Goal: Information Seeking & Learning: Understand process/instructions

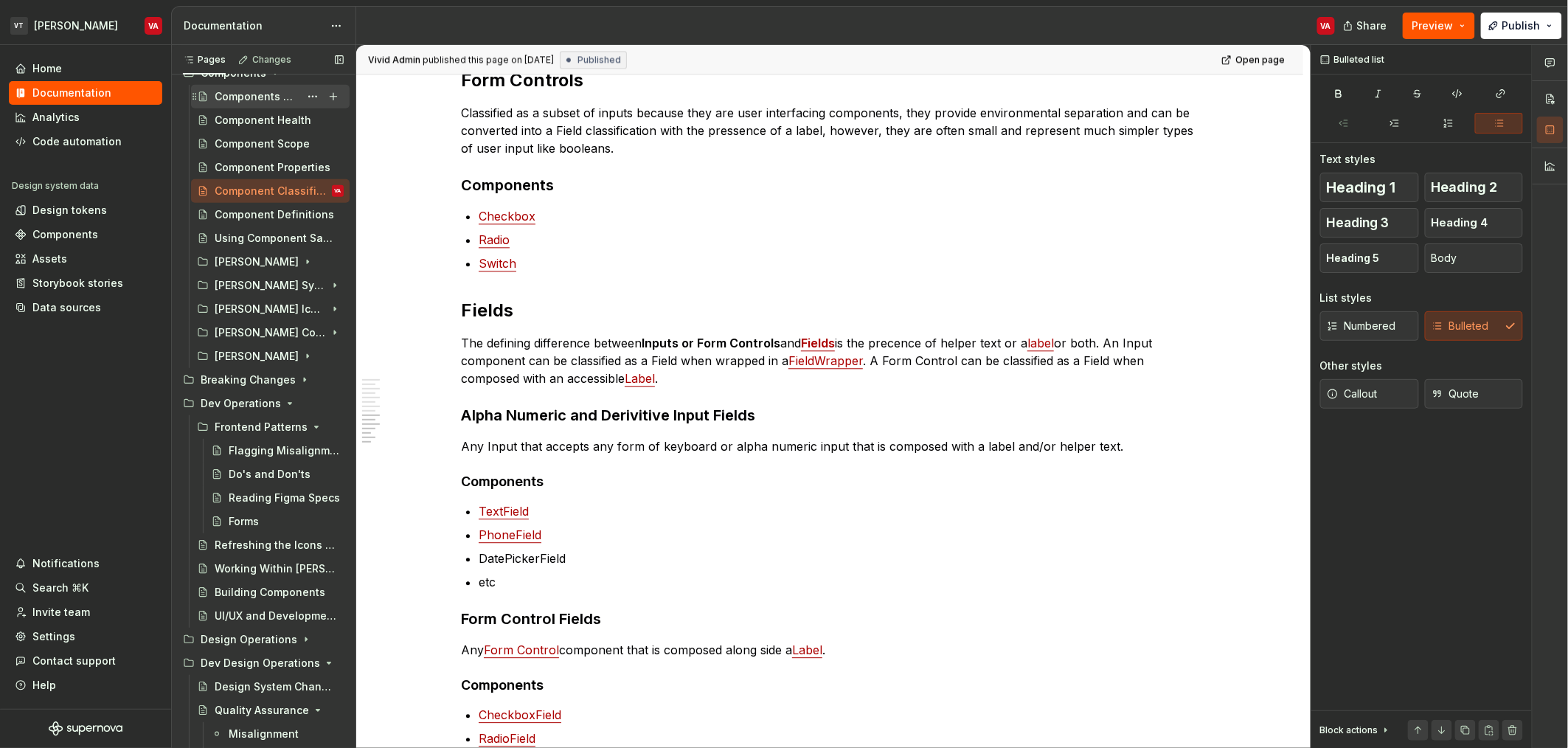
scroll to position [452, 0]
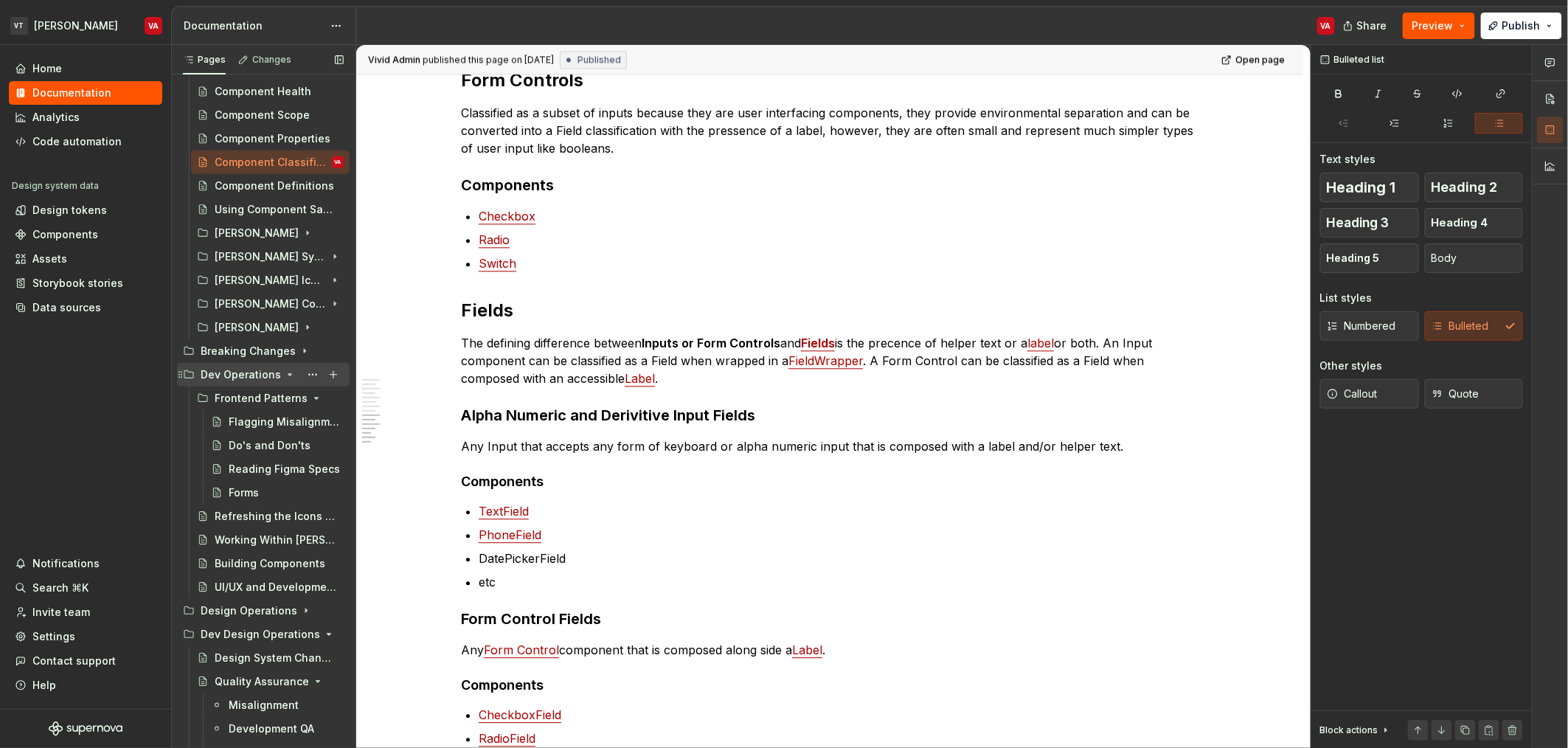
click at [286, 373] on icon "Page tree" at bounding box center [290, 375] width 12 height 12
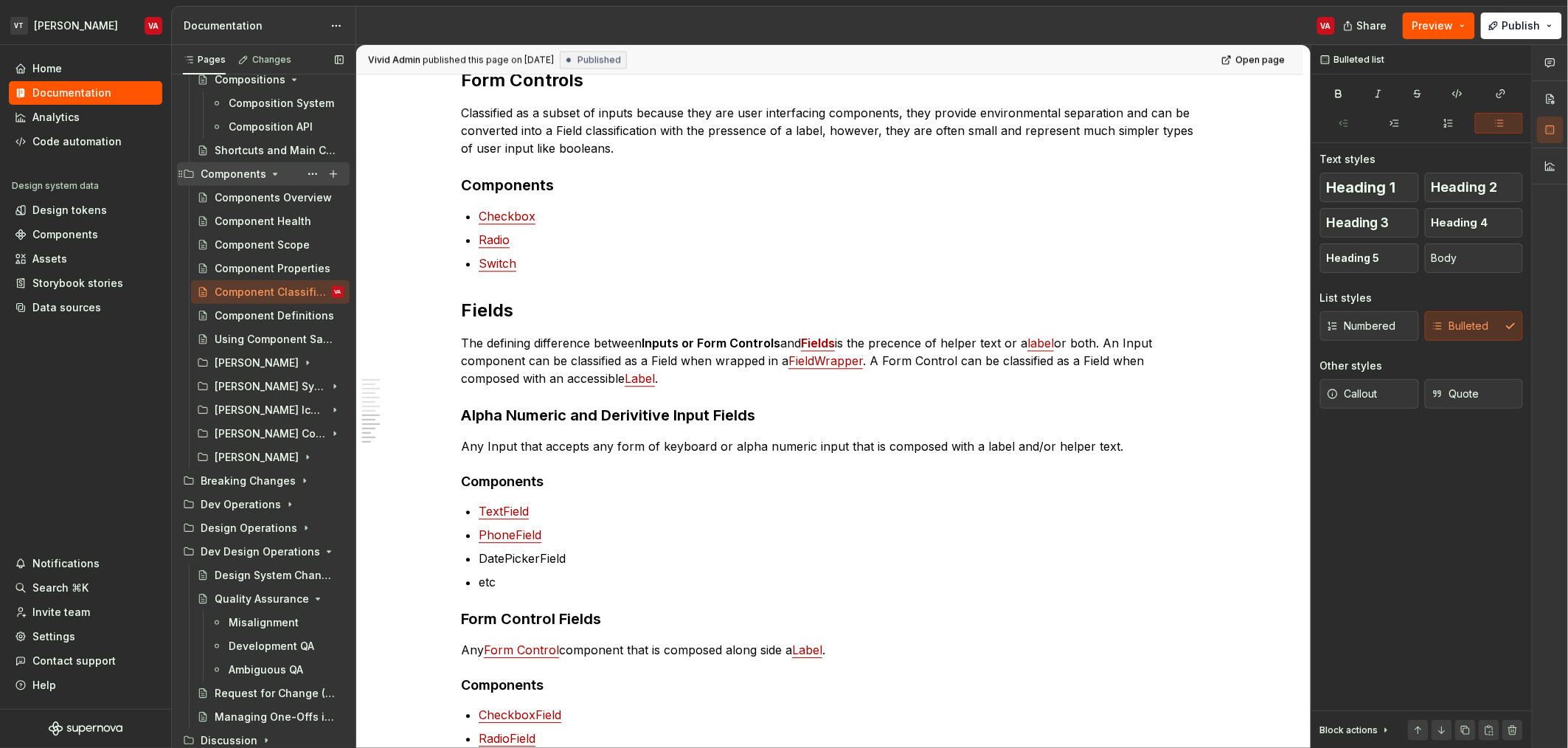
click at [274, 174] on icon "Page tree" at bounding box center [275, 174] width 4 height 2
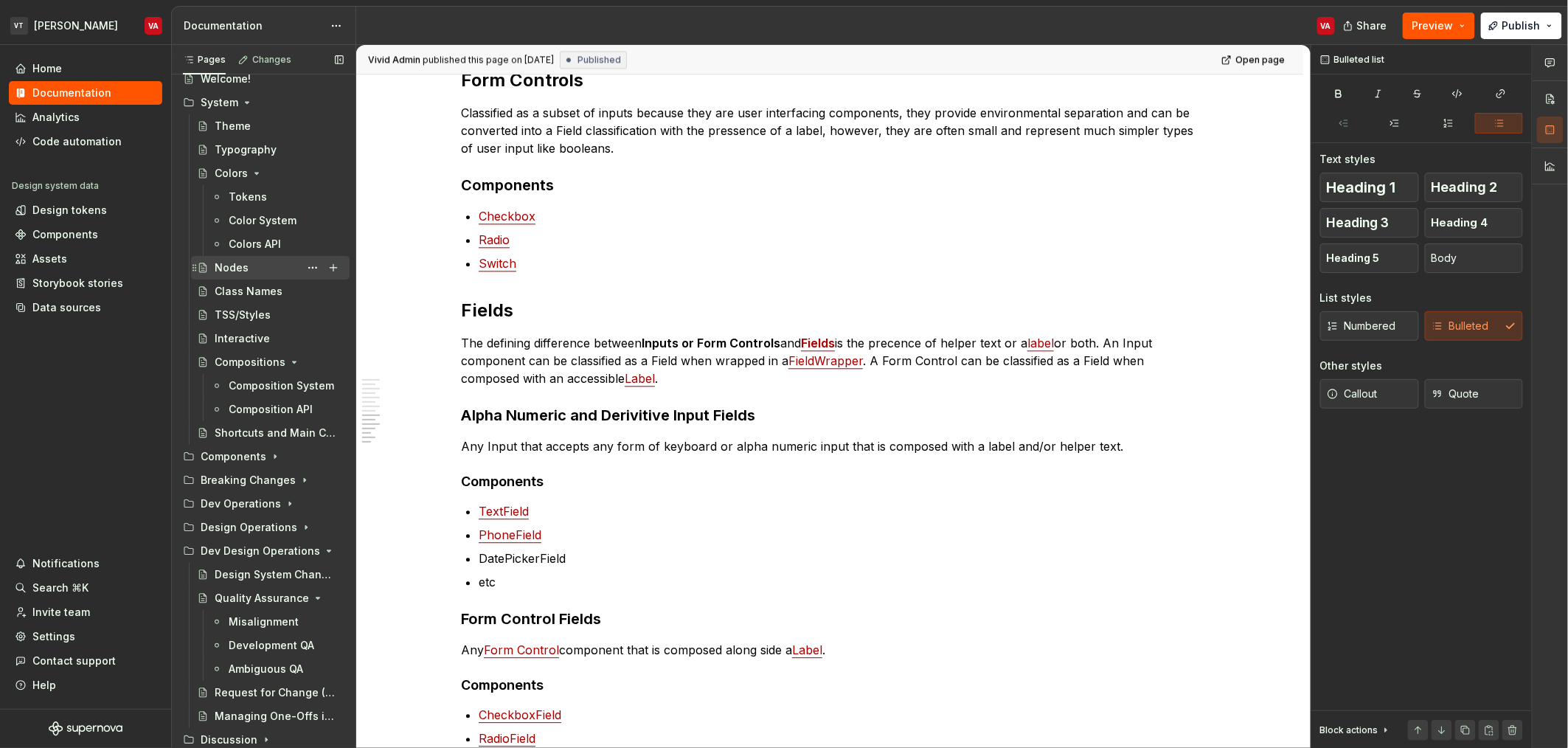
scroll to position [39, 0]
click at [287, 553] on icon "Page tree" at bounding box center [294, 552] width 12 height 12
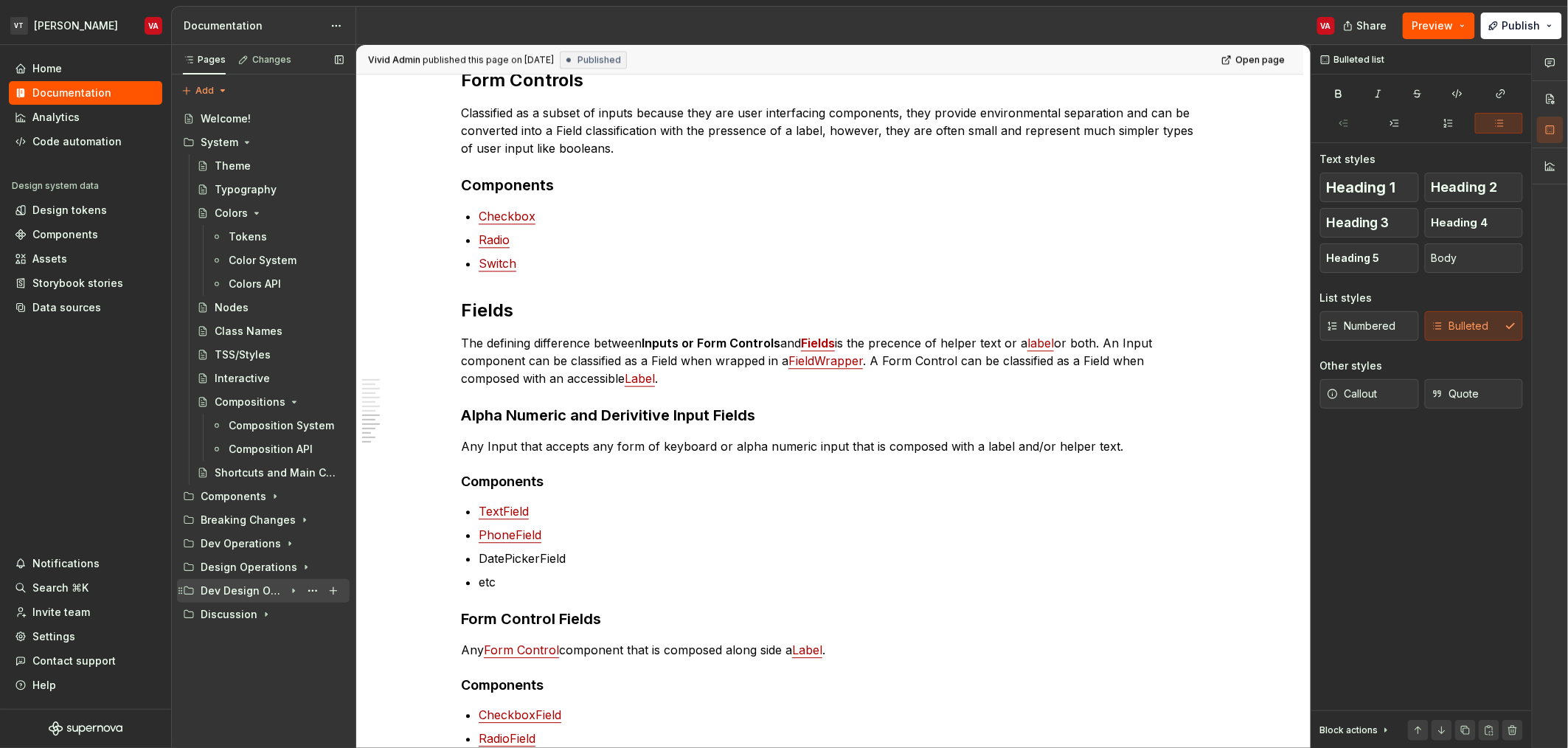
scroll to position [0, 0]
click at [245, 146] on icon "Page tree" at bounding box center [247, 143] width 12 height 12
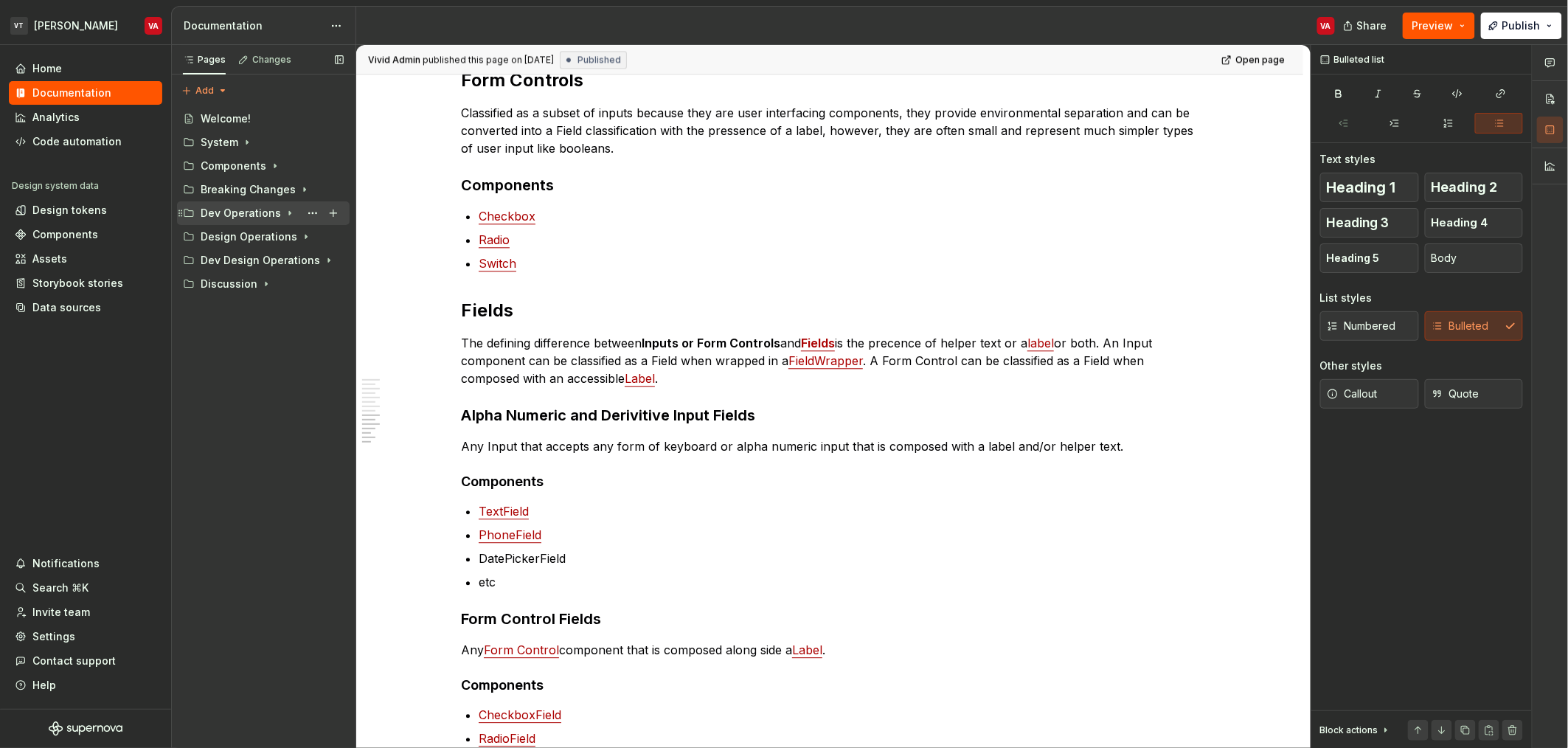
click at [287, 213] on icon "Page tree" at bounding box center [290, 214] width 12 height 12
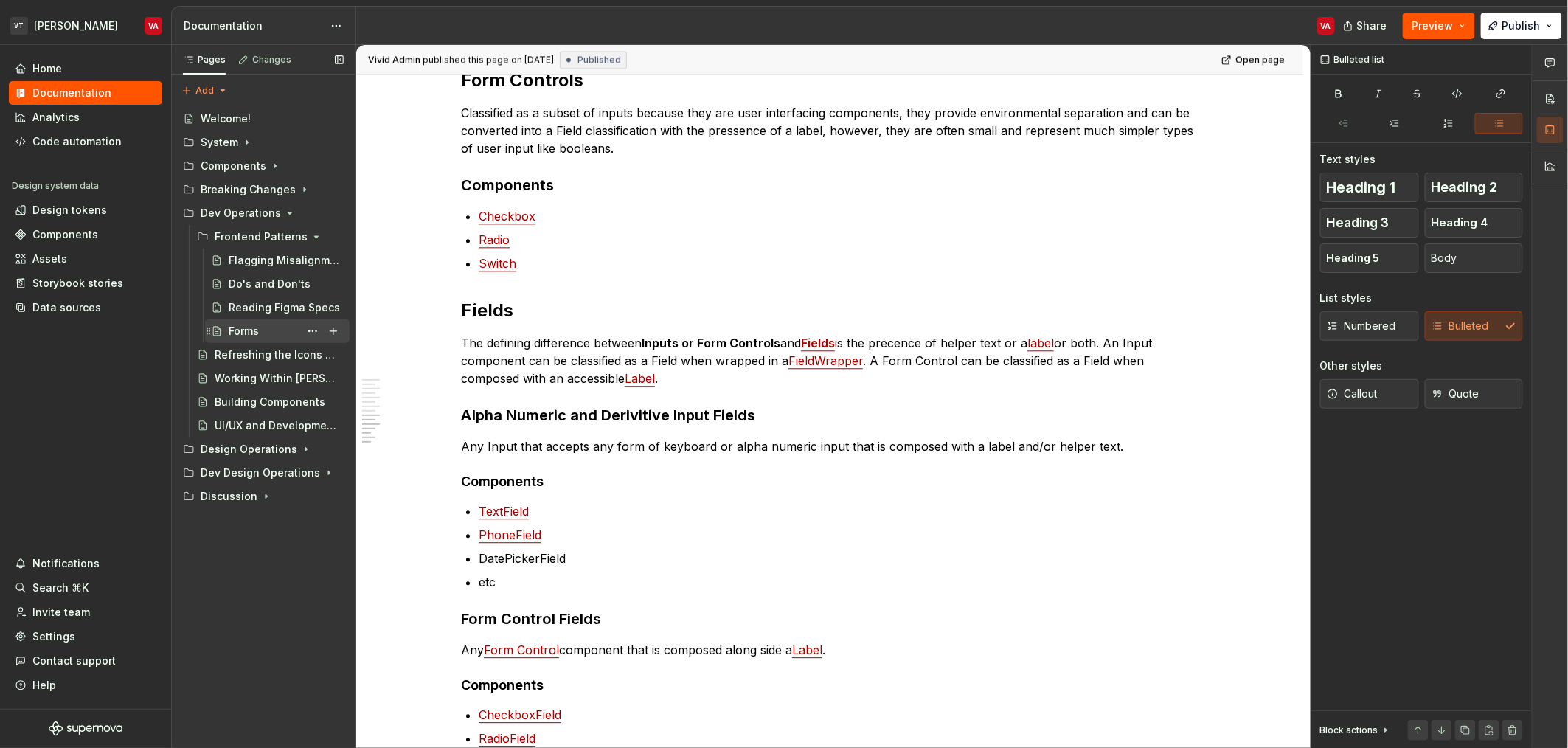
click at [235, 334] on div "Forms" at bounding box center [244, 331] width 30 height 15
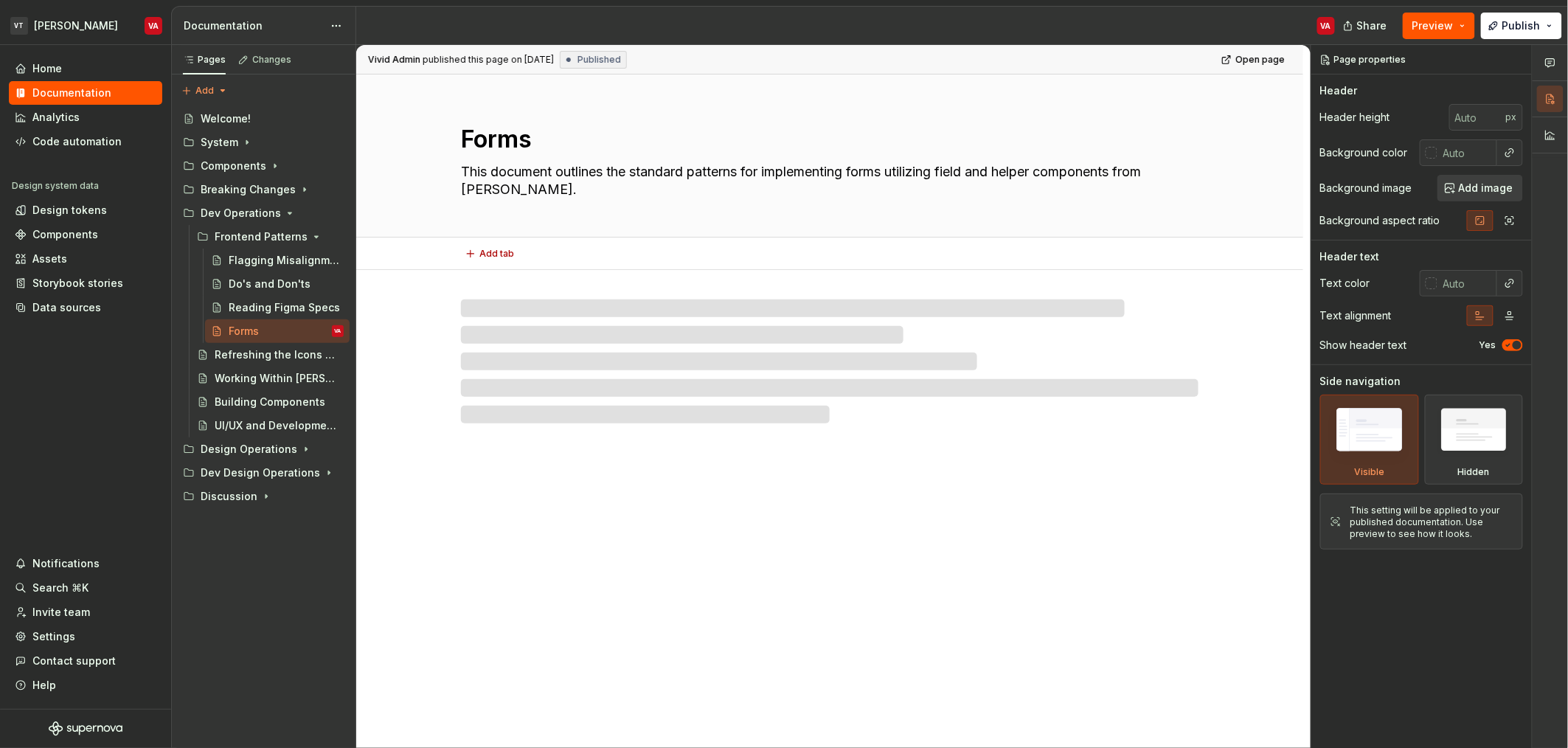
click at [458, 140] on textarea "Forms" at bounding box center [826, 139] width 737 height 35
click at [462, 137] on textarea "Forms" at bounding box center [826, 139] width 737 height 35
click at [539, 146] on textarea "Forms" at bounding box center [826, 139] width 737 height 35
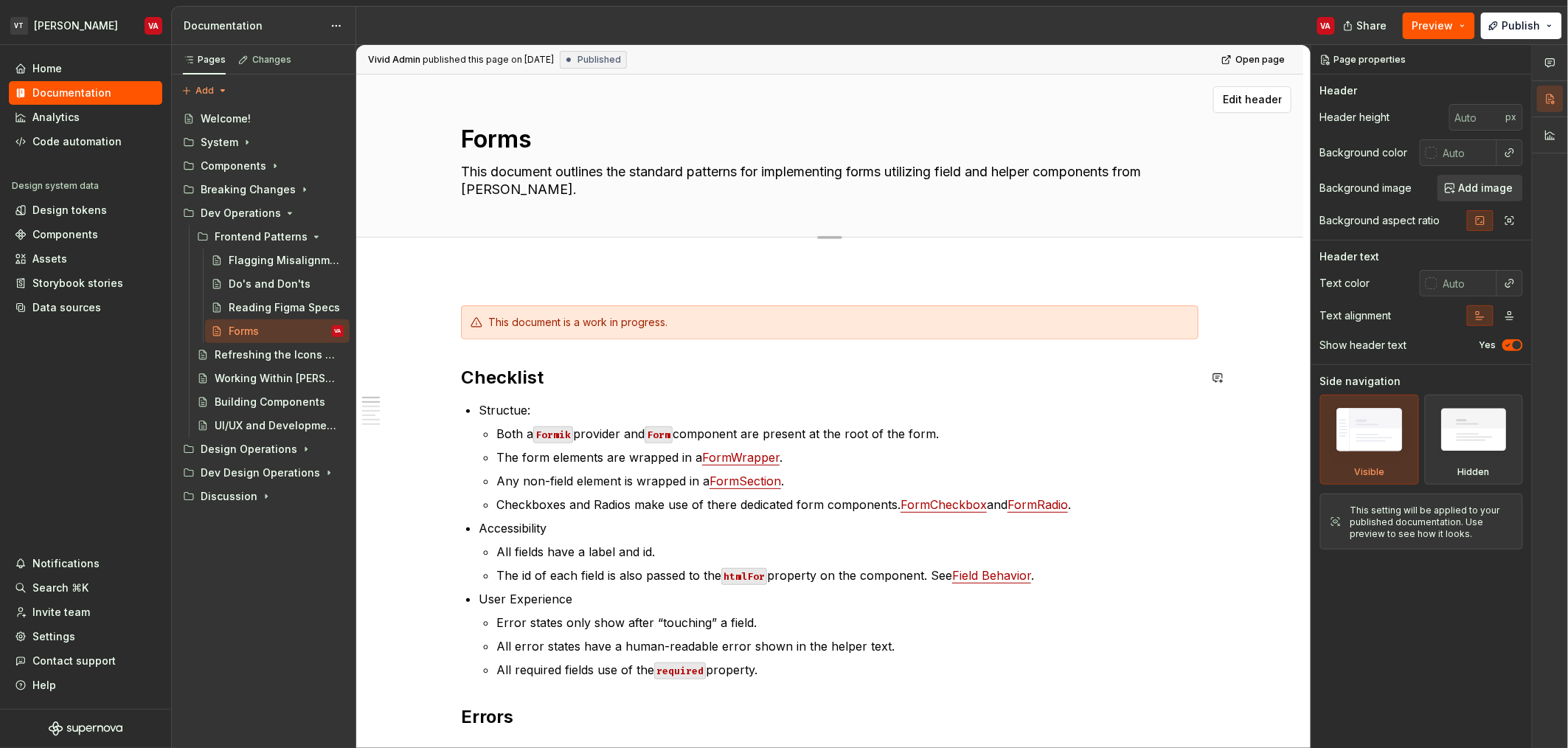
type textarea "*"
click at [464, 147] on textarea "Forms" at bounding box center [826, 139] width 737 height 35
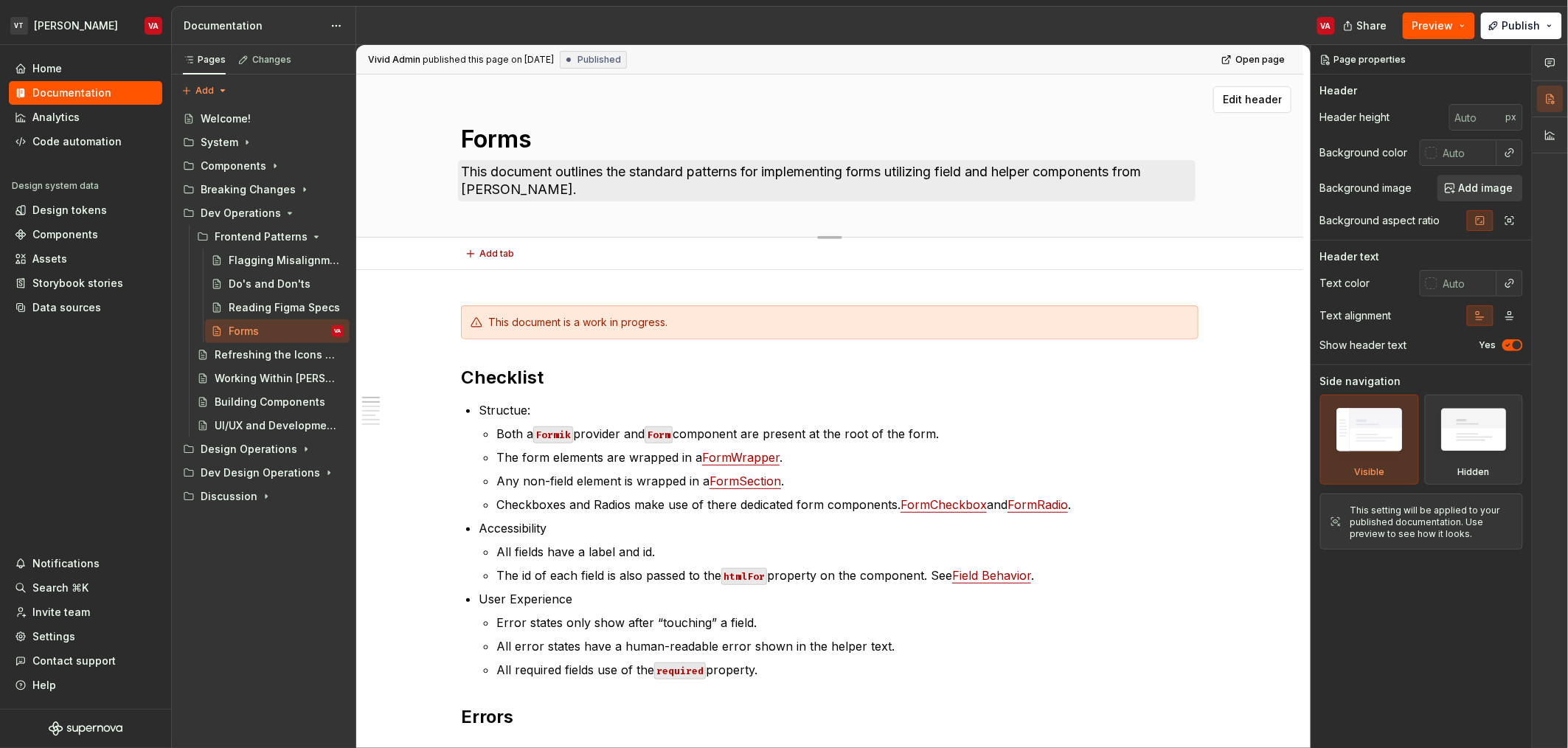
type textarea "BForms"
type textarea "*"
type textarea "BVForms"
type textarea "*"
type textarea "BVuForms"
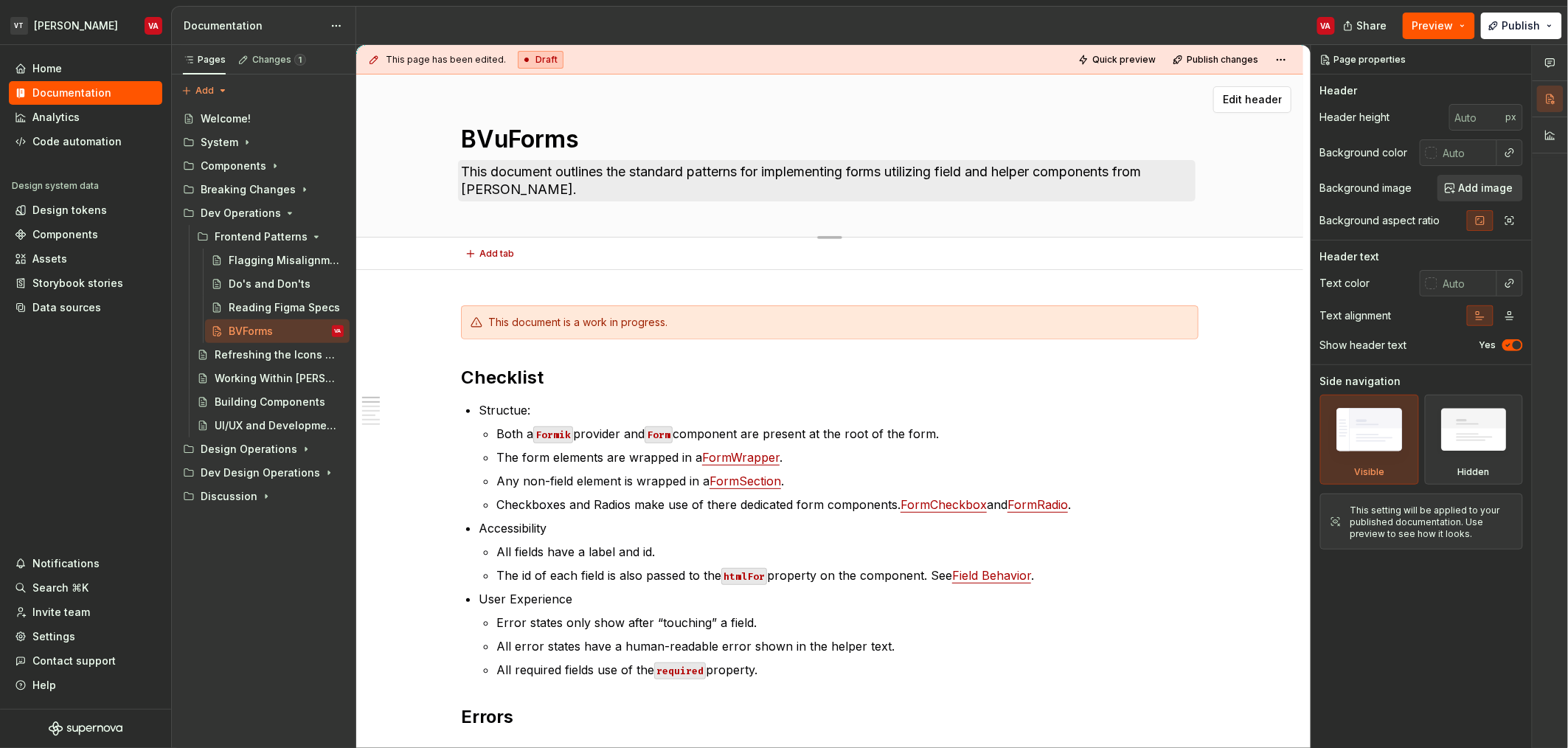
type textarea "*"
type textarea "BVuiForms"
type textarea "*"
type textarea "BVuForms"
type textarea "*"
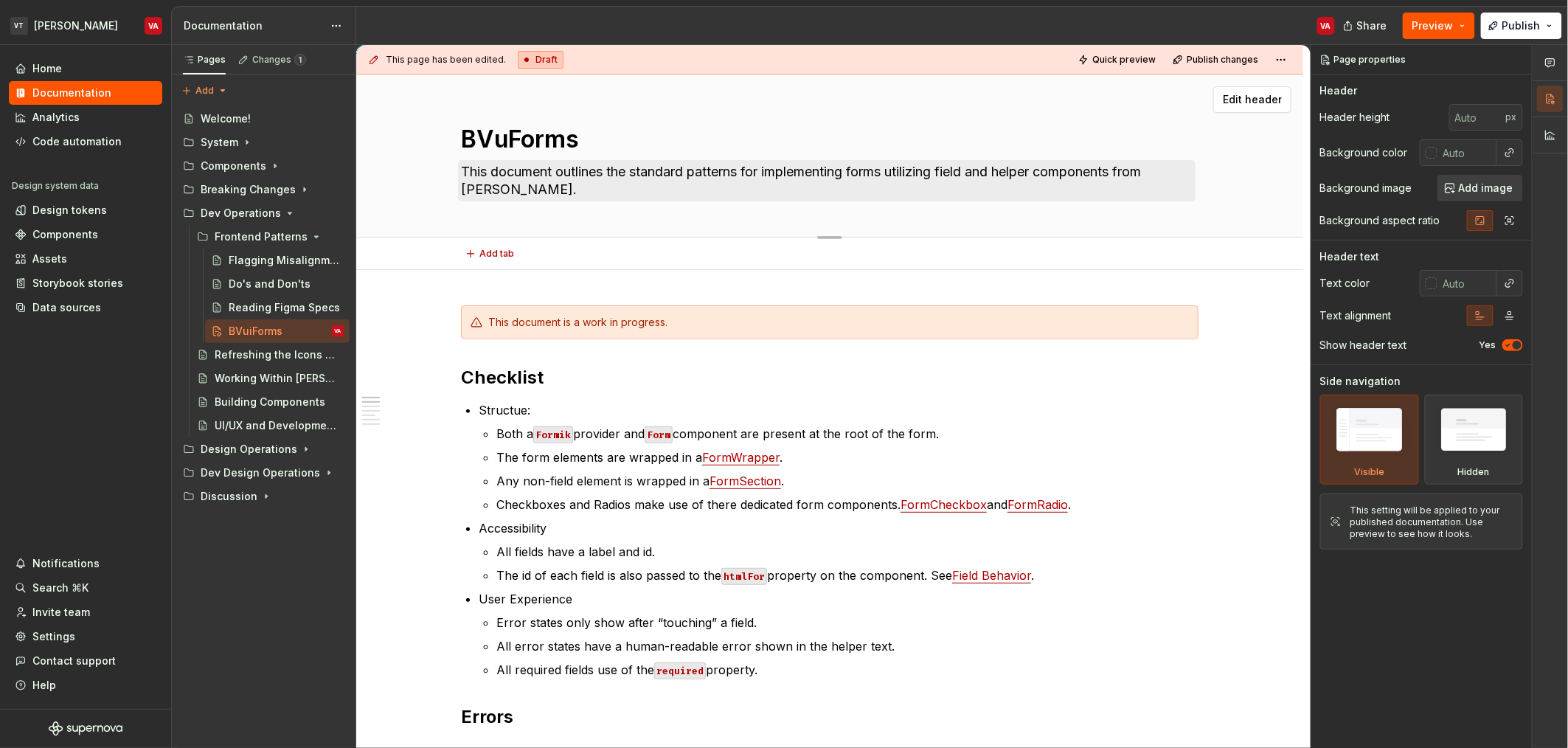
type textarea "BVForms"
type textarea "*"
type textarea "BForms"
type textarea "*"
type textarea "BuForms"
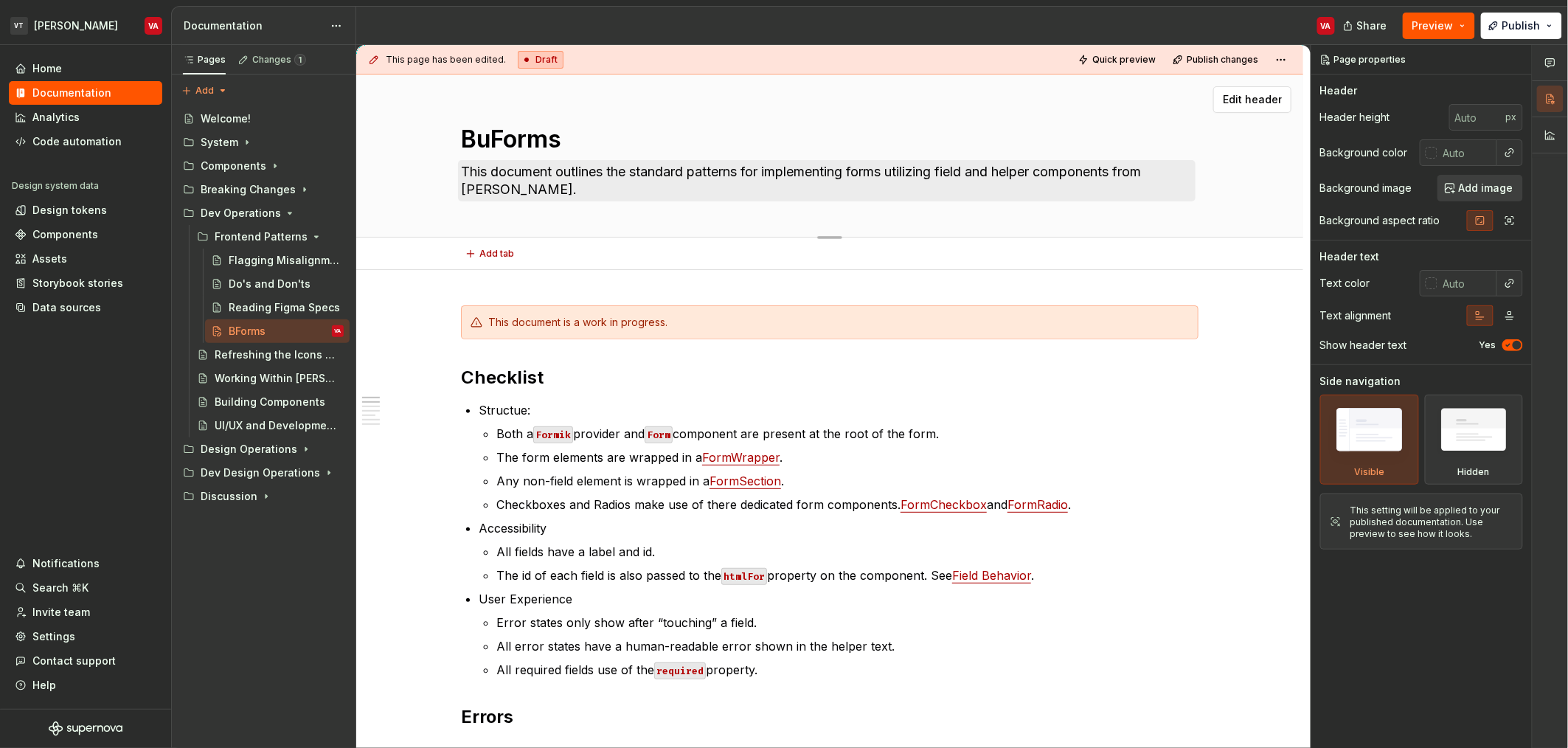
type textarea "*"
type textarea "BuiForms"
type textarea "*"
type textarea "BuilForms"
type textarea "*"
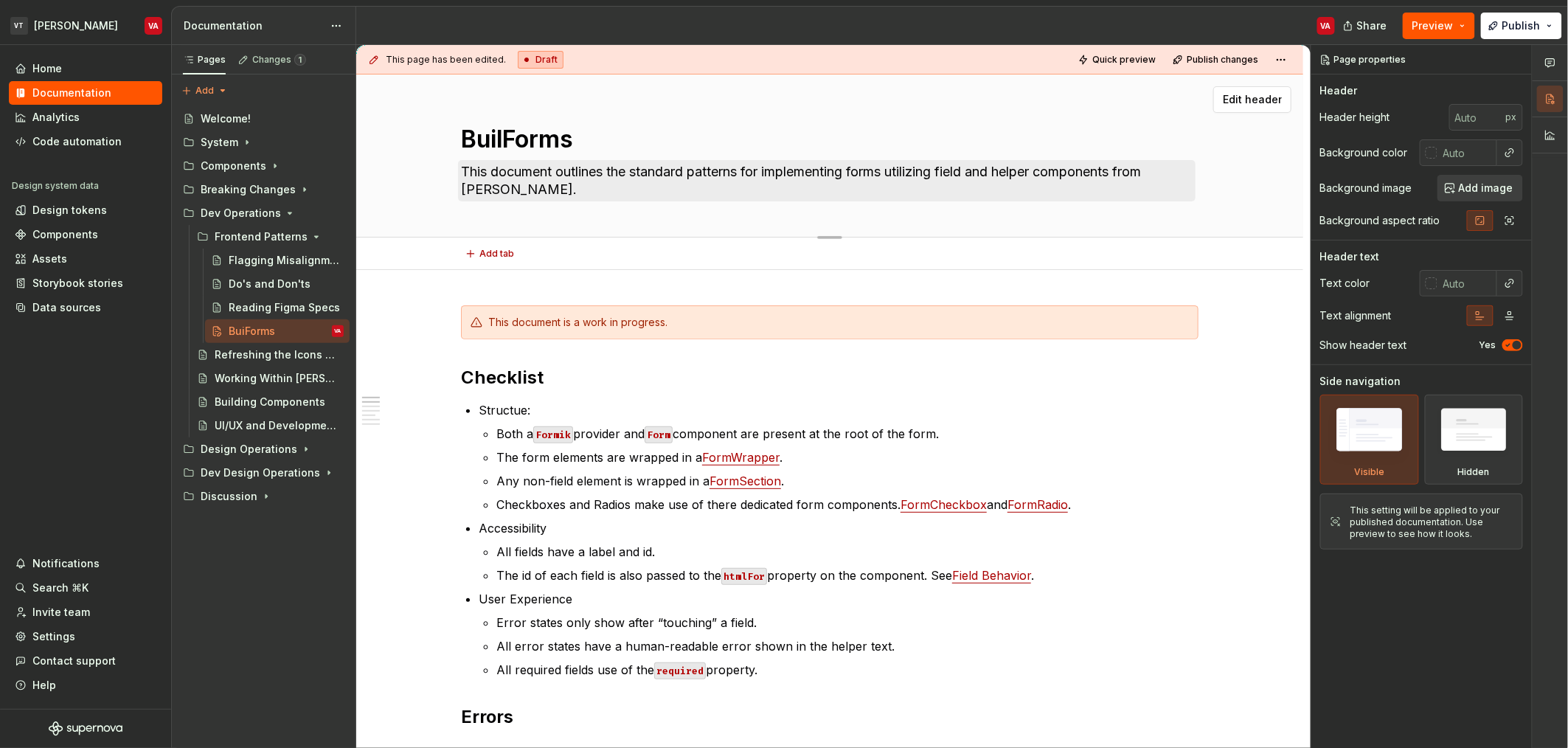
type textarea "BuildForms"
type textarea "*"
type textarea "BuildinForms"
type textarea "*"
type textarea "BuildingForms"
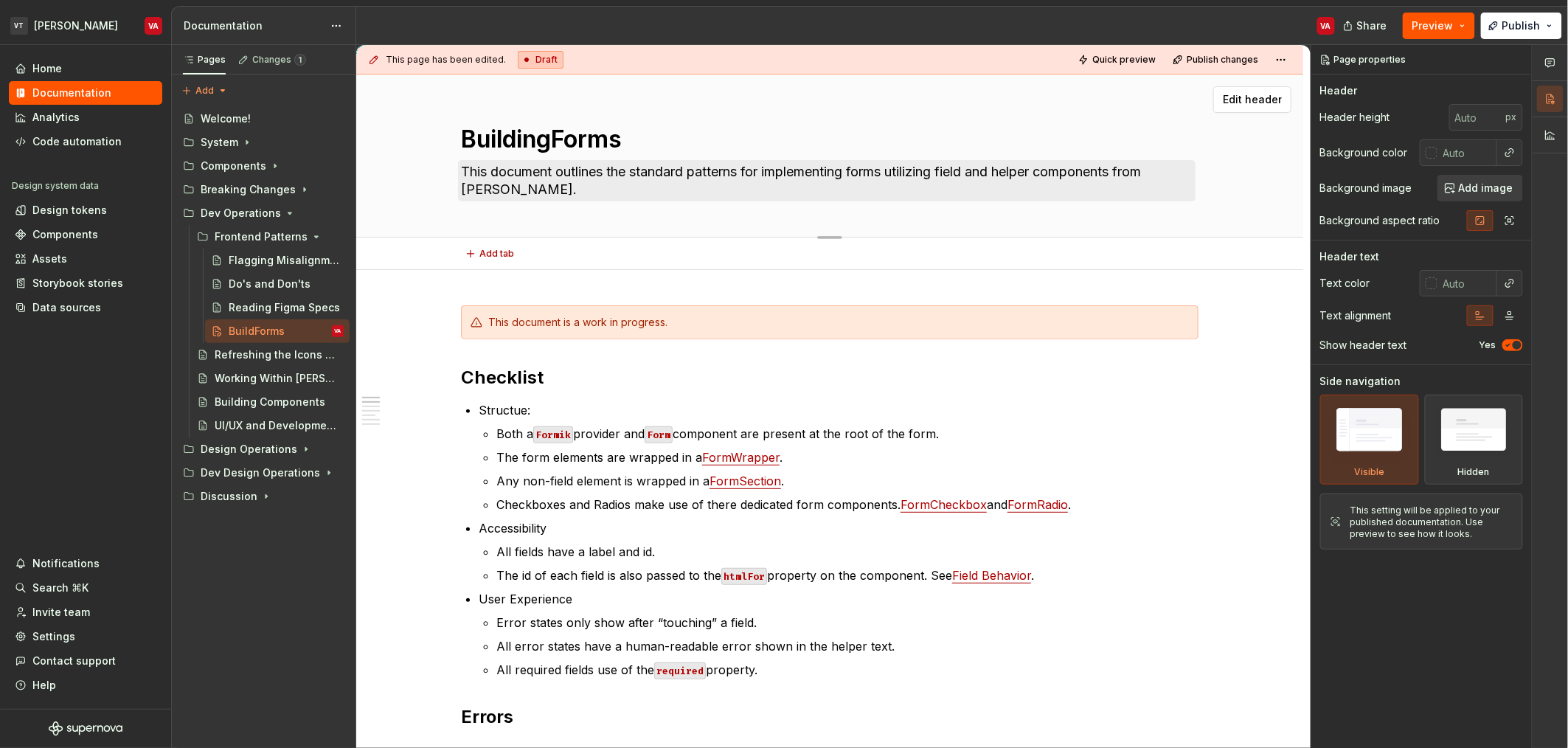
type textarea "*"
type textarea "Building Forms"
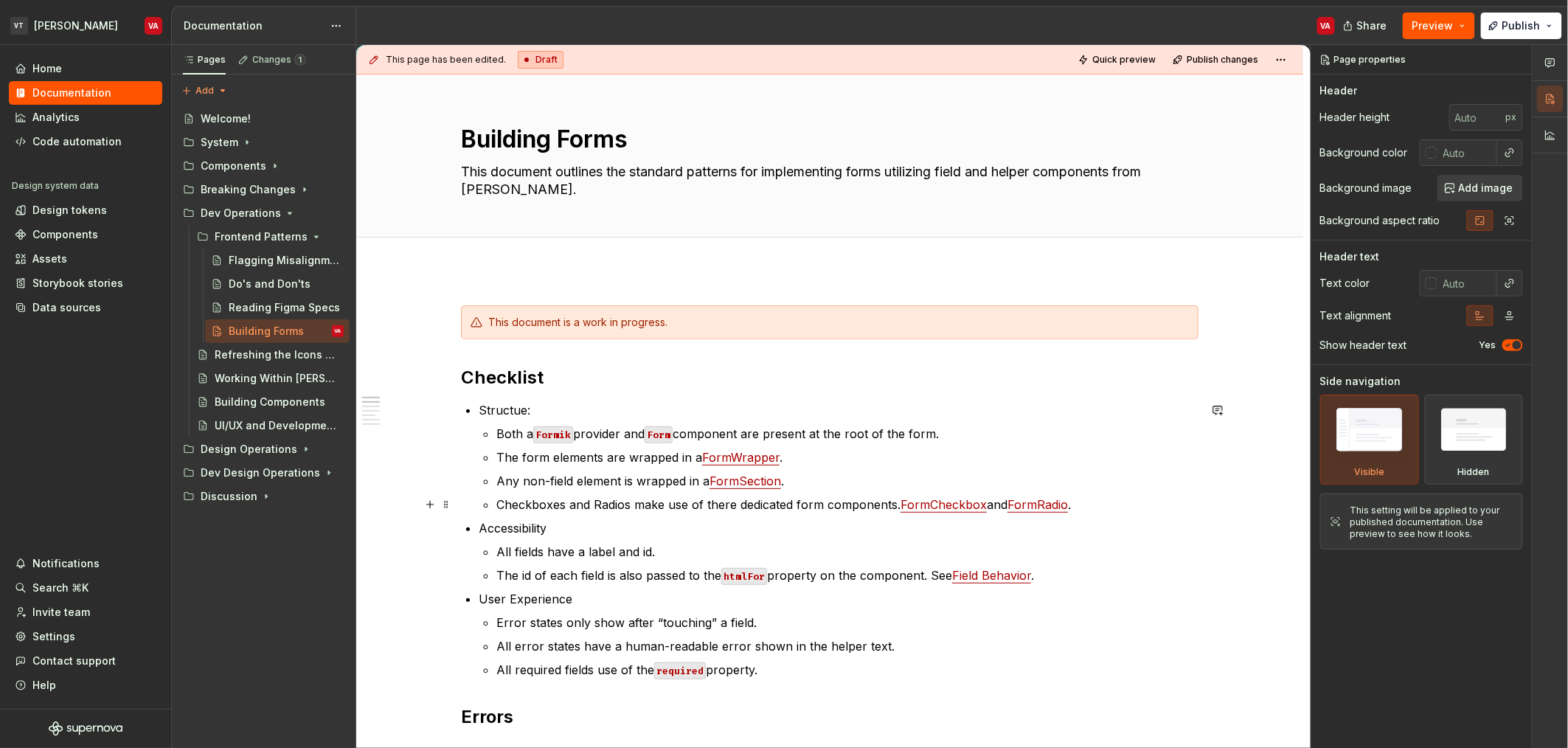
type textarea "*"
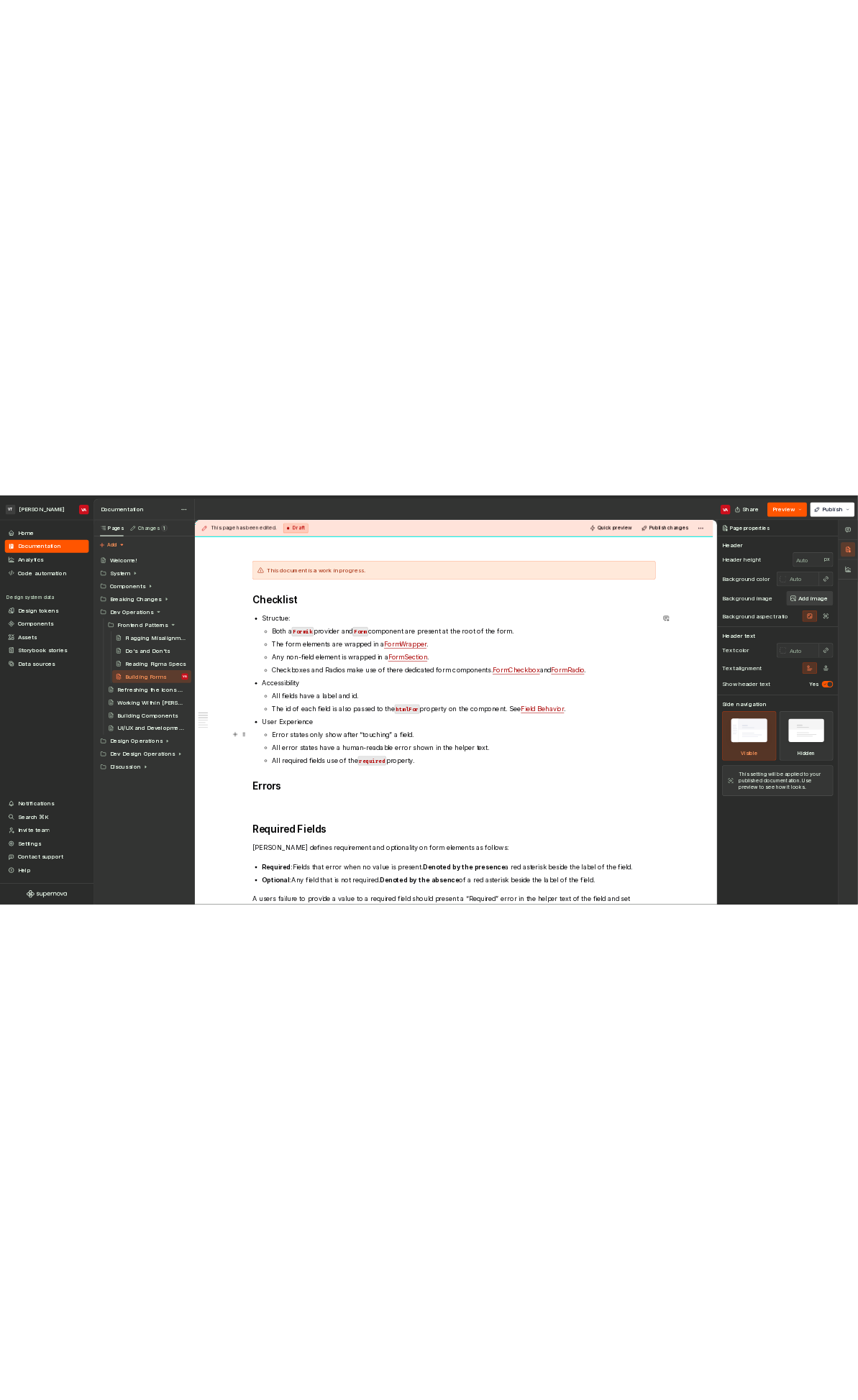
scroll to position [195, 0]
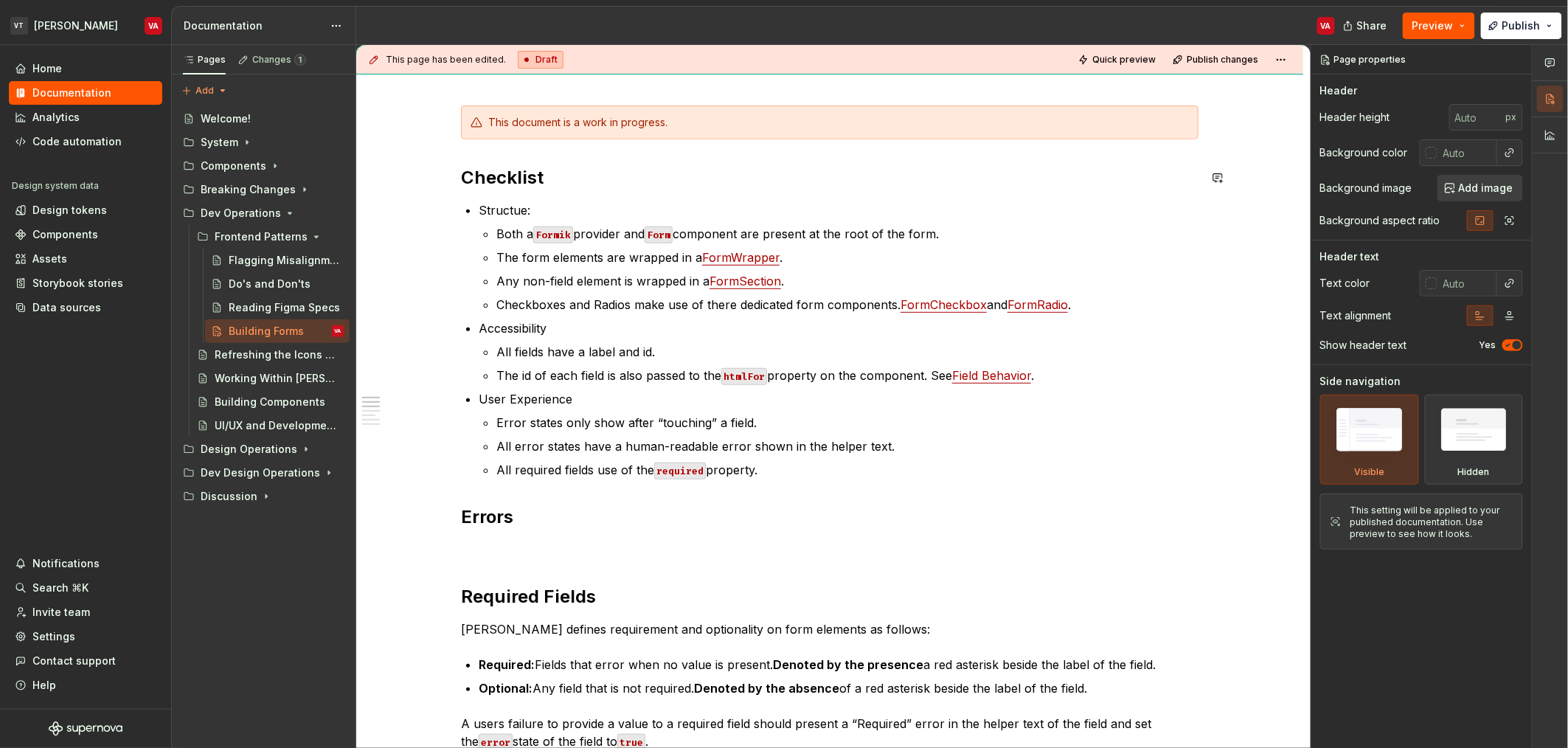
type textarea "Building Forms"
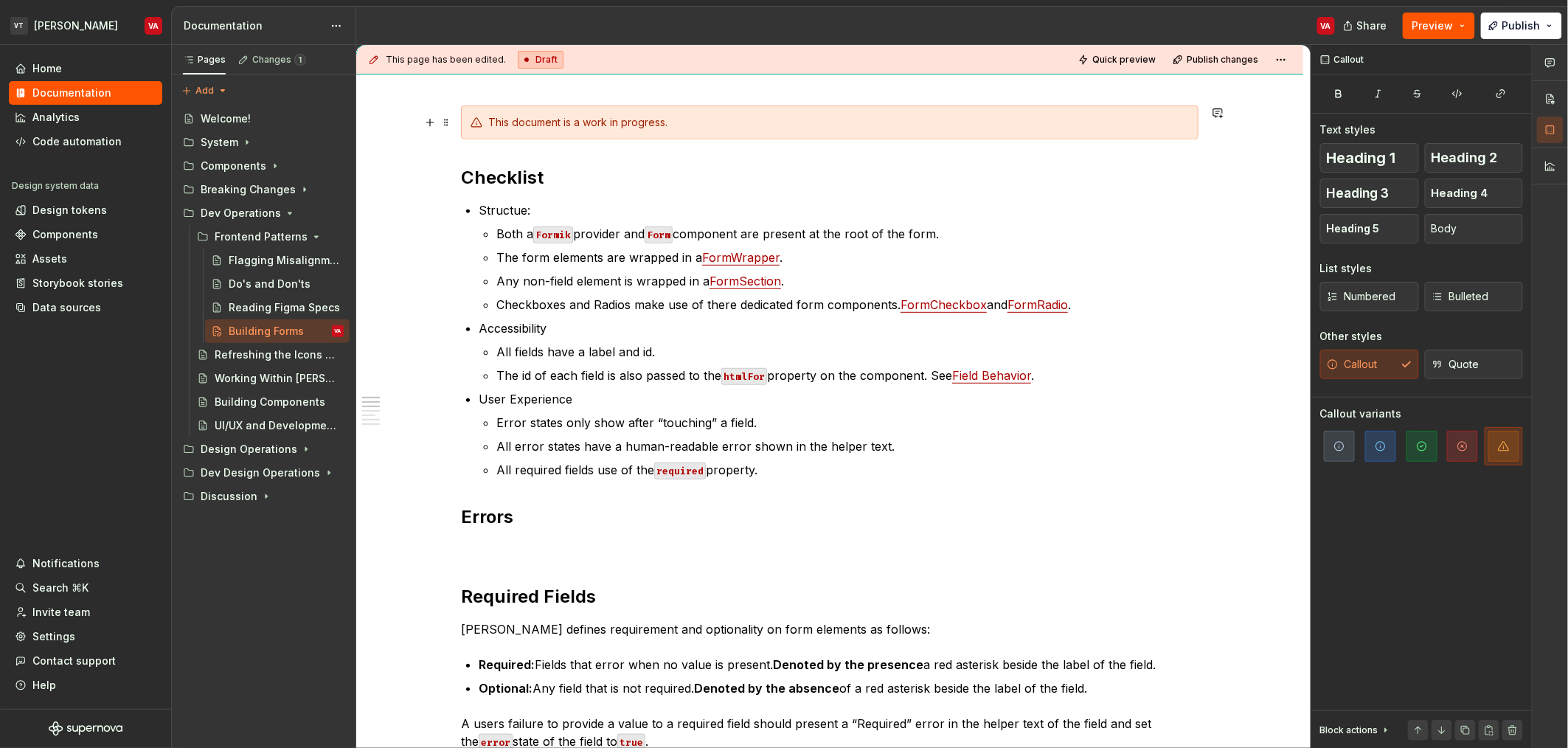
click at [693, 129] on div "This document is a work in progress." at bounding box center [838, 122] width 701 height 15
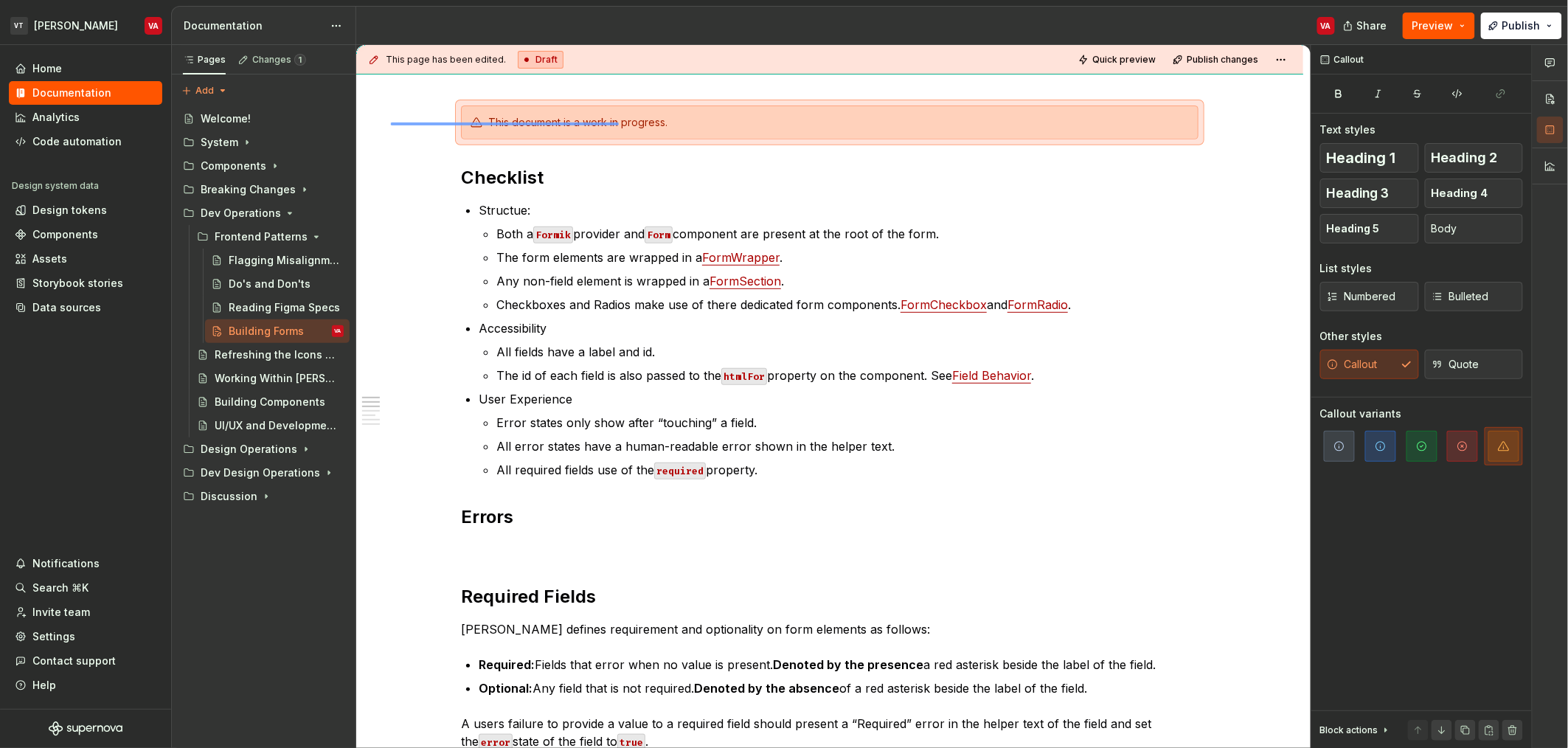
drag, startPoint x: 583, startPoint y: 122, endPoint x: 619, endPoint y: 123, distance: 36.0
click at [619, 123] on div "This page has been edited. Draft Quick preview Publish changes Building Forms T…" at bounding box center [833, 397] width 955 height 703
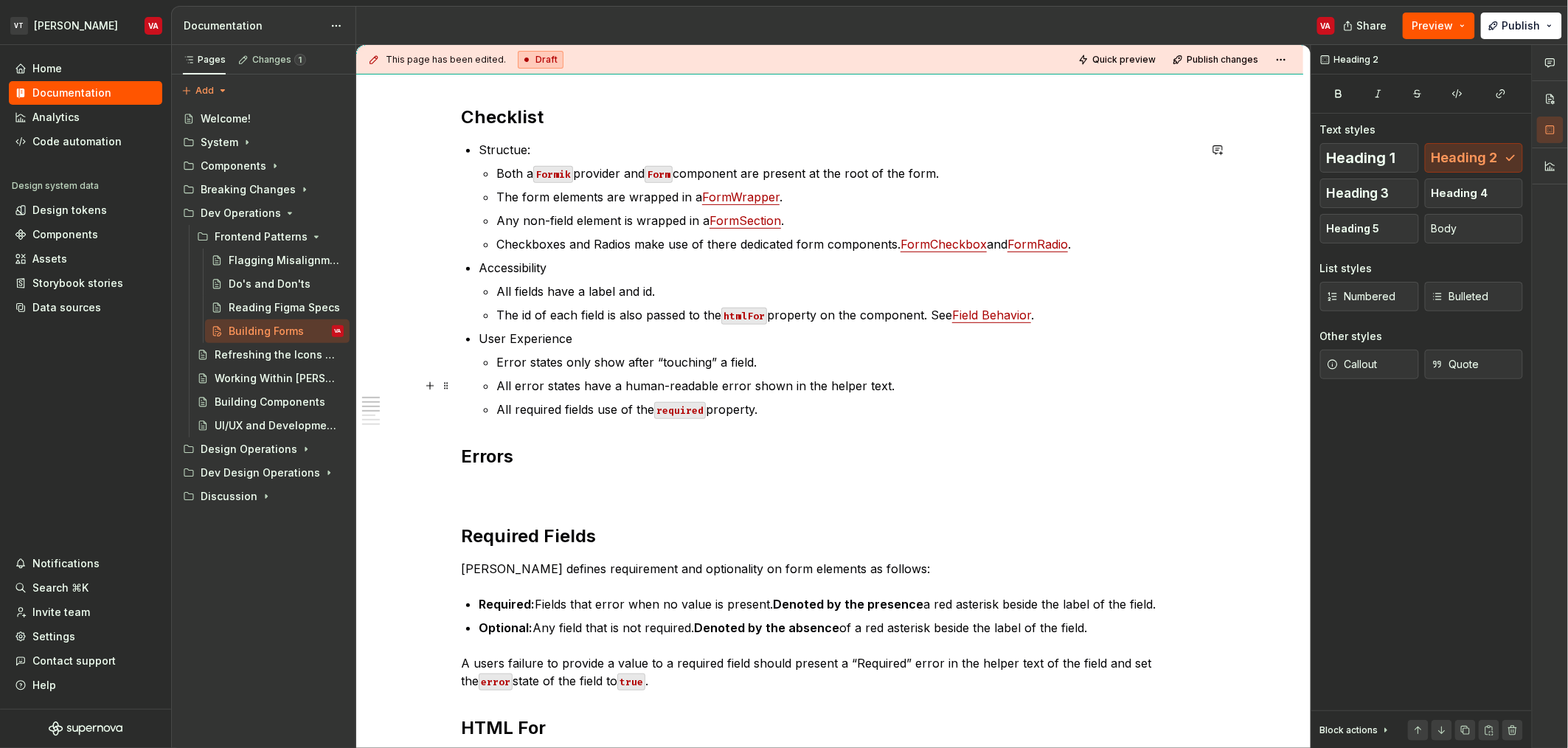
click at [573, 373] on ul "Error states only show after “touching” a field. All error states have a human-…" at bounding box center [847, 386] width 702 height 65
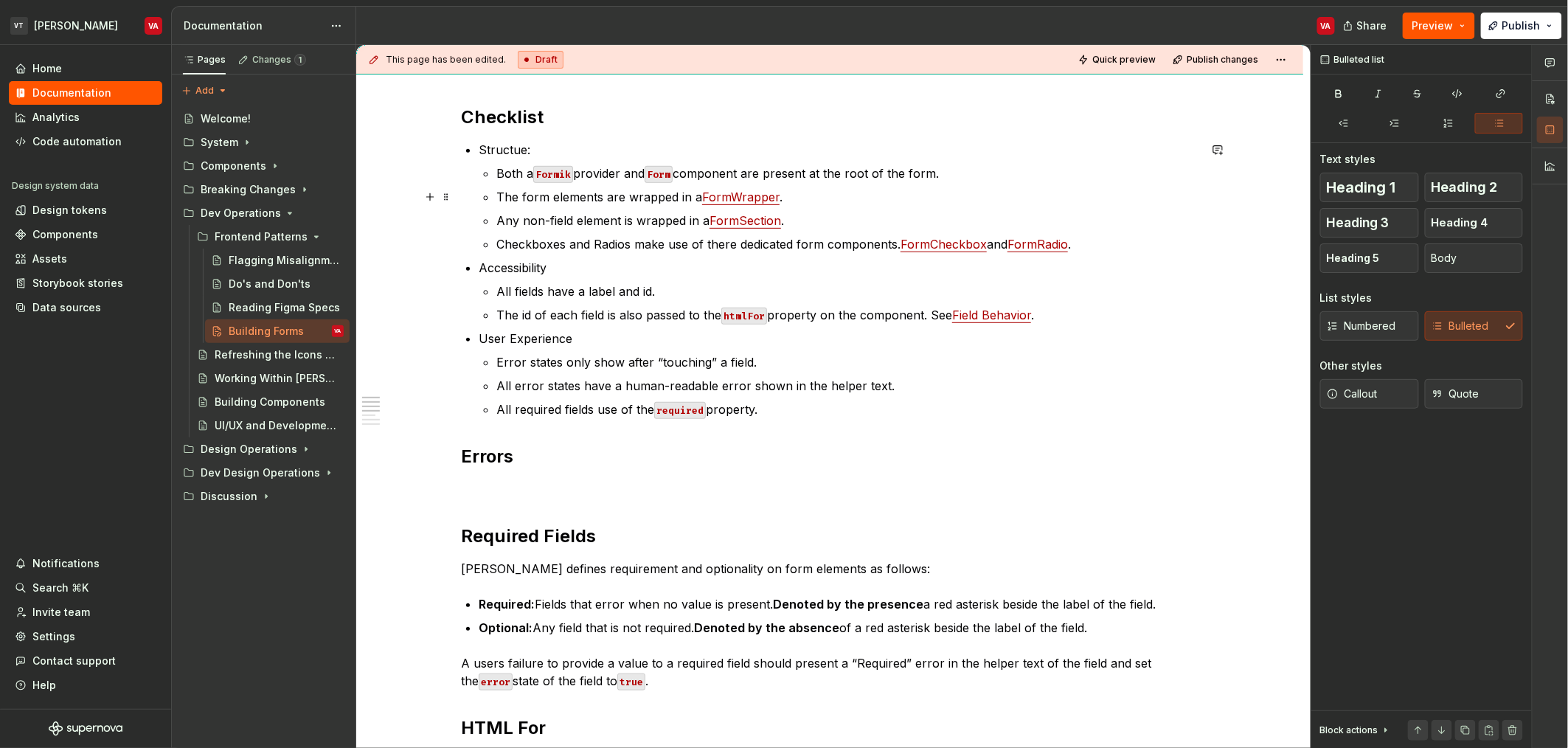
drag, startPoint x: 569, startPoint y: 205, endPoint x: 571, endPoint y: 239, distance: 34.1
click at [567, 210] on ul "Both a Formik provider and Form component are present at the root of the form. …" at bounding box center [847, 208] width 702 height 88
click at [589, 299] on p "All fields have a label and id." at bounding box center [847, 291] width 702 height 17
click at [511, 195] on p "The form elements are wrapped in a FormWrapper ." at bounding box center [847, 196] width 702 height 17
type textarea "*"
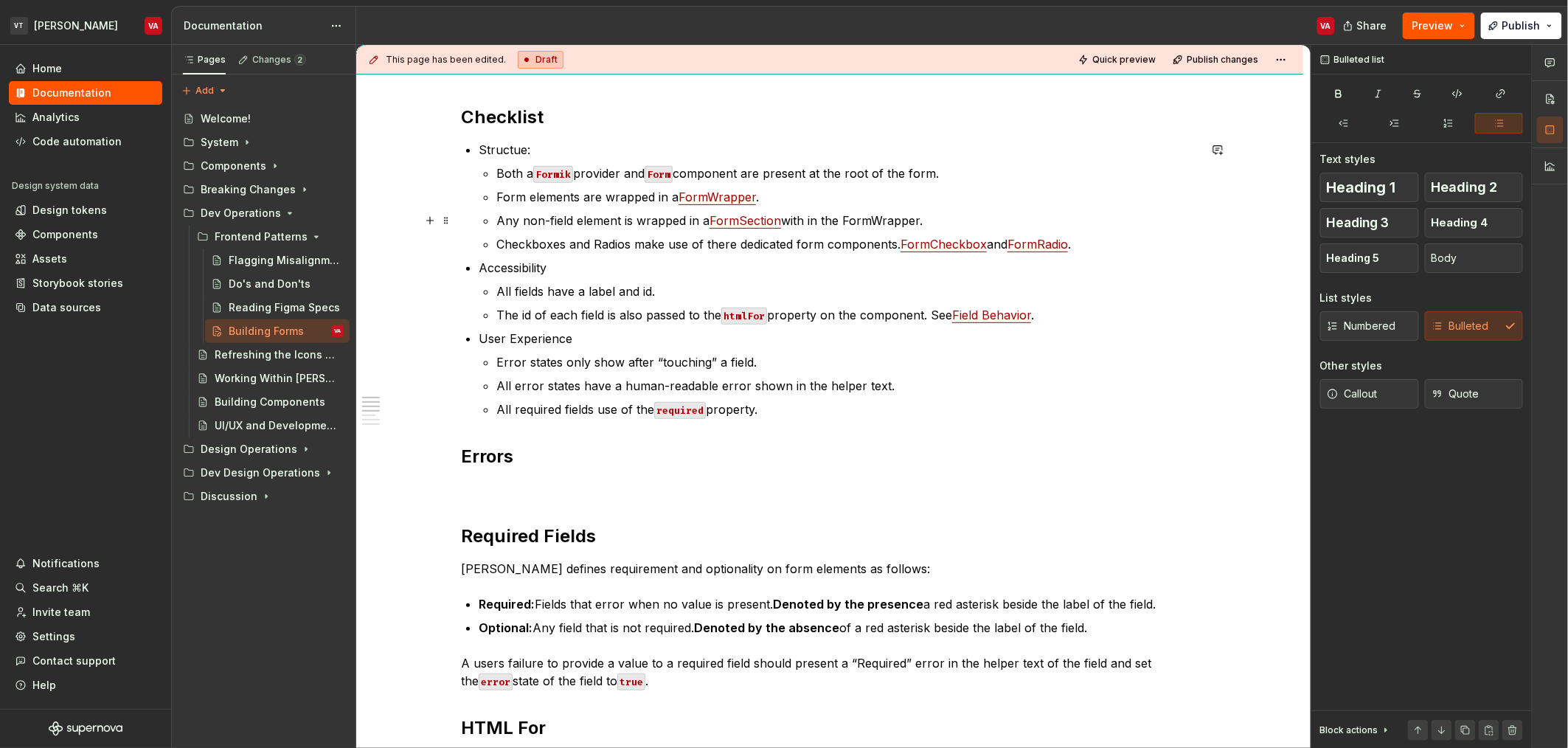
click at [865, 217] on p "Any non-field element is wrapped in a FormSection with in the FormWrapper." at bounding box center [847, 220] width 702 height 17
click at [1124, 245] on p "Checkboxes and Radios make use of there dedicated form components. FormCheckbox…" at bounding box center [847, 244] width 702 height 17
click at [1093, 242] on p "Checkboxes and Radios make use of there dedicated form components. FormCheckbox…" at bounding box center [847, 244] width 702 height 17
type textarea "*"
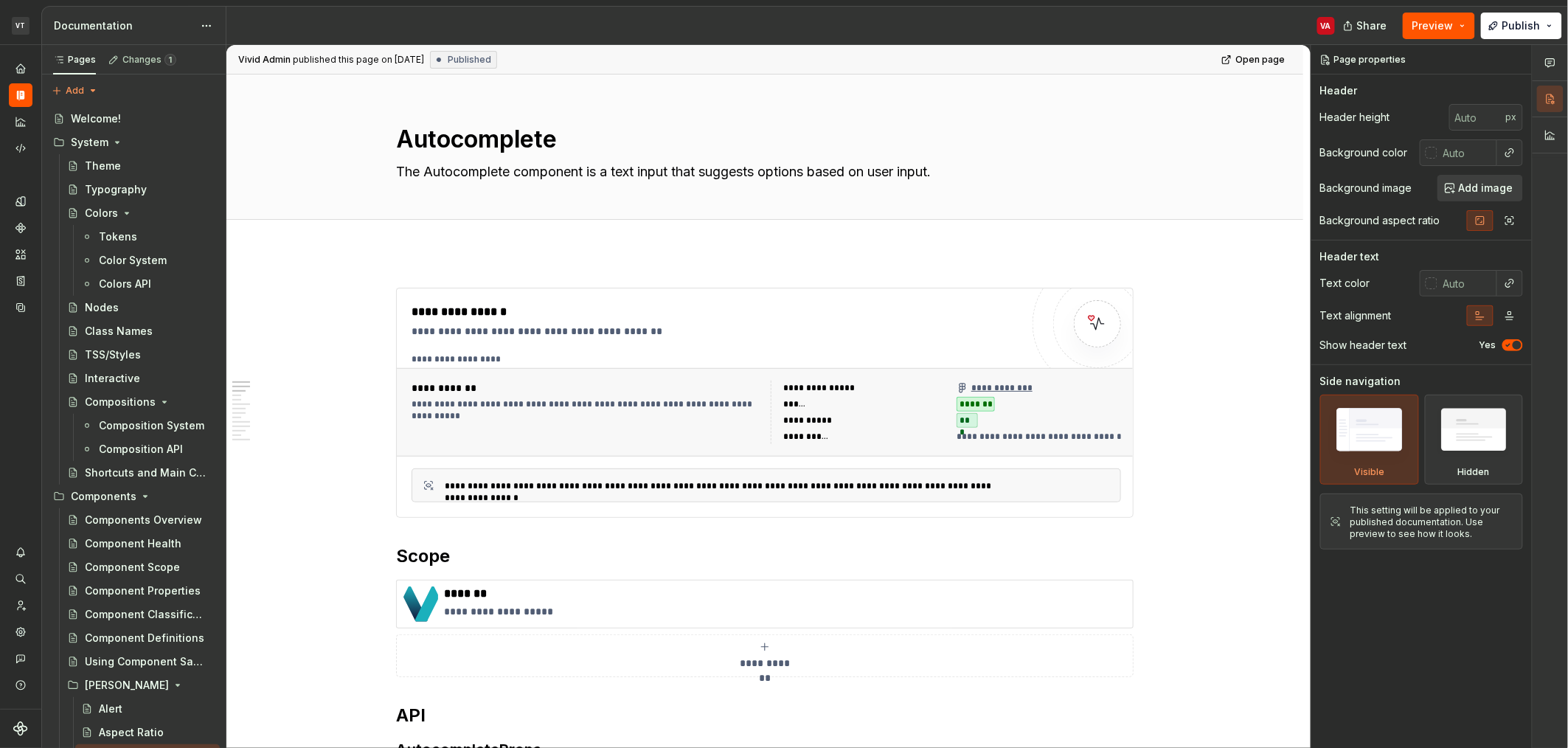
scroll to position [1167, 0]
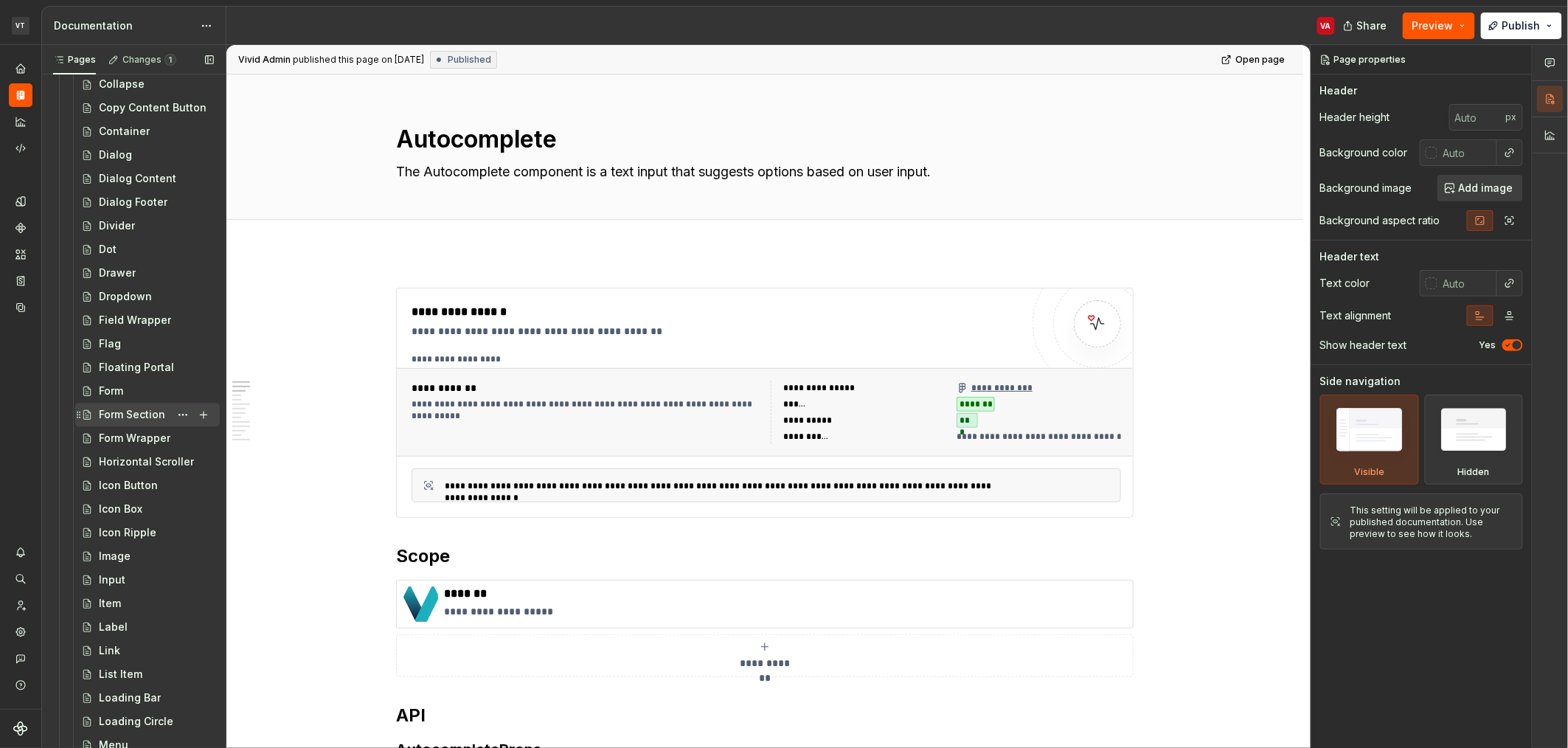
click at [158, 414] on div "Form Section" at bounding box center [132, 416] width 66 height 15
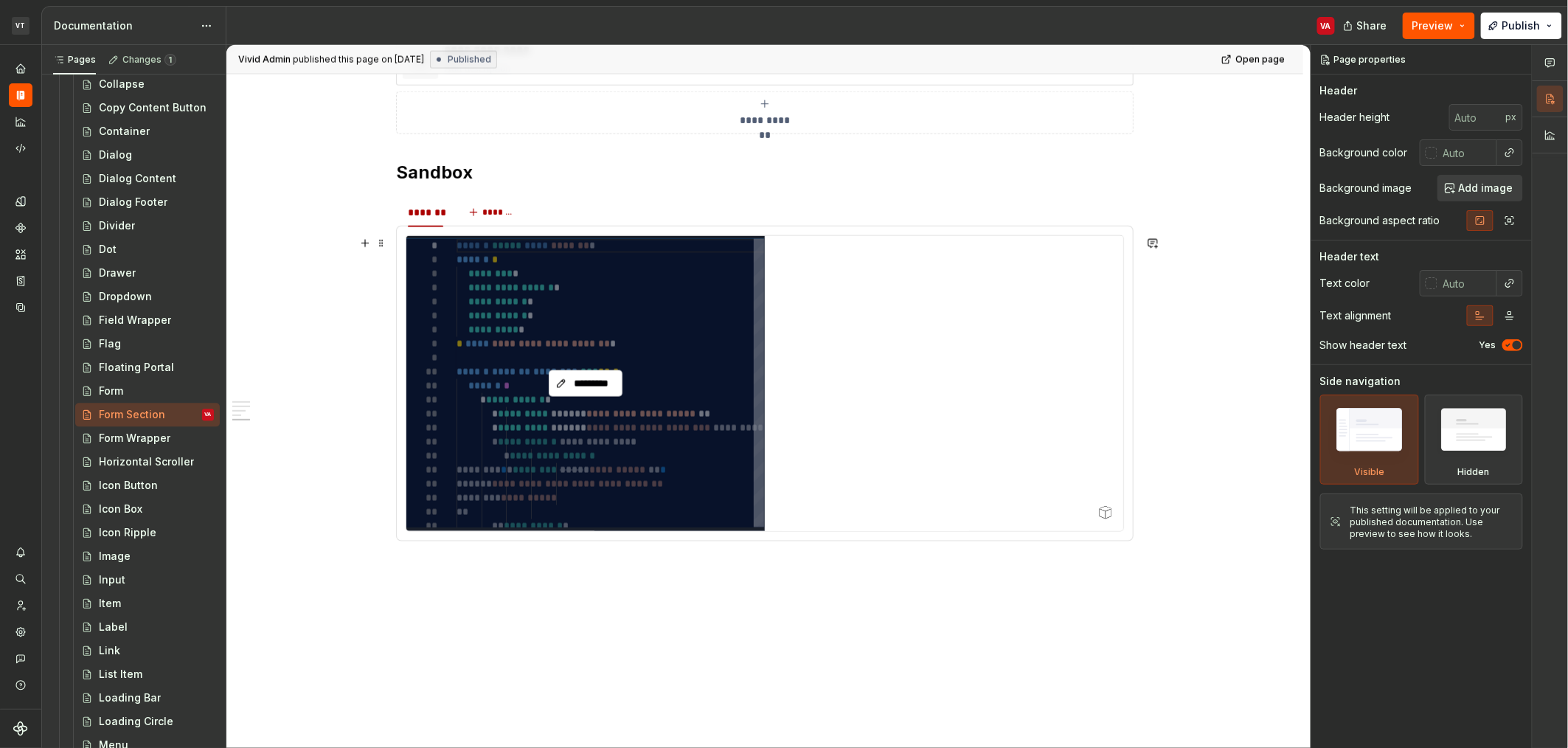
scroll to position [928, 0]
type textarea "*"
click at [595, 381] on span "*********" at bounding box center [592, 382] width 43 height 15
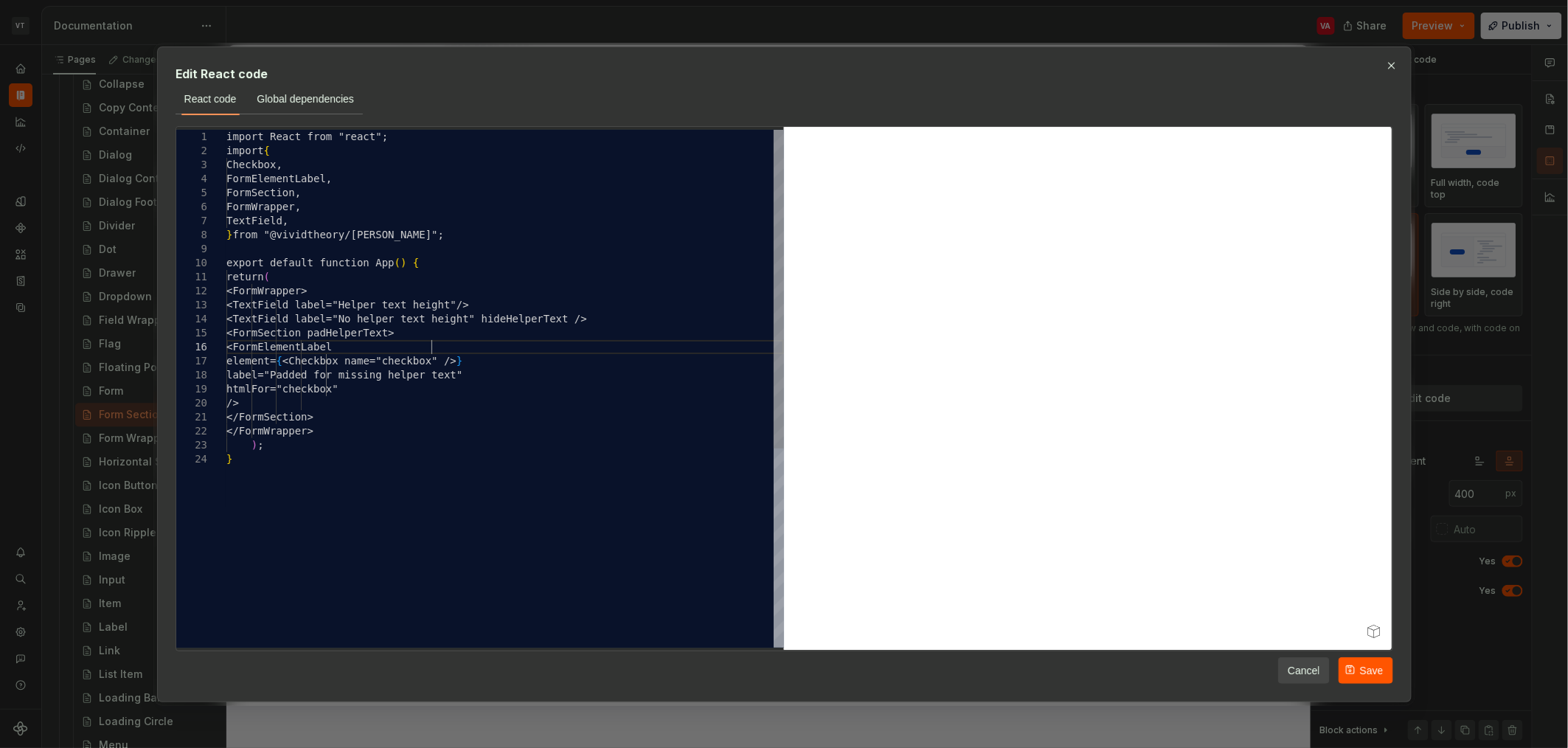
click at [483, 352] on div "import React from "react"; import { Checkbox, FormElementLabel, FormSection, Fo…" at bounding box center [505, 549] width 558 height 840
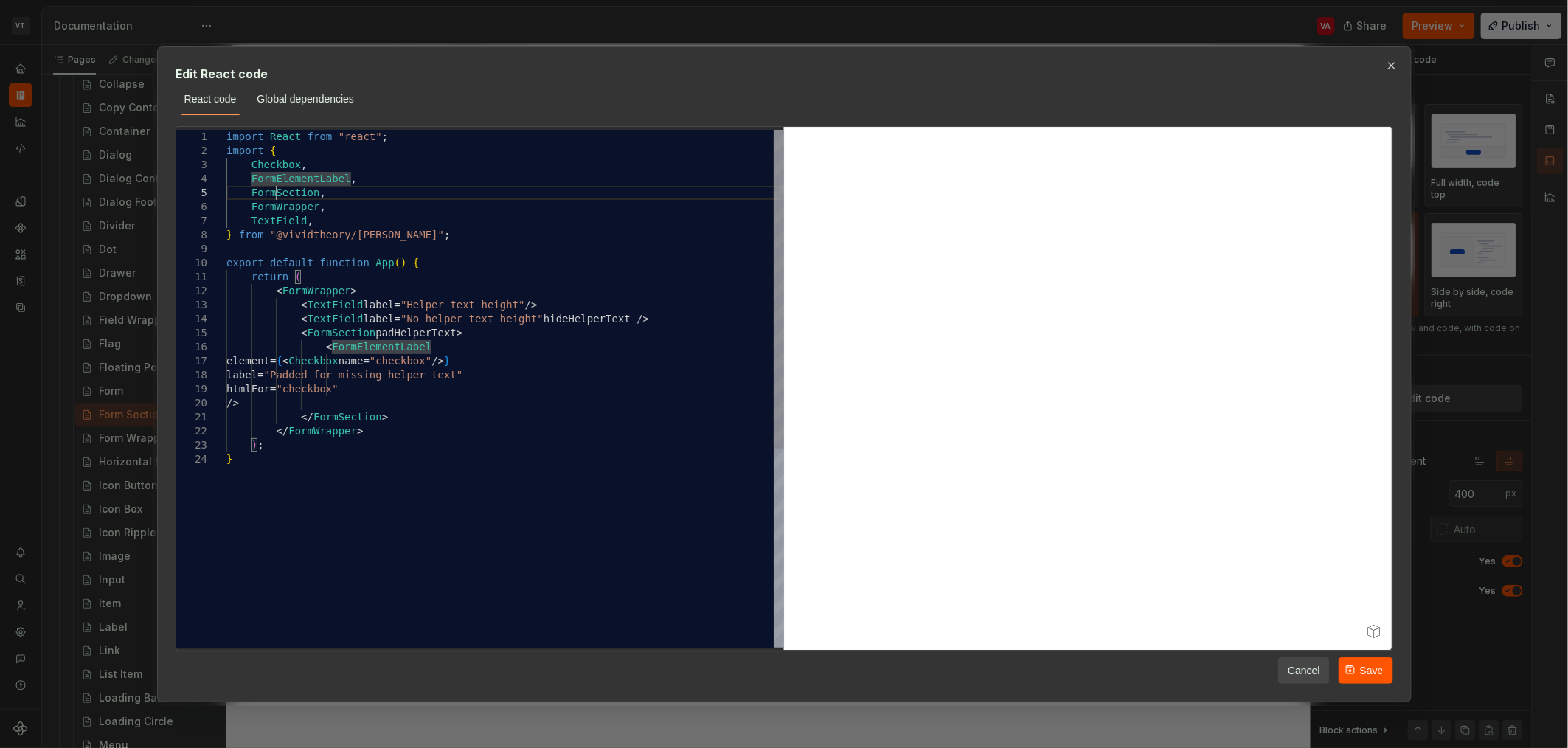
click at [277, 193] on div "import React from "react" ; import { Checkbox , FormElementLabel , FormSection …" at bounding box center [505, 549] width 558 height 840
click at [273, 170] on div "import React from "react" ; import { Checkbox , FormElementLabel , FormSection …" at bounding box center [505, 549] width 558 height 840
click at [275, 180] on div "import React from "react" ; import { Checkbox , FormElementLabel , FormSection …" at bounding box center [505, 549] width 558 height 840
click at [370, 343] on div "import React from "react" ; import { Checkbox , FormElementLabel , FormSection …" at bounding box center [505, 549] width 558 height 840
click at [293, 177] on div "import React from "react" ; import { Checkbox , FormElementLabel , FormSection …" at bounding box center [505, 549] width 558 height 840
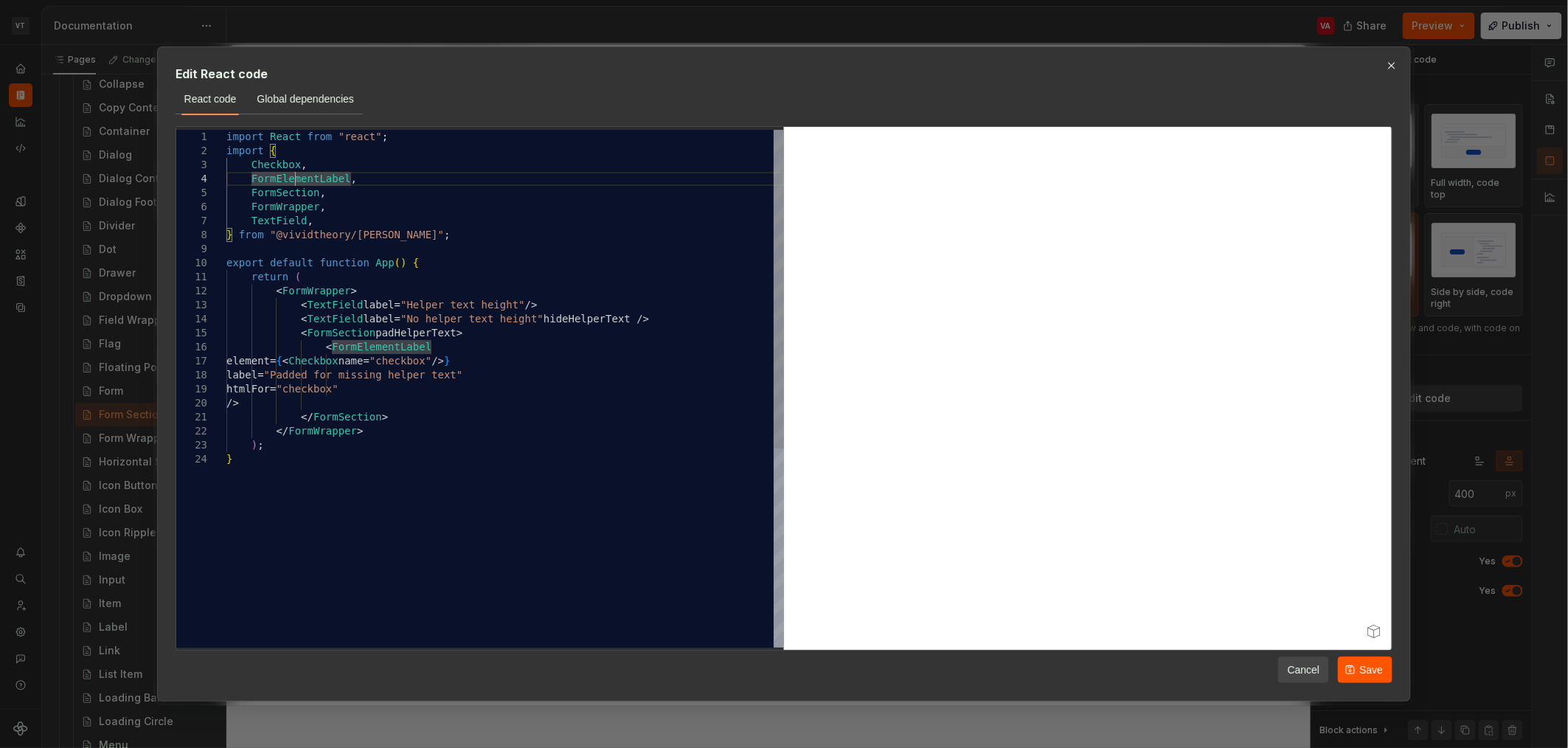
click at [293, 177] on div "import React from "react" ; import { Checkbox , FormElementLabel , FormSection …" at bounding box center [505, 549] width 558 height 840
click at [293, 177] on div "import React from "react" ; import { Checkbox , CheckboxField , FormSection , F…" at bounding box center [505, 549] width 558 height 840
click at [475, 328] on div "import React from "react" ; import { Checkbox , CheckboxField , FormSection , F…" at bounding box center [505, 549] width 558 height 840
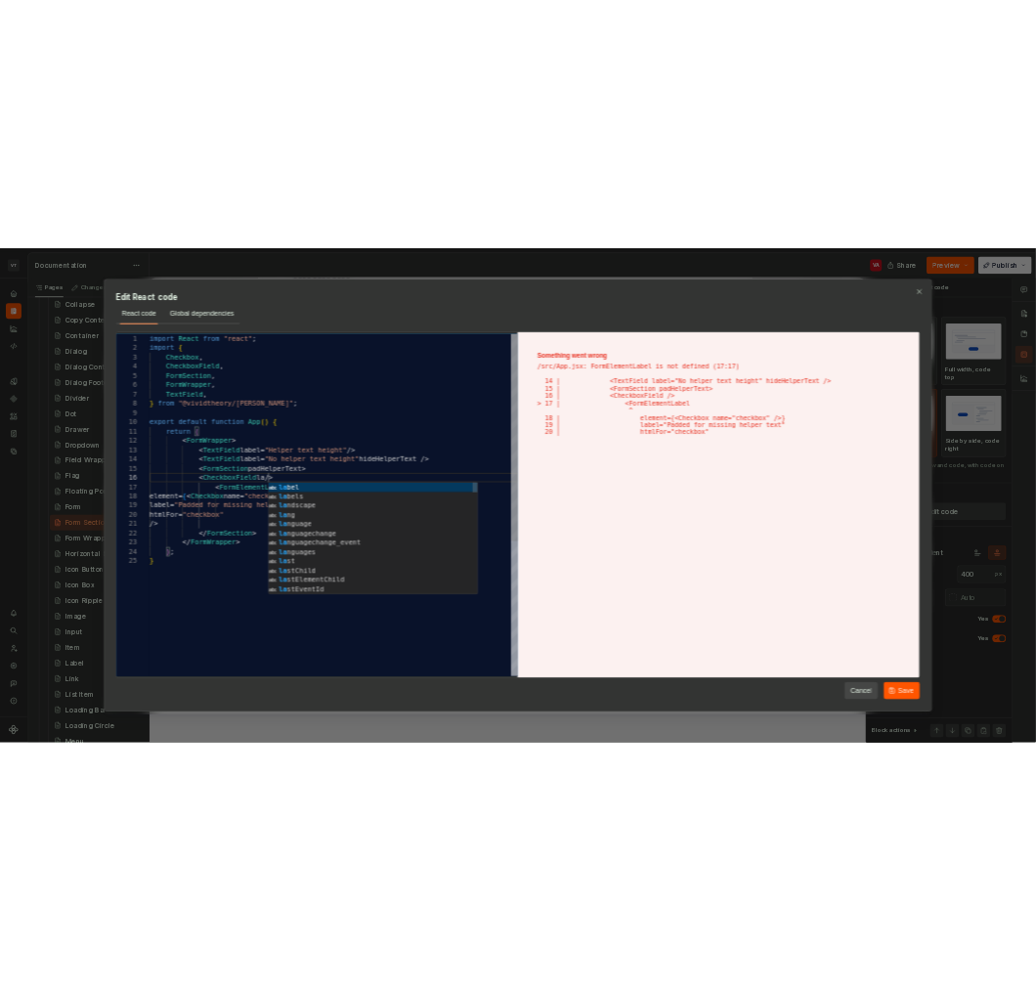
scroll to position [93, 237]
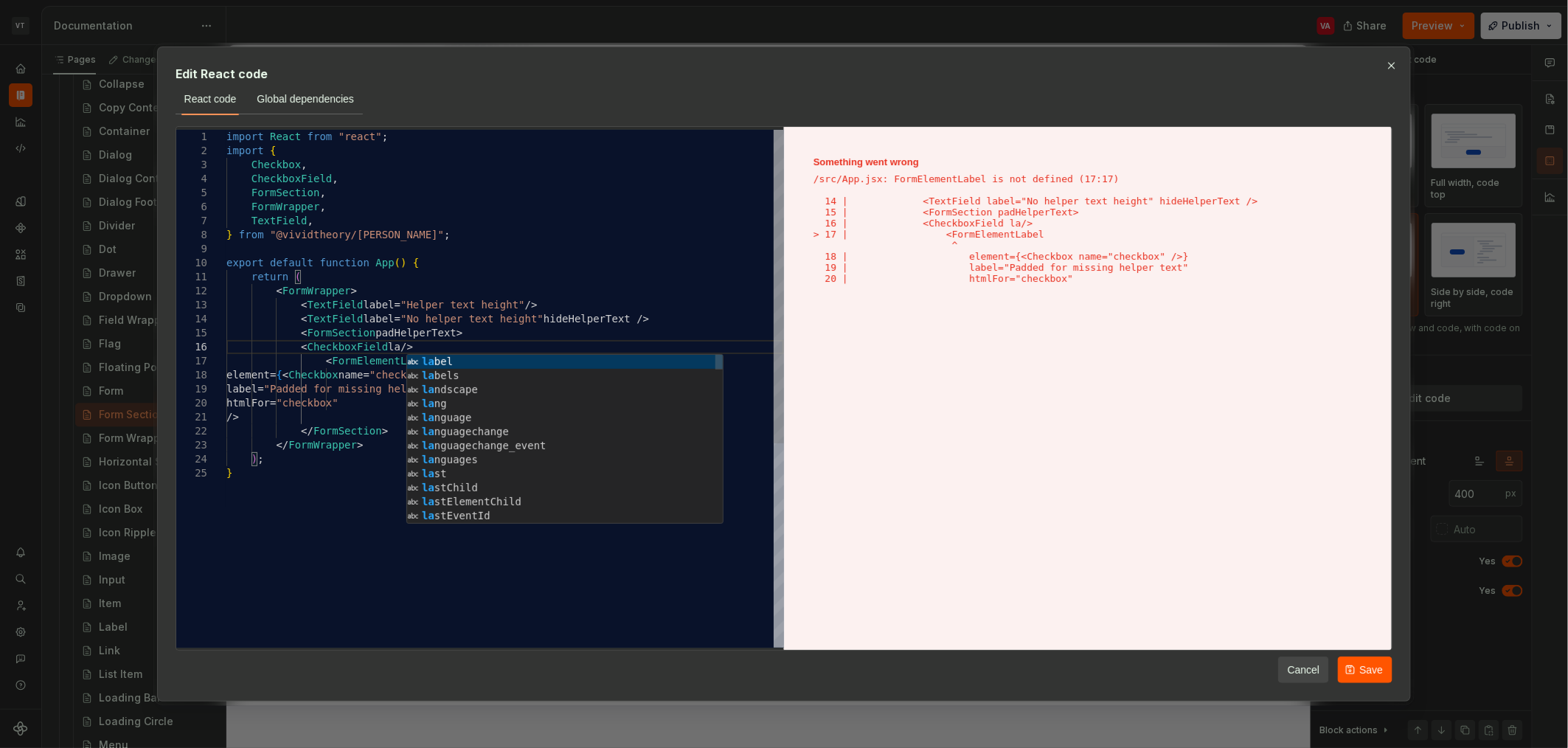
click at [490, 331] on div "import React from "react" ; import { Checkbox , CheckboxField , FormSection , F…" at bounding box center [505, 557] width 558 height 854
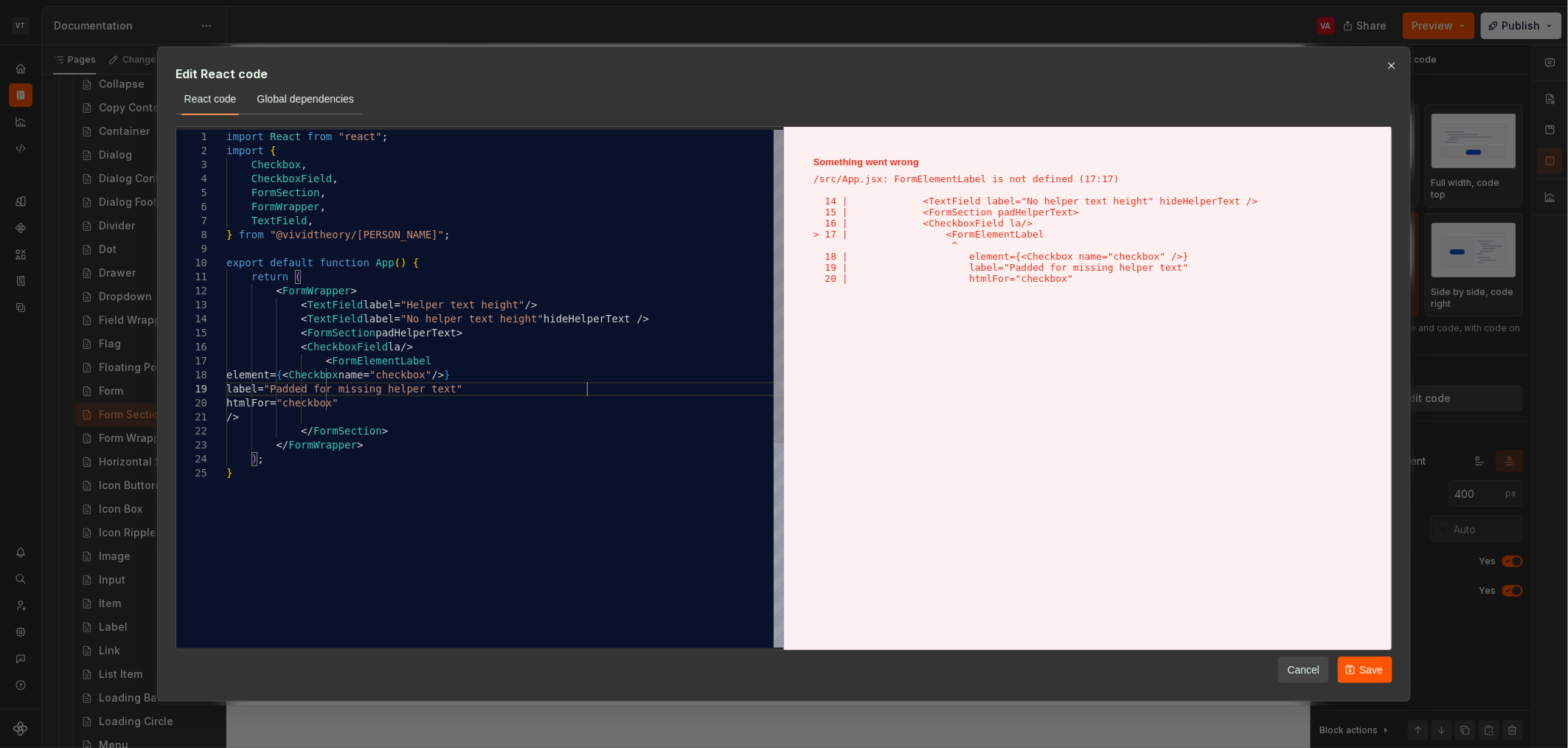
drag, startPoint x: 596, startPoint y: 388, endPoint x: 500, endPoint y: 388, distance: 96.0
click at [500, 388] on div "import React from "react" ; import { Checkbox , CheckboxField , FormSection , F…" at bounding box center [505, 557] width 558 height 854
drag, startPoint x: 501, startPoint y: 402, endPoint x: 350, endPoint y: 386, distance: 151.8
click at [350, 386] on div "import React from "react" ; import { Checkbox , CheckboxField , FormSection , F…" at bounding box center [505, 557] width 558 height 854
drag, startPoint x: 406, startPoint y: 347, endPoint x: 392, endPoint y: 347, distance: 14.0
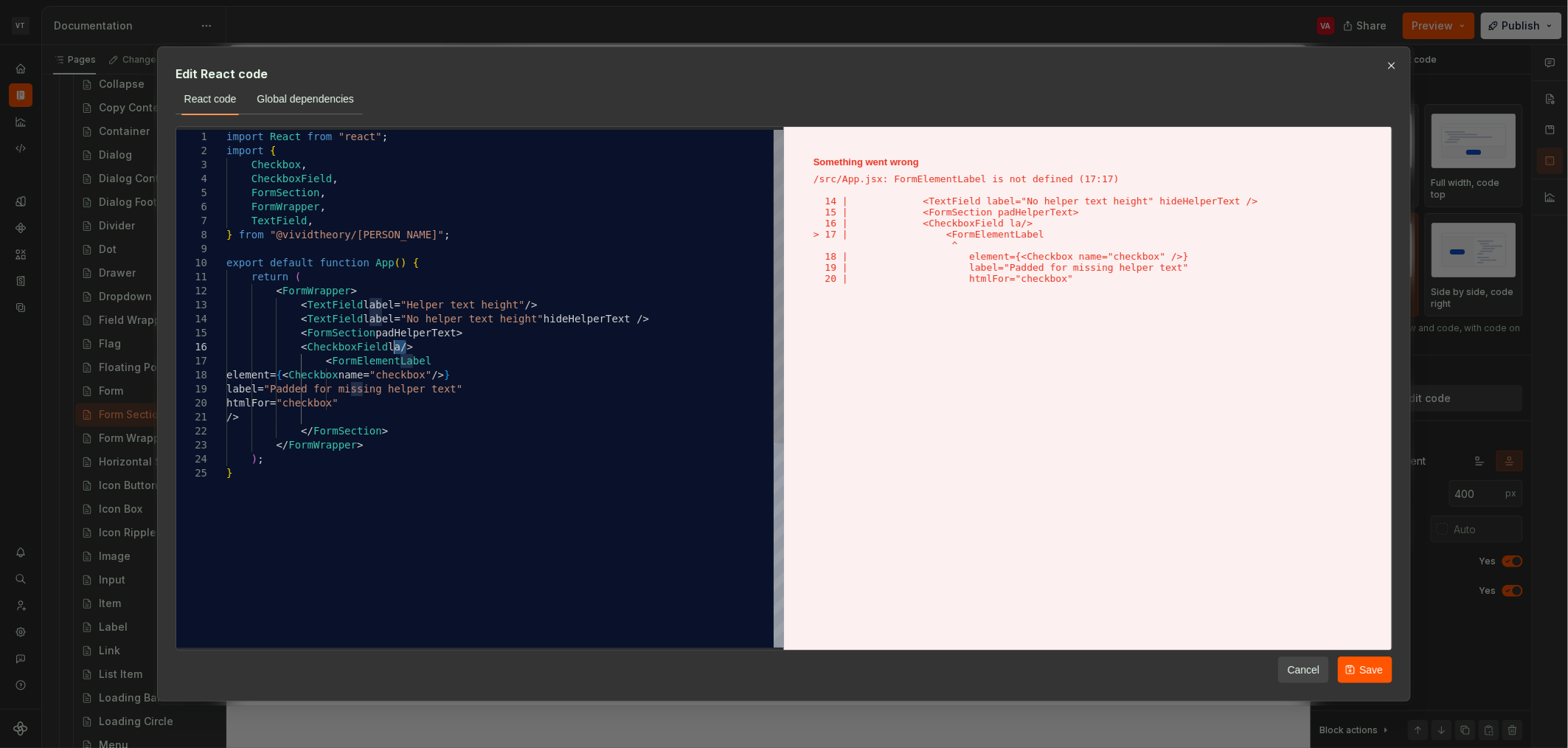
click at [392, 347] on div "import React from "react" ; import { Checkbox , CheckboxField , FormSection , F…" at bounding box center [505, 557] width 558 height 854
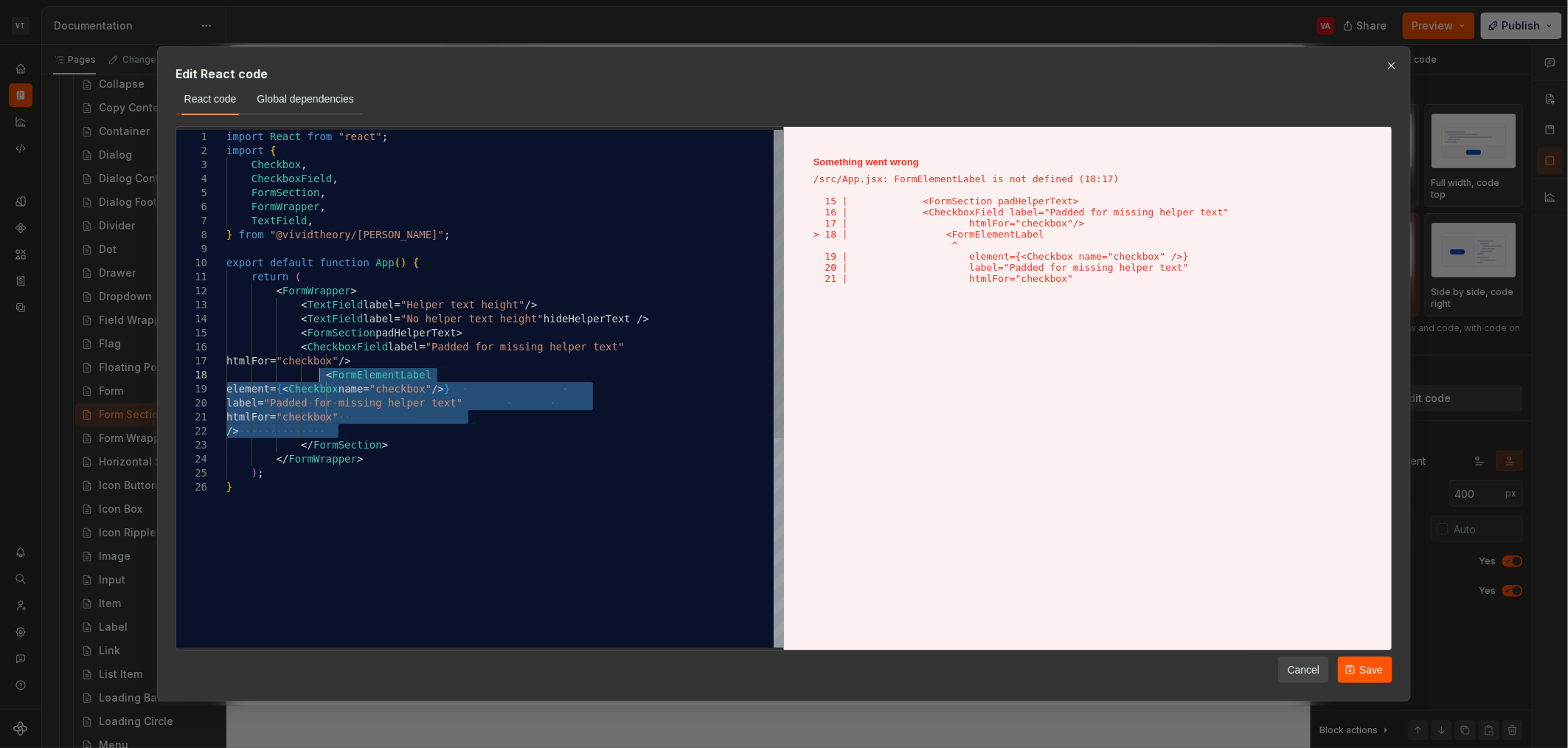
drag, startPoint x: 349, startPoint y: 431, endPoint x: 320, endPoint y: 380, distance: 58.7
click at [320, 380] on div "import React from "react" ; import { Checkbox , CheckboxField , FormSection , F…" at bounding box center [505, 564] width 558 height 868
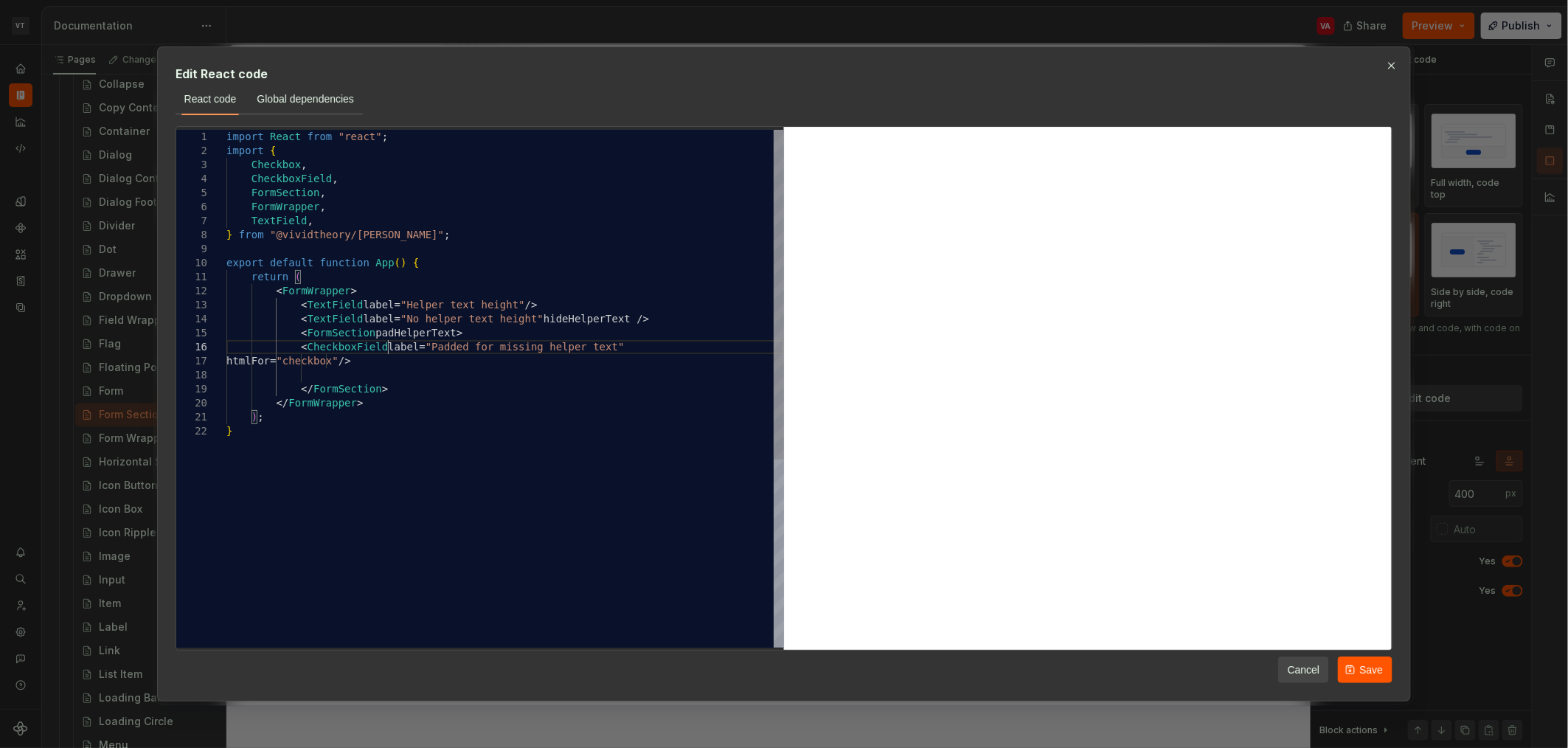
type textarea "**********"
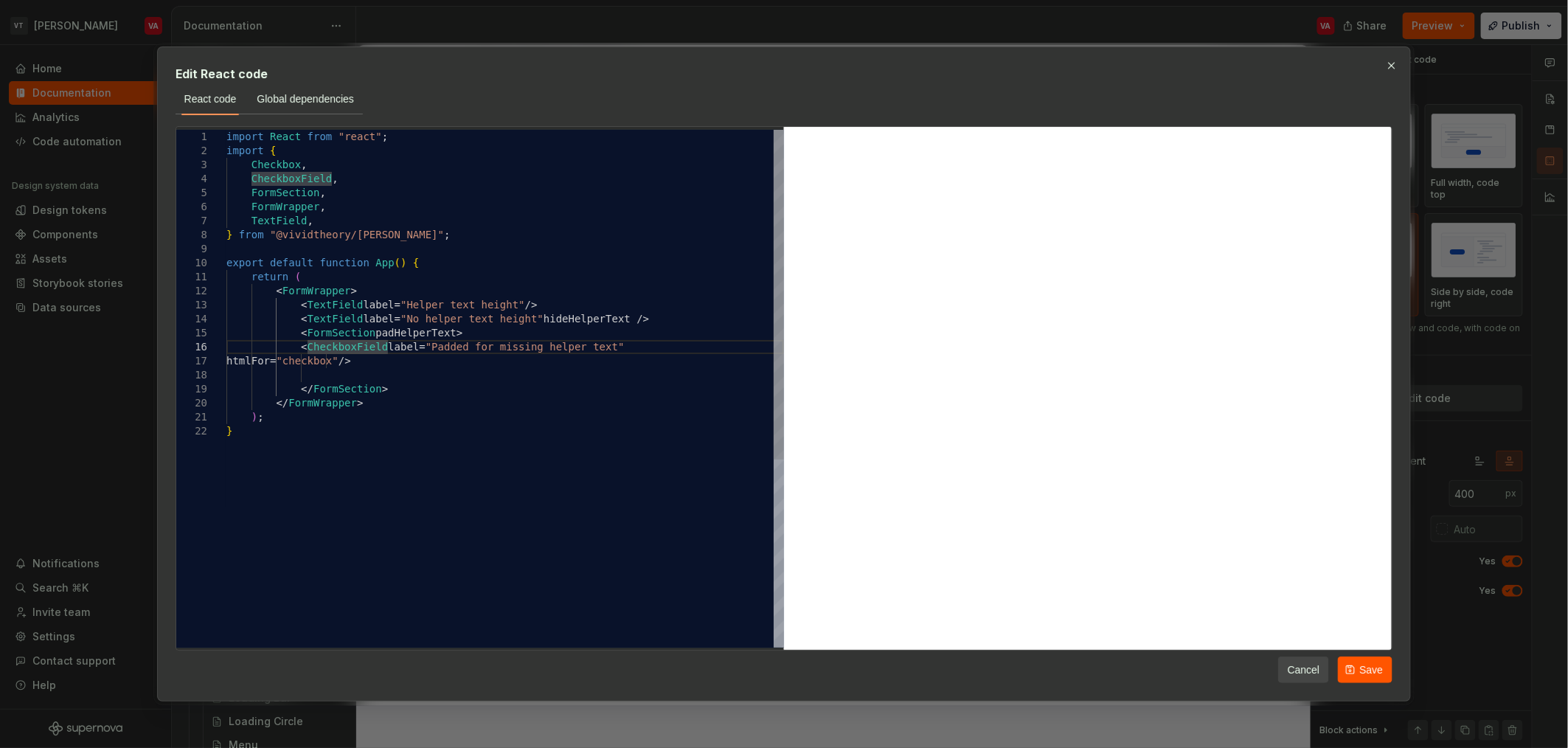
scroll to position [923, 0]
click at [379, 361] on div "import React from "react" ; import { Checkbox , CheckboxField , FormSection , F…" at bounding box center [505, 536] width 558 height 812
type textarea "*"
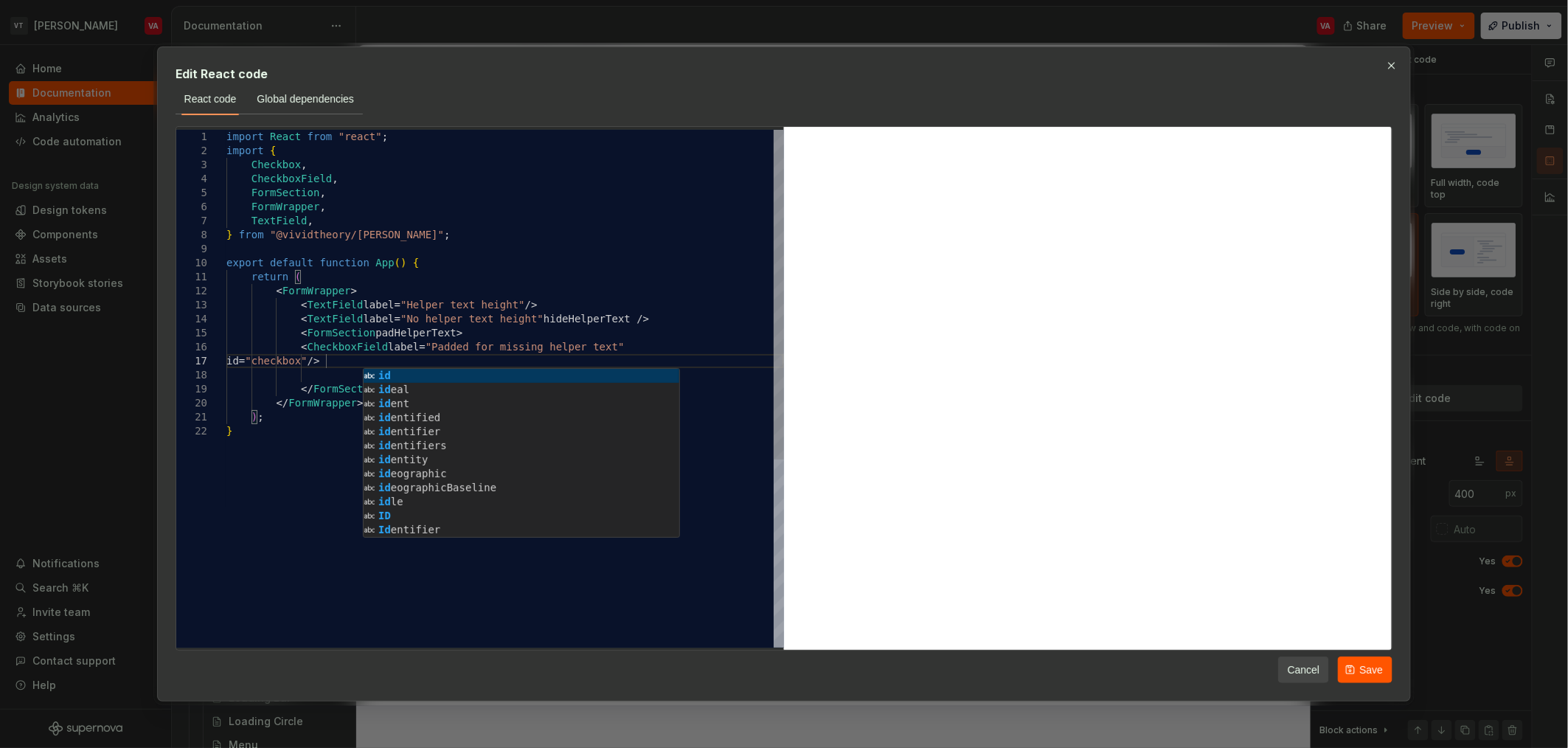
click at [392, 300] on div "import React from "react" ; import { Checkbox , CheckboxField , FormSection , F…" at bounding box center [505, 536] width 558 height 812
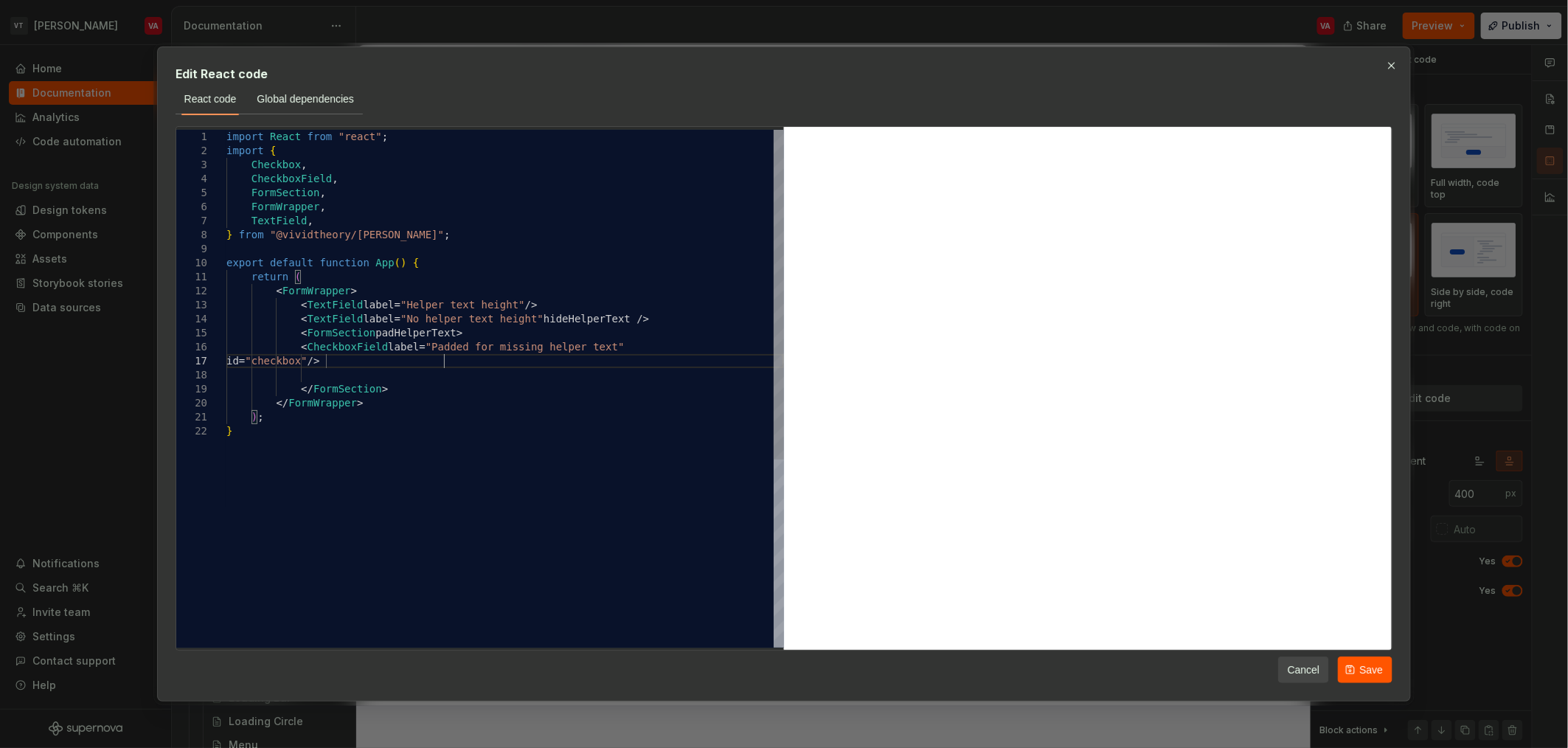
click at [459, 365] on div "import React from "react" ; import { Checkbox , CheckboxField , FormSection , F…" at bounding box center [505, 536] width 558 height 812
drag, startPoint x: 431, startPoint y: 360, endPoint x: 349, endPoint y: 361, distance: 82.0
click at [349, 361] on div "import React from "react" ; import { Checkbox , CheckboxField , FormSection , F…" at bounding box center [505, 536] width 558 height 812
click at [387, 346] on div "import React from "react" ; import { Checkbox , CheckboxField , FormSection , F…" at bounding box center [505, 536] width 558 height 812
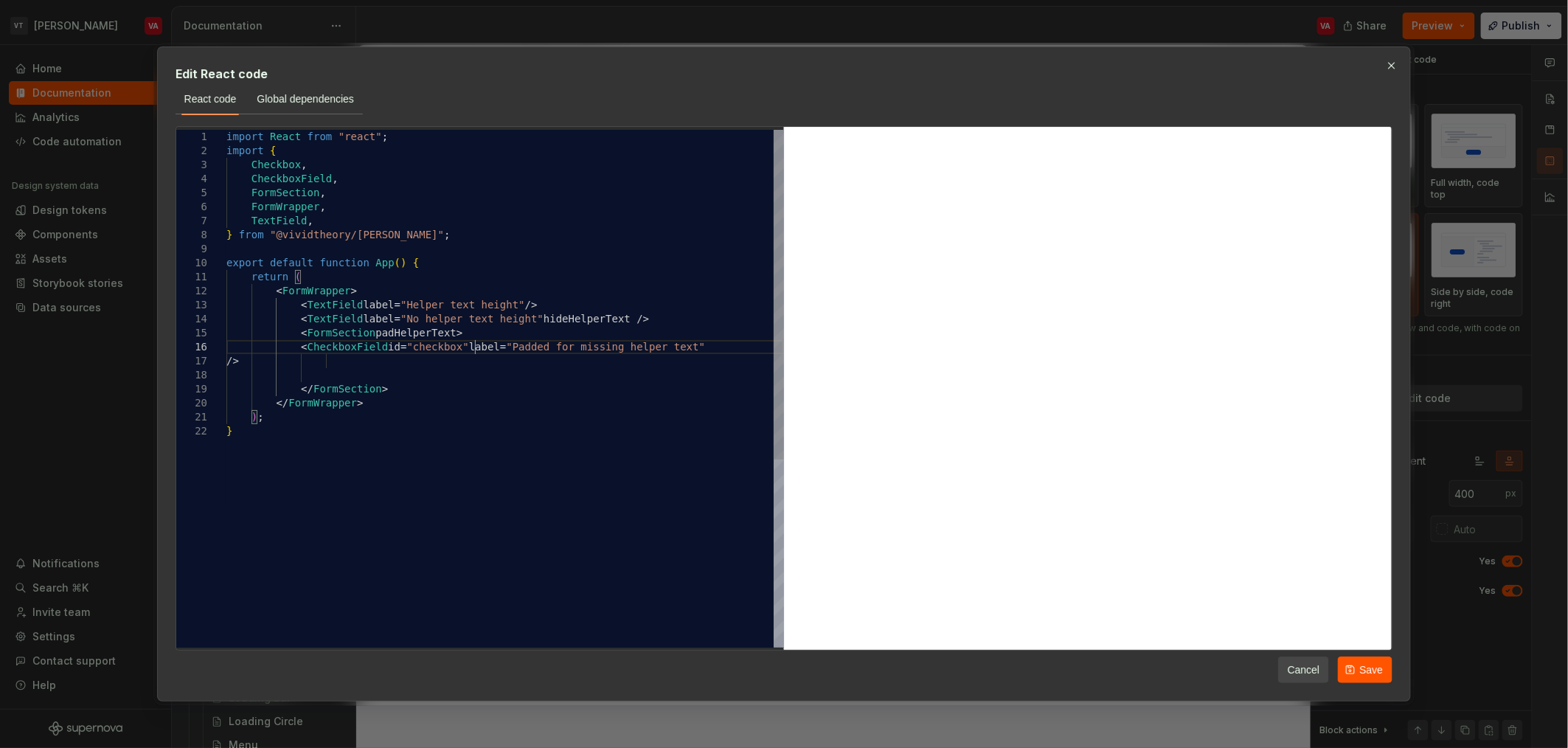
click at [347, 364] on div "import React from "react" ; import { Checkbox , CheckboxField , FormSection , F…" at bounding box center [505, 536] width 558 height 812
click at [367, 351] on div "import React from "react" ; import { Checkbox , CheckboxField , FormSection , F…" at bounding box center [505, 522] width 558 height 784
click at [414, 327] on div "import React from "react" ; import { Checkbox , CheckboxField , FormSection , F…" at bounding box center [505, 522] width 558 height 784
click at [303, 291] on div "import React from "react" ; import { Checkbox , CheckboxField , FormSection , F…" at bounding box center [505, 522] width 558 height 784
click at [321, 282] on div "import React from "react" ; import { Checkbox , CheckboxField , FormSection , F…" at bounding box center [505, 522] width 558 height 784
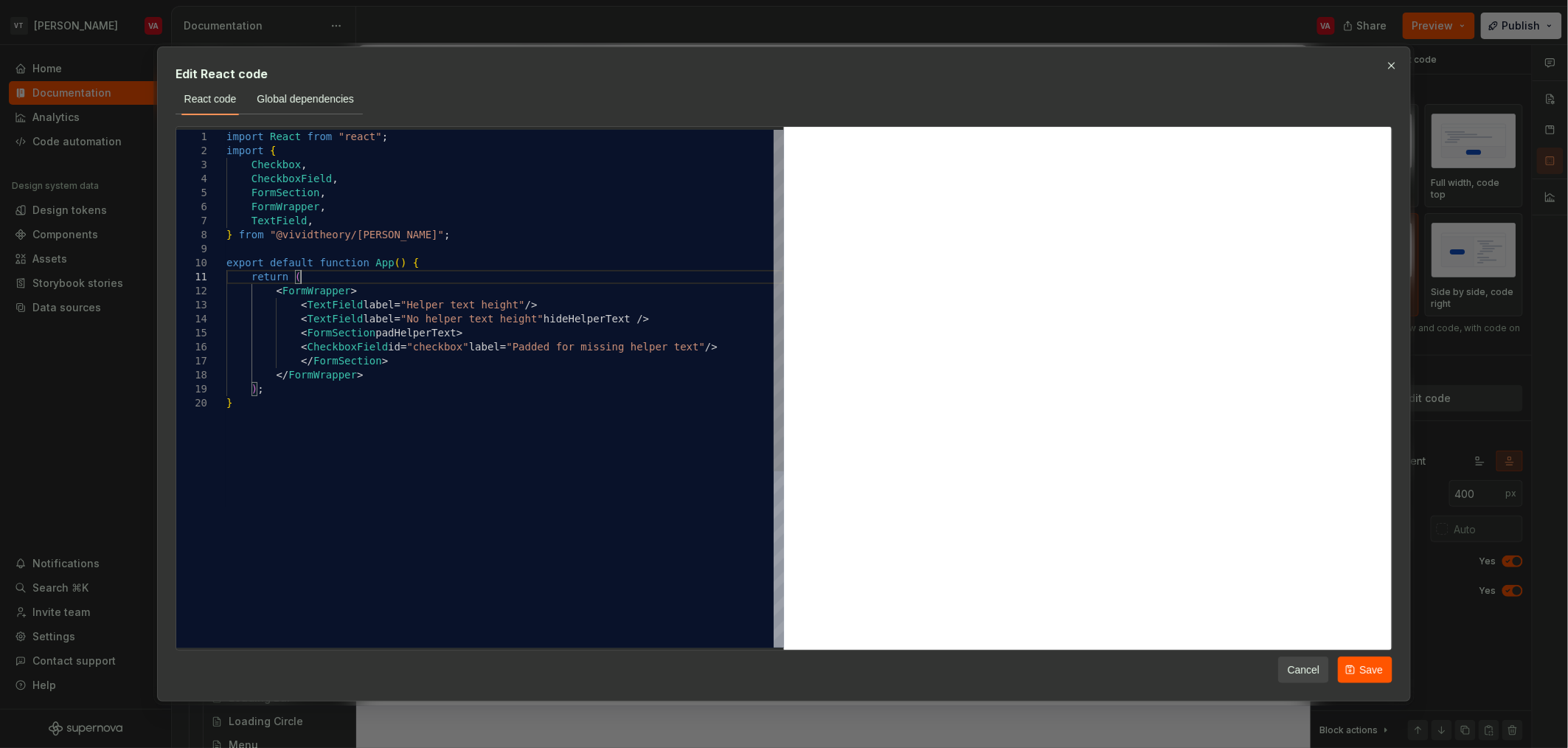
click at [329, 275] on div "import React from "react" ; import { Checkbox , CheckboxField , FormSection , F…" at bounding box center [505, 522] width 558 height 784
click at [349, 290] on div "import React from "react" ; import { Checkbox , CheckboxField , FormSection , F…" at bounding box center [505, 522] width 558 height 784
click at [311, 279] on div "import React from "react" ; import { Checkbox , CheckboxField , FormSection , F…" at bounding box center [505, 522] width 558 height 784
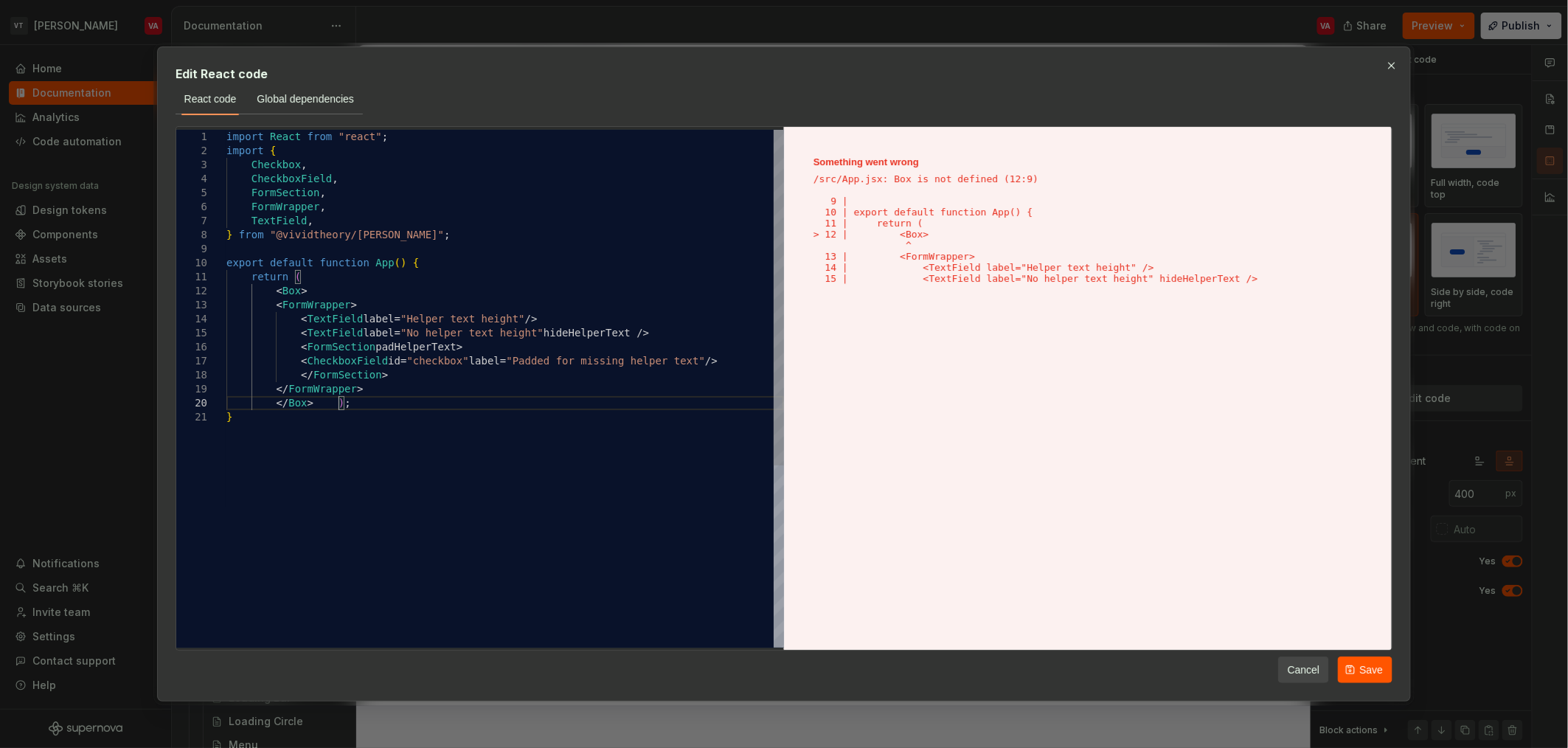
scroll to position [13, 49]
click at [346, 217] on div "import React from "react" ; import { Checkbox , CheckboxField , FormSection , F…" at bounding box center [505, 536] width 558 height 812
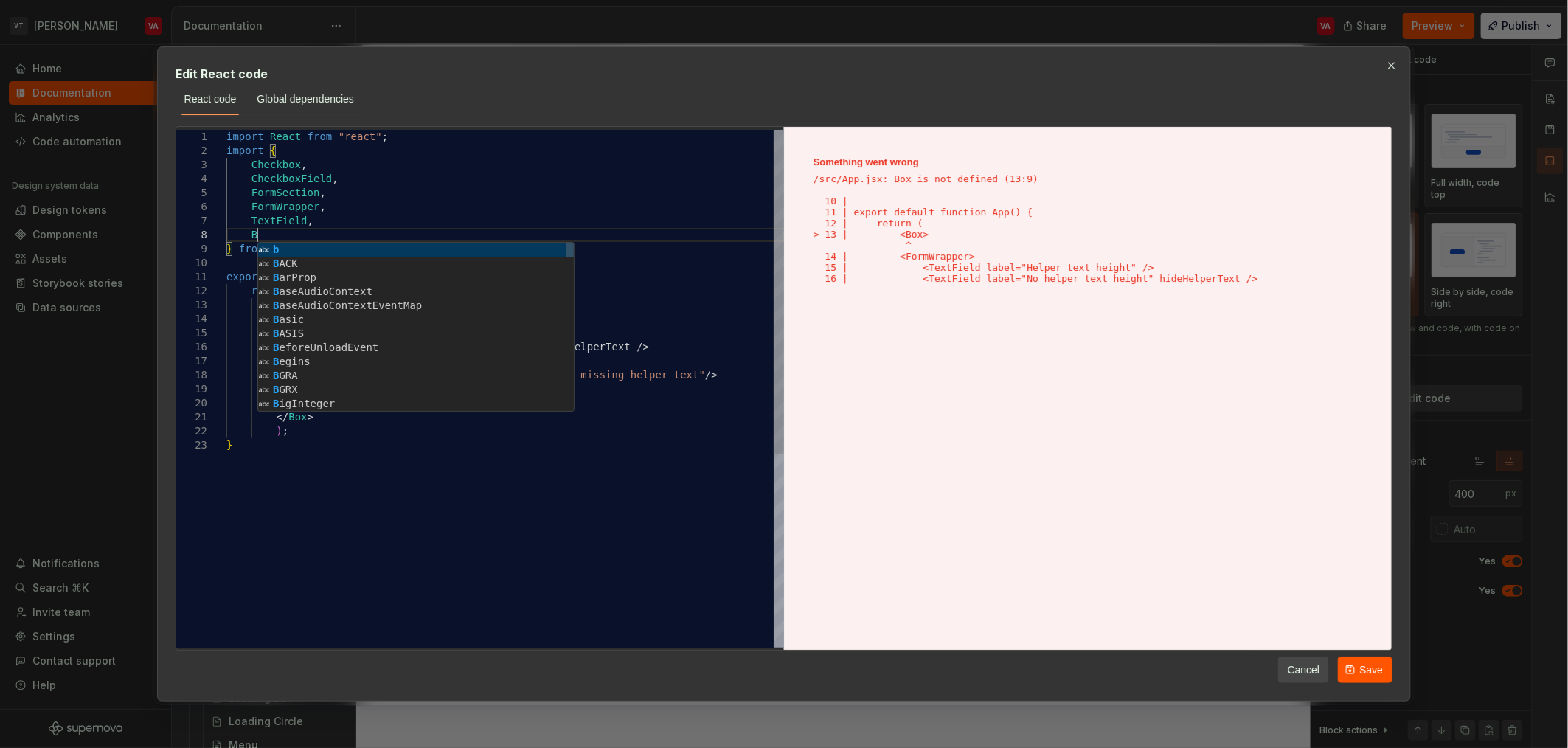
scroll to position [98, 42]
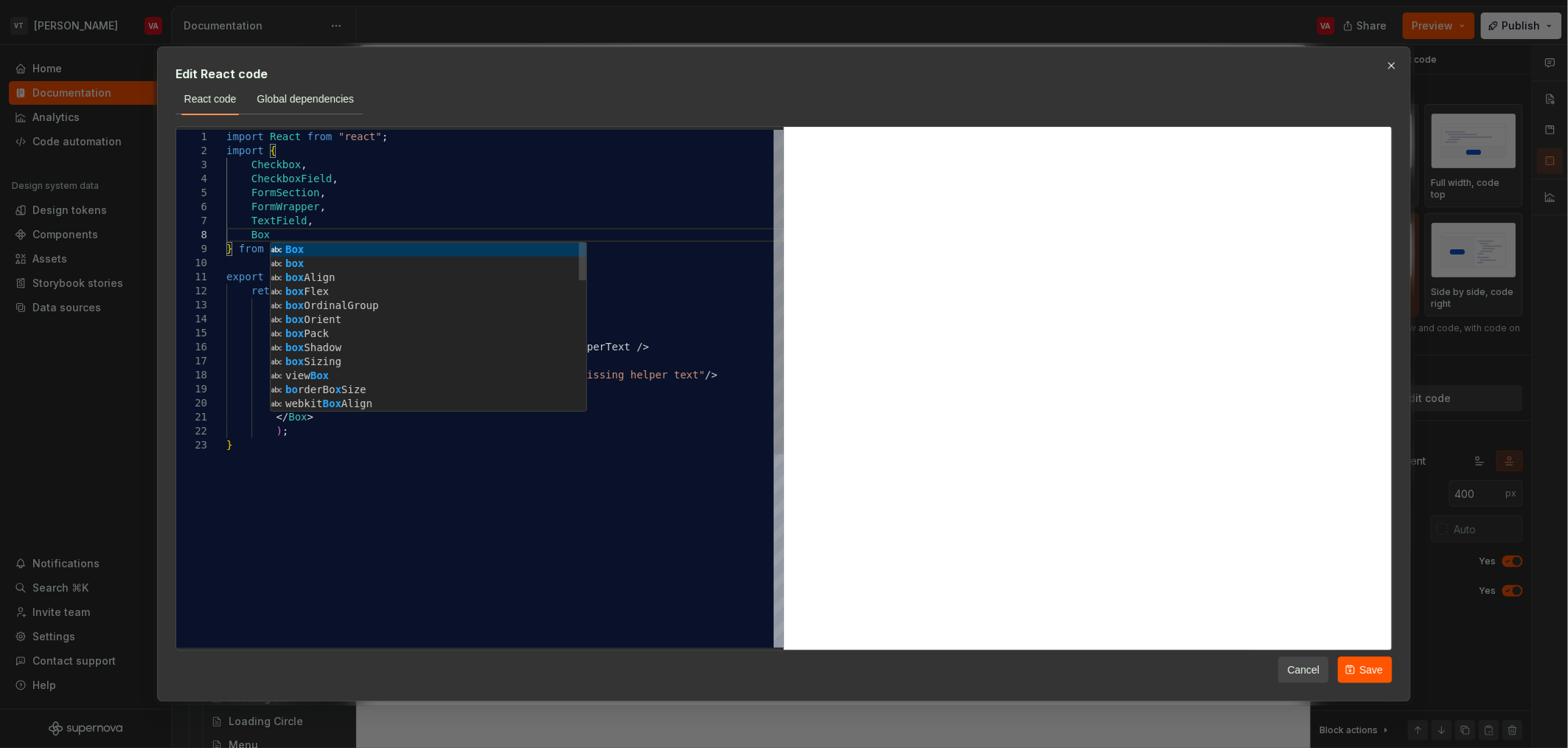
click at [355, 204] on div "import React from "react" ; import { Checkbox , CheckboxField , FormSection , F…" at bounding box center [505, 543] width 558 height 826
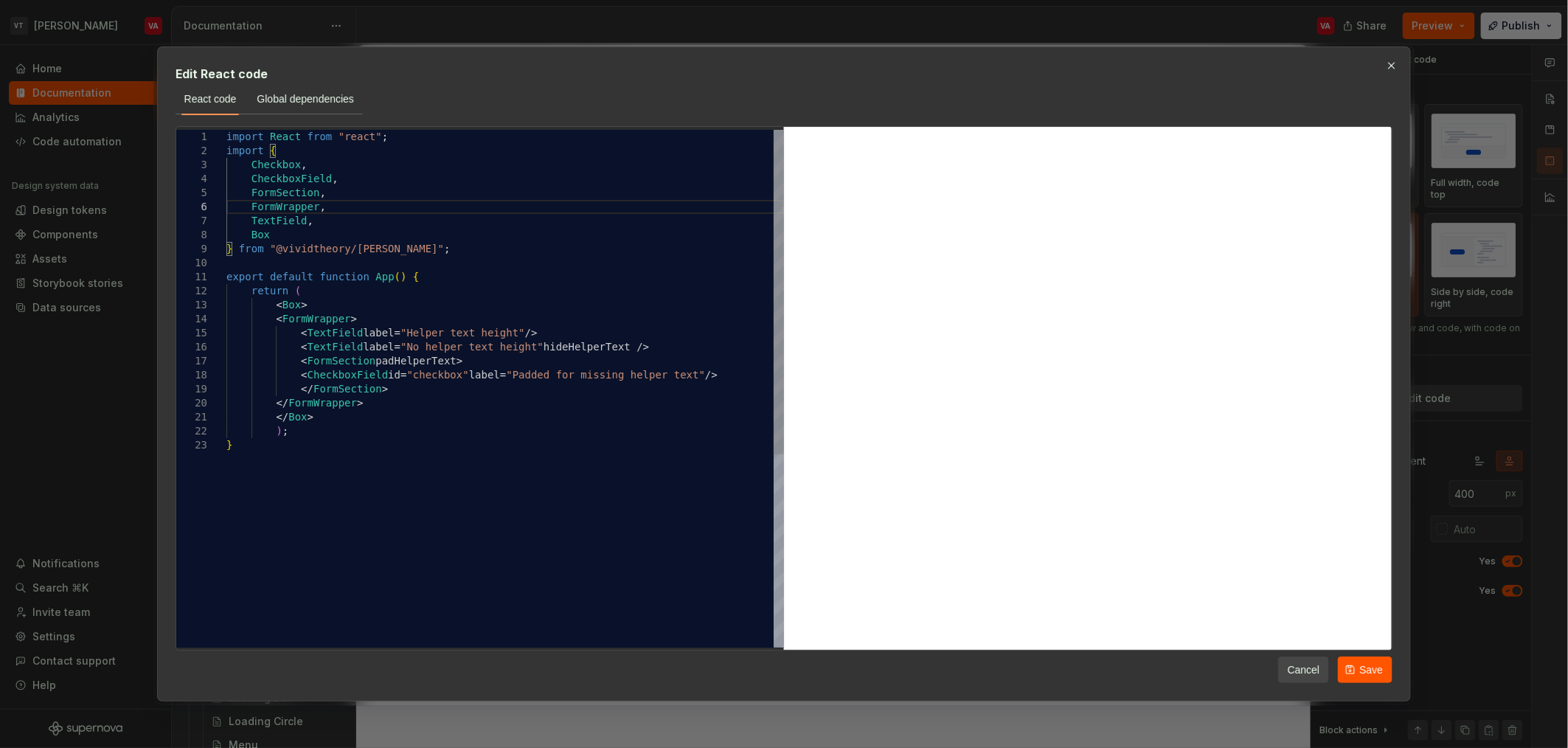
click at [291, 298] on div "import React from "react" ; import { Checkbox , CheckboxField , FormSection , F…" at bounding box center [505, 543] width 558 height 826
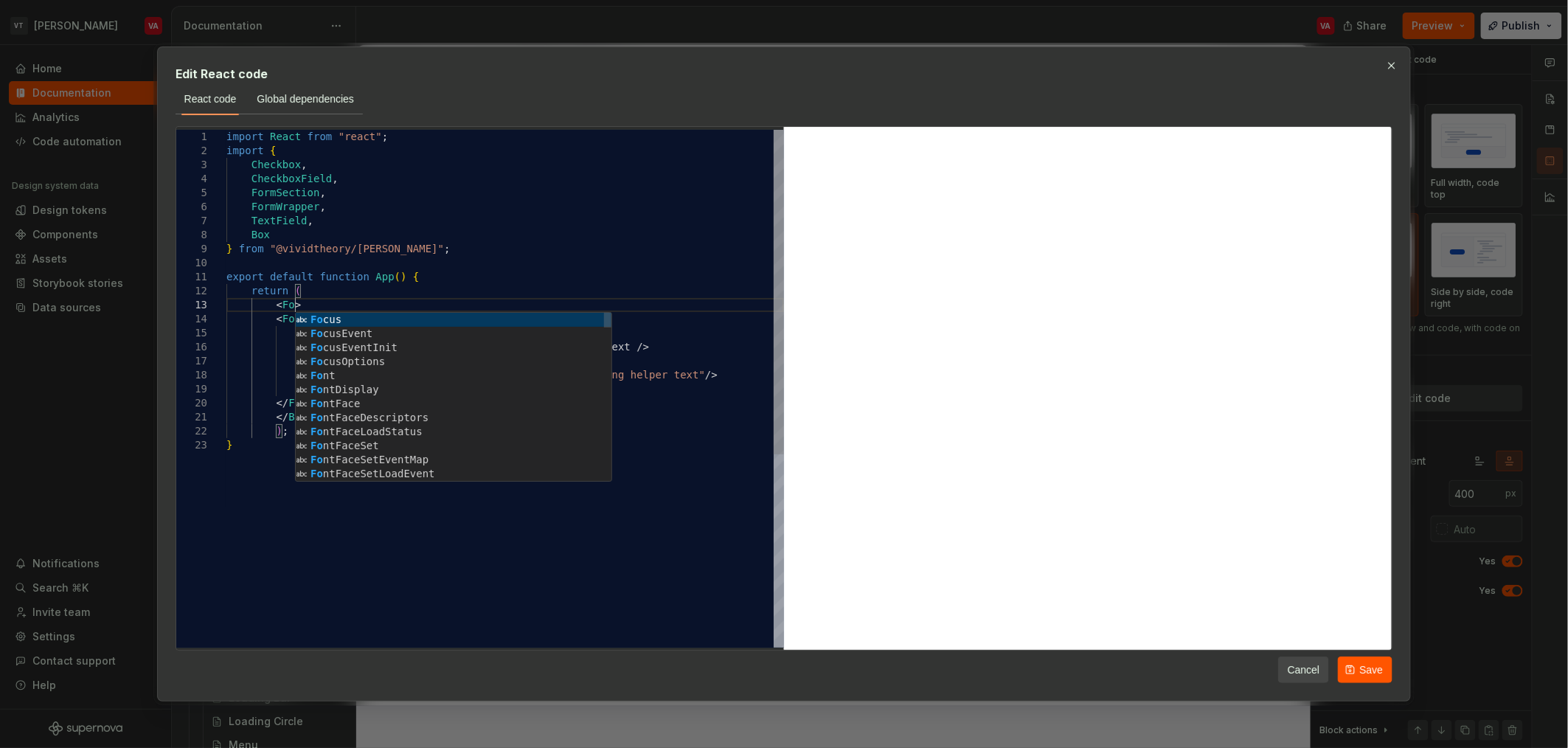
scroll to position [41, 80]
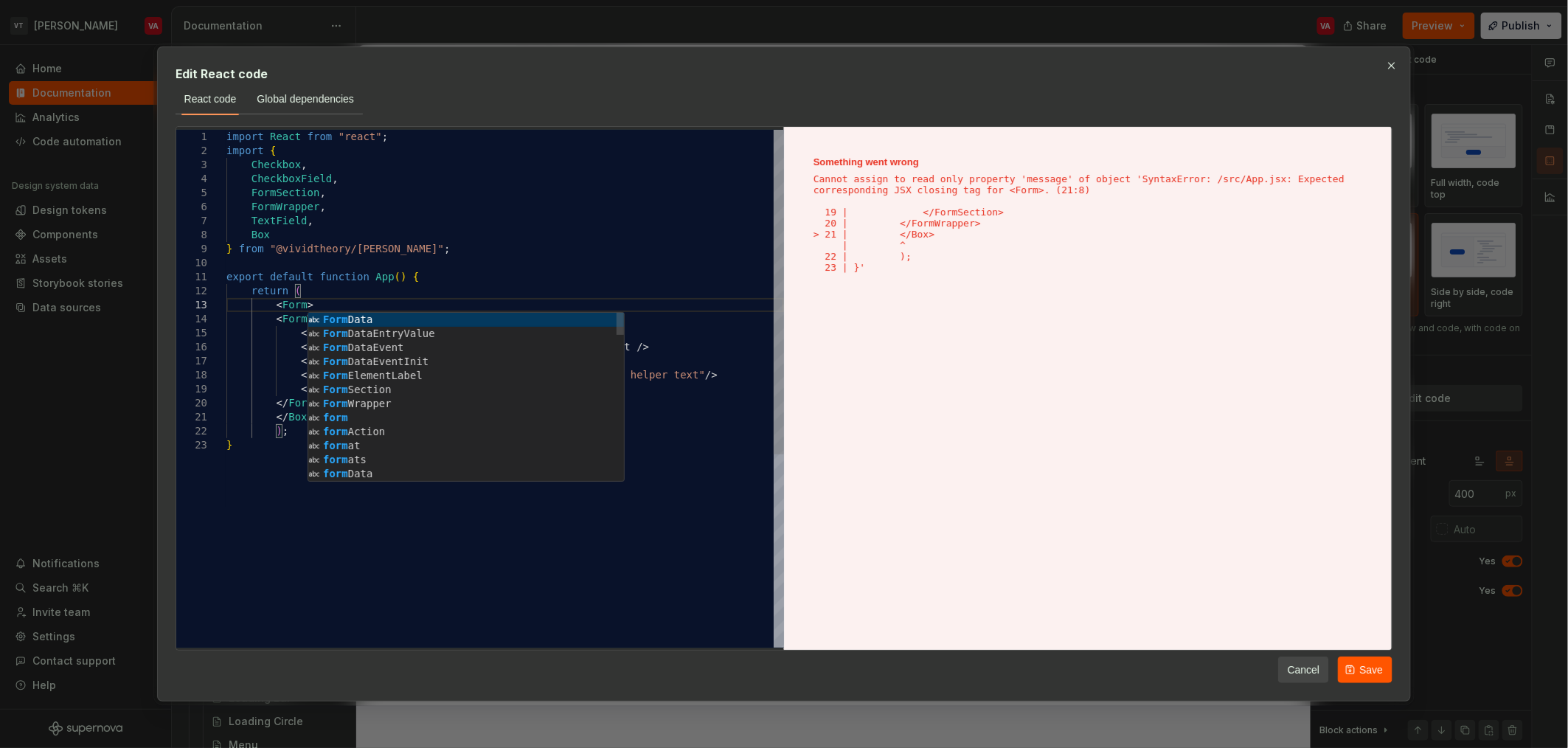
click at [291, 298] on div "import React from "react" ; import { Checkbox , CheckboxField , FormSection , F…" at bounding box center [505, 543] width 558 height 826
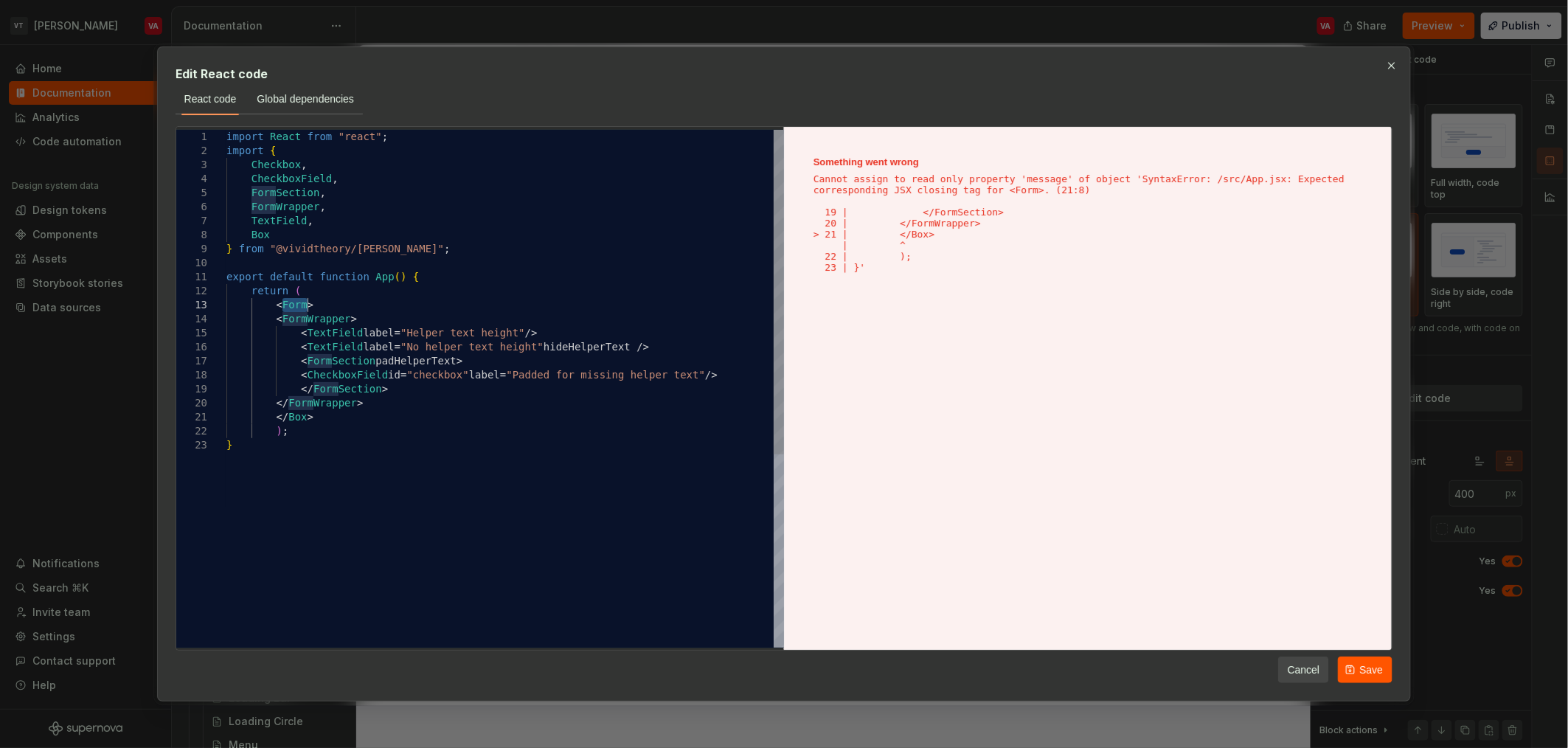
click at [291, 298] on div "import React from "react" ; import { Checkbox , CheckboxField , FormSection , F…" at bounding box center [505, 543] width 558 height 826
click at [261, 235] on div "import React from "react" ; import { Checkbox , CheckboxField , FormSection , F…" at bounding box center [505, 543] width 558 height 826
click at [291, 423] on div "import React from "react" ; import { Checkbox , CheckboxField , FormSection , F…" at bounding box center [505, 543] width 558 height 826
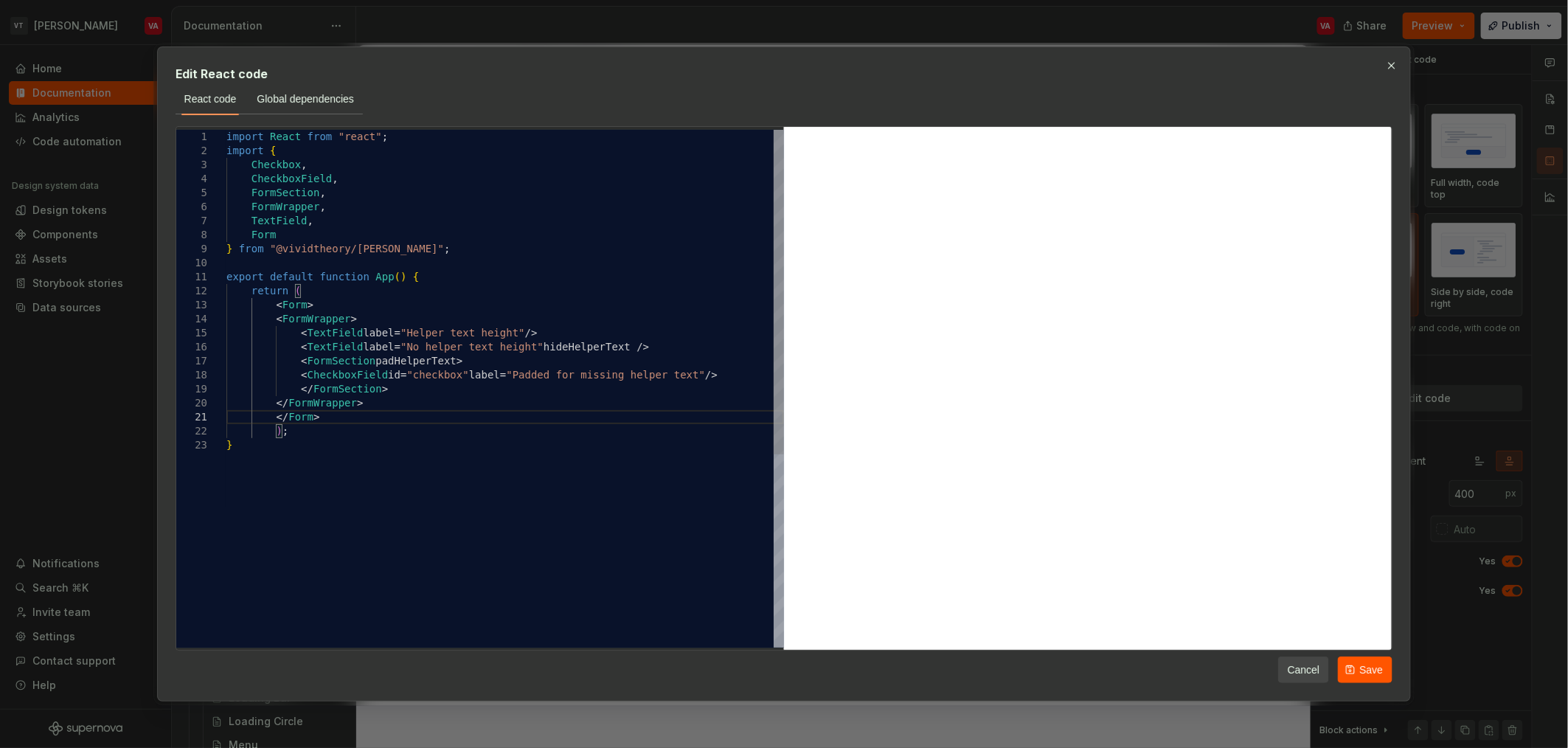
click at [275, 432] on div "import React from "react" ; import { Checkbox , CheckboxField , FormSection , F…" at bounding box center [505, 543] width 558 height 826
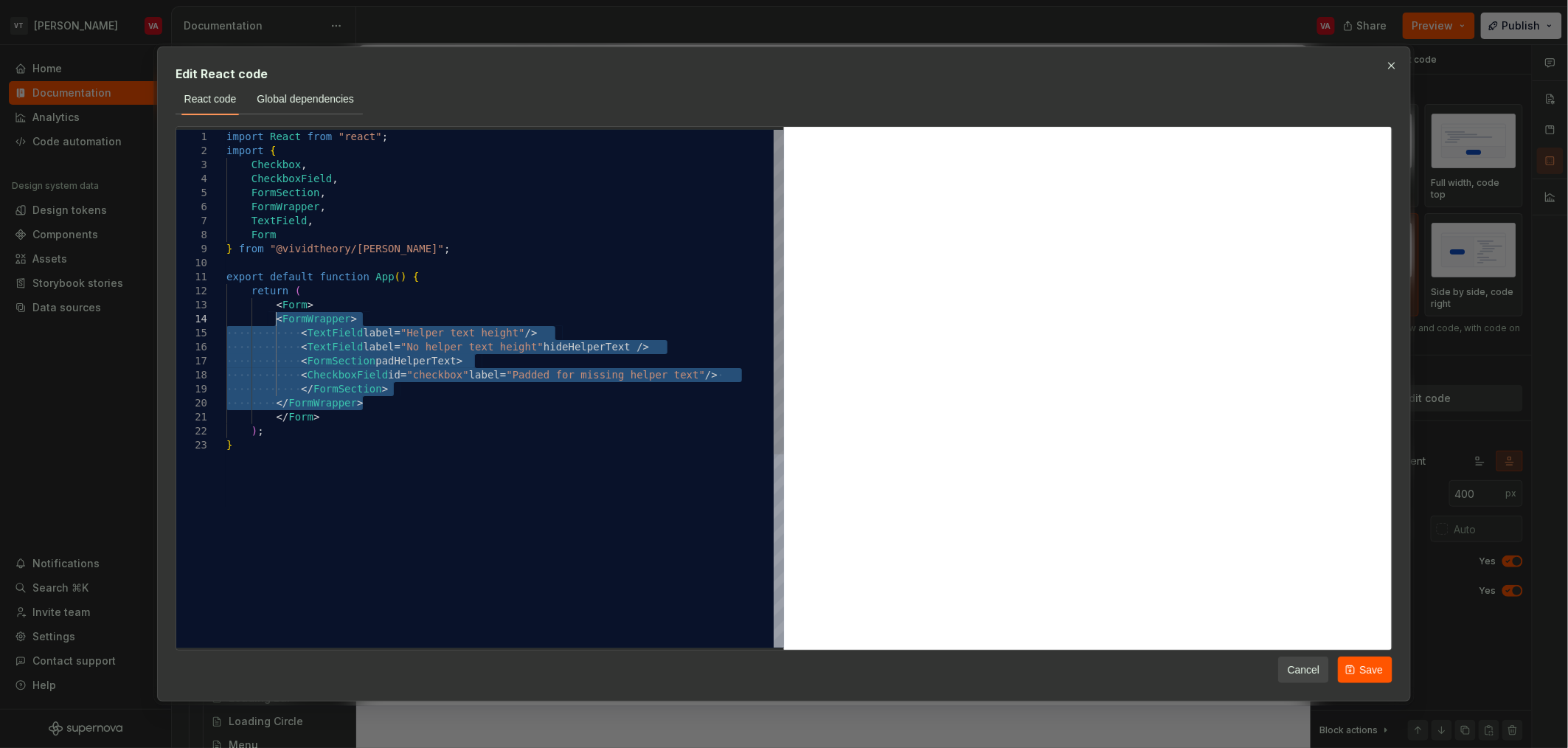
drag, startPoint x: 396, startPoint y: 405, endPoint x: 274, endPoint y: 316, distance: 151.0
click at [274, 316] on div "import React from "react" ; import { Checkbox , CheckboxField , FormSection , F…" at bounding box center [505, 543] width 558 height 826
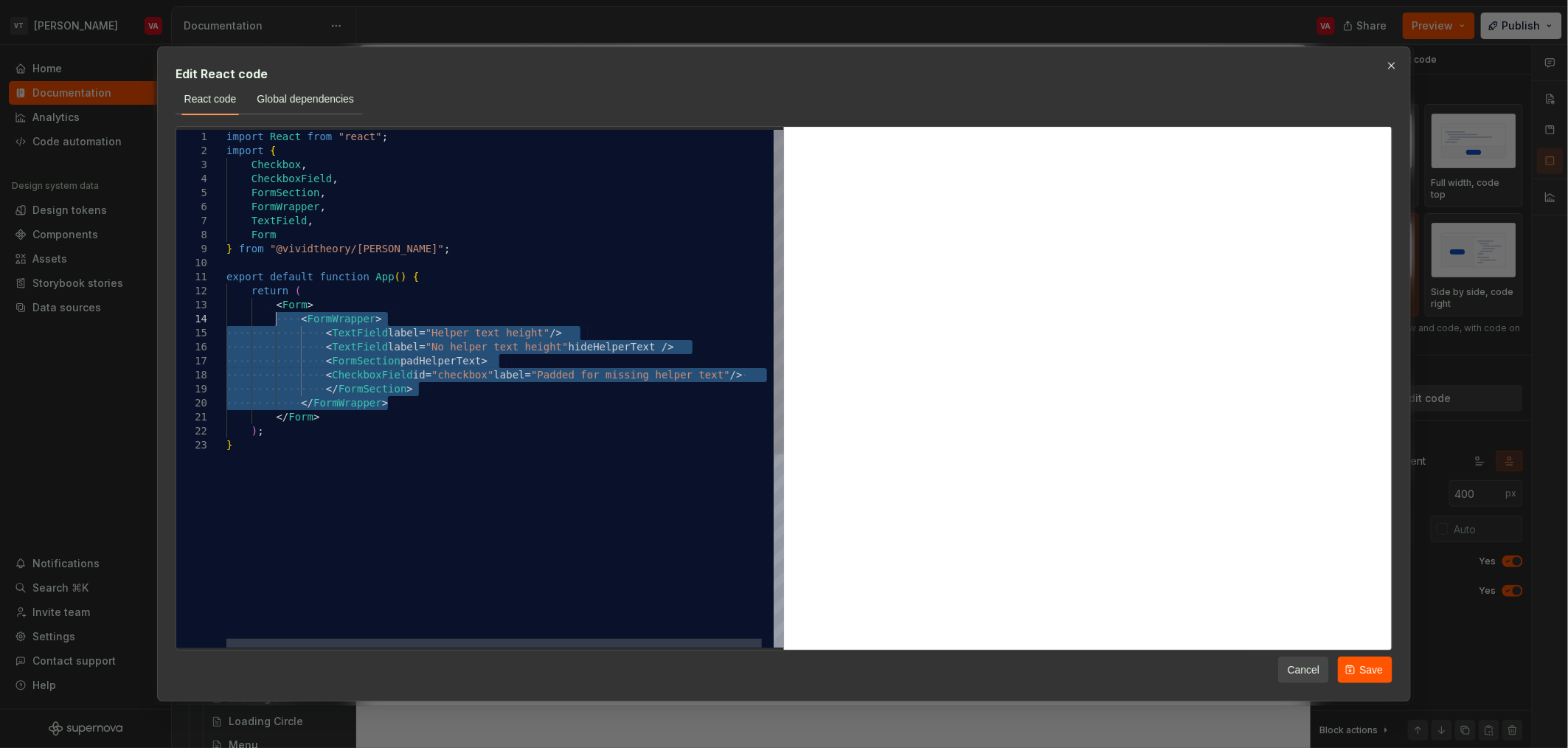
drag, startPoint x: 338, startPoint y: 340, endPoint x: 339, endPoint y: 356, distance: 16.0
click at [338, 343] on div "import React from "react" ; import { Checkbox , CheckboxField , FormSection , F…" at bounding box center [511, 543] width 570 height 826
click at [354, 318] on div "import React from "react" ; import { Checkbox , CheckboxField , FormSection , F…" at bounding box center [511, 543] width 570 height 826
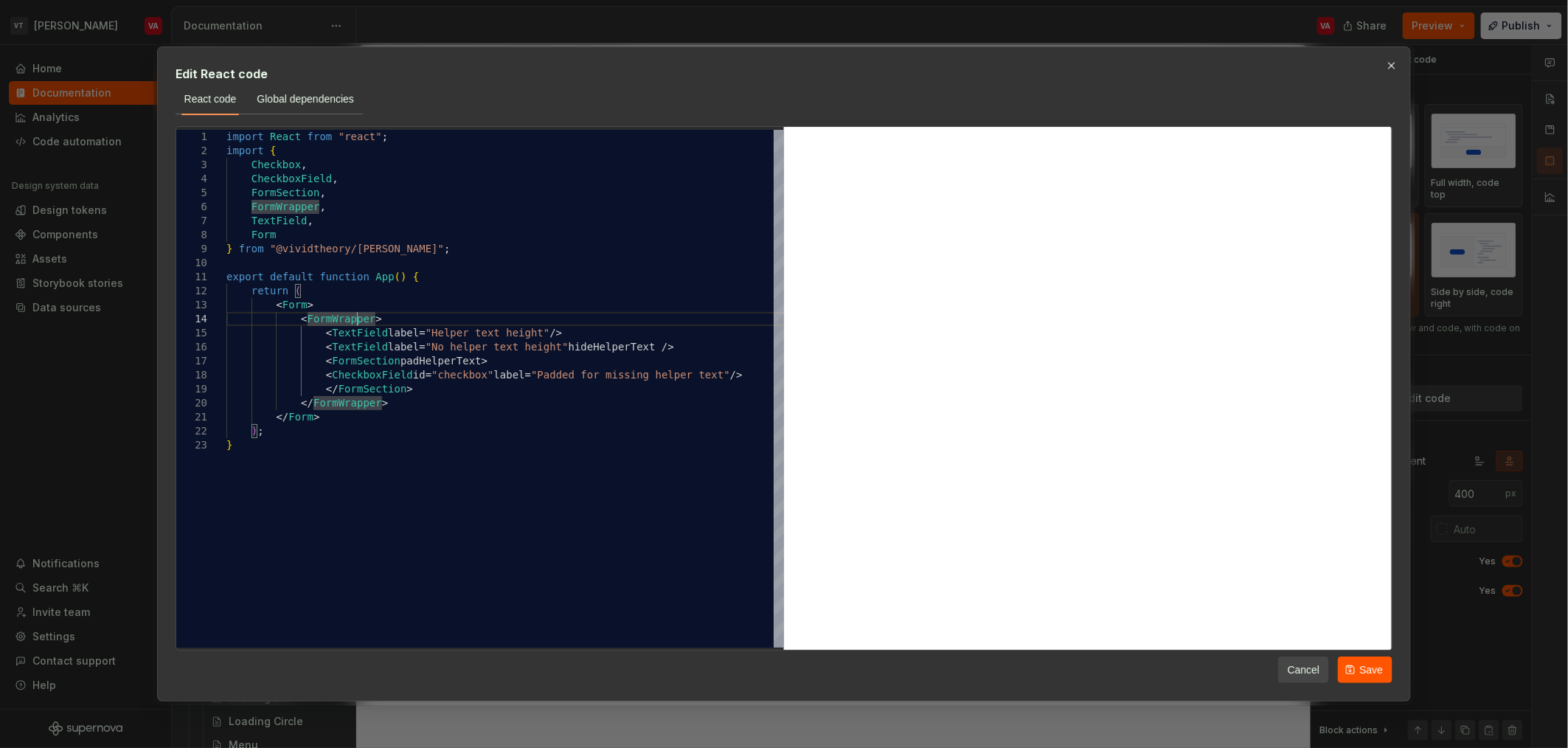
type textarea "**********"
click at [1367, 676] on span "Save" at bounding box center [1370, 670] width 23 height 15
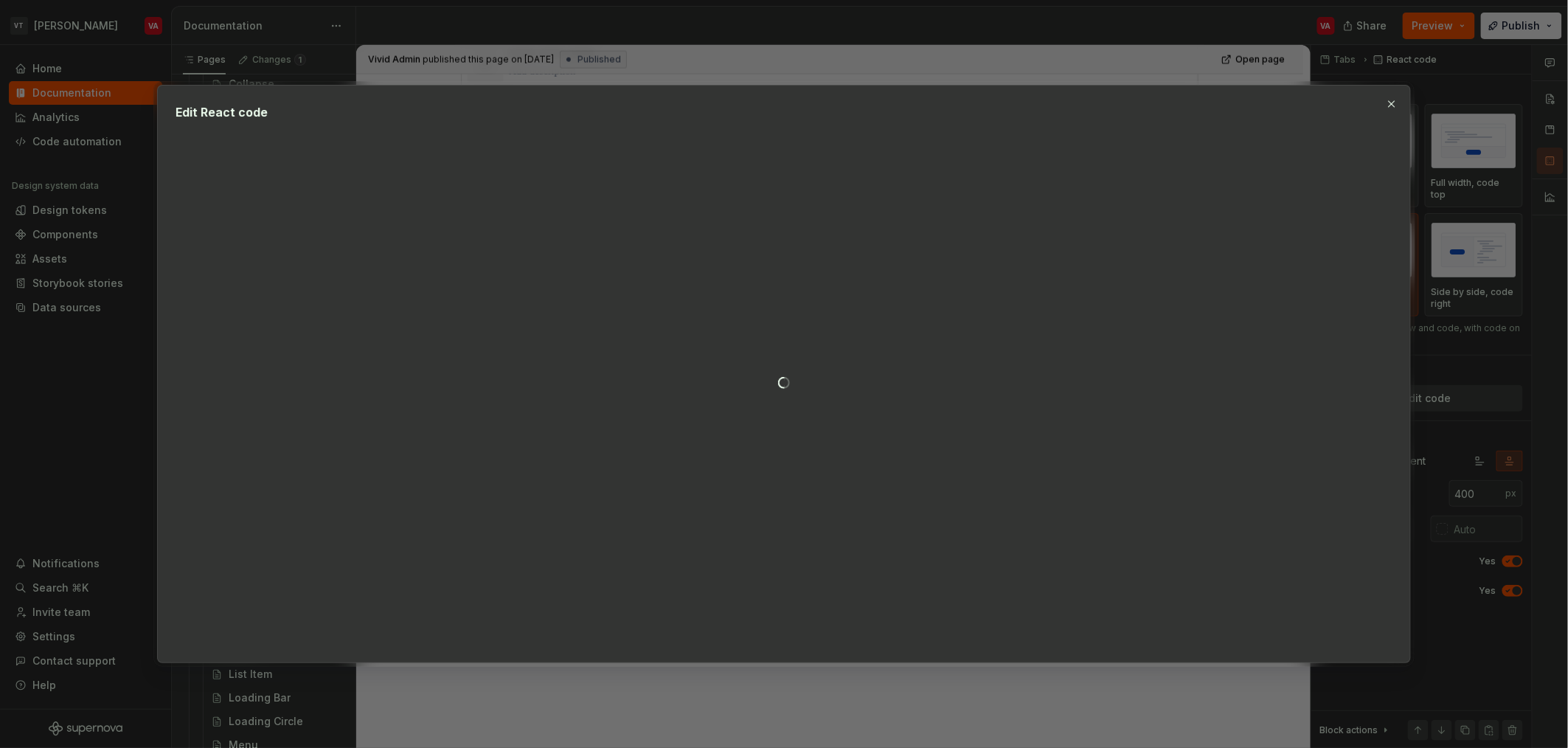
type textarea "*"
type textarea "**********"
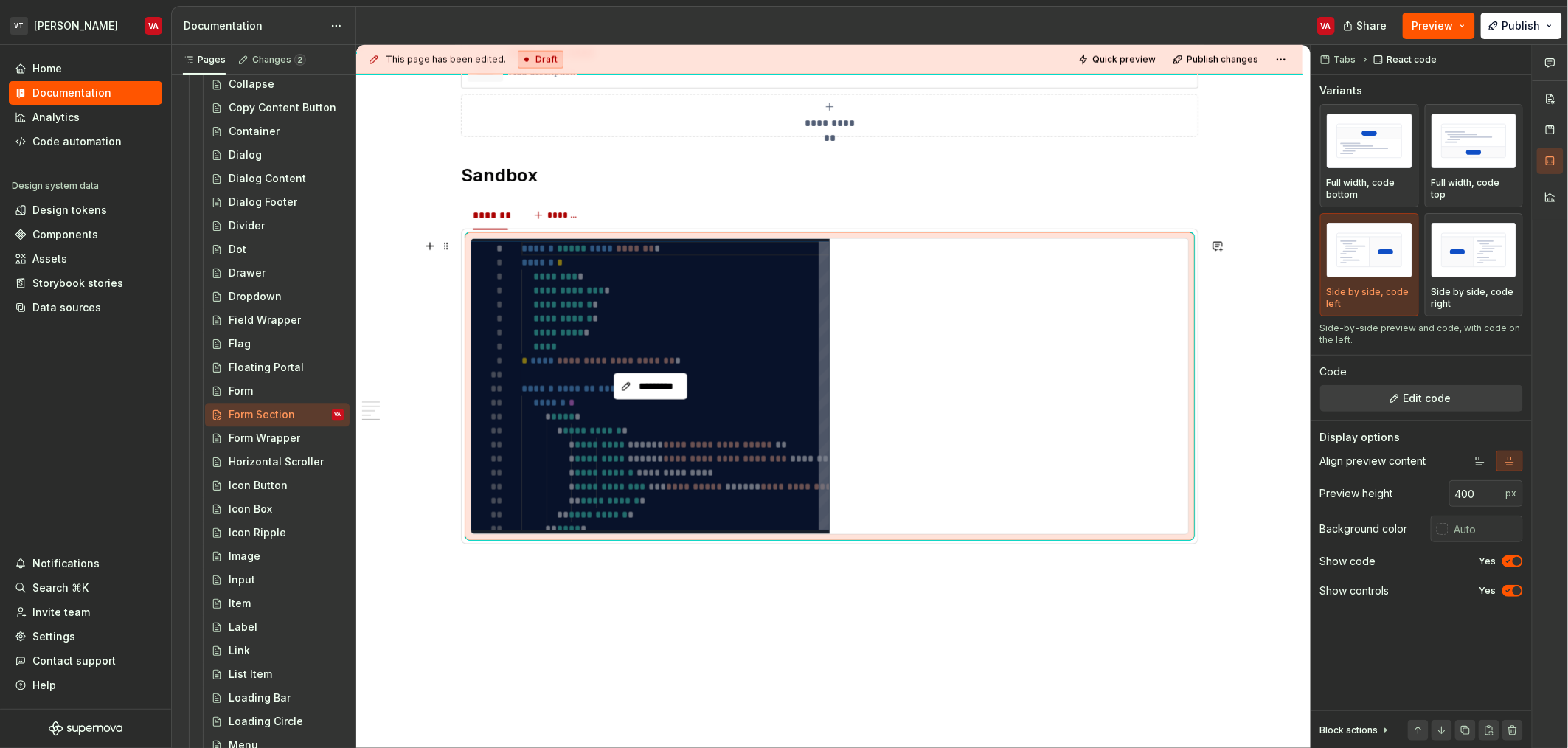
type textarea "*"
click at [641, 385] on span "*********" at bounding box center [656, 386] width 43 height 15
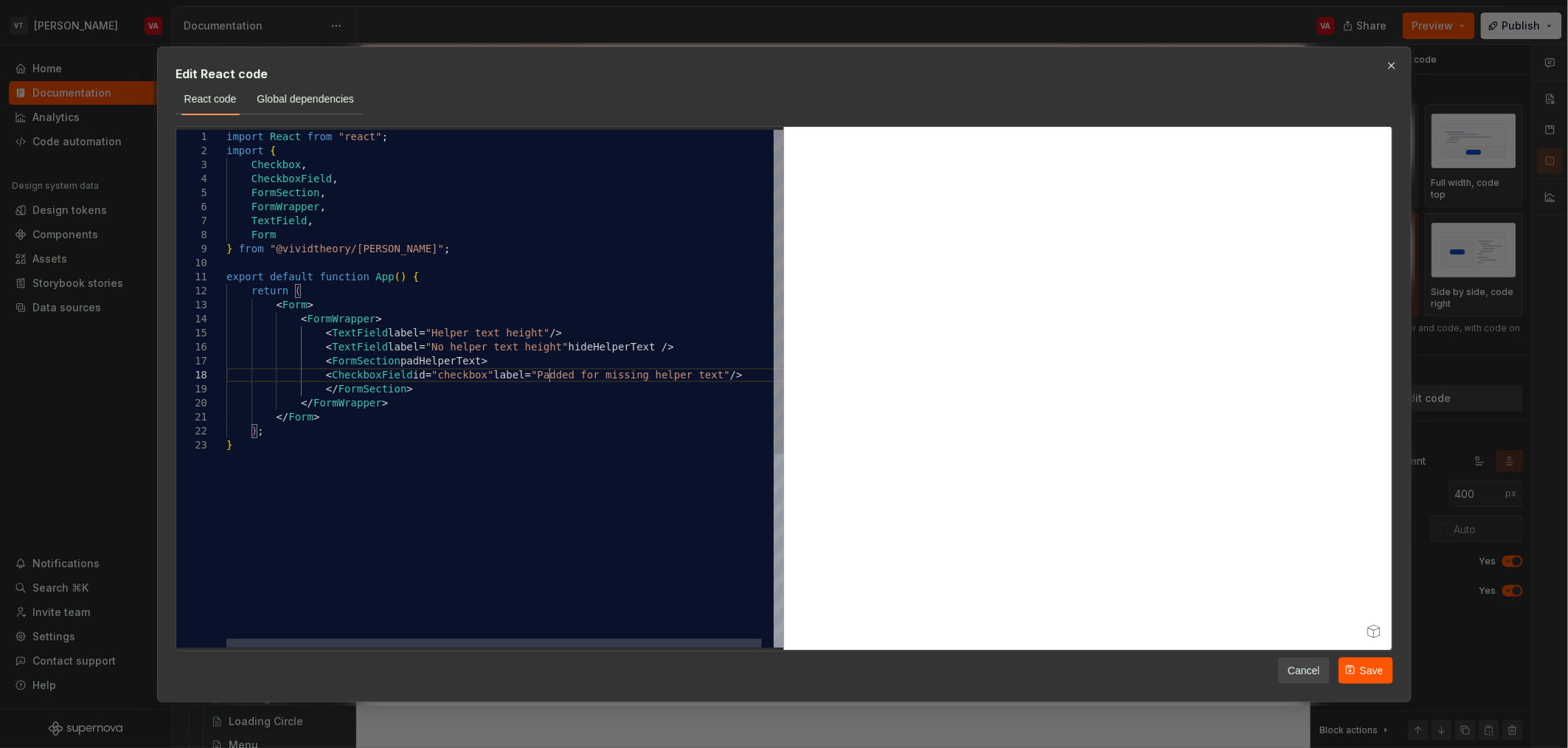
scroll to position [0, 0]
drag, startPoint x: 549, startPoint y: 374, endPoint x: 735, endPoint y: 378, distance: 186.0
click at [735, 378] on div "import React from "react" ; import { Checkbox , CheckboxField , FormSection , F…" at bounding box center [511, 543] width 570 height 826
click at [506, 380] on div "import React from "react" ; import { Checkbox , CheckboxField , FormSection , F…" at bounding box center [505, 543] width 558 height 826
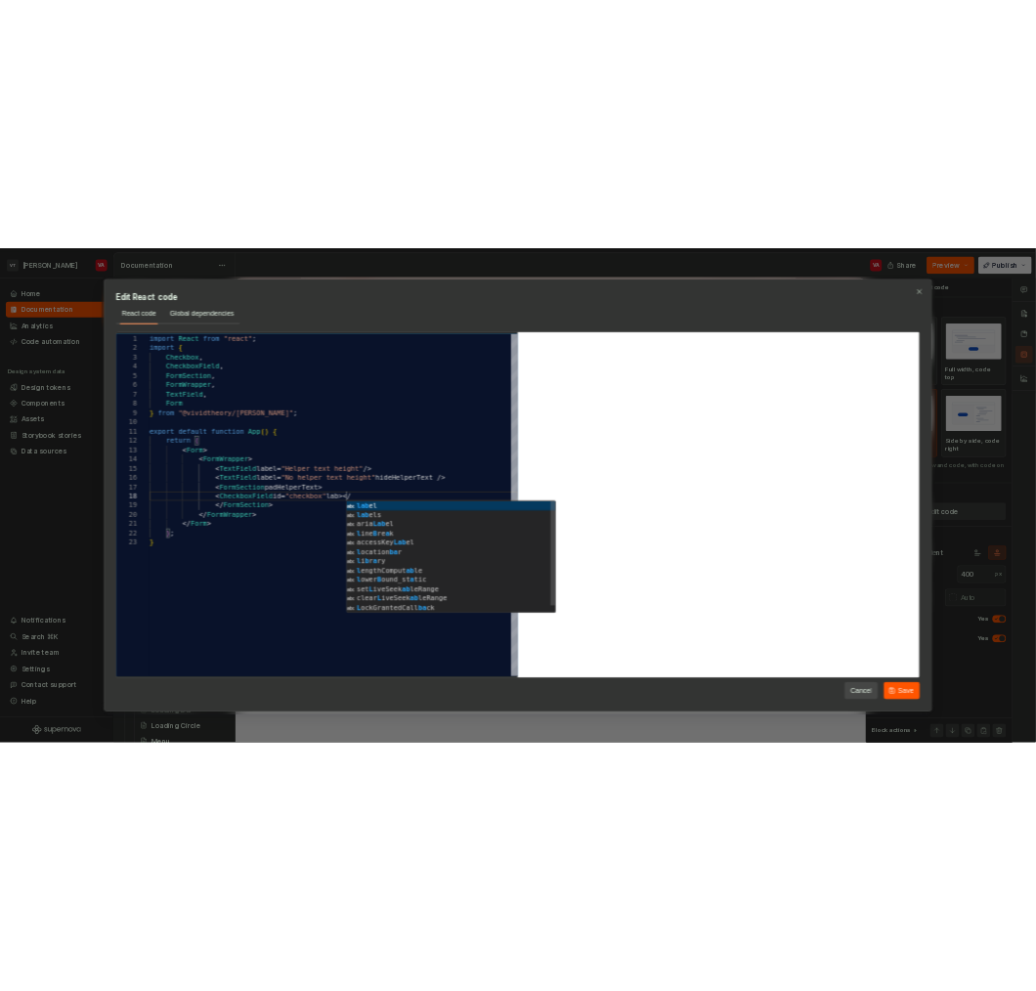
scroll to position [130, 411]
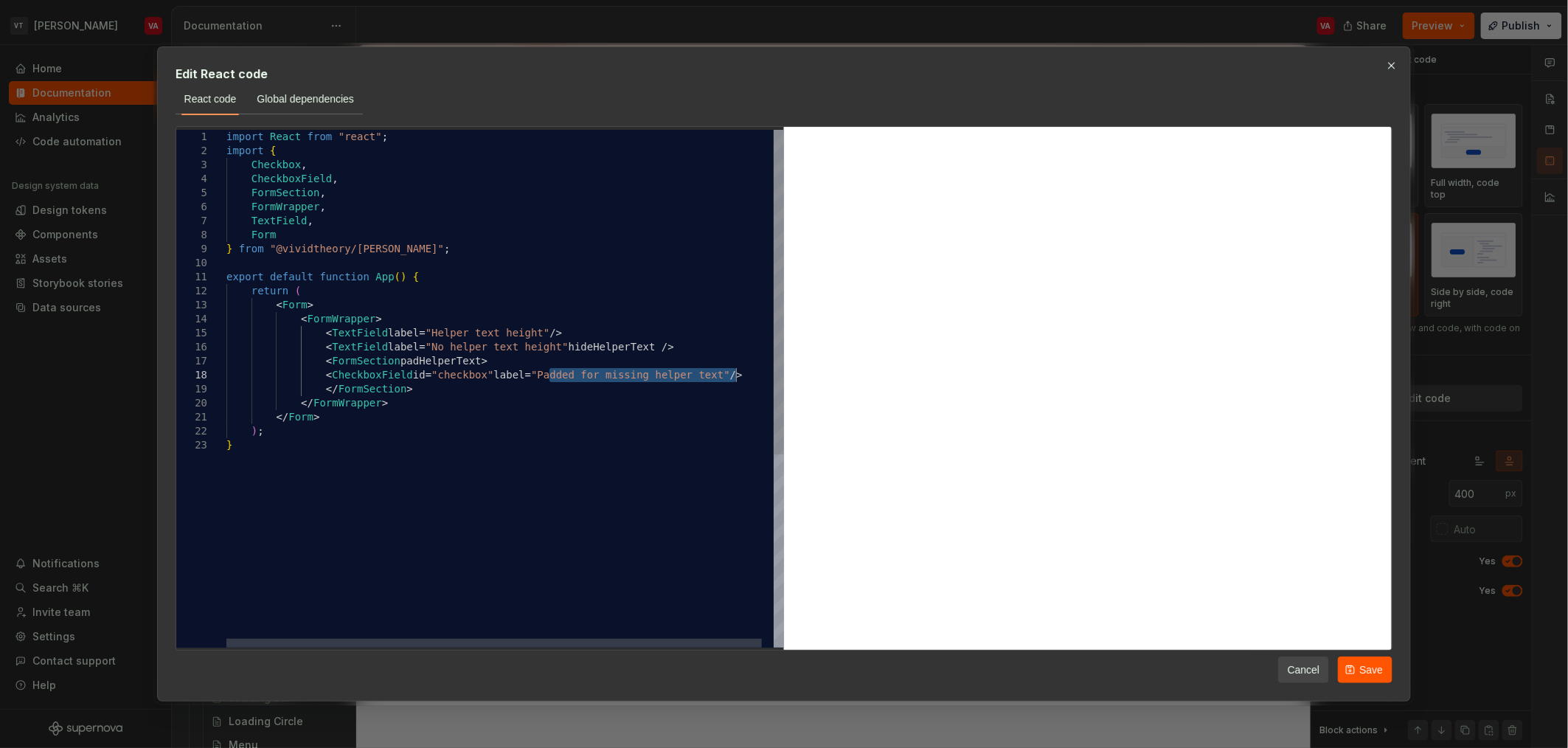
type textarea "**********"
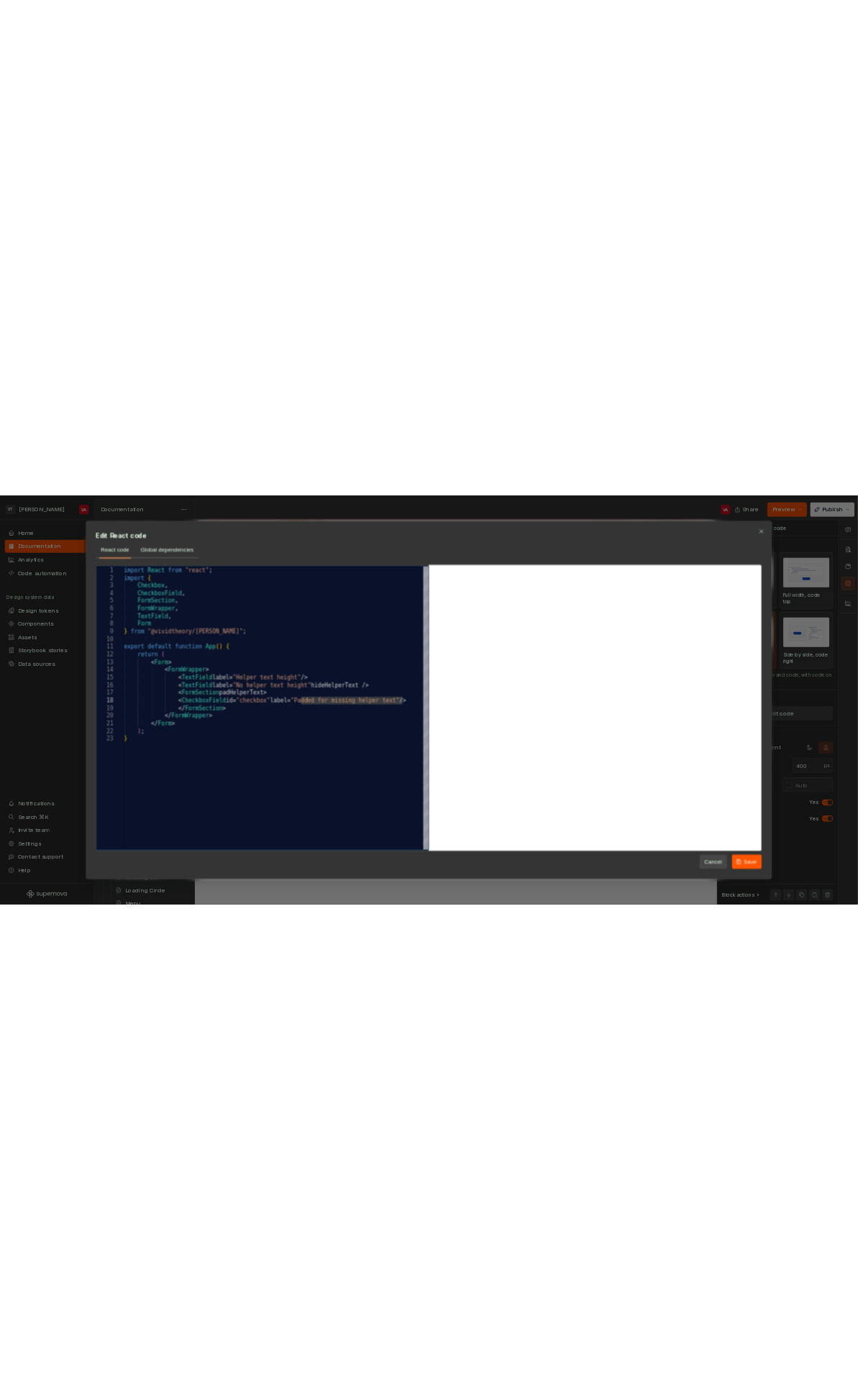
scroll to position [894, 0]
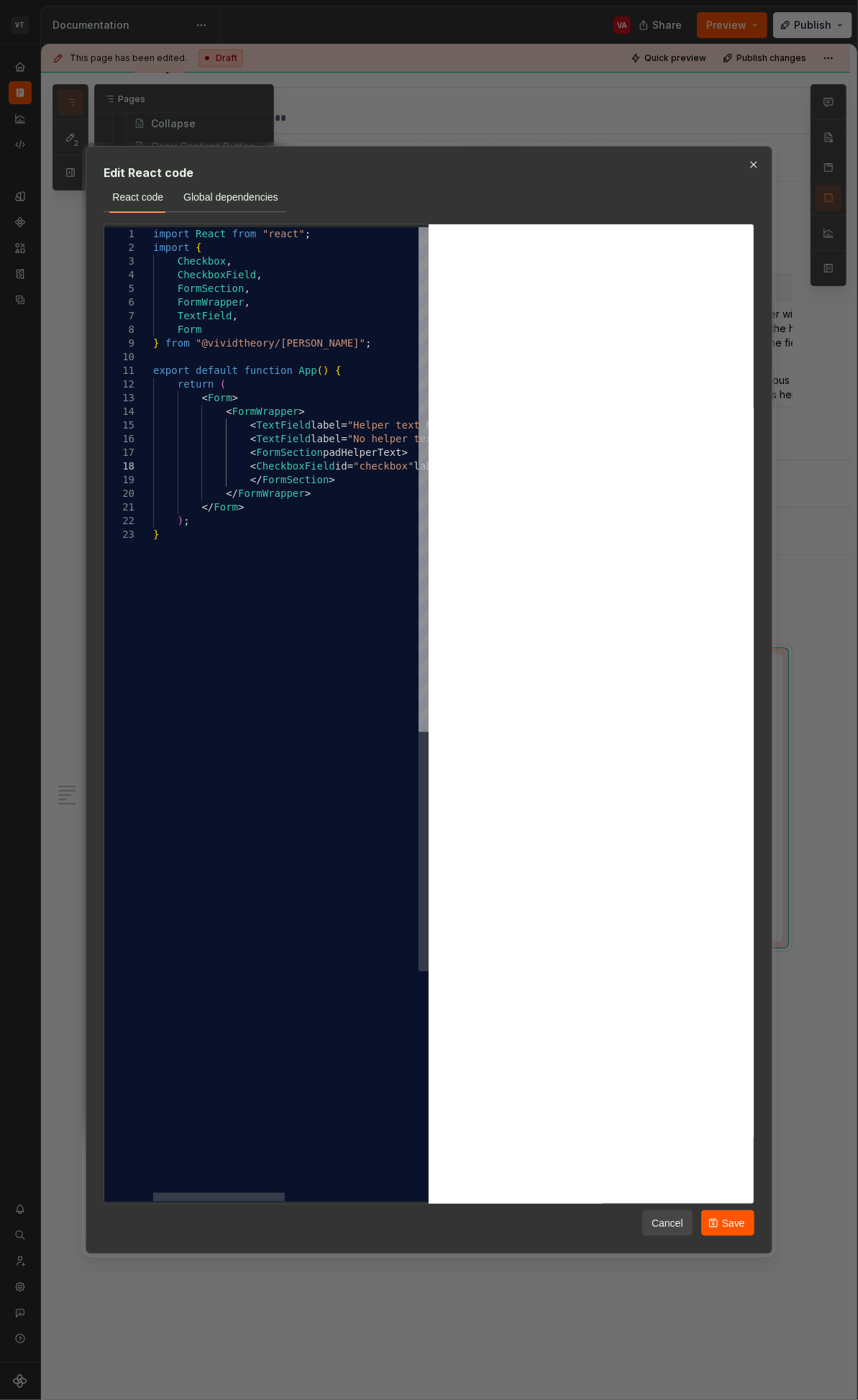
type textarea "*"
click at [274, 477] on div "import React from "react" ; import { Checkbox , CheckboxField , FormSection , F…" at bounding box center [430, 864] width 556 height 1275
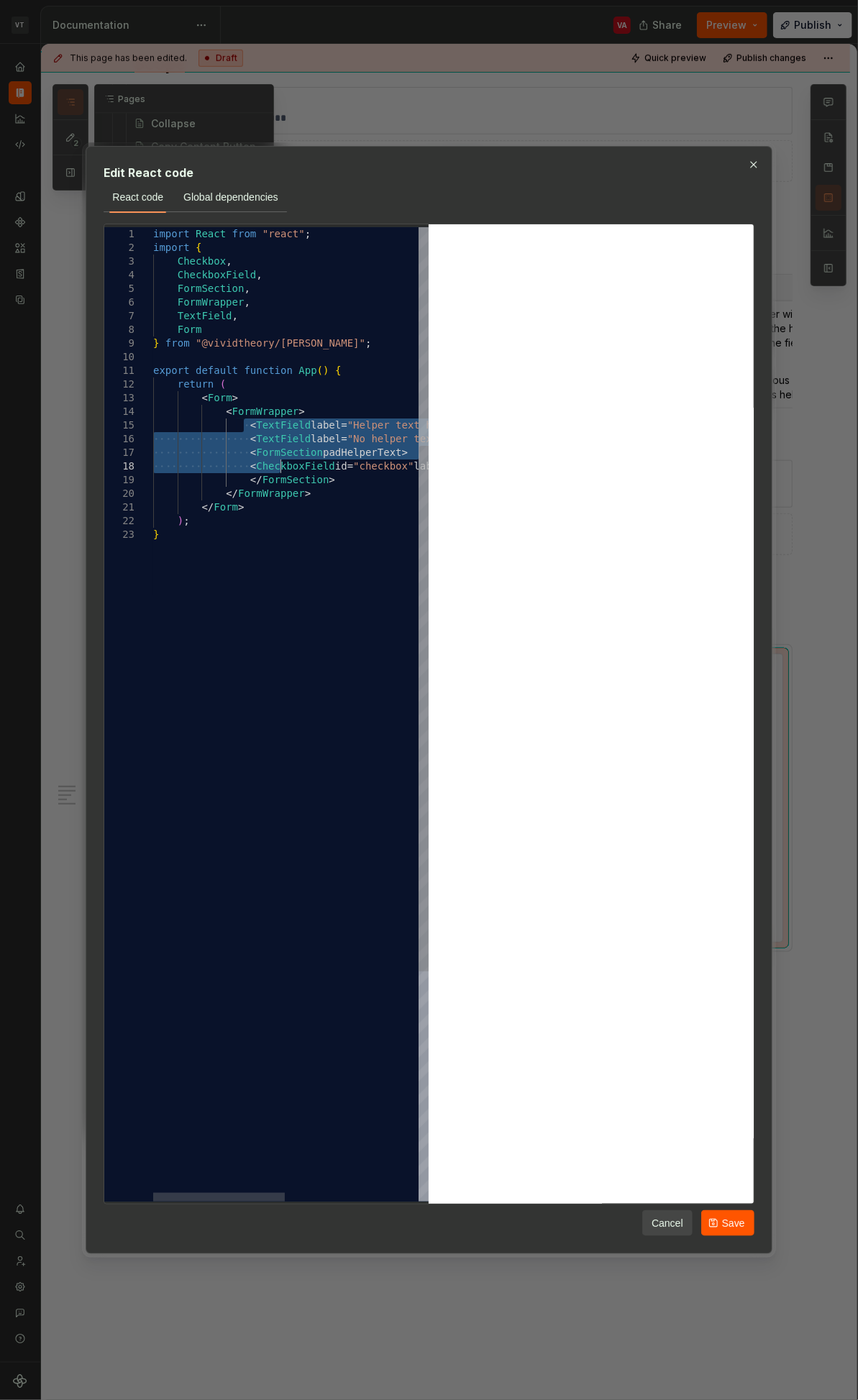
drag, startPoint x: 242, startPoint y: 427, endPoint x: 282, endPoint y: 467, distance: 56.6
click at [282, 467] on div "import React from "react" ; import { Checkbox , CheckboxField , FormSection , F…" at bounding box center [430, 864] width 556 height 1275
click at [258, 468] on div "import React from "react" ; import { Checkbox , CheckboxField , FormSection , F…" at bounding box center [430, 864] width 556 height 1275
click at [252, 466] on div "import React from "react" ; import { Checkbox , CheckboxField , FormSection , F…" at bounding box center [430, 864] width 556 height 1275
click at [255, 436] on div "import React from "react" ; import { Checkbox , CheckboxField , FormSection , F…" at bounding box center [442, 864] width 579 height 1275
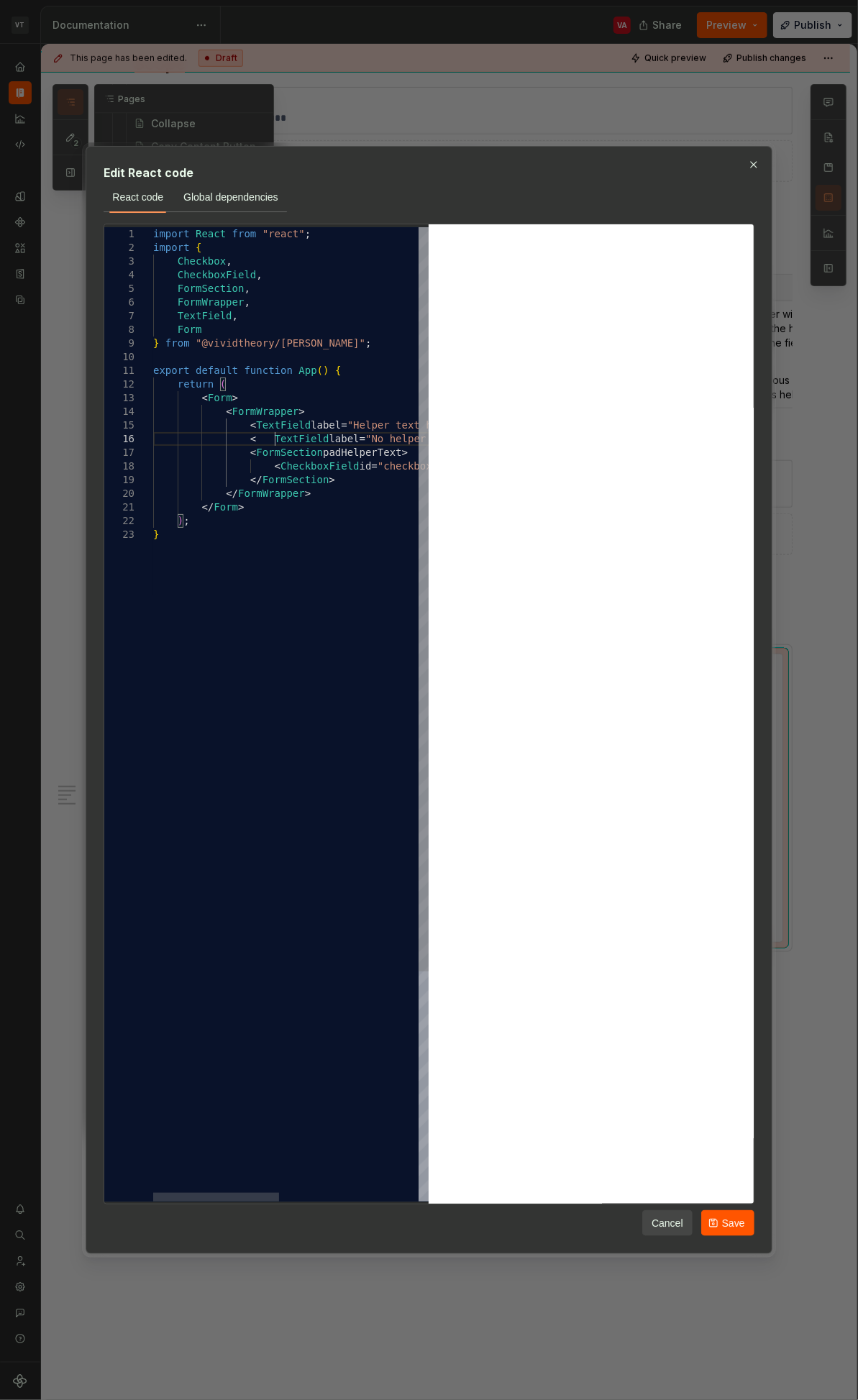
click at [252, 426] on div "import React from "react" ; import { Checkbox , CheckboxField , FormSection , F…" at bounding box center [442, 864] width 579 height 1275
click at [249, 438] on div "import React from "react" ; import { Checkbox , CheckboxField , FormSection , F…" at bounding box center [442, 864] width 579 height 1275
click at [249, 424] on div "import React from "react" ; import { Checkbox , CheckboxField , FormSection , F…" at bounding box center [442, 864] width 579 height 1275
type textarea "**********"
click at [720, 728] on button "Save" at bounding box center [728, 1223] width 53 height 26
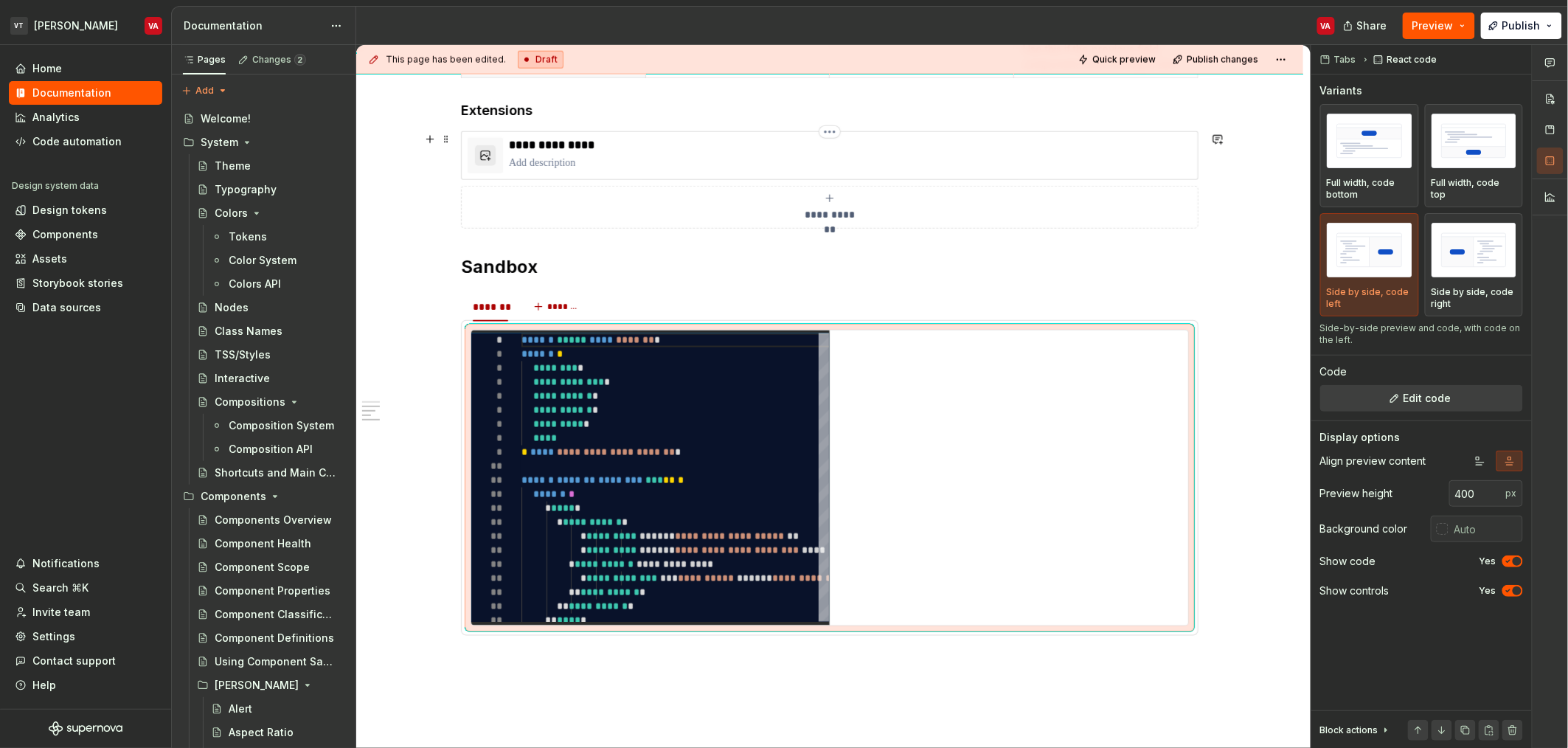
scroll to position [895, 0]
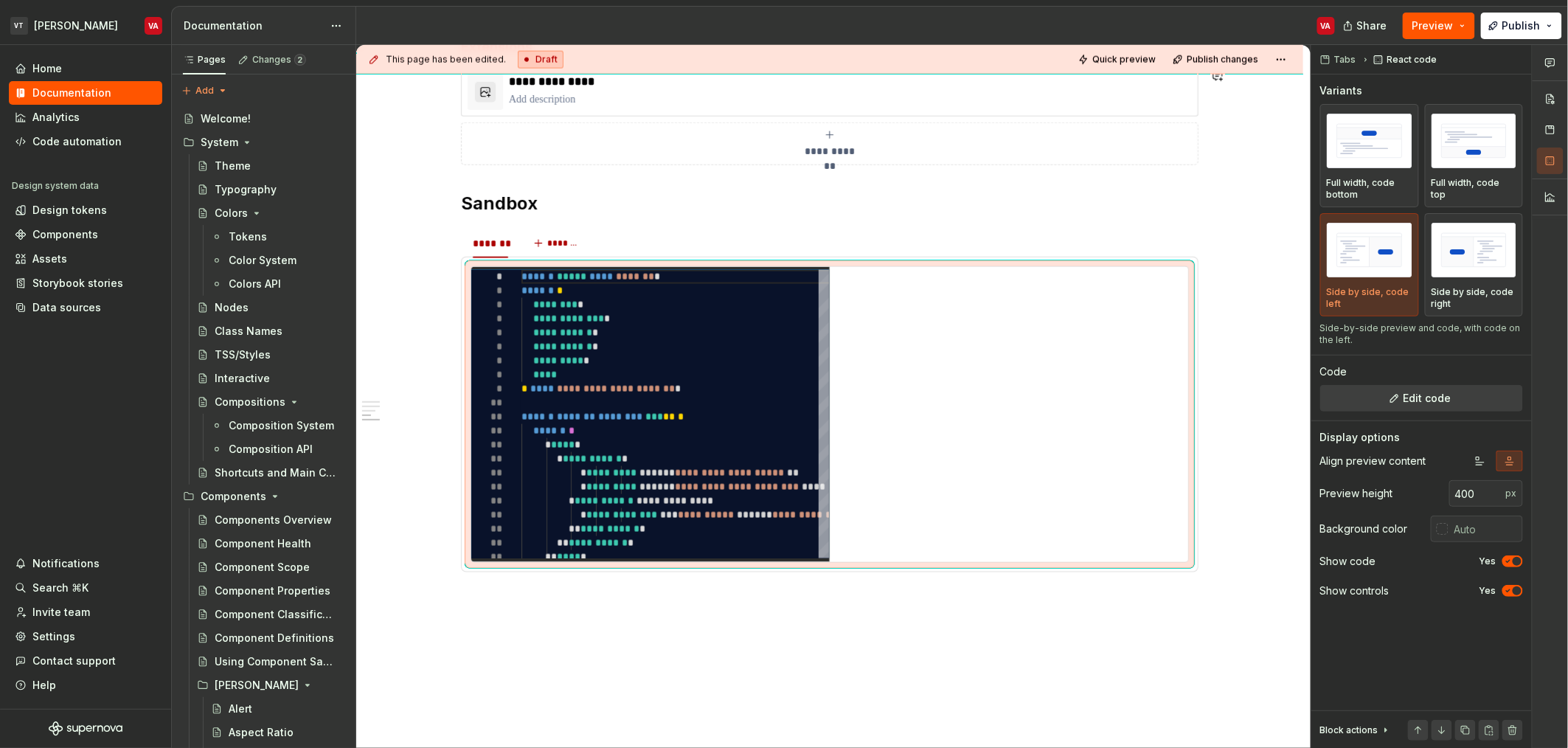
type textarea "*"
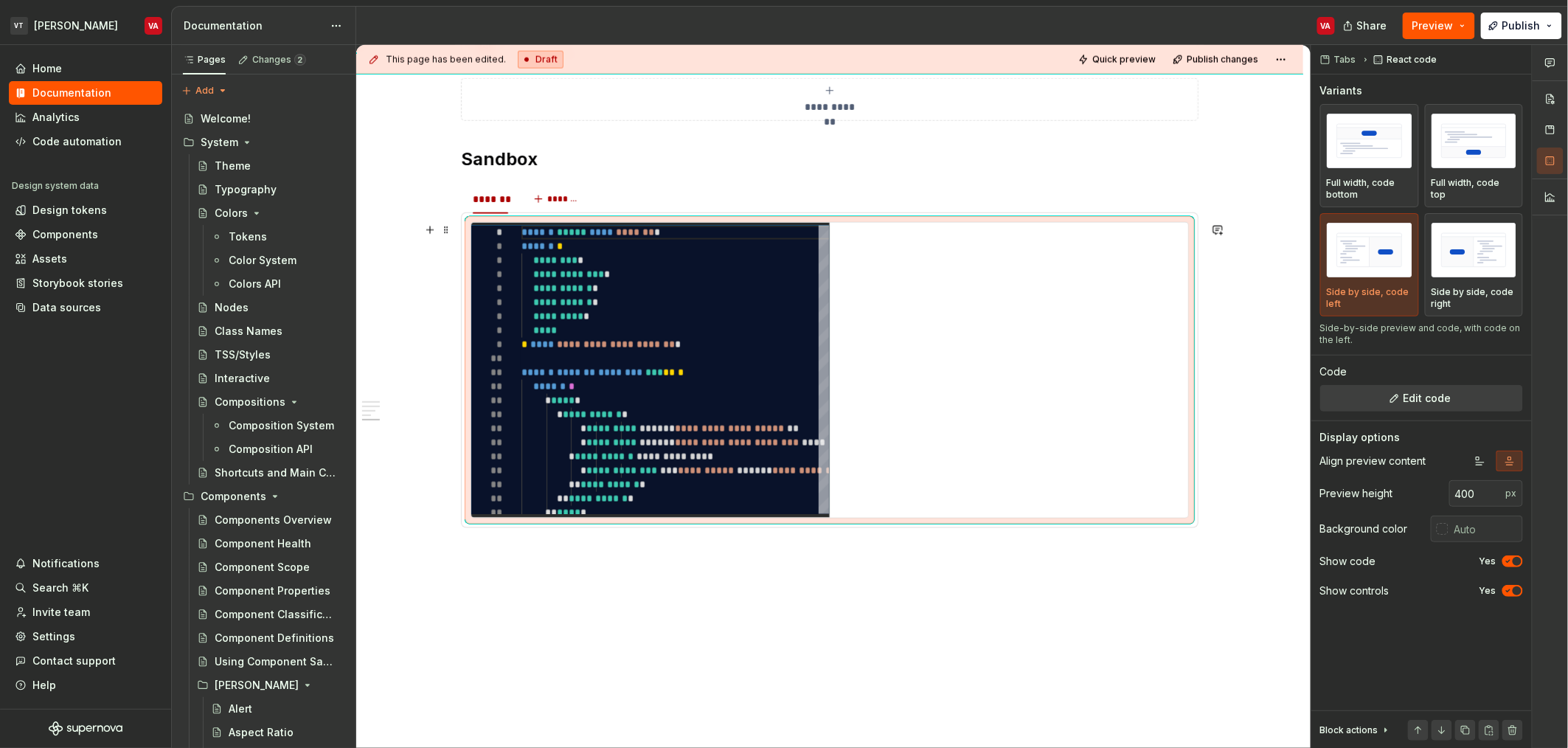
scroll to position [974, 0]
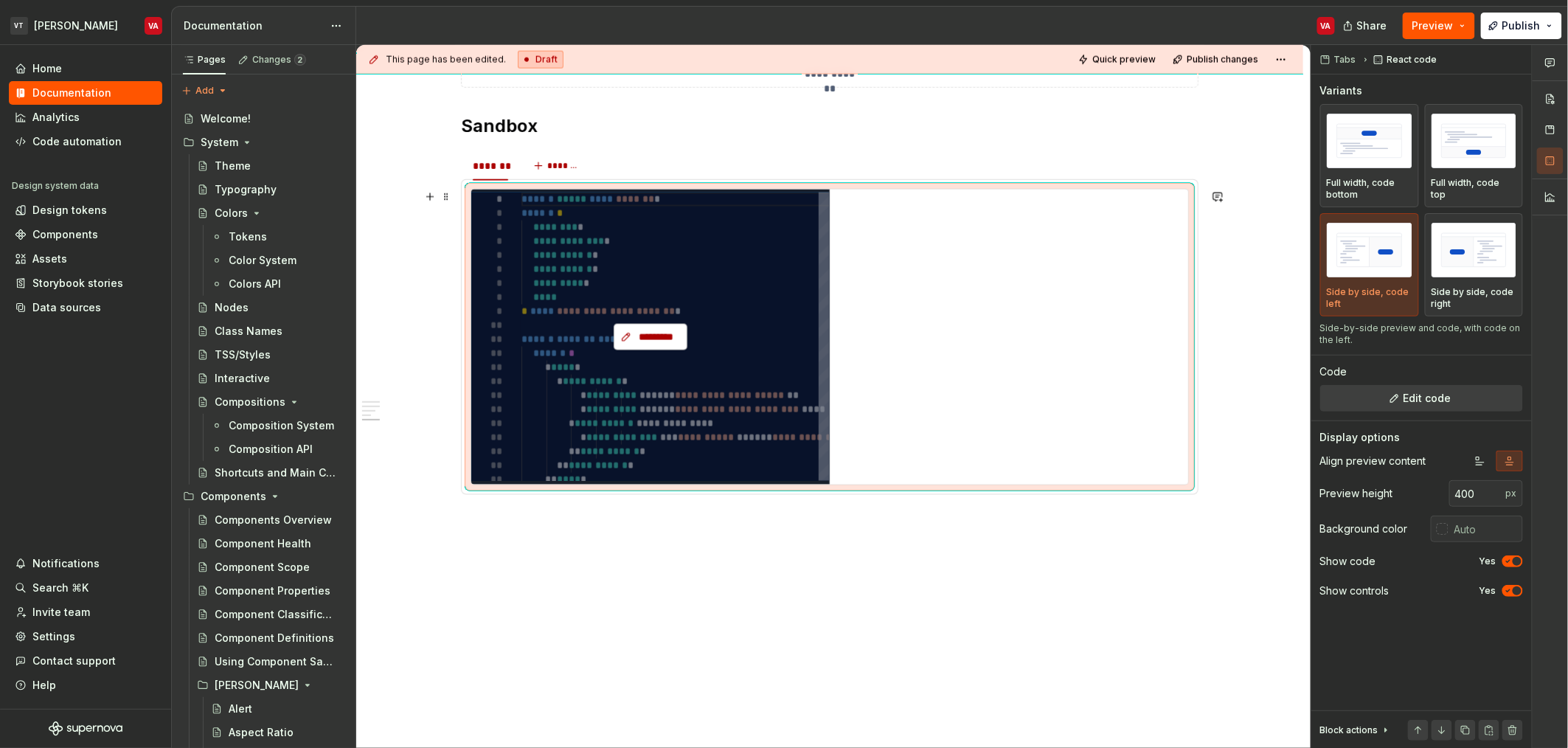
click at [668, 337] on span "*********" at bounding box center [656, 337] width 43 height 15
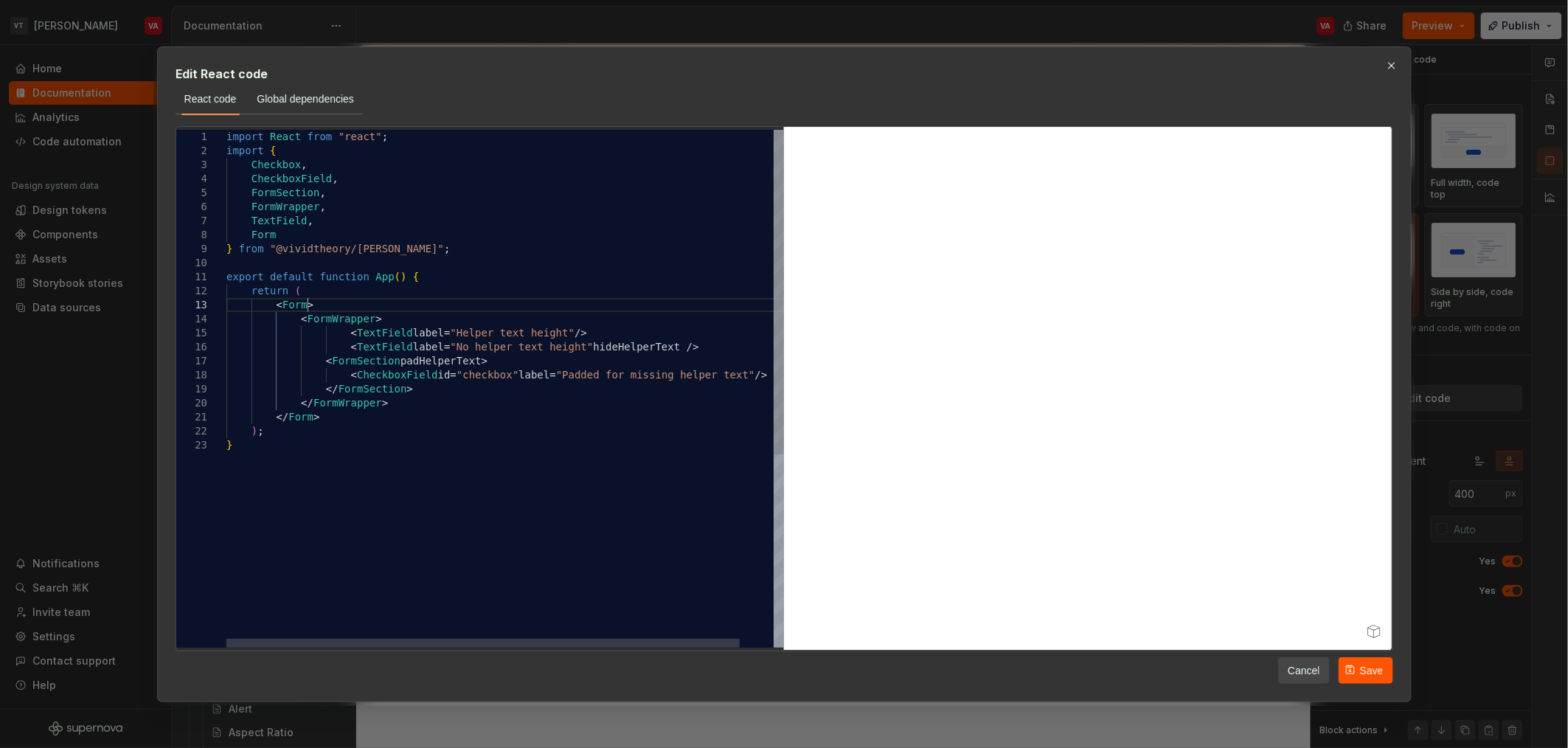
click at [308, 310] on div "import React from "react" ; import { Checkbox , CheckboxField , FormSection , F…" at bounding box center [523, 543] width 594 height 826
click at [324, 322] on div "import React from "react" ; import { Checkbox , CheckboxField , FormSection , F…" at bounding box center [523, 543] width 594 height 826
click at [370, 303] on div "import React from "react" ; import { Checkbox , CheckboxField , FormSection , F…" at bounding box center [523, 543] width 594 height 826
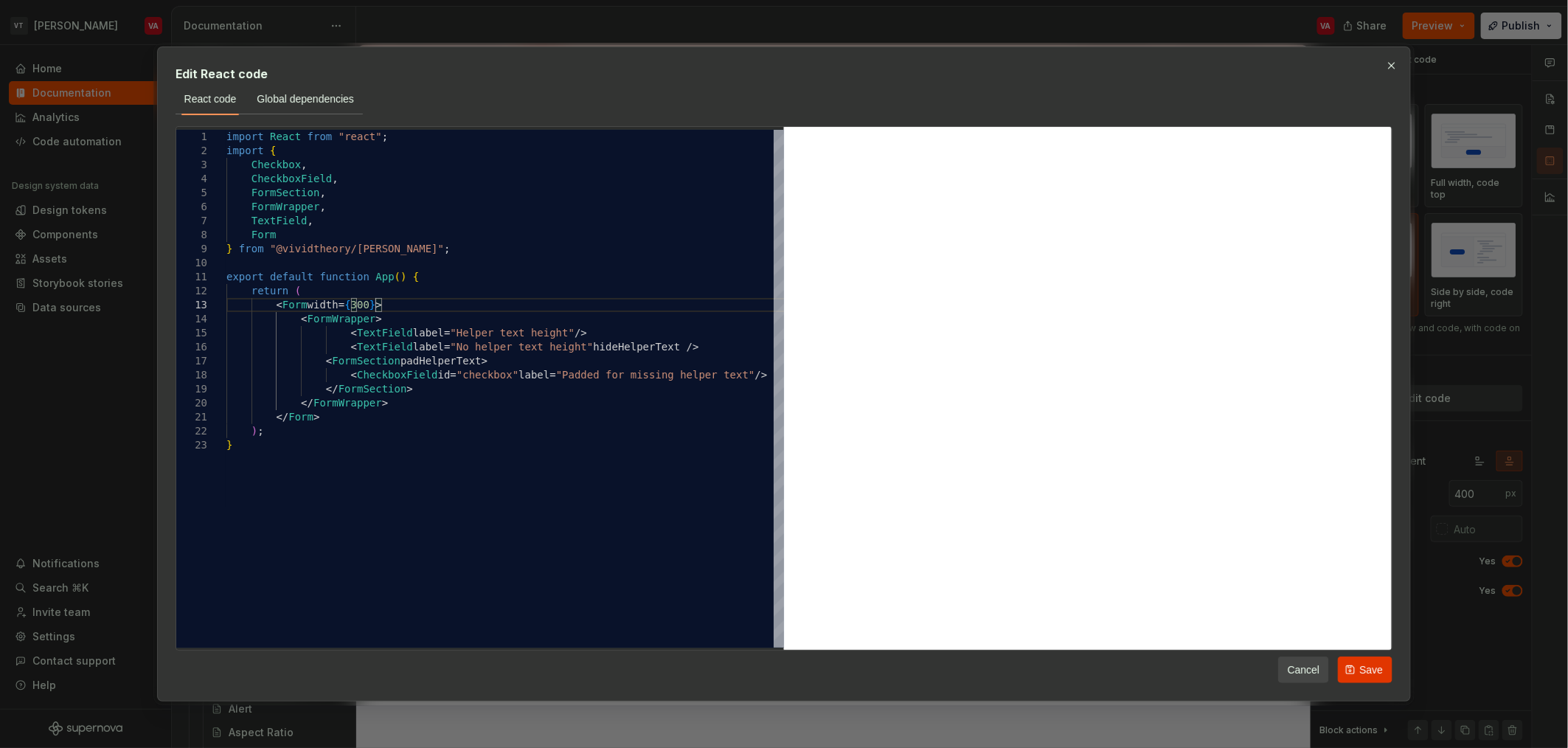
type textarea "**********"
click at [1367, 679] on button "Save" at bounding box center [1365, 670] width 54 height 26
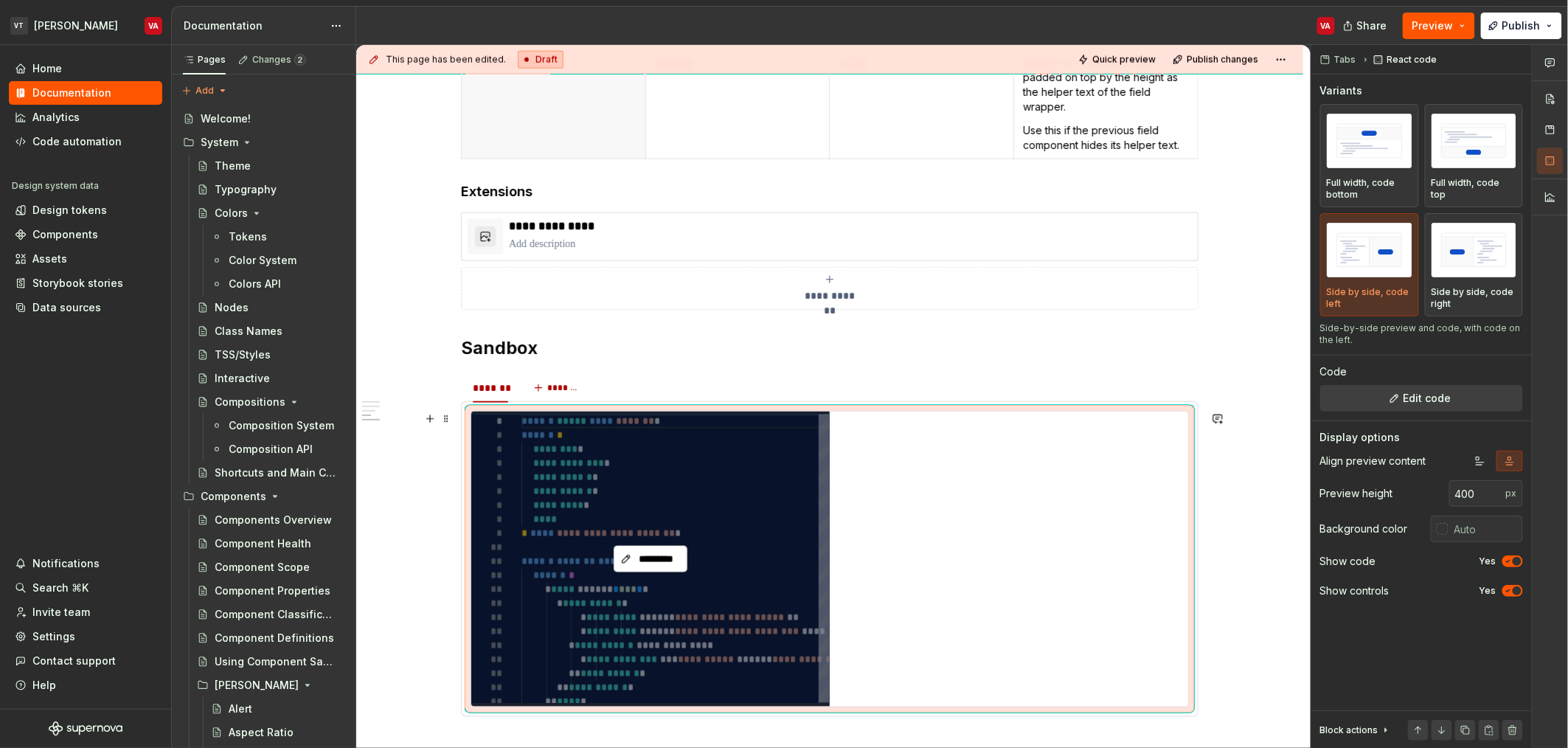
scroll to position [719, 0]
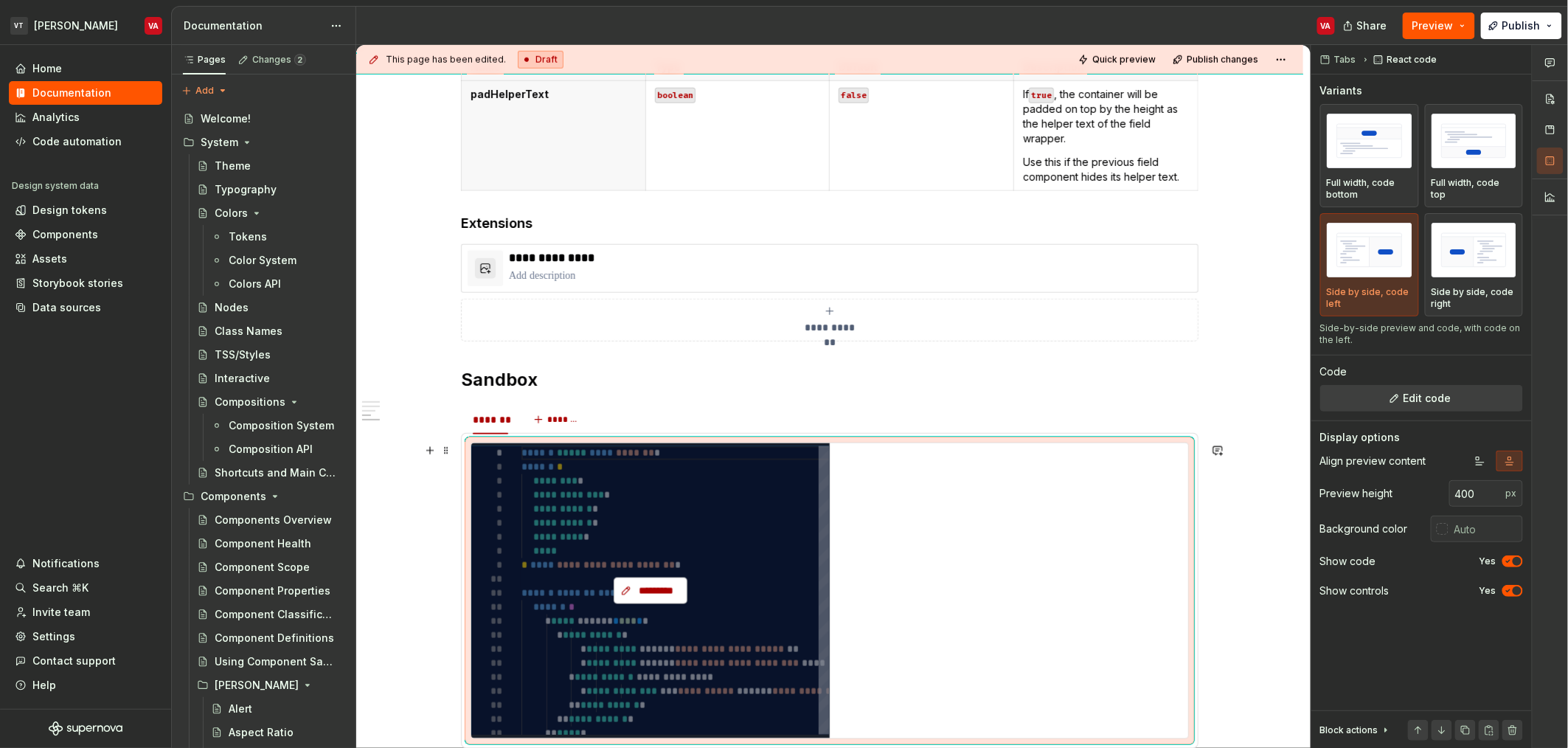
click at [666, 589] on span "*********" at bounding box center [656, 591] width 43 height 15
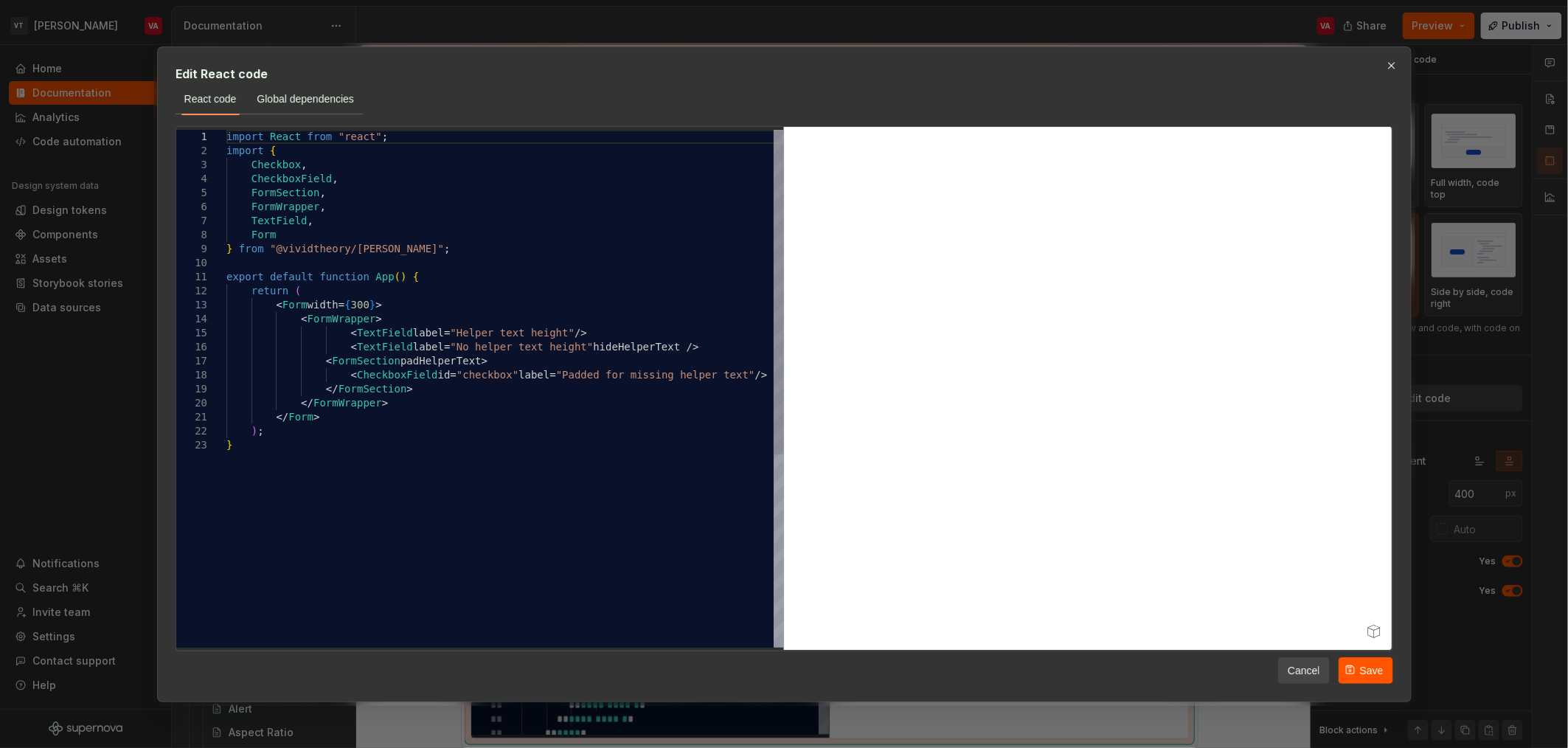
type textarea "*"
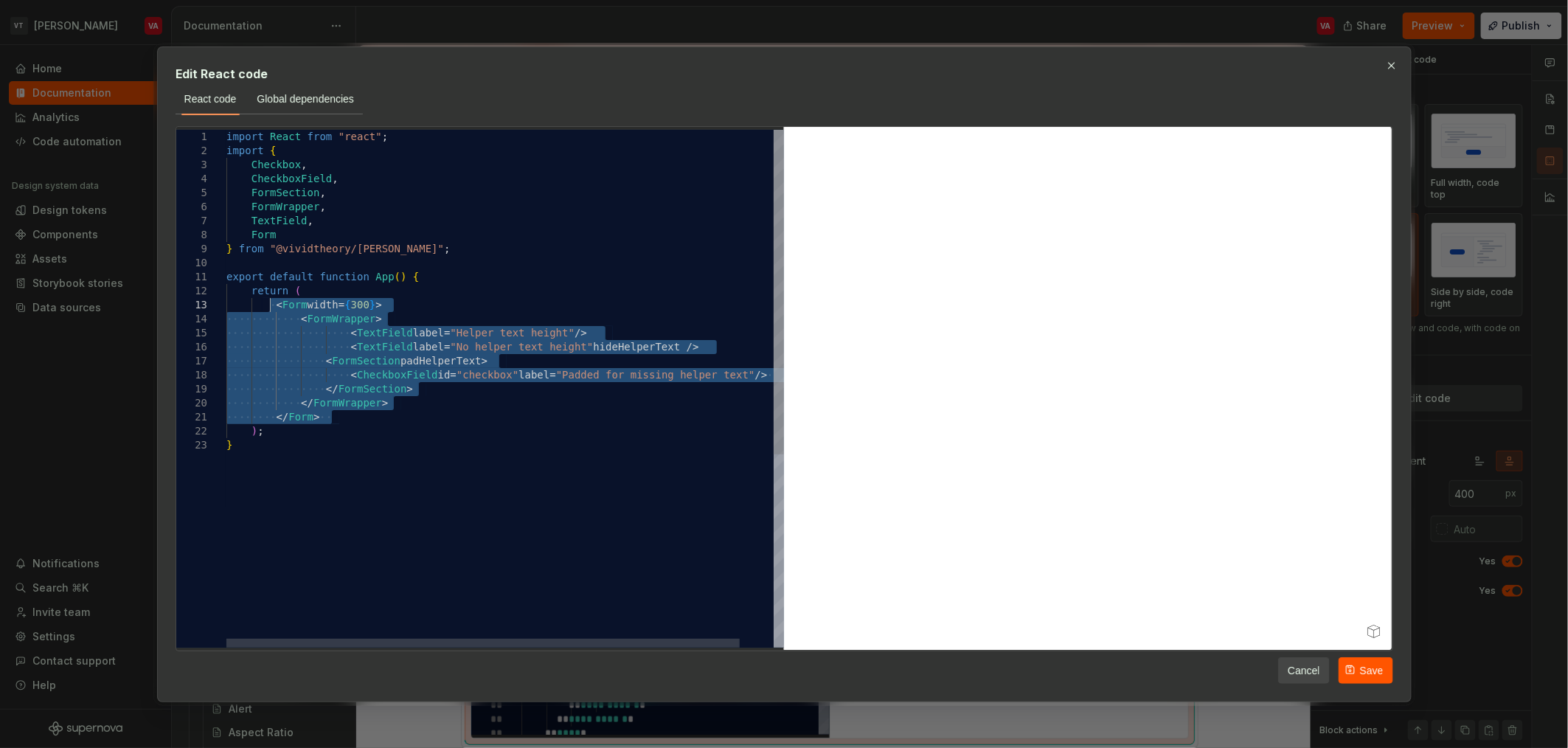
drag, startPoint x: 333, startPoint y: 415, endPoint x: 270, endPoint y: 310, distance: 122.4
click at [270, 310] on div "import React from "react" ; import { Checkbox , CheckboxField , FormSection , F…" at bounding box center [523, 543] width 594 height 826
click at [330, 304] on div "import React from "react" ; import { Checkbox , CheckboxField , FormSection , F…" at bounding box center [523, 543] width 594 height 826
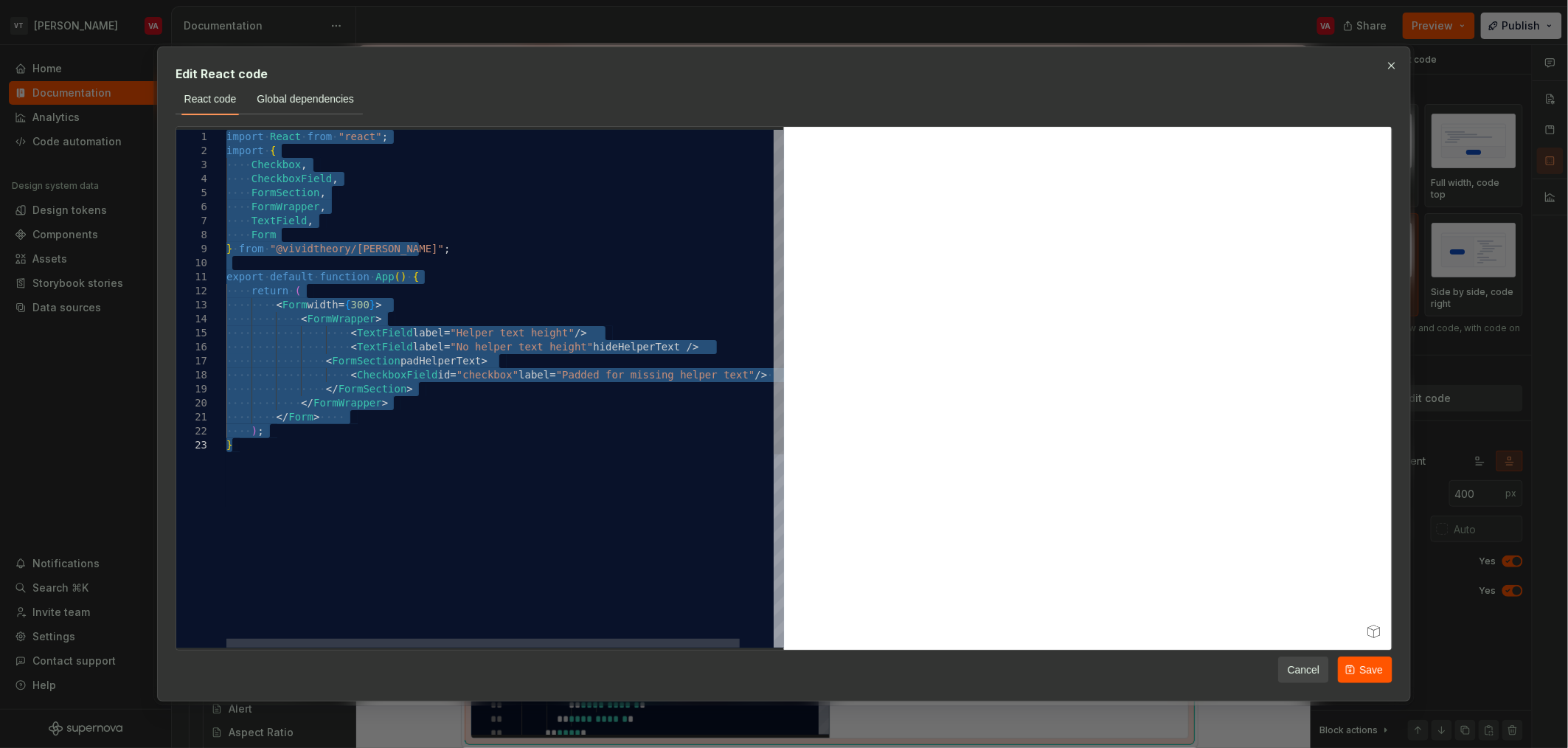
click at [343, 277] on div "import React from "react" ; import { Checkbox , CheckboxField , FormSection , F…" at bounding box center [523, 543] width 594 height 826
type textarea "**********"
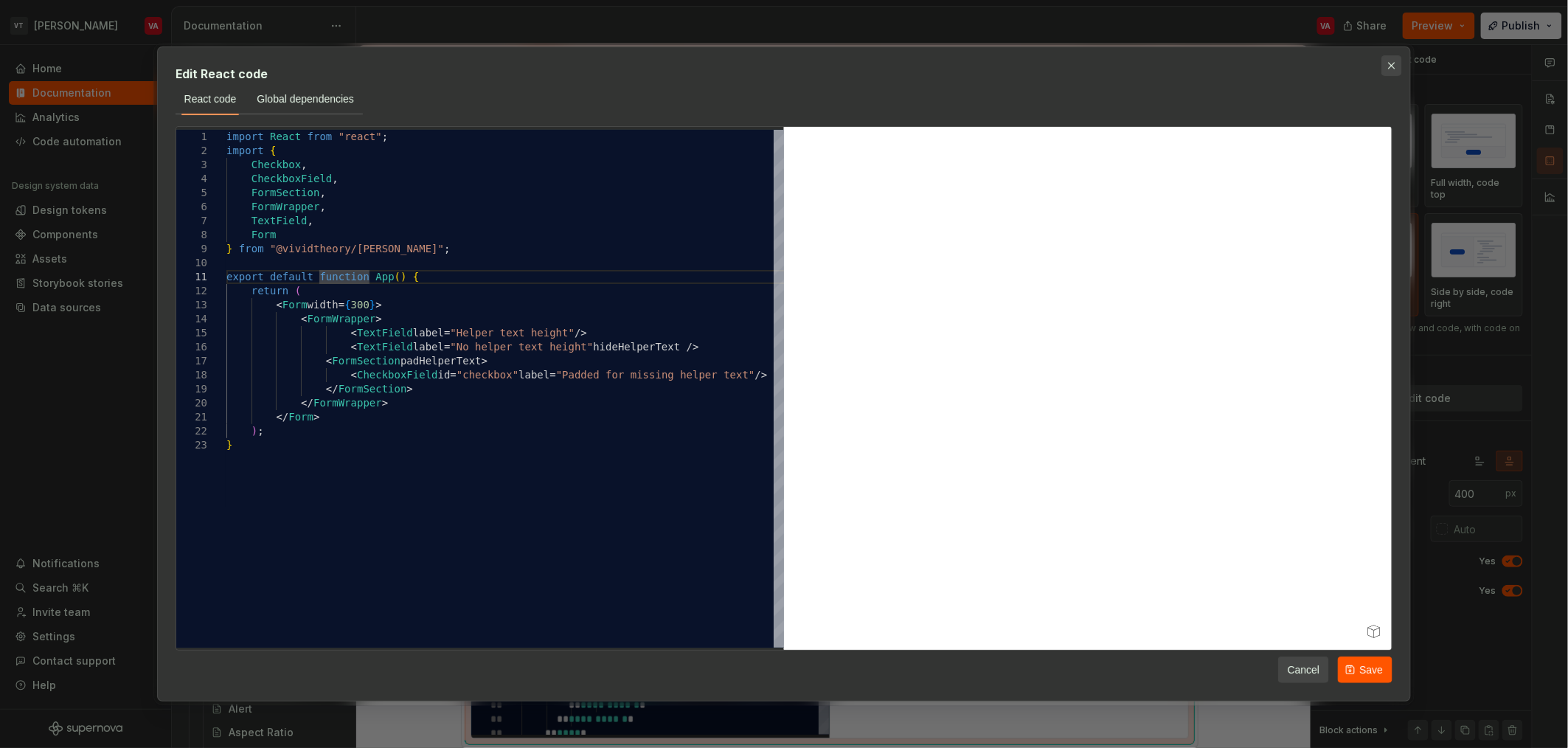
click at [1394, 61] on button "button" at bounding box center [1391, 65] width 20 height 20
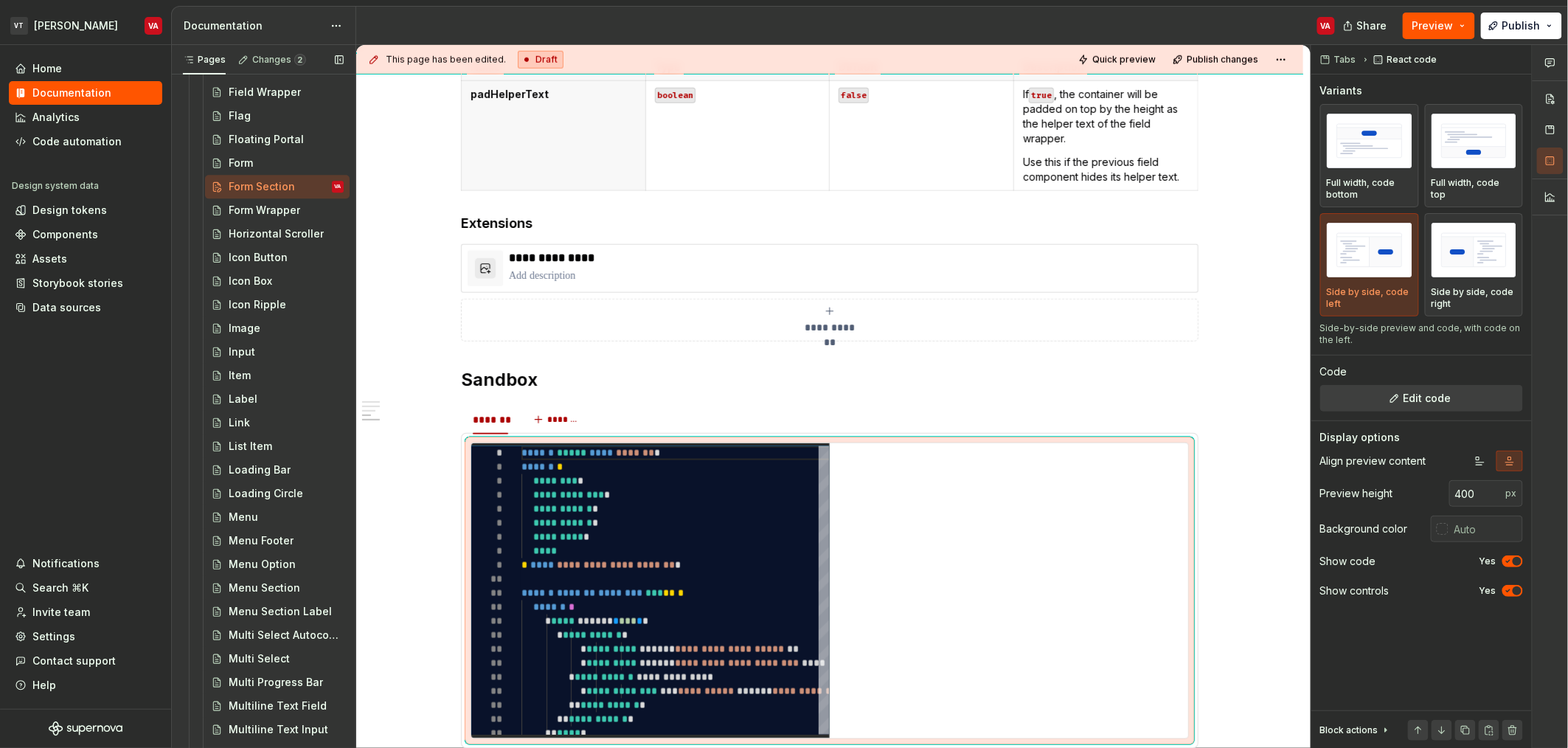
scroll to position [1400, 0]
click at [267, 201] on div "Form Wrapper" at bounding box center [264, 206] width 71 height 15
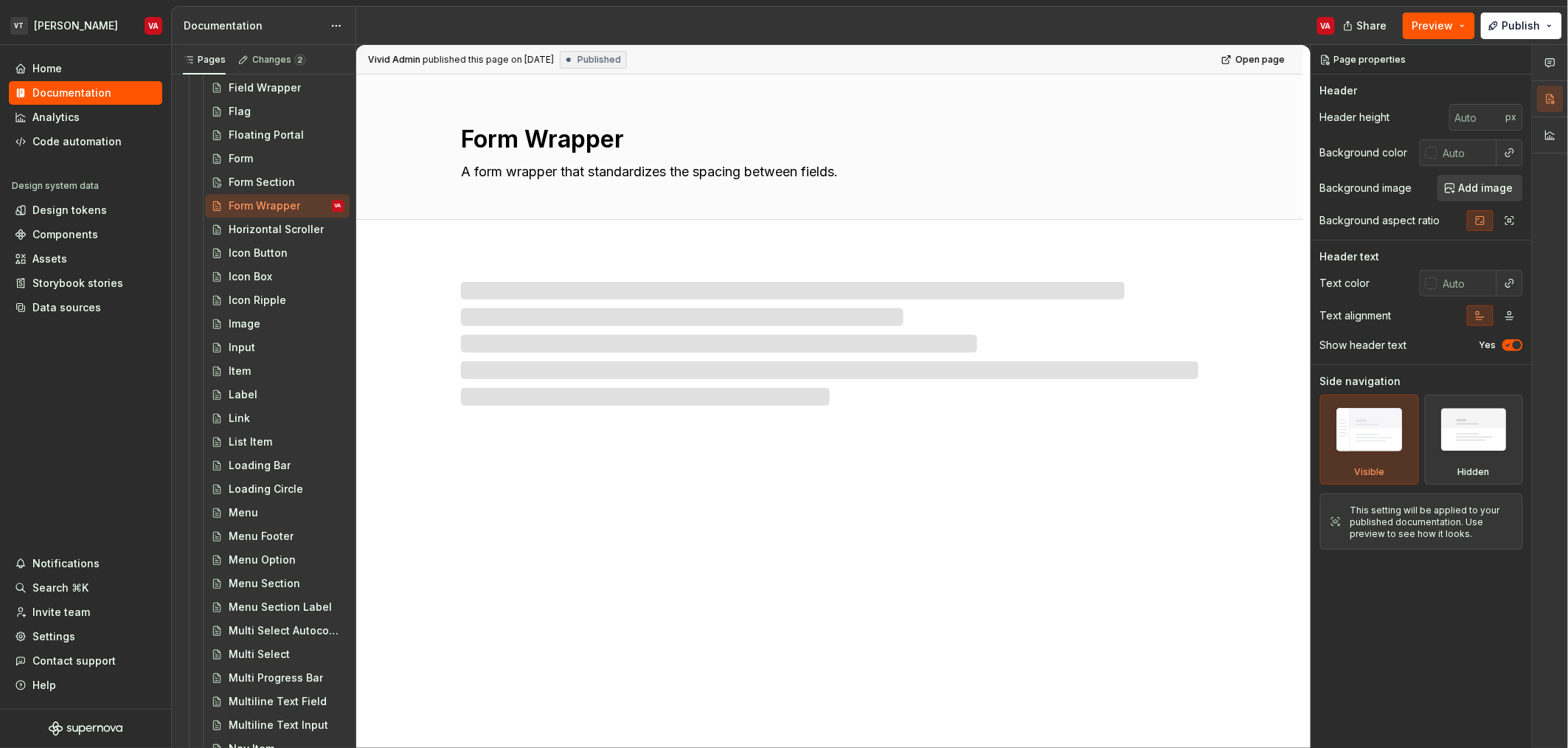
type textarea "*"
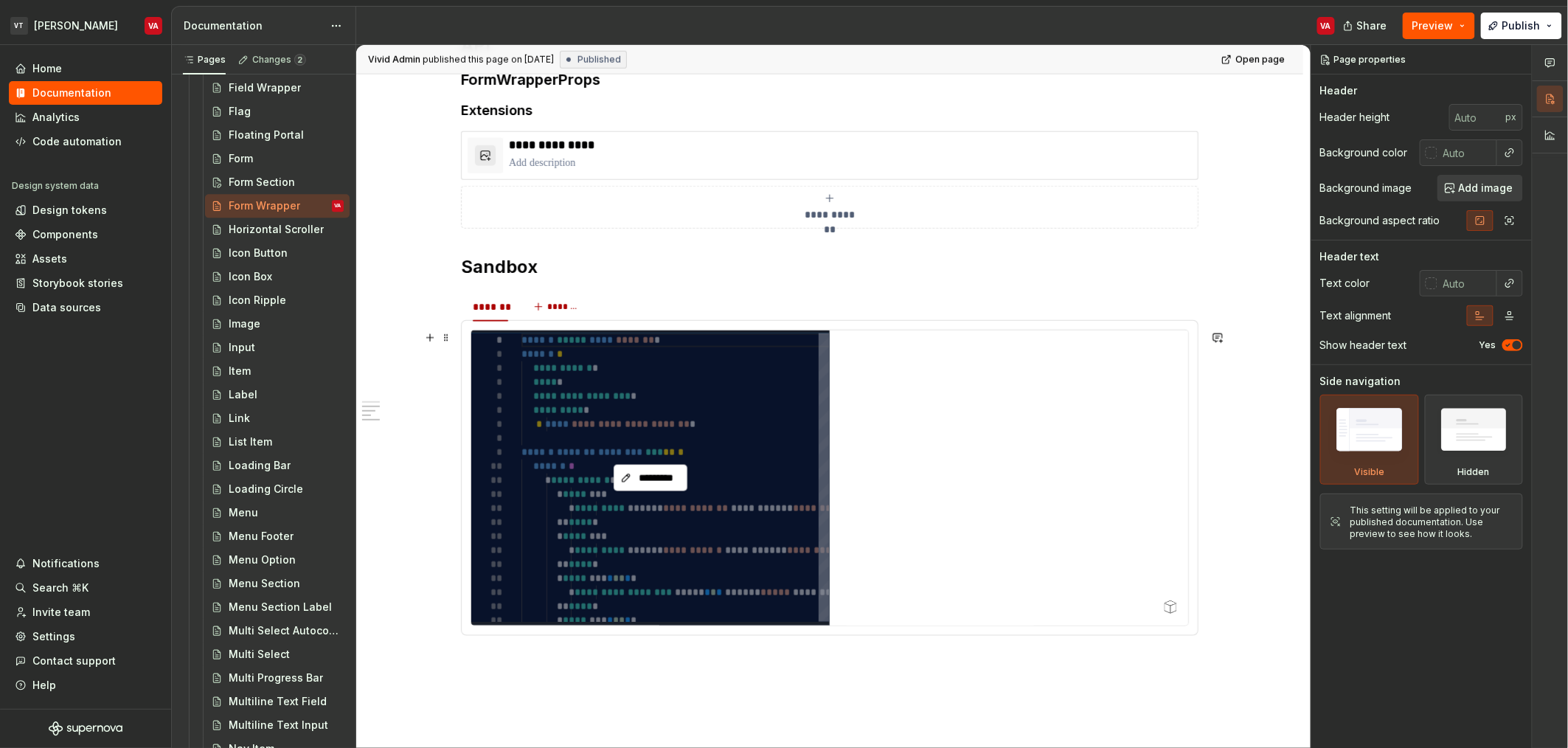
scroll to position [671, 0]
click at [661, 481] on span "*********" at bounding box center [656, 477] width 43 height 15
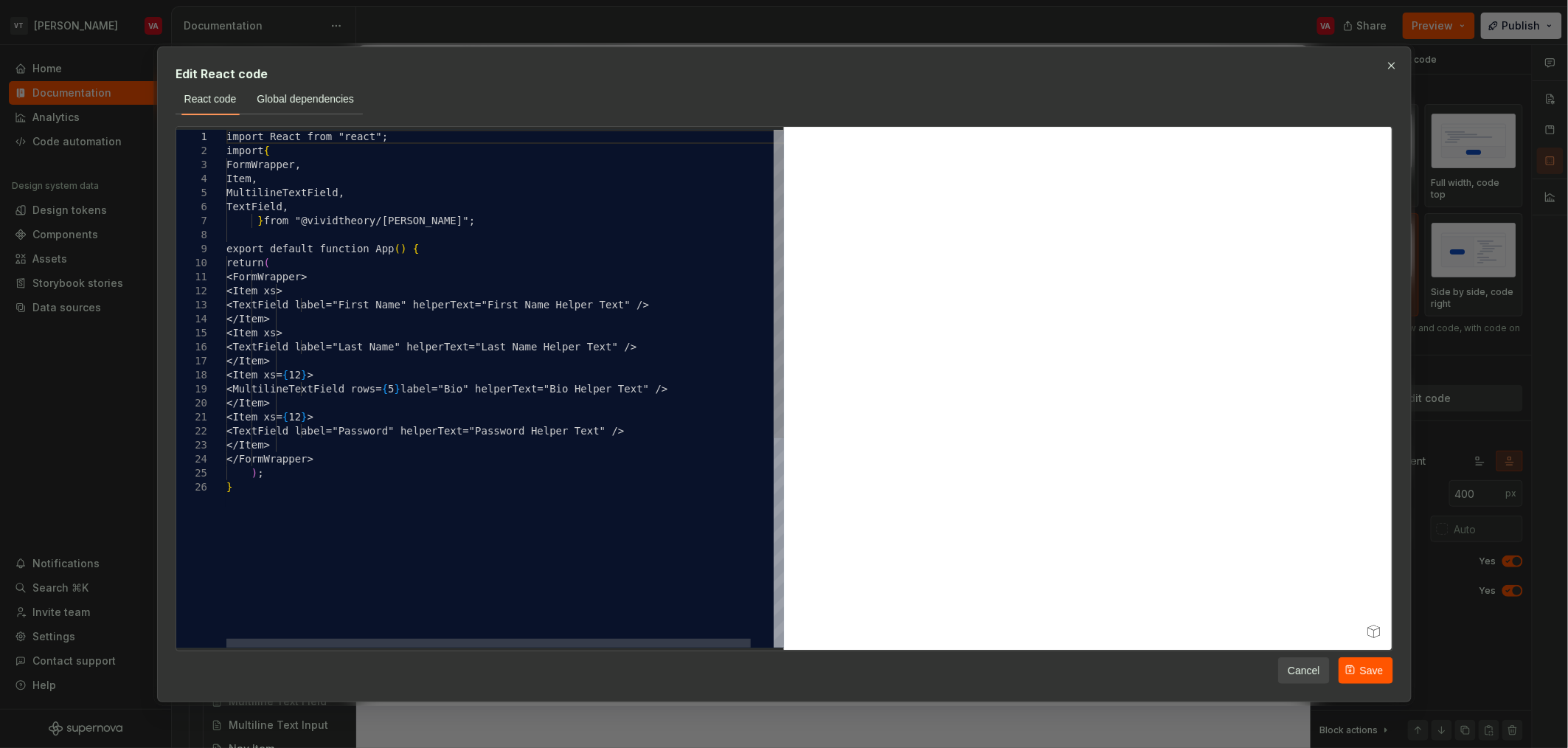
click at [342, 312] on div "import React from "react"; import { FormWrapper, Item, MultilineTextField, Text…" at bounding box center [517, 564] width 581 height 868
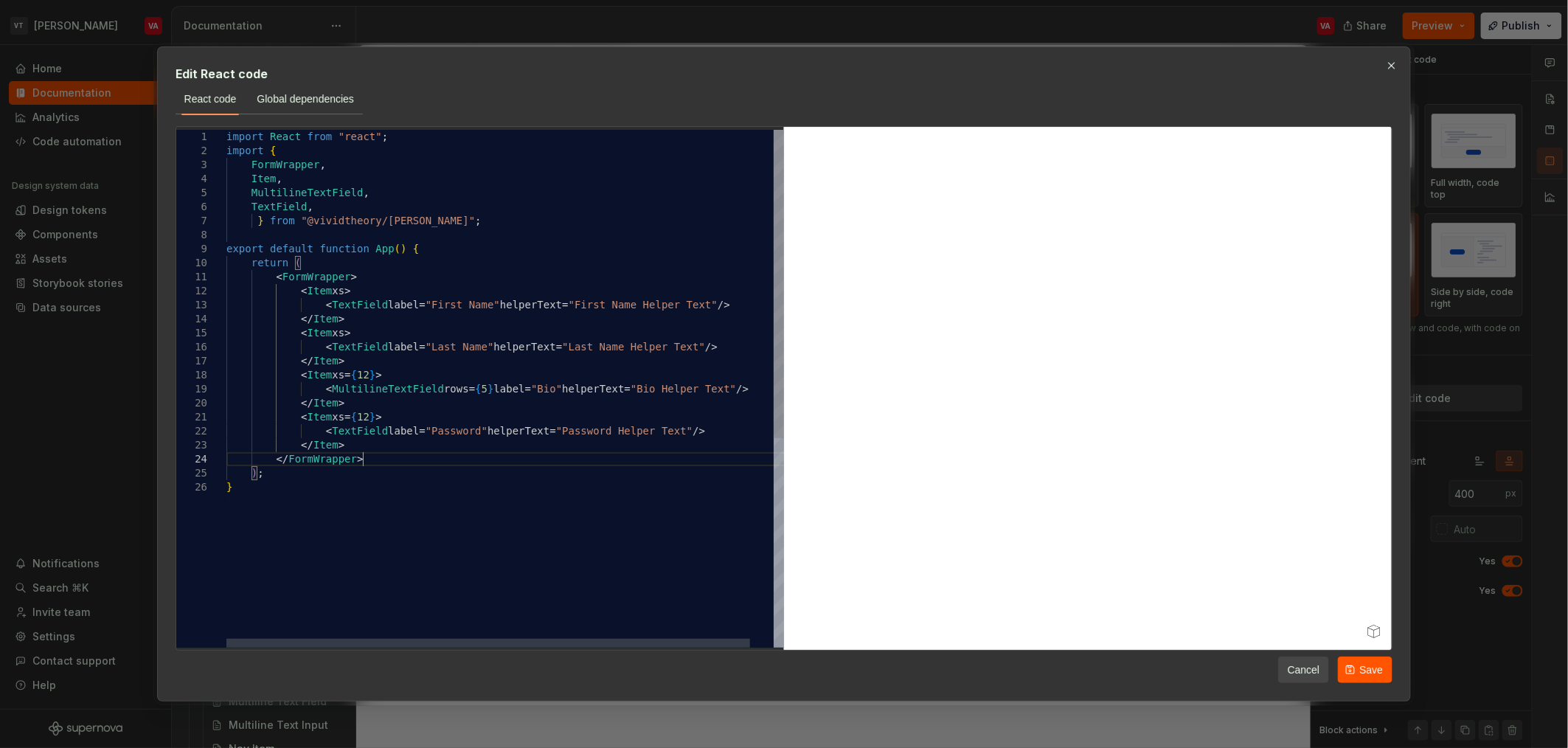
click at [375, 464] on div "import React from "react" ; import { FormWrapper , Item , MultilineTextField , …" at bounding box center [517, 564] width 582 height 868
click at [332, 489] on div "import React from "react" ; import { FormWrapper , Item , MultilineTextField , …" at bounding box center [517, 564] width 582 height 868
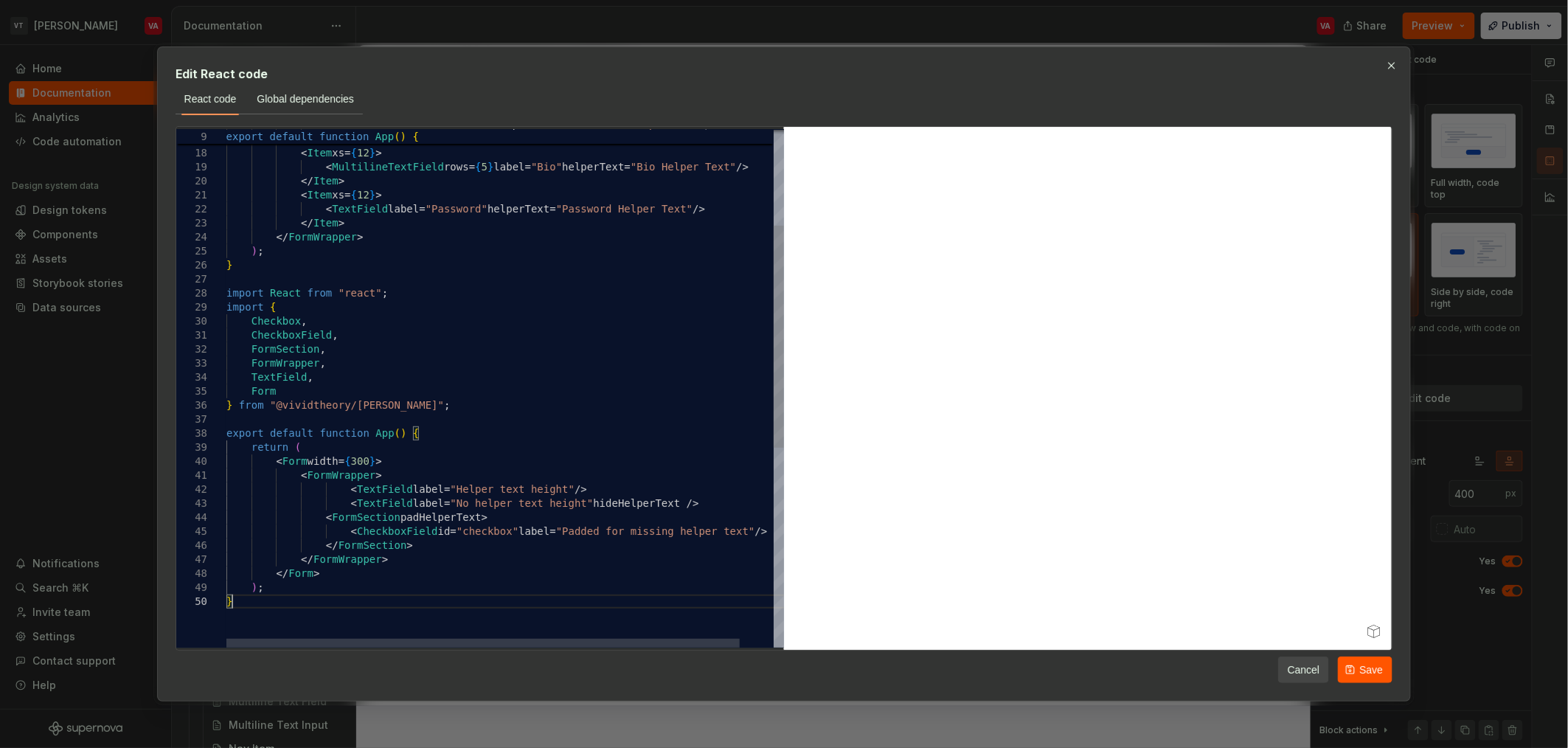
click at [274, 602] on div "< MultilineTextField rows = { 5 } label = "Bio" helperText = "Bio Helper Text" …" at bounding box center [523, 510] width 594 height 1205
click at [404, 462] on div "< MultilineTextField rows = { 5 } label = "Bio" helperText = "Bio Helper Text" …" at bounding box center [523, 510] width 594 height 1205
drag, startPoint x: 404, startPoint y: 463, endPoint x: 274, endPoint y: 461, distance: 130.0
click at [274, 461] on div "< MultilineTextField rows = { 5 } label = "Bio" helperText = "Bio Helper Text" …" at bounding box center [523, 510] width 594 height 1205
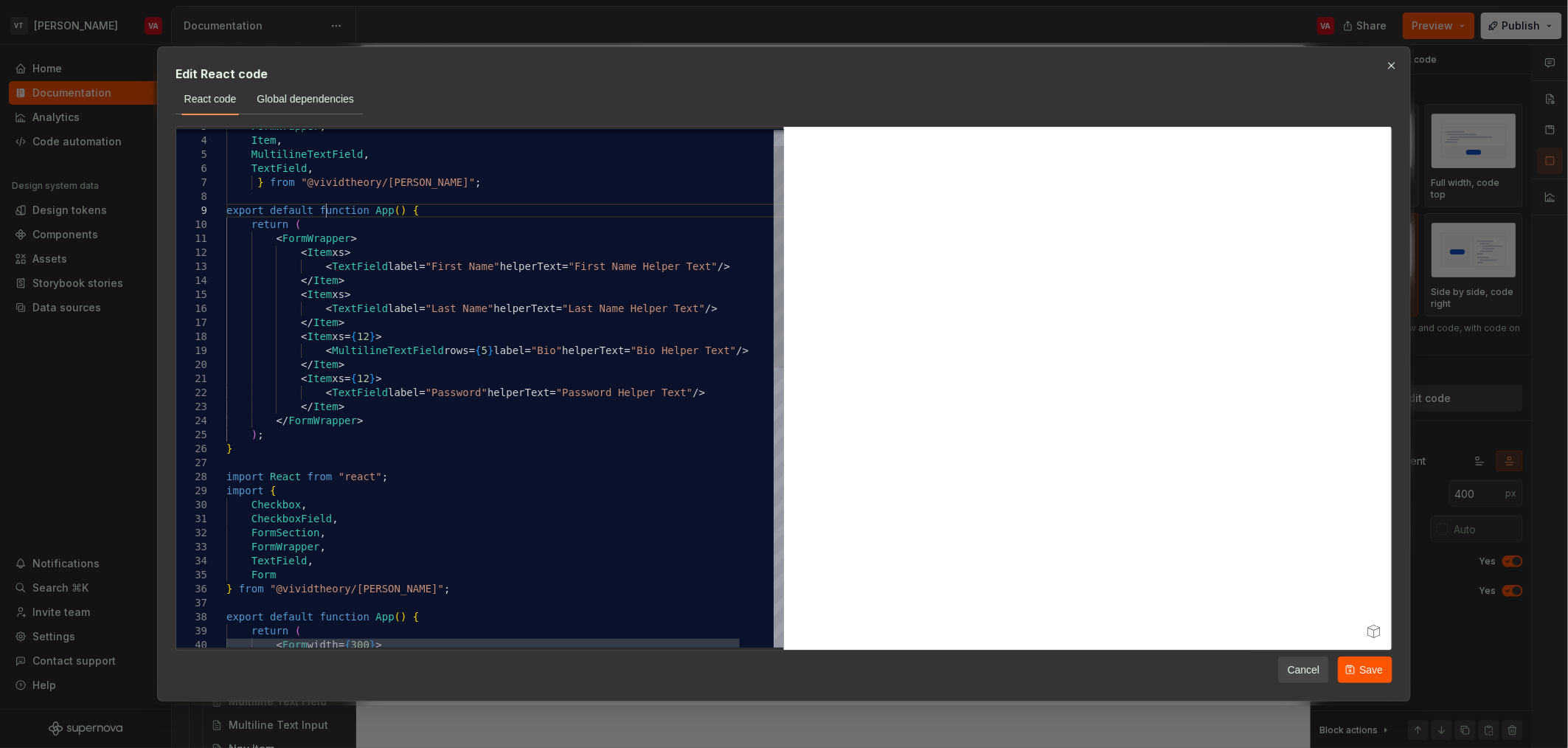
click at [323, 214] on div "< MultilineTextField rows = { 5 } label = "Bio" helperText = "Bio Helper Text" …" at bounding box center [523, 694] width 594 height 1205
click at [318, 225] on div "< MultilineTextField rows = { 5 } label = "Bio" helperText = "Bio Helper Text" …" at bounding box center [523, 694] width 594 height 1205
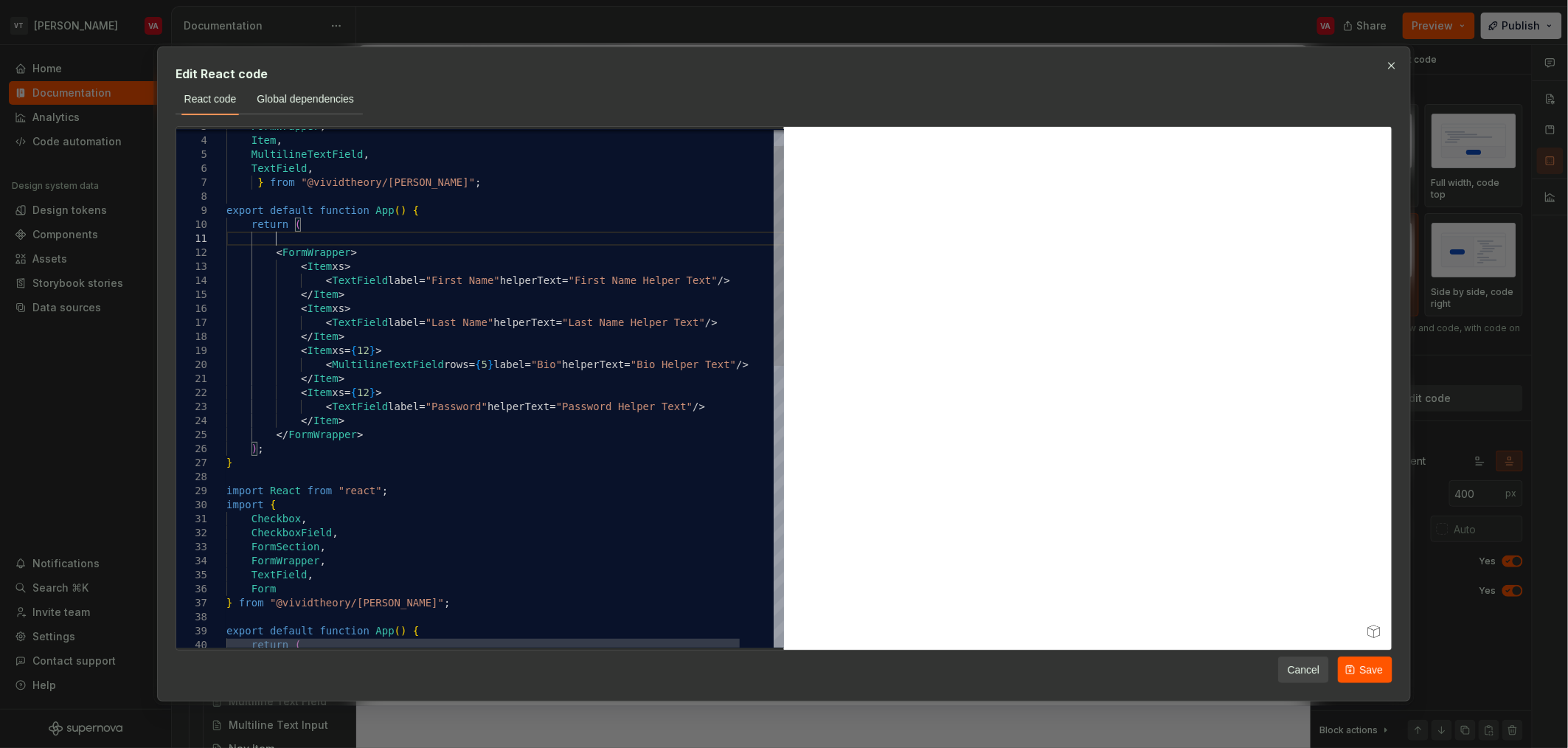
scroll to position [13, 48]
click at [397, 429] on div "< MultilineTextField rows = { 5 } label = "Bio" helperText = "Bio Helper Text" …" at bounding box center [523, 700] width 594 height 1219
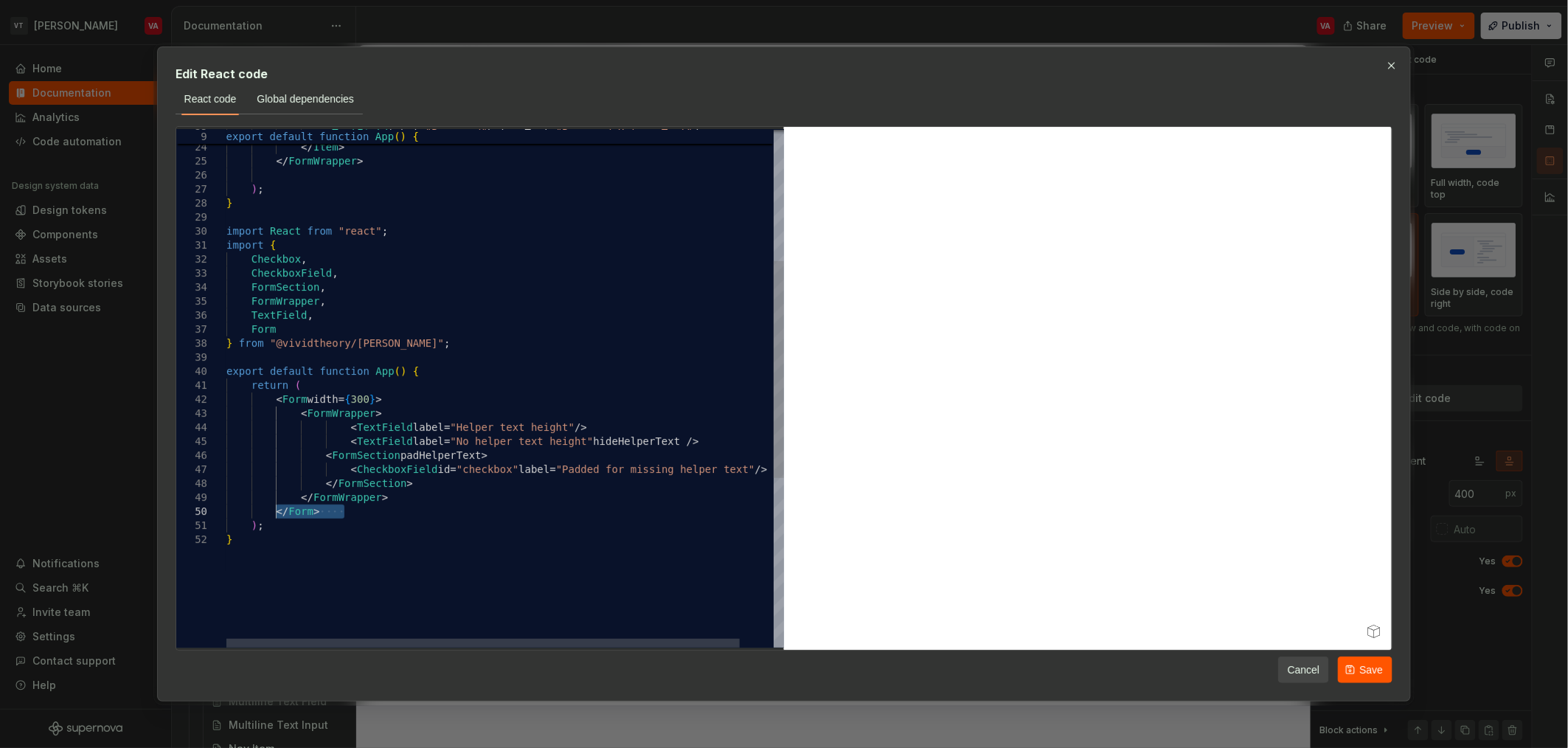
drag, startPoint x: 292, startPoint y: 507, endPoint x: 278, endPoint y: 506, distance: 14.0
click at [278, 506] on div "< TextField label = "Password" helperText = "Password Helper Text" /> </ Item >…" at bounding box center [523, 434] width 594 height 1233
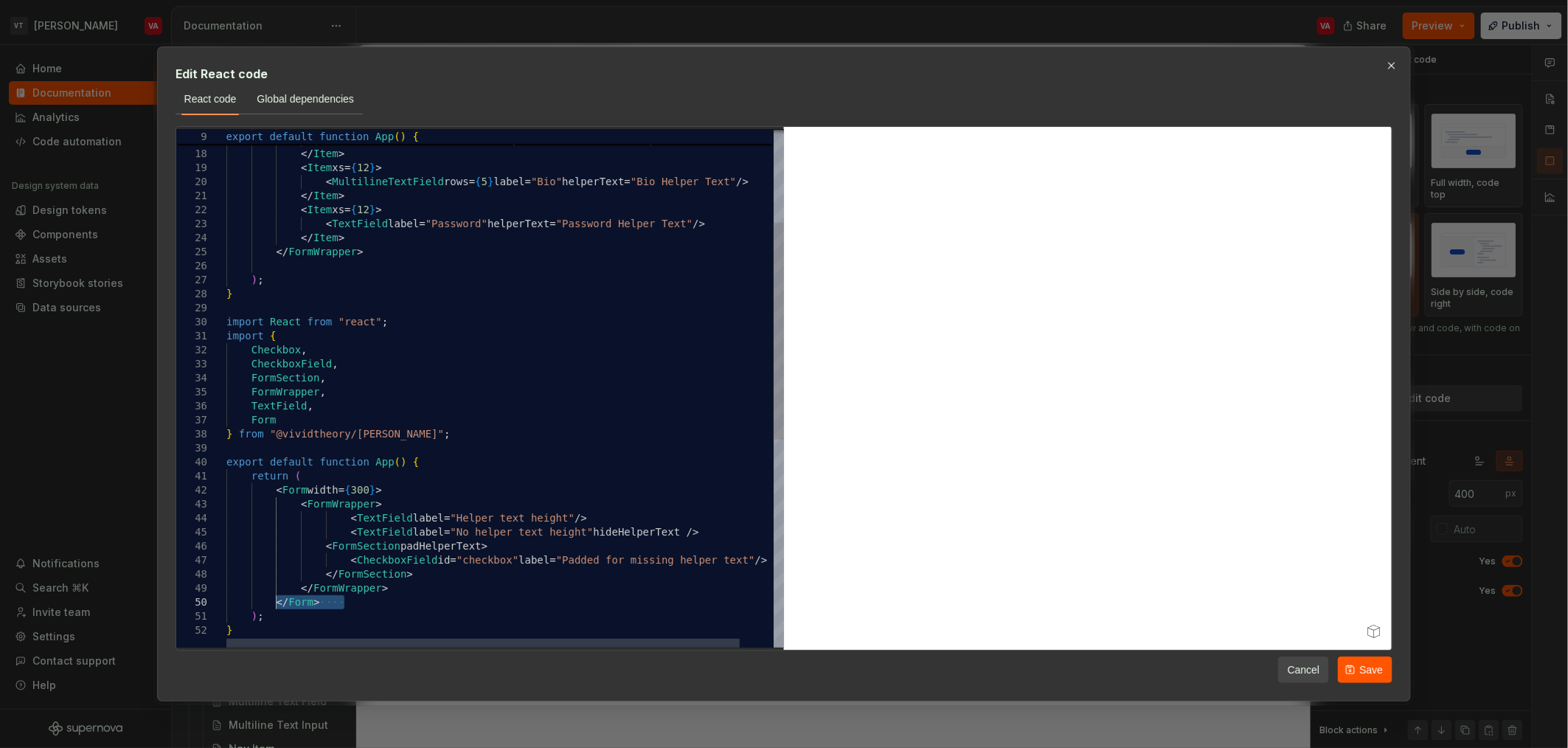
click at [324, 268] on div "< TextField label = "Password" helperText = "Password Helper Text" /> </ Item >…" at bounding box center [523, 525] width 594 height 1233
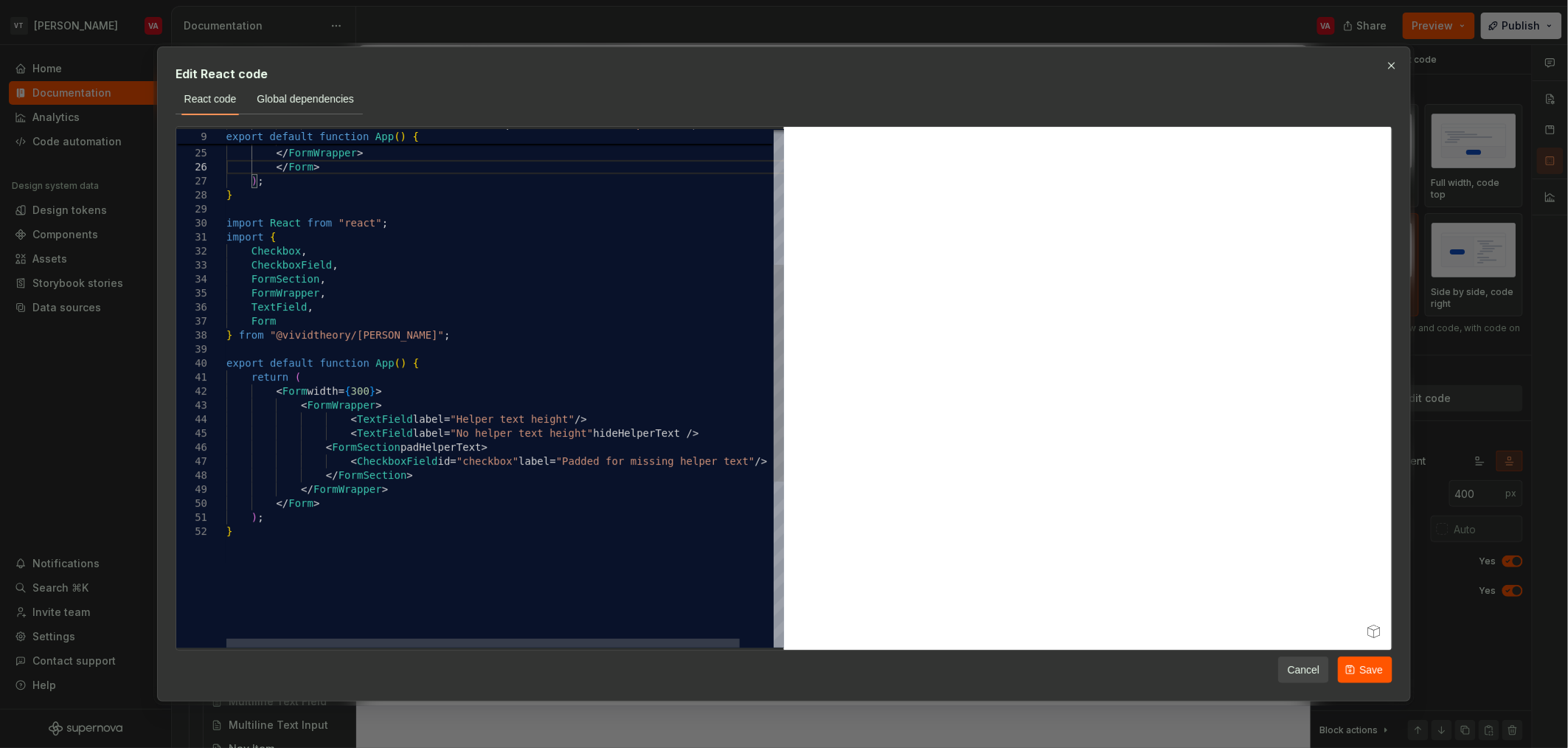
scroll to position [26, 37]
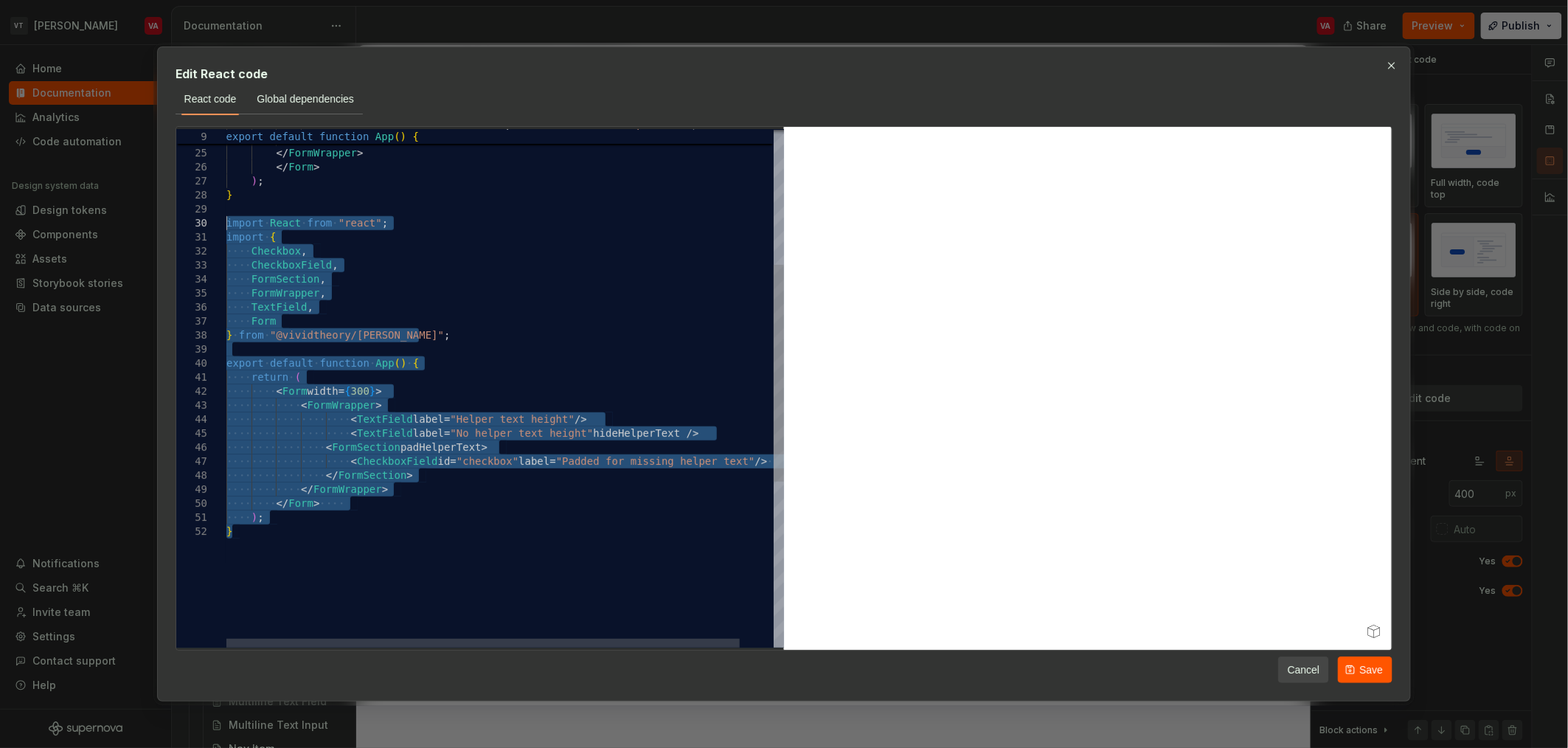
drag, startPoint x: 207, startPoint y: 291, endPoint x: 211, endPoint y: 225, distance: 66.1
click at [226, 225] on div "< TextField label = "Password" helperText = "Password Helper Text" /> </ Item >…" at bounding box center [523, 426] width 594 height 1233
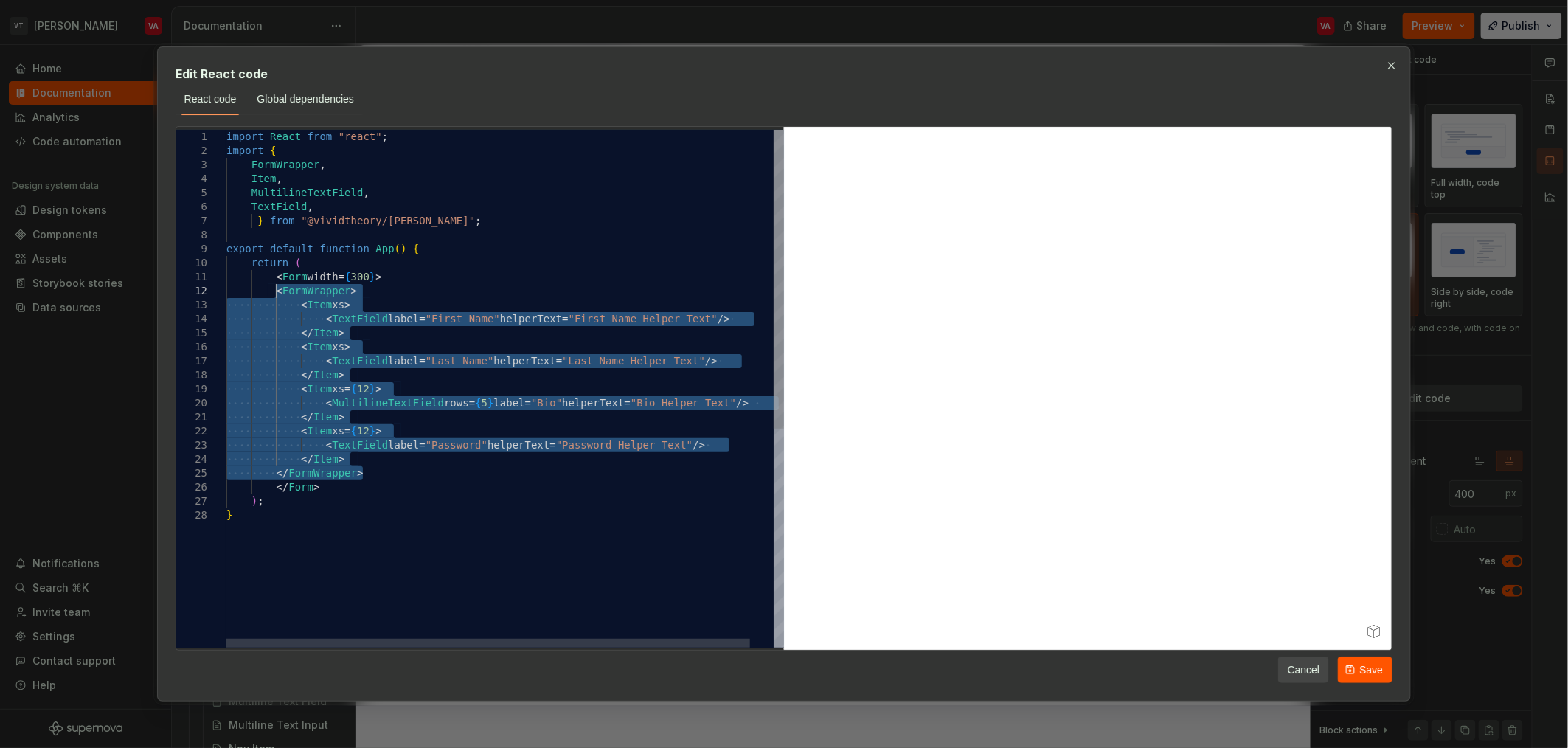
drag, startPoint x: 367, startPoint y: 471, endPoint x: 275, endPoint y: 289, distance: 203.9
click at [275, 289] on div "< TextField label = "Password" helperText = "Password Helper Text" /> </ Item >…" at bounding box center [517, 578] width 582 height 897
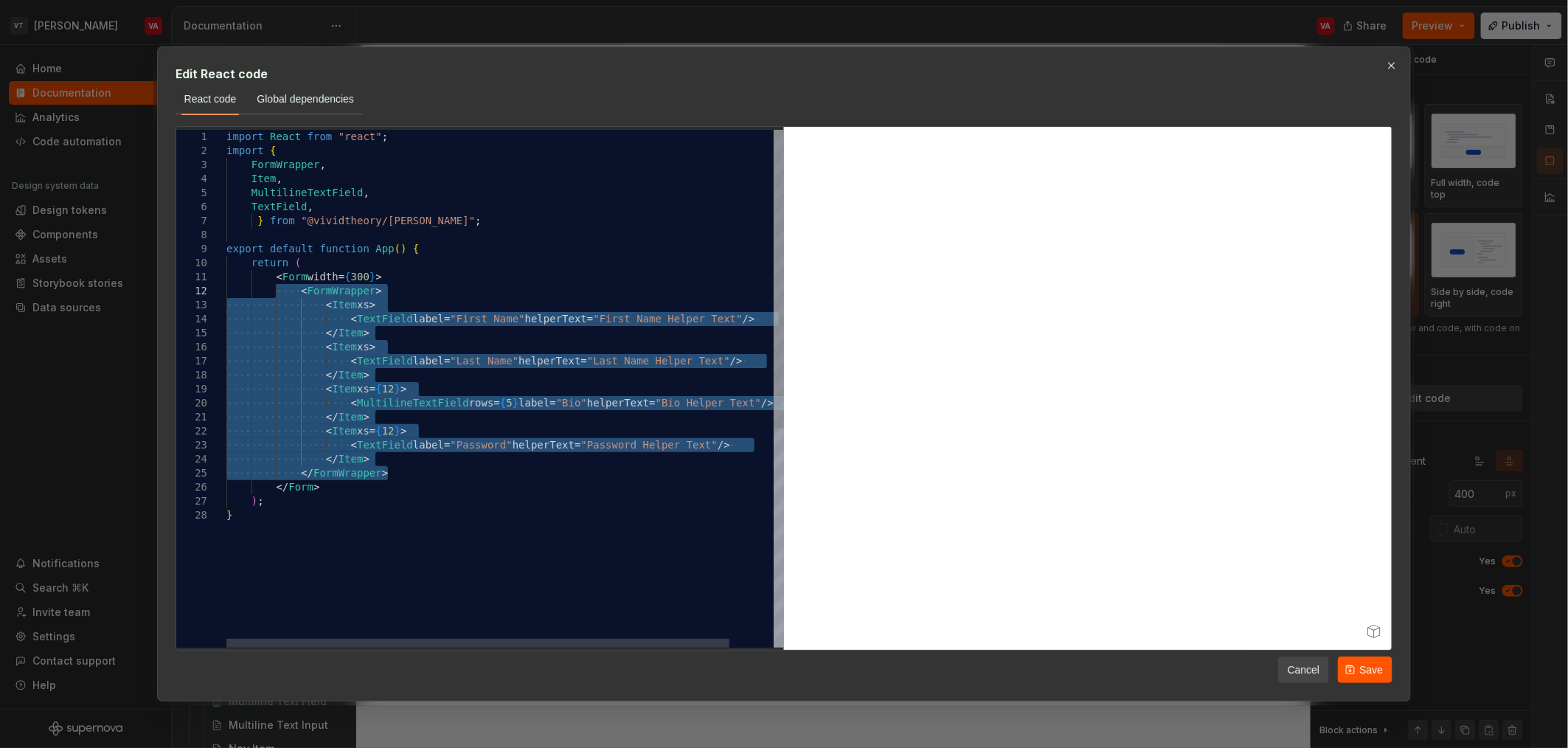
click at [287, 278] on div "< TextField label = "Password" helperText = "Password Helper Text" /> </ Item >…" at bounding box center [529, 578] width 606 height 897
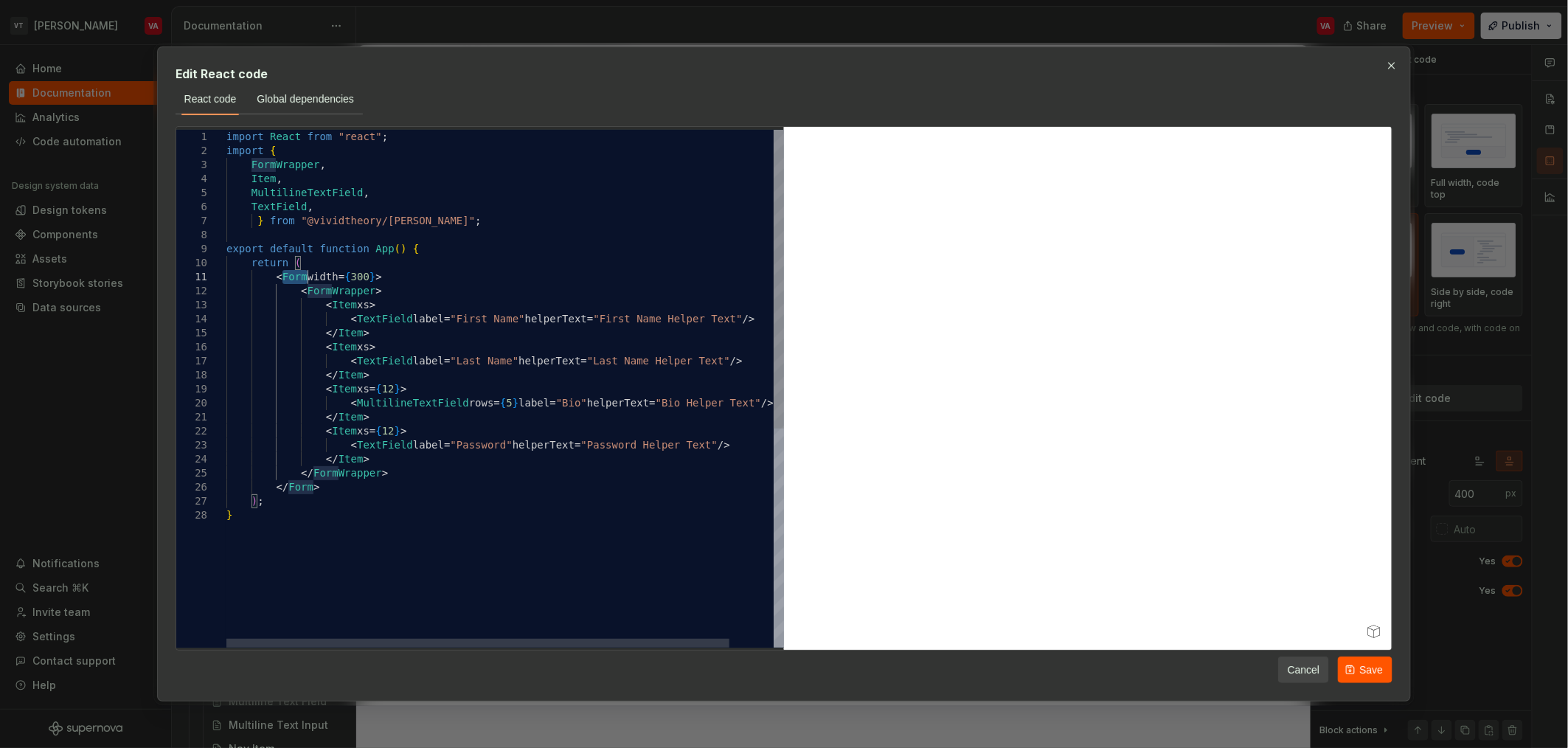
click at [287, 278] on div "< TextField label = "Password" helperText = "Password Helper Text" /> </ Item >…" at bounding box center [529, 578] width 606 height 897
click at [324, 205] on div "< TextField label = "Password" helperText = "Password Helper Text" /> </ Item >…" at bounding box center [529, 578] width 606 height 897
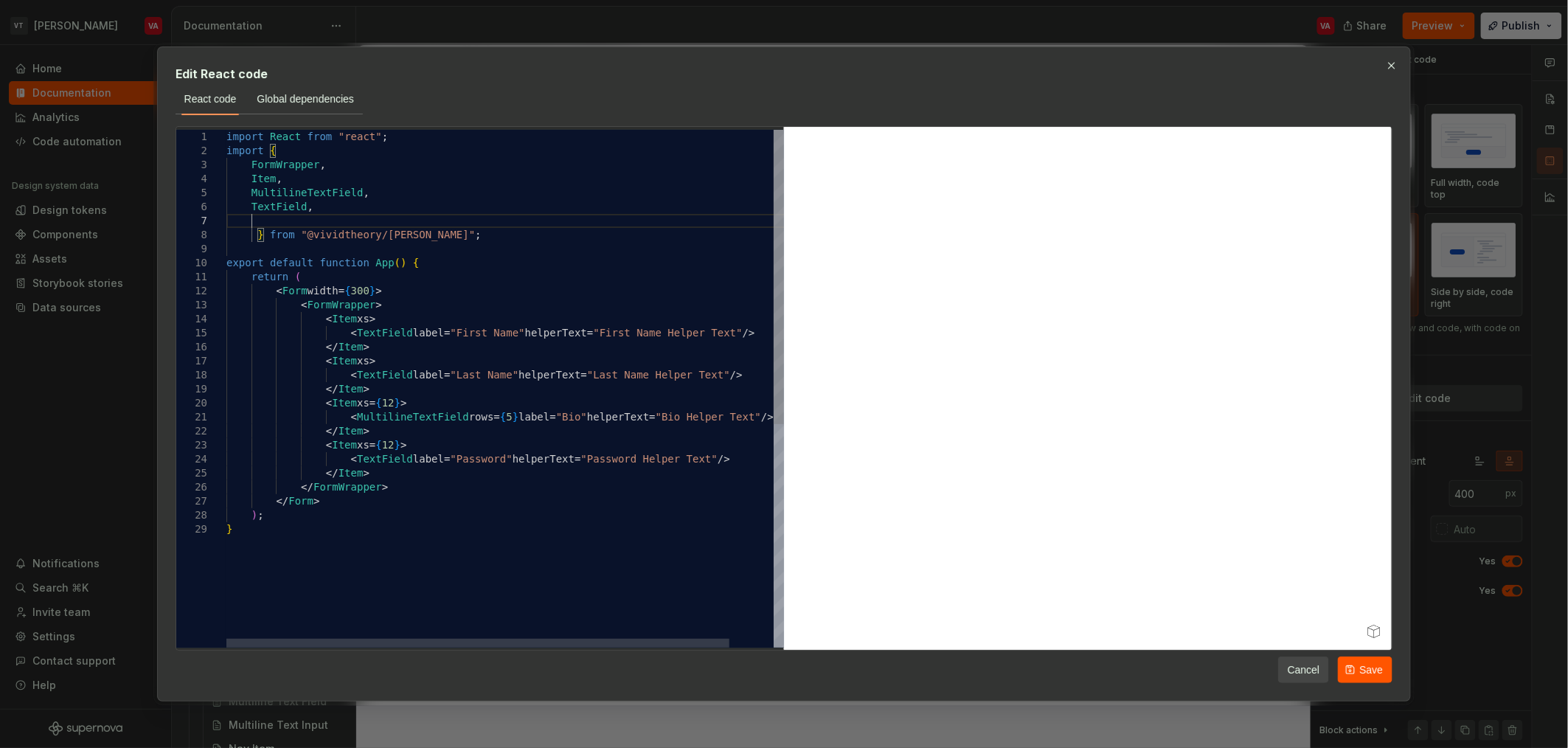
type textarea "**********"
click at [1360, 680] on button "Save" at bounding box center [1365, 670] width 54 height 26
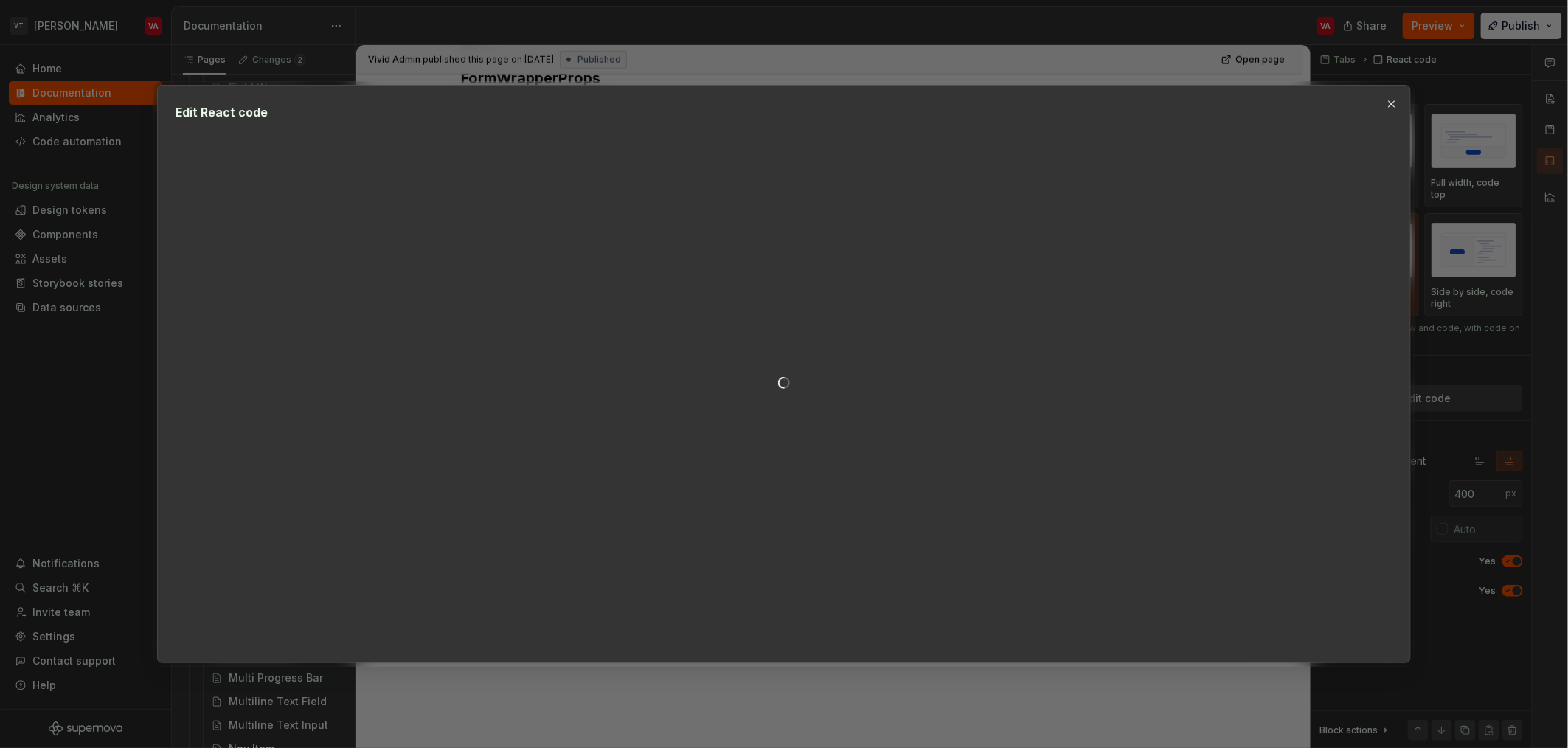
type textarea "*"
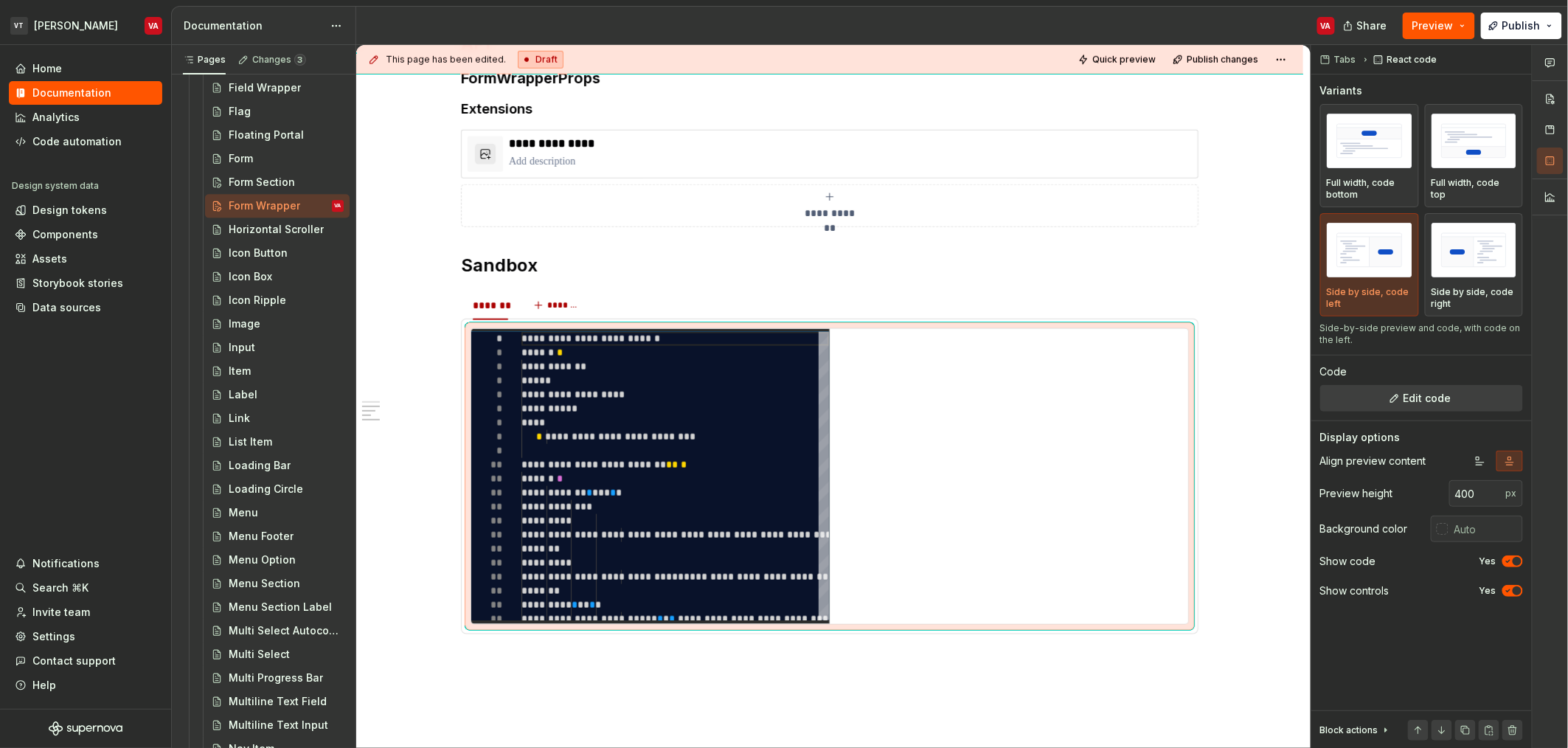
type textarea "**********"
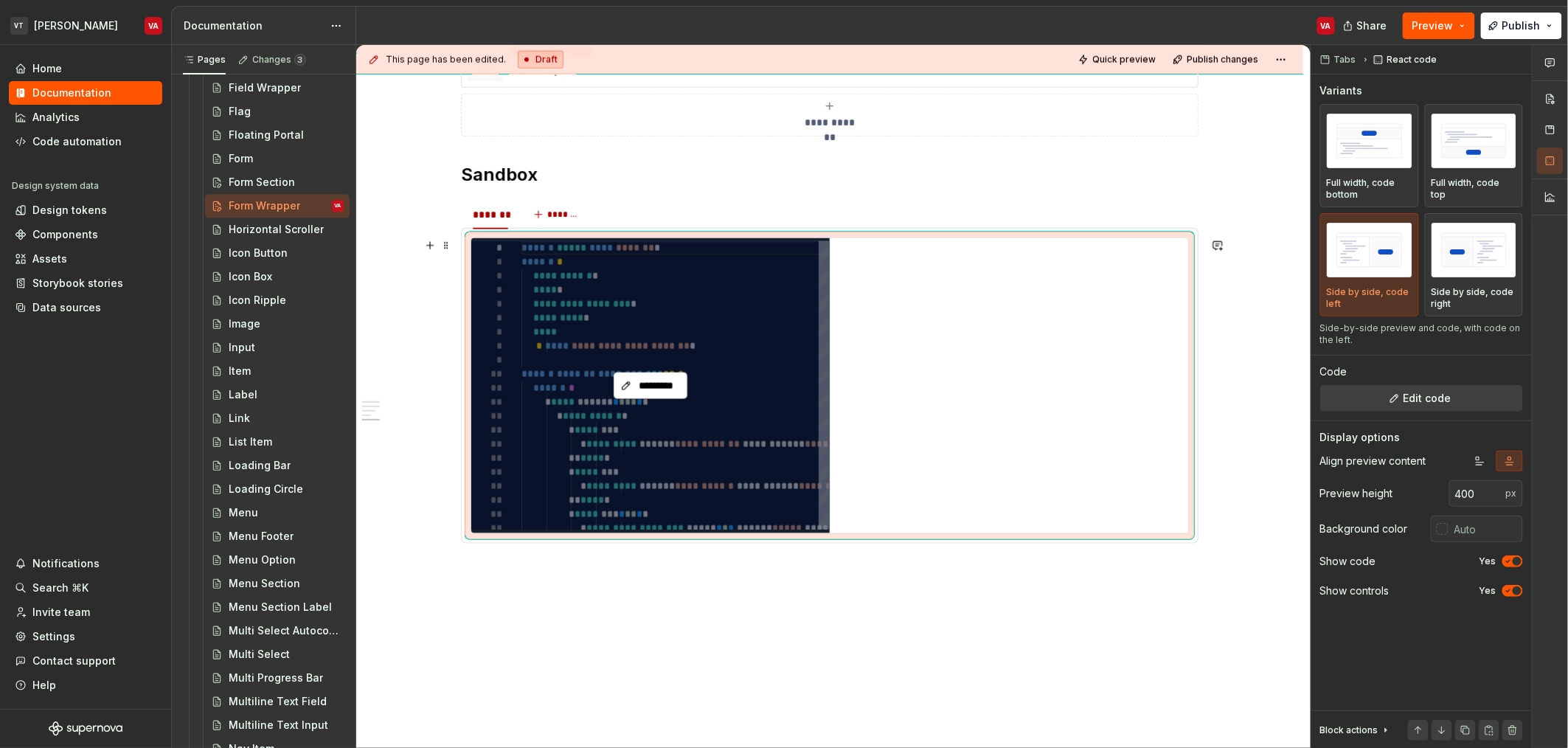
scroll to position [666, 0]
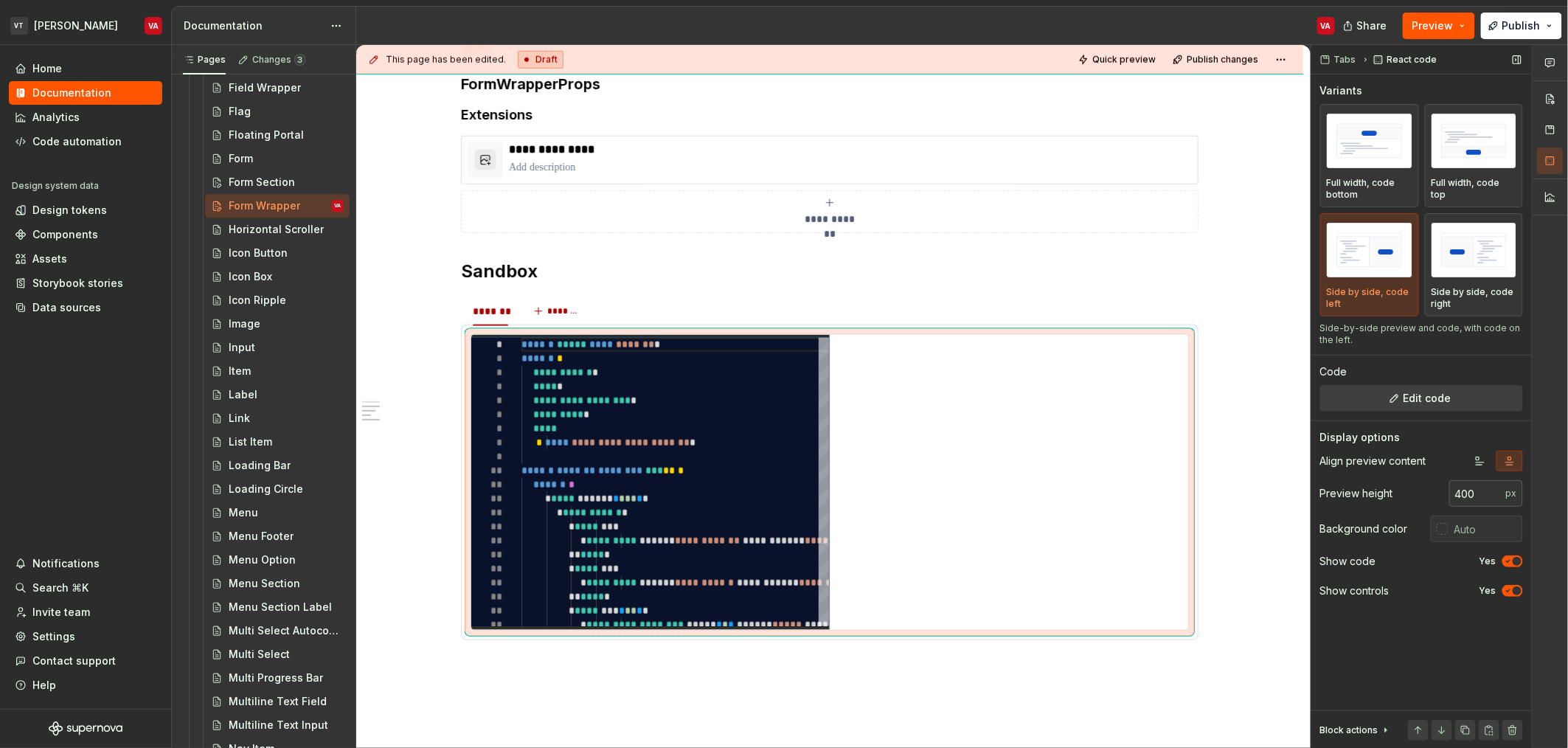
click at [1479, 500] on input "400" at bounding box center [1477, 493] width 57 height 26
type input "4"
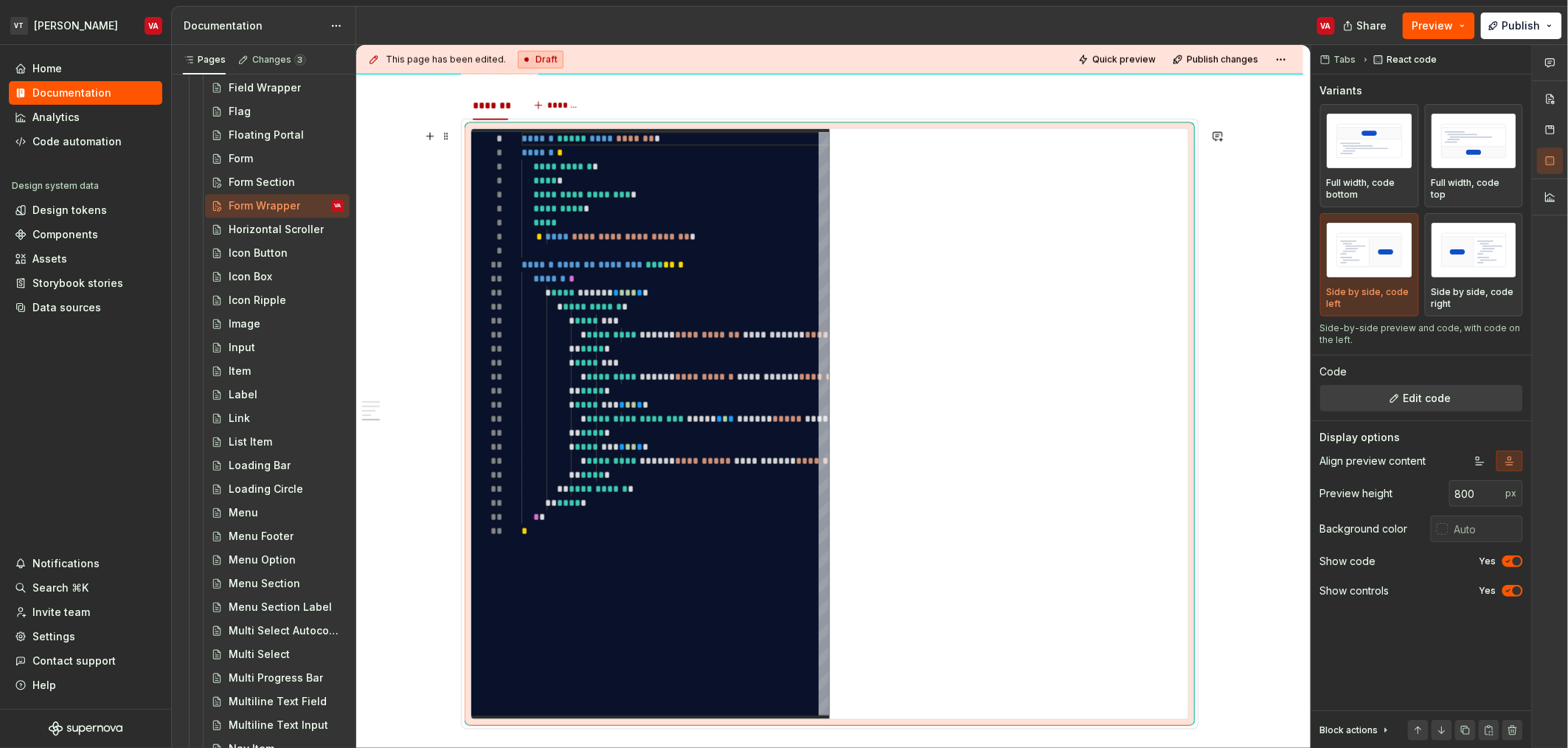
scroll to position [883, 0]
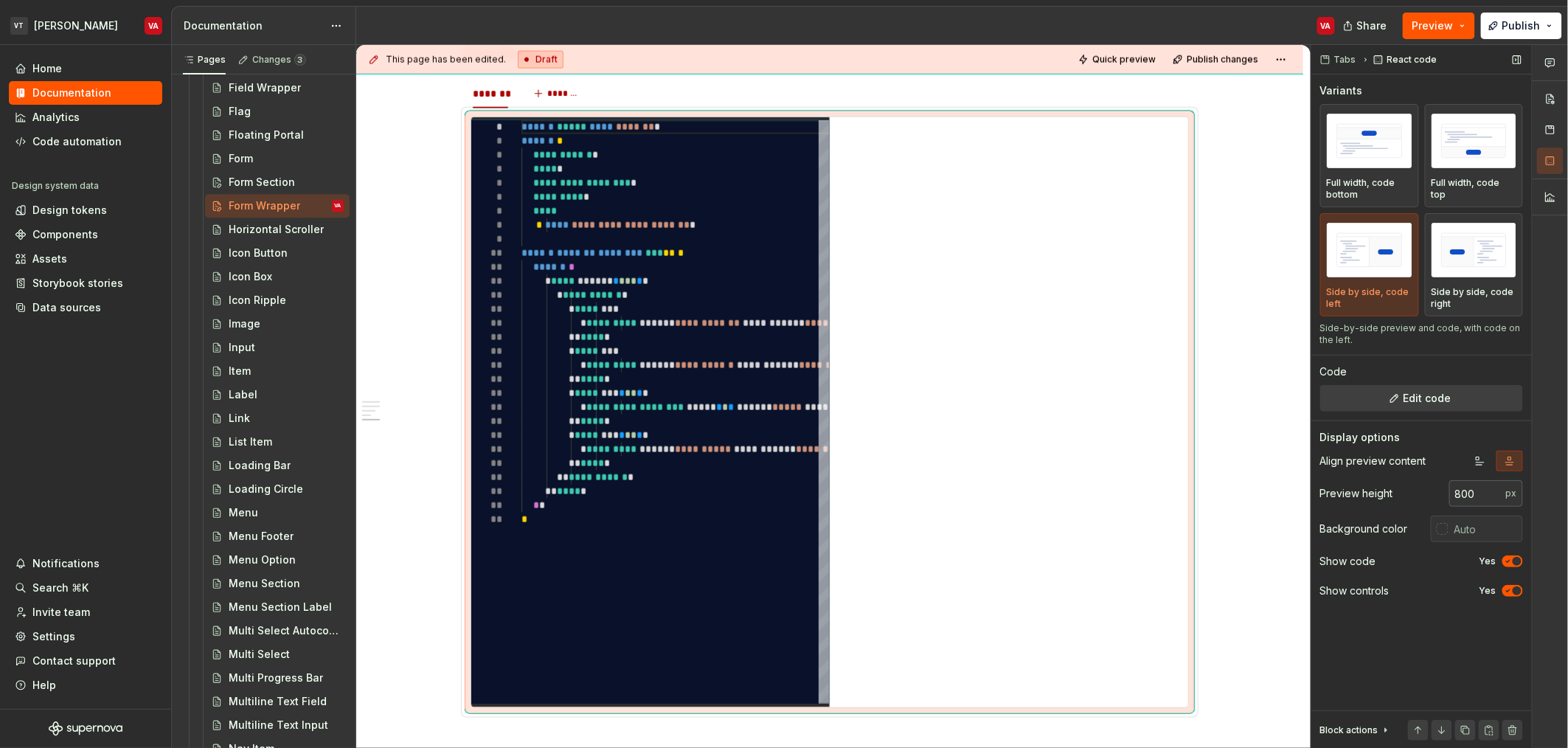
click at [1483, 500] on input "800" at bounding box center [1477, 493] width 57 height 26
type input "8"
type input "600"
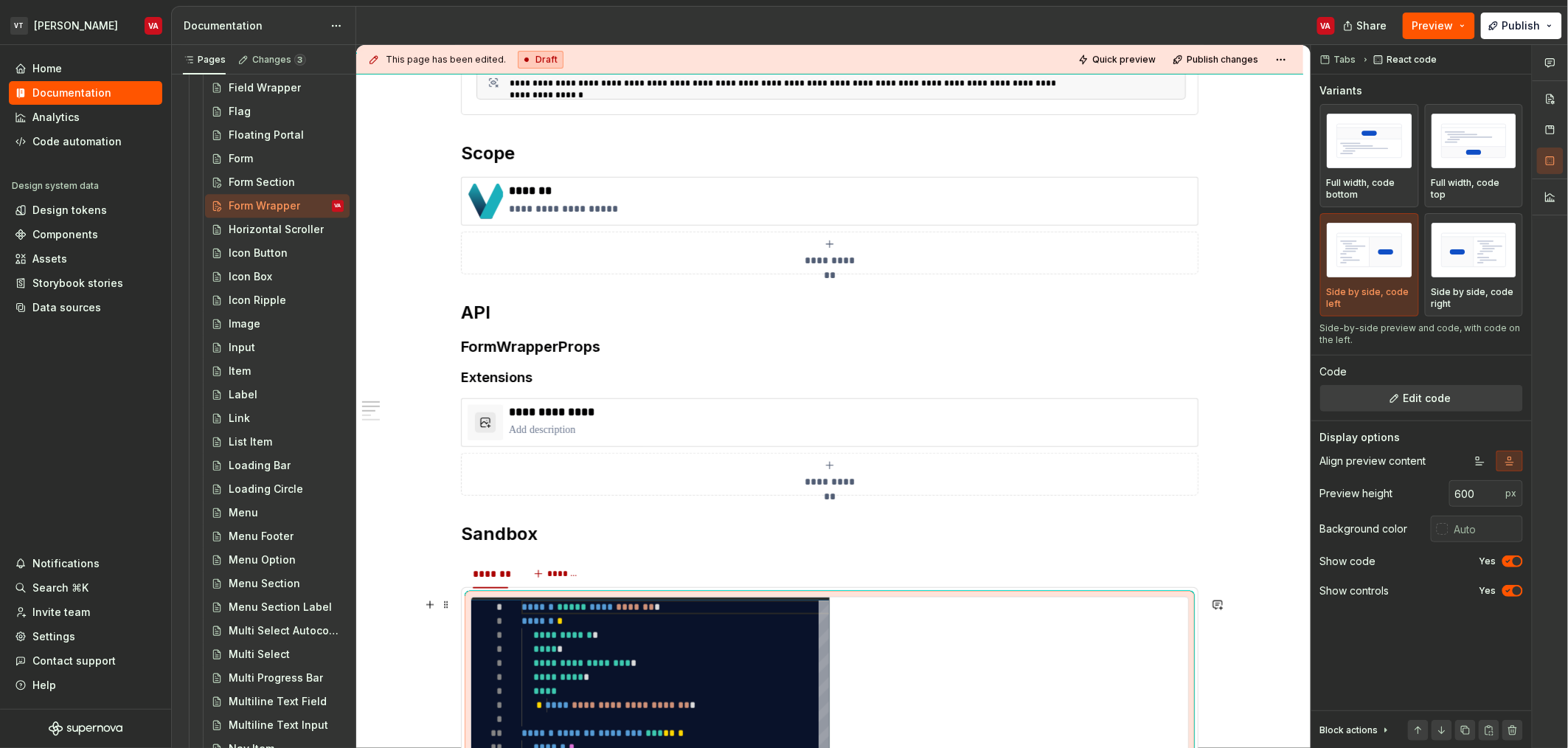
scroll to position [0, 0]
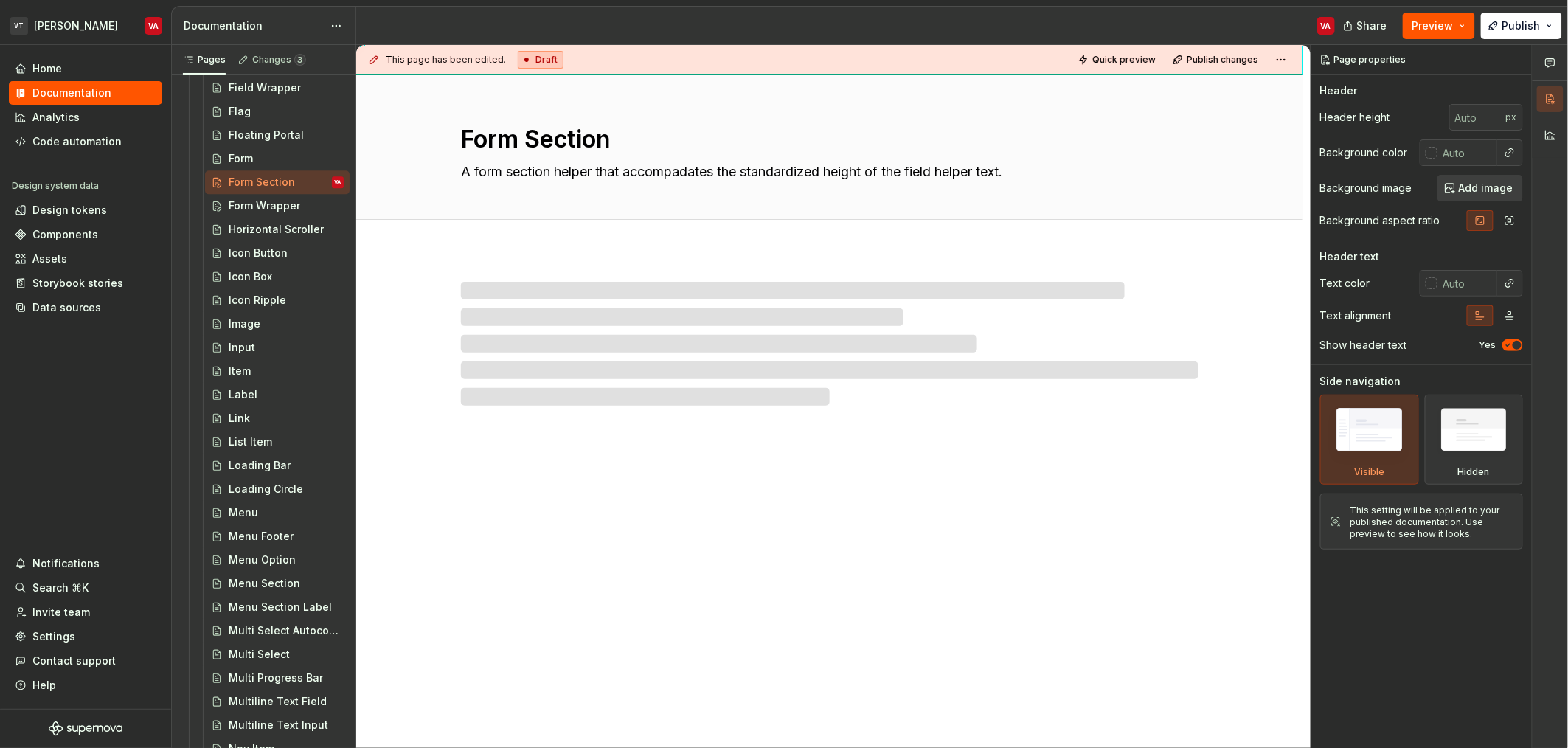
type textarea "*"
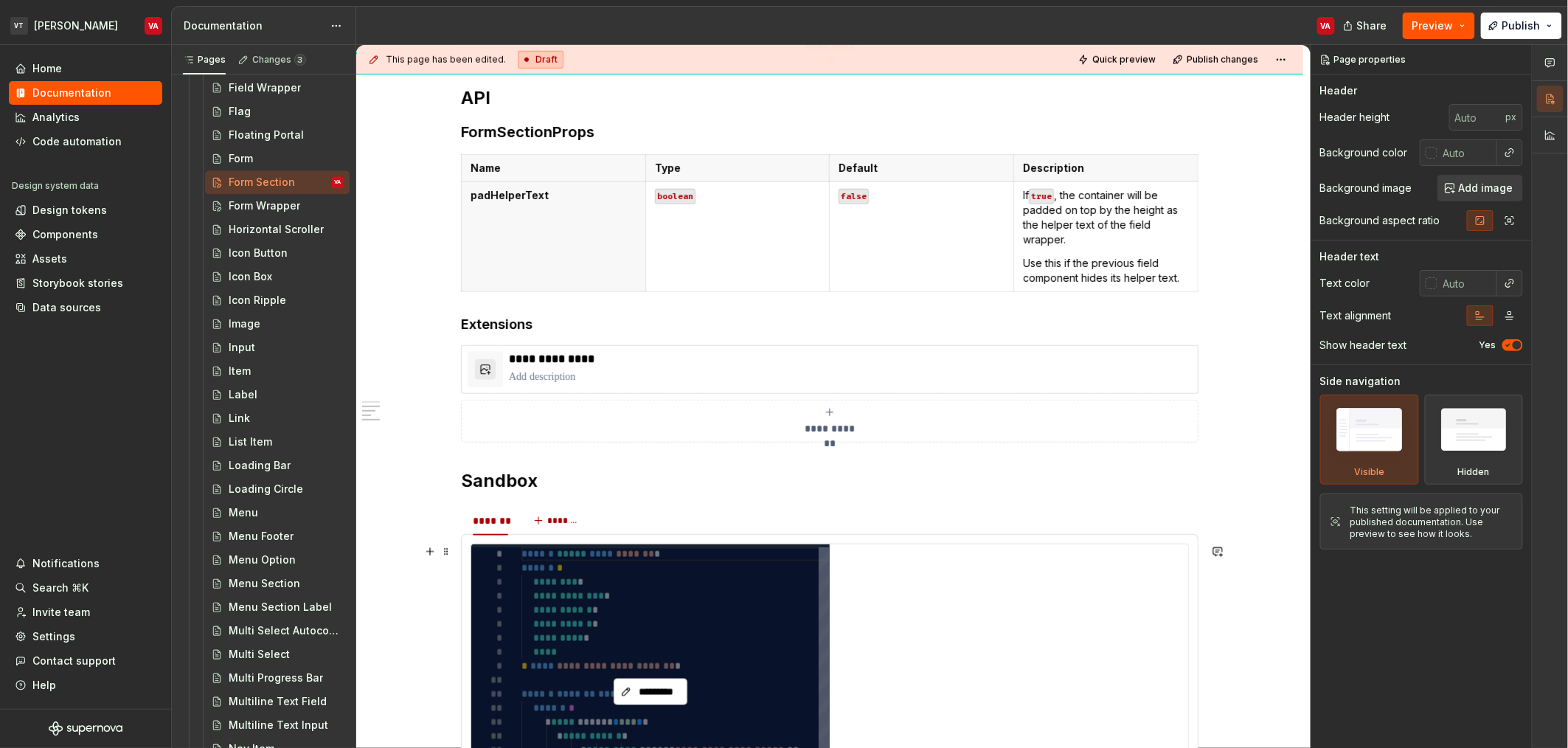
scroll to position [654, 0]
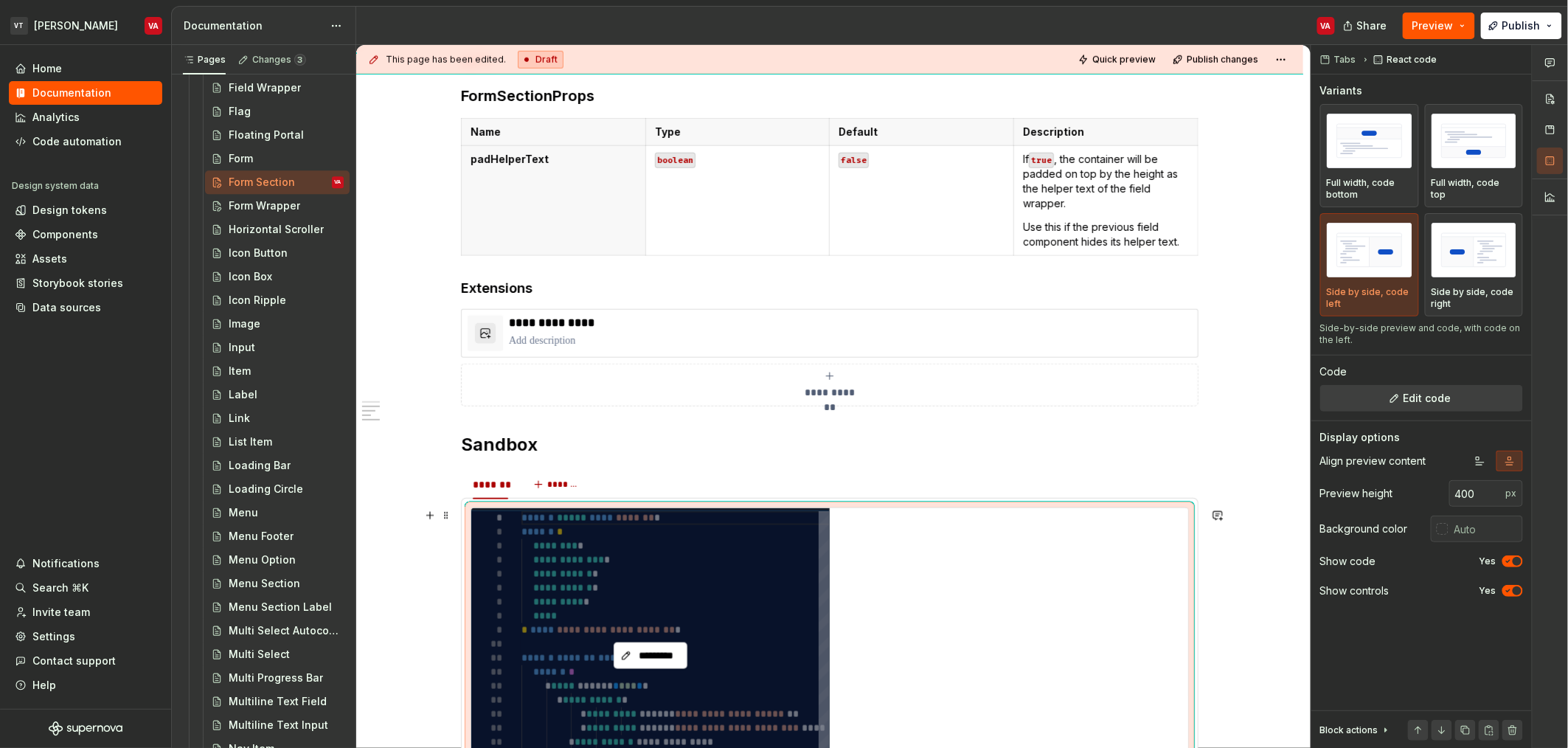
click at [716, 574] on div "*********" at bounding box center [650, 655] width 358 height 295
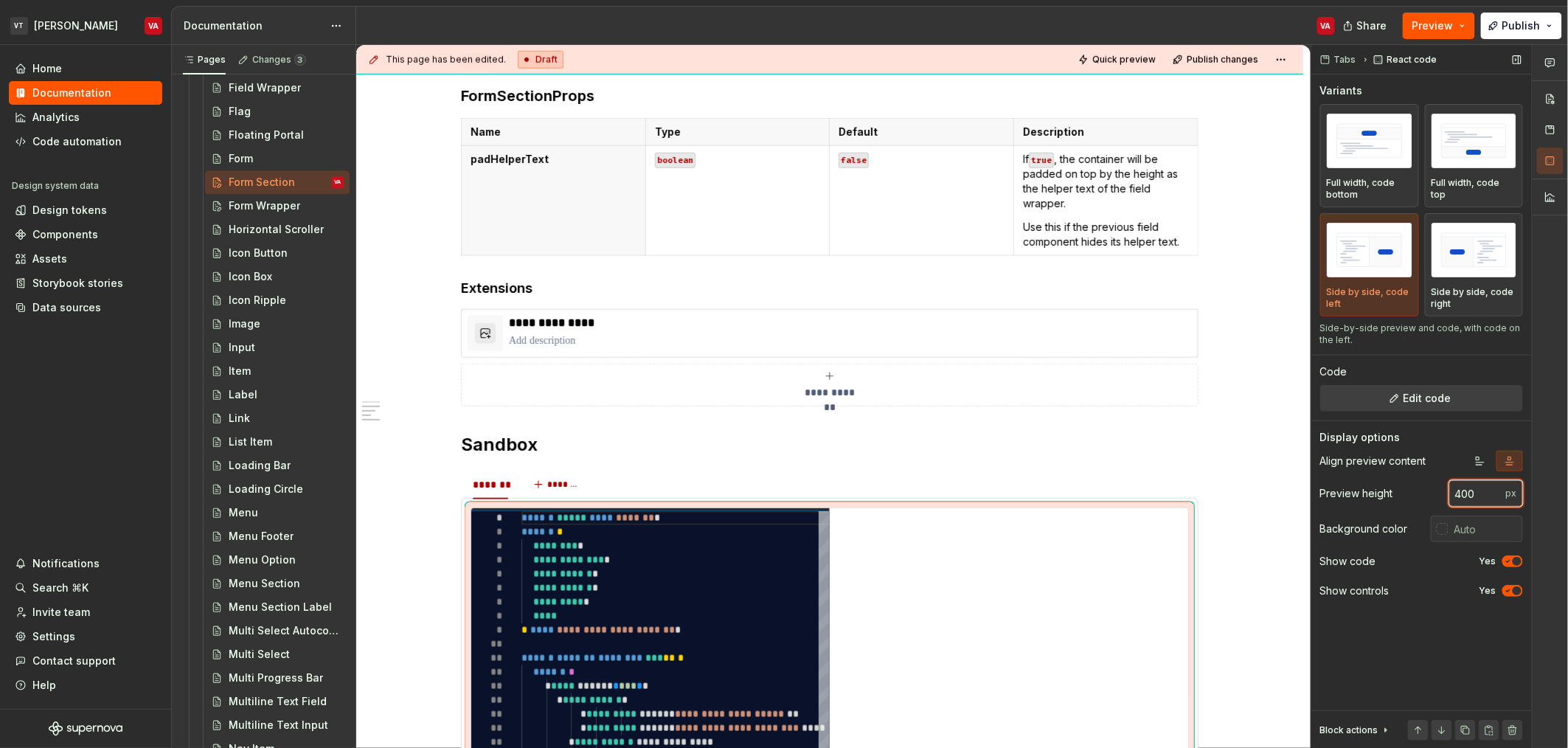
click at [1476, 499] on input "400" at bounding box center [1477, 493] width 57 height 26
type input "4"
type input "6"
type input "600"
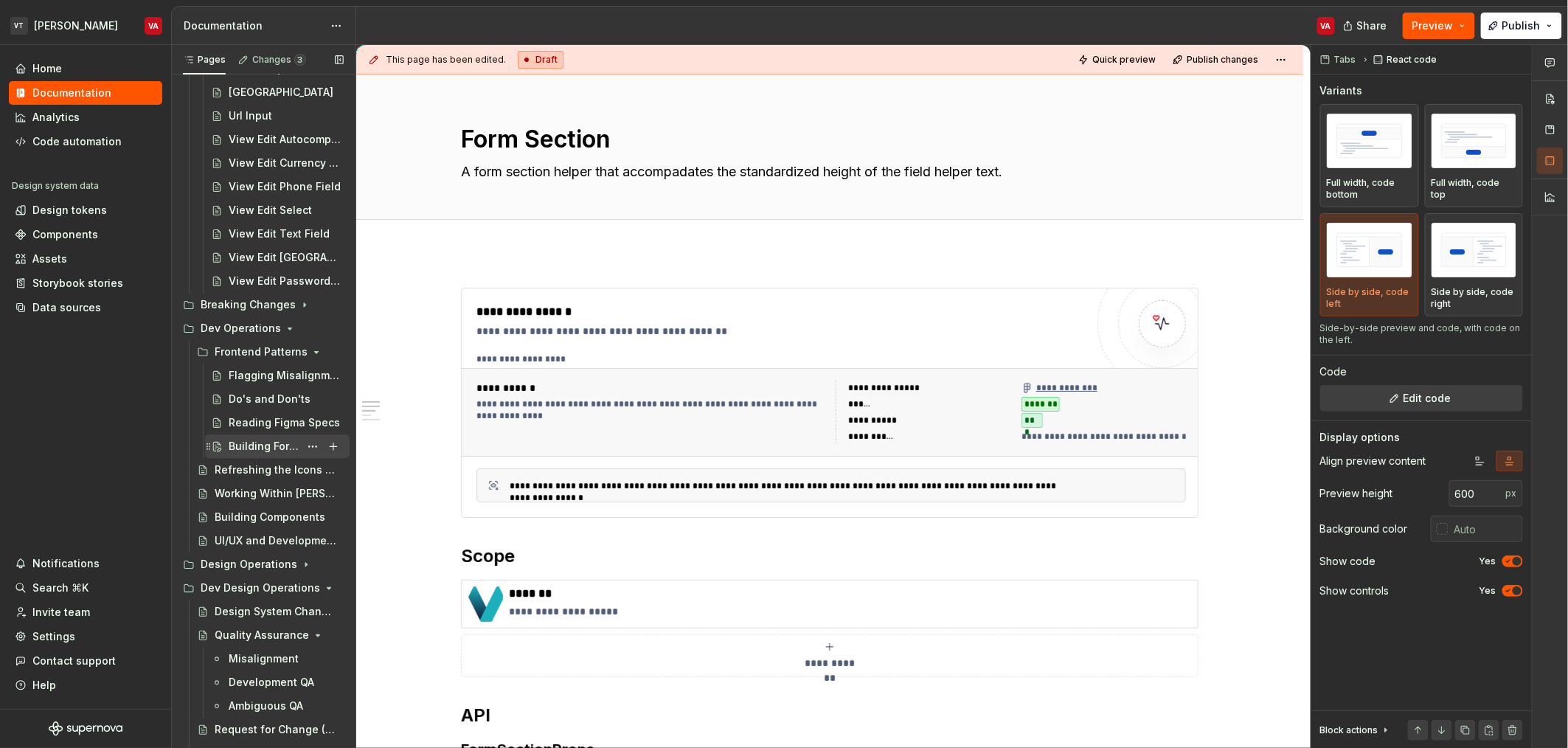
scroll to position [3580, 0]
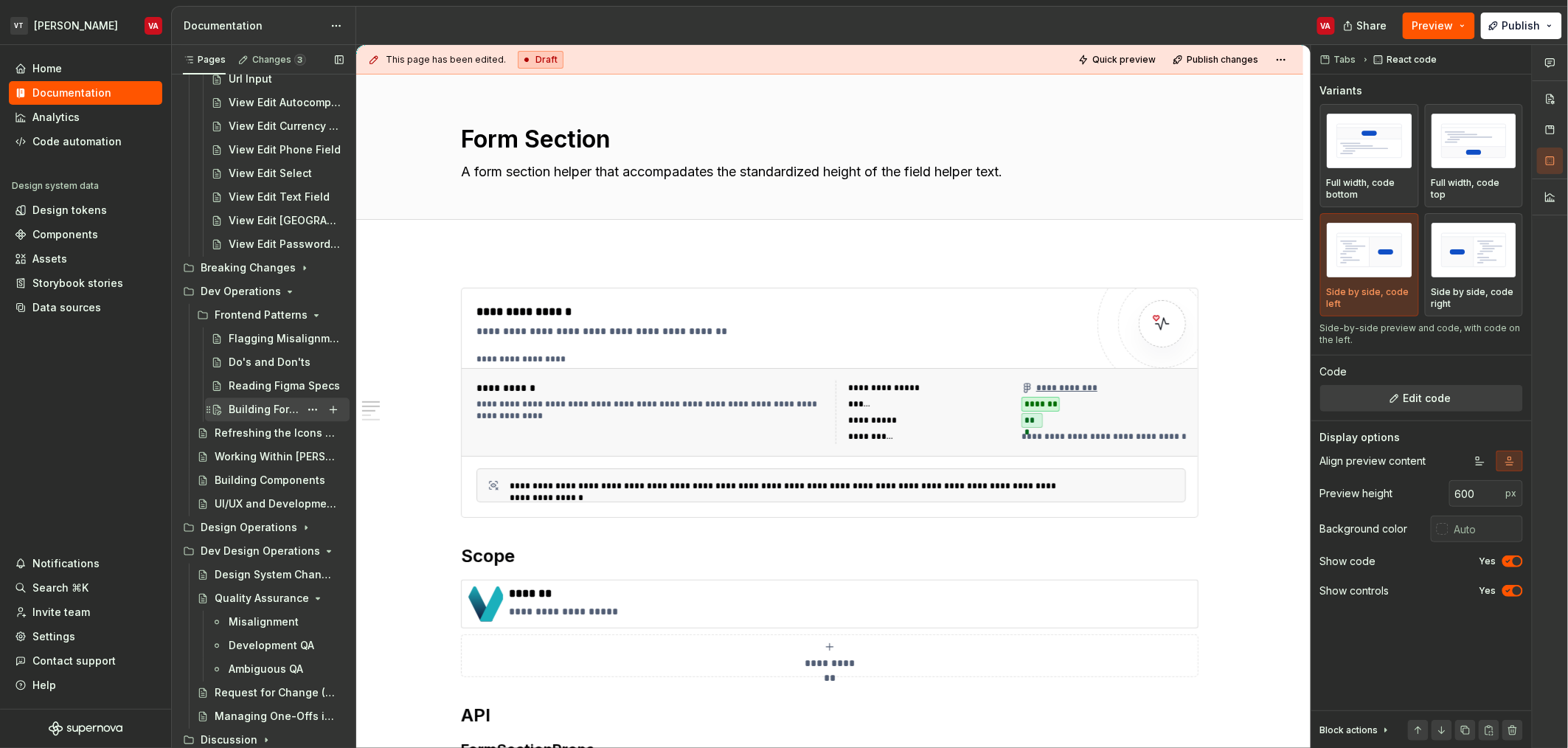
click at [238, 411] on div "Building Forms" at bounding box center [264, 411] width 71 height 15
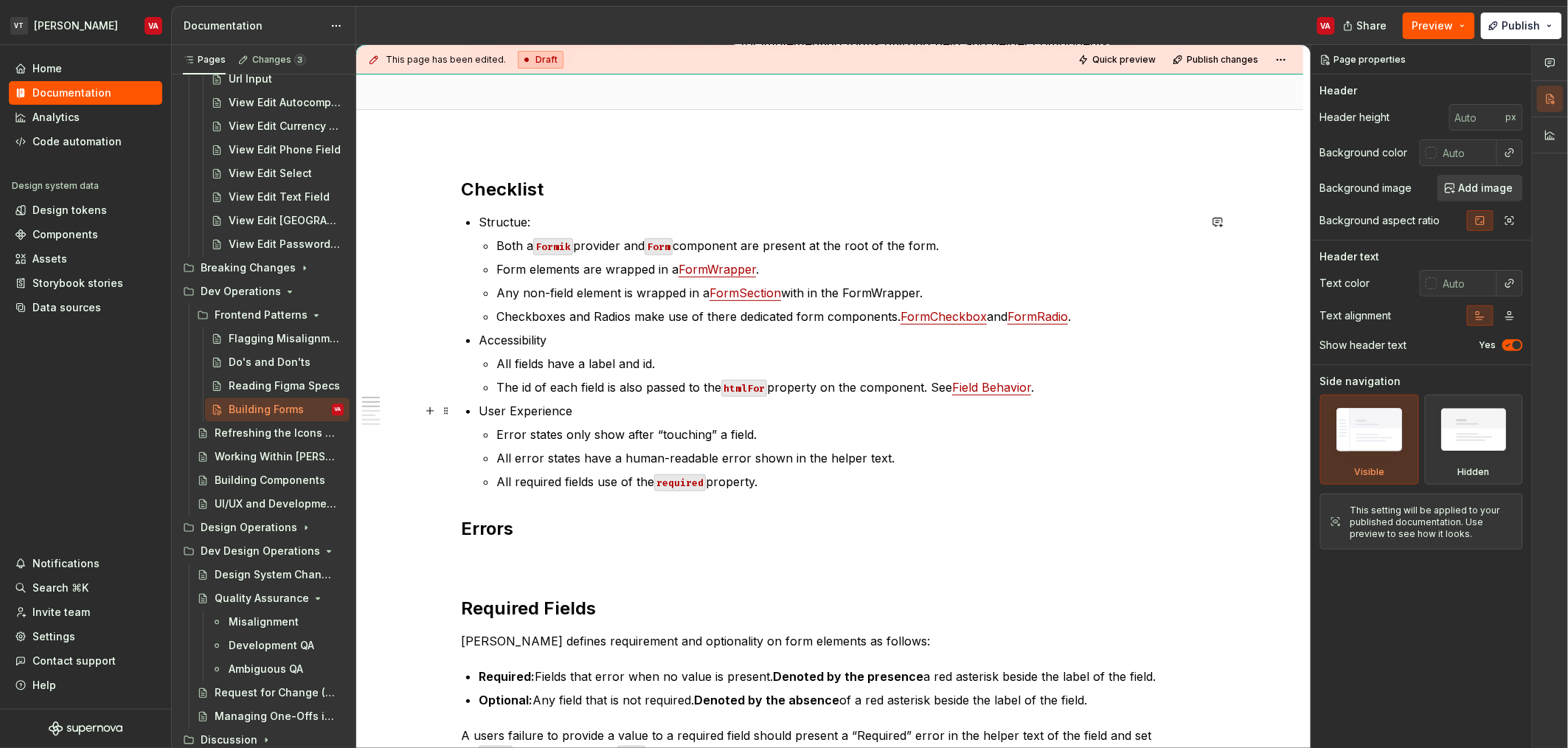
scroll to position [146, 0]
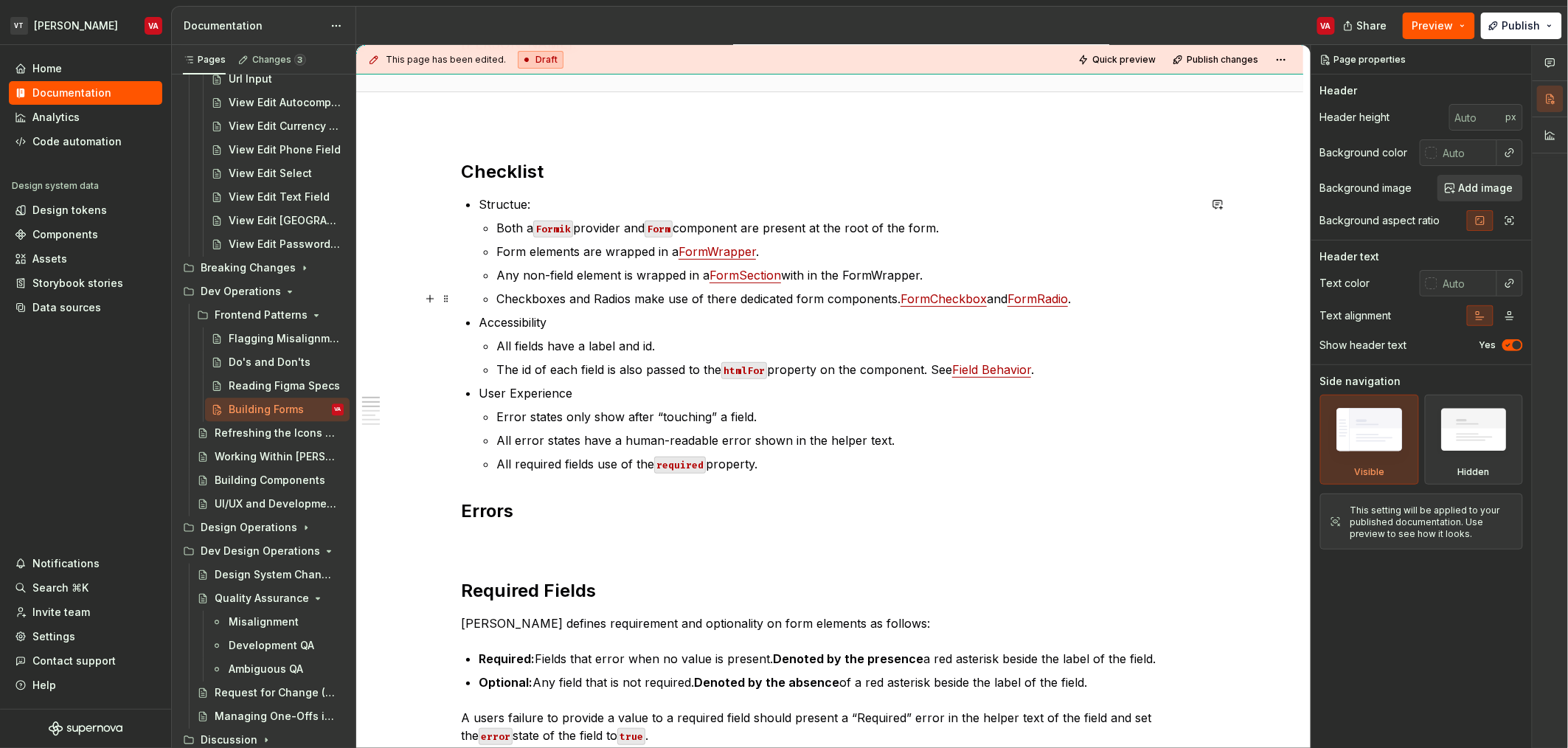
type textarea "*"
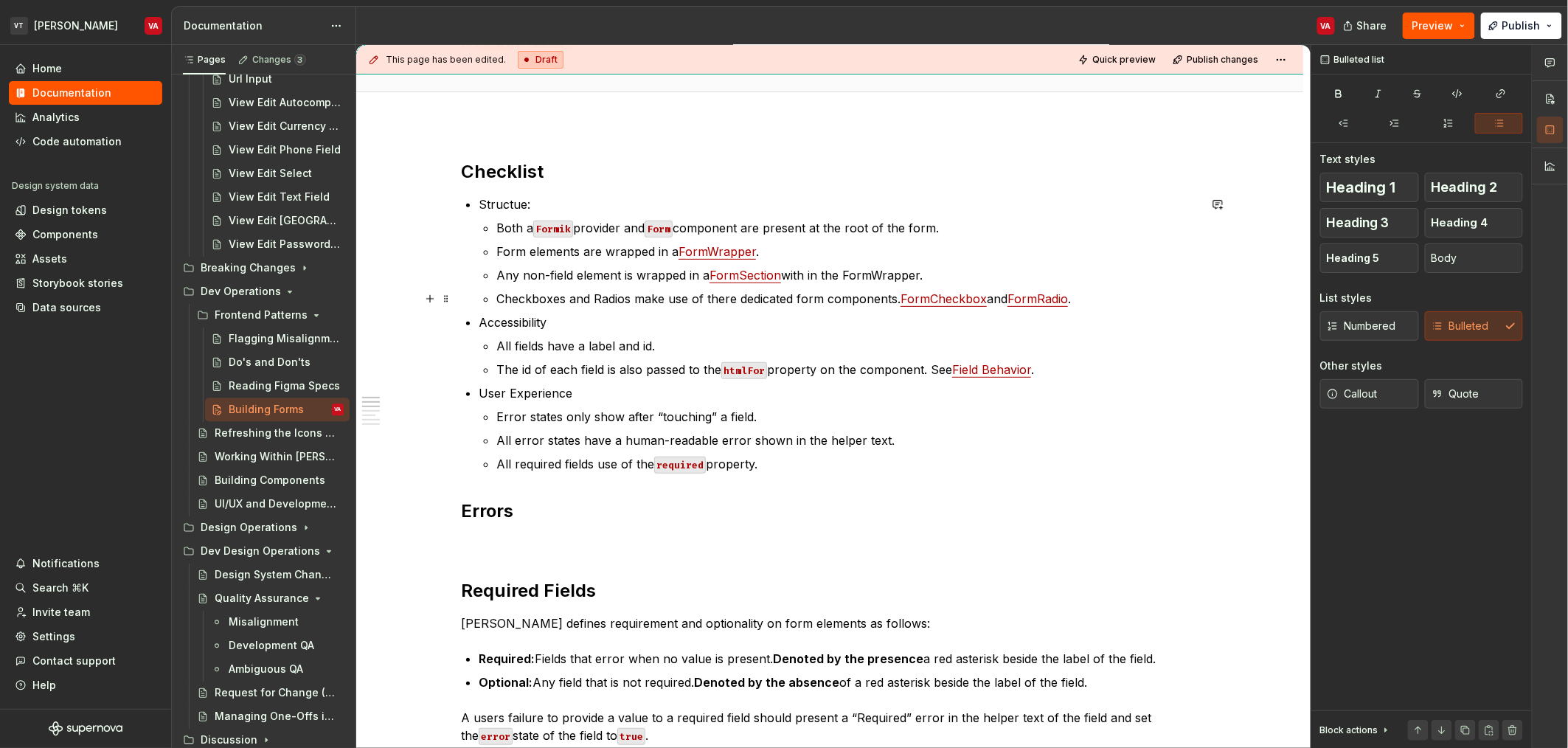
click at [1098, 304] on p "Checkboxes and Radios make use of there dedicated form components. FormCheckbox…" at bounding box center [847, 298] width 702 height 17
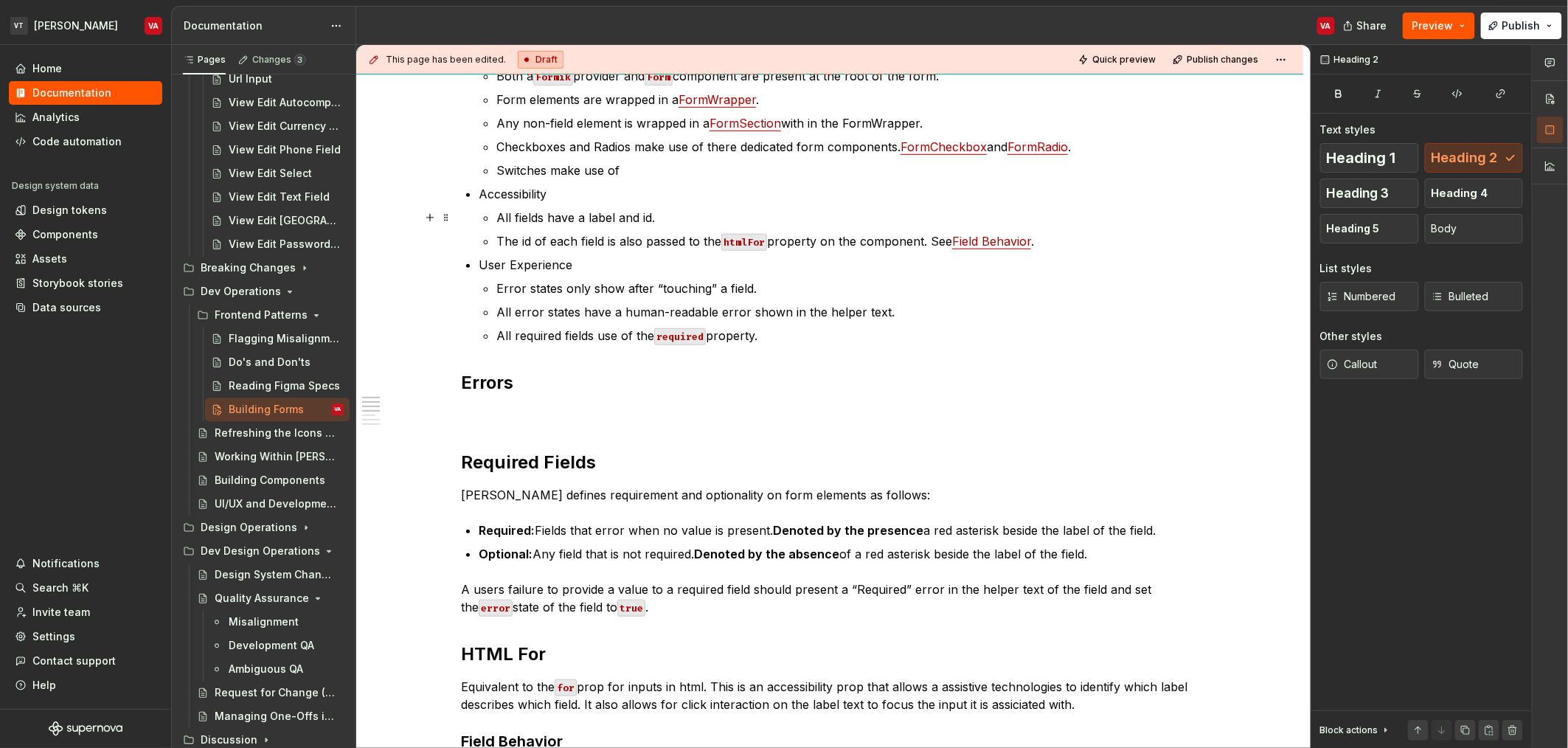
scroll to position [308, 0]
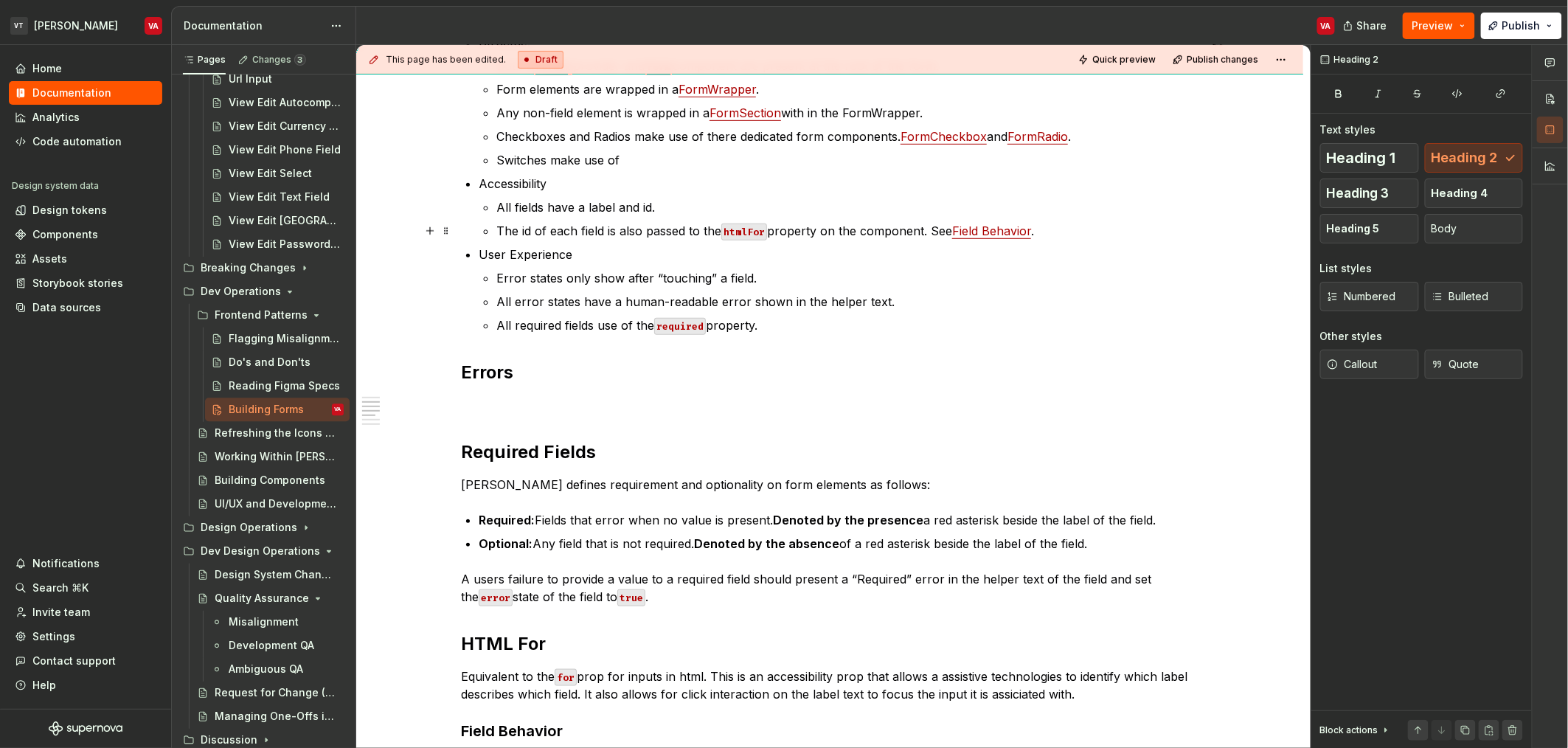
click at [930, 229] on p "The id of each field is also passed to the htmlFor property on the component. S…" at bounding box center [847, 230] width 702 height 17
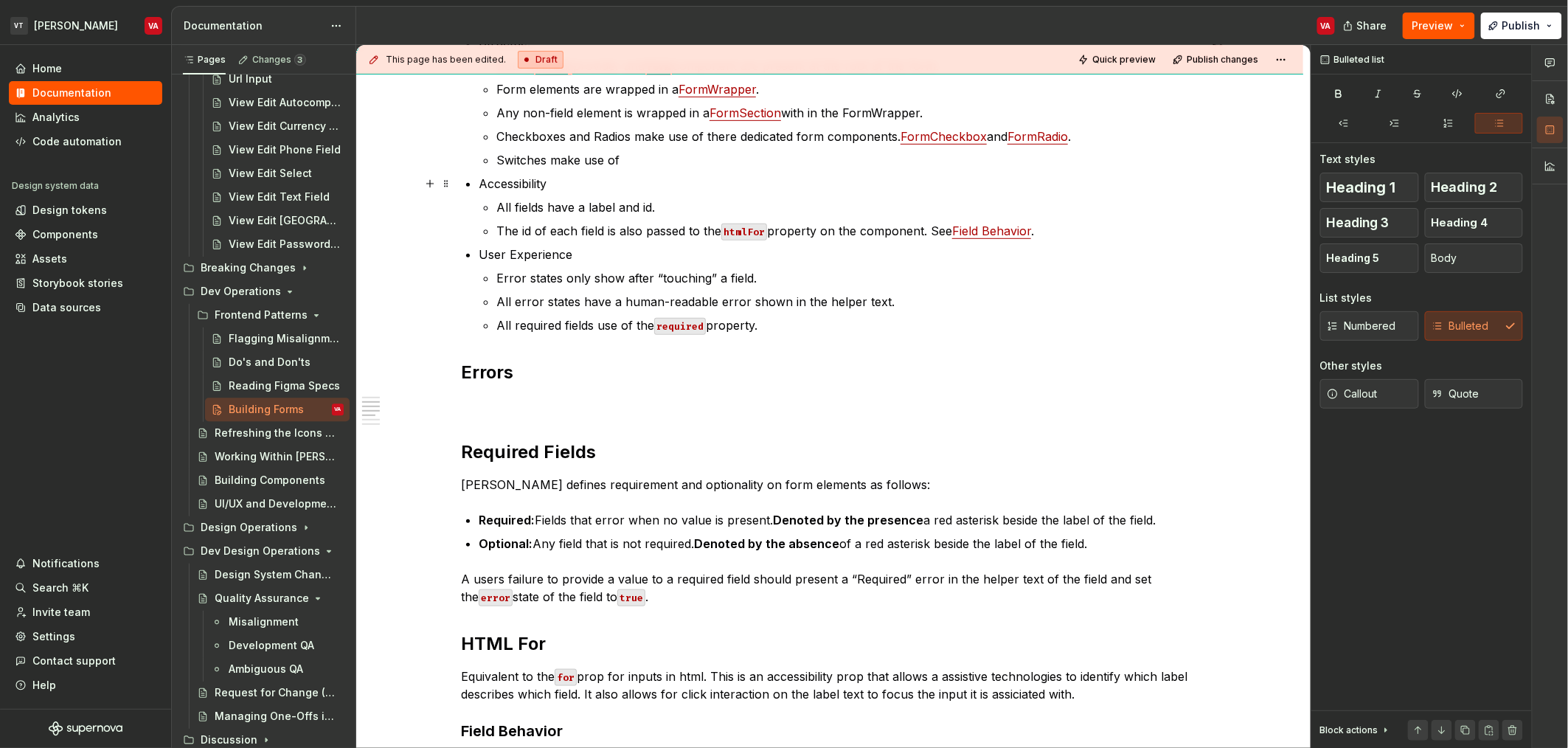
click at [706, 157] on p "Switches make use of" at bounding box center [847, 159] width 702 height 17
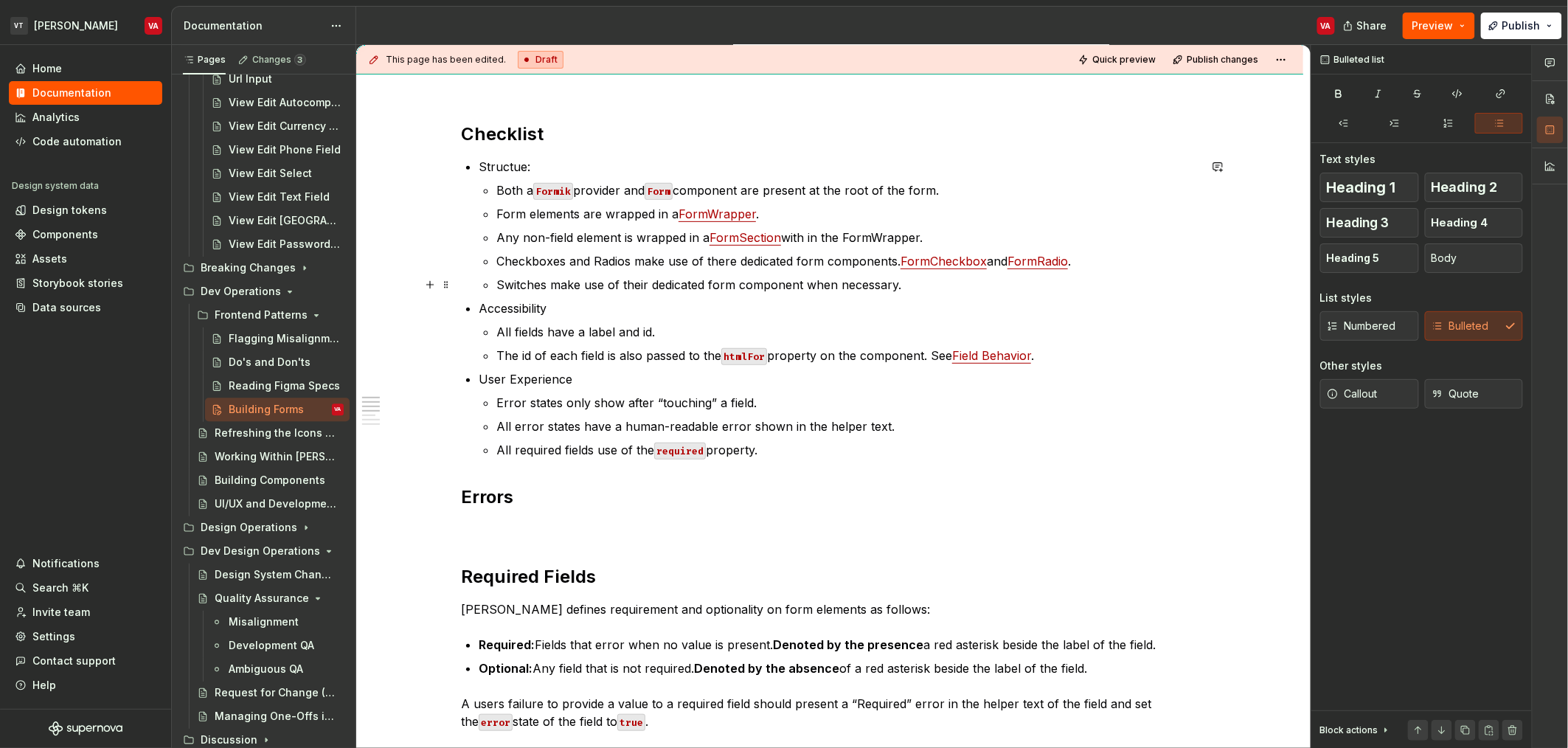
scroll to position [180, 0]
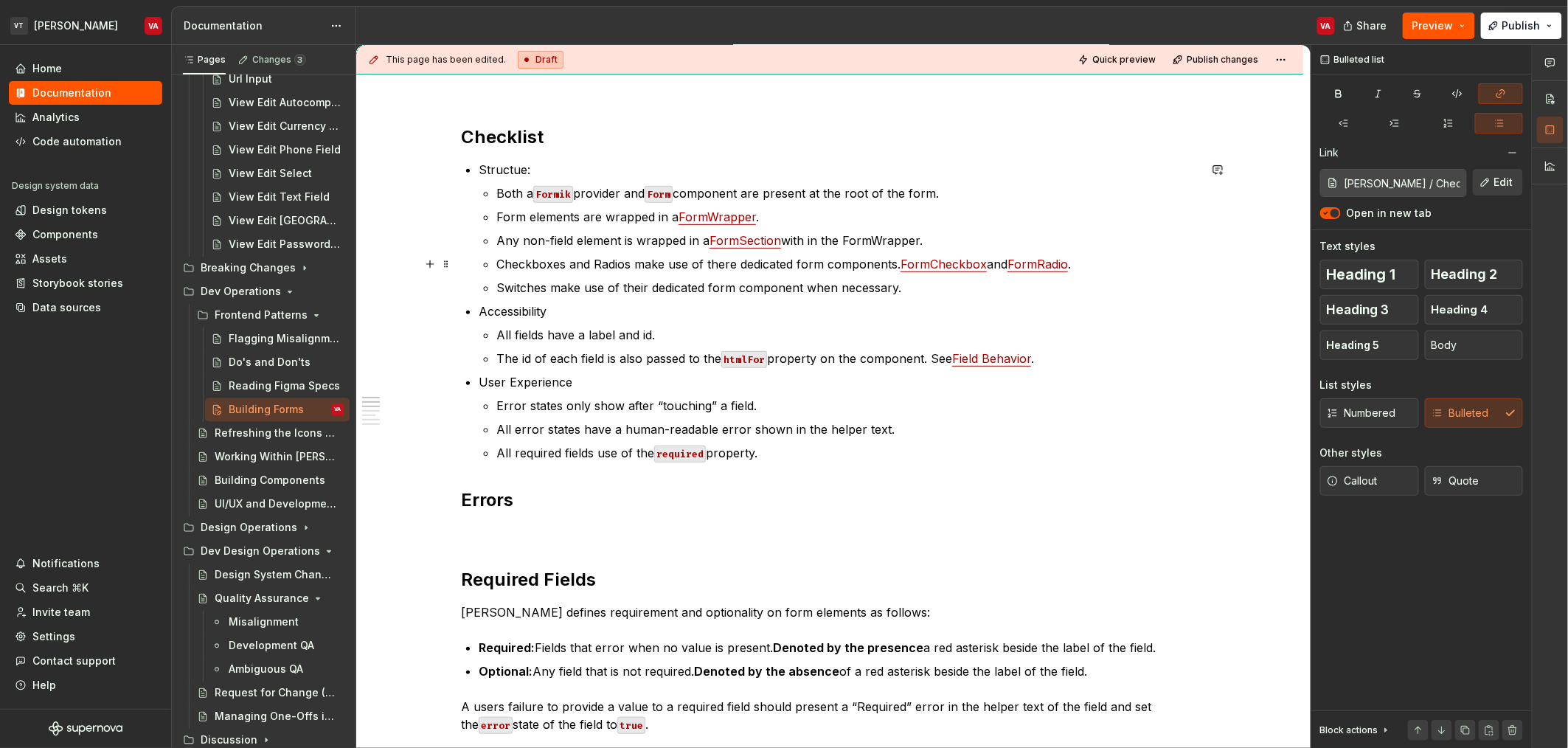
click at [947, 272] on p "Checkboxes and Radios make use of there dedicated form components. FormCheckbox…" at bounding box center [847, 263] width 702 height 17
click at [935, 264] on link "FormCheckbox" at bounding box center [943, 264] width 86 height 15
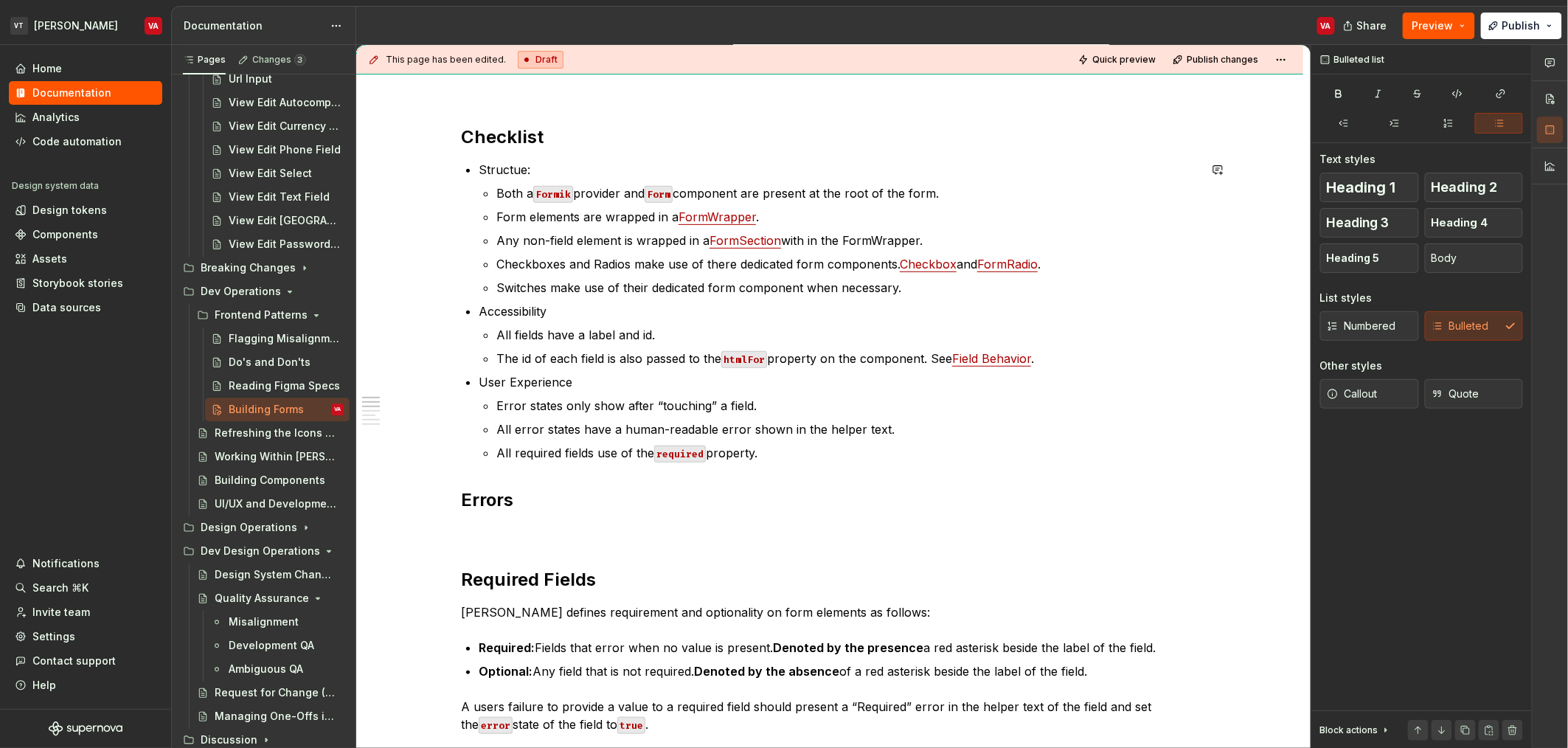
type textarea "*"
click at [960, 261] on link "CheckboxField" at bounding box center [940, 264] width 82 height 15
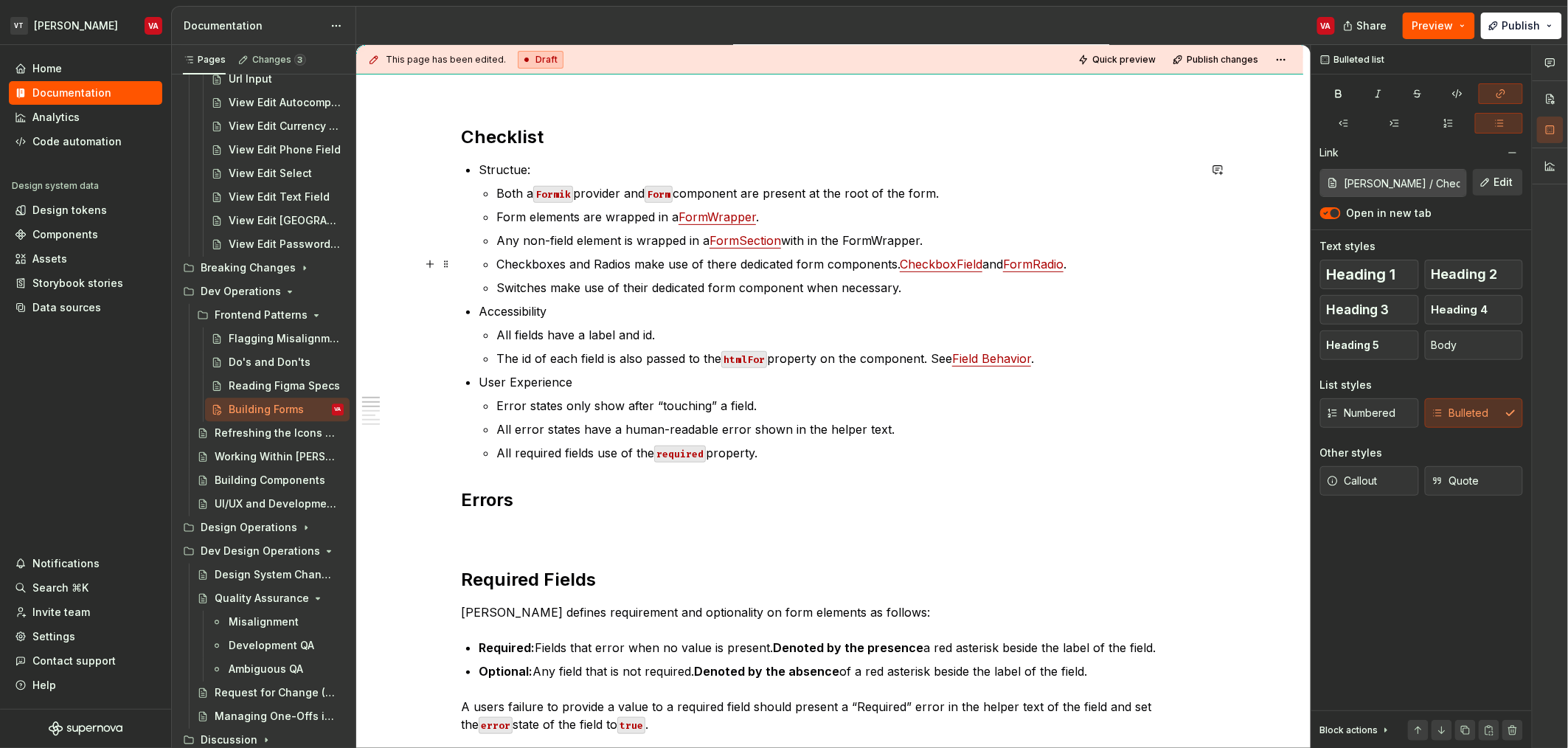
type input "Minerva / Radio Field"
click at [1047, 270] on link "FormRadio" at bounding box center [1033, 264] width 60 height 15
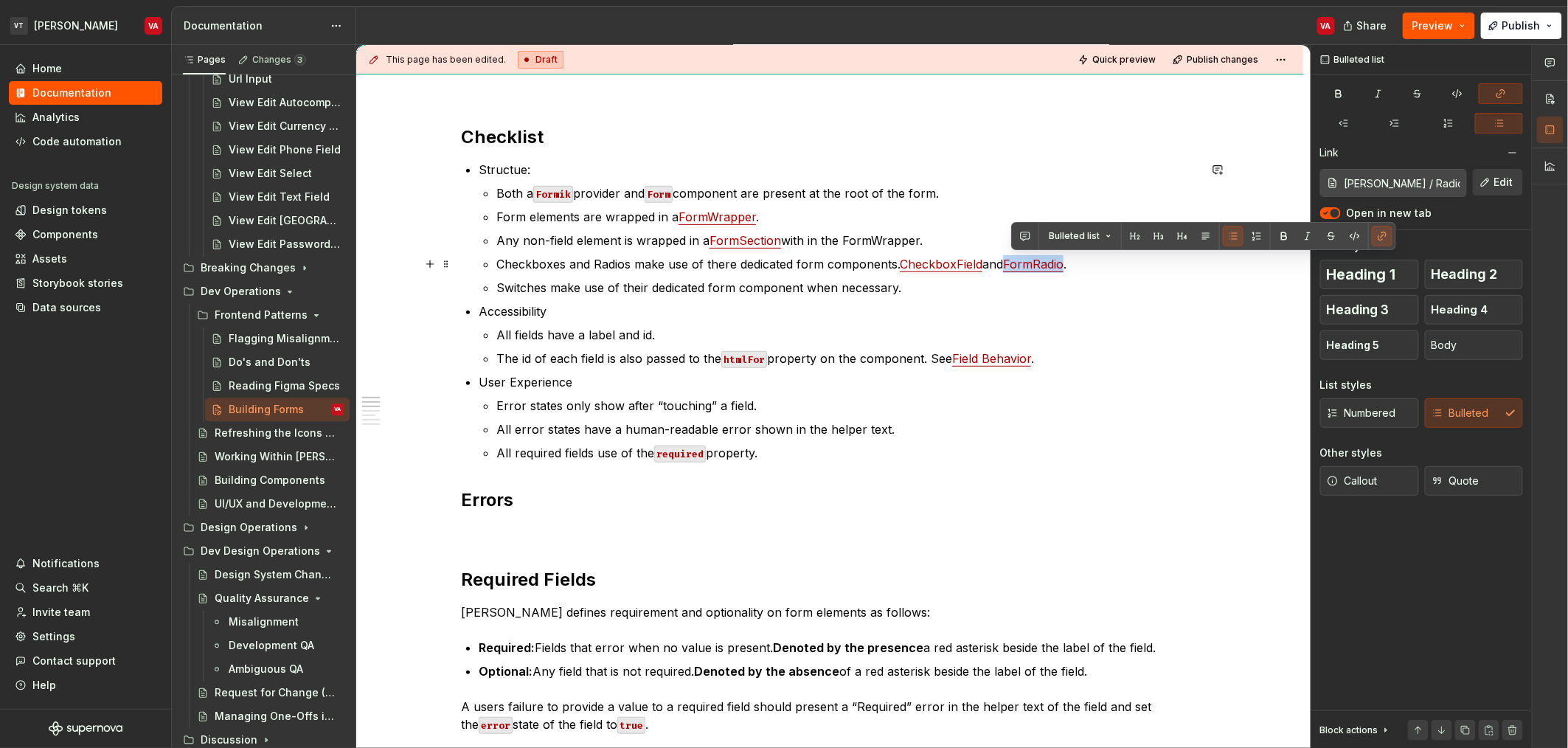
click at [1047, 270] on link "FormRadio" at bounding box center [1033, 264] width 60 height 15
click at [1035, 269] on link "FormRadio" at bounding box center [1033, 264] width 60 height 15
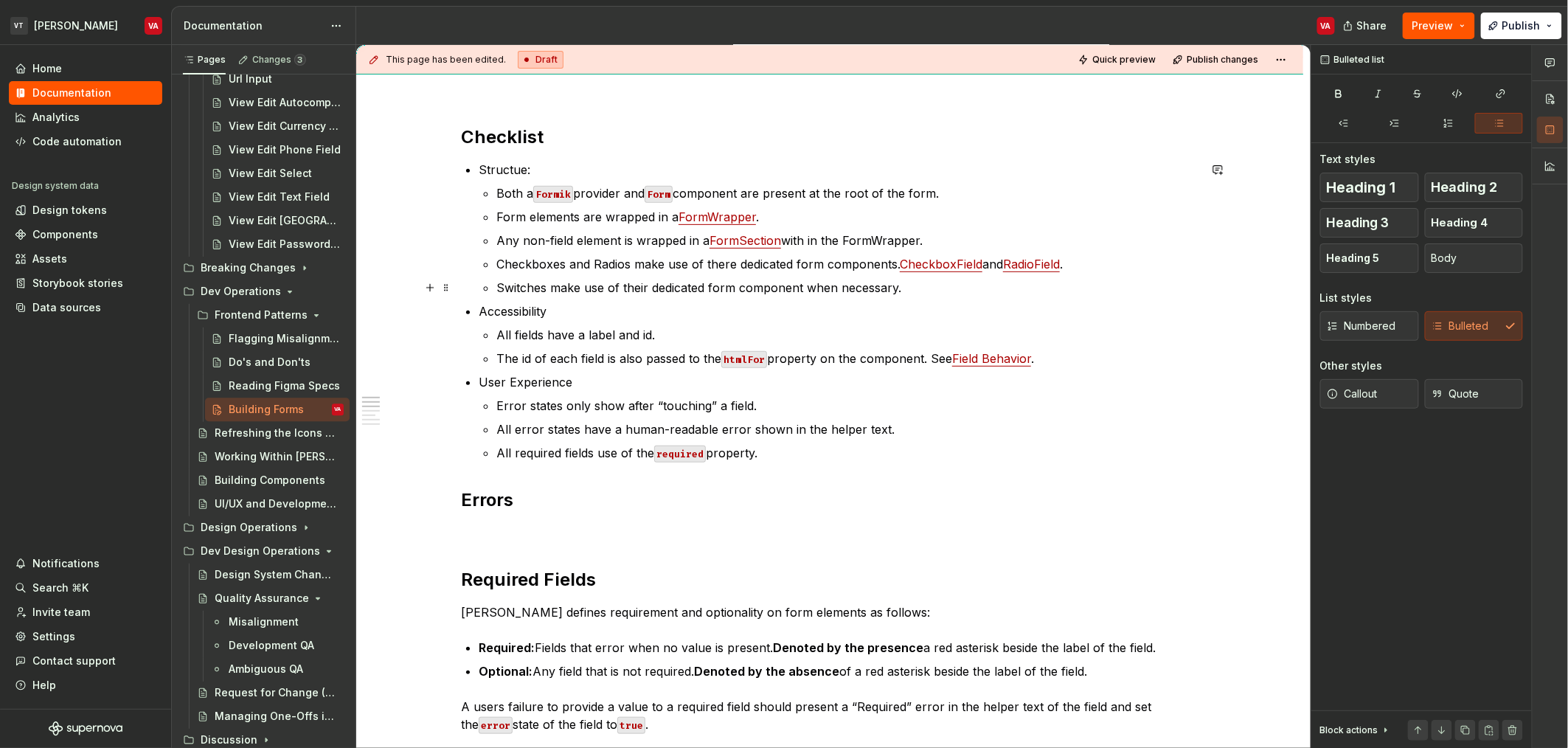
click at [944, 285] on p "Switches make use of their dedicated form component when necessary." at bounding box center [847, 287] width 702 height 17
click at [595, 341] on p "All fields have a label and id." at bounding box center [847, 334] width 702 height 17
click at [611, 288] on p "Switches make use of their dedicated form component when necessary. [GEOGRAPHIC…" at bounding box center [847, 287] width 702 height 17
click at [675, 343] on ul "All fields have a label and id. The id of each field is also passed to the html…" at bounding box center [847, 346] width 702 height 42
click at [543, 337] on p "All fields have a label and id." at bounding box center [847, 334] width 702 height 17
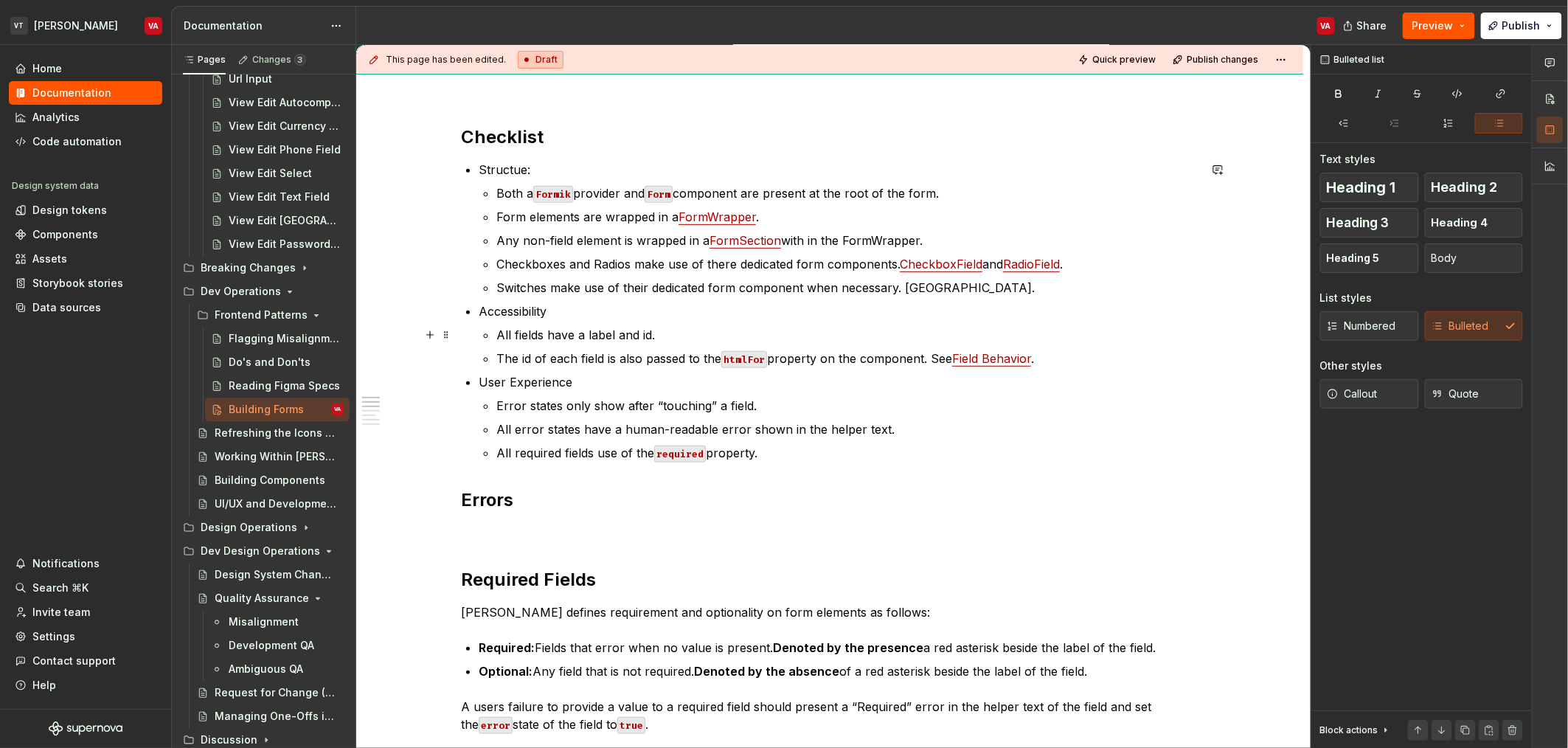
click at [650, 337] on p "All fields have a label and id." at bounding box center [847, 334] width 702 height 17
click at [673, 334] on p "All fields have a label and id." at bounding box center [847, 334] width 702 height 17
click at [506, 330] on p "All fields have a label and id." at bounding box center [847, 334] width 702 height 17
click at [524, 331] on p "All fields have a label and id." at bounding box center [847, 334] width 702 height 17
click at [1004, 361] on link "Field Behavior" at bounding box center [992, 359] width 79 height 15
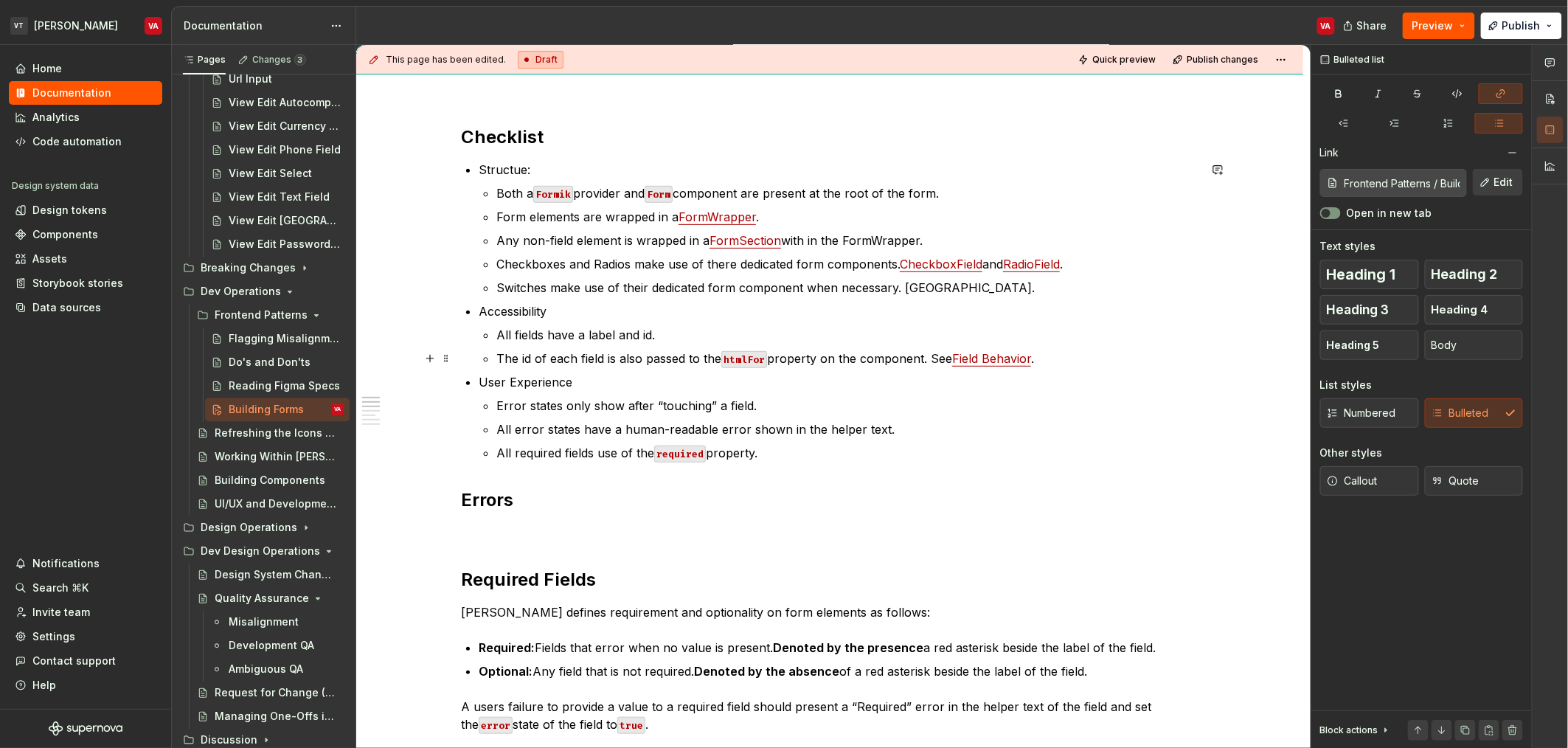
type input "Frontend Patterns / Building Forms/ Field Behavior"
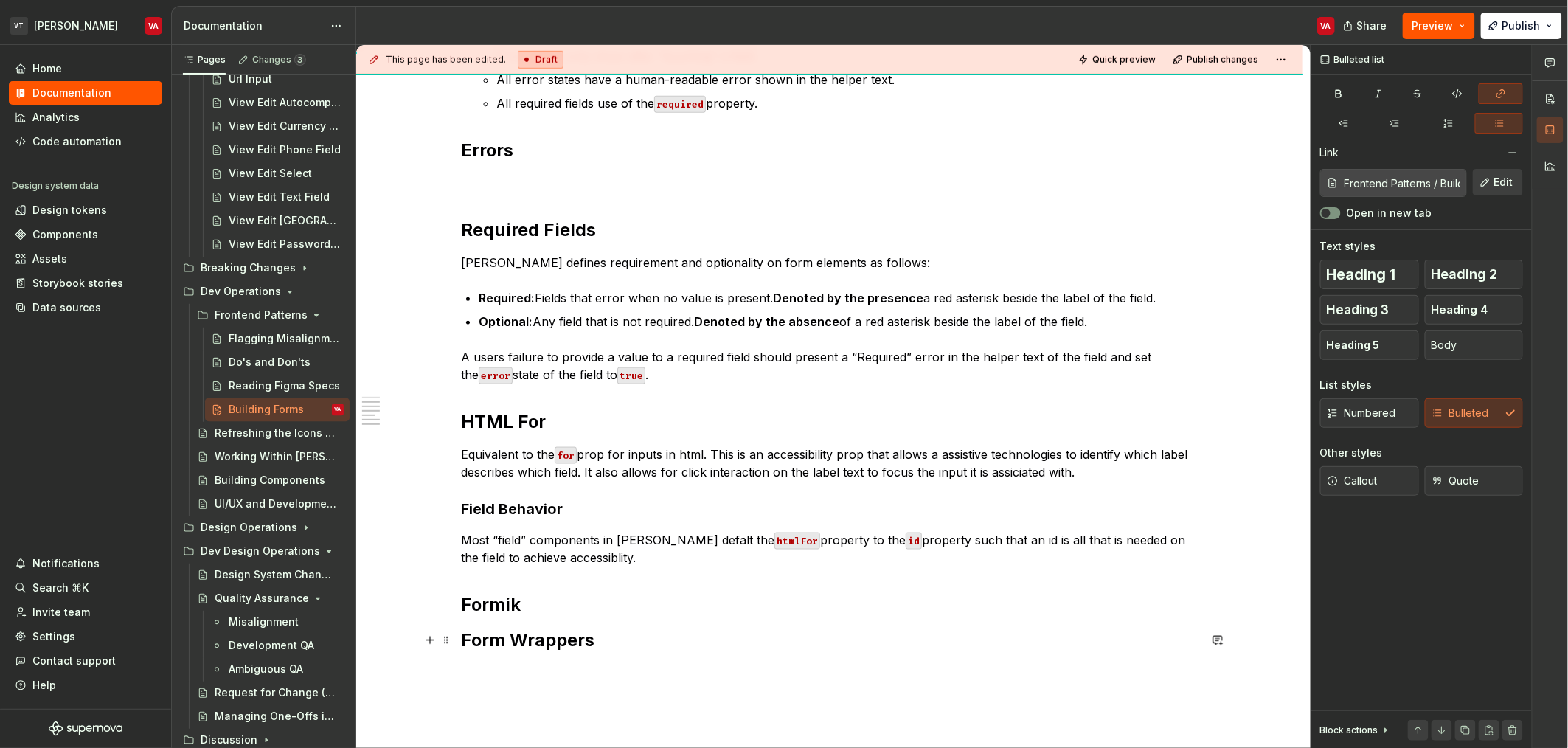
scroll to position [542, 0]
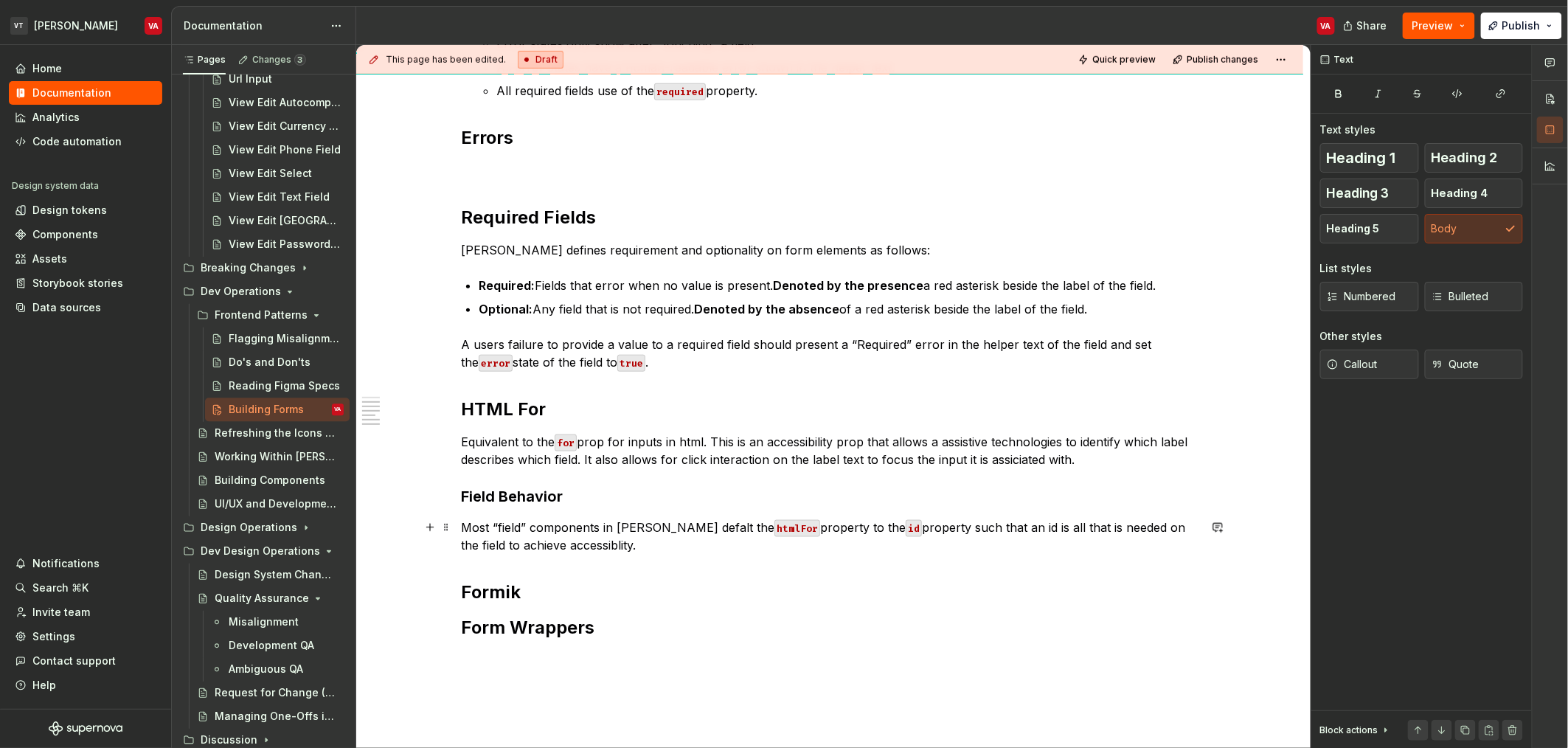
click at [1146, 530] on p "Most “field” components in Minerva defalt the htmlFor property to the id proper…" at bounding box center [829, 536] width 737 height 35
click at [616, 547] on p "Most “field” components in Minerva defalt the htmlFor property to the id proper…" at bounding box center [829, 536] width 737 height 35
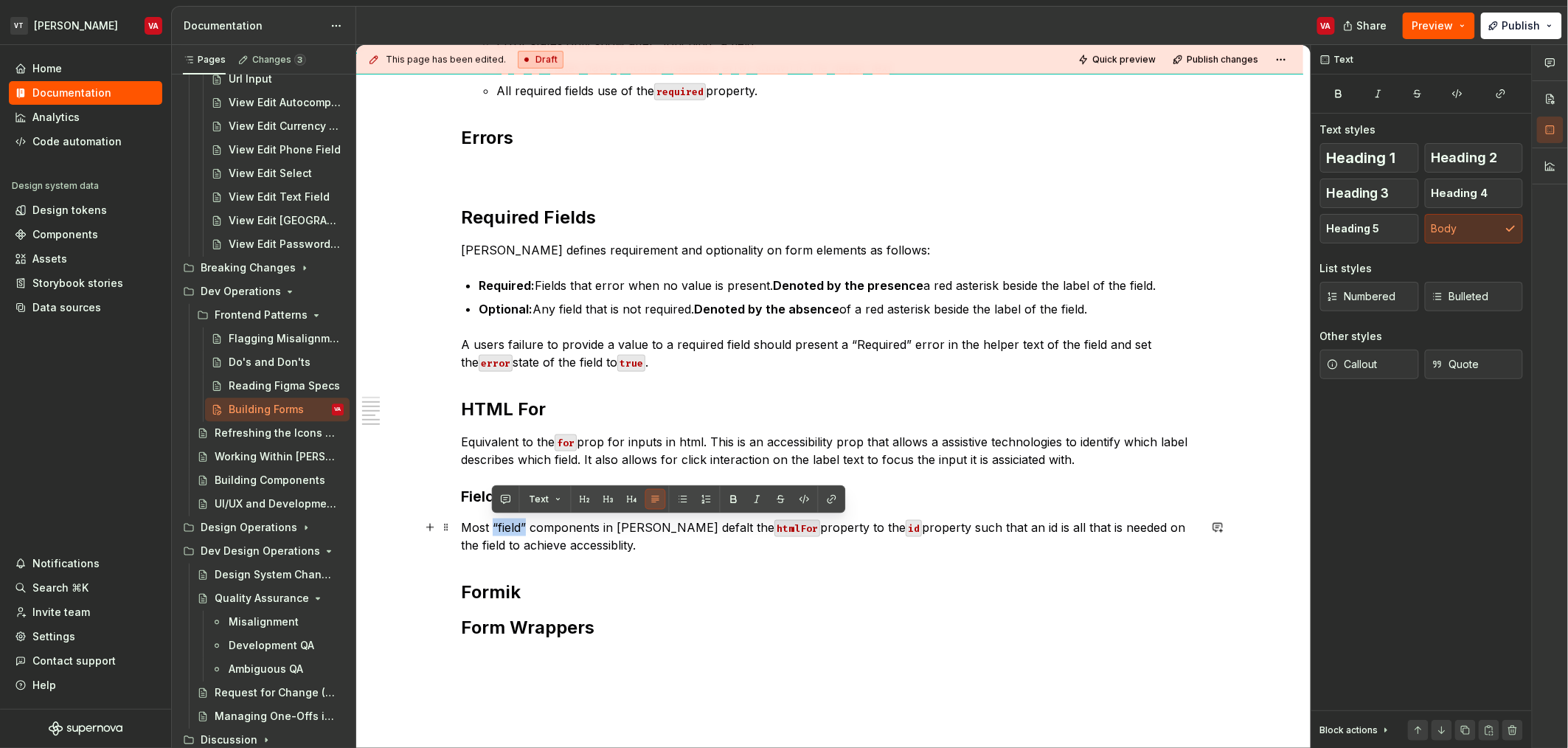
drag, startPoint x: 527, startPoint y: 524, endPoint x: 492, endPoint y: 524, distance: 35.0
click at [492, 524] on p "Most “field” components in Minerva defalt the htmlFor property to the id proper…" at bounding box center [829, 536] width 737 height 35
click at [834, 500] on button "button" at bounding box center [832, 499] width 20 height 20
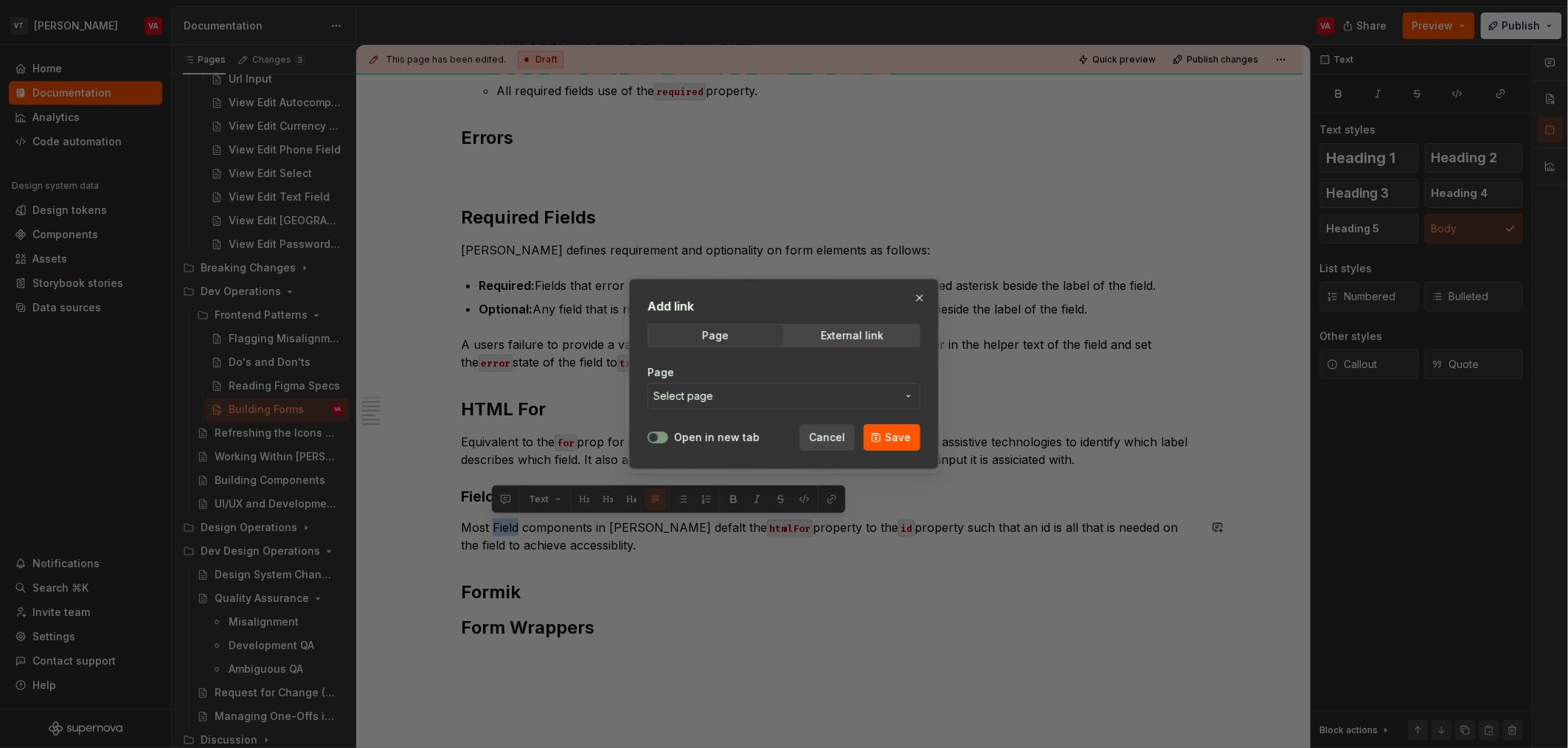
click at [789, 394] on span "Select page" at bounding box center [775, 396] width 244 height 15
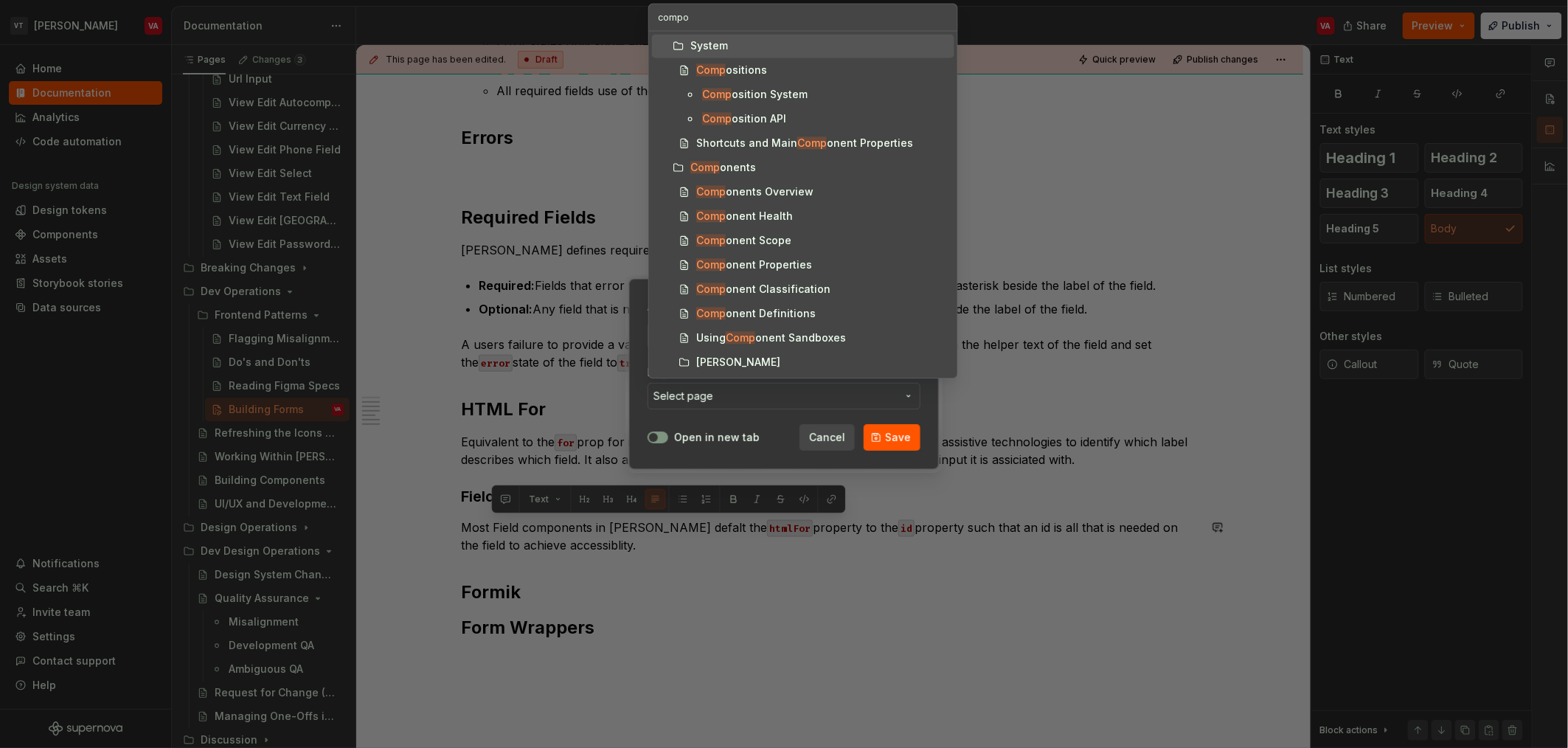
type input "compon"
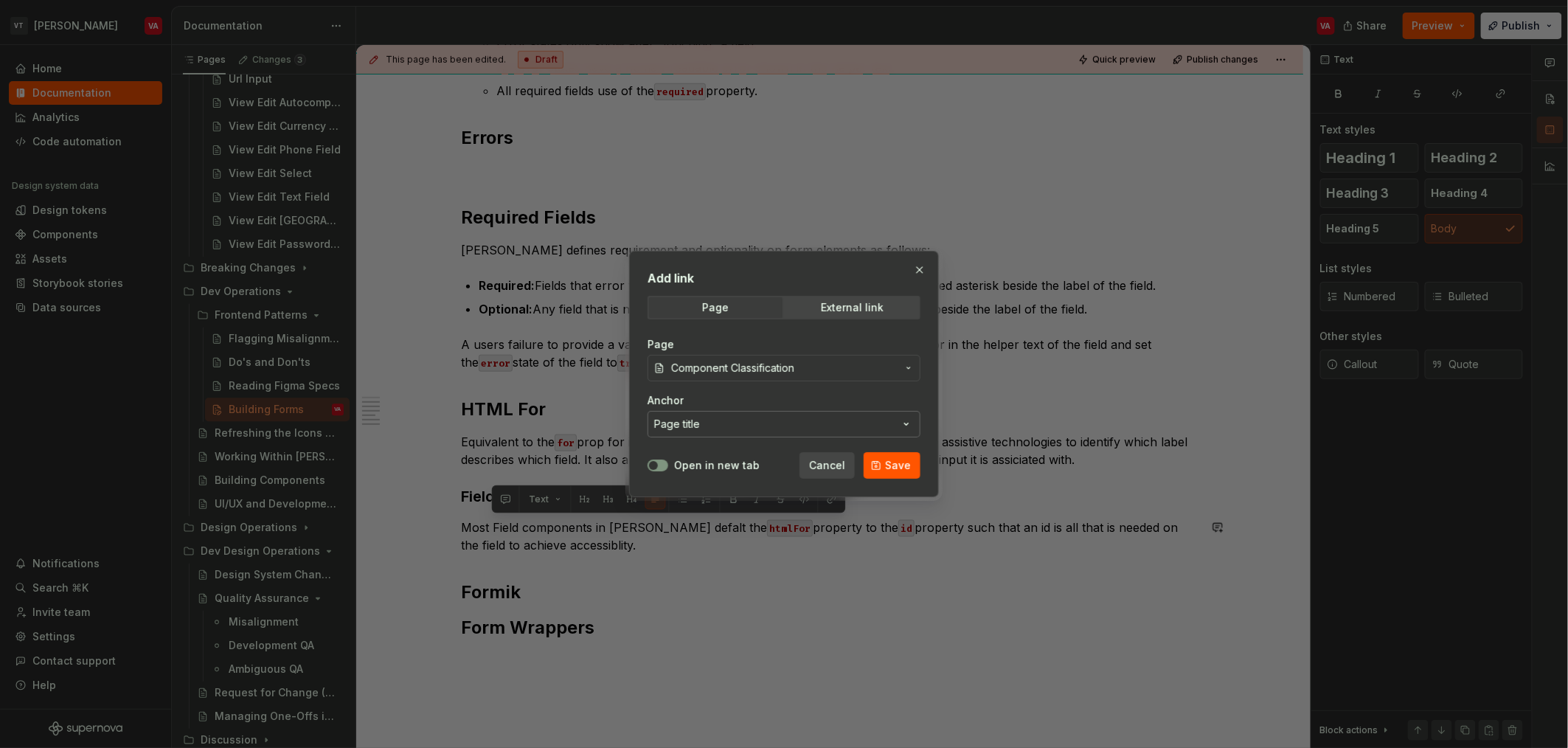
click at [736, 419] on button "Page title" at bounding box center [784, 423] width 273 height 26
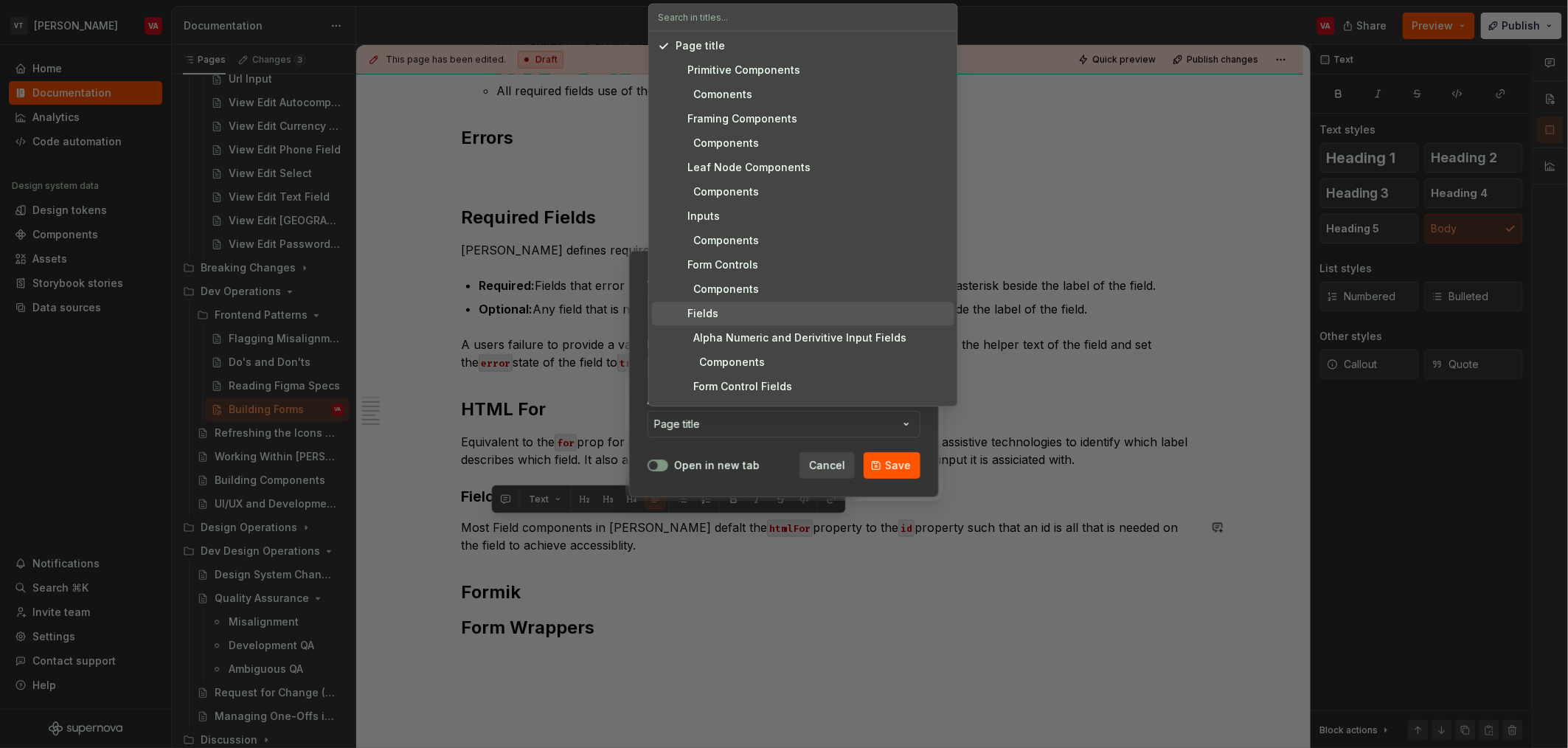
click at [749, 317] on div "Fields" at bounding box center [812, 314] width 273 height 15
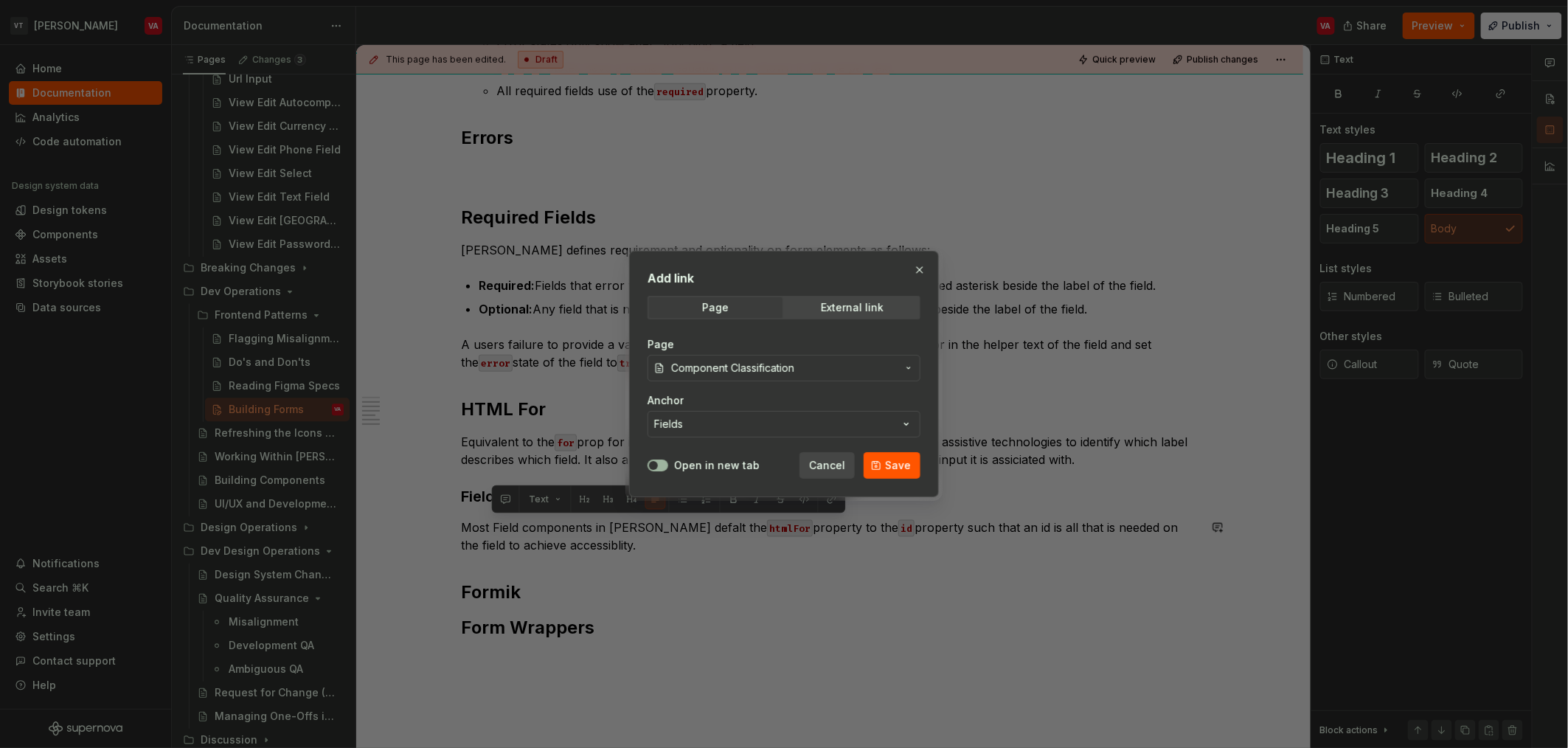
click at [659, 466] on icon "button" at bounding box center [653, 466] width 12 height 9
click at [905, 466] on span "Save" at bounding box center [898, 466] width 26 height 15
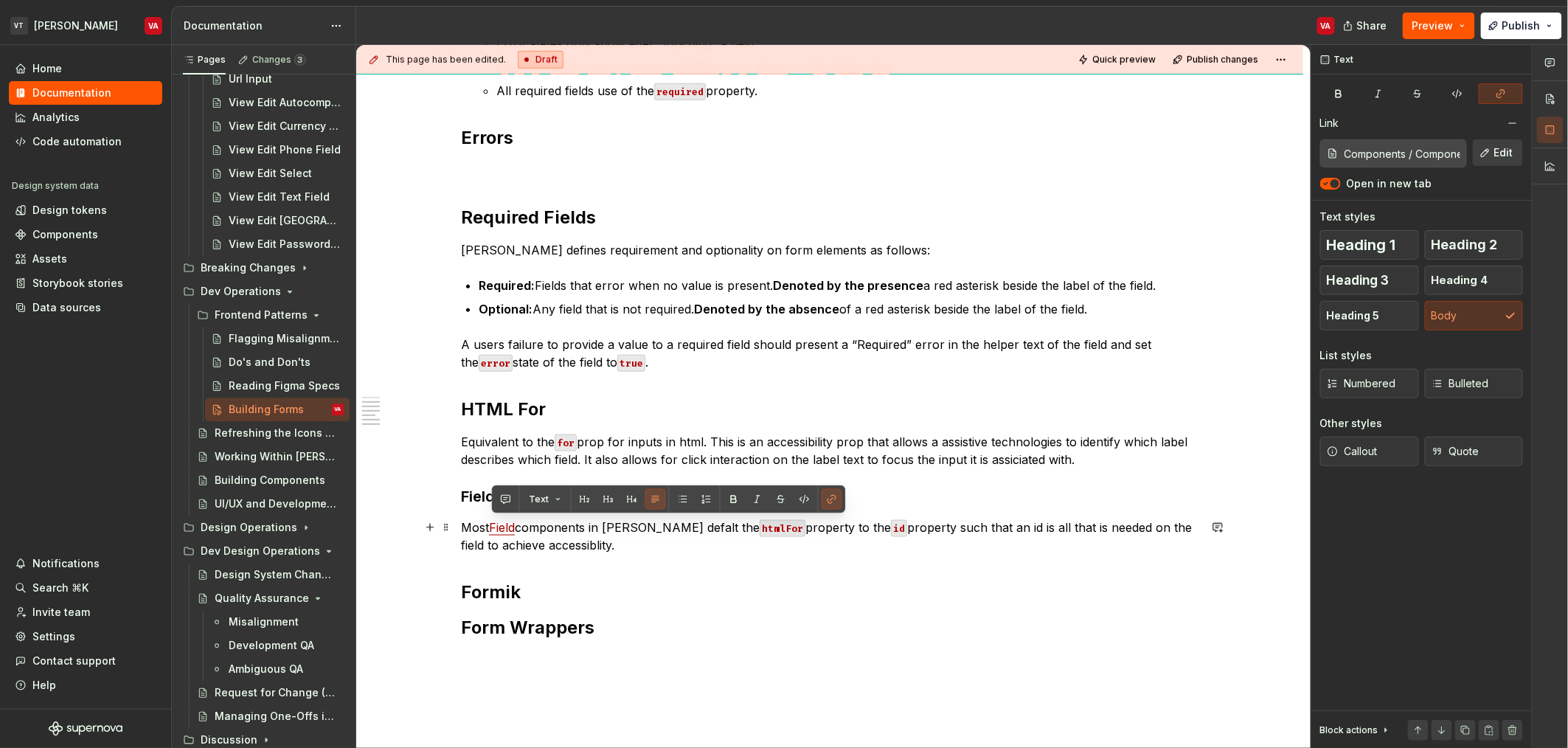
click at [621, 540] on p "Most Field components in Minerva defalt the htmlFor property to the id property…" at bounding box center [829, 536] width 737 height 35
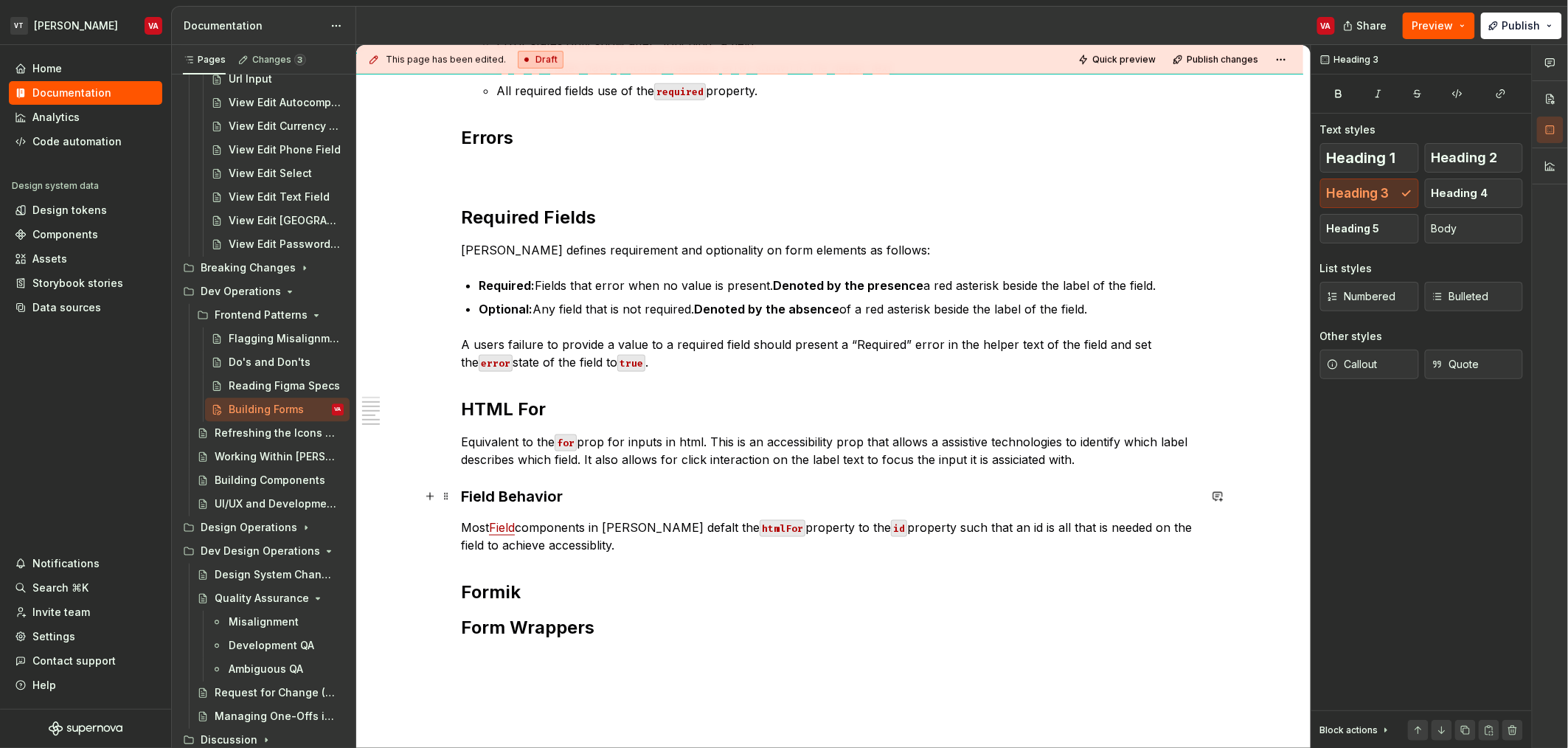
click at [615, 498] on h3 "Field Behavior" at bounding box center [829, 496] width 737 height 20
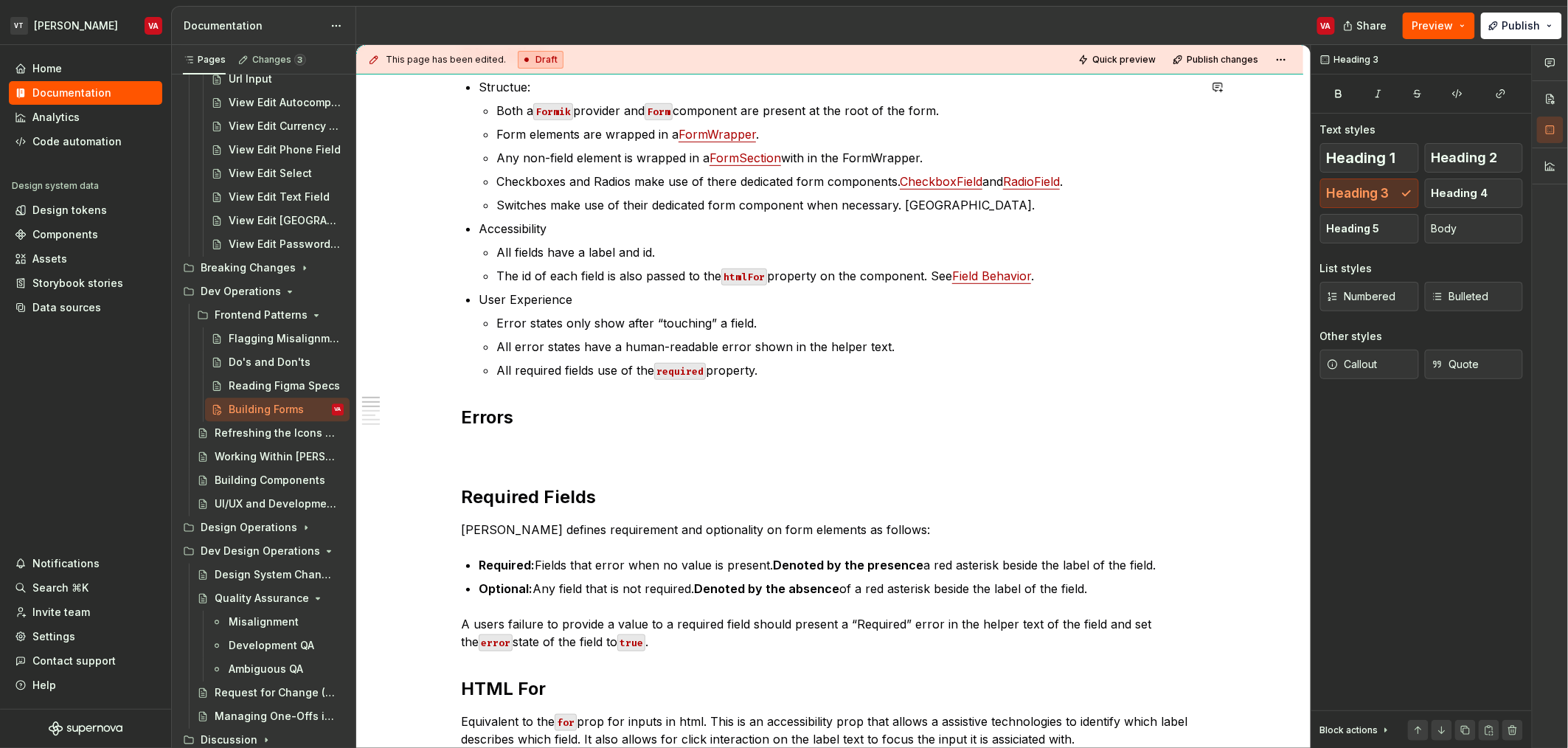
scroll to position [274, 0]
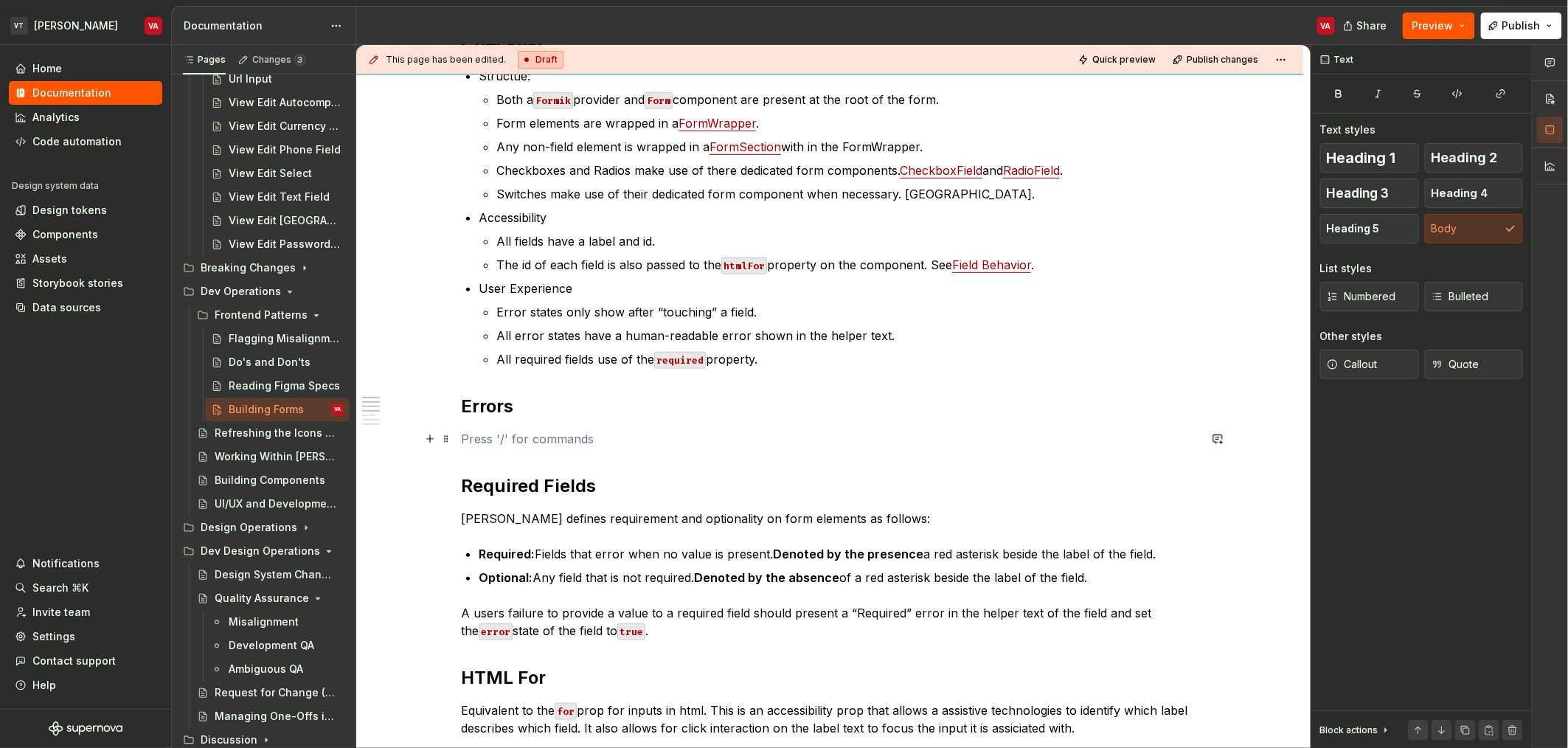
click at [589, 443] on p at bounding box center [829, 439] width 737 height 17
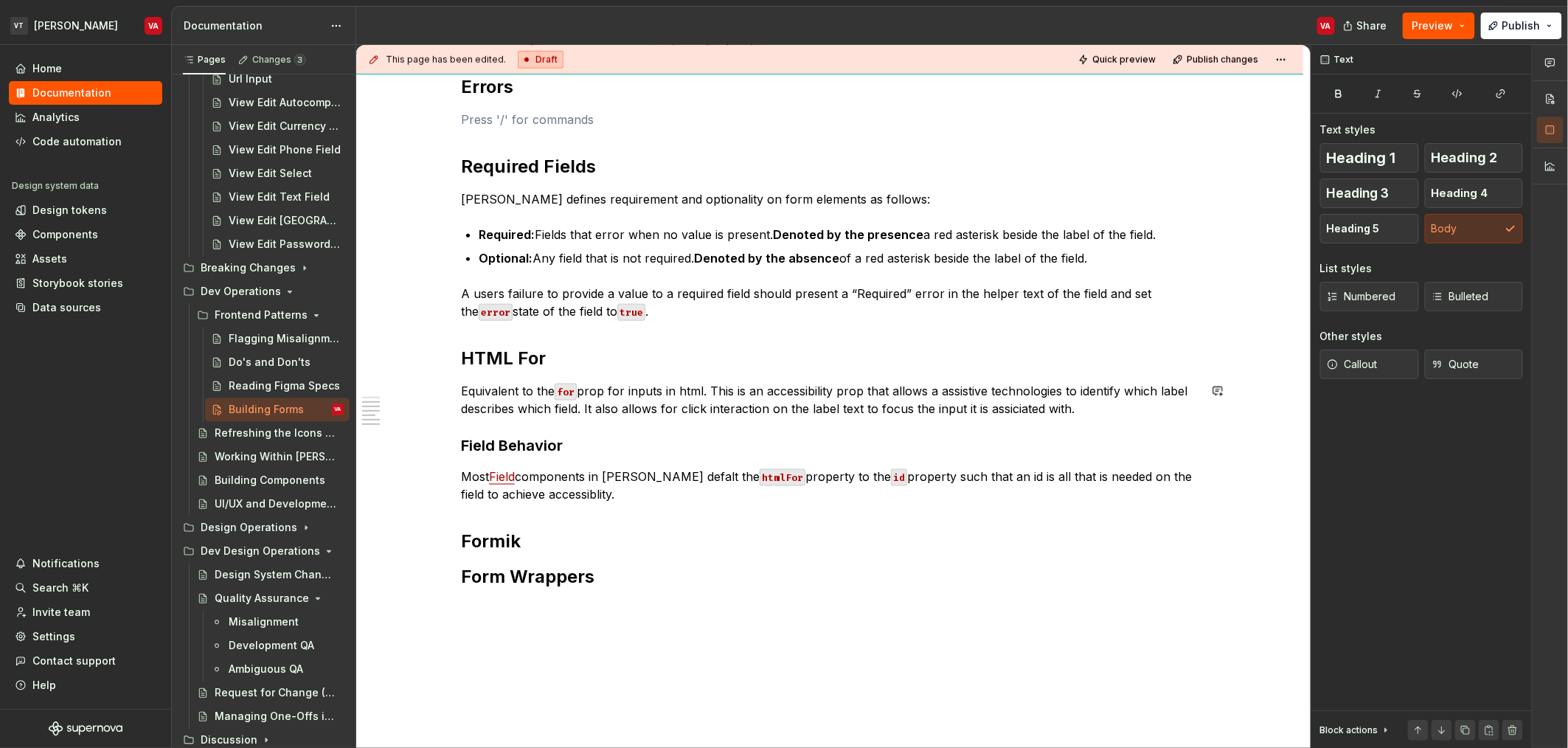
scroll to position [674, 0]
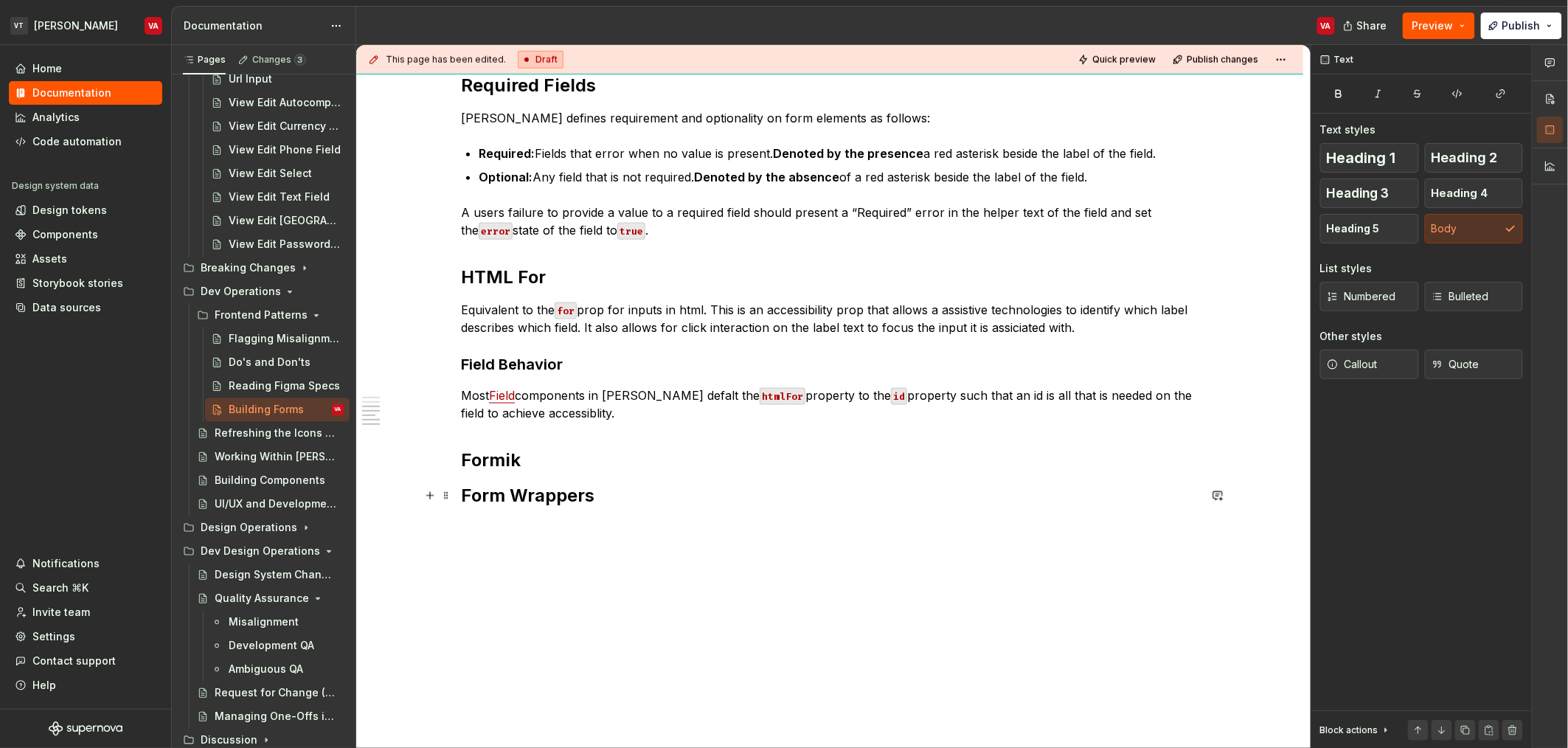
click at [669, 498] on h2 "Form Wrappers" at bounding box center [829, 495] width 737 height 23
click at [598, 463] on h2 "Formik" at bounding box center [829, 460] width 737 height 23
click at [629, 496] on h2 "Form Wrappers" at bounding box center [829, 495] width 737 height 23
click at [610, 465] on h2 "Formik" at bounding box center [829, 460] width 737 height 23
click at [524, 434] on div "Checklist Structue: Both a Formik provider and Form component are present at th…" at bounding box center [829, 69] width 737 height 876
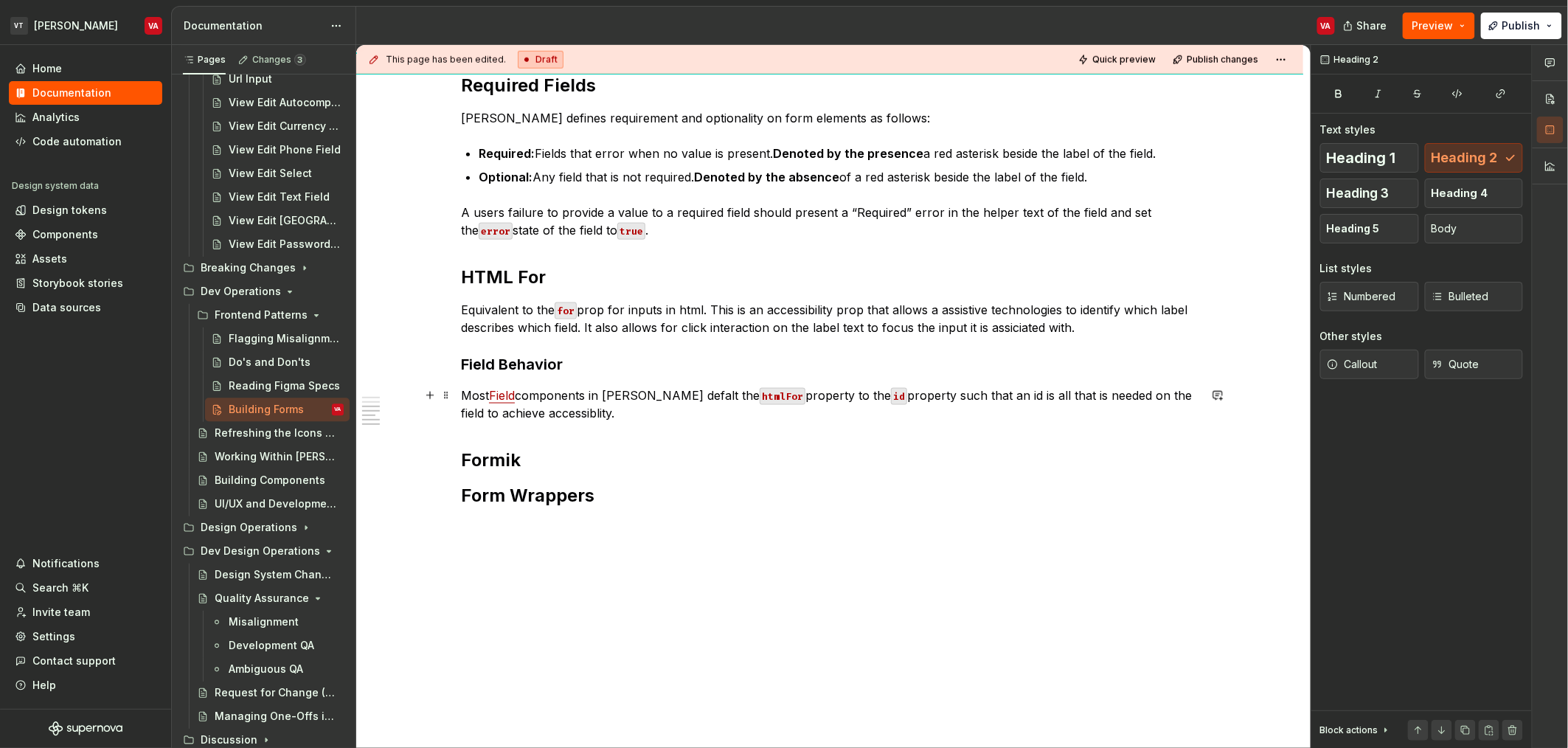
click at [597, 413] on p "Most Field components in Minerva defalt the htmlFor property to the id property…" at bounding box center [829, 404] width 737 height 35
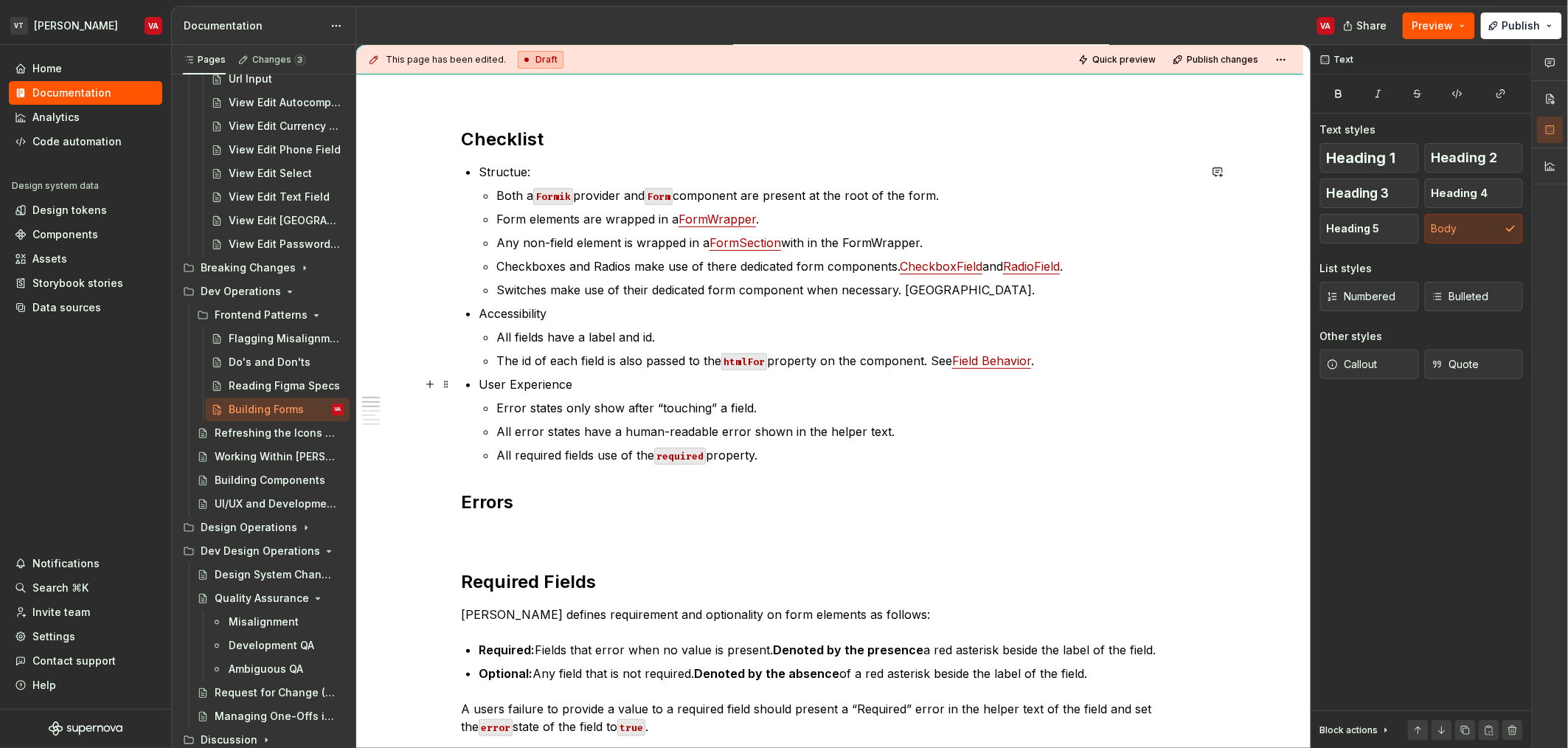
scroll to position [181, 0]
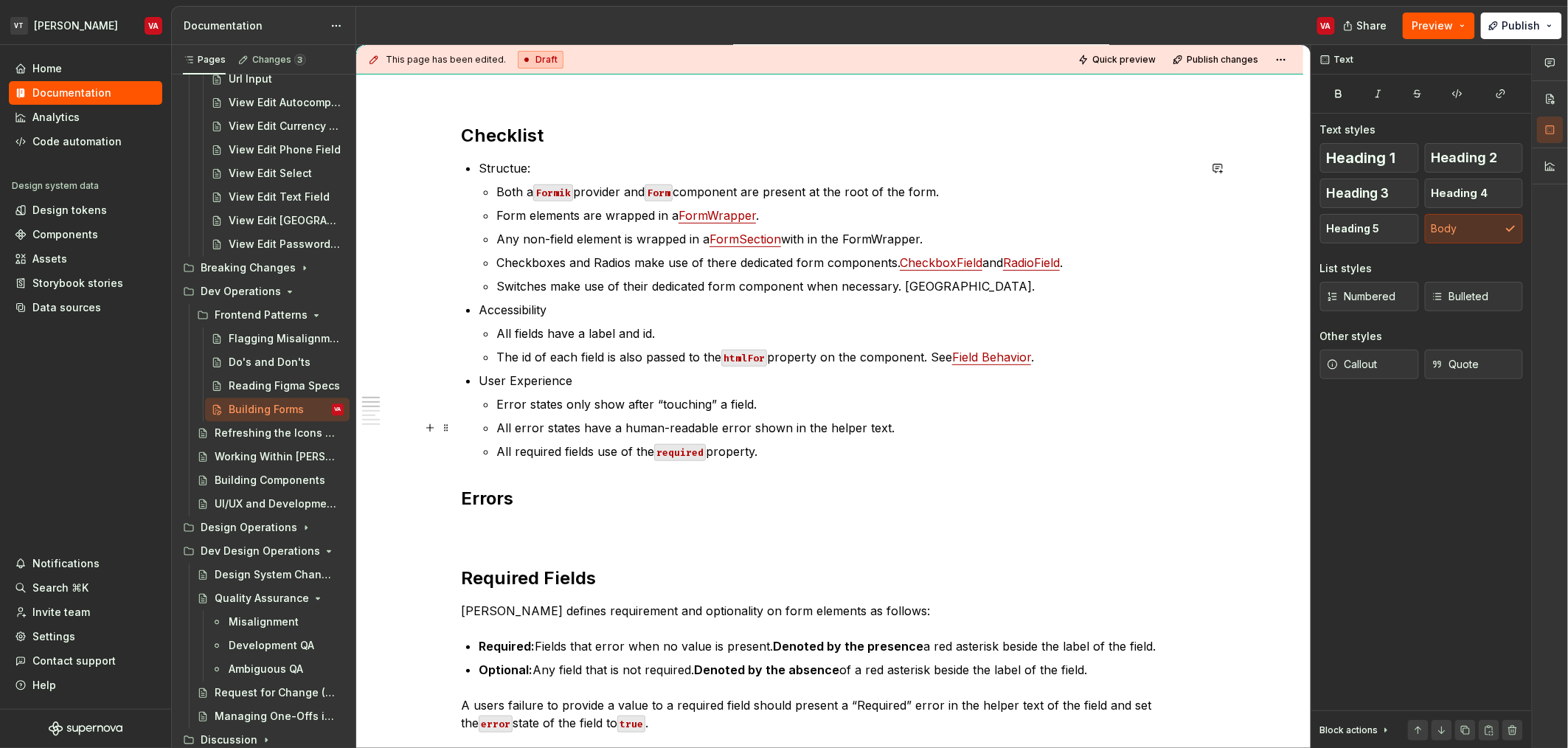
click at [837, 429] on p "All error states have a human-readable error shown in the helper text." at bounding box center [847, 427] width 702 height 17
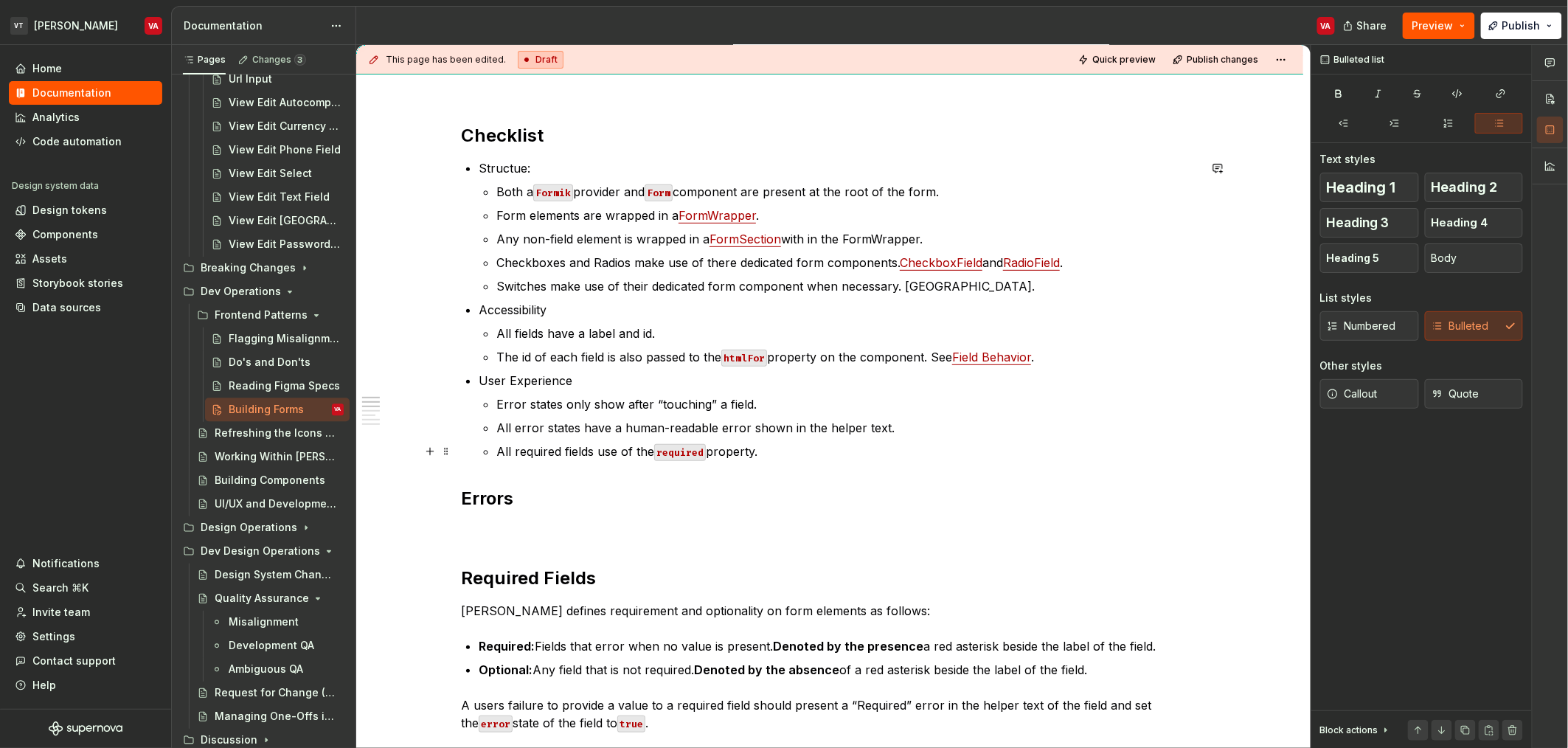
click at [540, 451] on p "All required fields use of the required property." at bounding box center [847, 451] width 702 height 17
click at [583, 451] on p "All required fields use of the required property." at bounding box center [847, 451] width 702 height 17
click at [609, 451] on p "All required fields use of the required property." at bounding box center [847, 451] width 702 height 17
click at [727, 446] on p "All required fields use of the required property." at bounding box center [847, 451] width 702 height 17
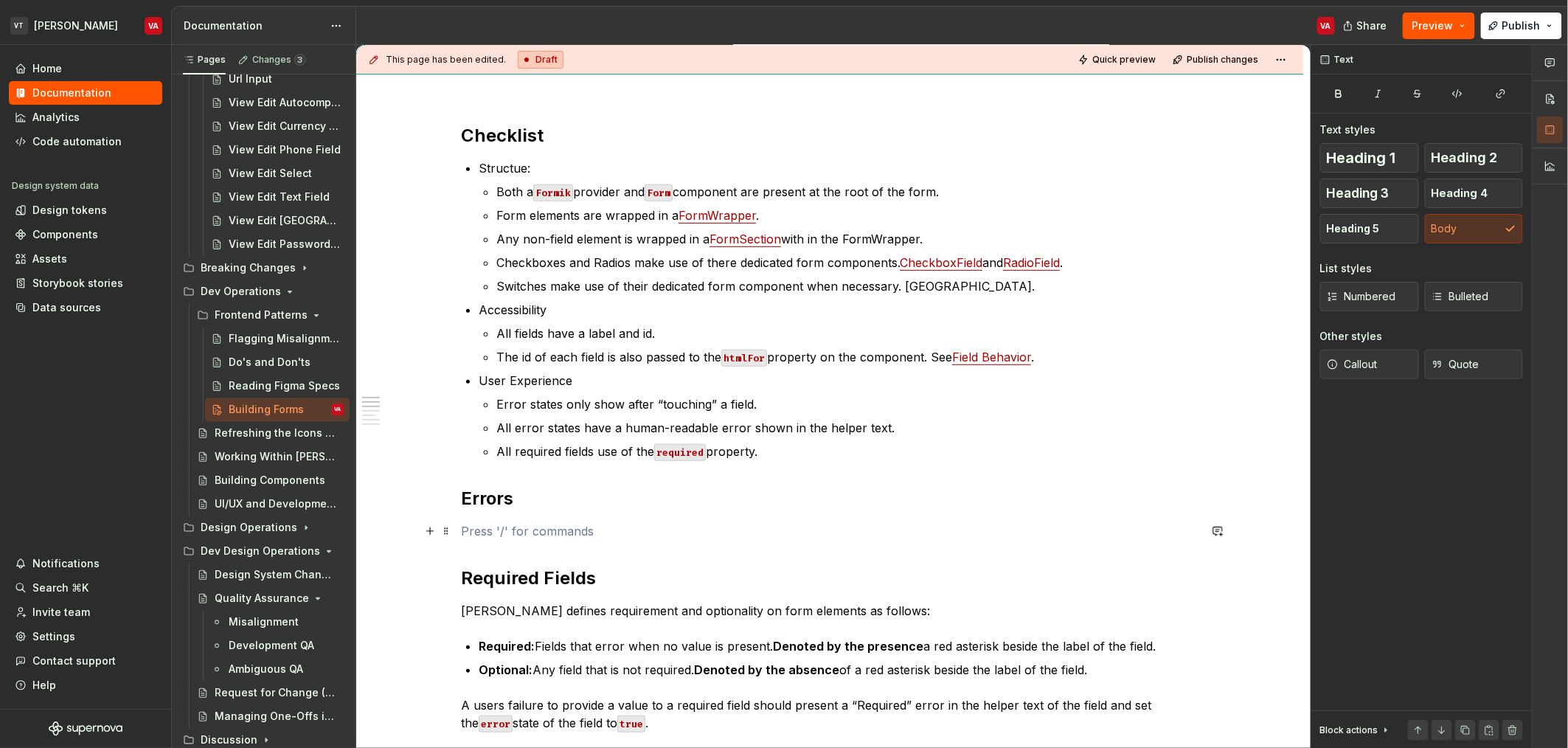
click at [539, 537] on p at bounding box center [829, 531] width 737 height 17
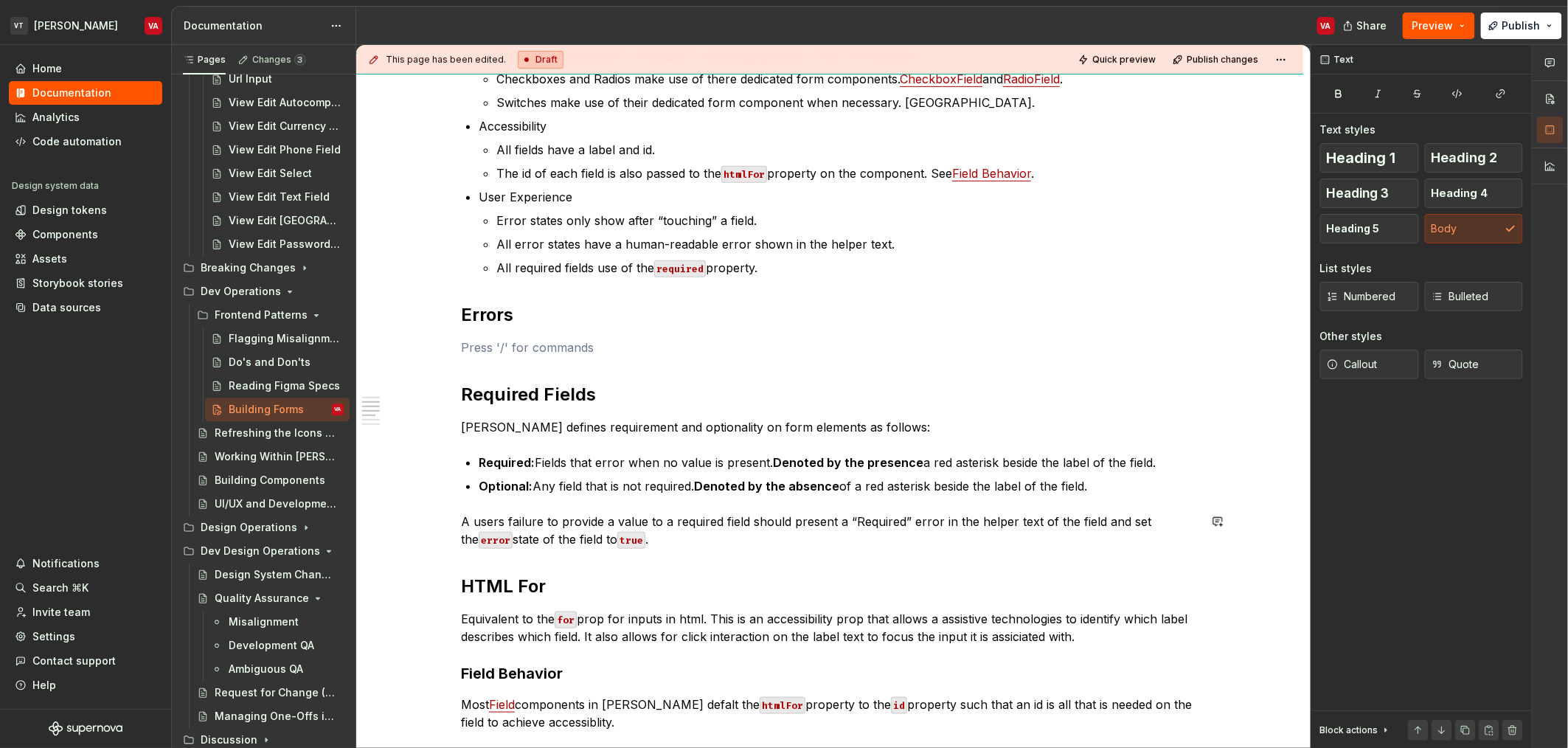
scroll to position [362, 0]
click at [570, 350] on p at bounding box center [829, 350] width 737 height 17
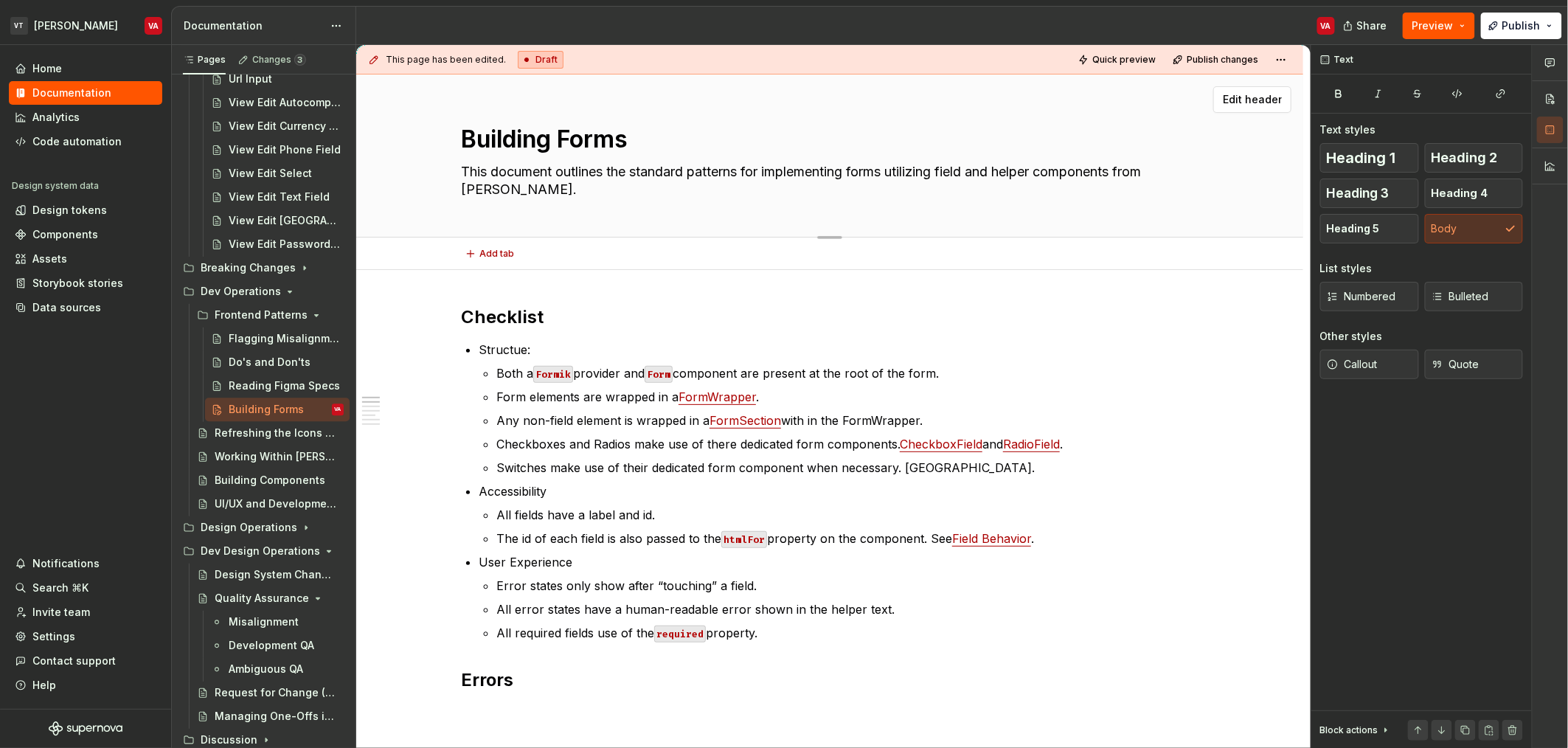
click at [556, 140] on textarea "Building Forms" at bounding box center [826, 139] width 737 height 35
click at [564, 136] on textarea "Building Forms" at bounding box center [826, 139] width 737 height 35
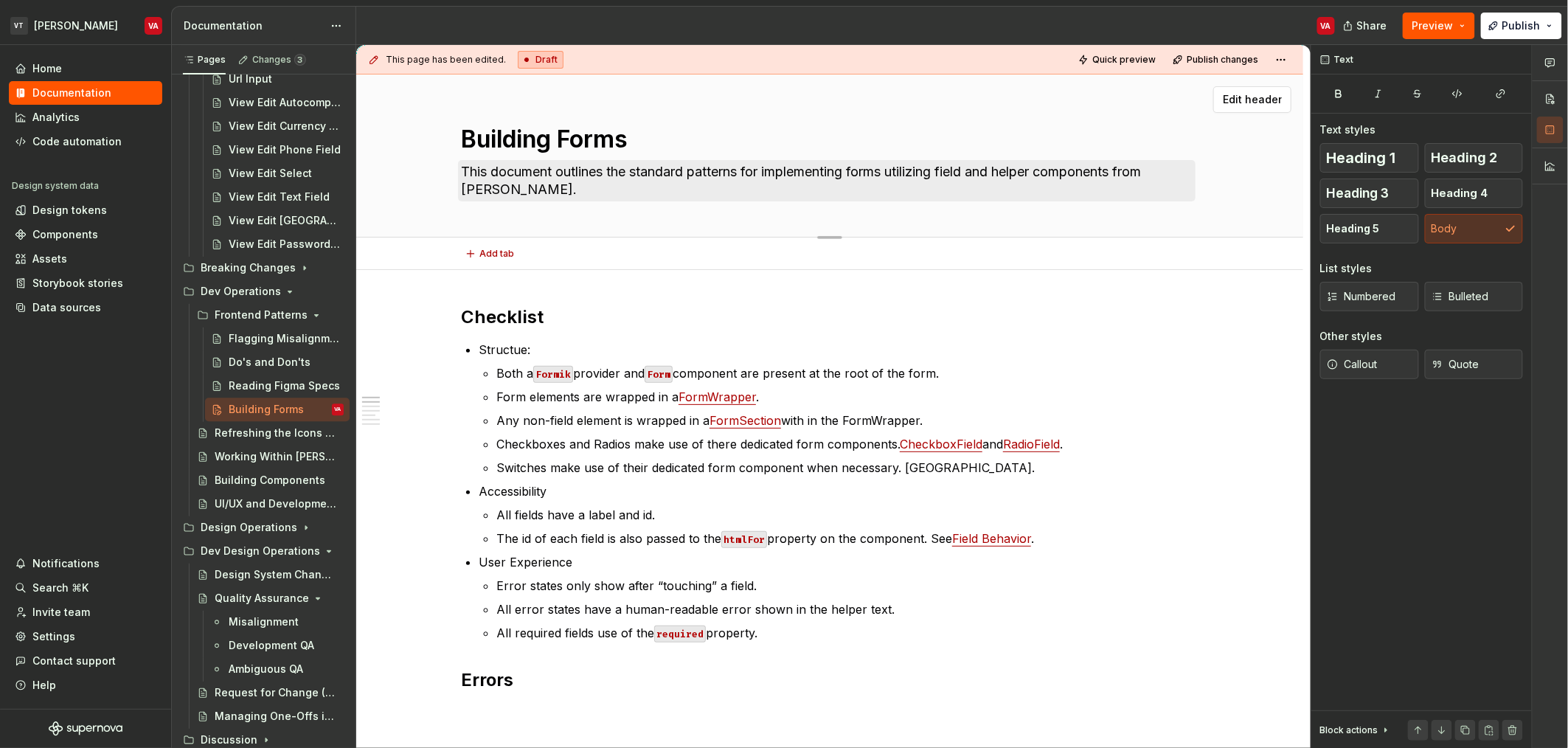
type textarea "*"
type textarea "Forms"
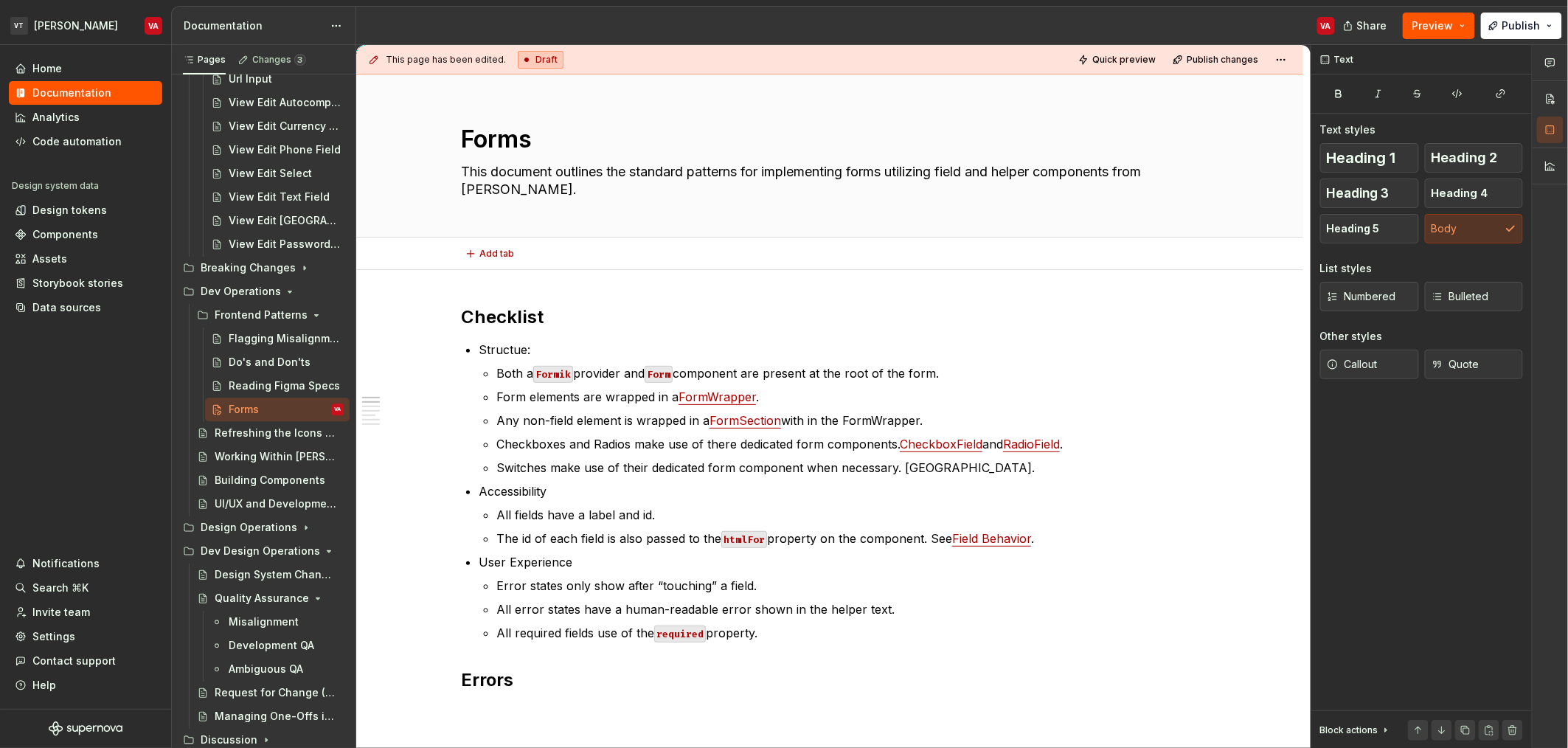
type textarea "*"
type textarea "Forms"
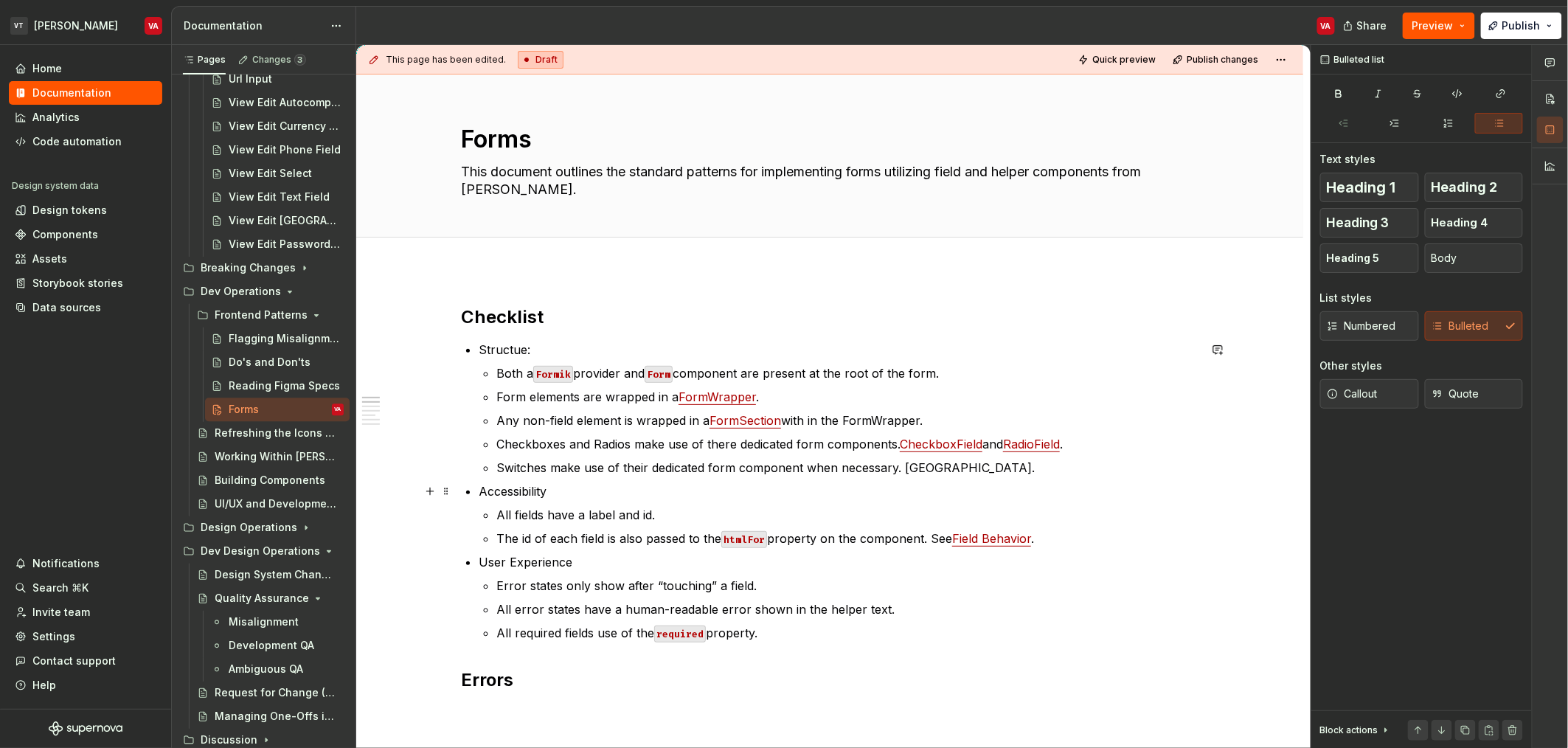
click at [607, 481] on ul "Structue: Both a Formik provider and Form component are present at the root of …" at bounding box center [838, 491] width 720 height 301
click at [607, 121] on div "Forms This document outlines the standard patterns for implementing forms utili…" at bounding box center [829, 155] width 737 height 162
click at [597, 141] on textarea "Forms" at bounding box center [826, 139] width 737 height 35
type textarea "*"
type textarea "Forms"
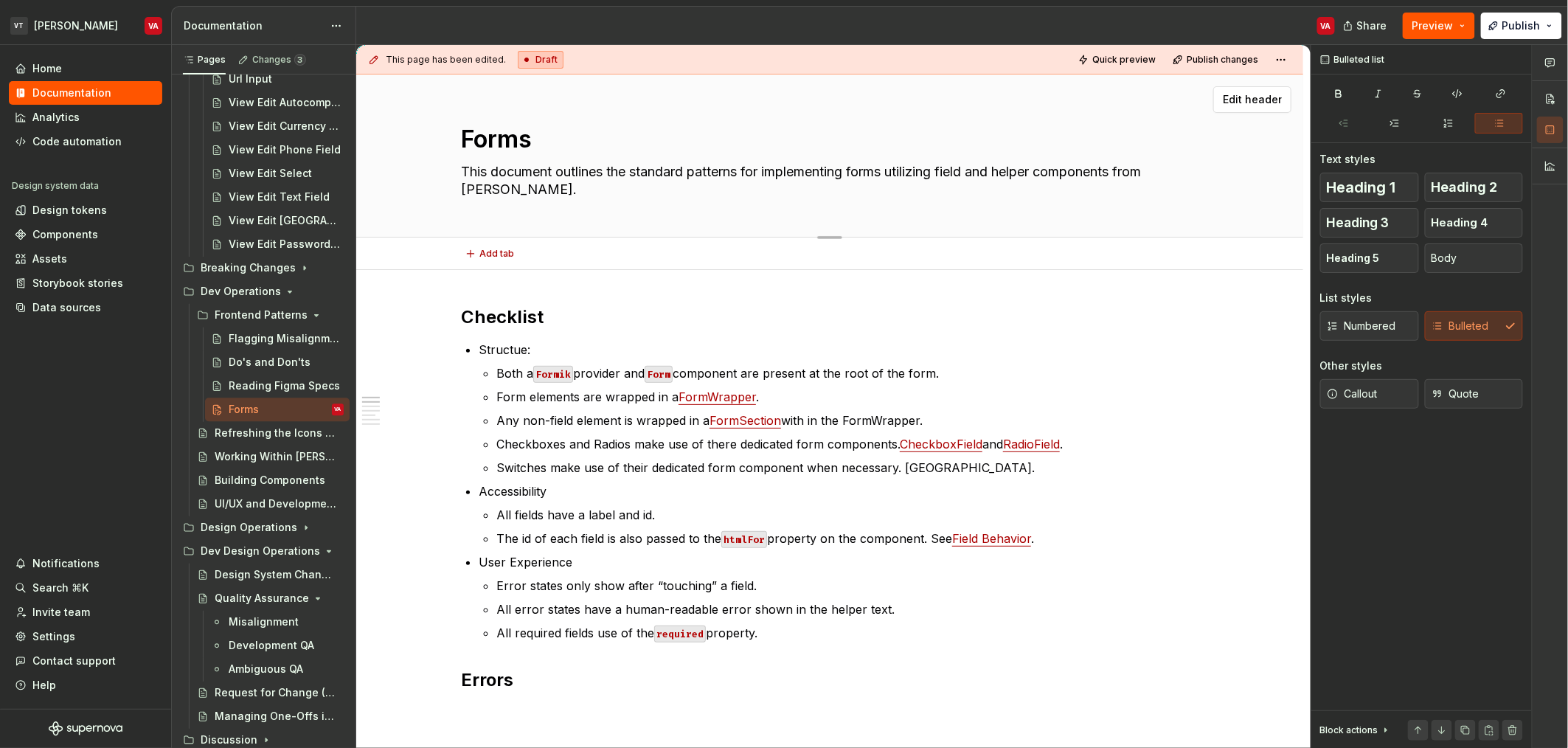
type textarea "*"
type textarea "Forms S"
type textarea "*"
type textarea "Forms St"
type textarea "*"
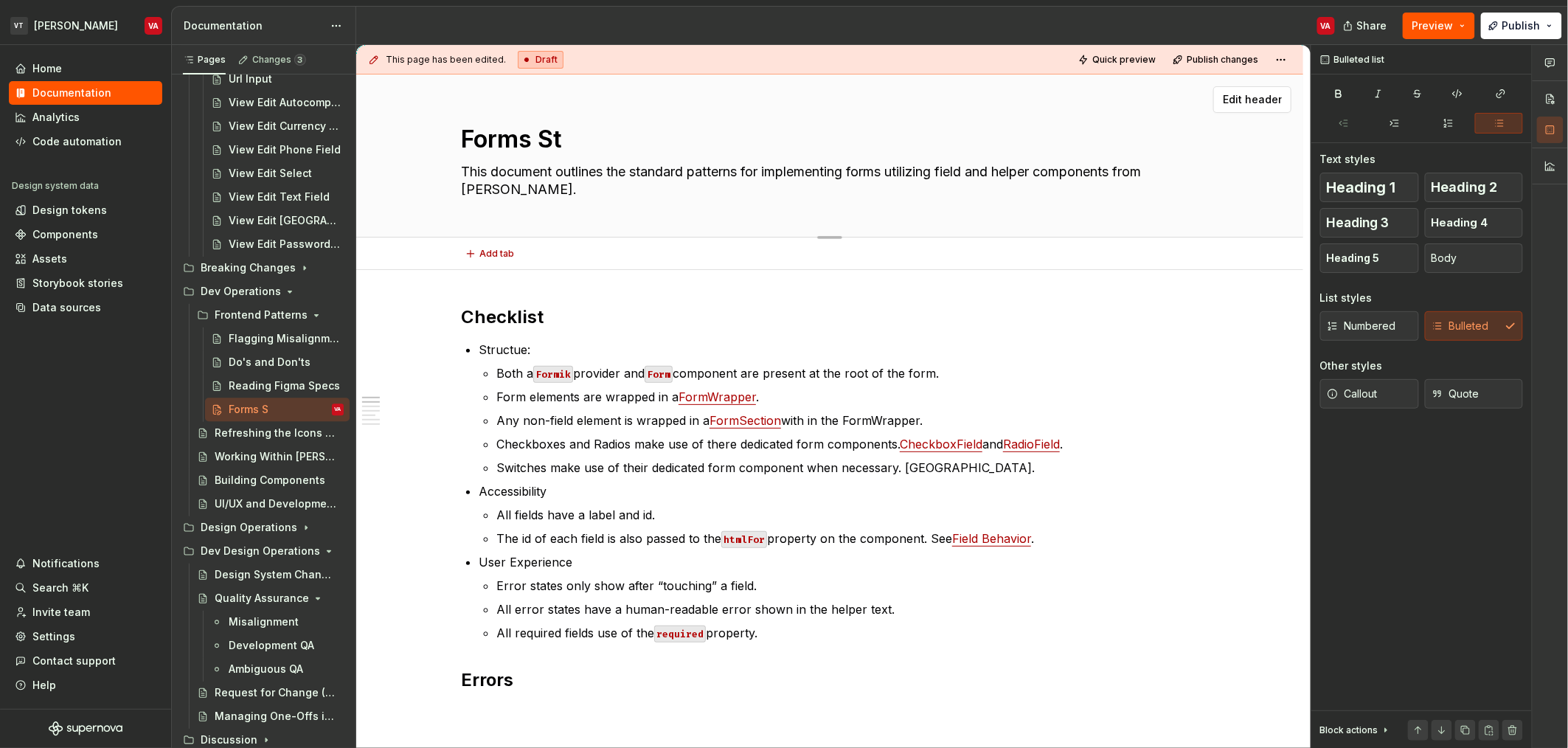
type textarea "Forms Sta"
type textarea "*"
type textarea "Forms Stan"
type textarea "*"
type textarea "Forms Stand"
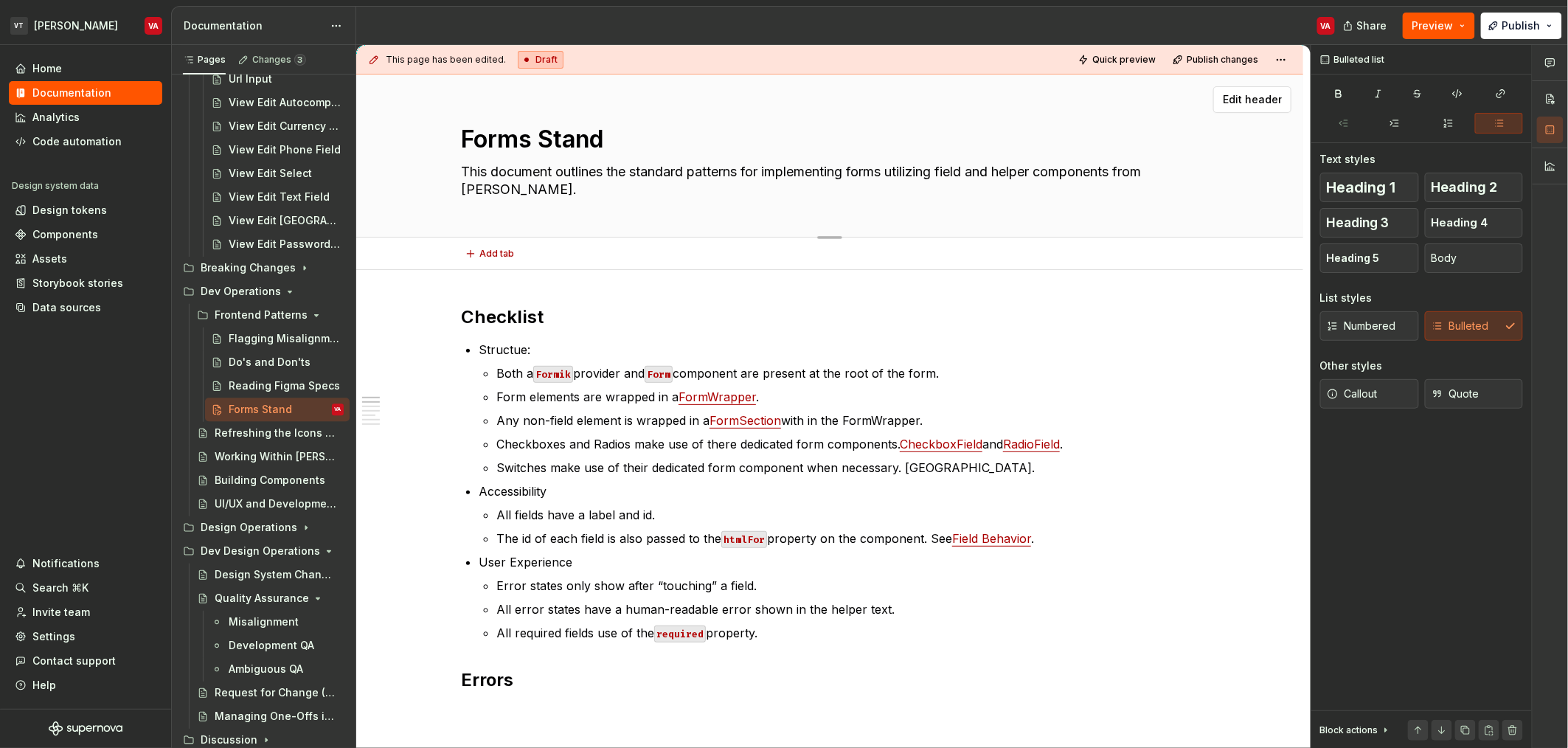
type textarea "*"
type textarea "Forms Standa"
type textarea "*"
type textarea "Forms Standar"
type textarea "*"
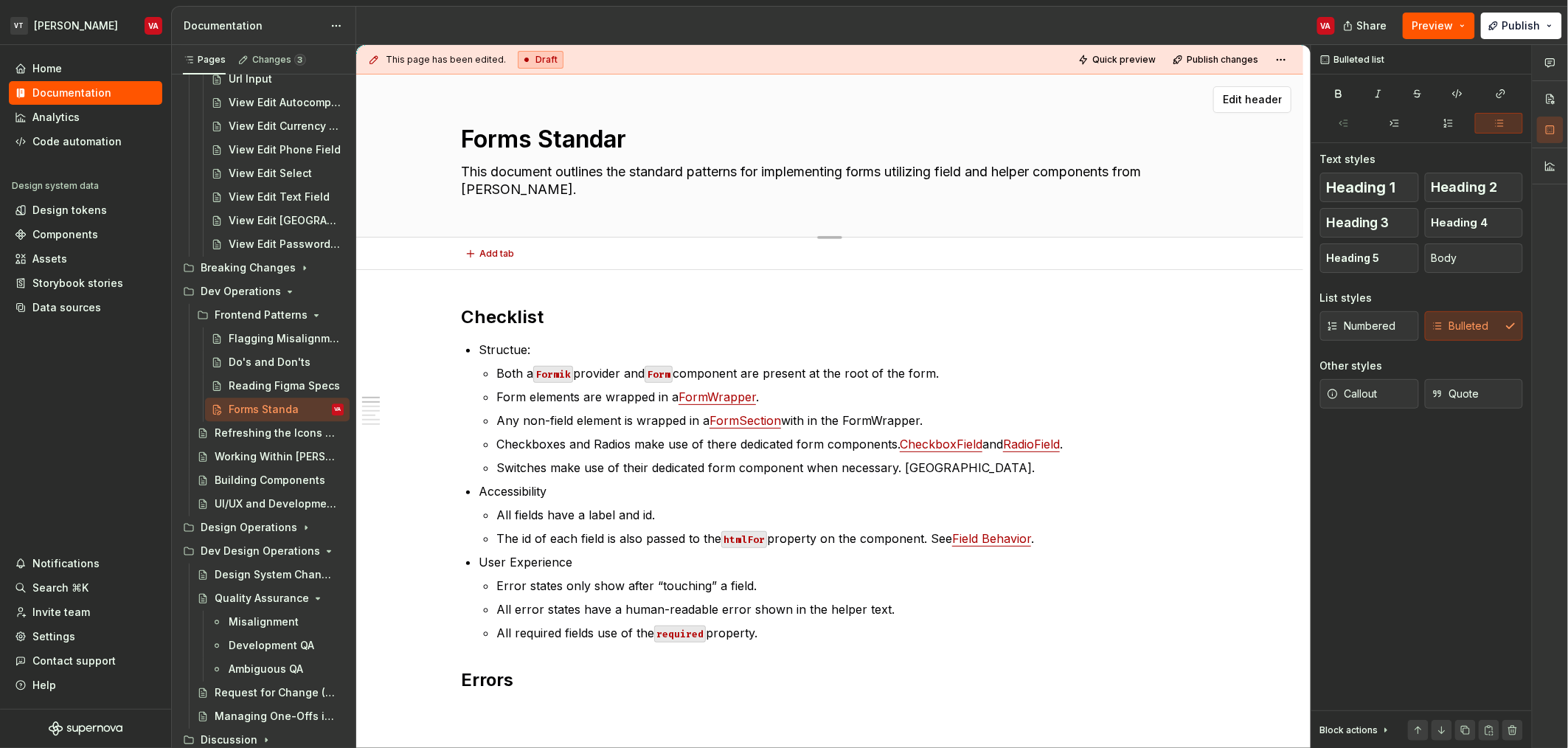
type textarea "Forms Standard"
type textarea "*"
type textarea "Forms Standards"
type textarea "*"
type textarea "Forms"
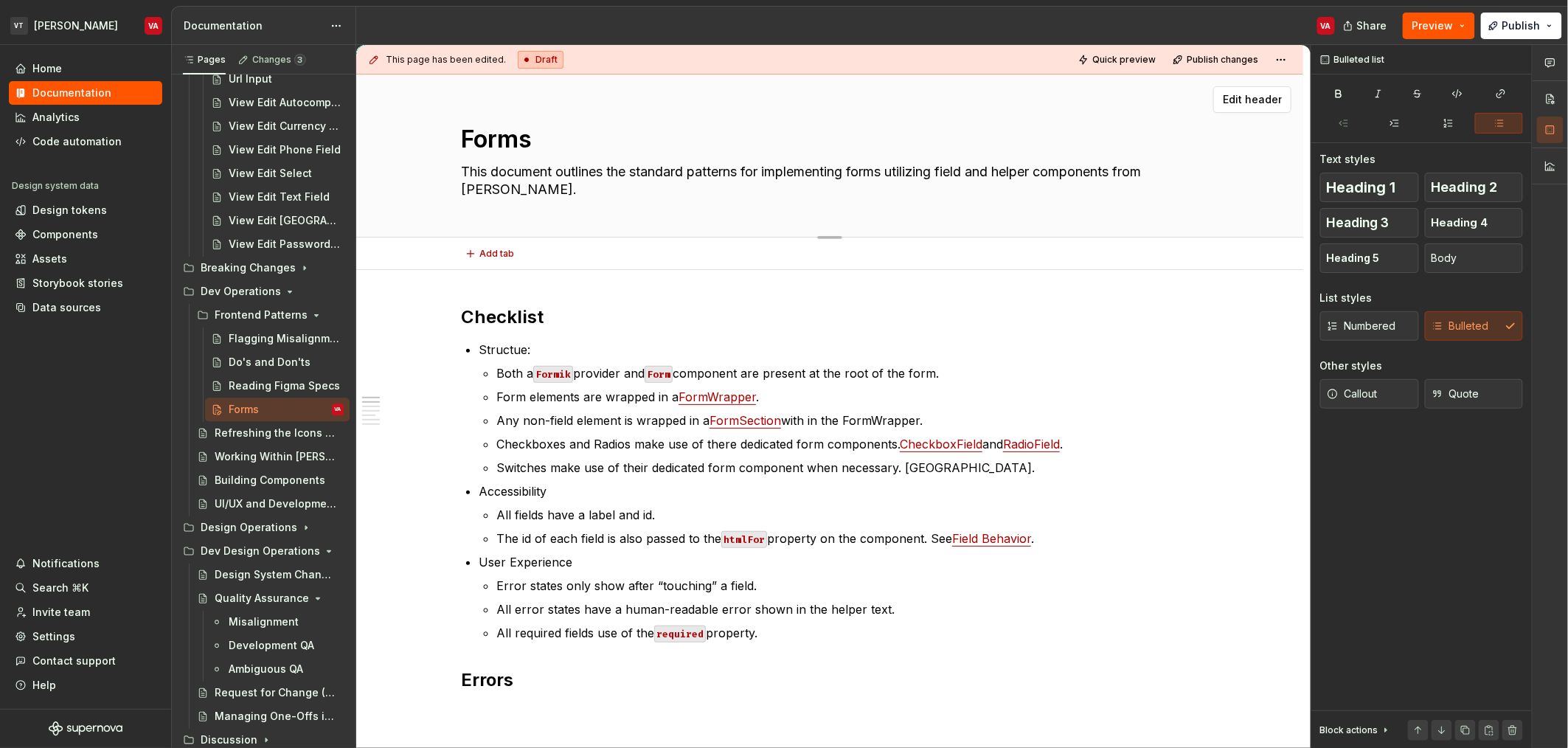
type textarea "*"
type textarea "Forms"
click at [663, 137] on textarea "Forms" at bounding box center [826, 139] width 737 height 35
click at [556, 146] on textarea "Forms" at bounding box center [826, 139] width 737 height 35
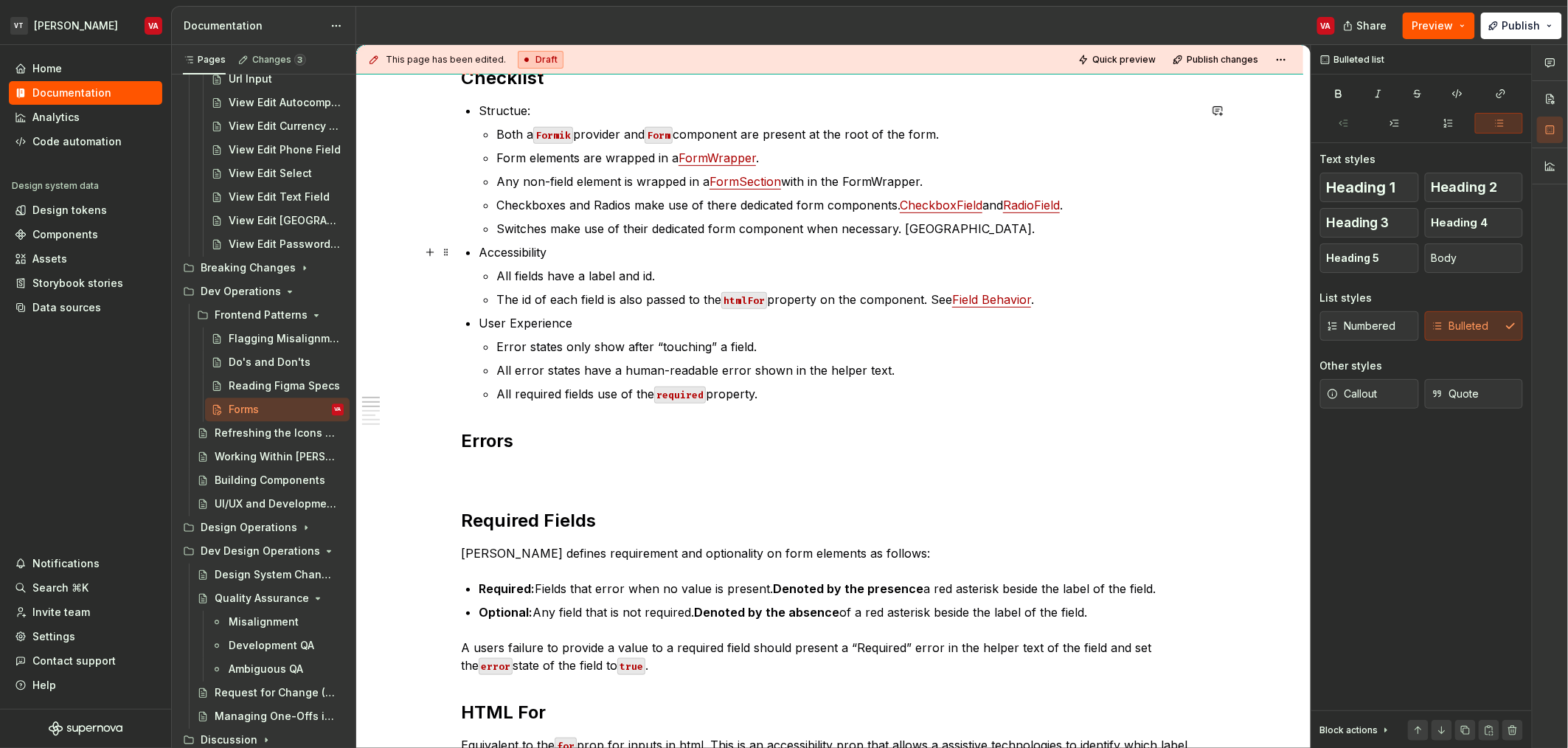
scroll to position [308, 0]
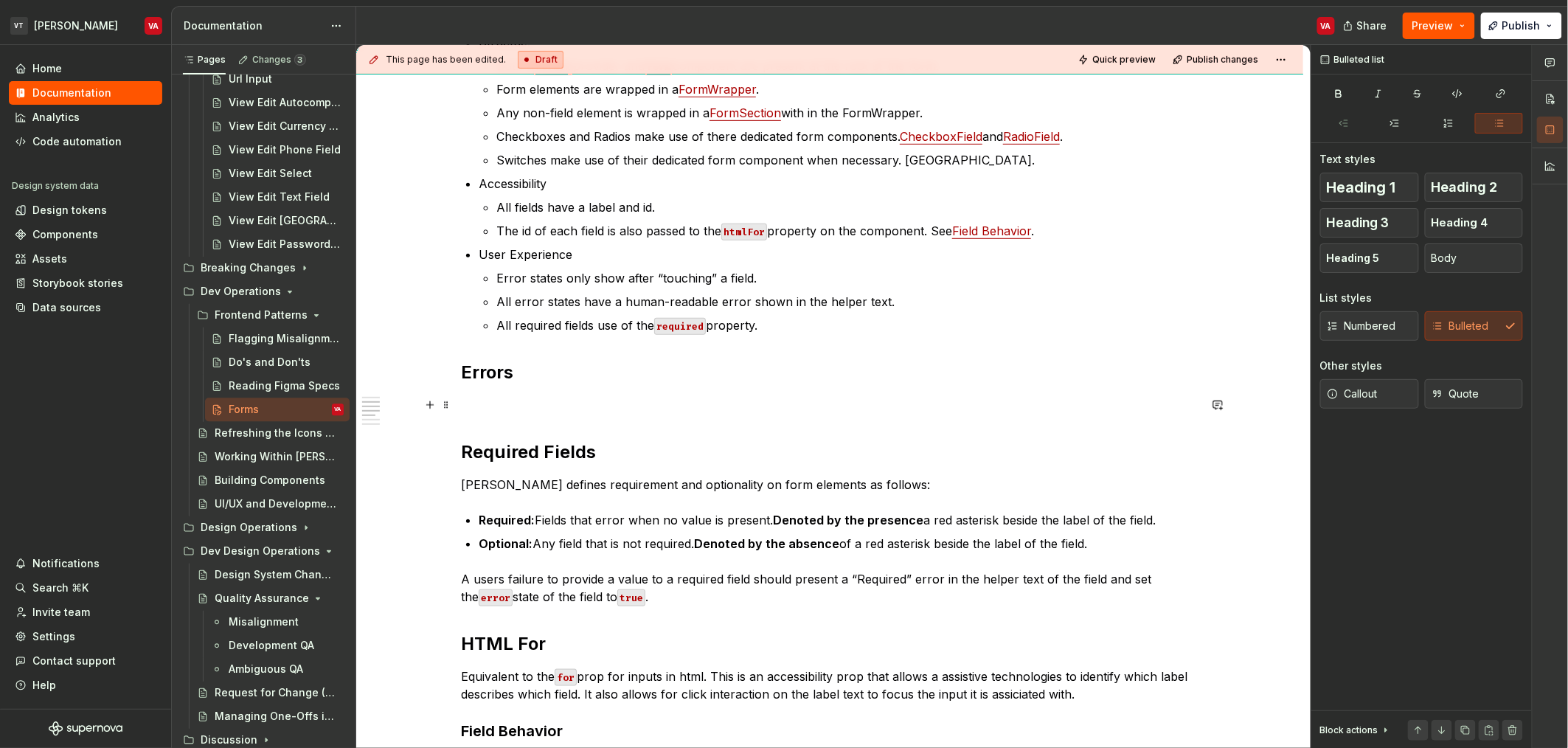
click at [535, 405] on p at bounding box center [829, 405] width 737 height 17
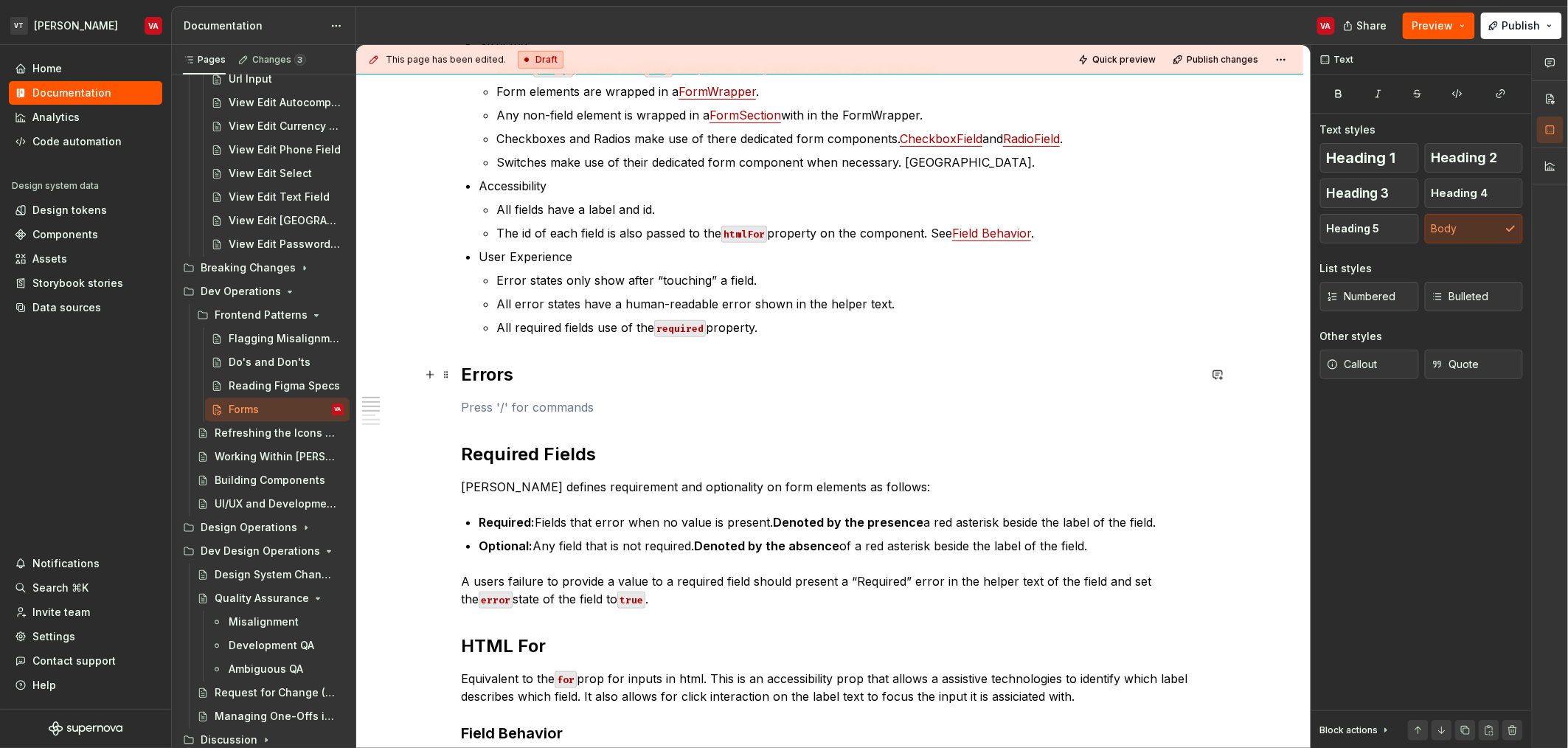
scroll to position [347, 0]
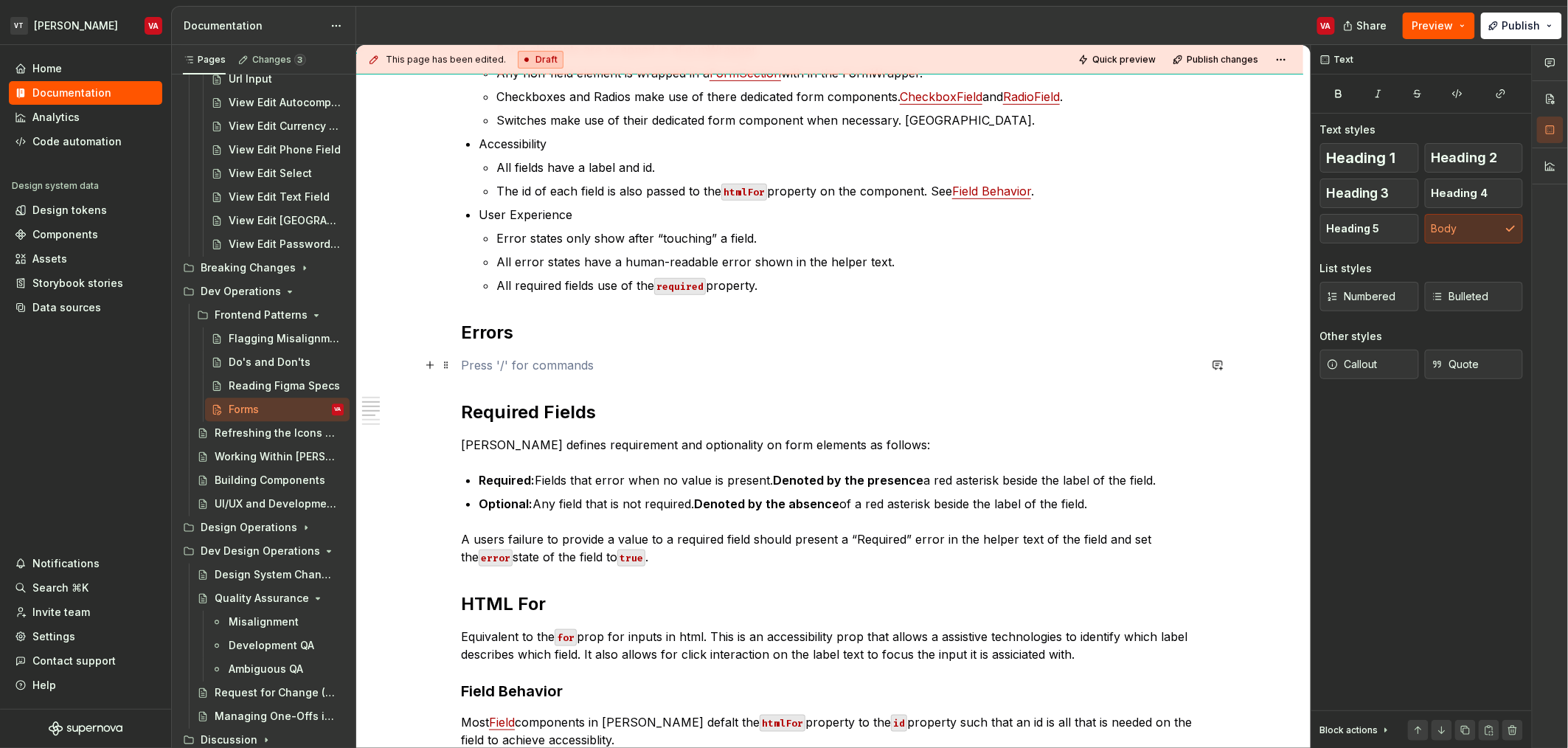
click at [560, 363] on p at bounding box center [829, 365] width 737 height 17
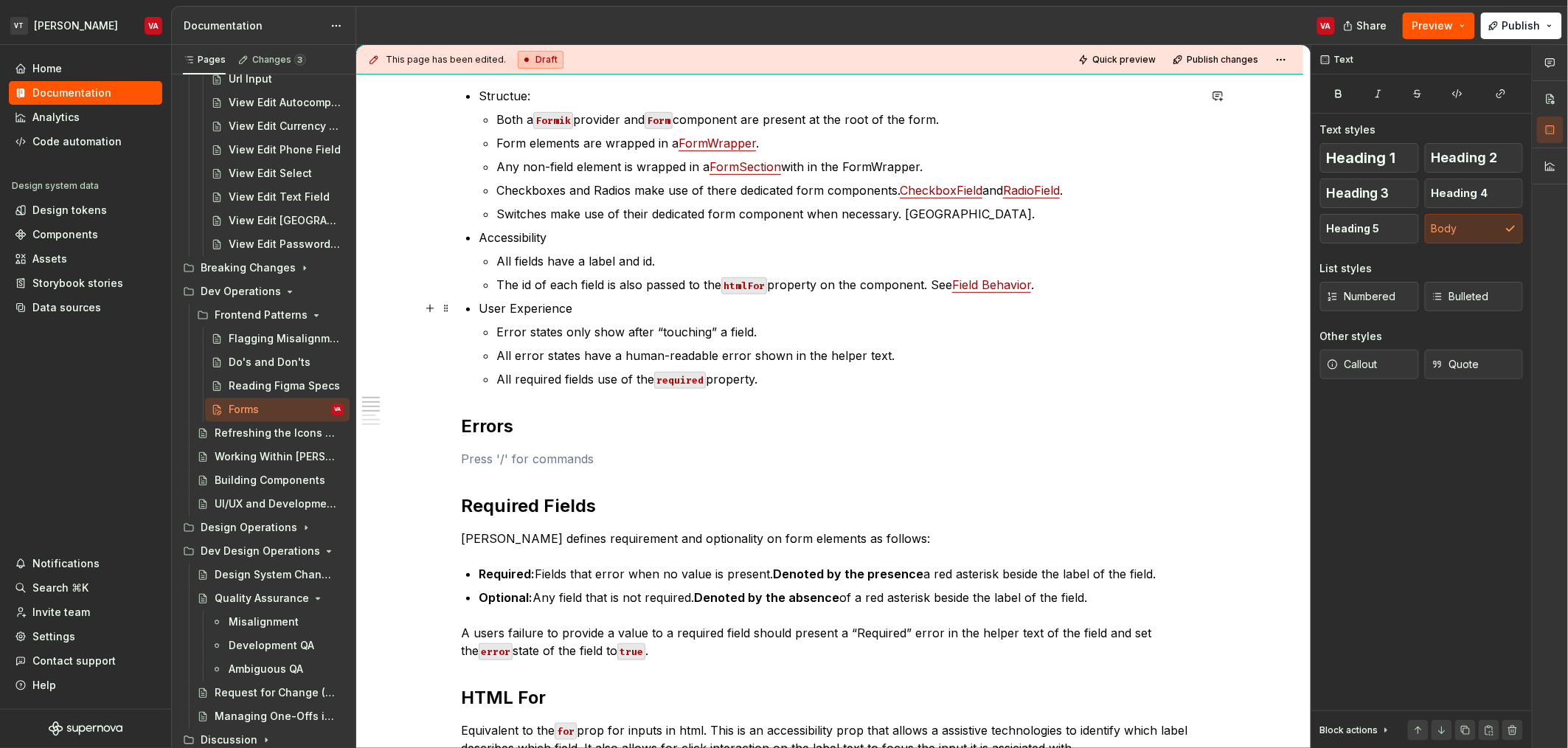
scroll to position [238, 0]
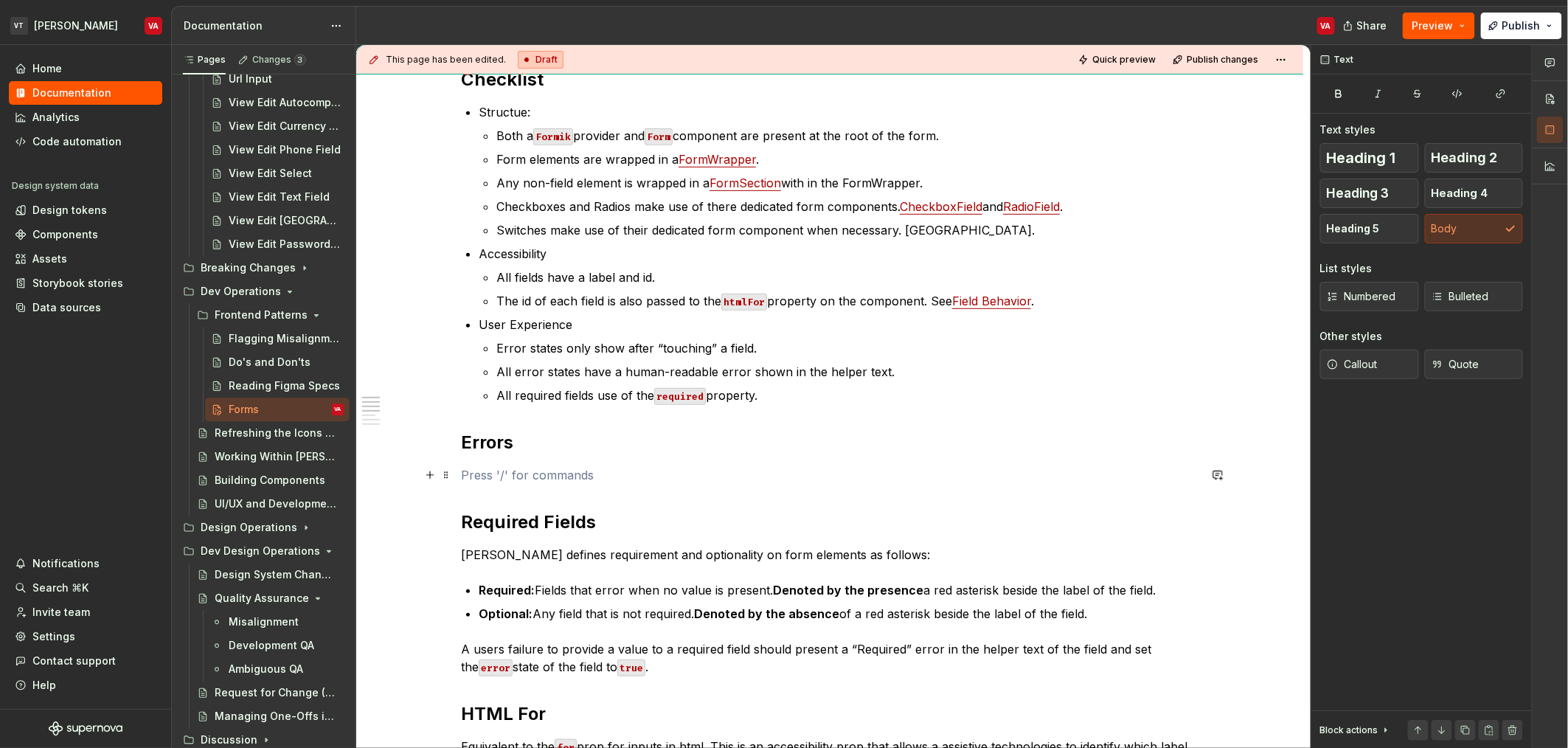
click at [491, 482] on p at bounding box center [829, 475] width 737 height 17
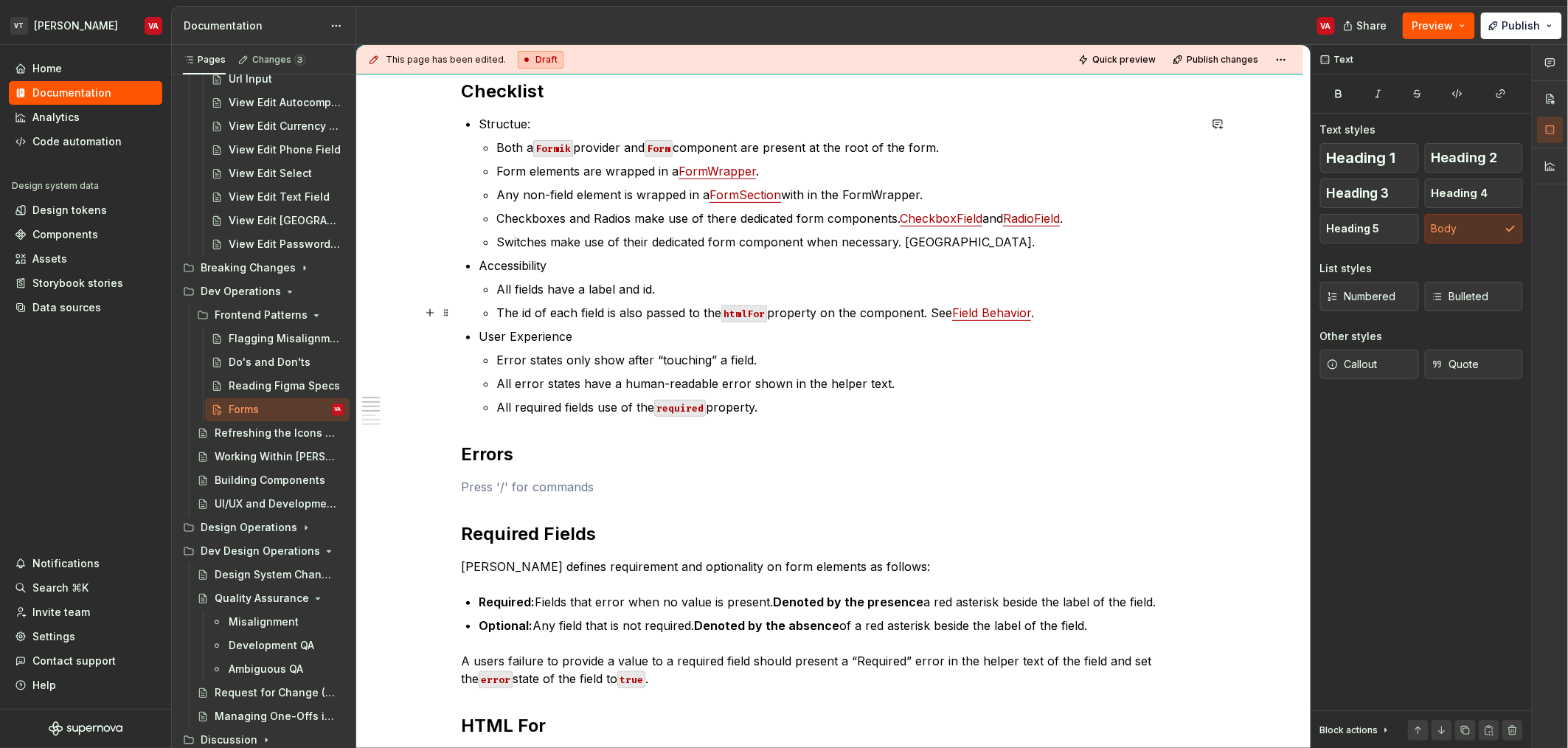
scroll to position [275, 0]
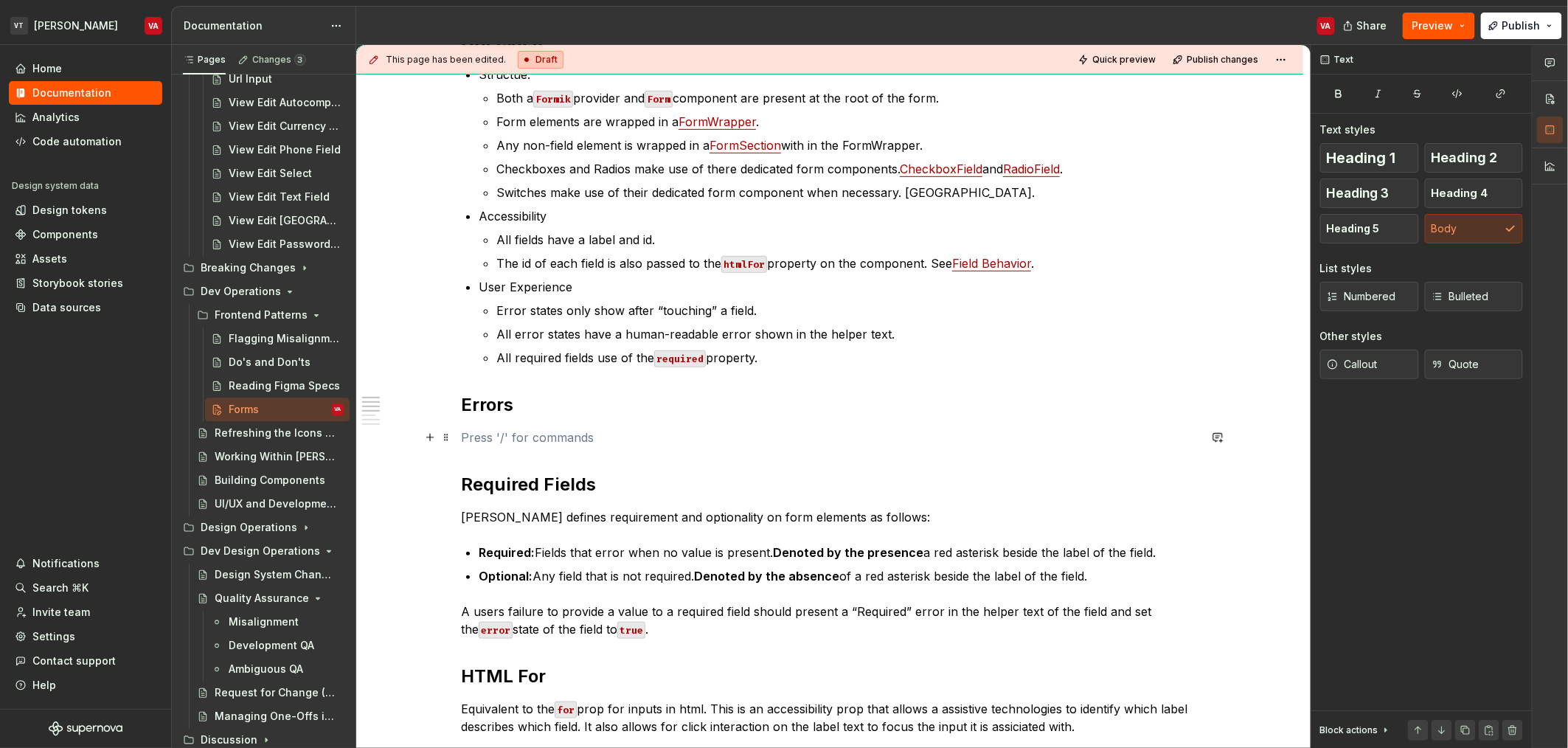
click at [530, 438] on p at bounding box center [829, 437] width 737 height 17
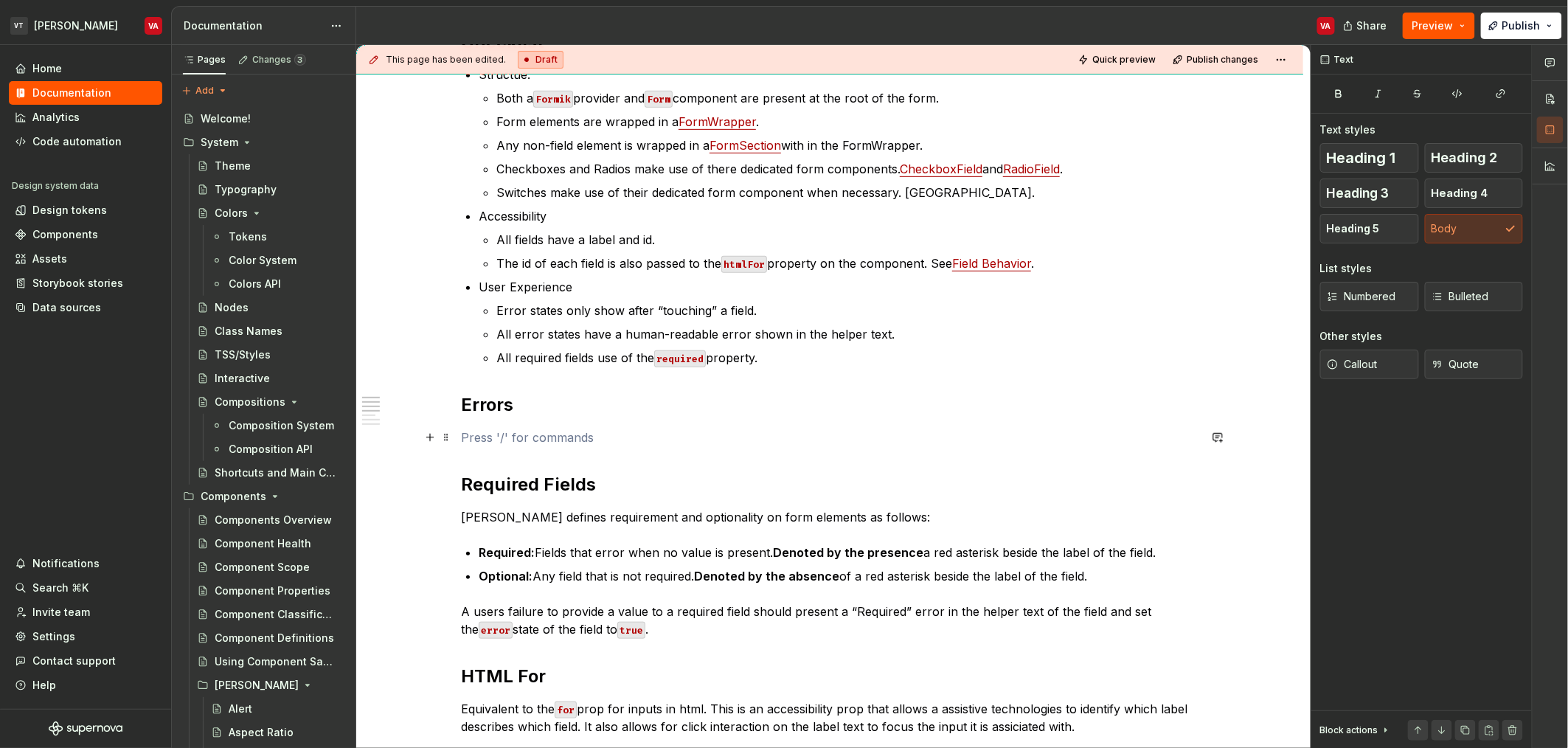
click at [521, 433] on p at bounding box center [829, 437] width 737 height 17
click at [647, 502] on div "Checklist Structue: Both a Formik provider and Form component are present at th…" at bounding box center [829, 468] width 737 height 876
click at [653, 515] on p "[PERSON_NAME] defines requirement and optionality on form elements as follows:" at bounding box center [829, 516] width 737 height 17
click at [644, 492] on h2 "Required Fields" at bounding box center [829, 485] width 737 height 23
click at [660, 519] on p "[PERSON_NAME] defines requirement and optionality on form elements as follows:" at bounding box center [829, 516] width 737 height 17
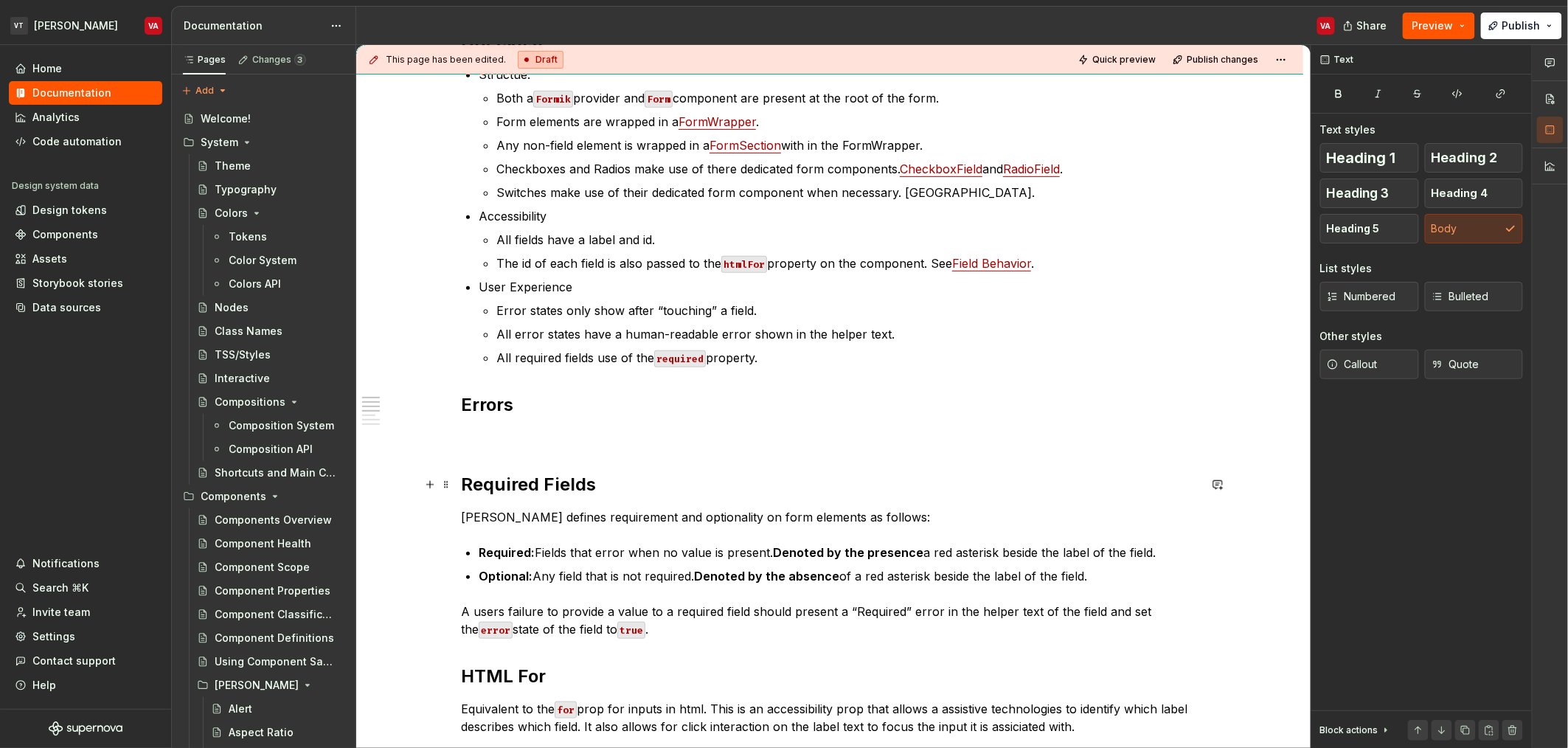
click at [623, 485] on h2 "Required Fields" at bounding box center [829, 485] width 737 height 23
click at [572, 429] on p at bounding box center [829, 437] width 737 height 17
click at [510, 445] on p at bounding box center [829, 437] width 737 height 17
click at [494, 443] on p at bounding box center [829, 437] width 737 height 17
click at [495, 429] on p at bounding box center [829, 437] width 737 height 17
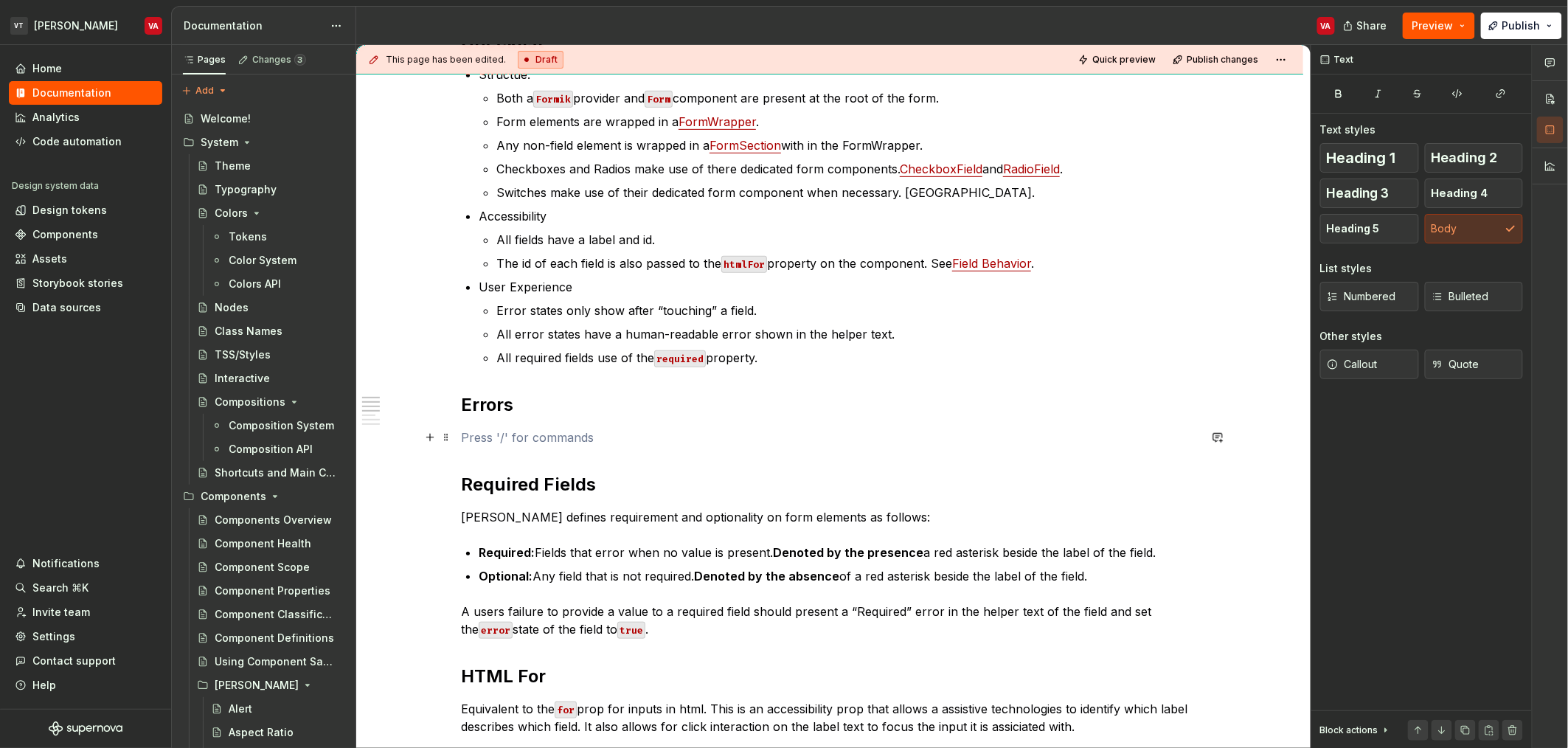
click at [481, 436] on p at bounding box center [829, 437] width 737 height 17
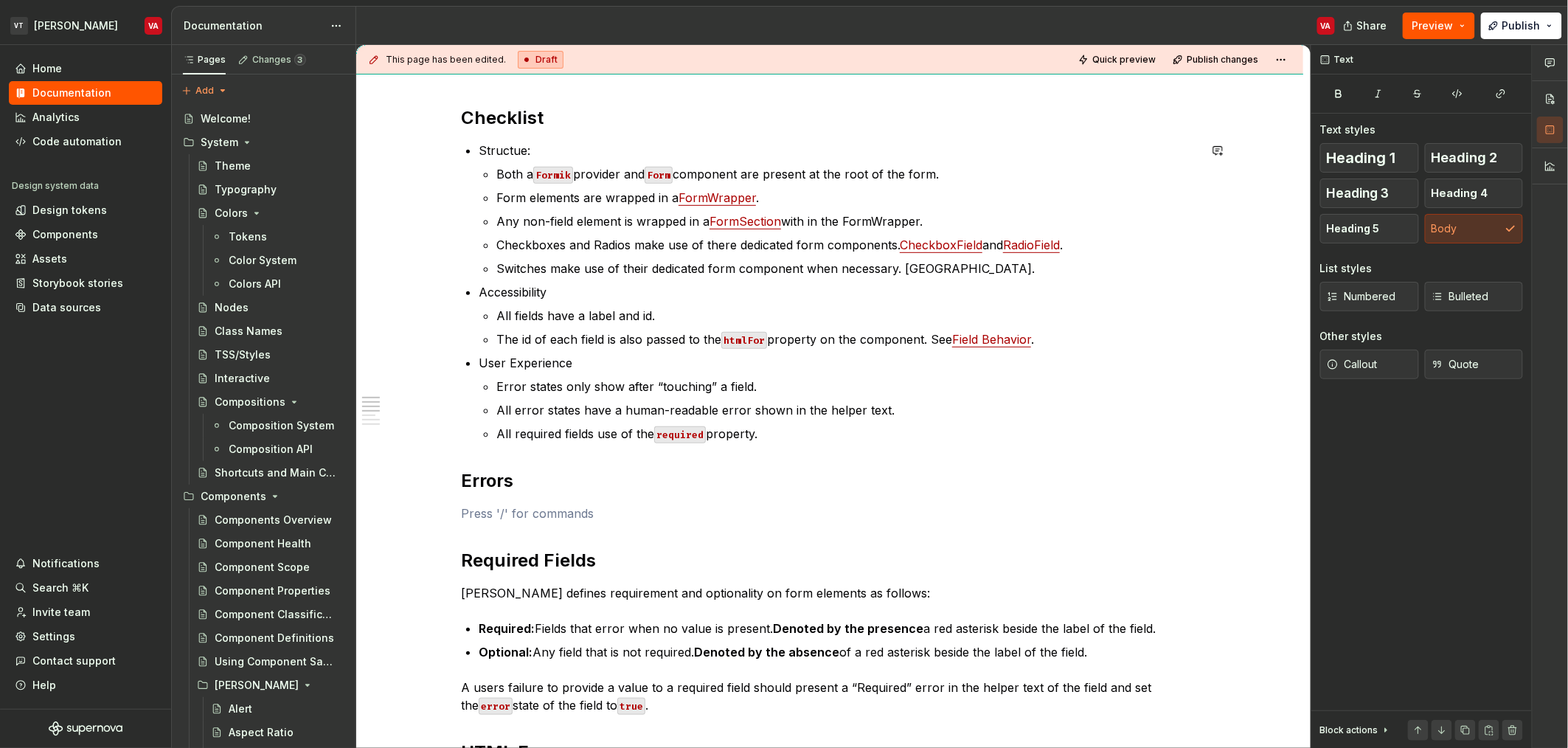
scroll to position [200, 0]
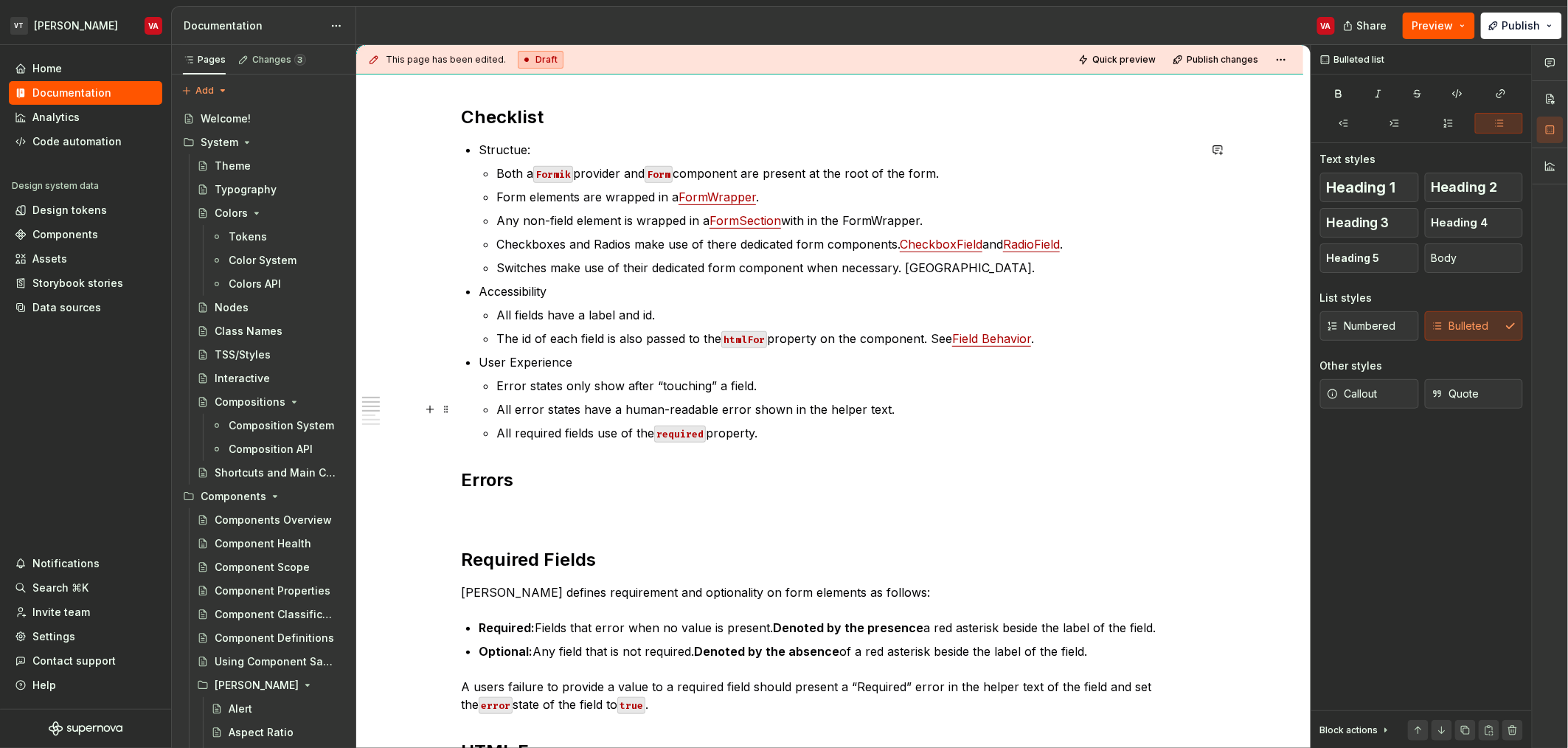
click at [530, 405] on p "All error states have a human-readable error shown in the helper text." at bounding box center [847, 409] width 702 height 17
click at [567, 427] on p "All required fields use of the required property." at bounding box center [847, 432] width 702 height 17
click at [578, 367] on p "User Experience" at bounding box center [838, 362] width 720 height 17
click at [580, 339] on p "The id of each field is also passed to the htmlFor property on the component. S…" at bounding box center [847, 338] width 702 height 17
click at [561, 388] on p "Error states only show after “touching” a field." at bounding box center [847, 385] width 702 height 17
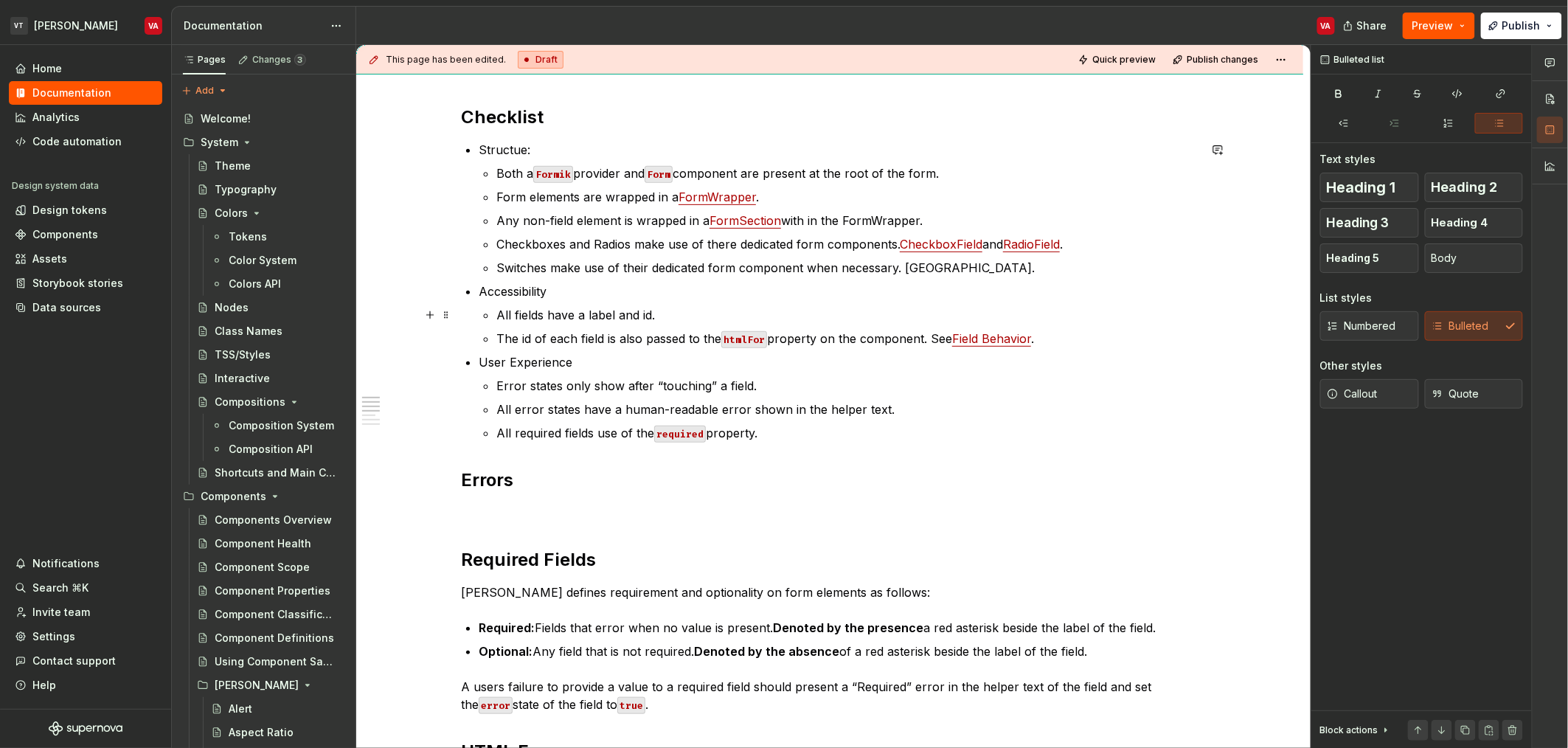
click at [540, 319] on p "All fields have a label and id." at bounding box center [847, 315] width 702 height 17
click at [522, 343] on p "The id of each field is also passed to the htmlFor property on the component. S…" at bounding box center [847, 338] width 702 height 17
click at [593, 343] on p "The id of each field is also passed to the htmlFor property on the component. S…" at bounding box center [847, 338] width 702 height 17
click at [844, 340] on p "The id of each field is also passed to the htmlFor property on the component. S…" at bounding box center [847, 338] width 702 height 17
click at [1116, 347] on ul "Structue: Both a Formik provider and Form component are present at the root of …" at bounding box center [838, 291] width 720 height 301
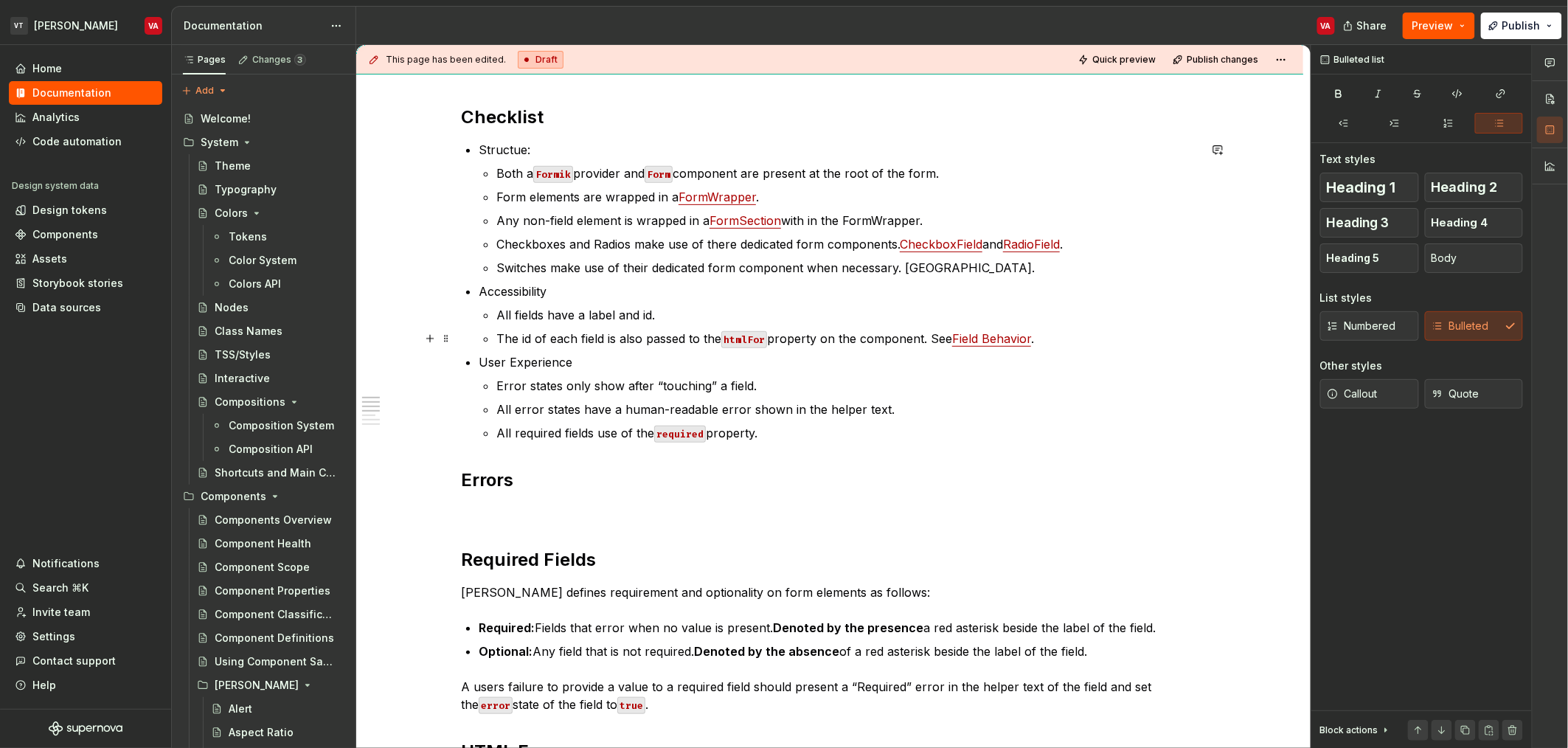
click at [1068, 334] on p "The id of each field is also passed to the htmlFor property on the component. S…" at bounding box center [847, 338] width 702 height 17
click at [528, 505] on p at bounding box center [829, 513] width 737 height 17
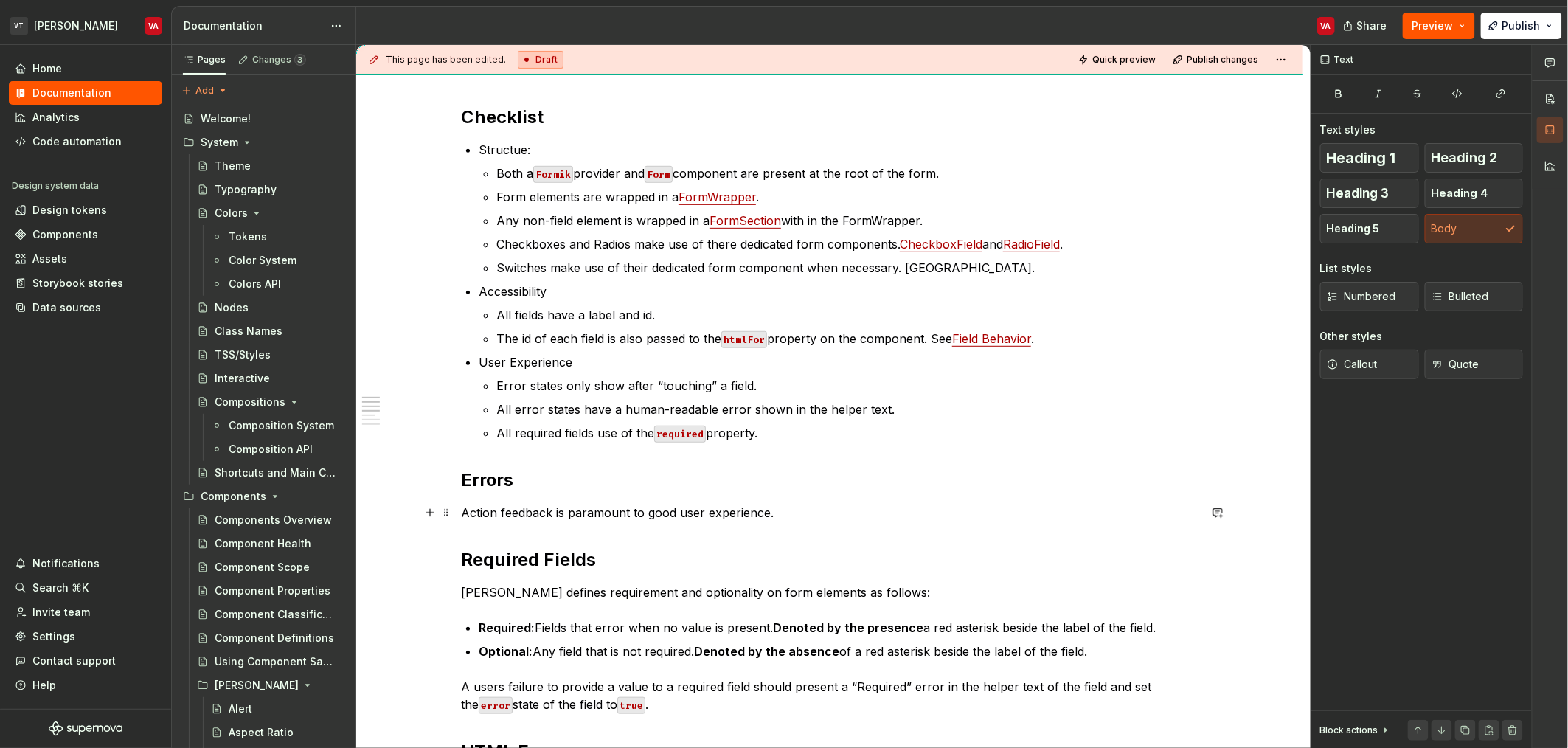
click at [601, 516] on p "Action feedback is paramount to good user experience." at bounding box center [829, 513] width 737 height 17
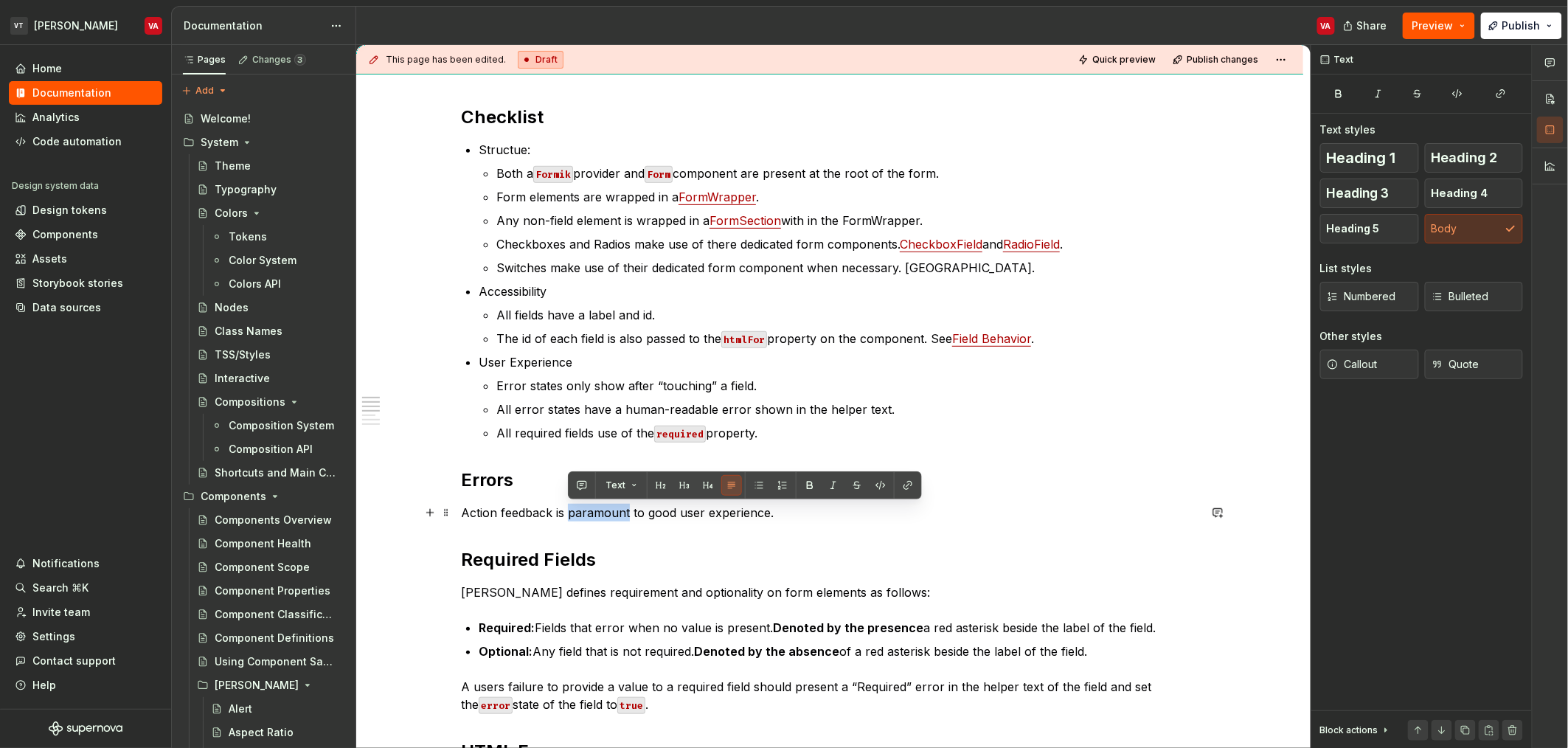
click at [615, 515] on p "Action feedback is paramount to good user experience." at bounding box center [829, 513] width 737 height 17
drag, startPoint x: 556, startPoint y: 511, endPoint x: 632, endPoint y: 510, distance: 76.0
click at [632, 510] on p "Action feedback is paramount to good user experience." at bounding box center [829, 513] width 737 height 17
copy p "is paramount"
click at [748, 524] on div "Checklist Structue: Both a Formik provider and Form component are present at th…" at bounding box center [829, 543] width 737 height 876
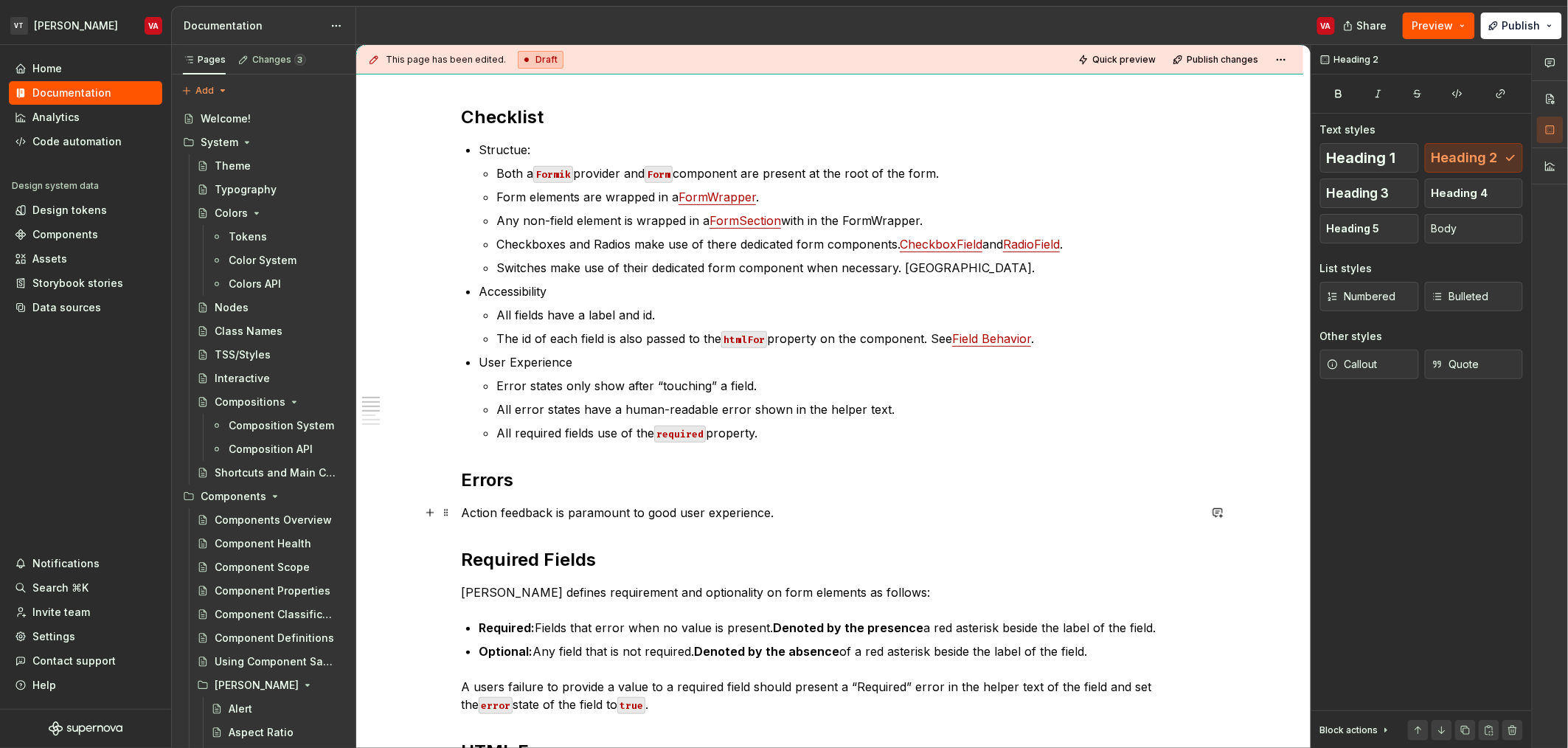
click at [632, 511] on p "Action feedback is paramount to good user experience." at bounding box center [829, 513] width 737 height 17
click at [638, 514] on p "Action feedback is paramount to good user experience." at bounding box center [829, 513] width 737 height 17
click at [786, 521] on p "Action feedback is paramount to good user experience." at bounding box center [829, 513] width 737 height 17
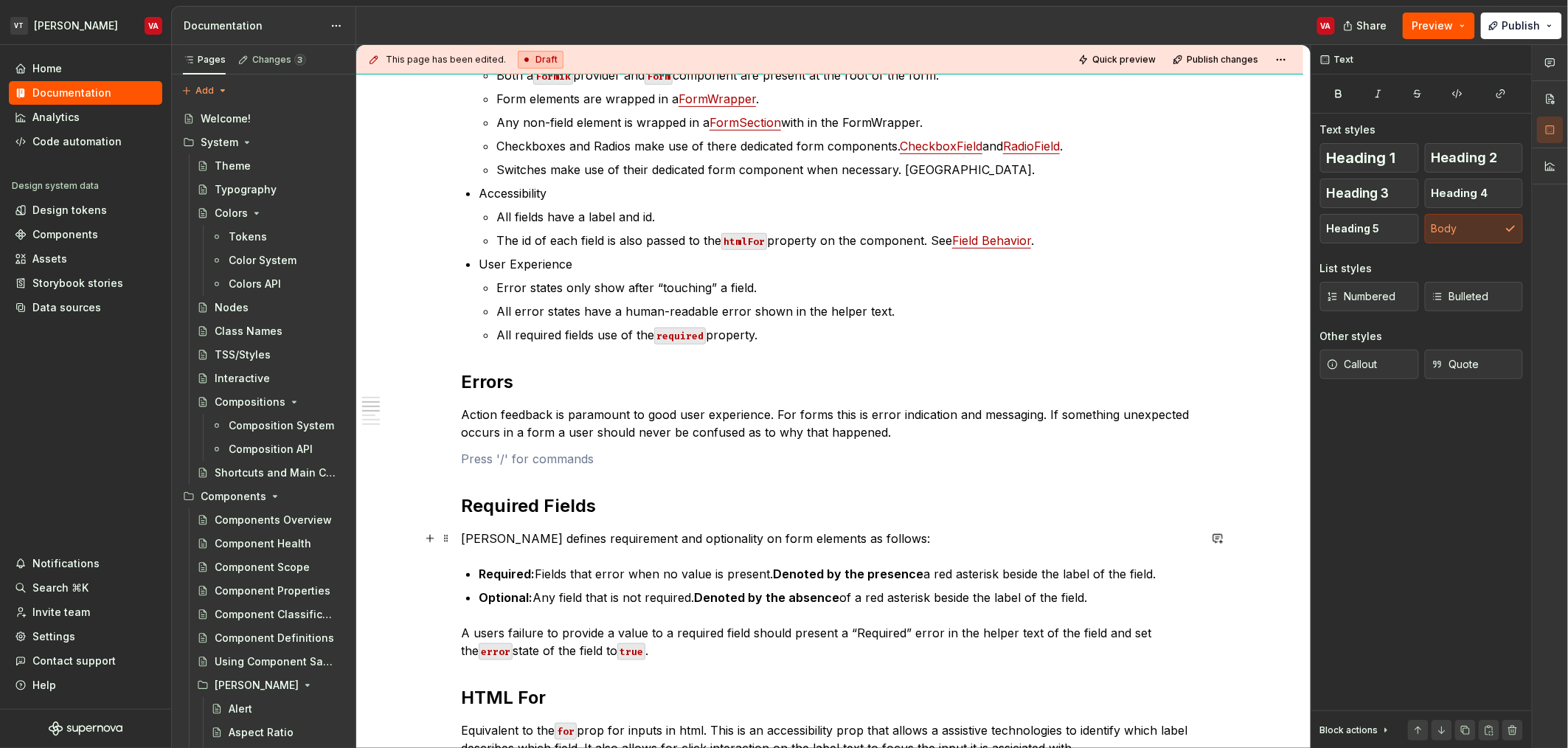
scroll to position [289, 0]
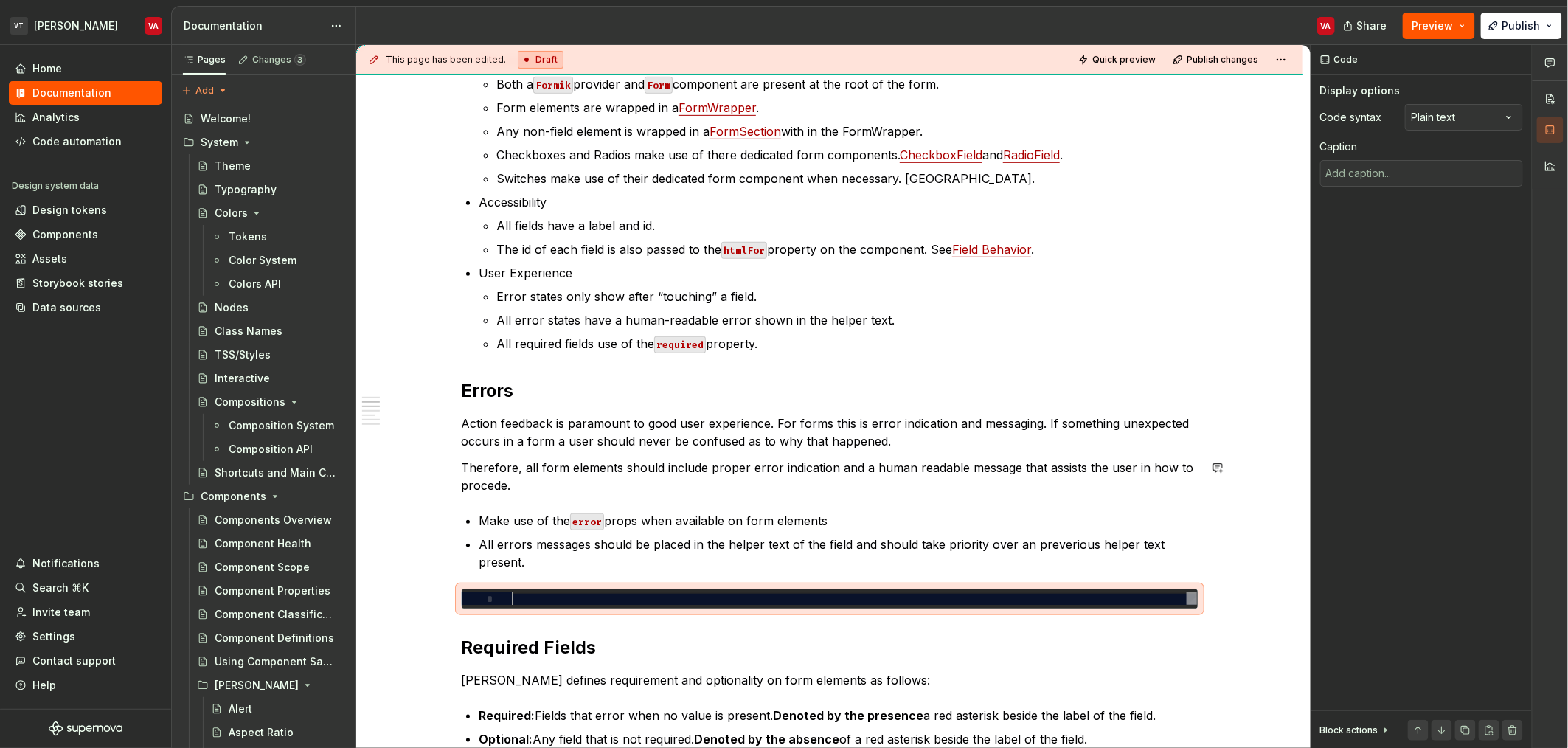
type textarea "*"
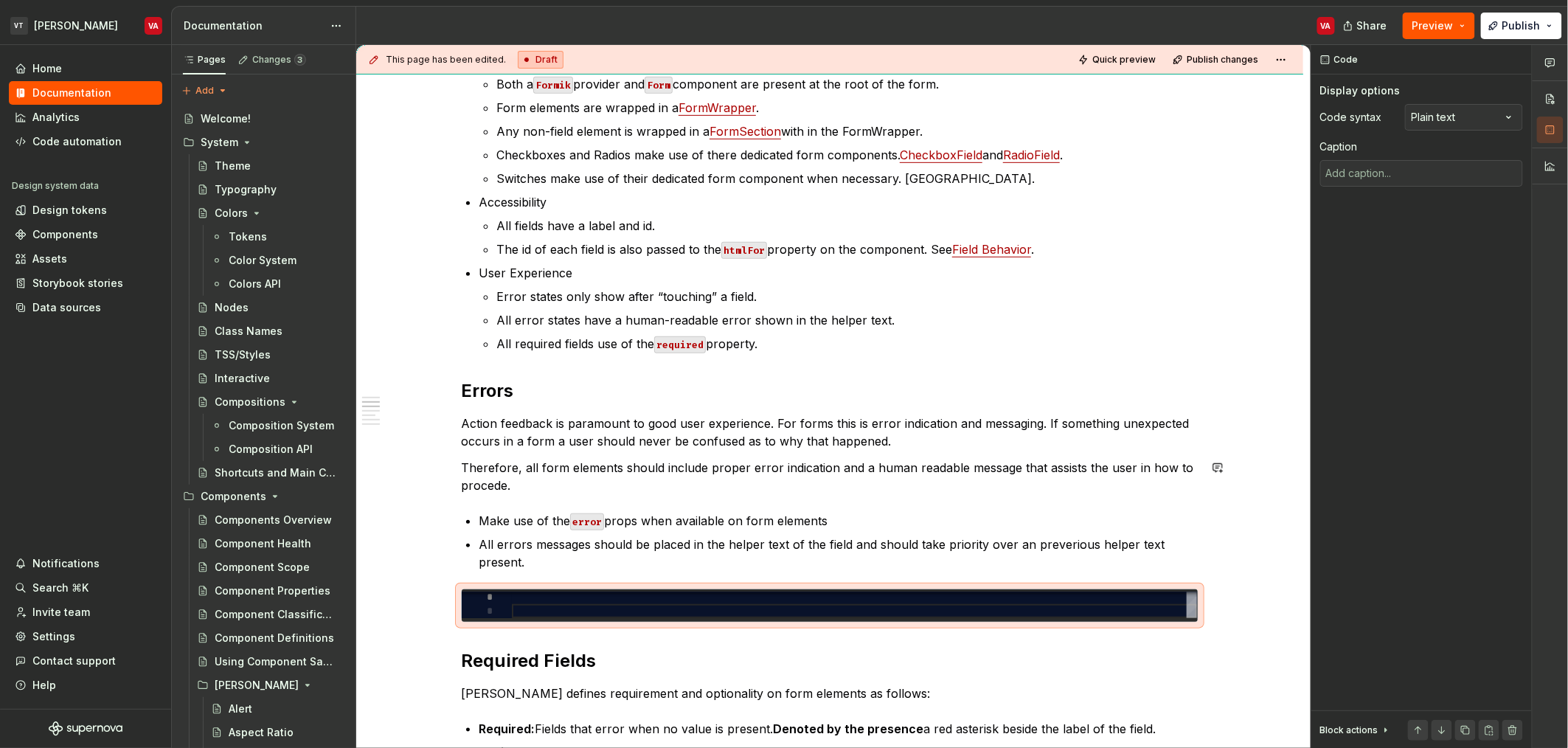
type textarea "*"
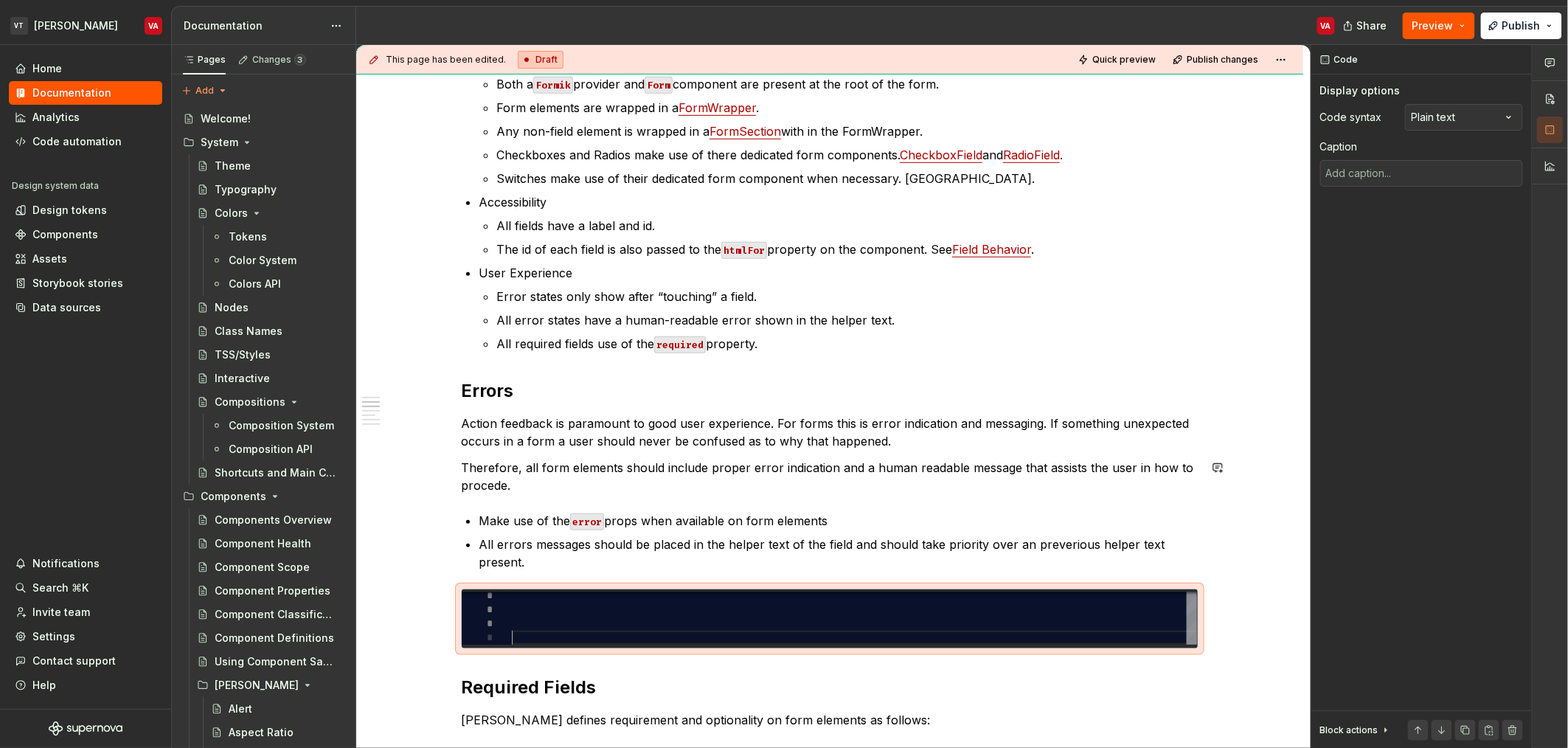
type textarea "*"
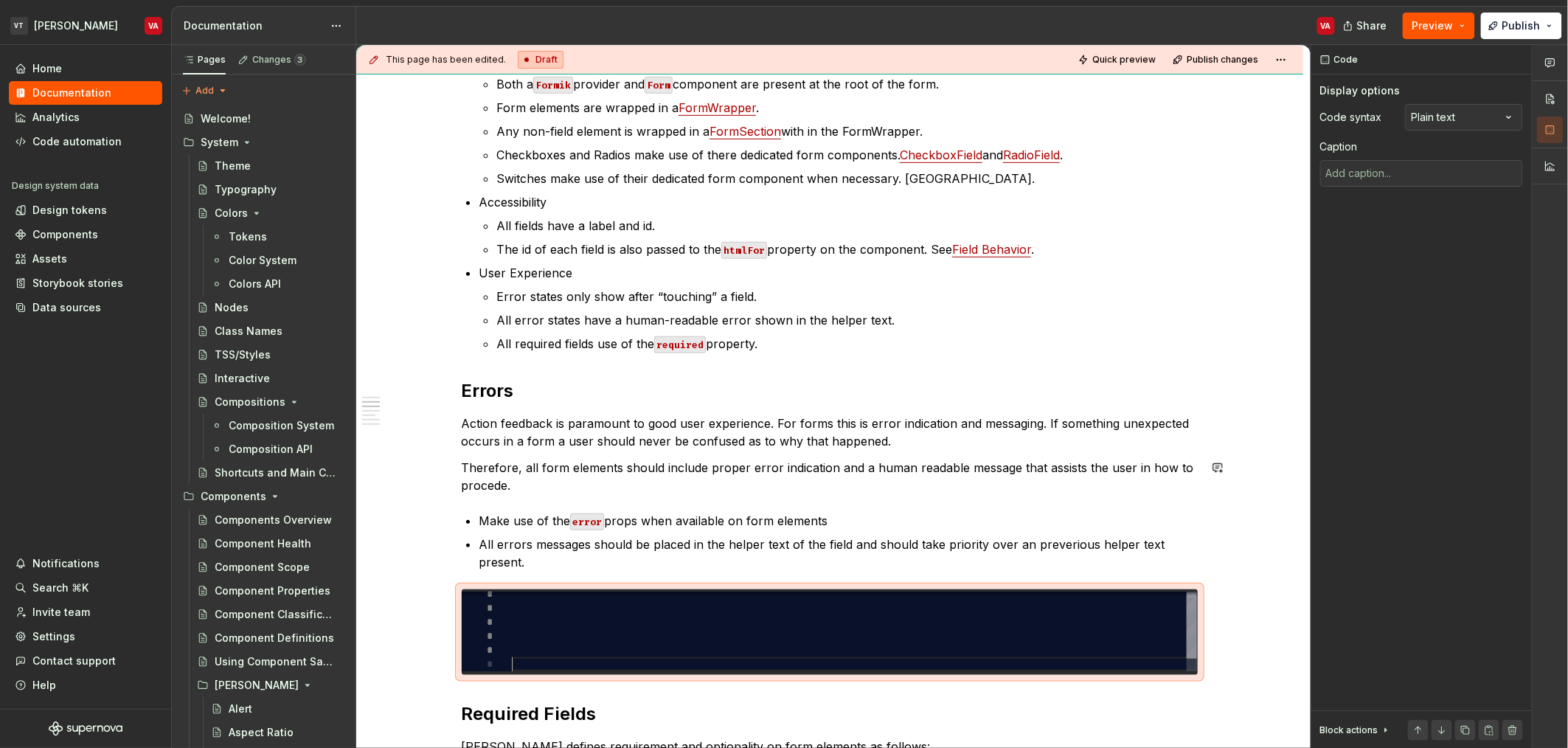
type textarea "*"
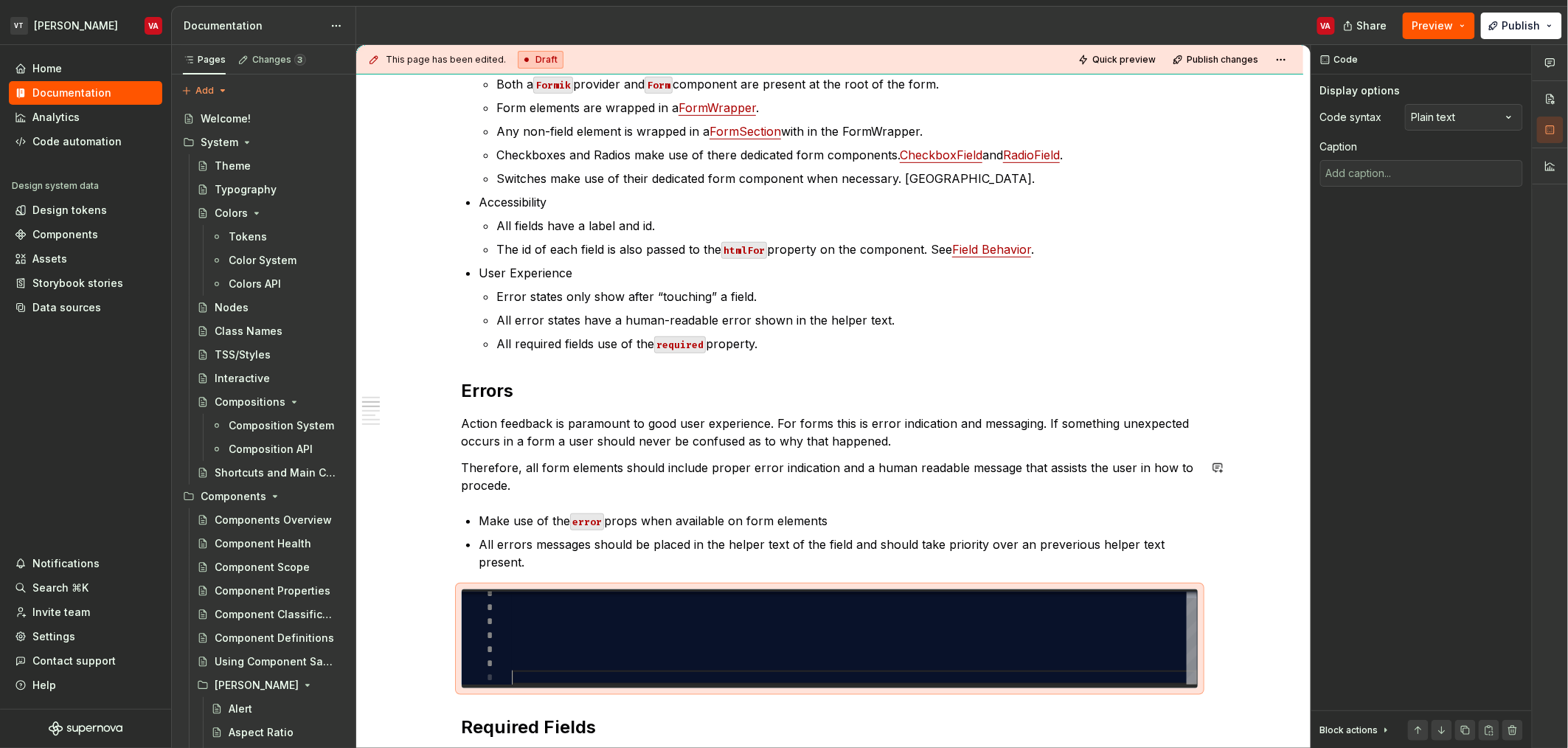
scroll to position [84, 0]
click at [558, 636] on div at bounding box center [854, 642] width 685 height 98
click at [550, 609] on div at bounding box center [854, 642] width 685 height 98
type textarea "*"
type textarea "**********"
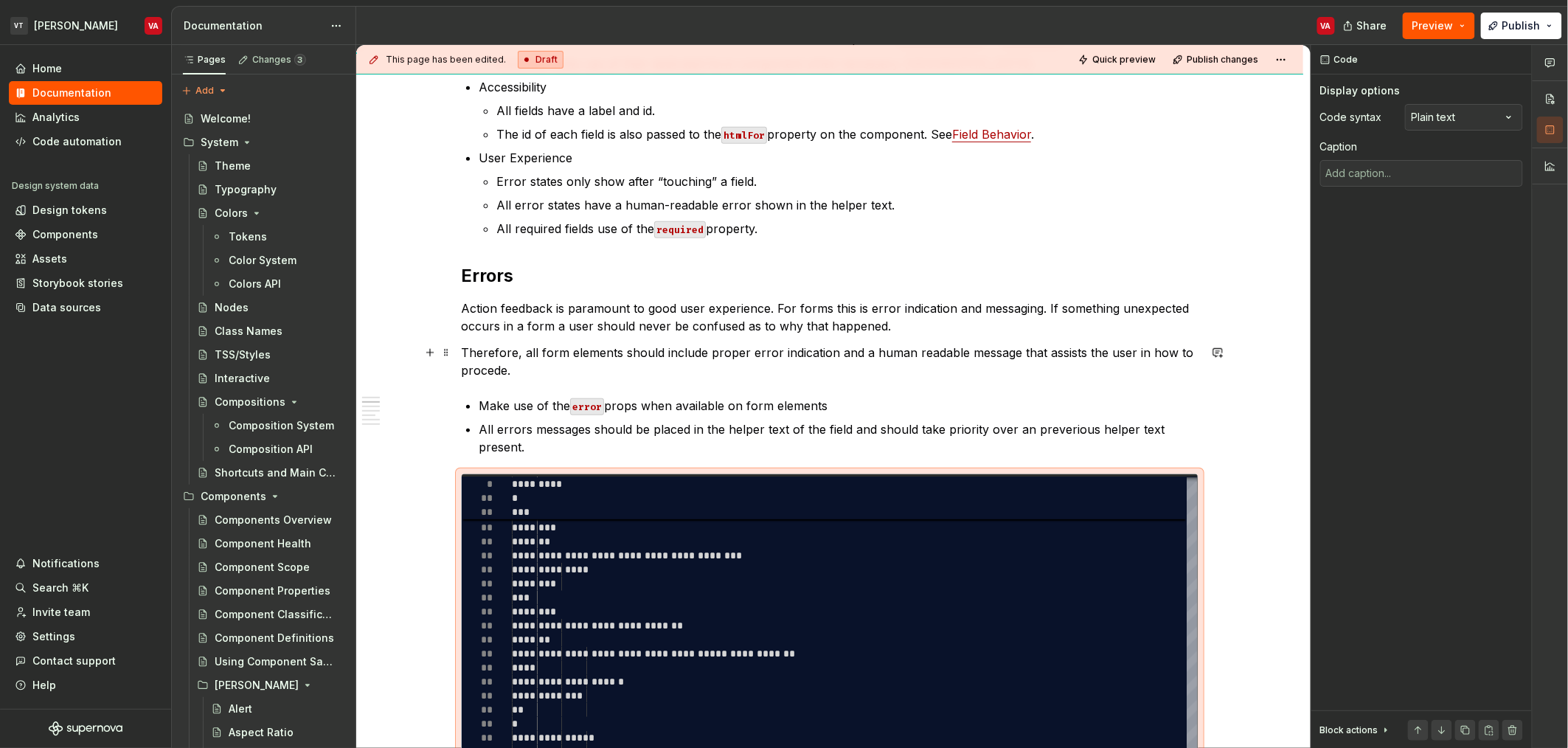
scroll to position [520, 0]
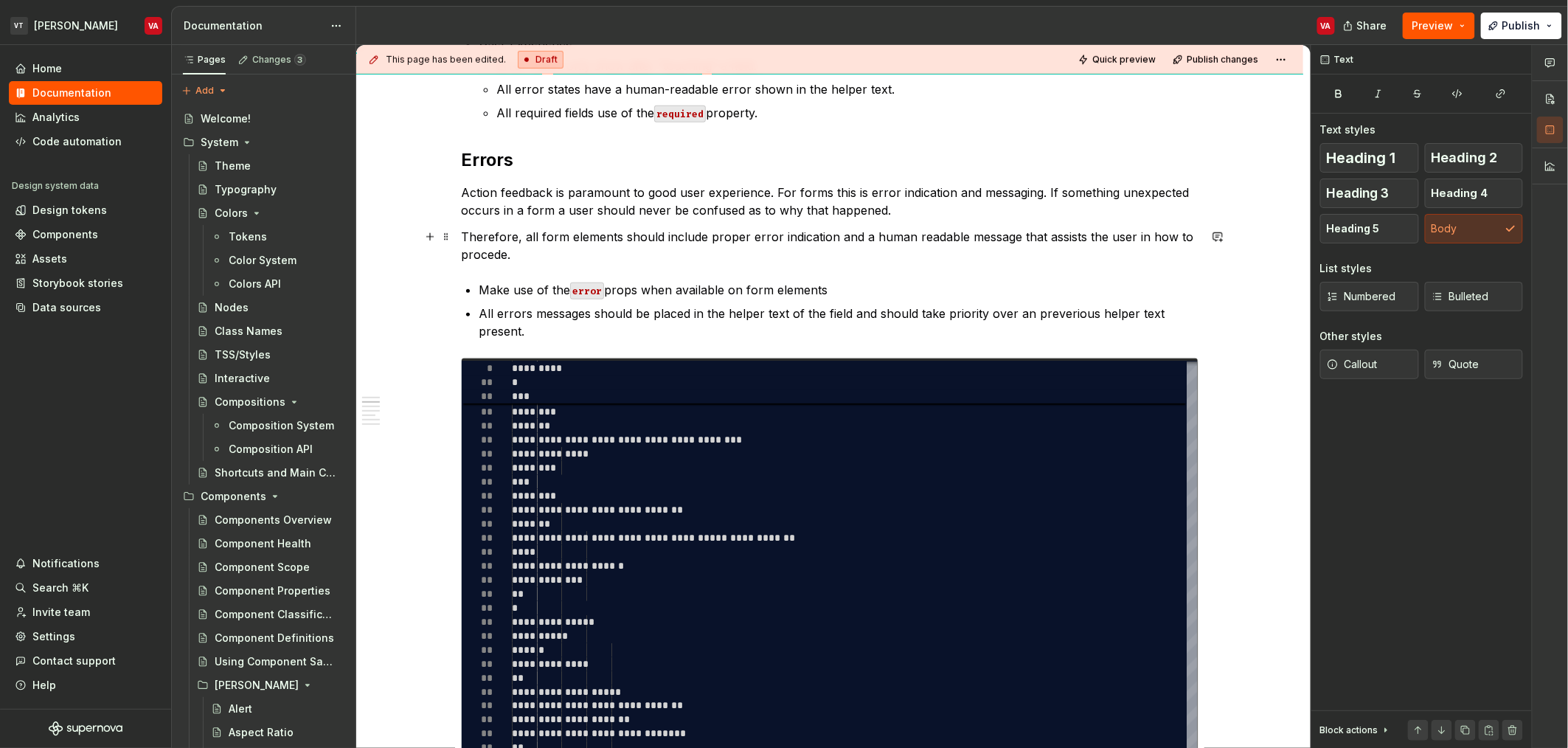
click at [733, 235] on p "Therefore, all form elements should include proper error indication and a human…" at bounding box center [829, 245] width 737 height 35
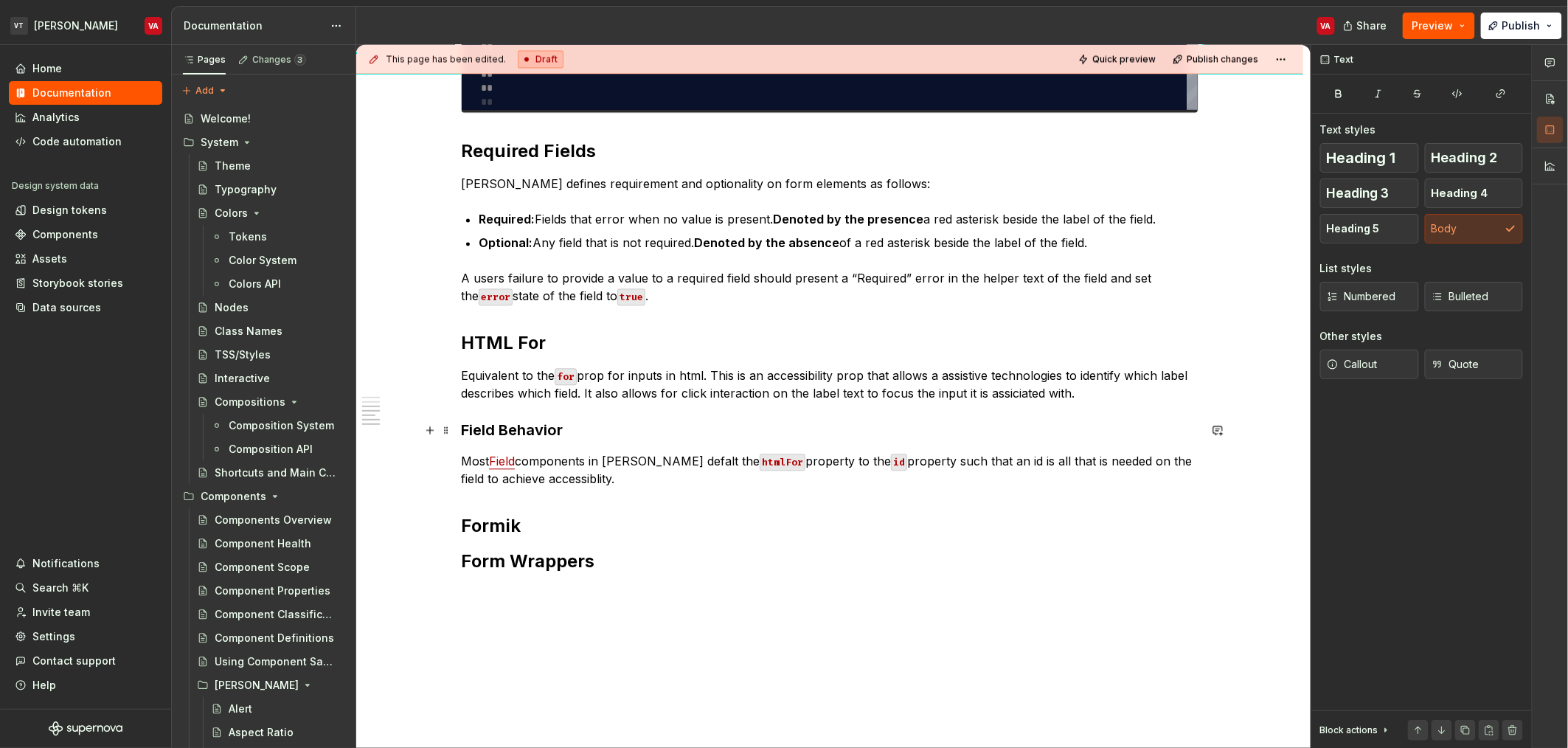
scroll to position [1281, 0]
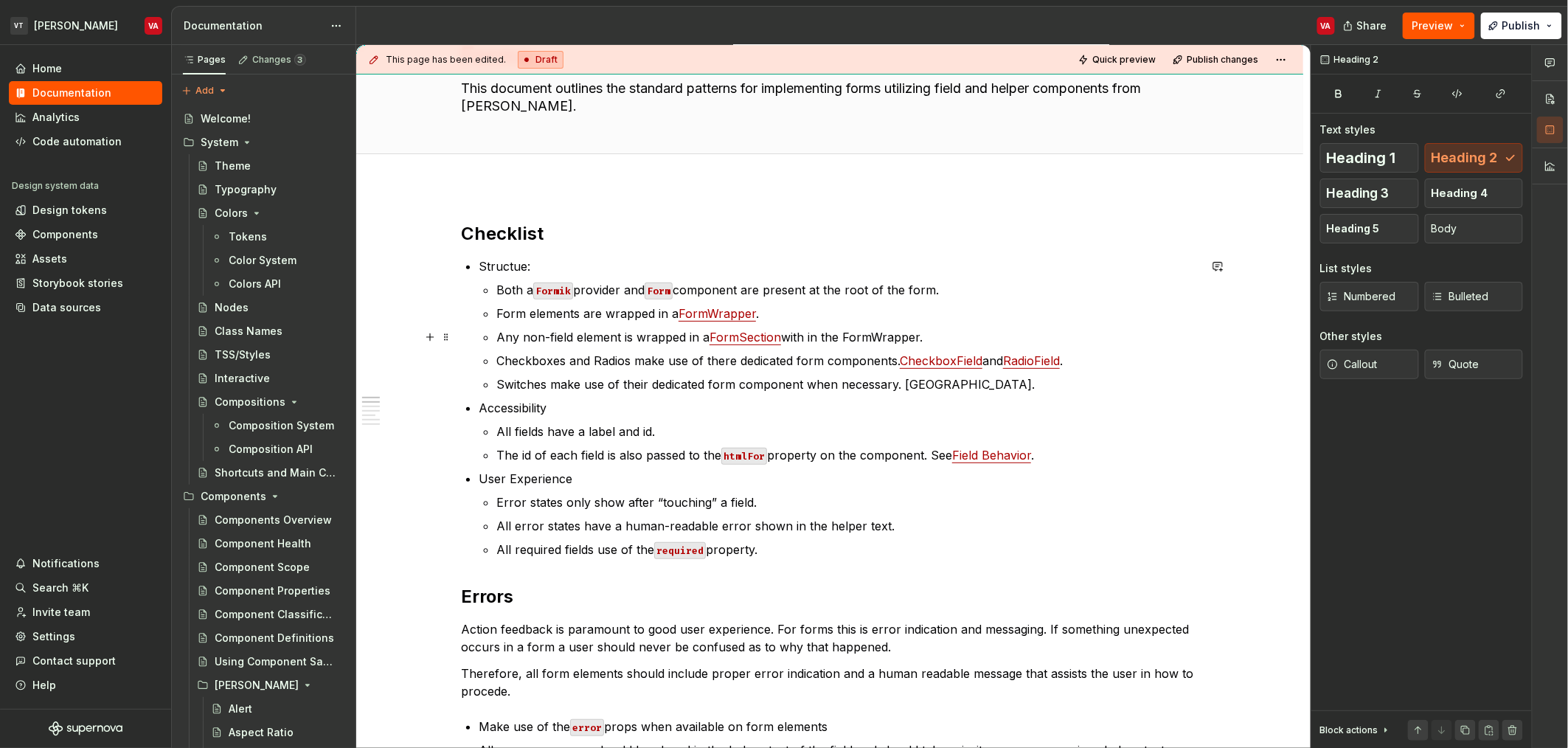
scroll to position [182, 0]
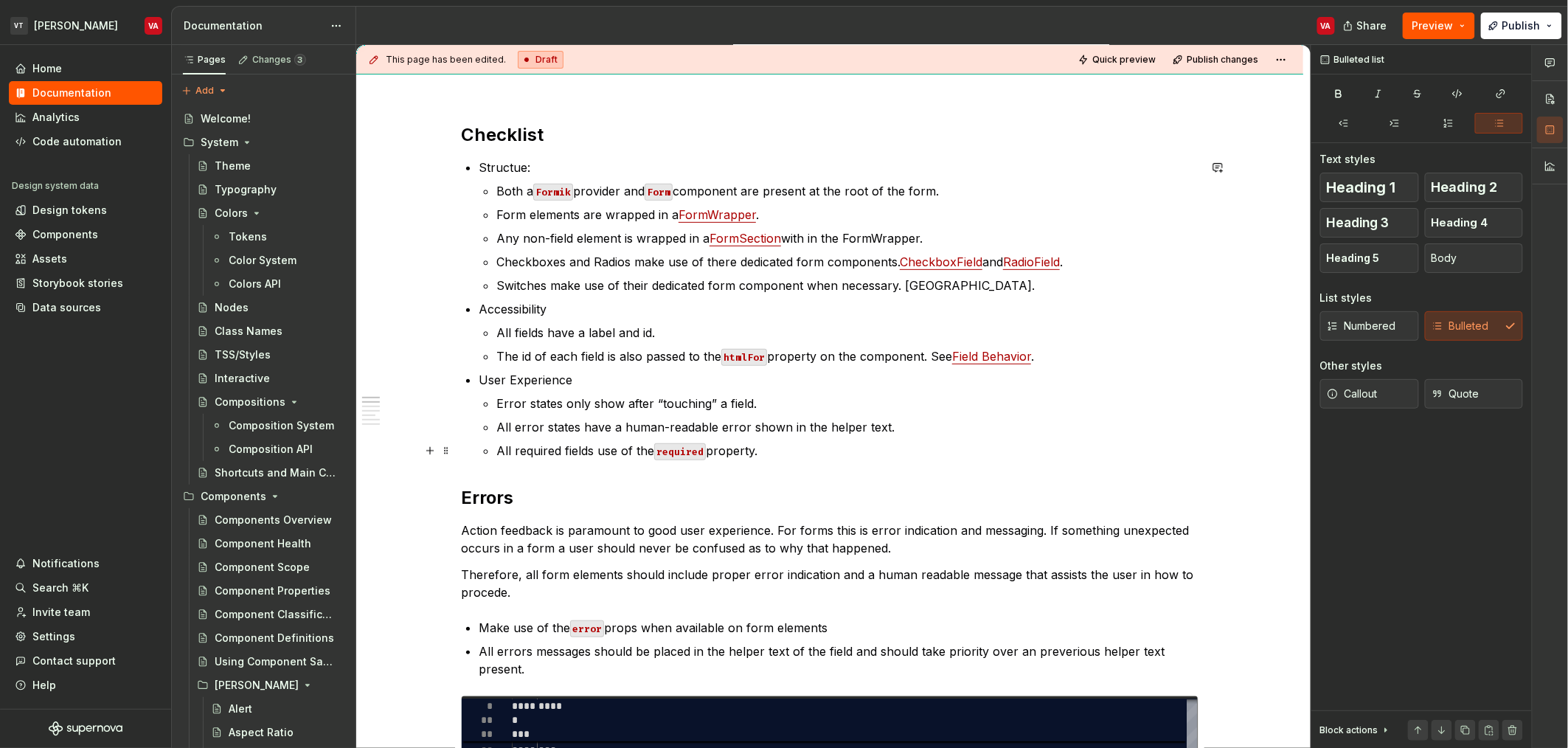
click at [767, 453] on p "All required fields use of the required property." at bounding box center [847, 450] width 702 height 17
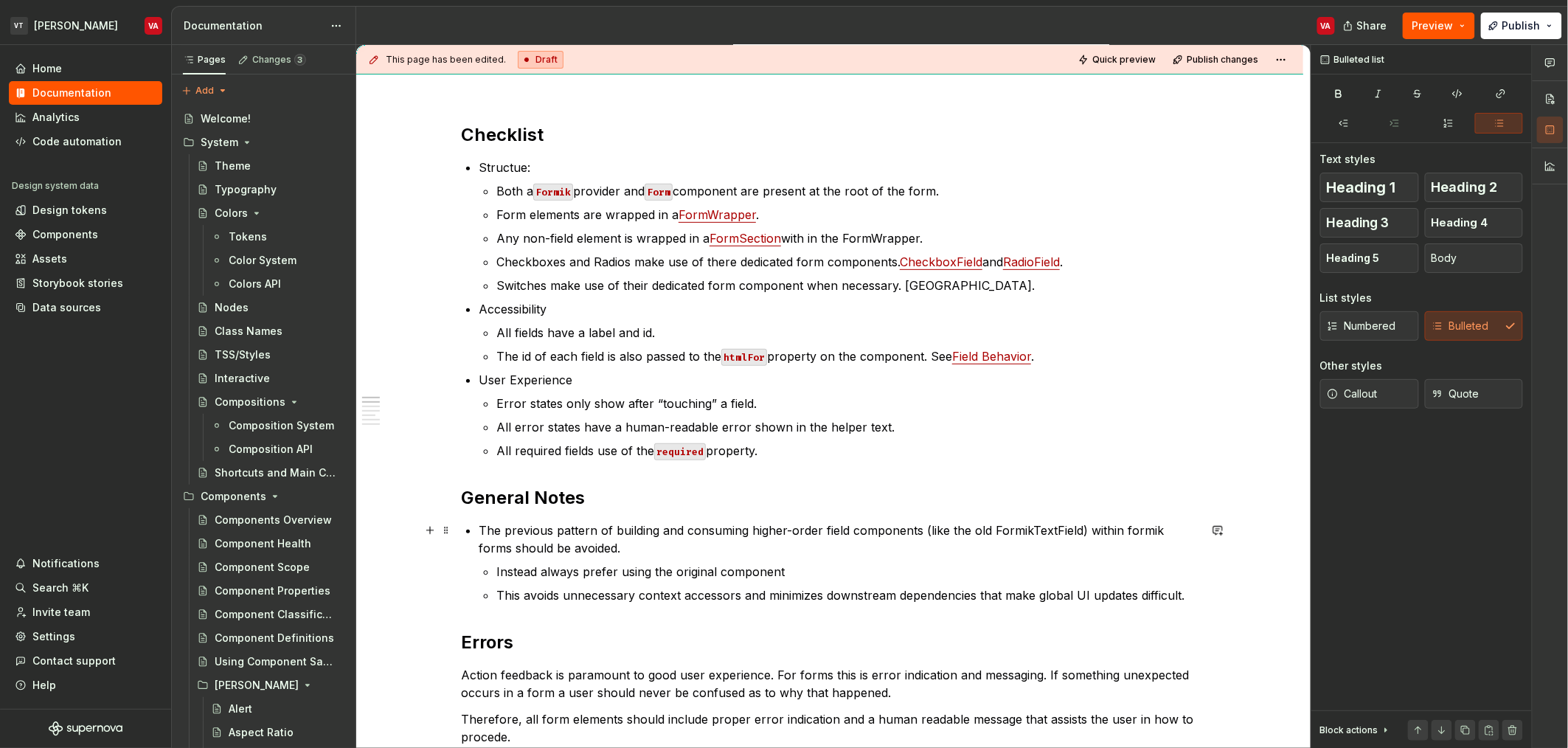
click at [715, 527] on p "The previous pattern of building and consuming higher-order field components (l…" at bounding box center [838, 539] width 720 height 35
drag, startPoint x: 813, startPoint y: 565, endPoint x: 818, endPoint y: 580, distance: 15.8
click at [813, 570] on p "Instead always prefer using the original component" at bounding box center [847, 571] width 702 height 17
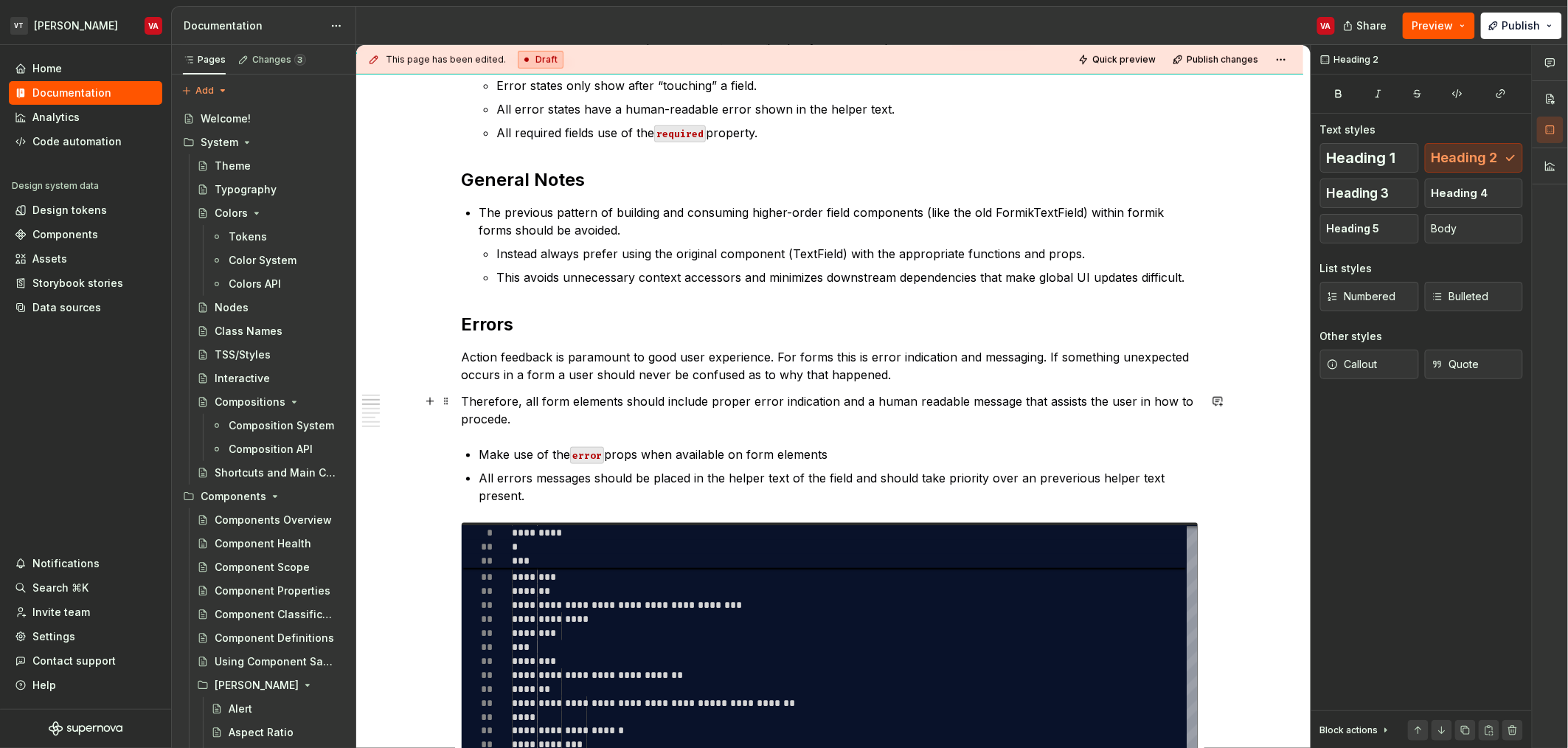
scroll to position [509, 0]
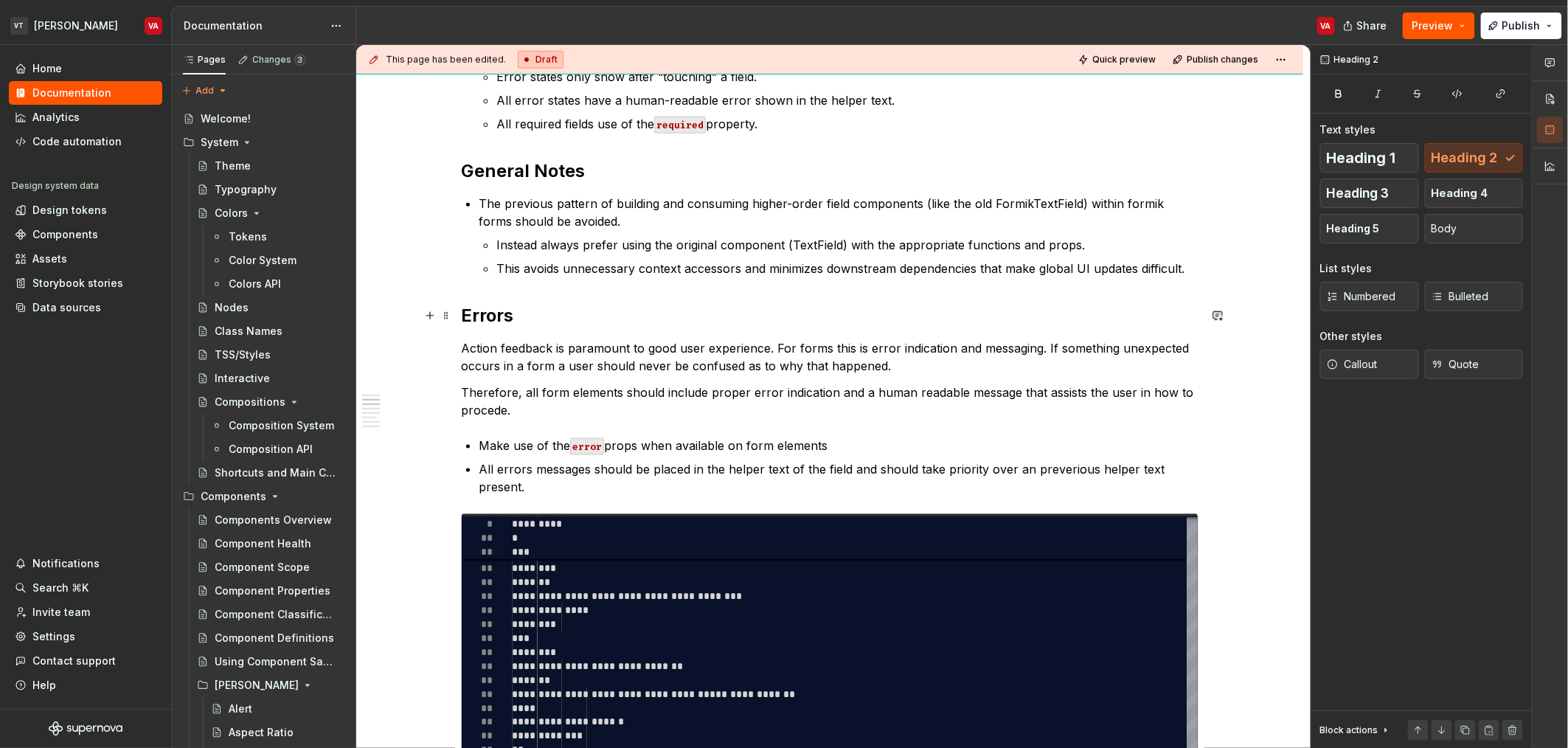
click at [540, 294] on div "Checklist Structue: Both a Formik provider and Form component are present at th…" at bounding box center [829, 610] width 737 height 1627
click at [538, 319] on h2 "Errors" at bounding box center [829, 316] width 737 height 23
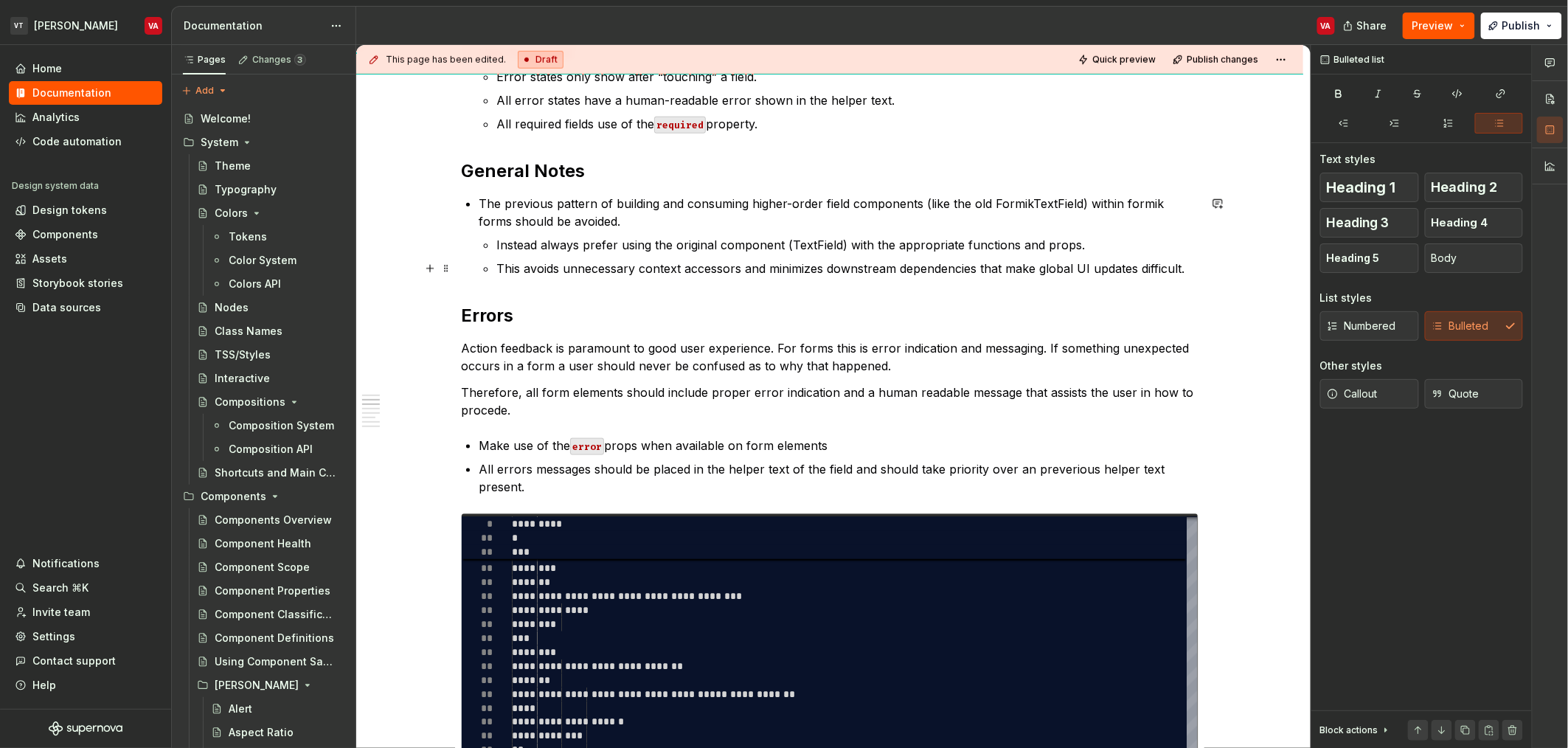
click at [554, 274] on p "This avoids unnecessary context accessors and minimizes downstream dependencies…" at bounding box center [847, 268] width 702 height 17
click at [558, 239] on p "Instead always prefer using the original component (TextField) with the appropr…" at bounding box center [847, 245] width 702 height 17
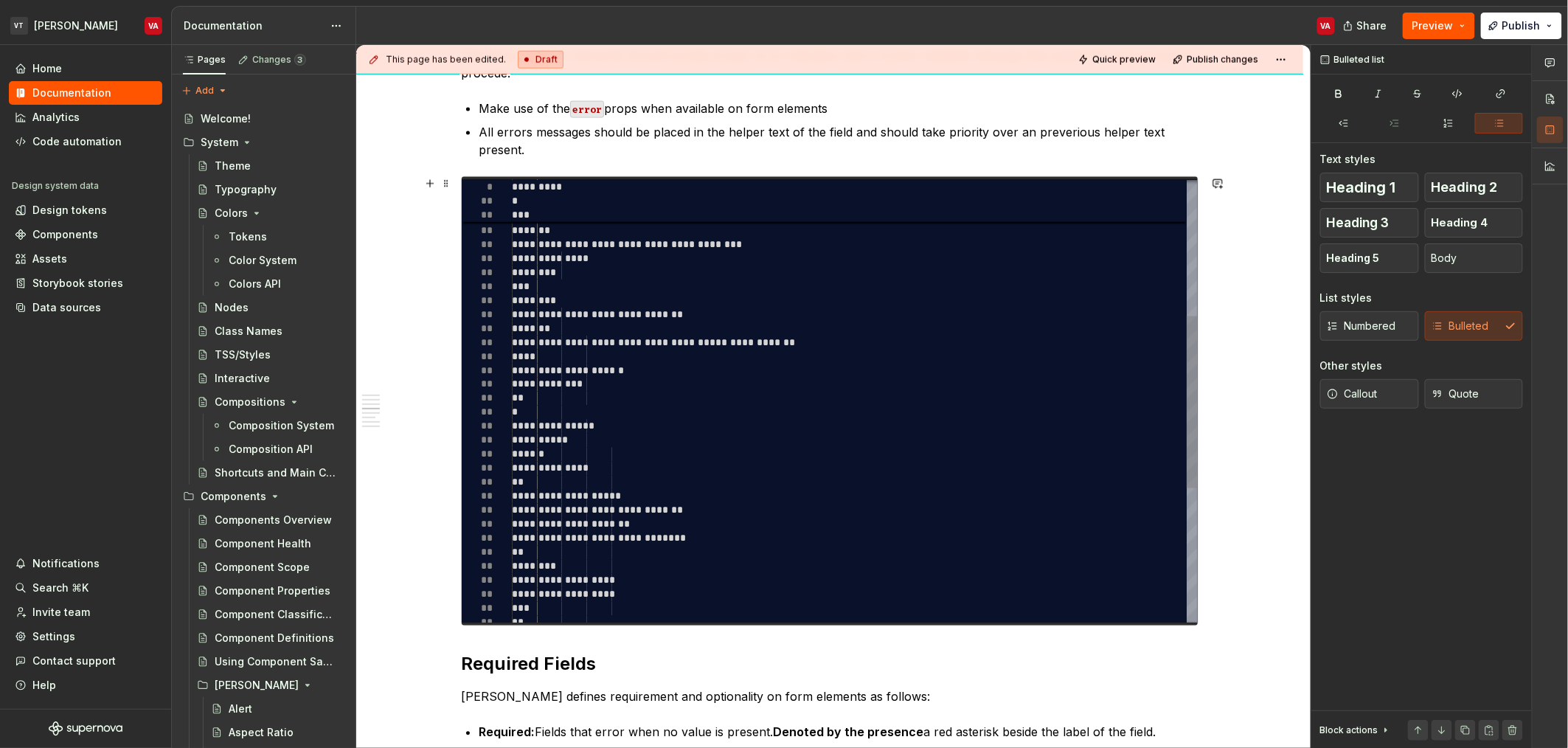
scroll to position [868, 0]
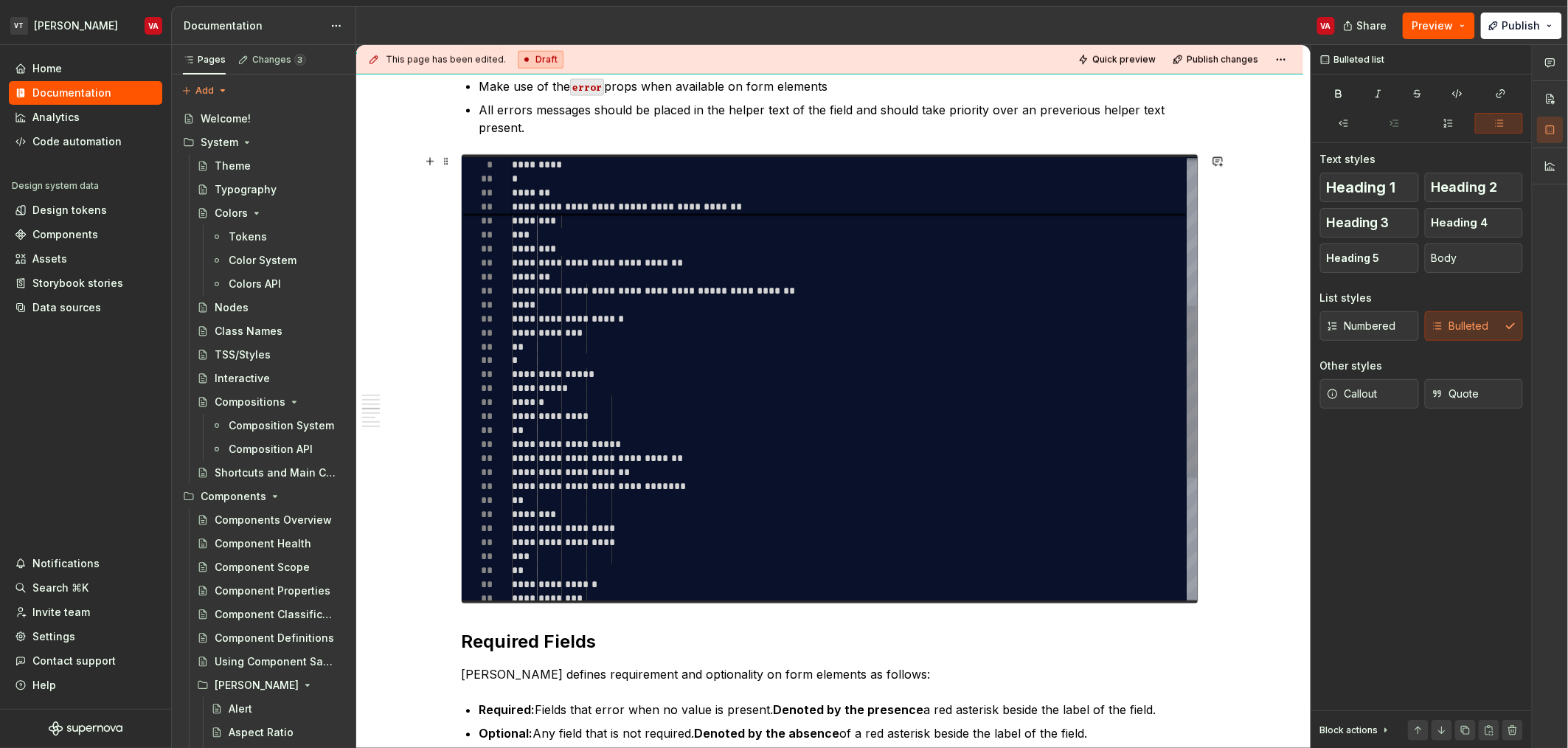
type textarea "*"
click at [644, 380] on div "**********" at bounding box center [854, 347] width 685 height 1135
type textarea "**********"
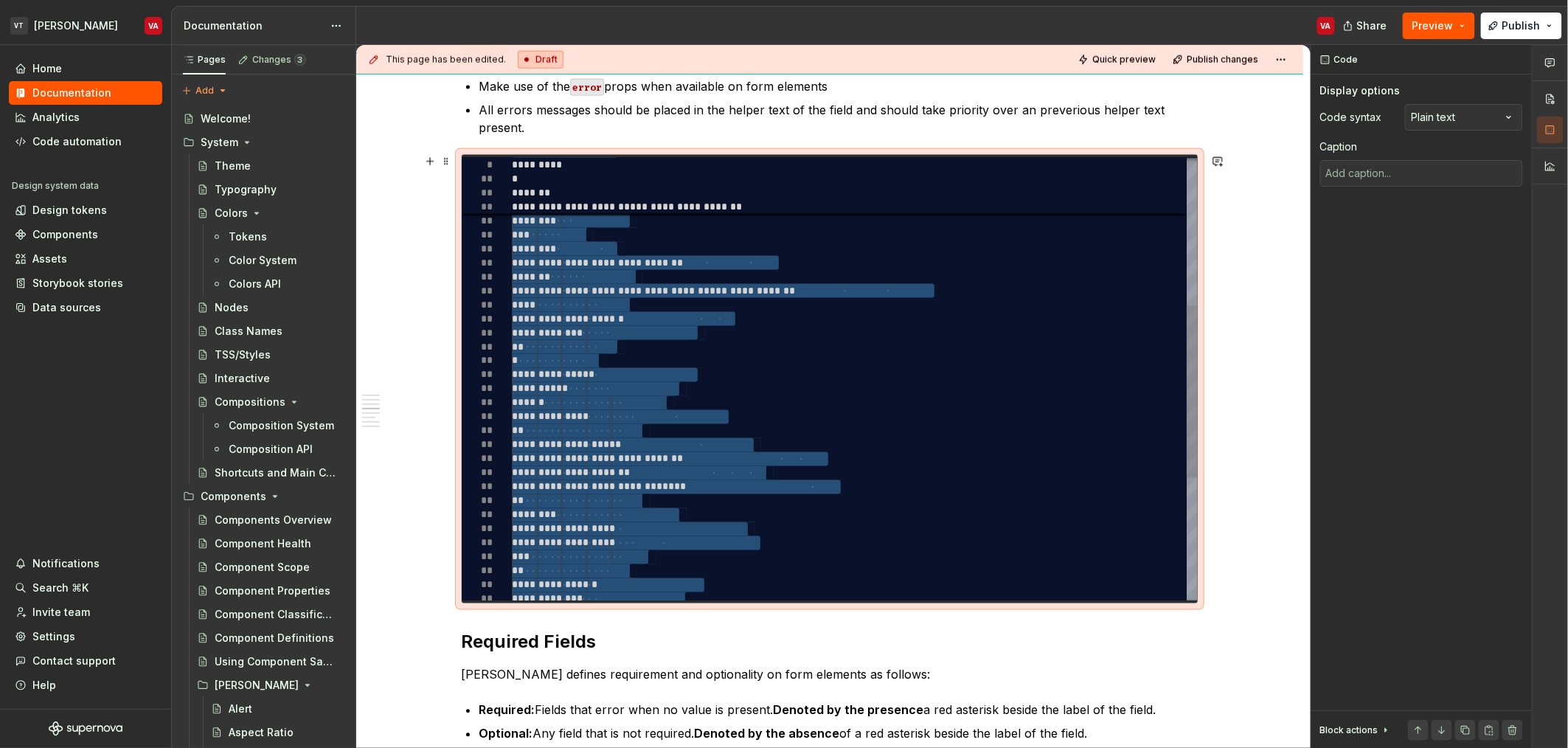
type textarea "*"
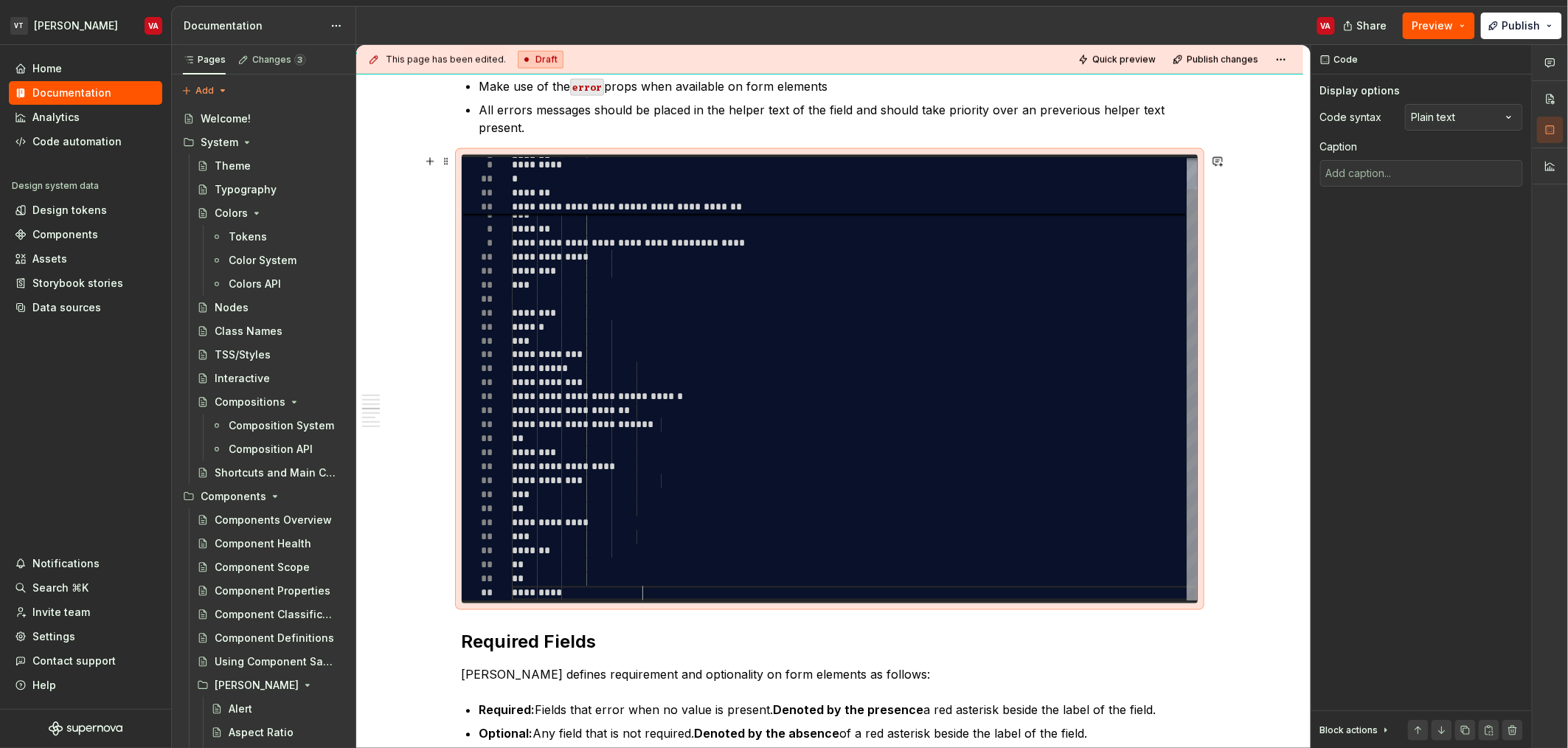
scroll to position [54, 79]
click at [679, 578] on div "**********" at bounding box center [854, 362] width 685 height 476
click at [675, 589] on div "**********" at bounding box center [854, 362] width 685 height 476
type textarea "**********"
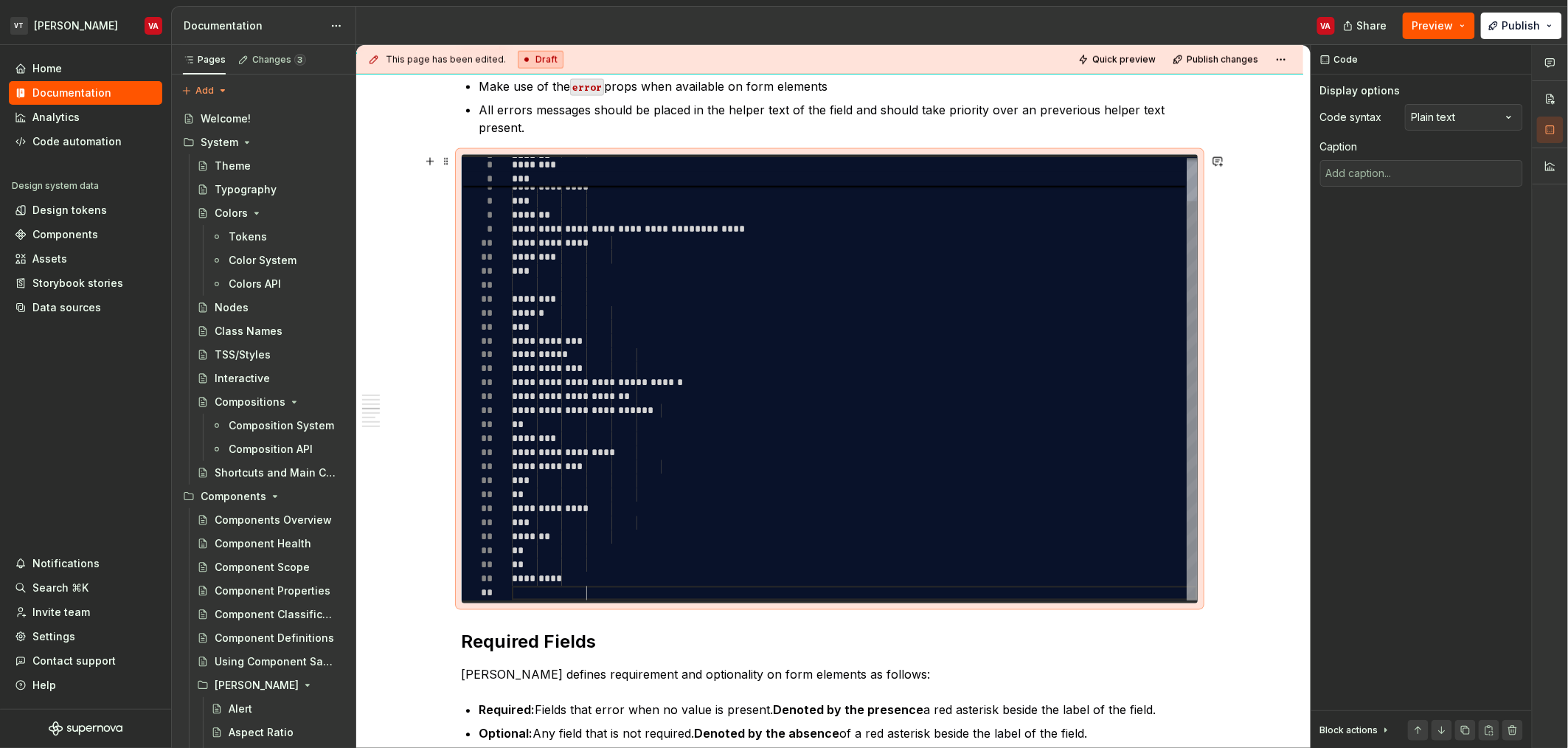
type textarea "*"
type textarea "**********"
type textarea "*"
type textarea "**********"
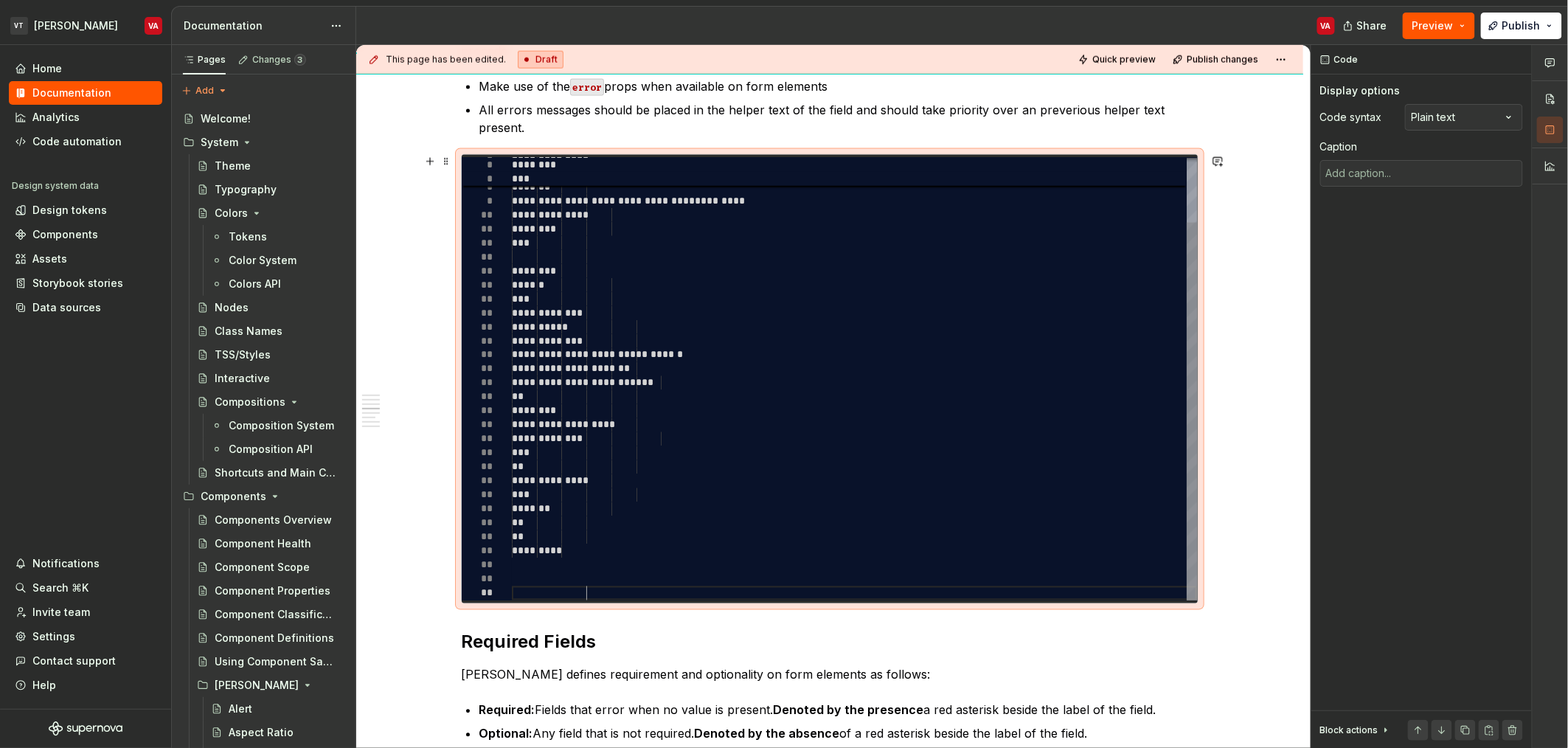
type textarea "*"
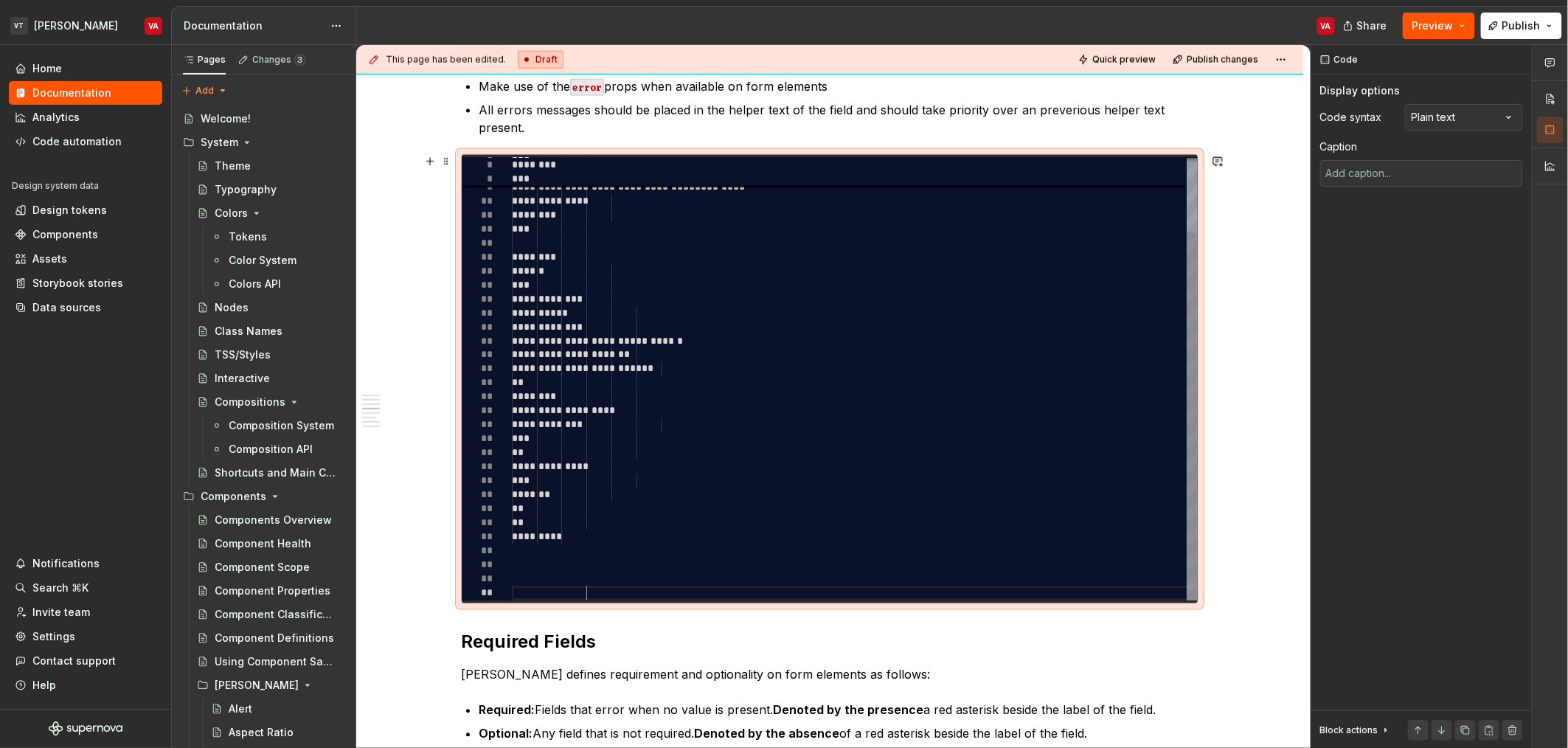
scroll to position [98, 74]
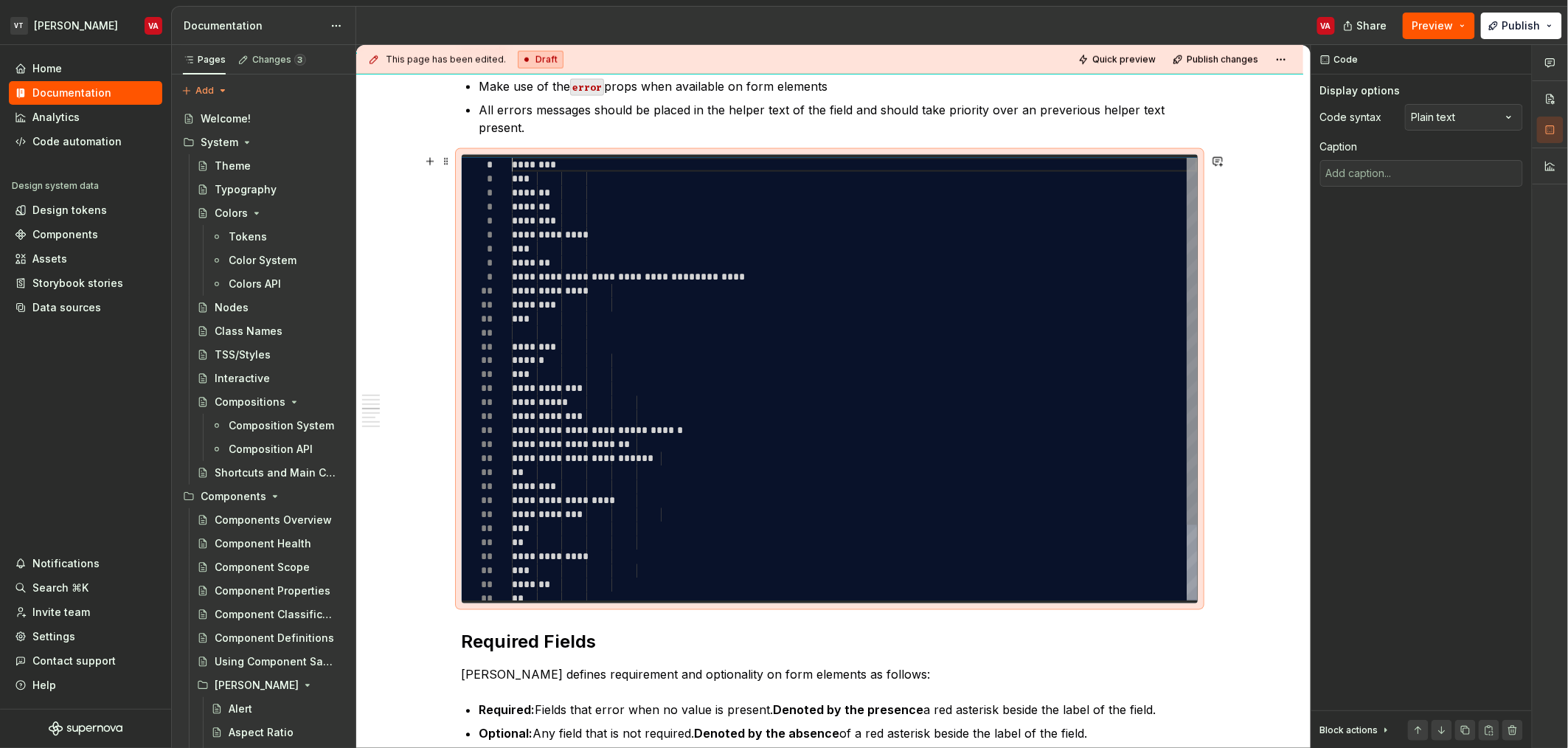
click at [512, 165] on div "**********" at bounding box center [854, 424] width 685 height 533
type textarea "**********"
type textarea "*"
type textarea "**********"
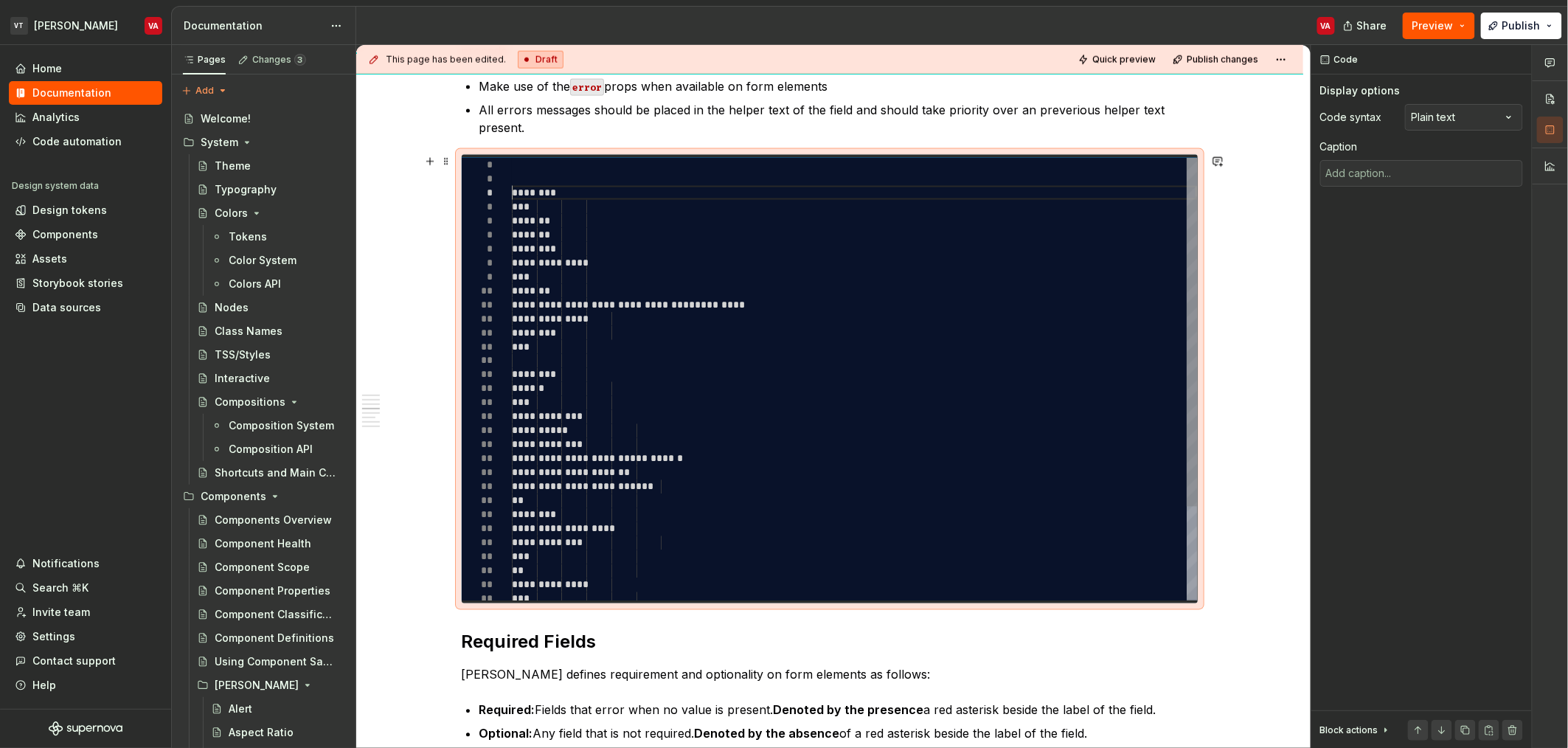
type textarea "*"
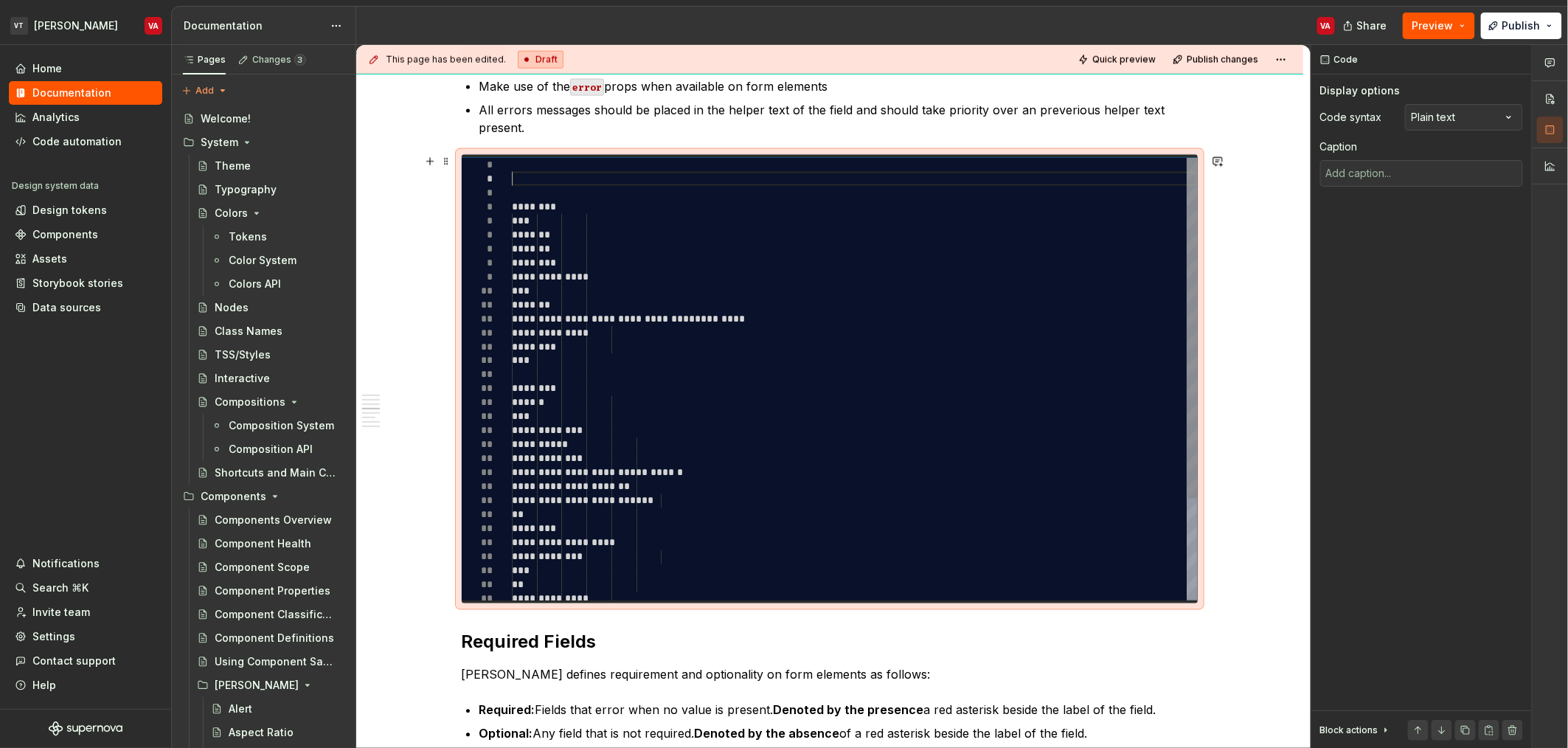
click at [601, 182] on div "**********" at bounding box center [854, 445] width 685 height 574
click at [613, 193] on div "**********" at bounding box center [854, 445] width 685 height 574
type textarea "**********"
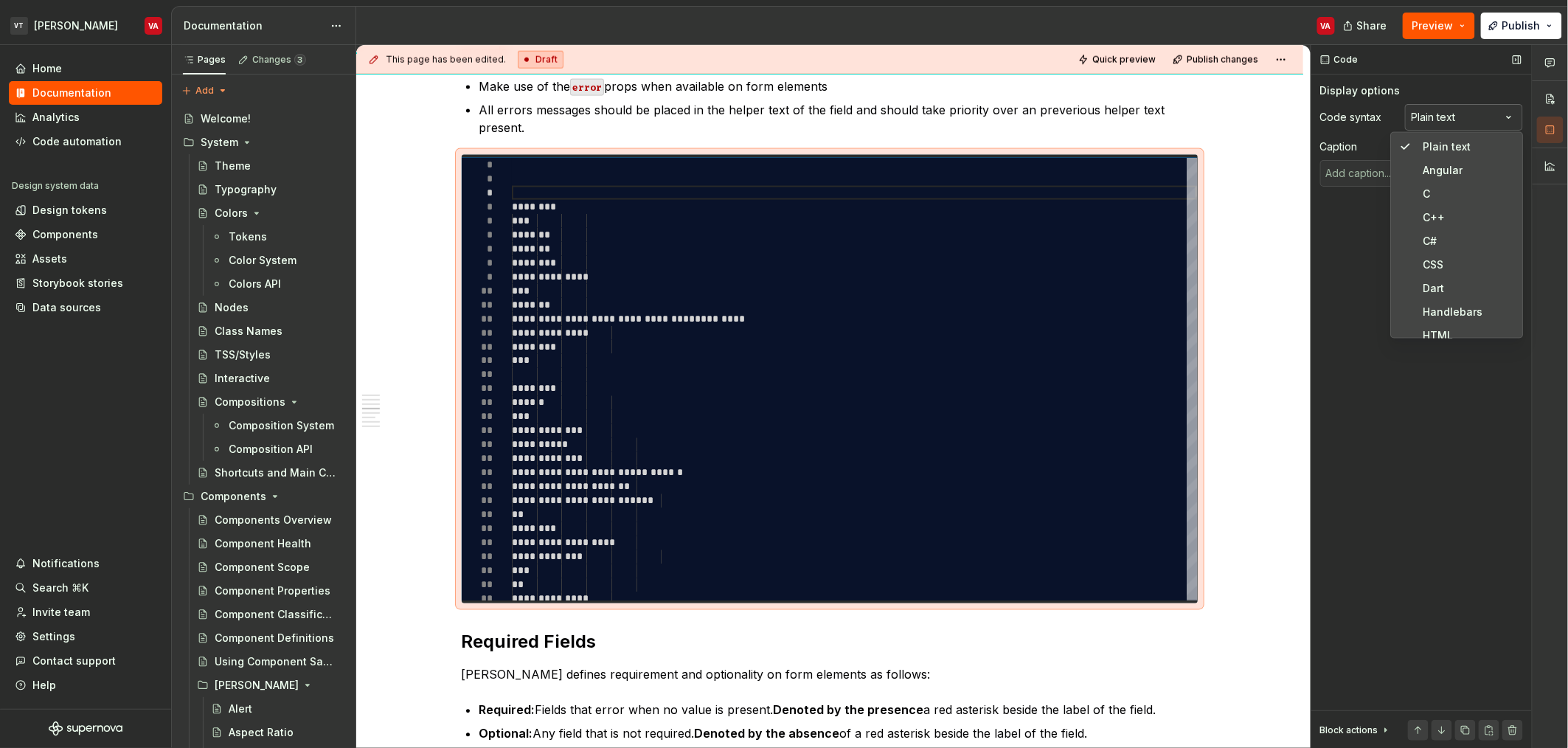
click at [1485, 119] on div "Comments Open comments No comments yet Select ‘Comment’ from the block context …" at bounding box center [1440, 397] width 257 height 703
type textarea "*"
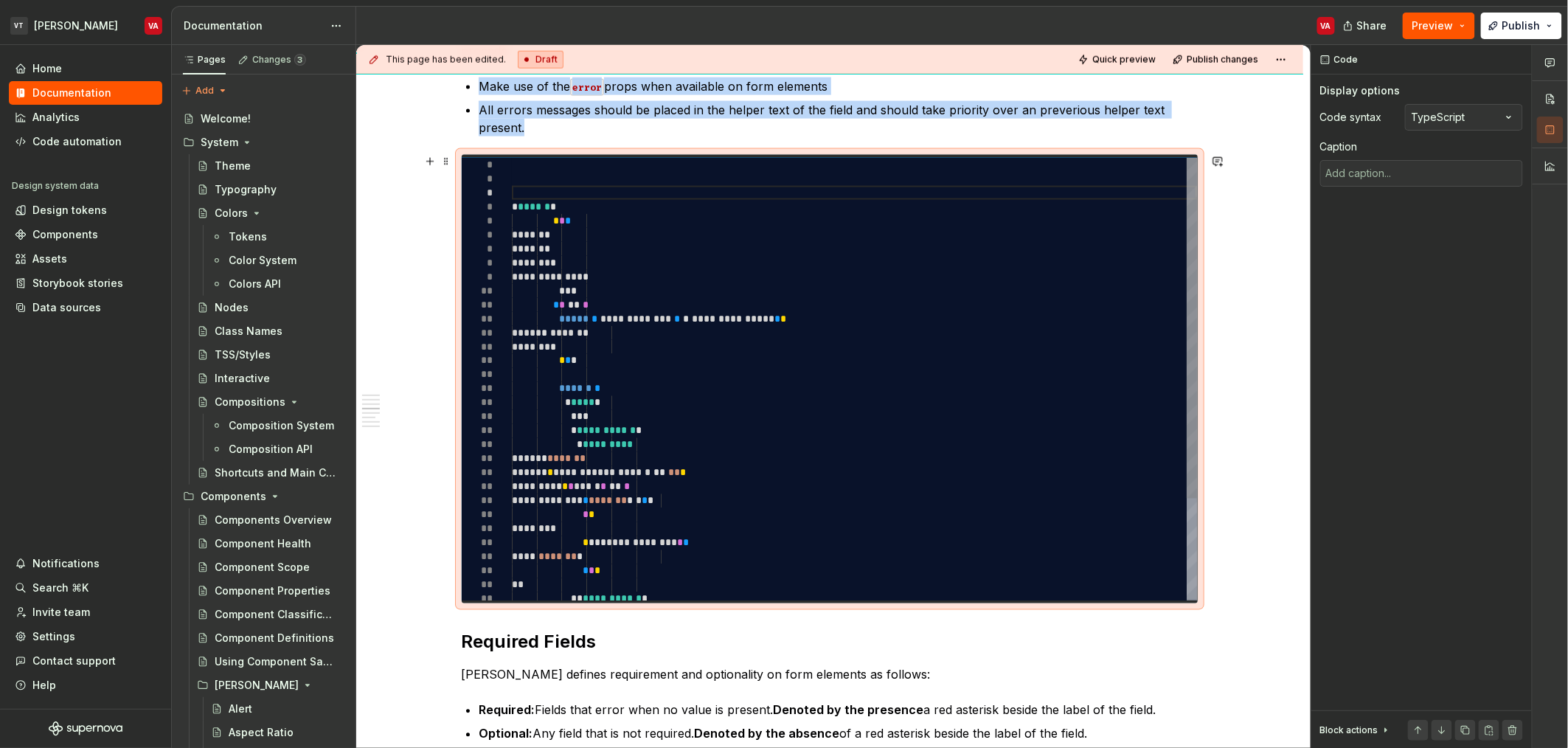
click at [512, 211] on span "*" at bounding box center [515, 207] width 6 height 11
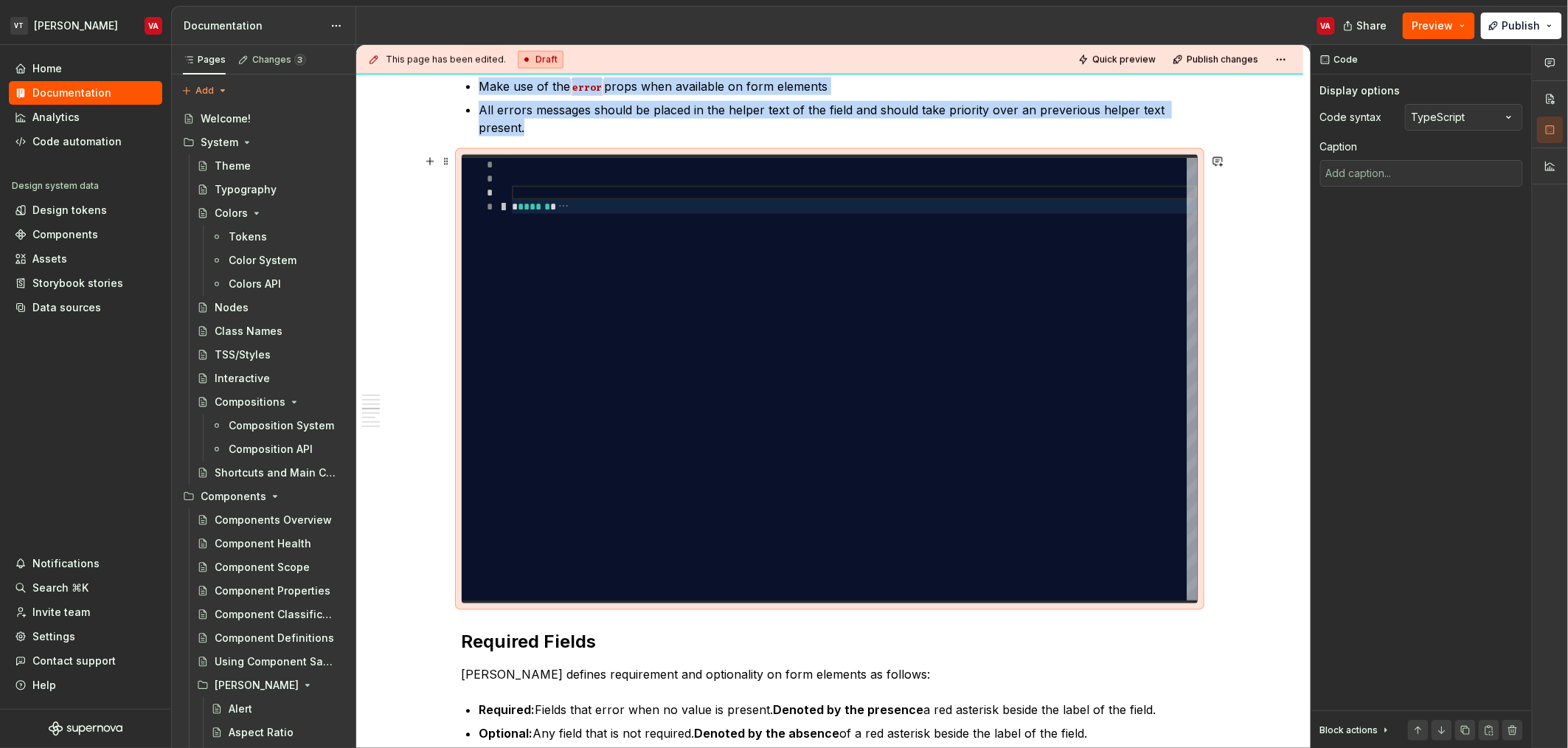
click at [508, 202] on div at bounding box center [503, 207] width 19 height 14
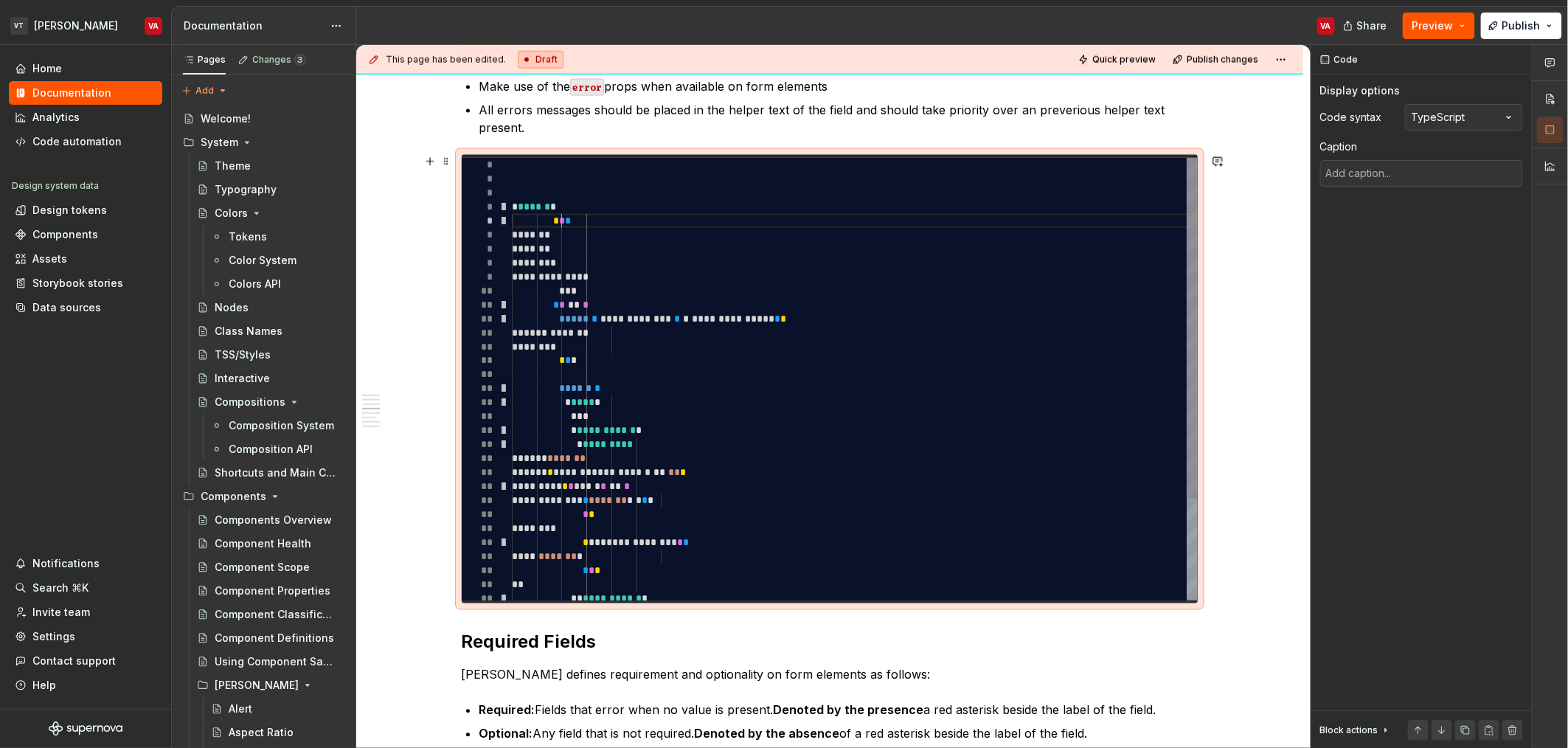
scroll to position [42, 0]
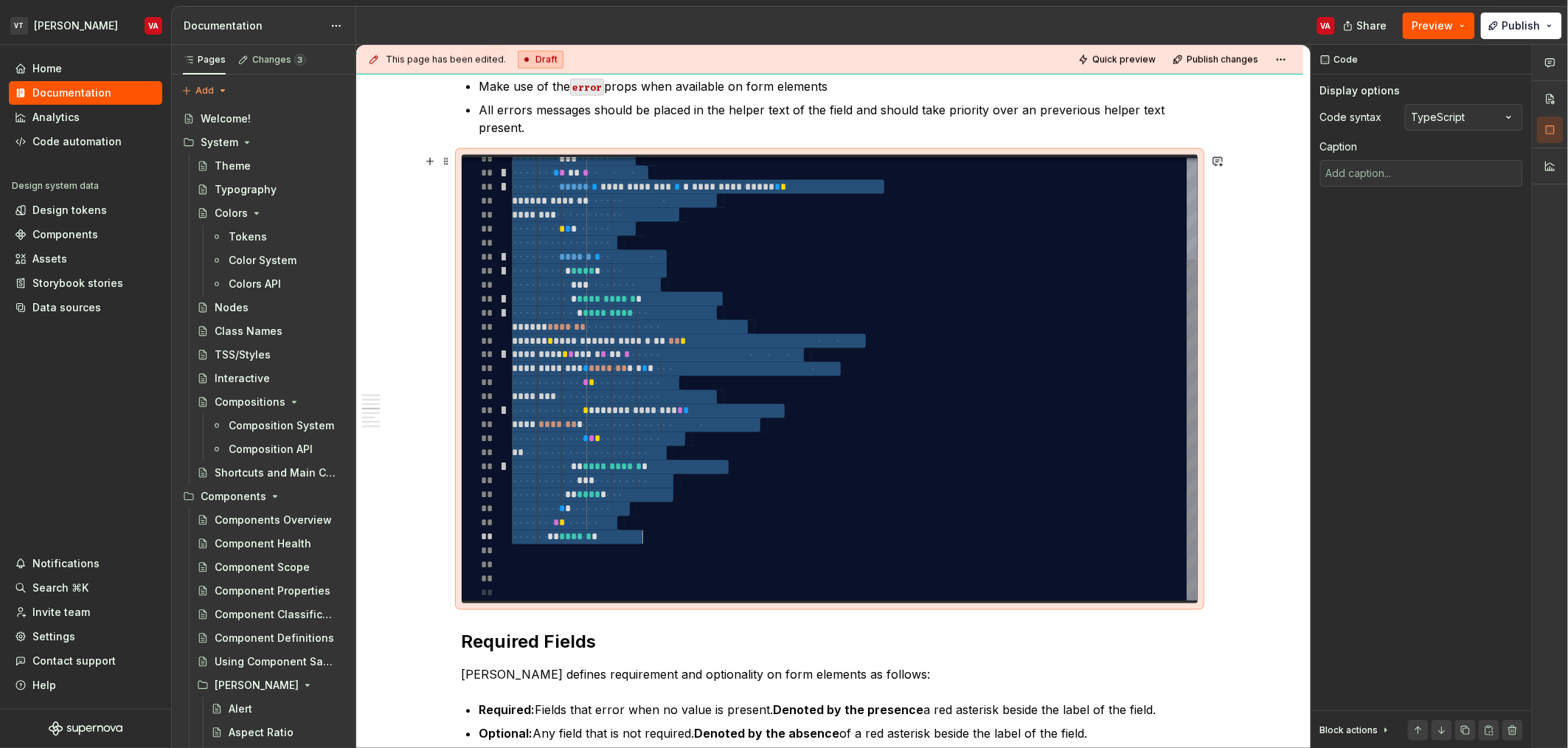
drag, startPoint x: 564, startPoint y: 217, endPoint x: 650, endPoint y: 534, distance: 328.5
type textarea "**********"
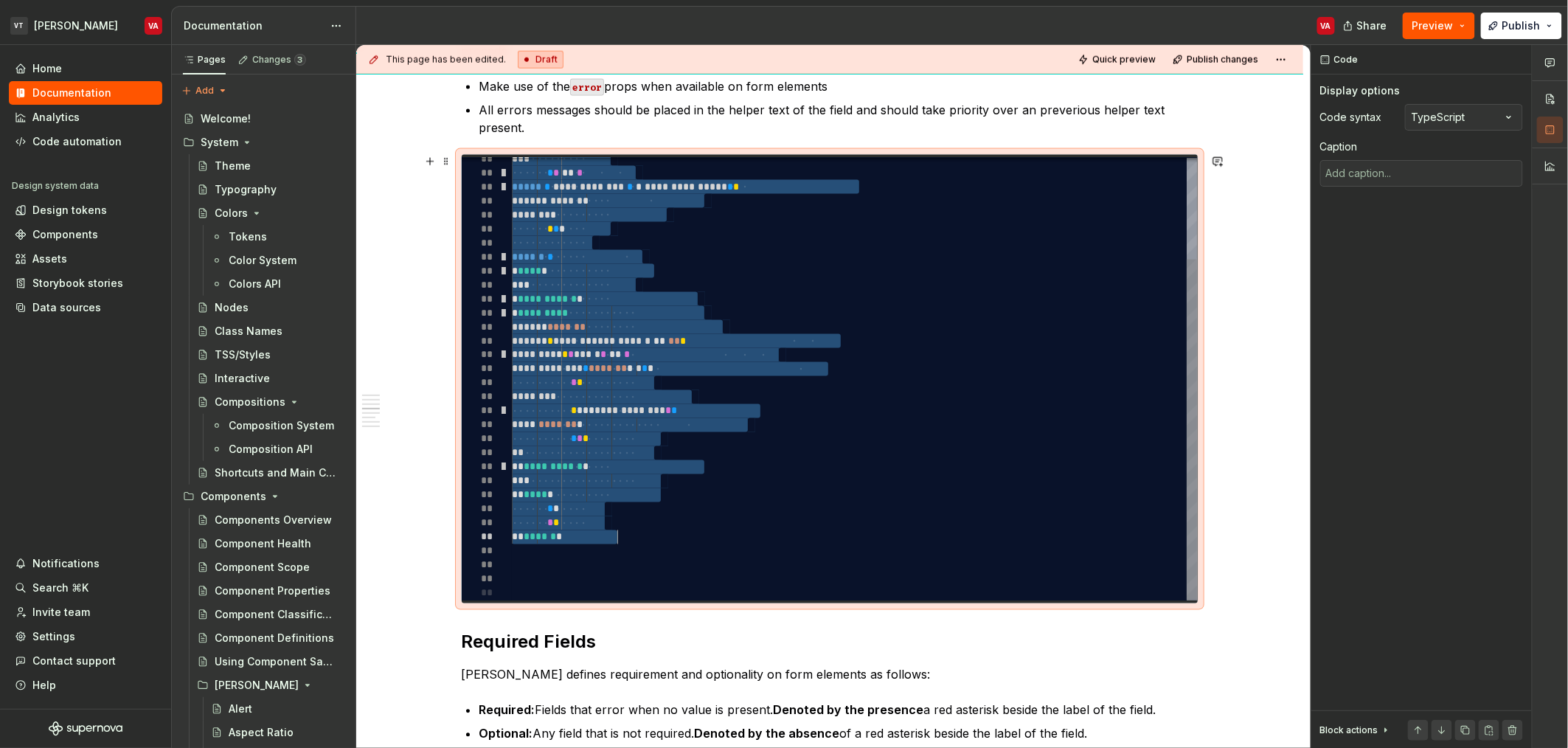
type textarea "*"
type textarea "**********"
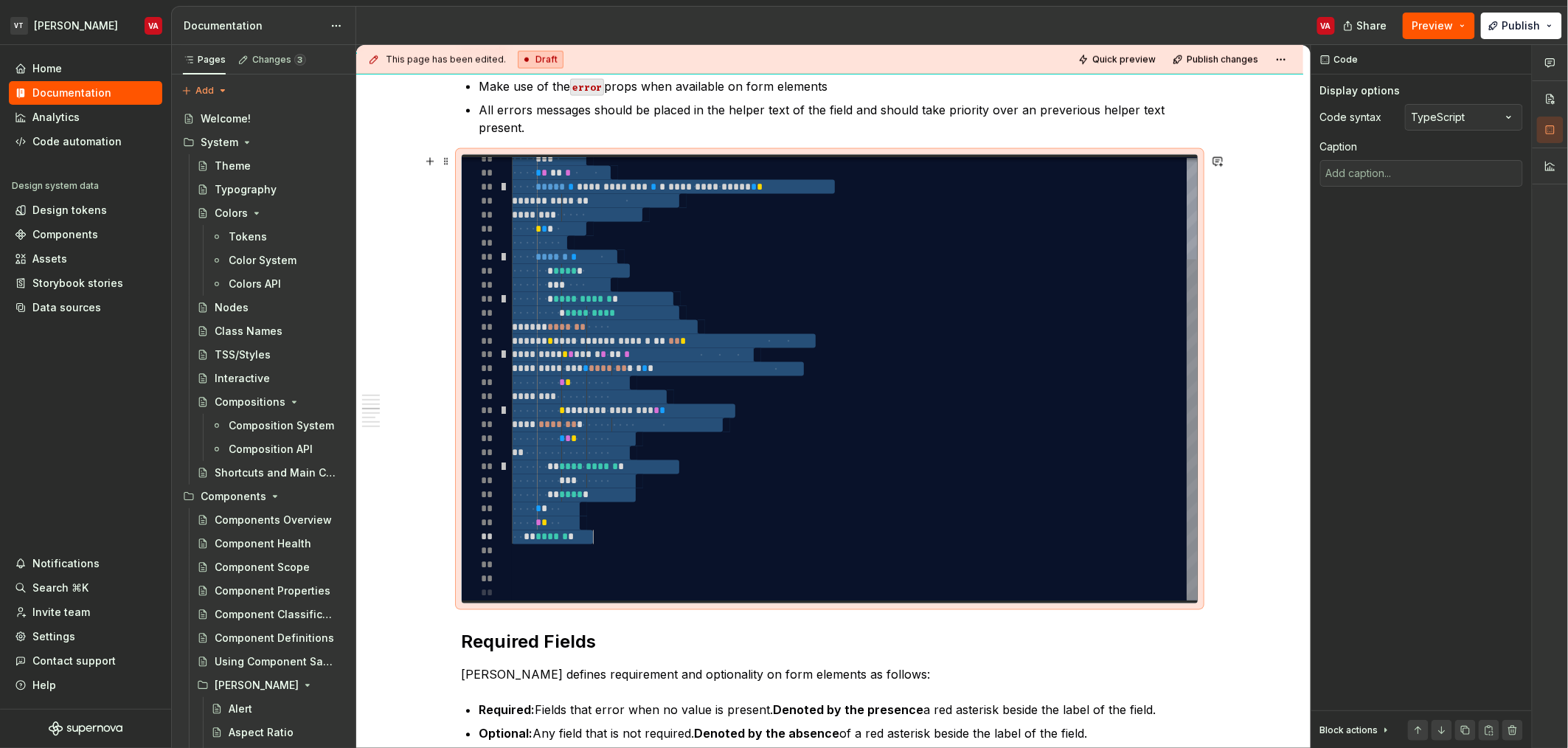
type textarea "*"
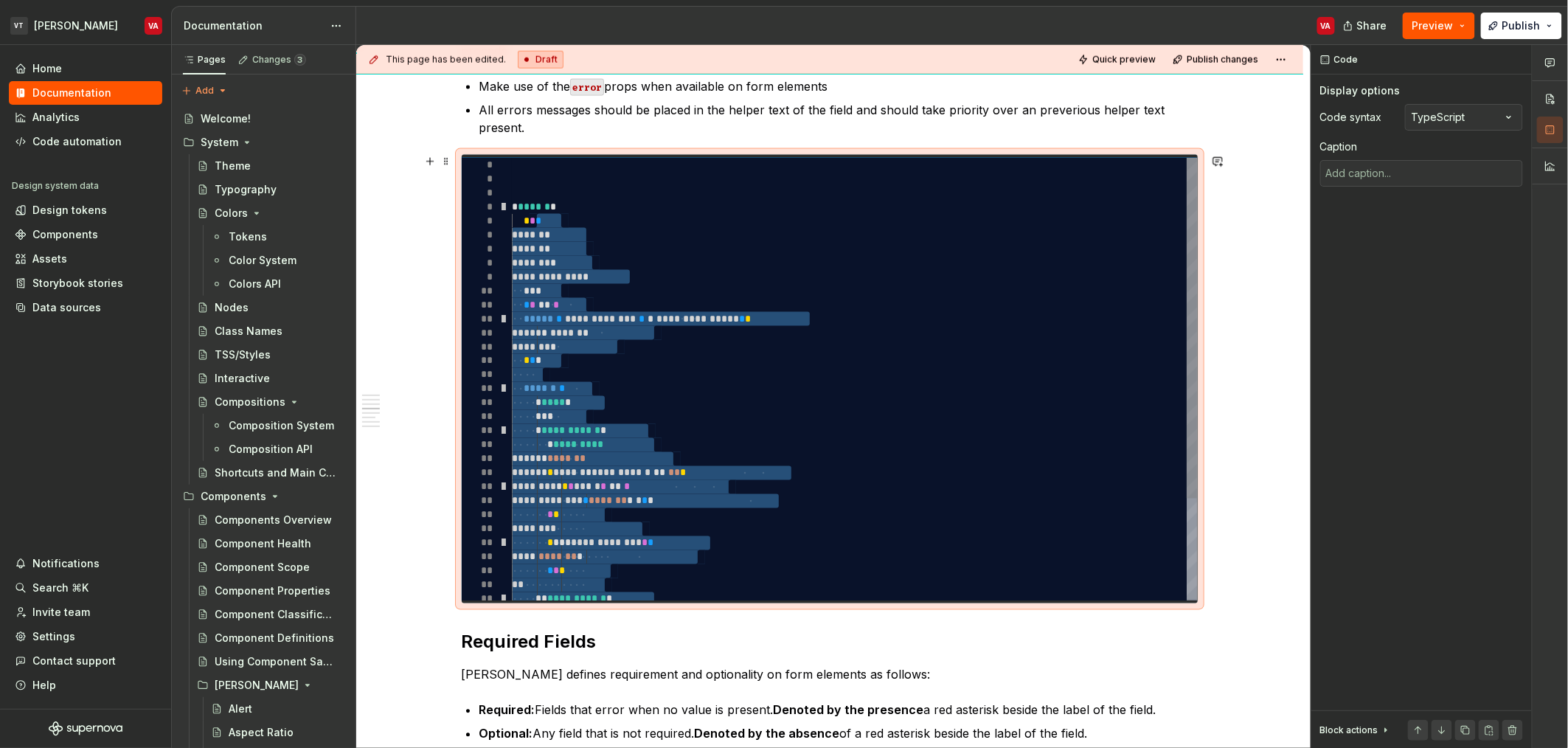
click at [613, 272] on div "**********" at bounding box center [854, 445] width 685 height 574
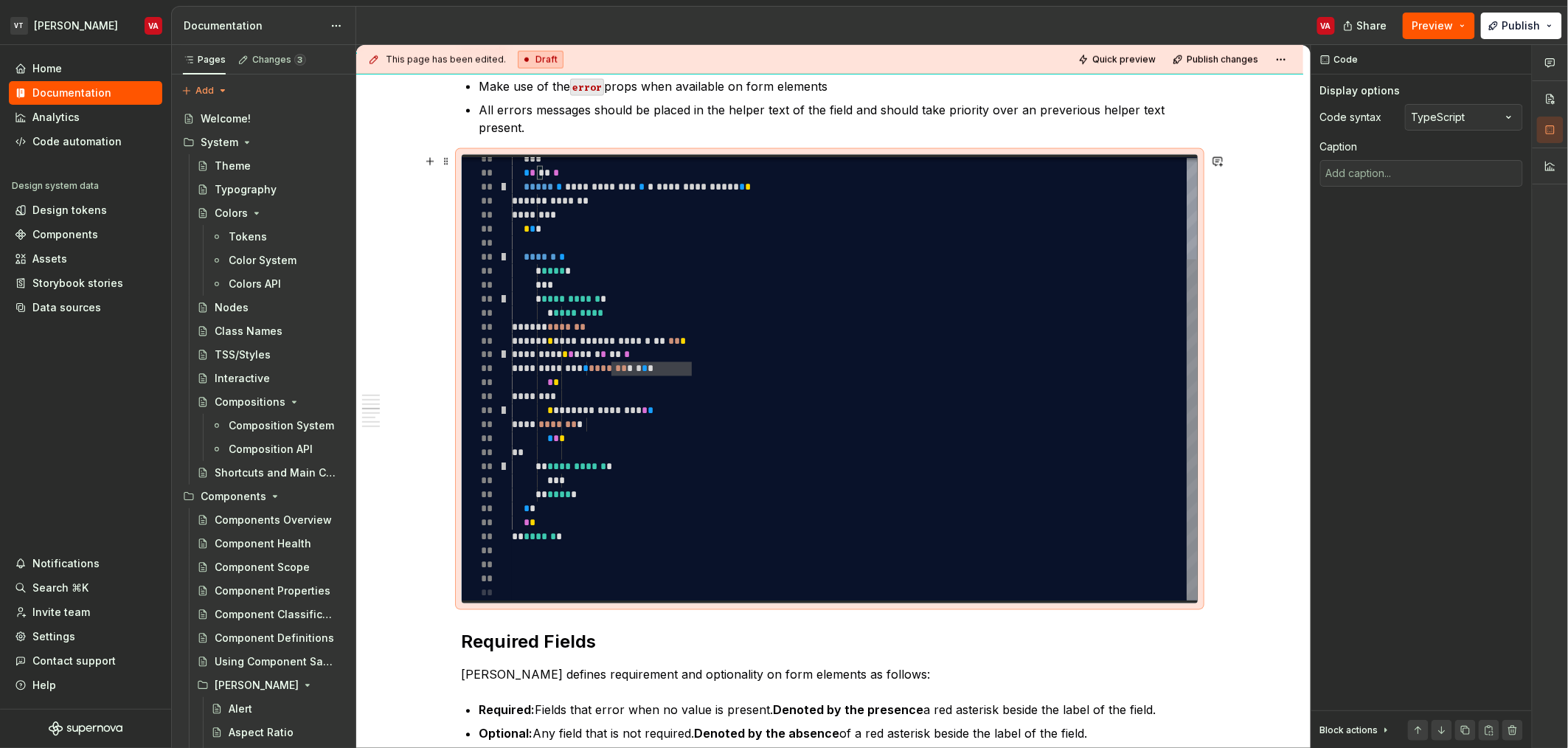
click at [597, 298] on div "**********" at bounding box center [854, 312] width 685 height 574
type textarea "**********"
click at [604, 310] on div "**********" at bounding box center [854, 312] width 685 height 574
click at [607, 328] on div "**********" at bounding box center [854, 312] width 685 height 574
click at [681, 347] on div "**********" at bounding box center [854, 312] width 685 height 574
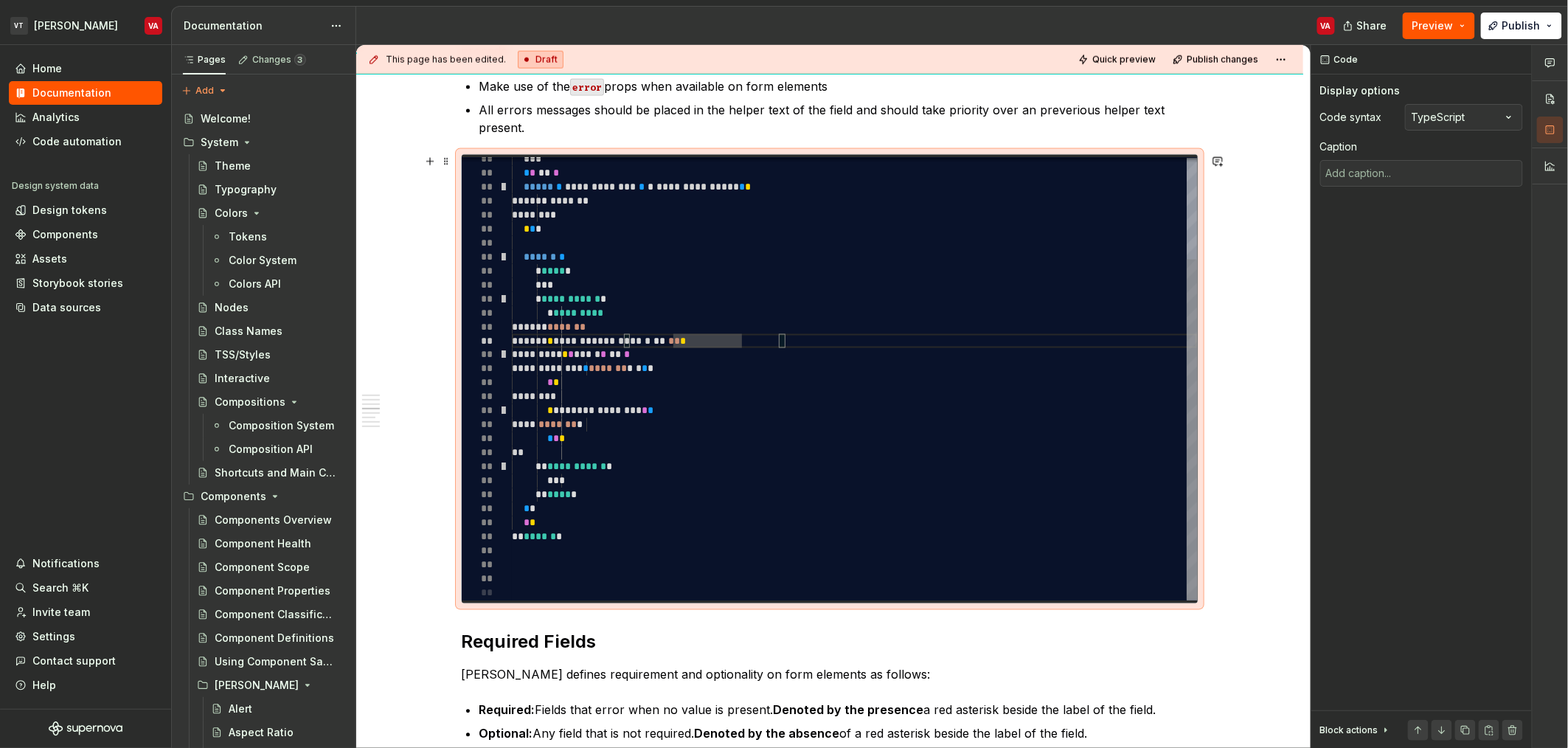
click at [721, 343] on div "**********" at bounding box center [854, 312] width 685 height 574
click at [736, 341] on div "**********" at bounding box center [854, 312] width 685 height 574
type textarea "*"
type textarea "**********"
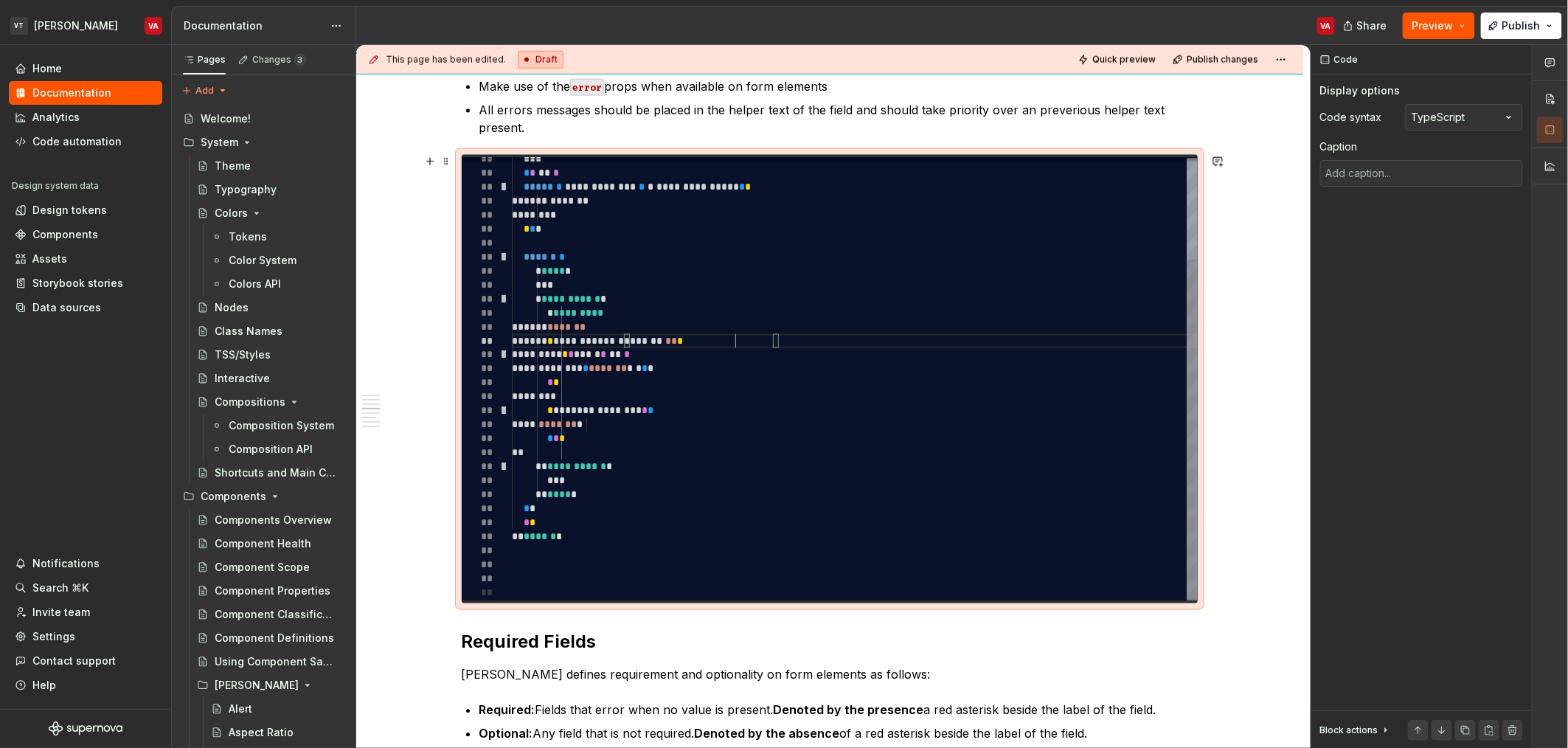
type textarea "*"
type textarea "**********"
type textarea "*"
type textarea "**********"
type textarea "*"
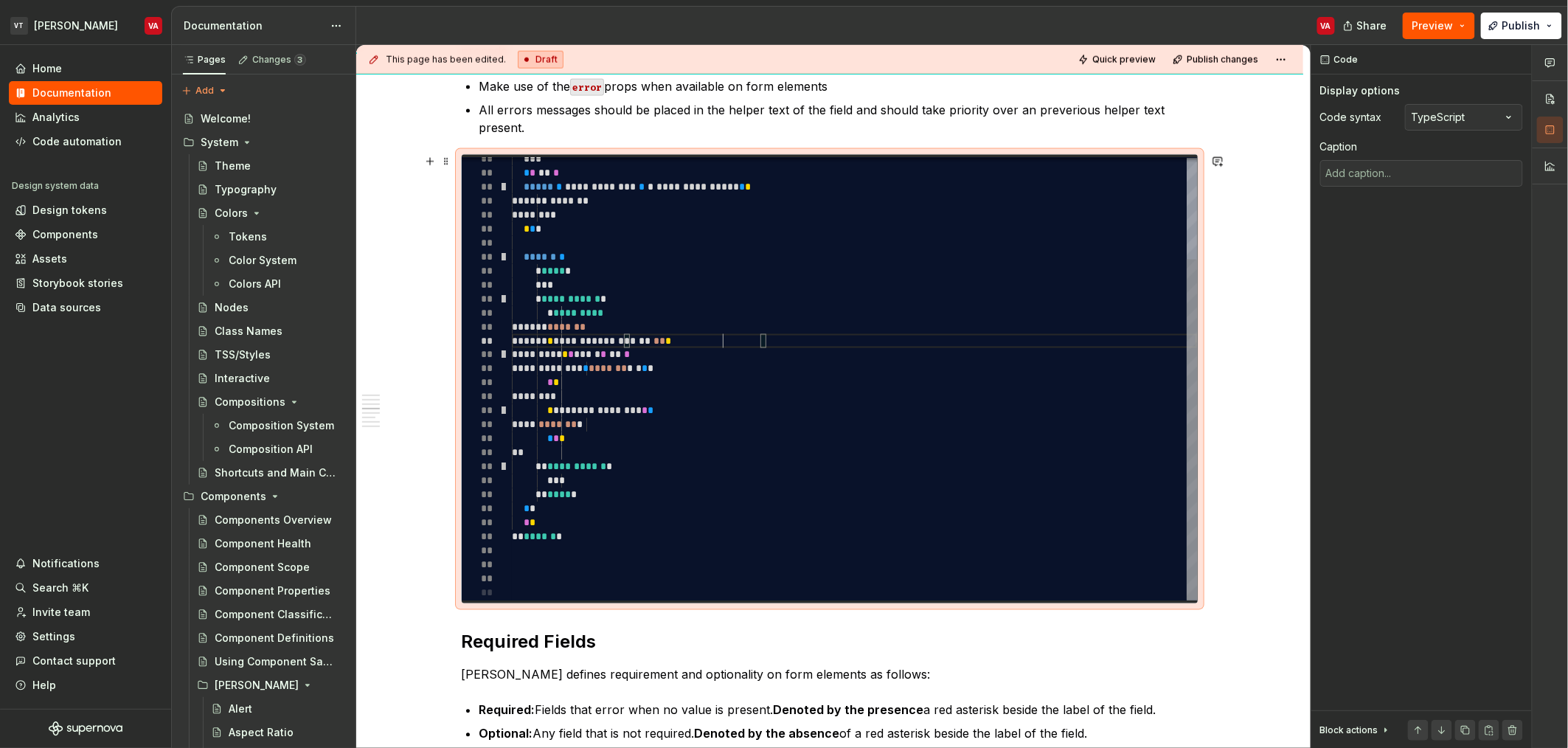
type textarea "**********"
type textarea "*"
type textarea "**********"
type textarea "*"
type textarea "**********"
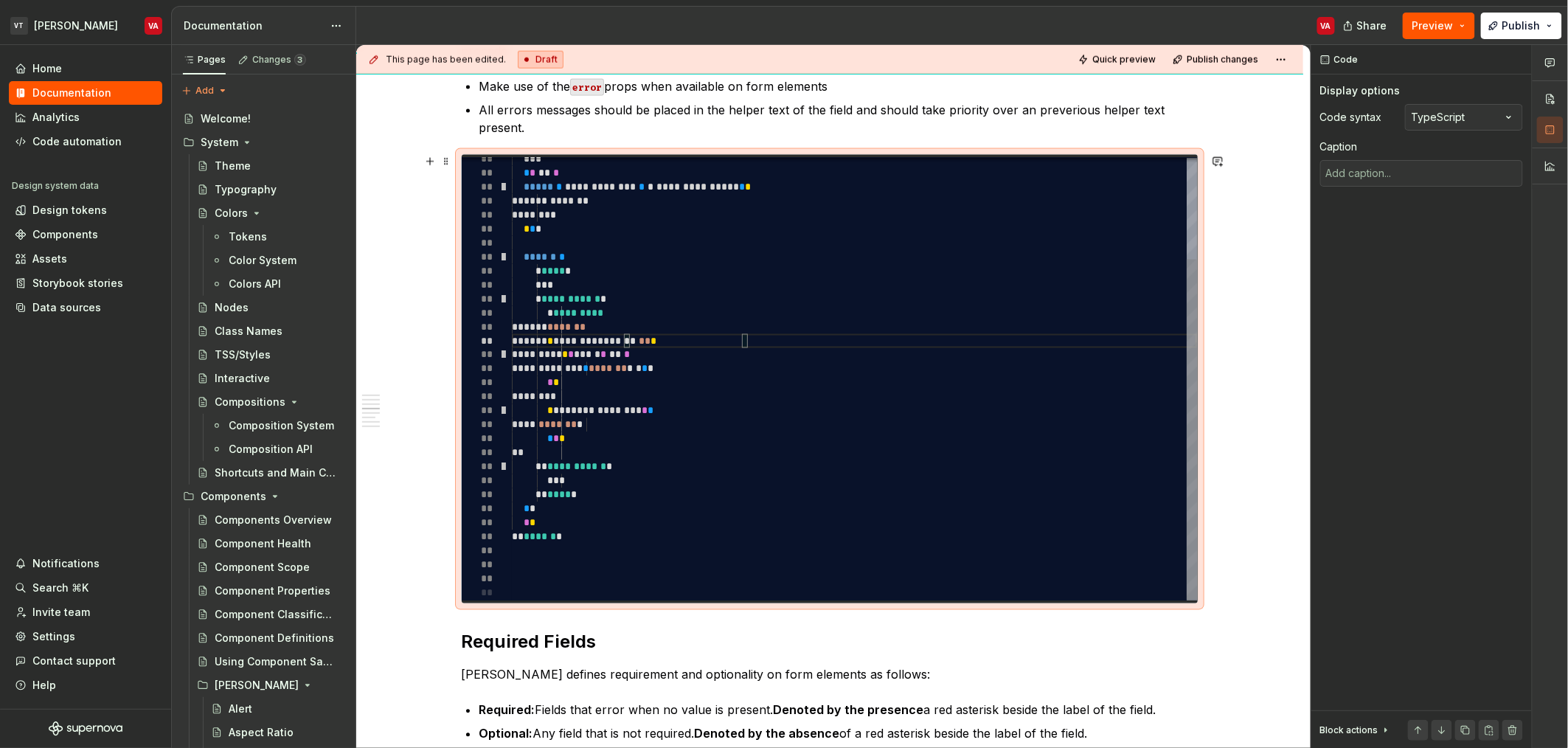
click at [681, 322] on div "**********" at bounding box center [854, 312] width 685 height 574
click at [636, 337] on div "**********" at bounding box center [854, 312] width 685 height 574
click at [610, 364] on div "**********" at bounding box center [854, 312] width 685 height 574
click at [621, 419] on div "**********" at bounding box center [854, 312] width 685 height 574
click at [662, 413] on div "**********" at bounding box center [854, 312] width 685 height 574
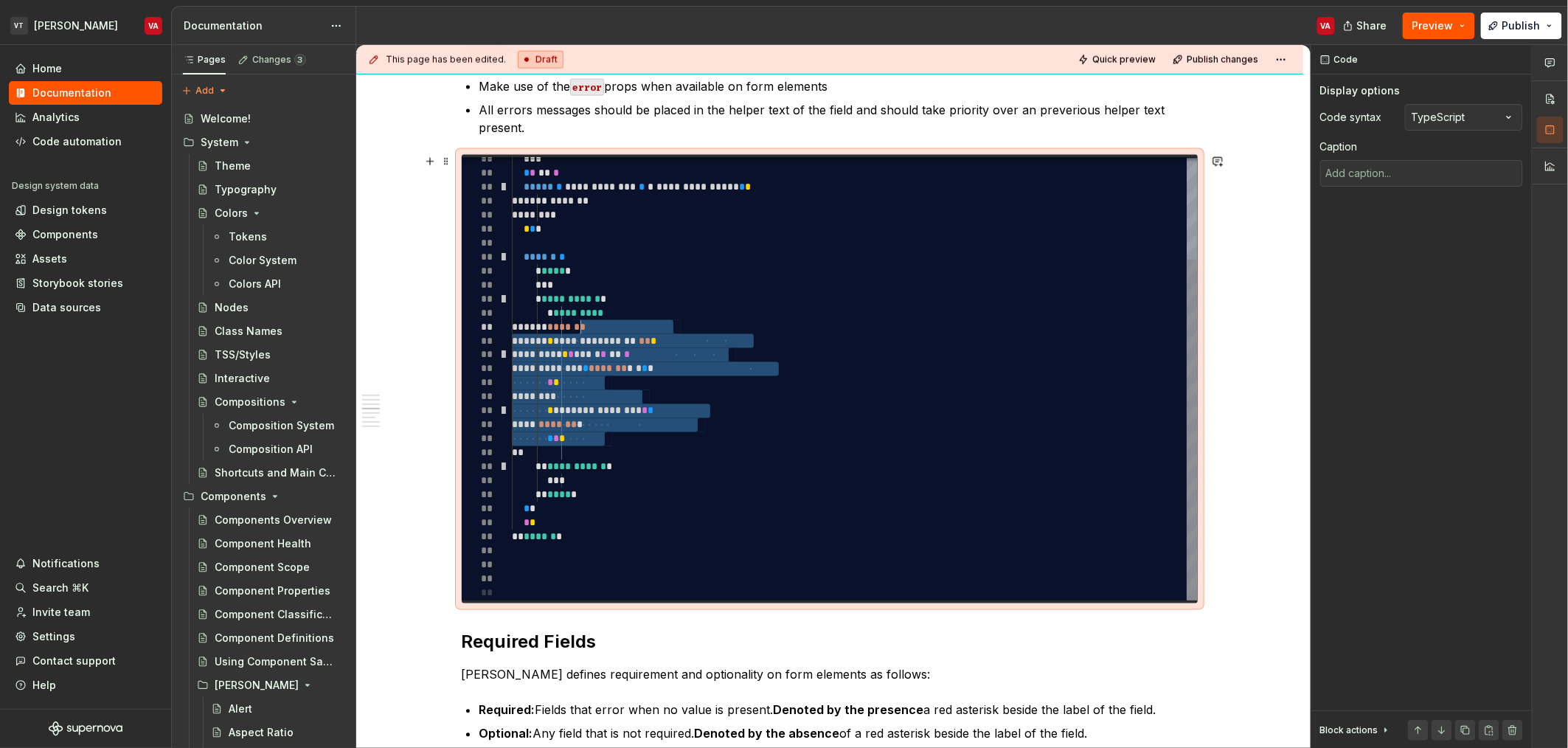
drag, startPoint x: 616, startPoint y: 441, endPoint x: 583, endPoint y: 328, distance: 117.7
click at [583, 328] on div "**********" at bounding box center [854, 312] width 685 height 574
type textarea "*"
click at [651, 327] on div "**********" at bounding box center [854, 312] width 685 height 574
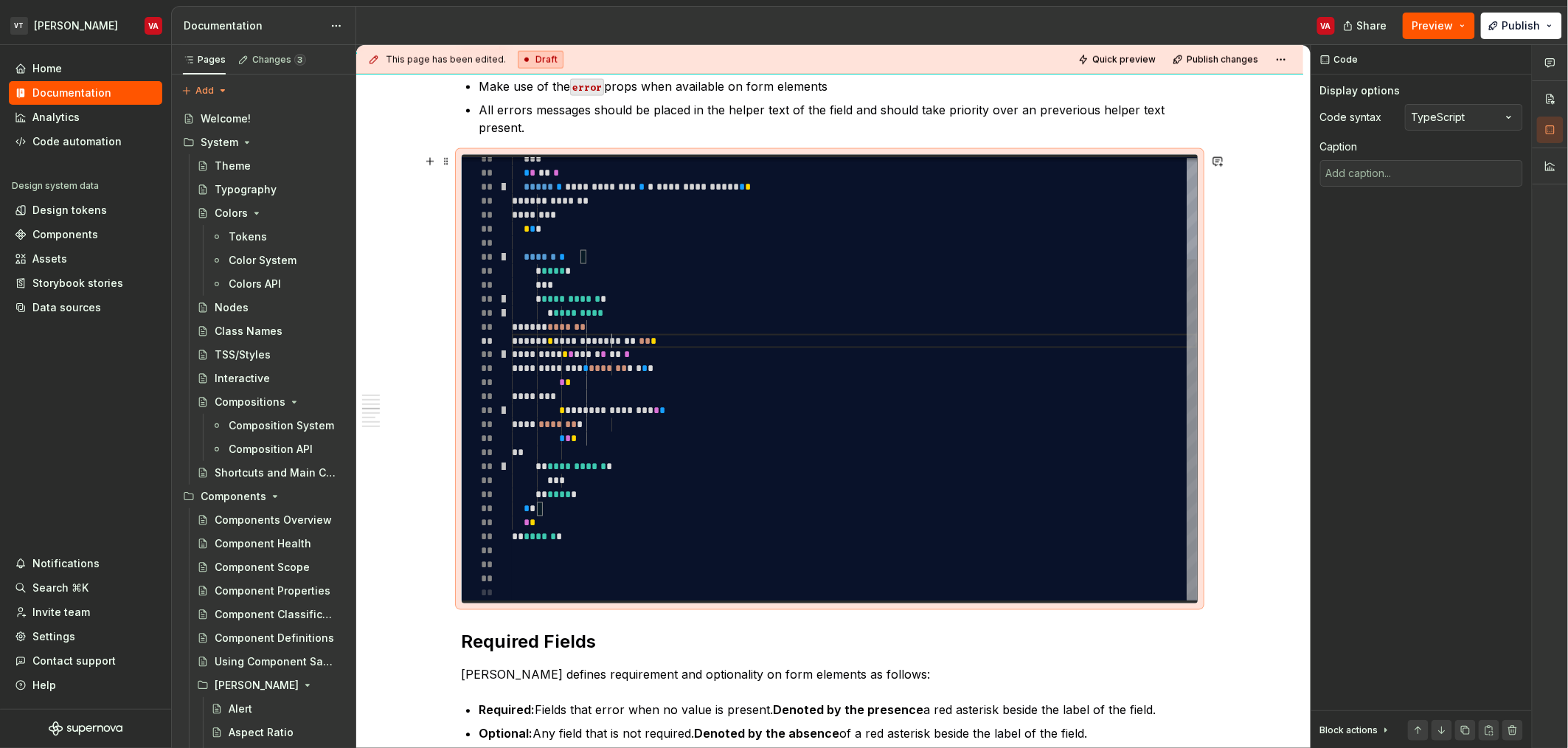
click at [610, 345] on div "**********" at bounding box center [854, 312] width 685 height 574
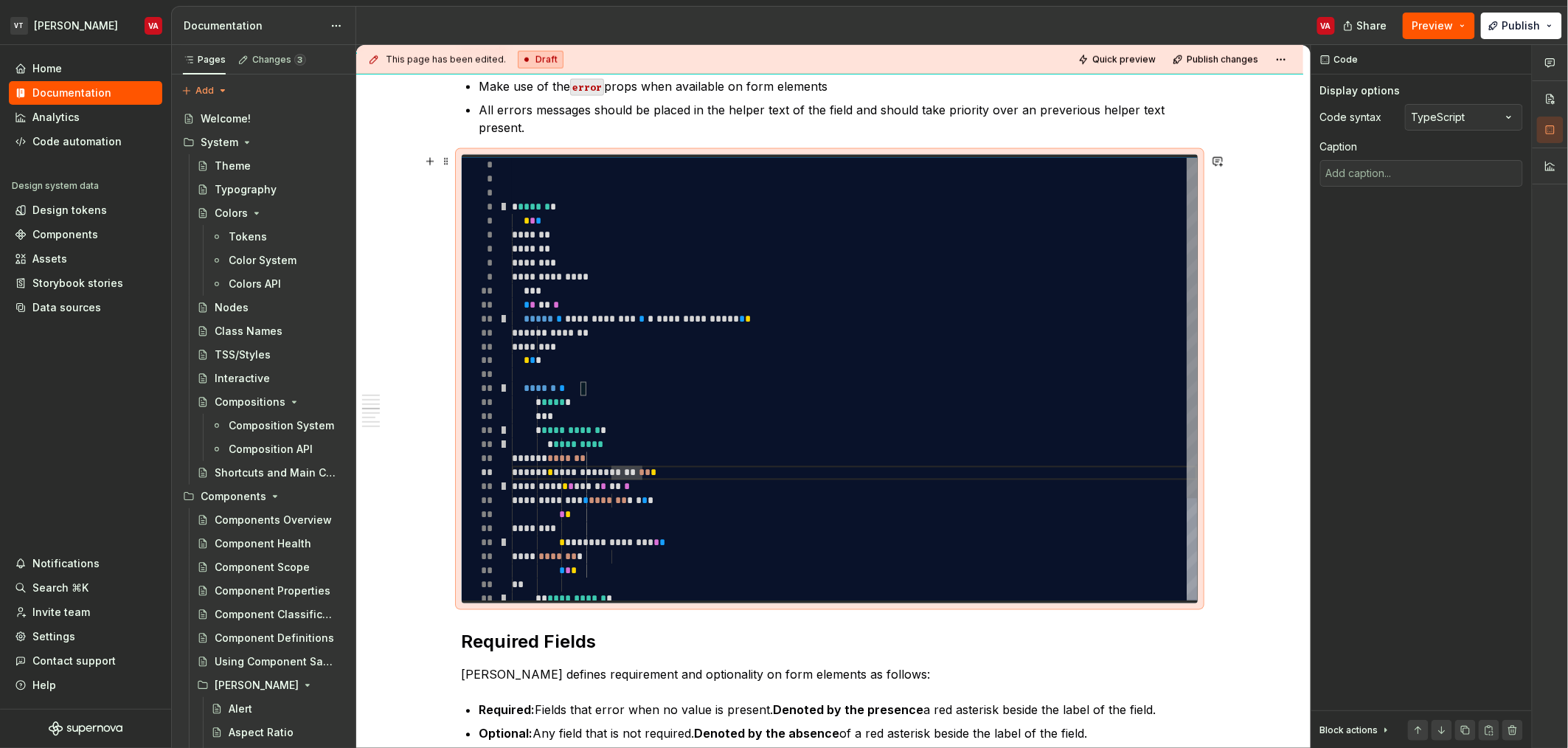
type textarea "**********"
click at [570, 220] on div "**********" at bounding box center [854, 445] width 685 height 574
click at [556, 206] on div "**********" at bounding box center [854, 445] width 685 height 574
type textarea "*"
type textarea "**********"
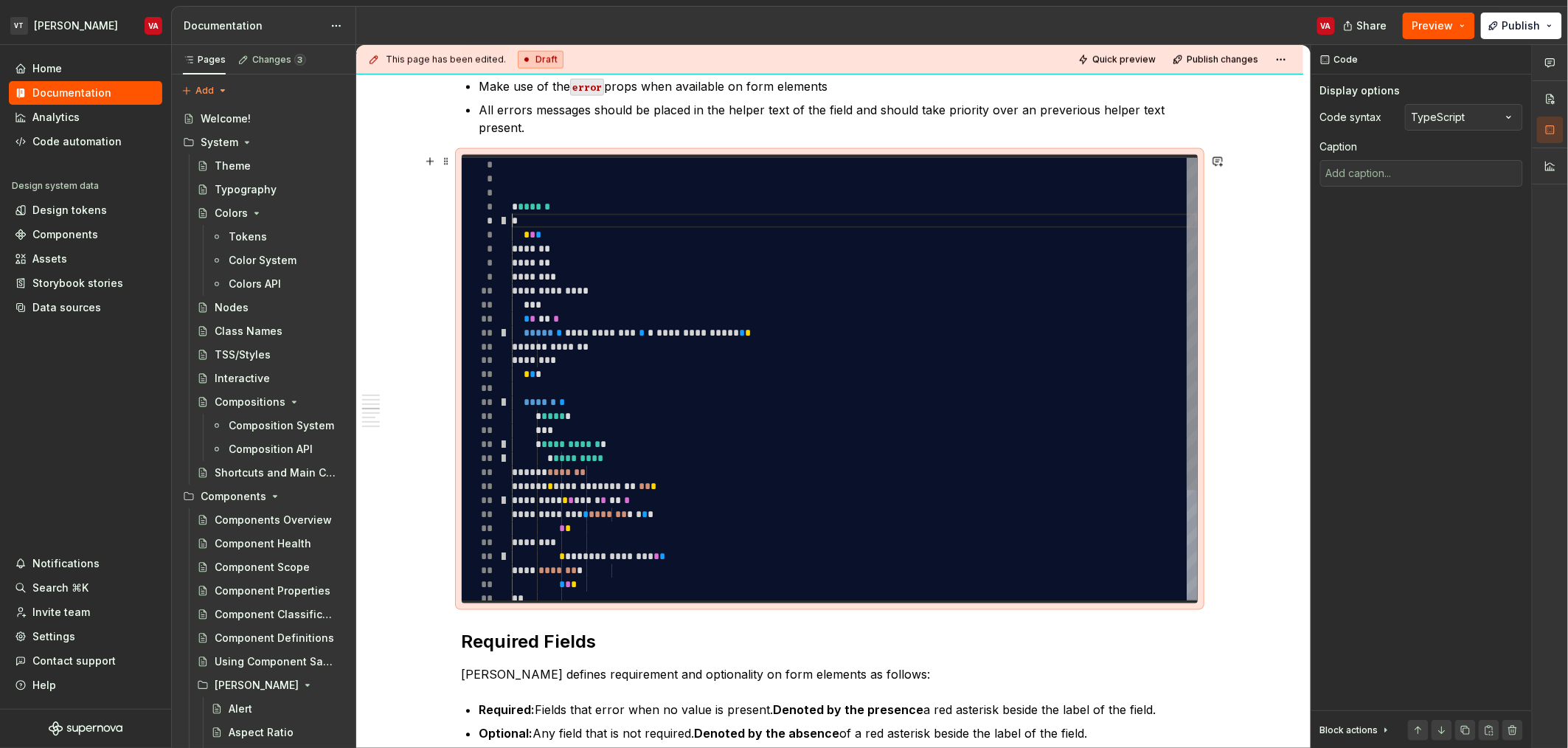
type textarea "*"
type textarea "**********"
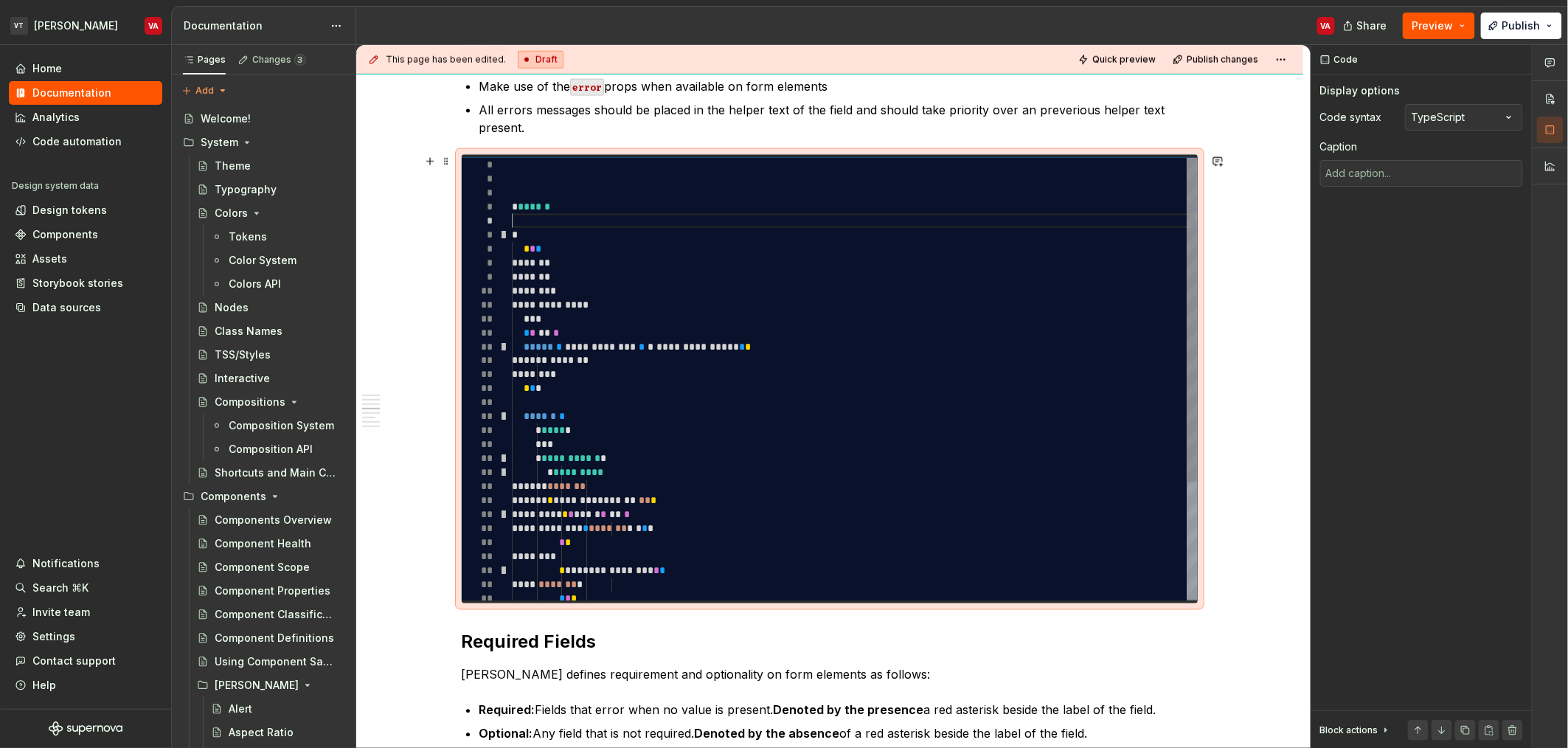
type textarea "*"
type textarea "**********"
type textarea "*"
type textarea "**********"
type textarea "*"
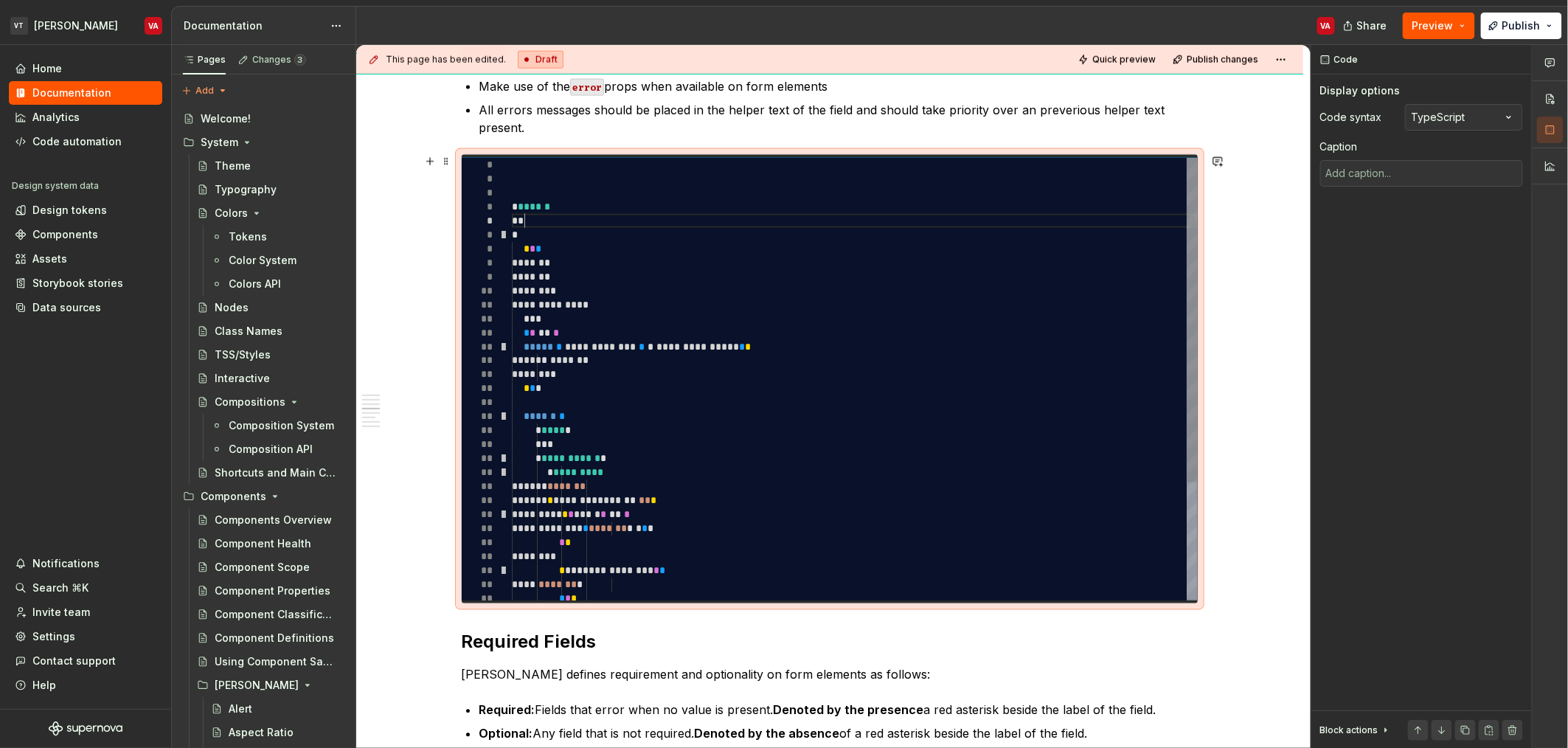
type textarea "**********"
click at [586, 228] on div "**********" at bounding box center [854, 459] width 685 height 603
click at [562, 189] on div "**********" at bounding box center [854, 459] width 685 height 603
type textarea "*"
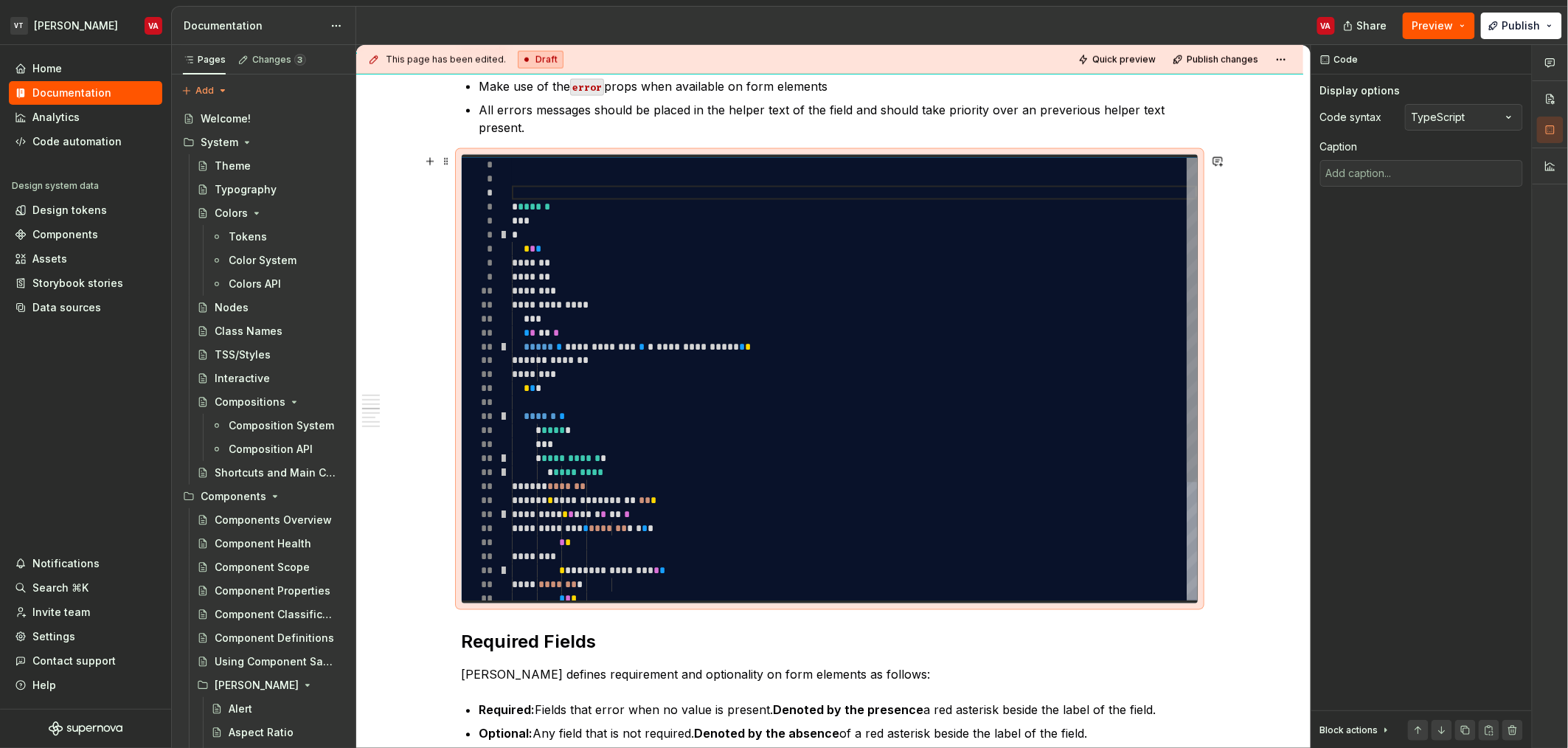
type textarea "**********"
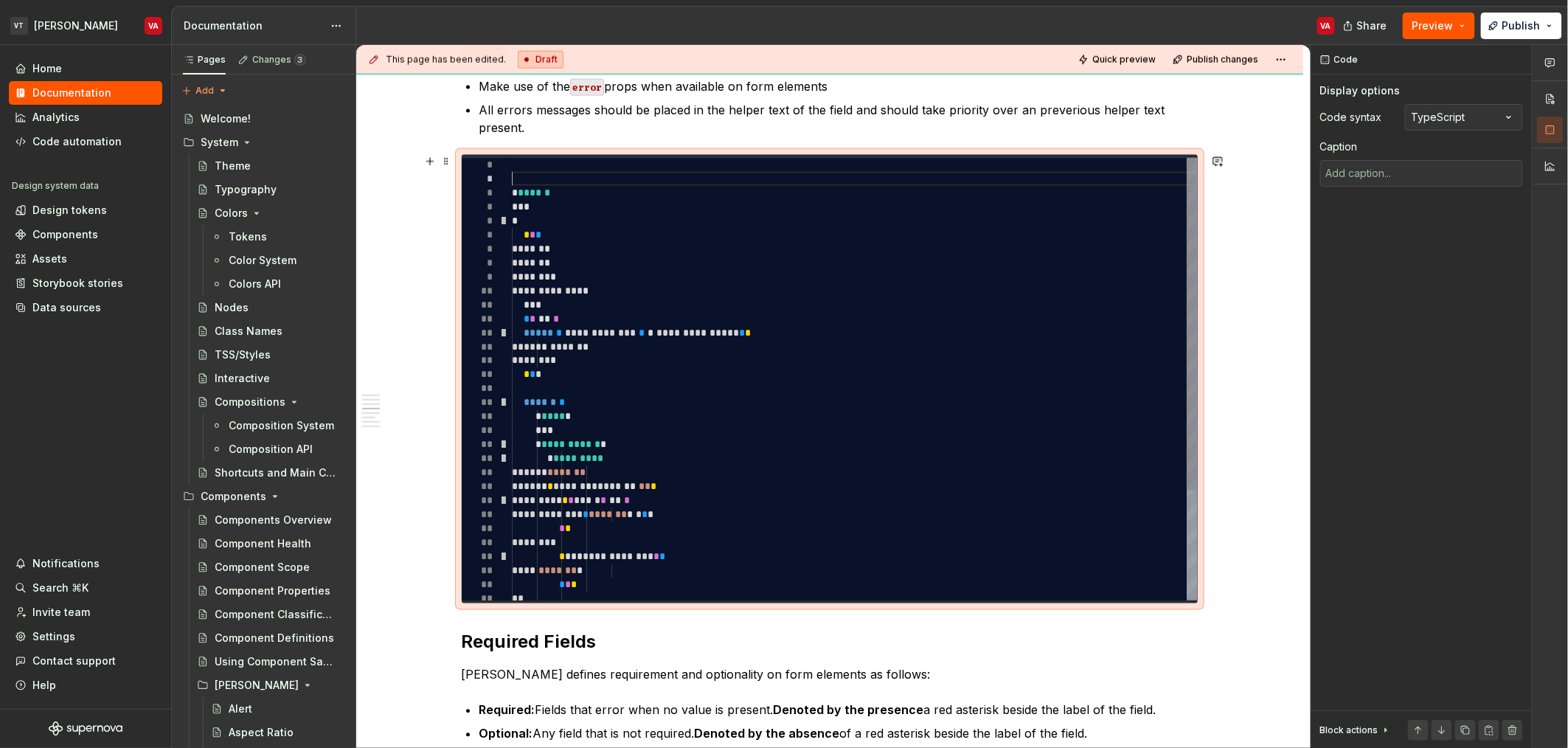
type textarea "*"
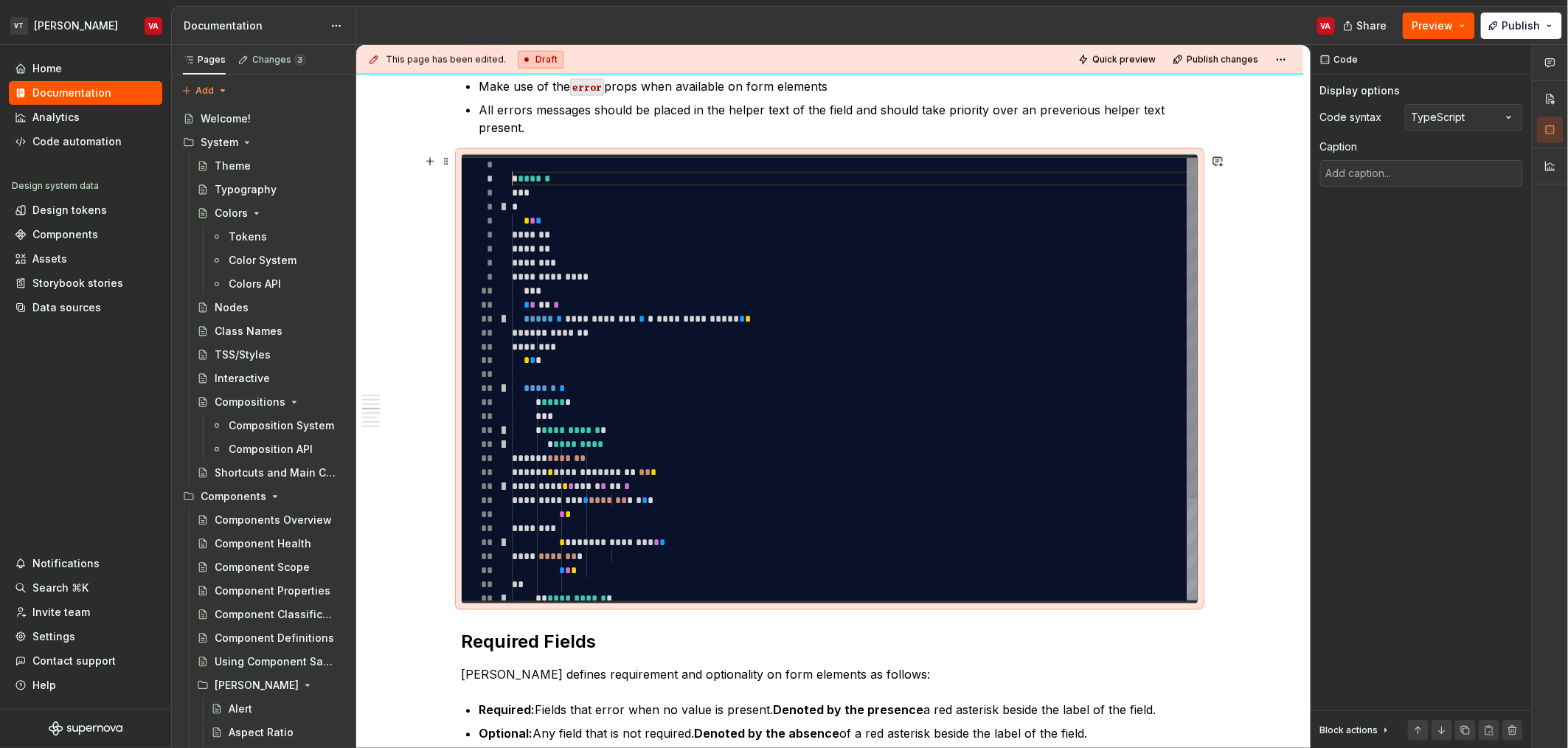
type textarea "**********"
type textarea "*"
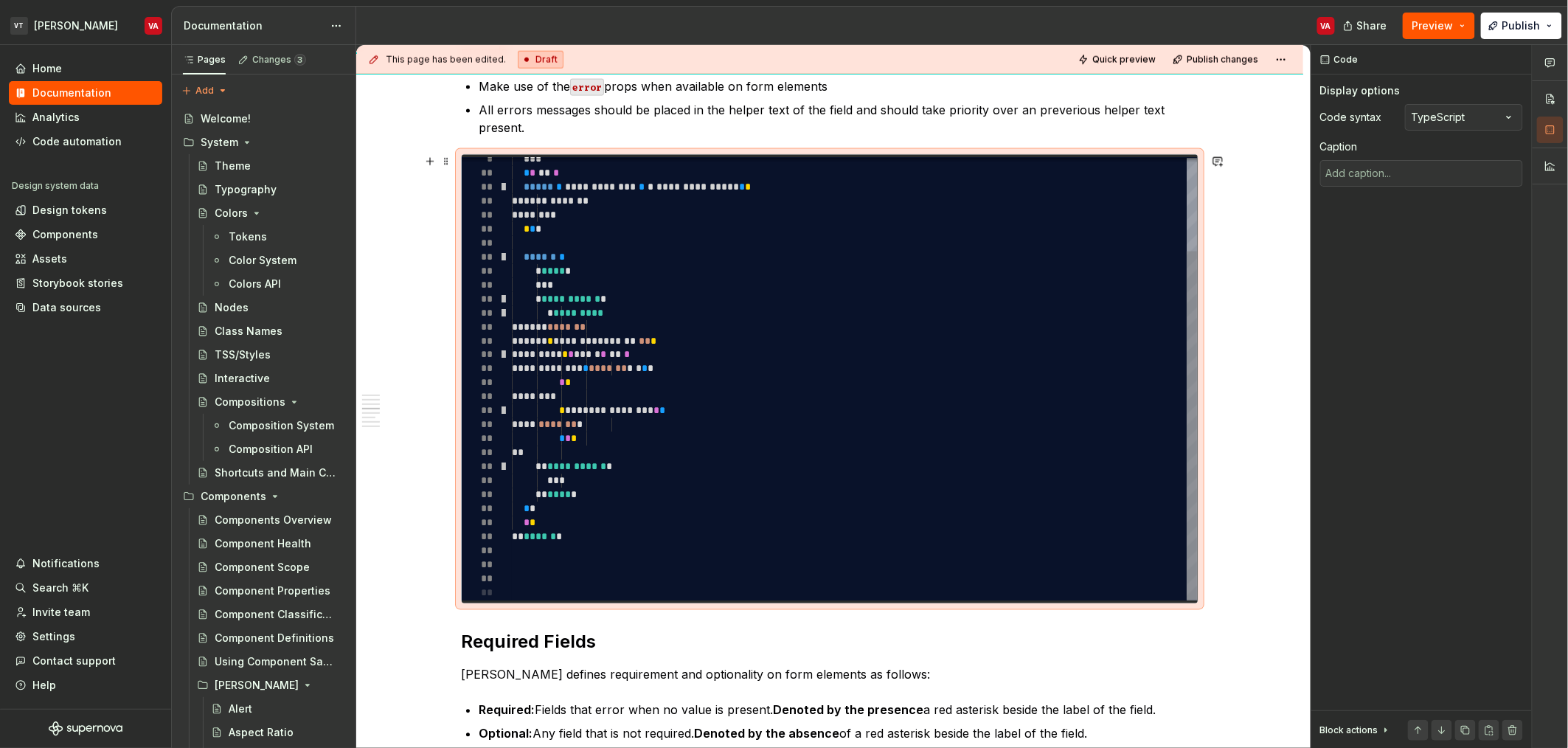
type textarea "**********"
click at [533, 586] on div "**********" at bounding box center [854, 320] width 685 height 561
click at [534, 584] on div "**********" at bounding box center [854, 320] width 685 height 561
type textarea "*"
type textarea "**********"
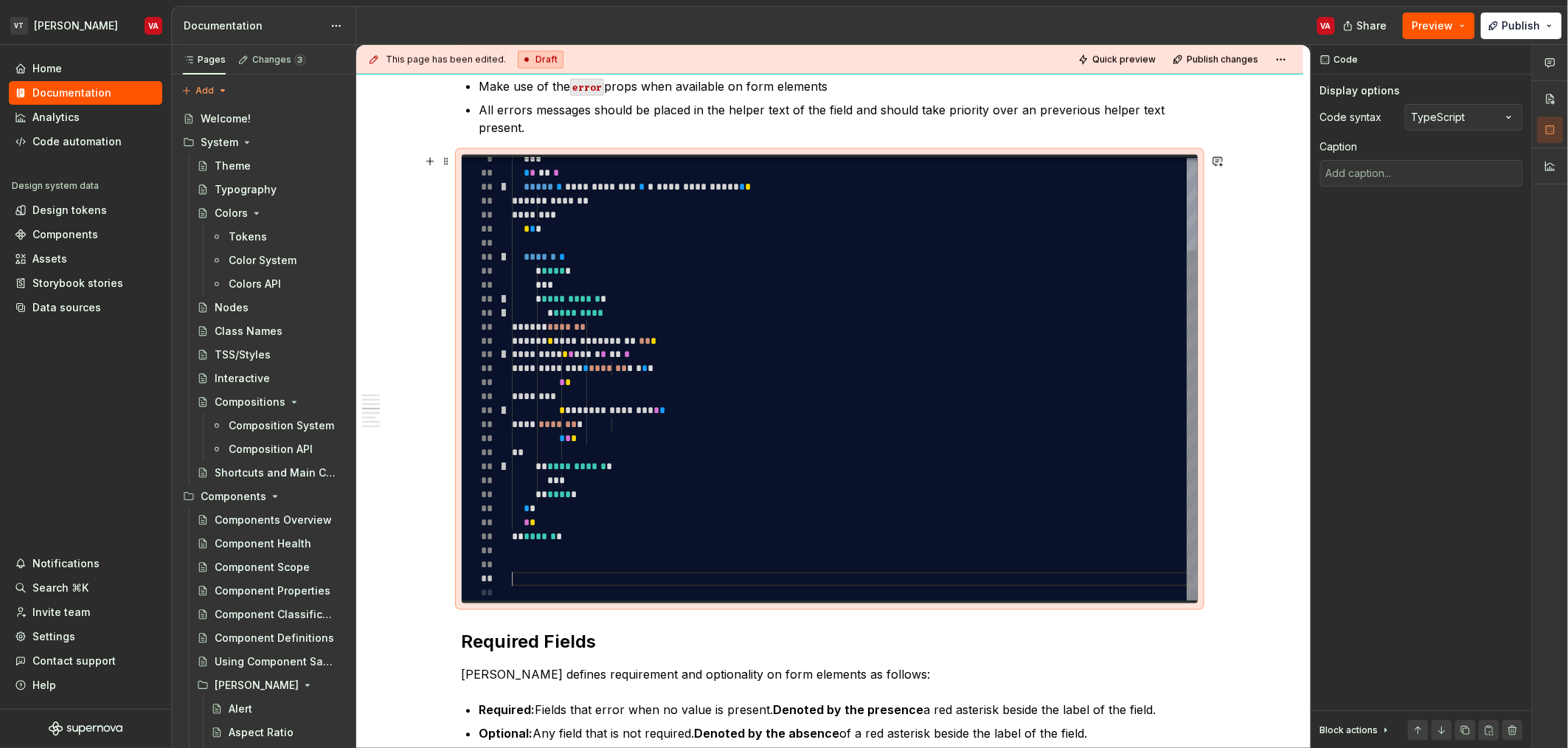
type textarea "*"
type textarea "**********"
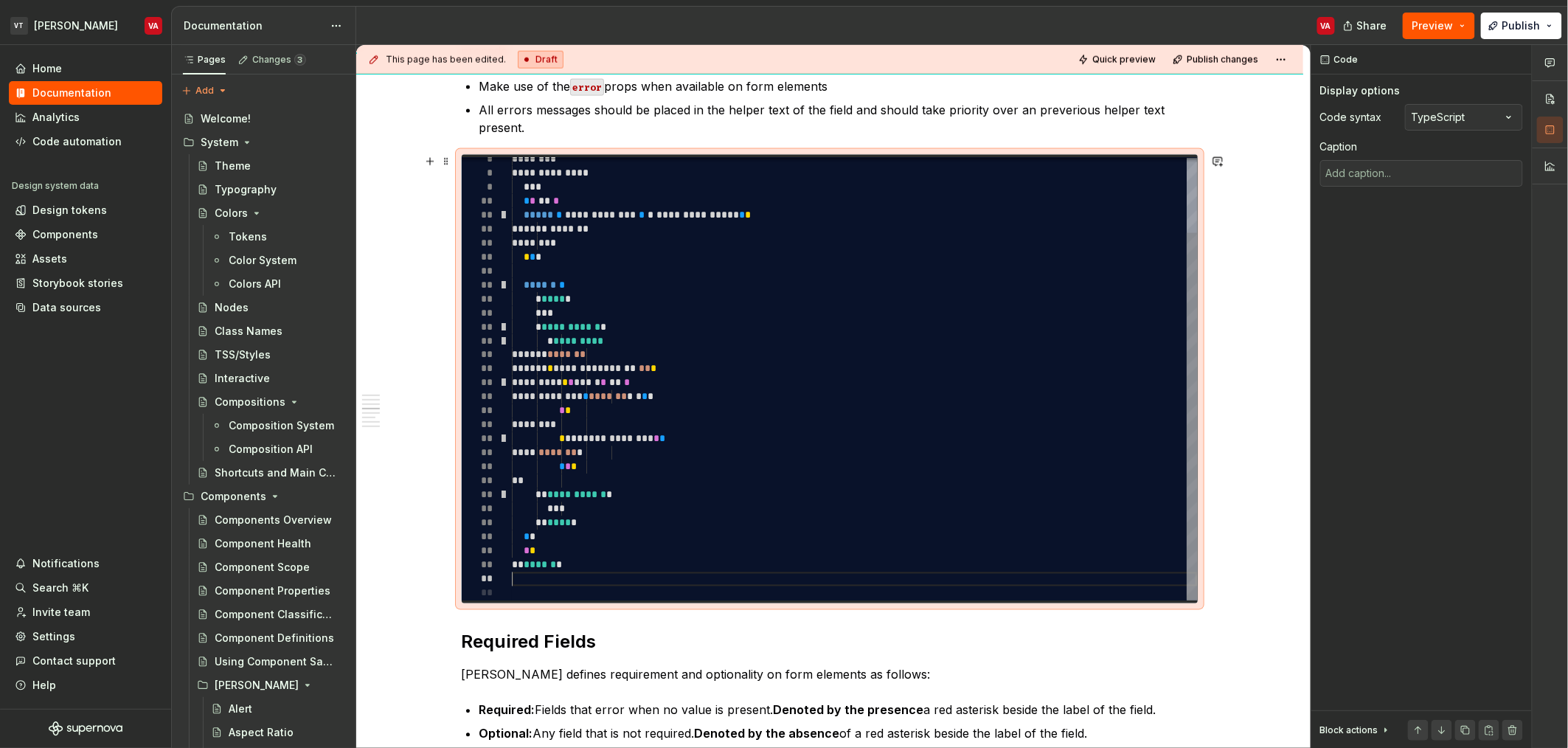
type textarea "*"
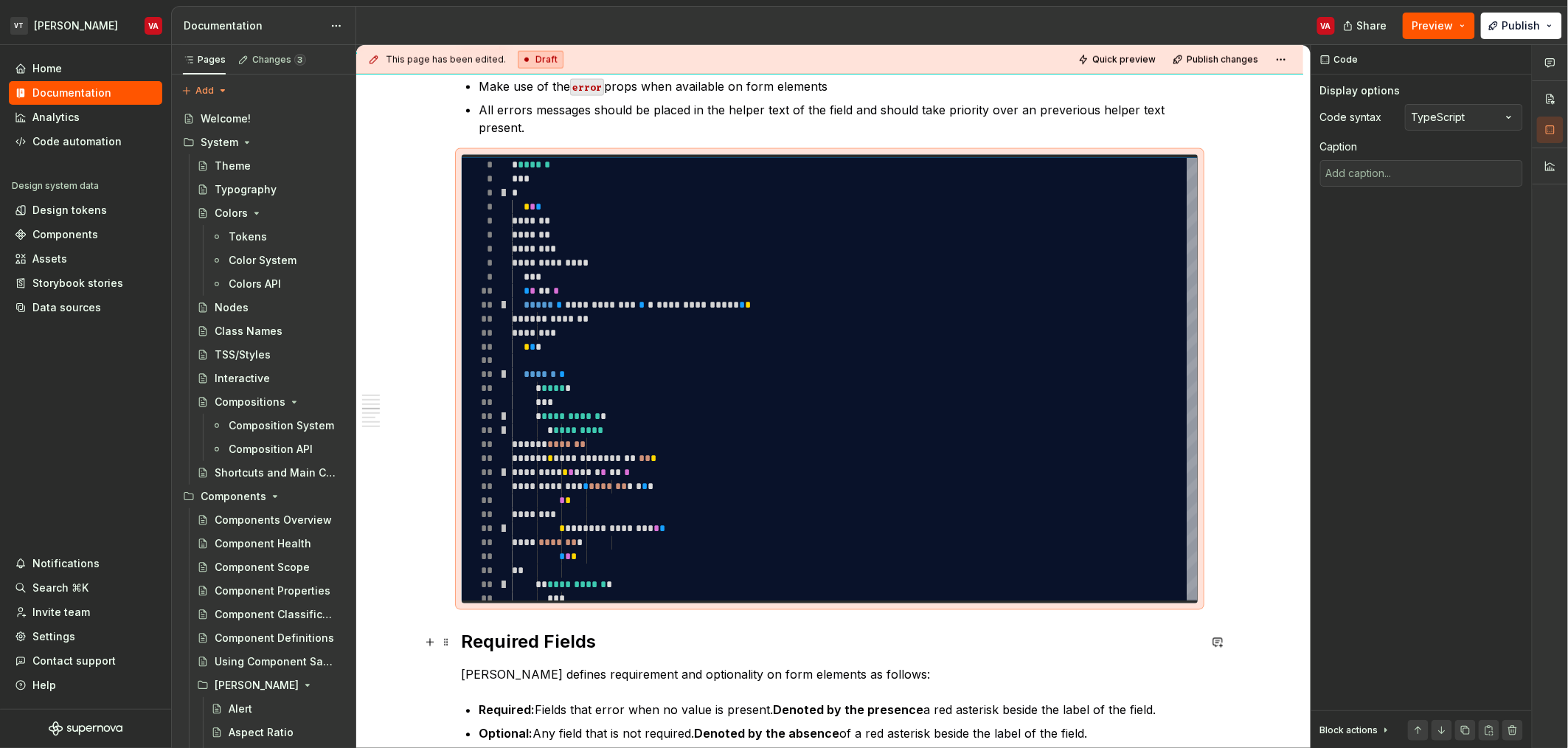
type textarea "**********"
click at [461, 639] on h2 "Required Fields" at bounding box center [829, 642] width 737 height 23
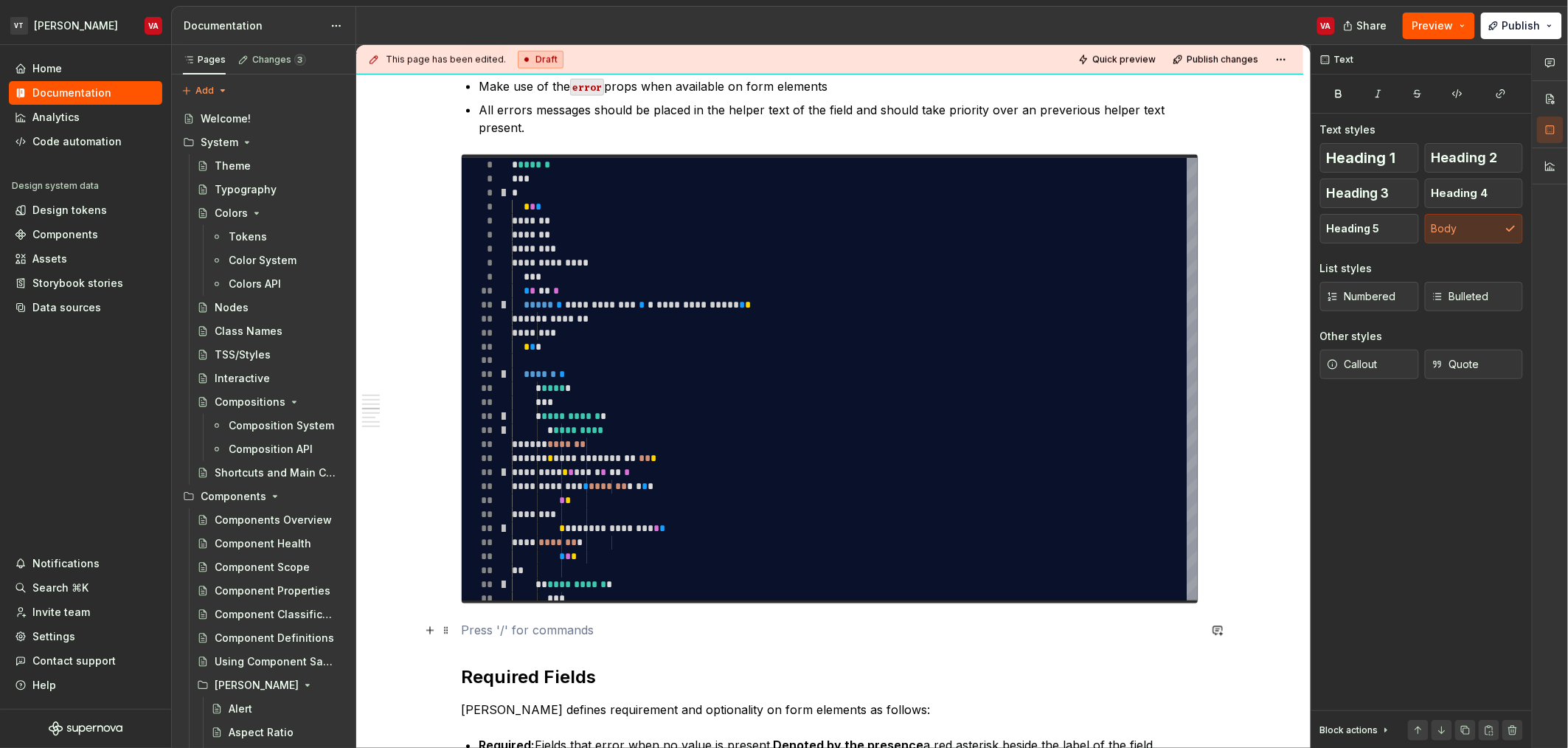
click at [507, 628] on p at bounding box center [829, 630] width 737 height 17
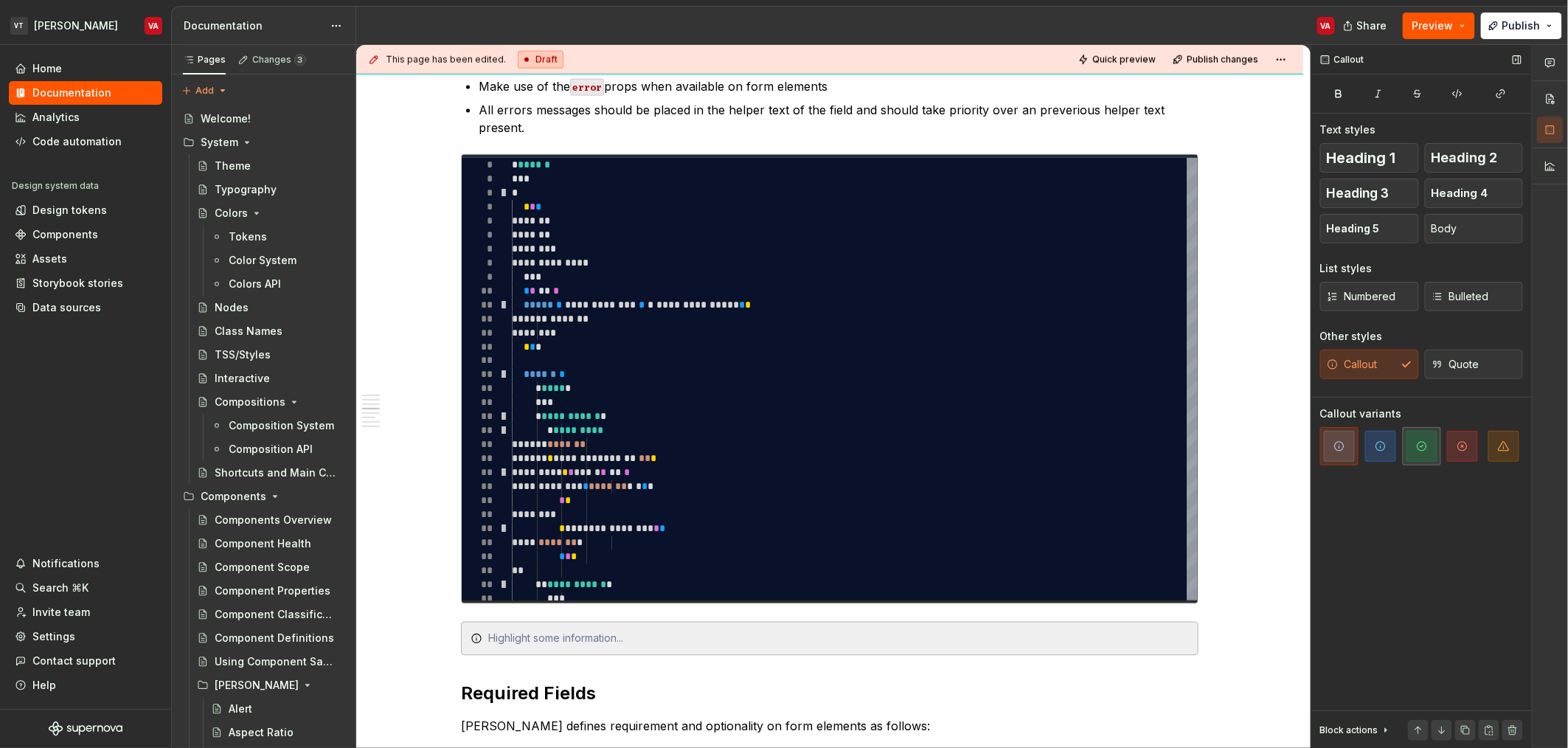
click at [1419, 450] on icon "button" at bounding box center [1422, 447] width 12 height 12
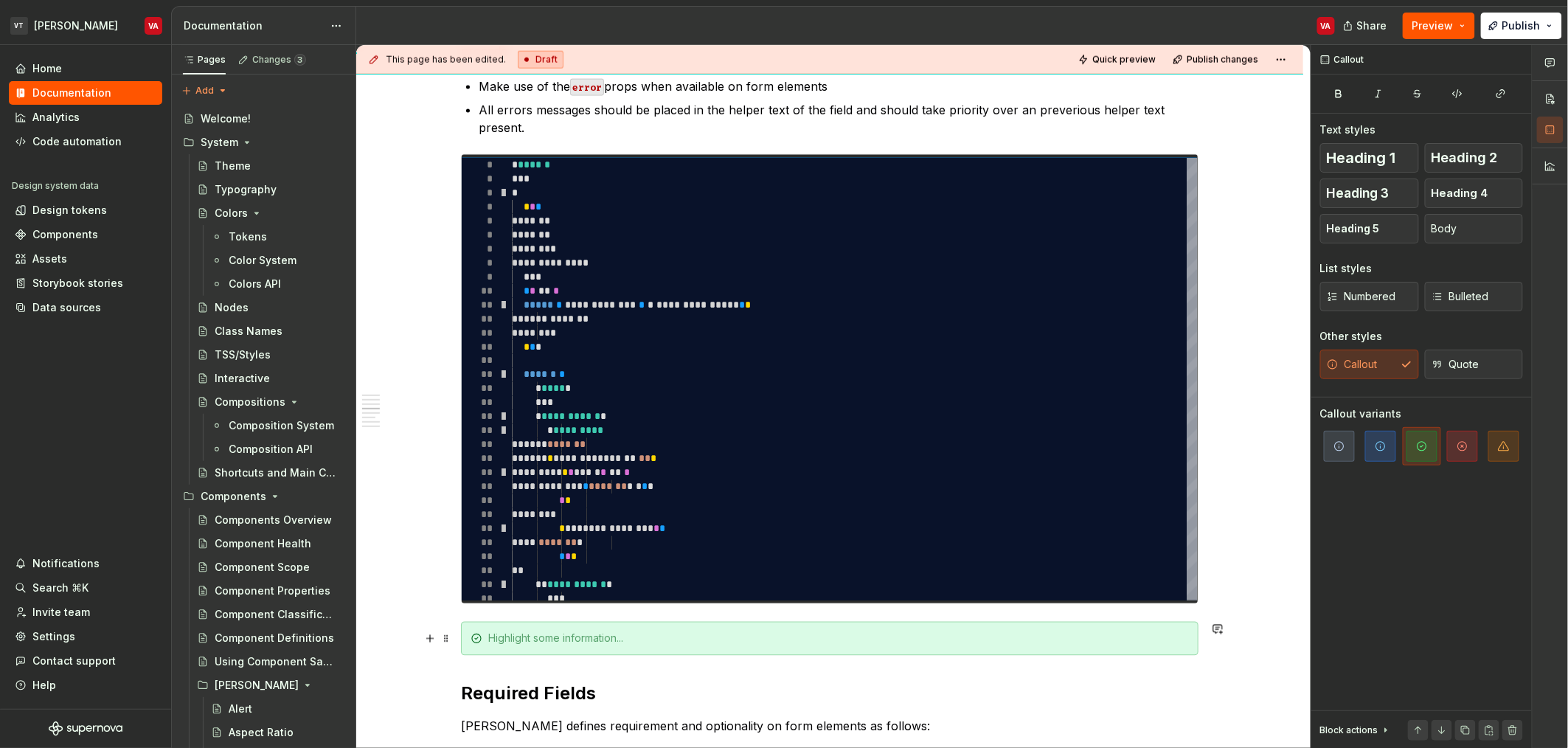
click at [604, 633] on div at bounding box center [838, 639] width 701 height 15
click at [756, 302] on div "**********" at bounding box center [854, 417] width 685 height 519
type textarea "*"
type textarea "**********"
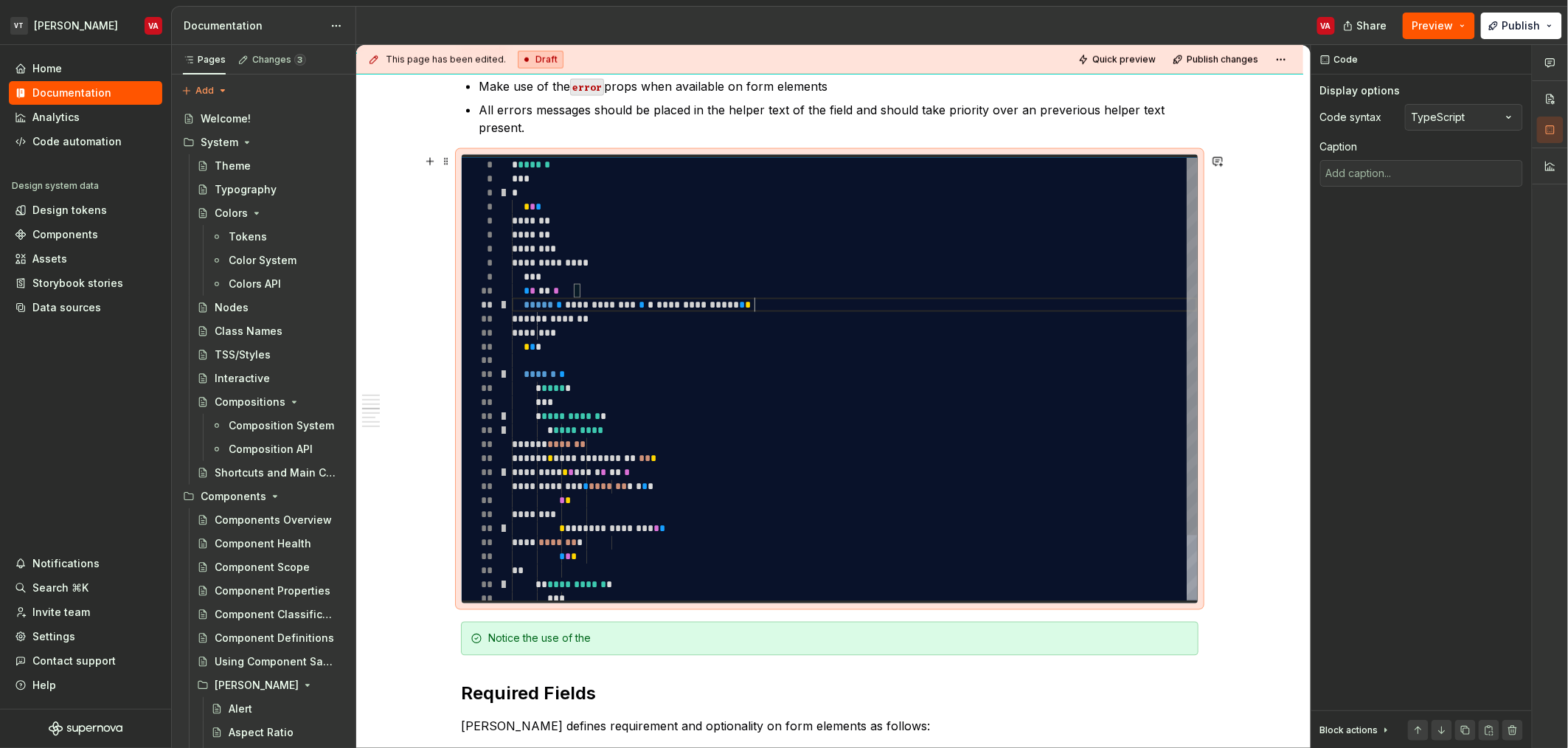
scroll to position [69, 54]
click at [756, 302] on div "**********" at bounding box center [854, 417] width 685 height 519
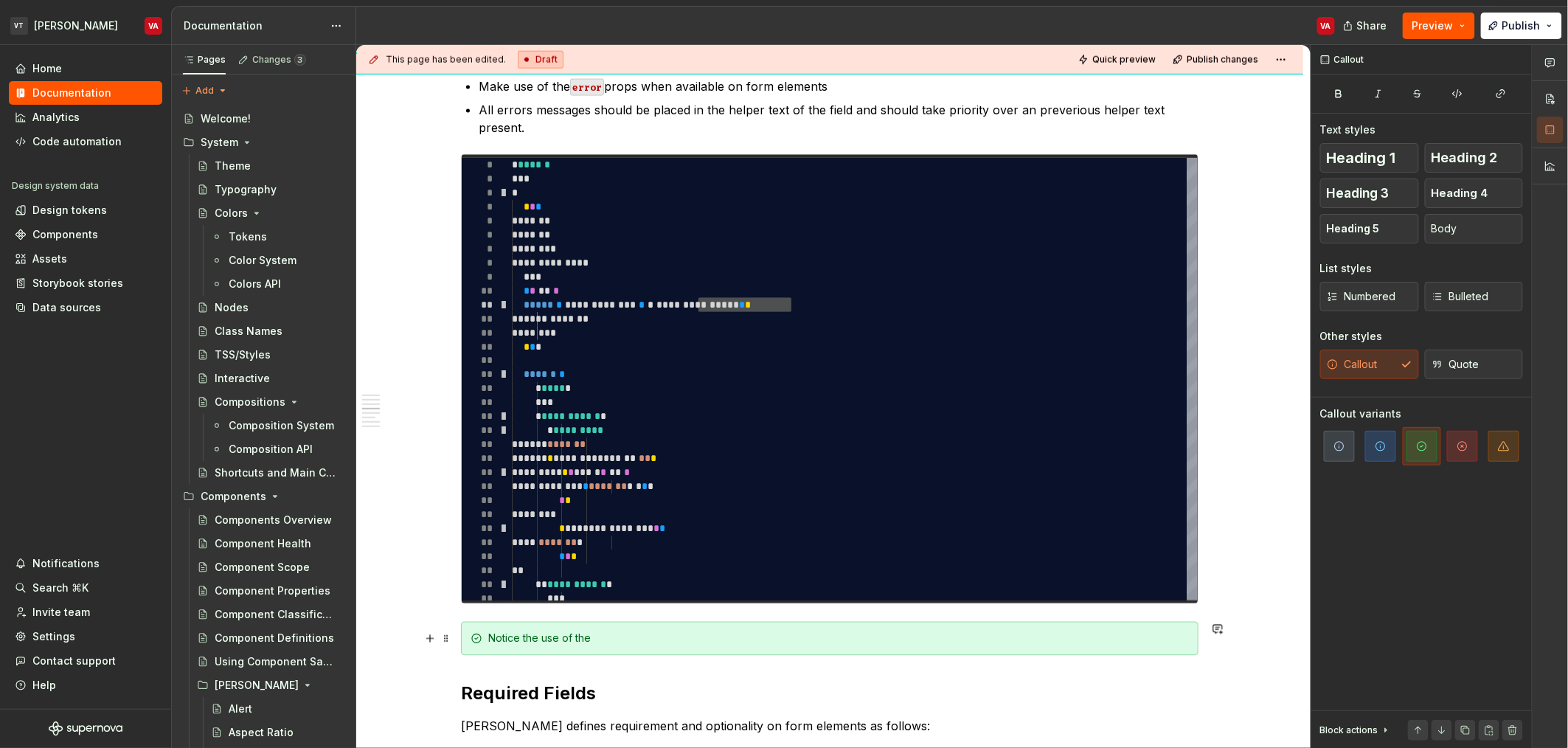
click at [604, 639] on div "Notice the use of the" at bounding box center [838, 639] width 701 height 15
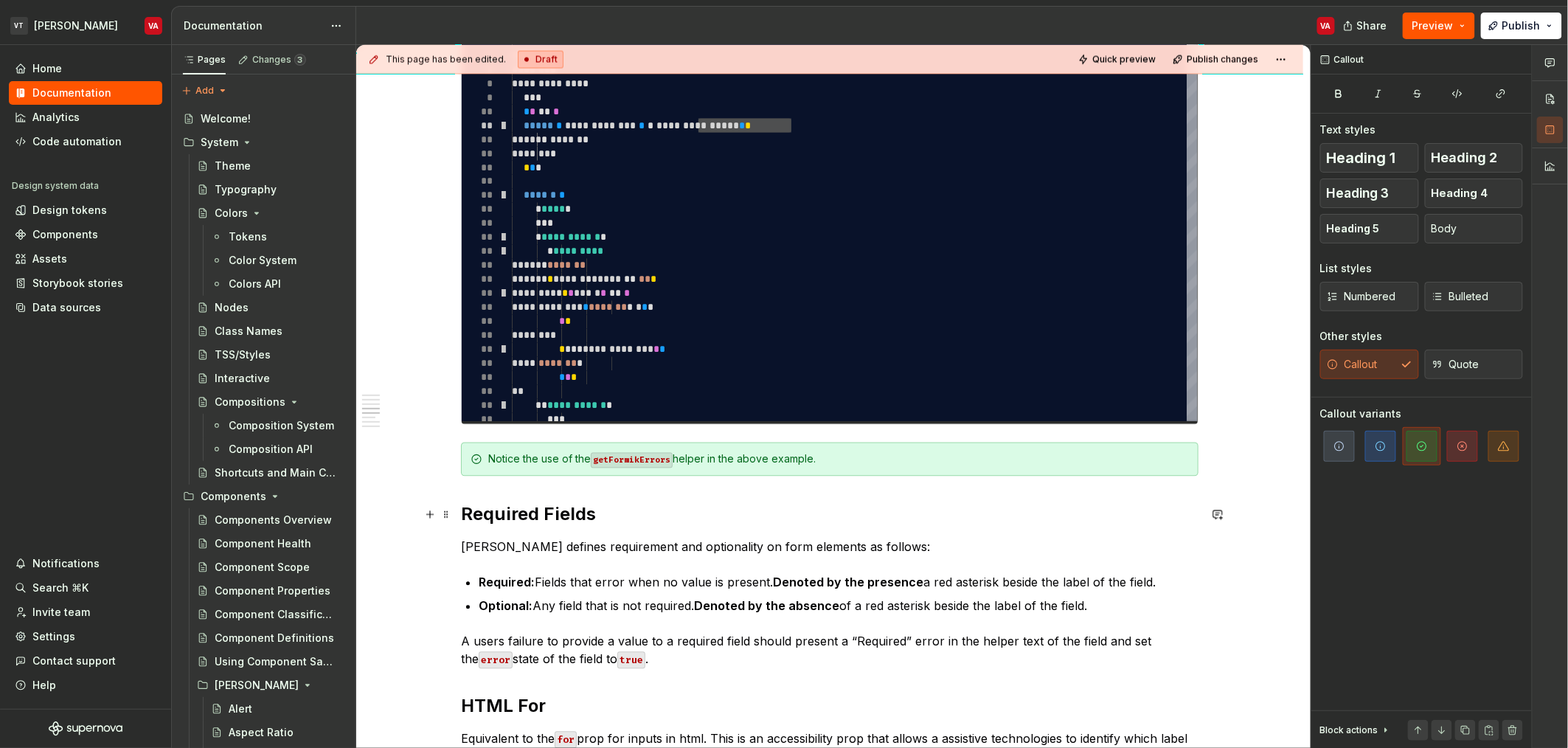
scroll to position [1068, 0]
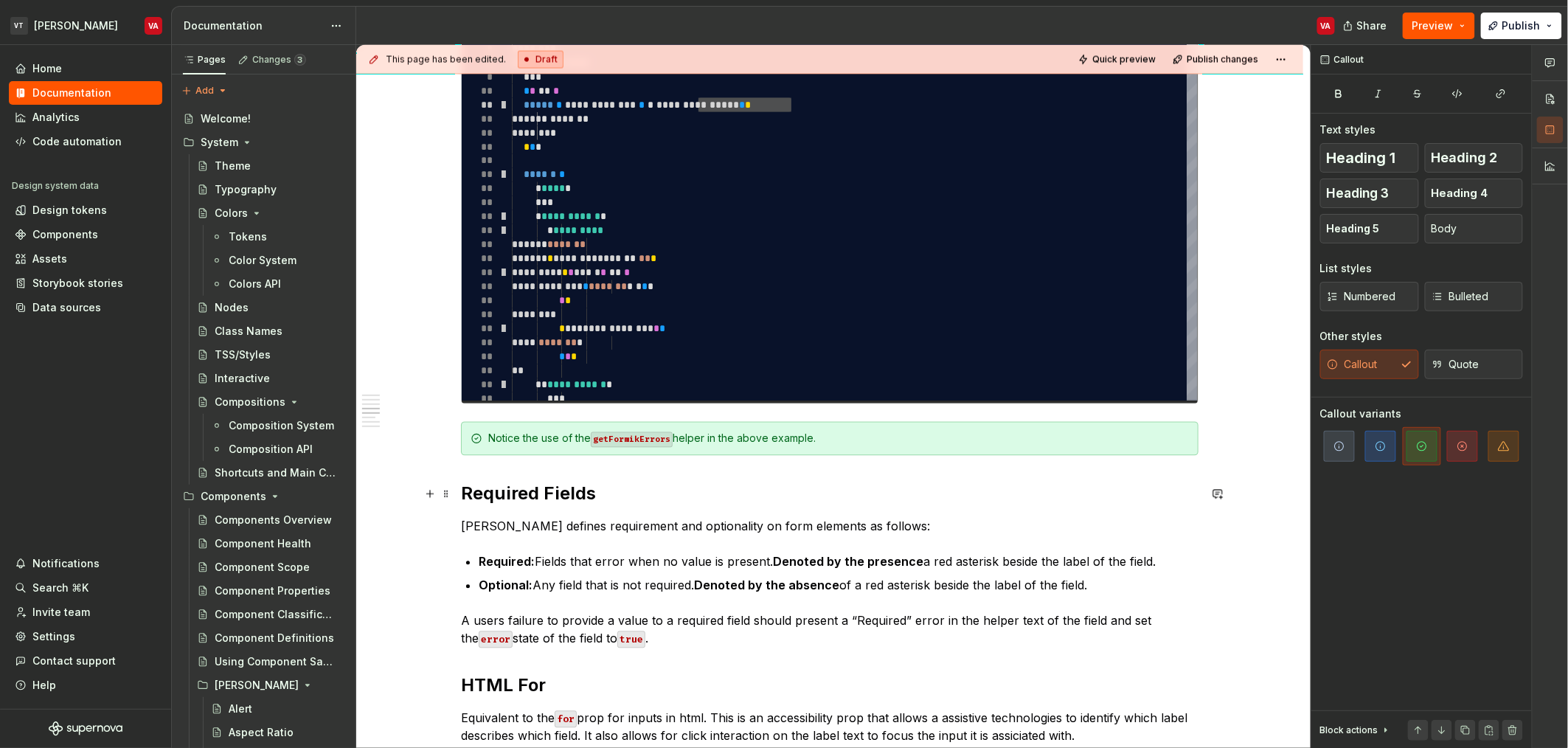
click at [546, 500] on h2 "Required Fields" at bounding box center [829, 494] width 737 height 23
click at [859, 436] on div "Notice the use of the getFormikErrors helper in the above example." at bounding box center [838, 439] width 701 height 15
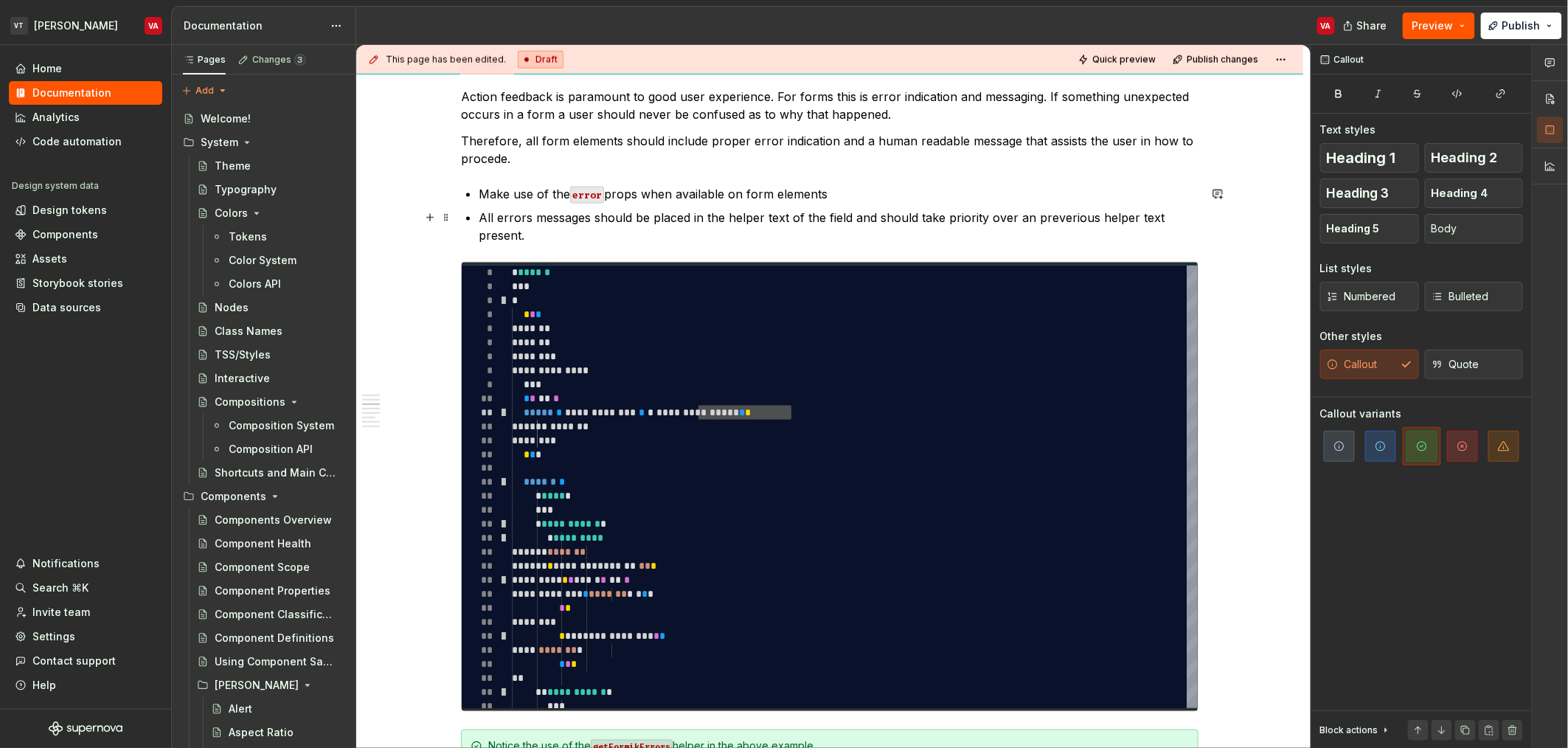
scroll to position [728, 0]
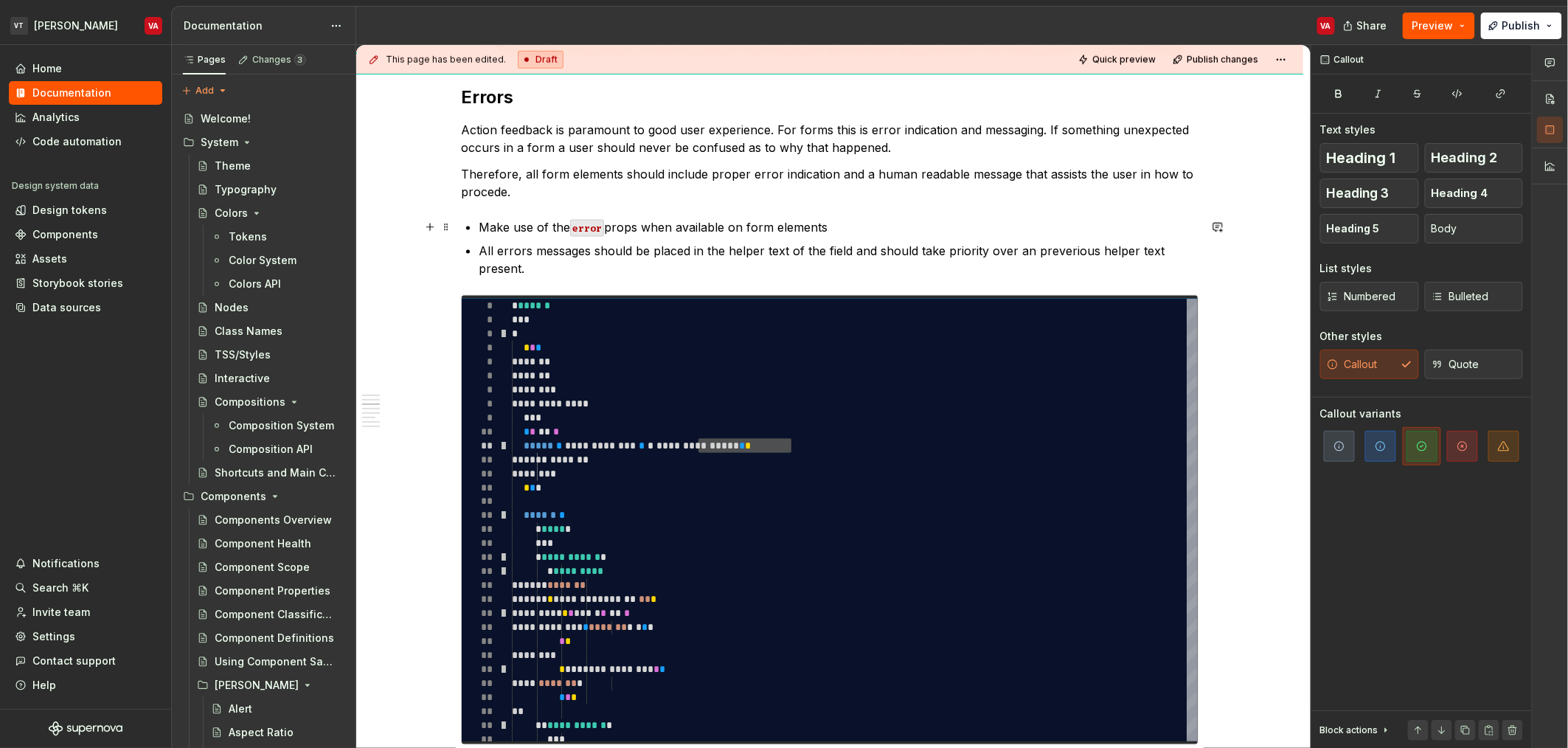
click at [752, 226] on p "Make use of the error props when available on form elements" at bounding box center [838, 226] width 720 height 17
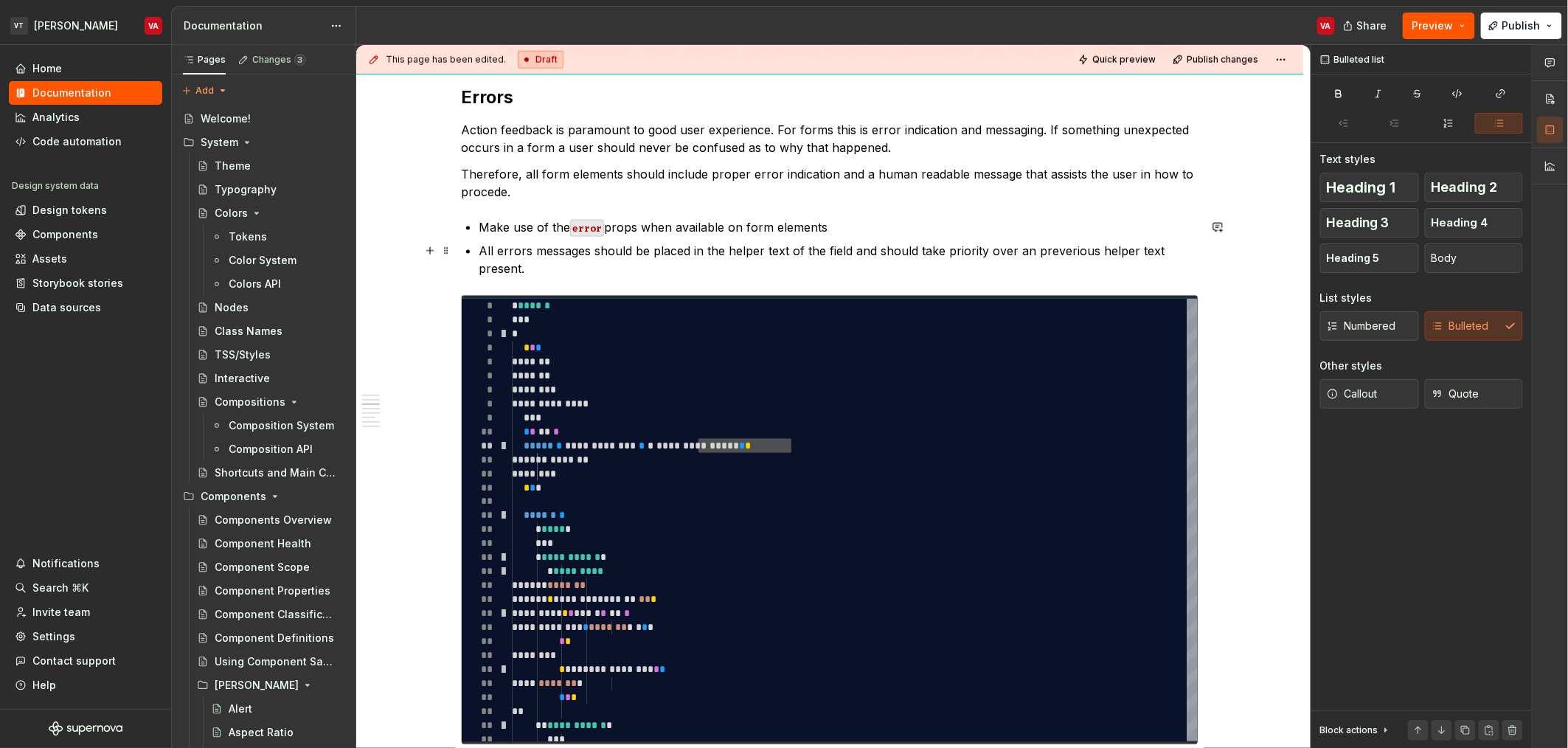
click at [501, 248] on p "All errors messages should be placed in the helper text of the field and should…" at bounding box center [838, 260] width 720 height 35
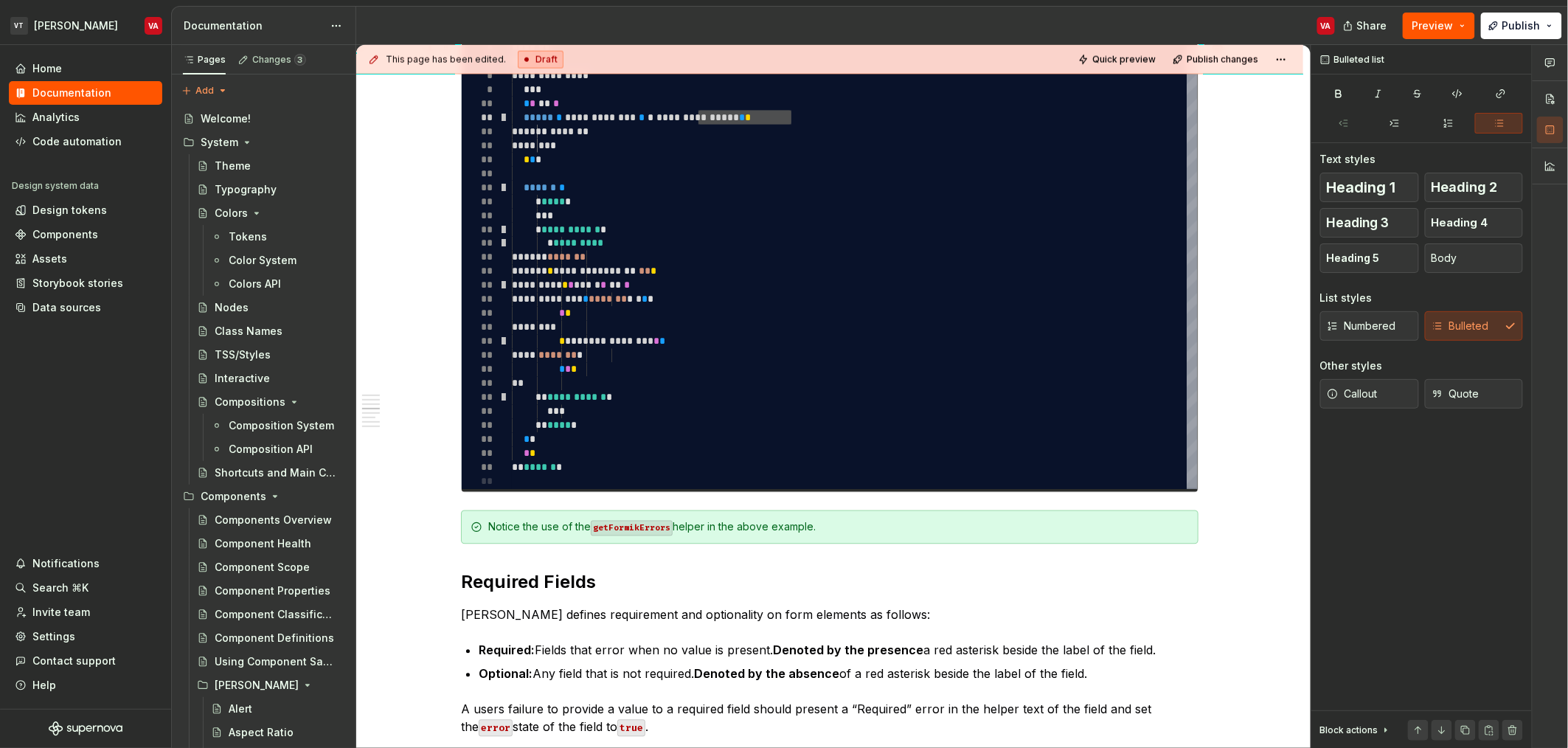
scroll to position [998, 0]
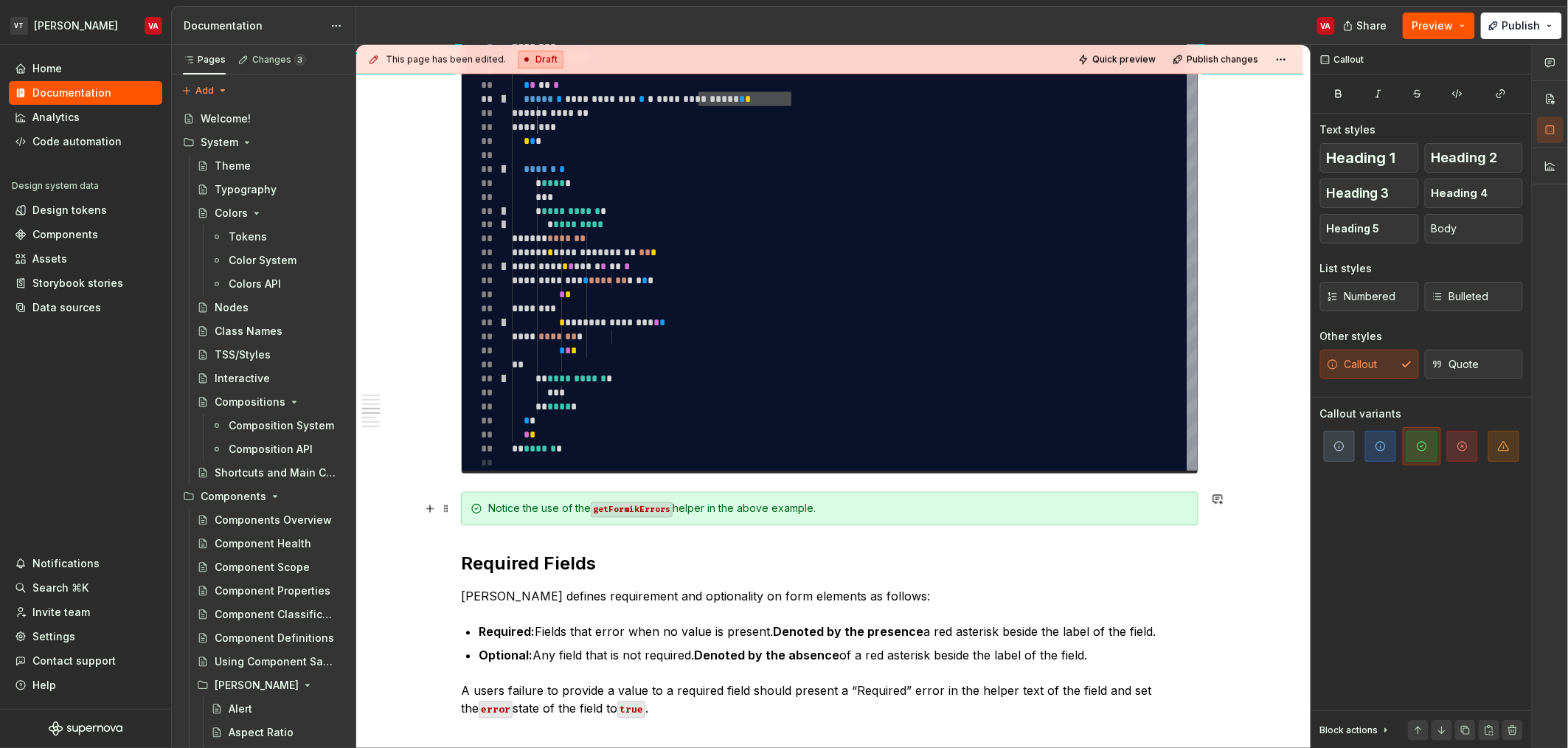
click at [867, 509] on div "Notice the use of the getFormikErrors helper in the above example." at bounding box center [838, 509] width 701 height 15
type textarea "*"
type textarea "**********"
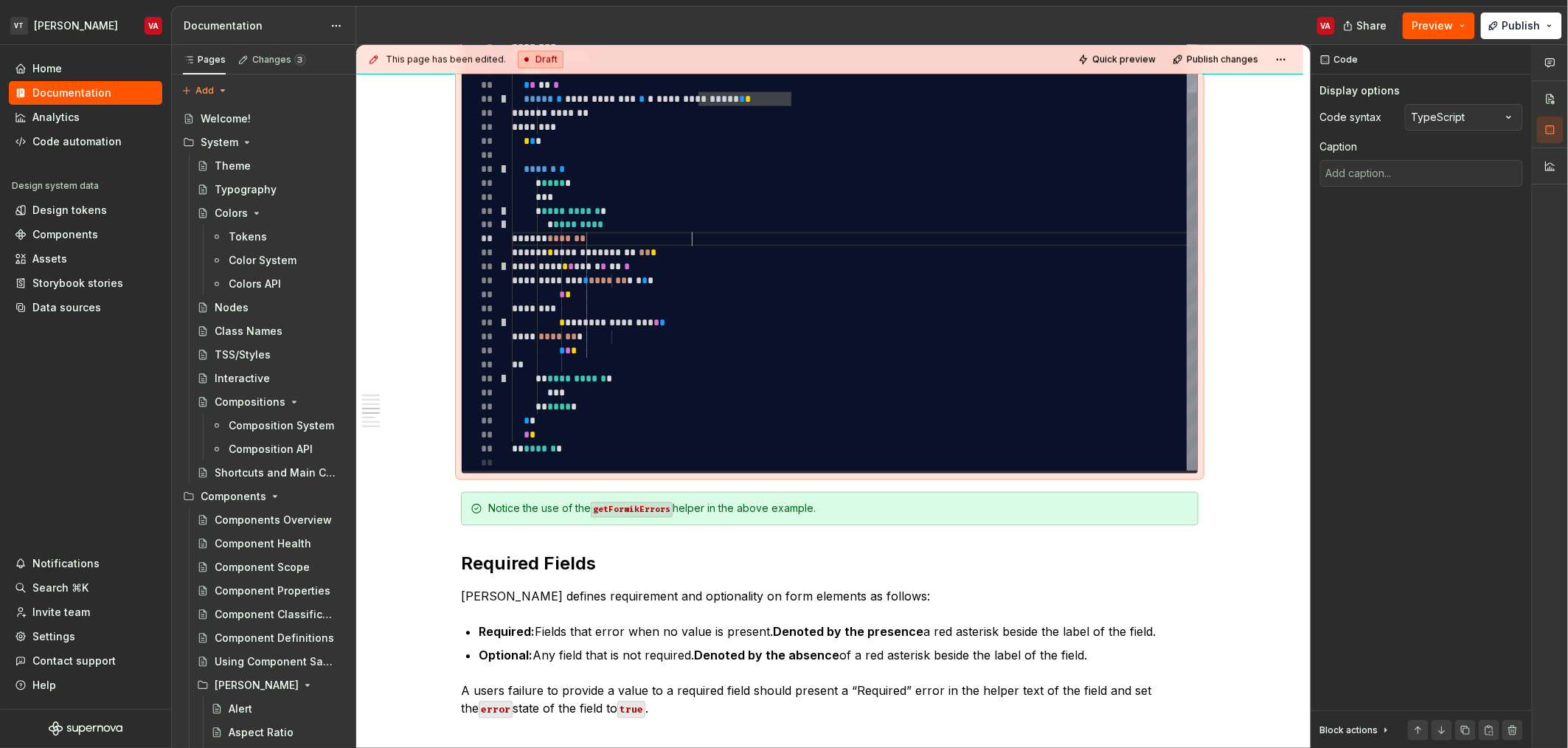
click at [724, 244] on div "**********" at bounding box center [854, 211] width 685 height 519
click at [847, 506] on div "Notice the use of the getFormikErrors helper in the above example." at bounding box center [838, 509] width 701 height 15
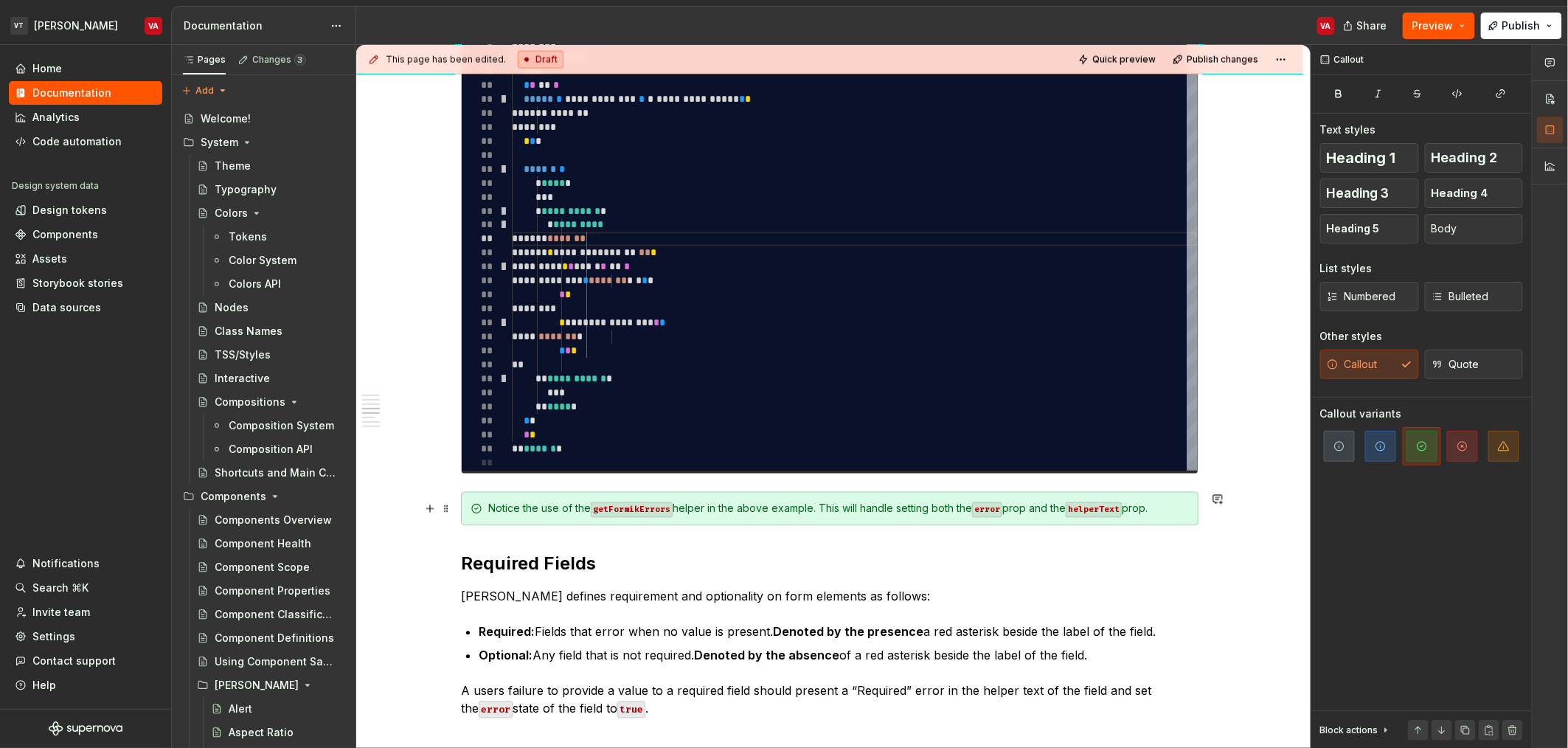
click at [919, 509] on div "Notice the use of the getFormikErrors helper in the above example. This will ha…" at bounding box center [838, 509] width 701 height 15
click at [909, 505] on div "Notice the use of the getFormikErrors helper in the above example. This will ha…" at bounding box center [838, 509] width 701 height 15
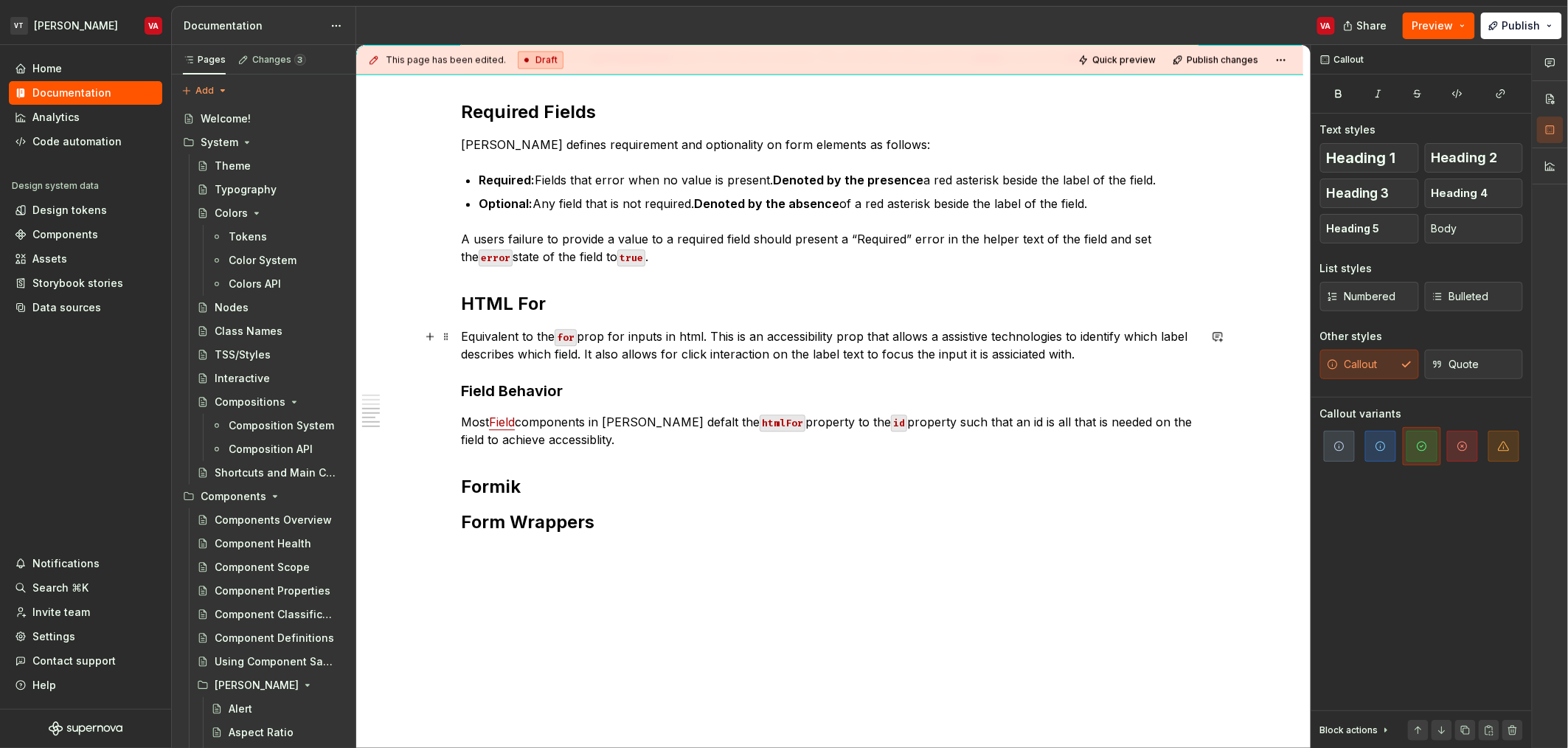
scroll to position [1477, 0]
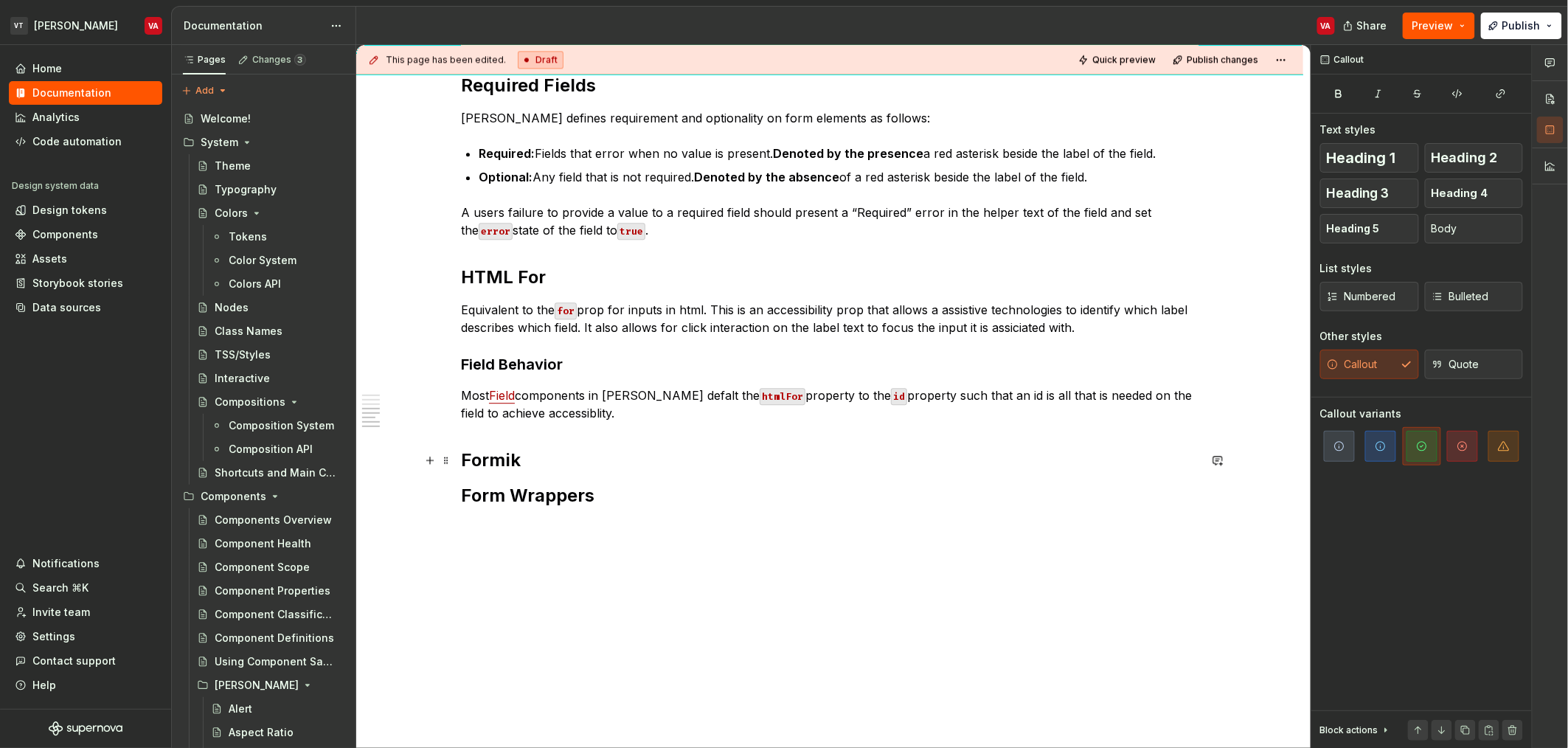
click at [587, 453] on h2 "Formik" at bounding box center [829, 460] width 737 height 23
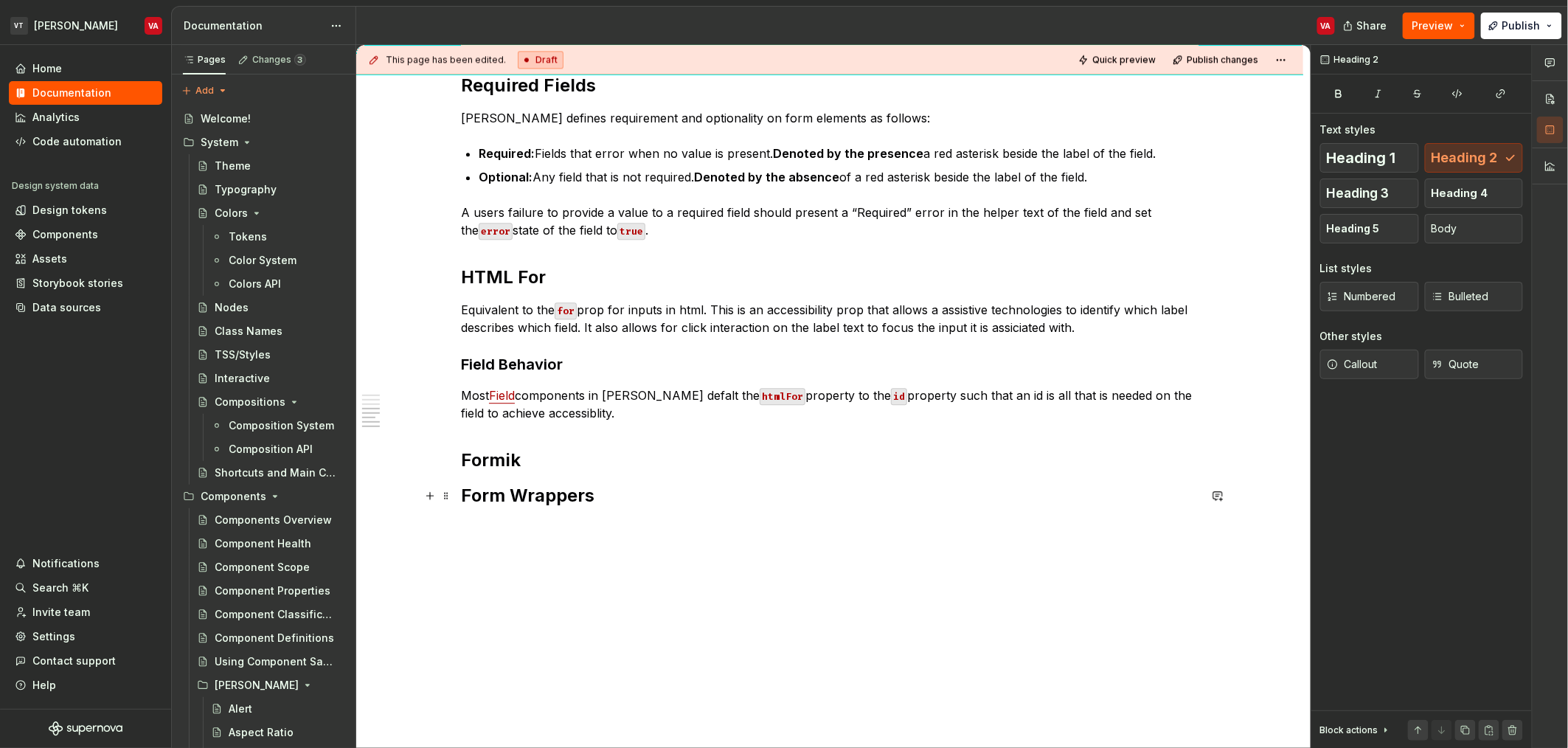
click at [632, 493] on h2 "Form Wrappers" at bounding box center [829, 495] width 737 height 23
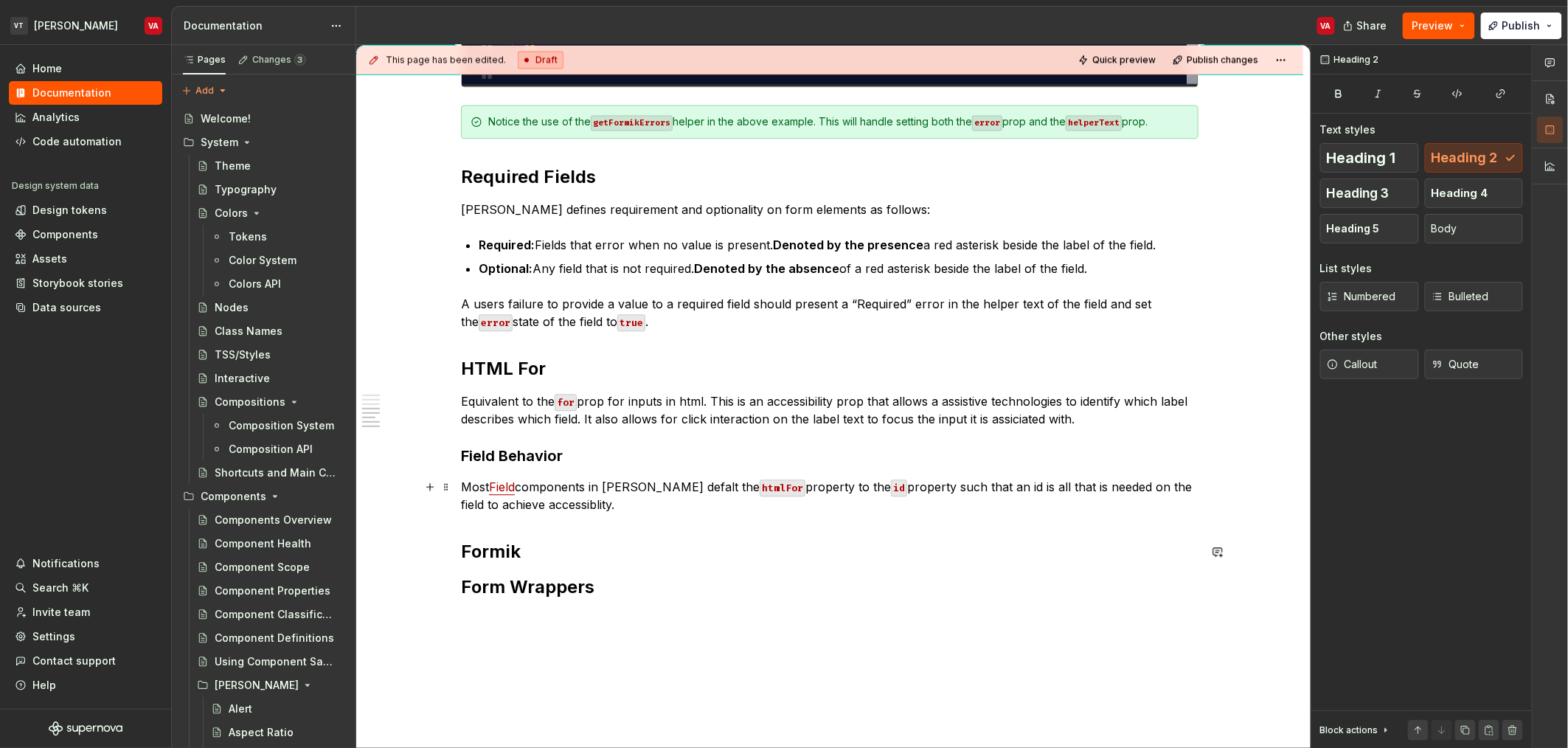
scroll to position [1385, 0]
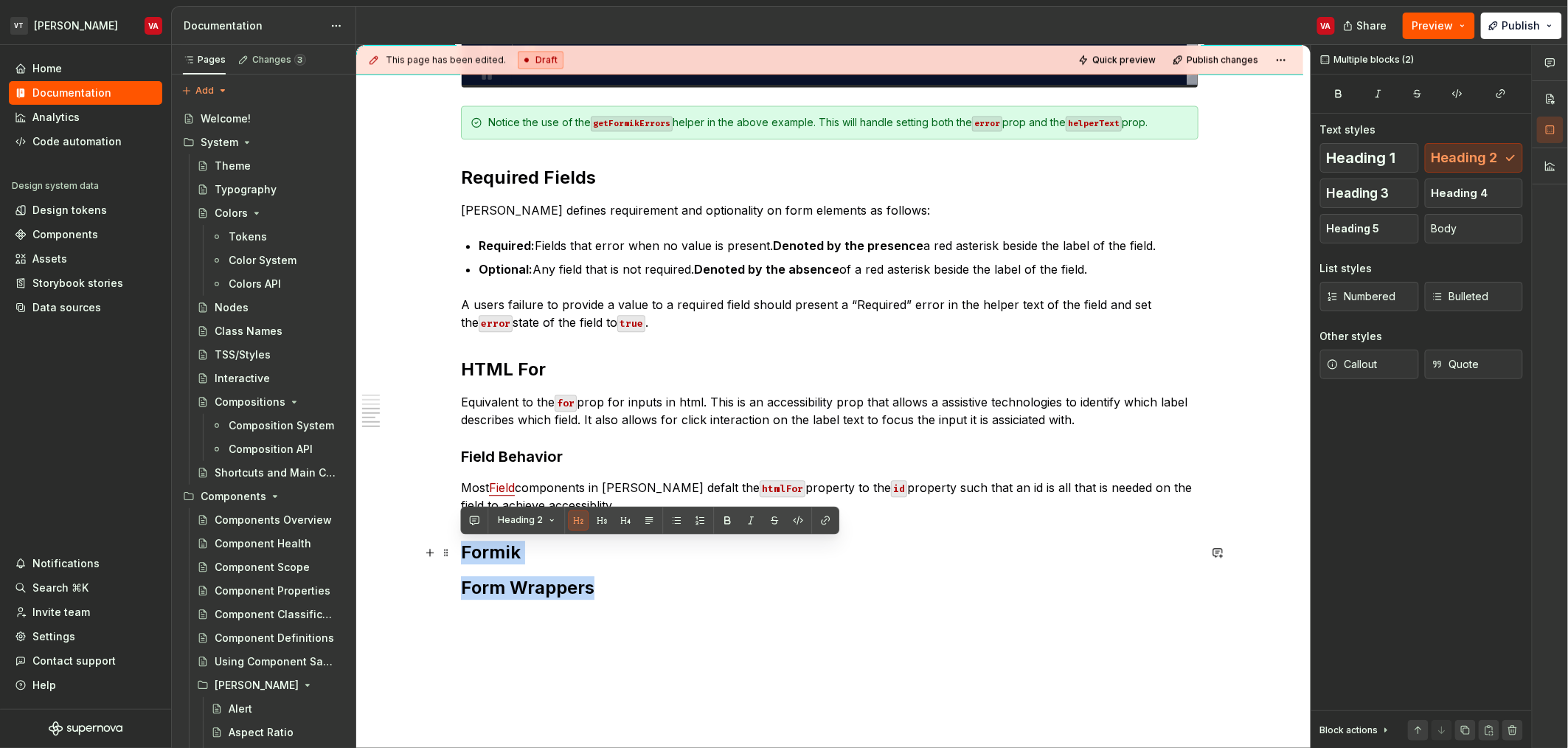
drag, startPoint x: 615, startPoint y: 586, endPoint x: 456, endPoint y: 548, distance: 163.5
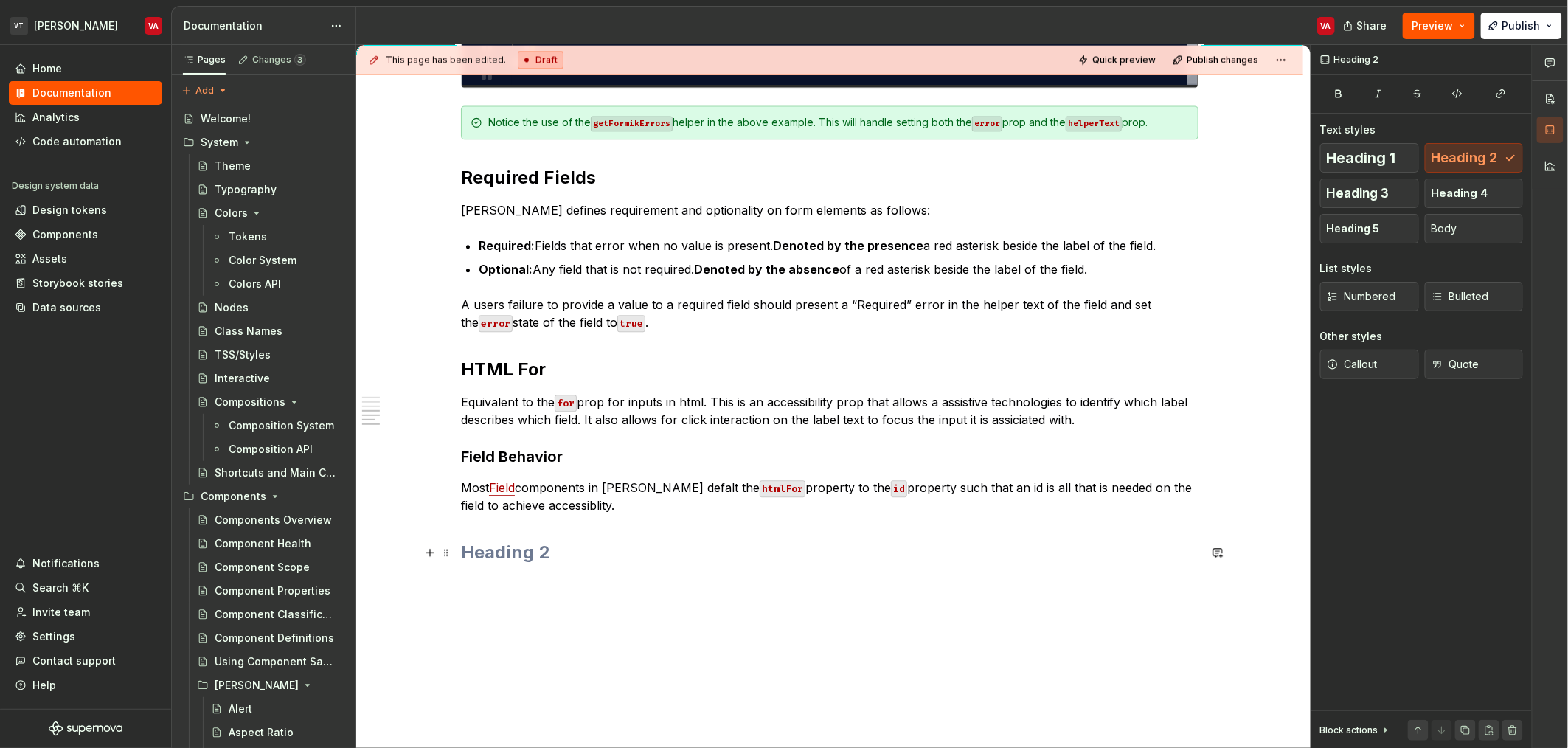
click at [490, 554] on h2 at bounding box center [829, 552] width 737 height 23
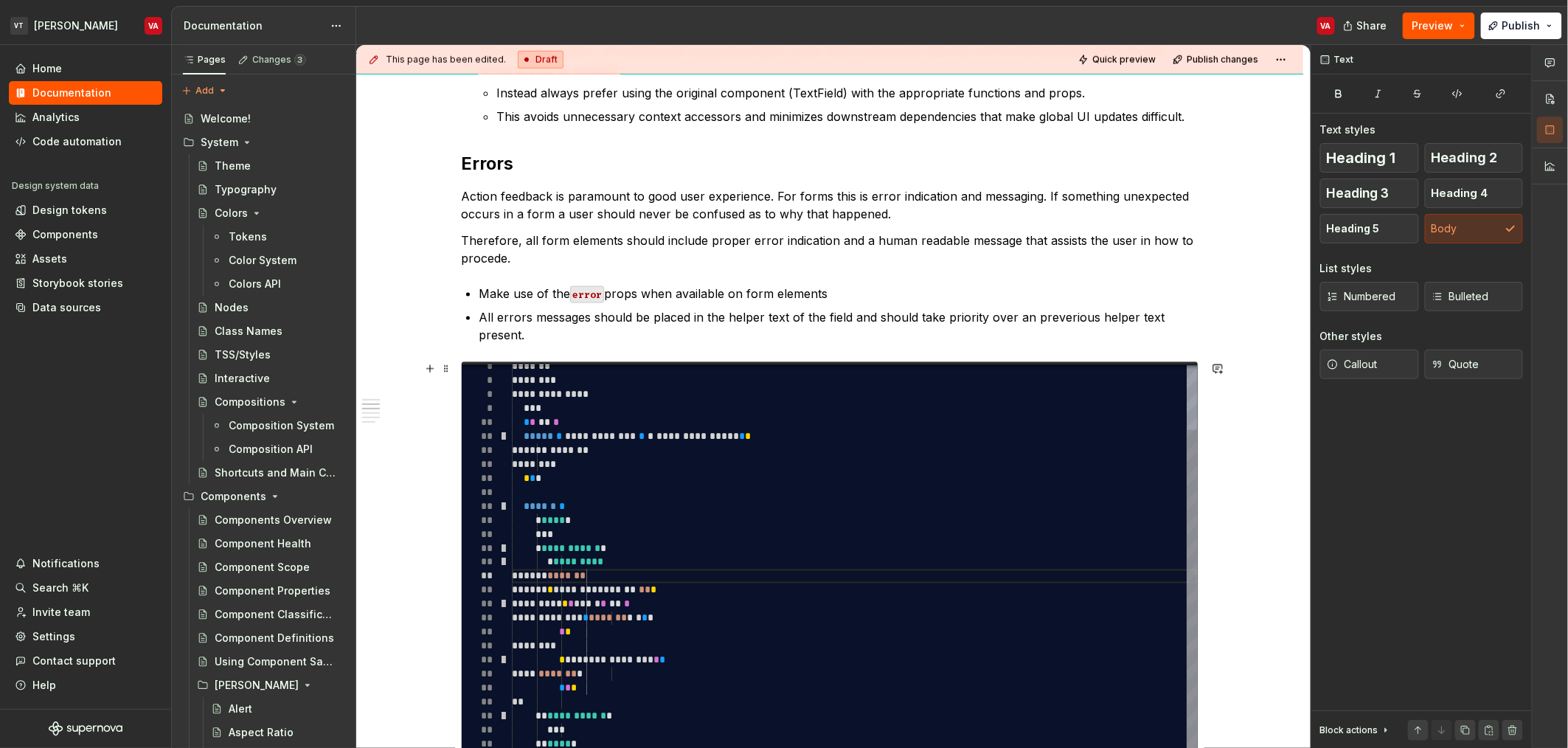
scroll to position [543, 0]
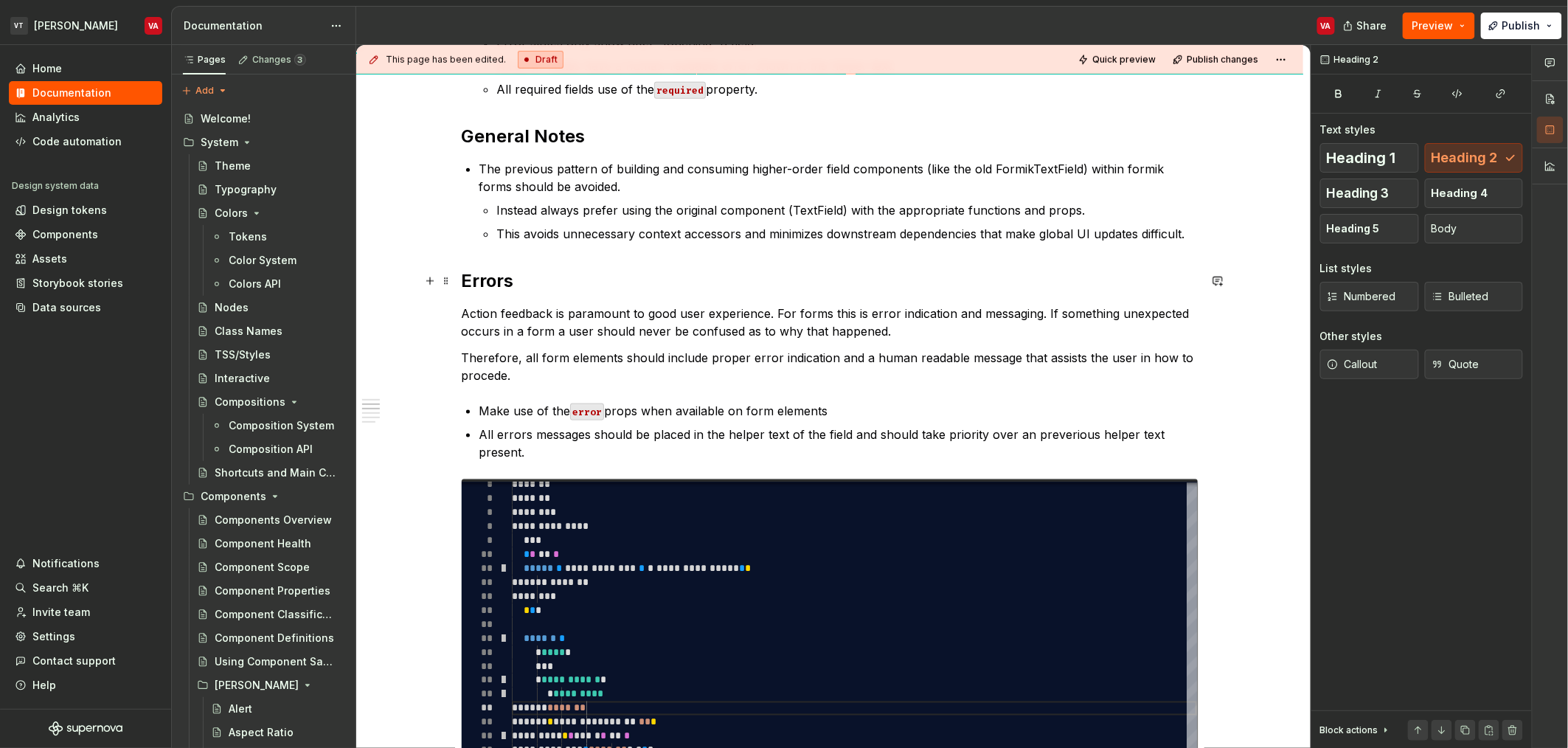
click at [463, 280] on h2 "Errors" at bounding box center [829, 281] width 737 height 23
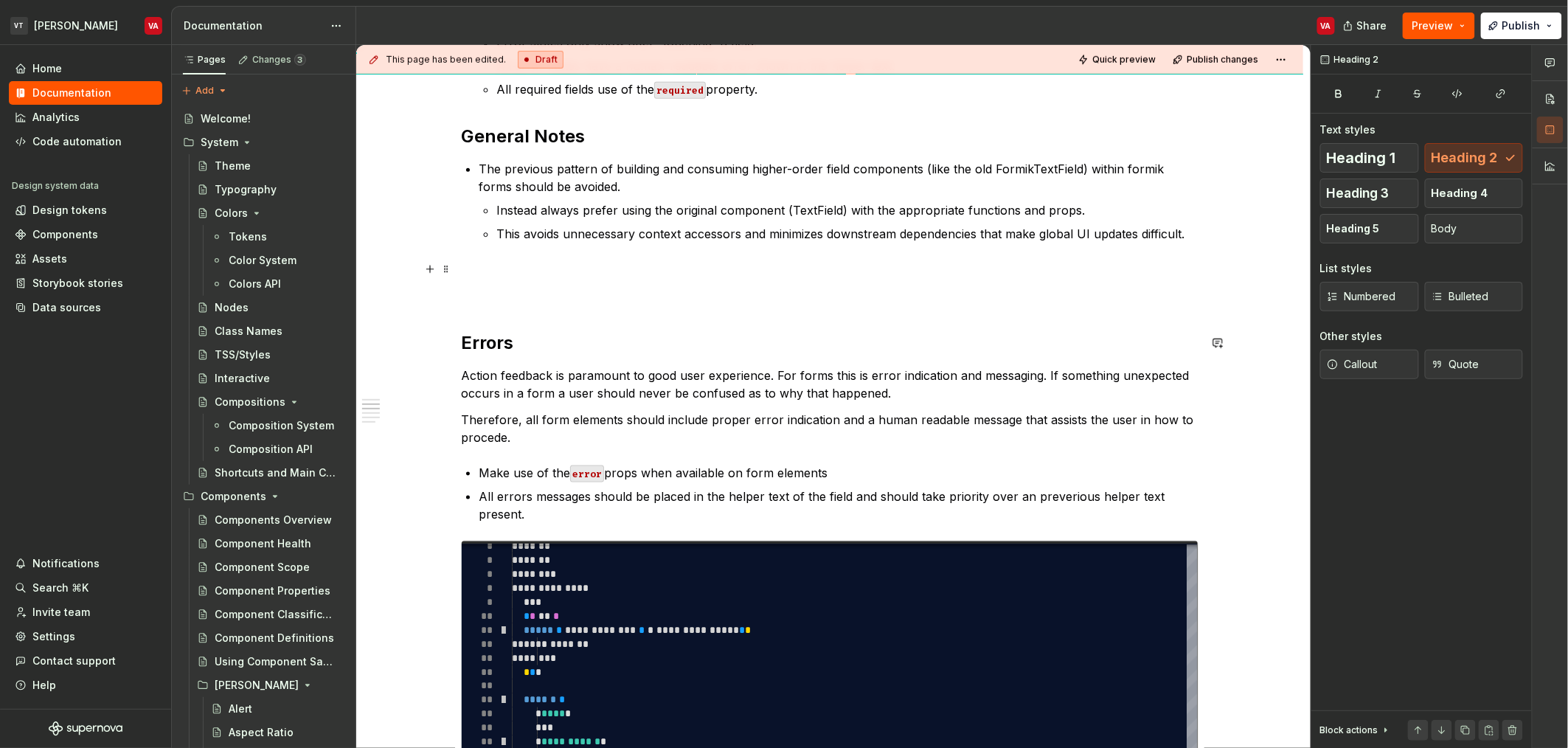
click at [498, 274] on p at bounding box center [829, 269] width 737 height 17
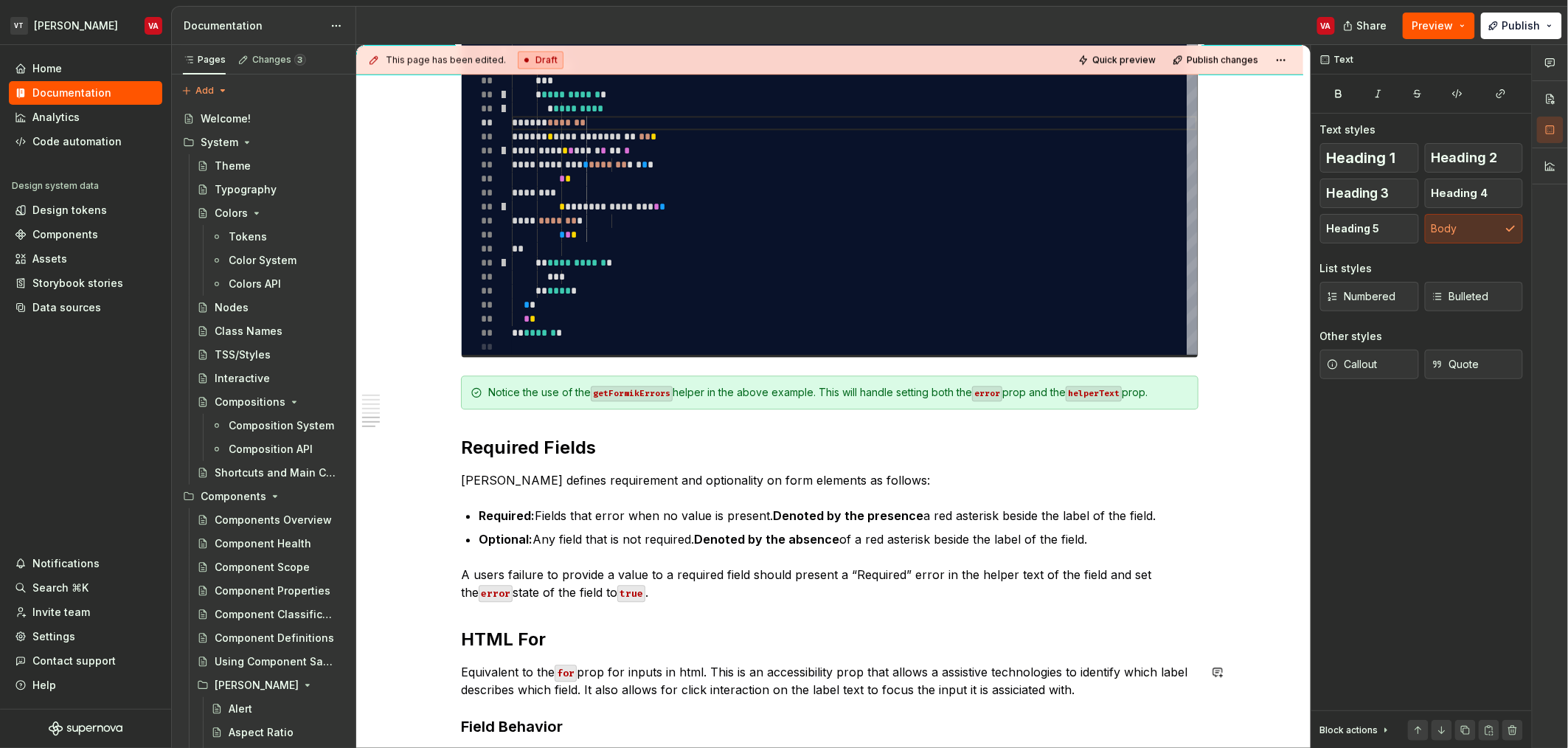
scroll to position [1322, 0]
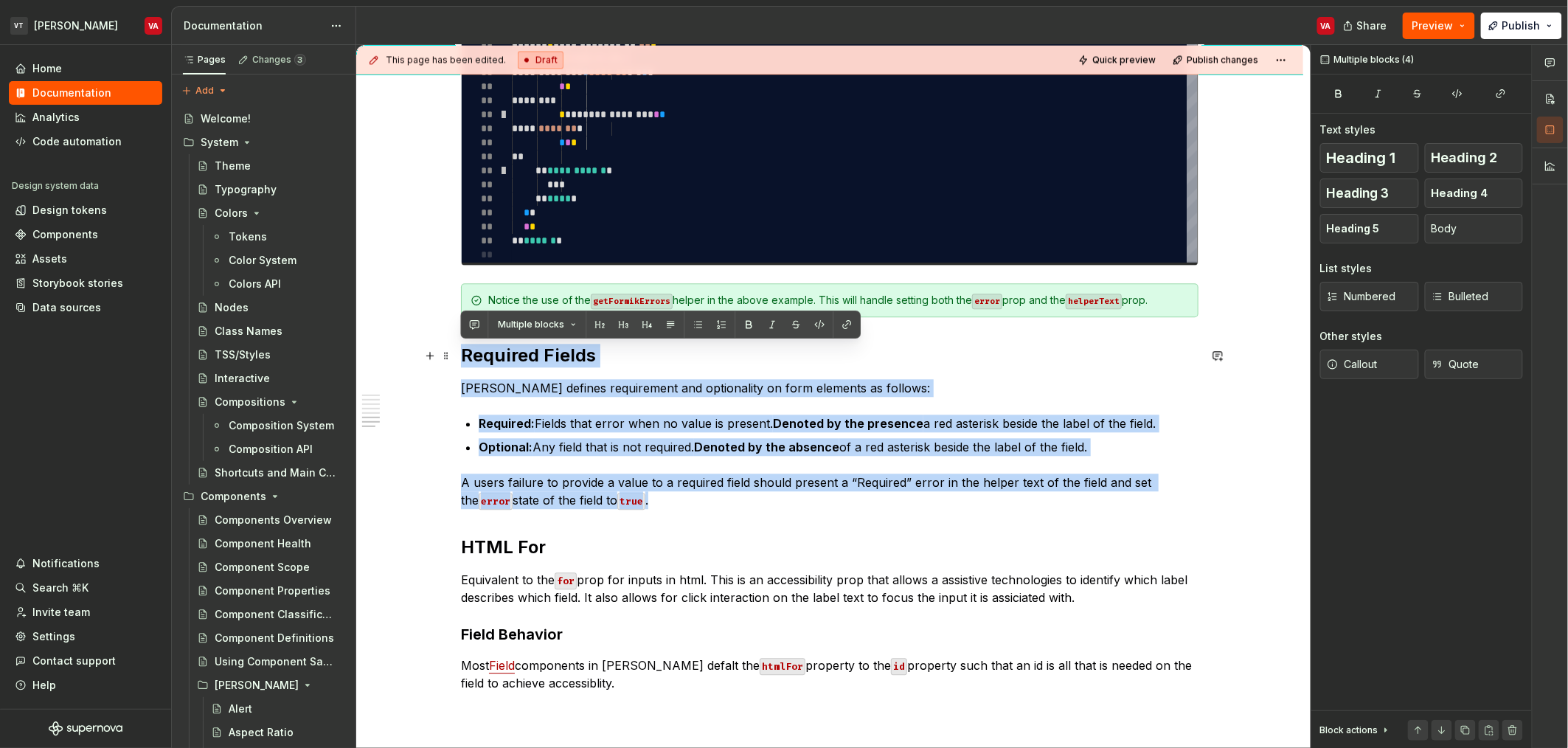
drag, startPoint x: 701, startPoint y: 500, endPoint x: 459, endPoint y: 356, distance: 281.6
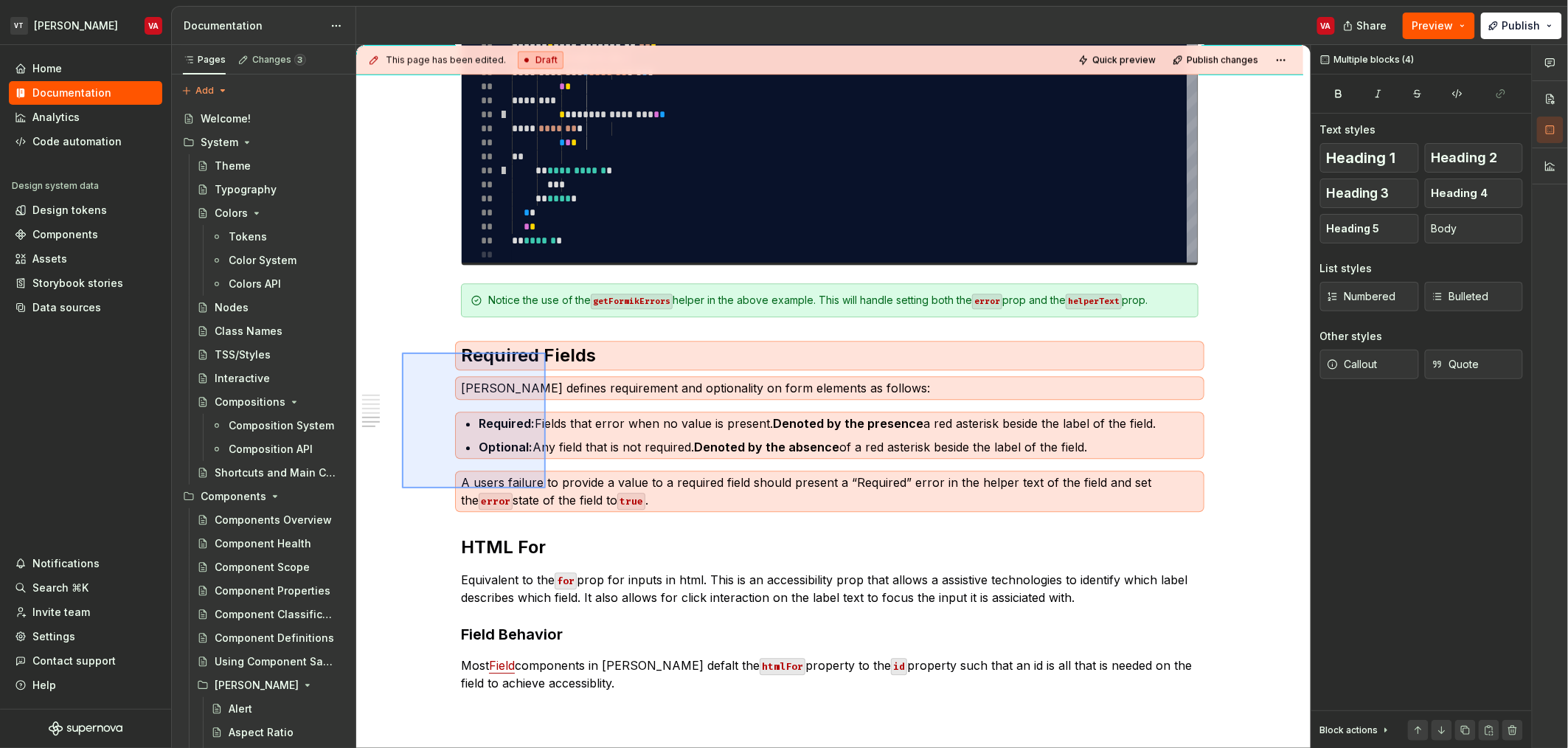
drag, startPoint x: 402, startPoint y: 352, endPoint x: 546, endPoint y: 495, distance: 202.9
click at [546, 495] on div "This page has been edited. Draft Quick preview Publish changes Forms This docum…" at bounding box center [833, 397] width 955 height 703
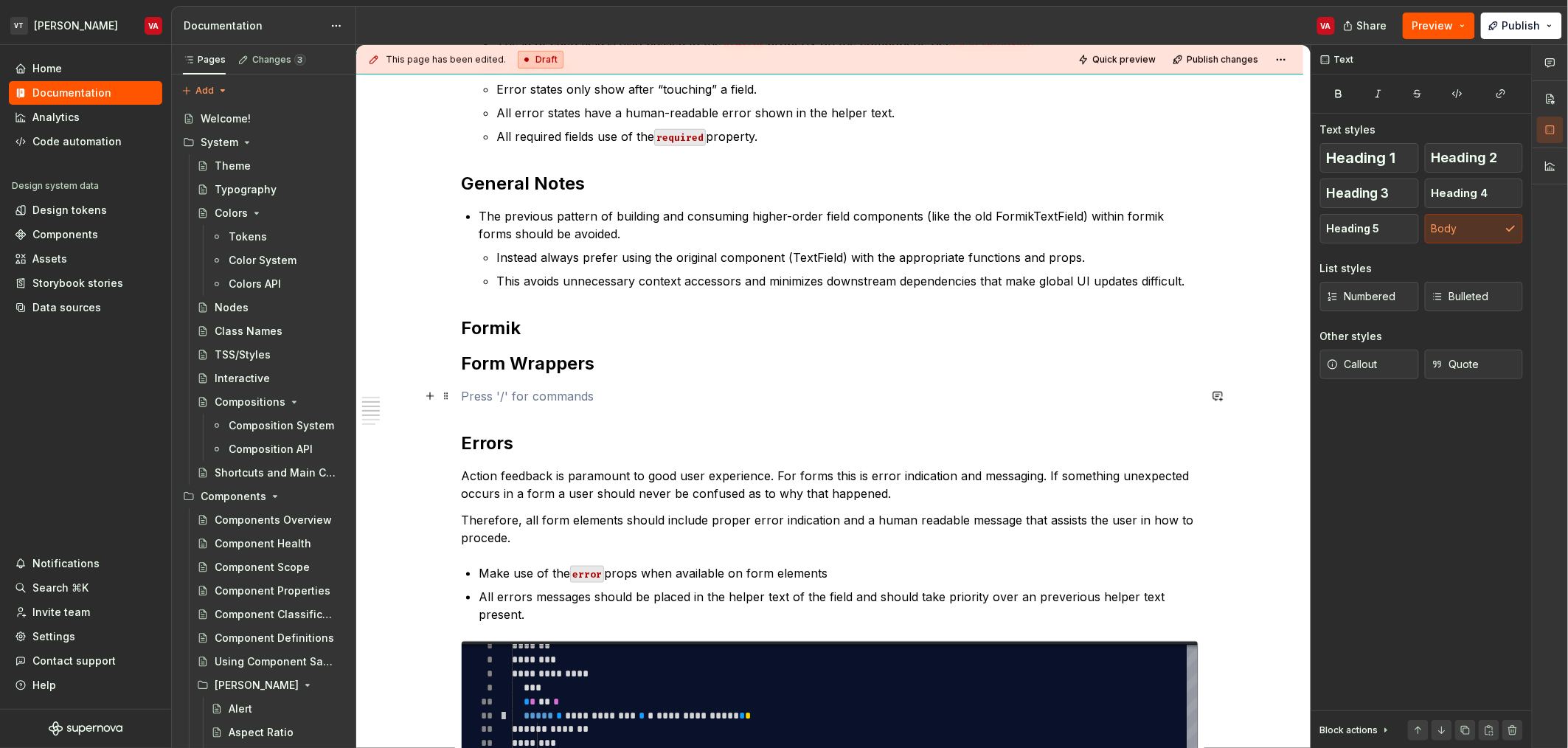
scroll to position [530, 0]
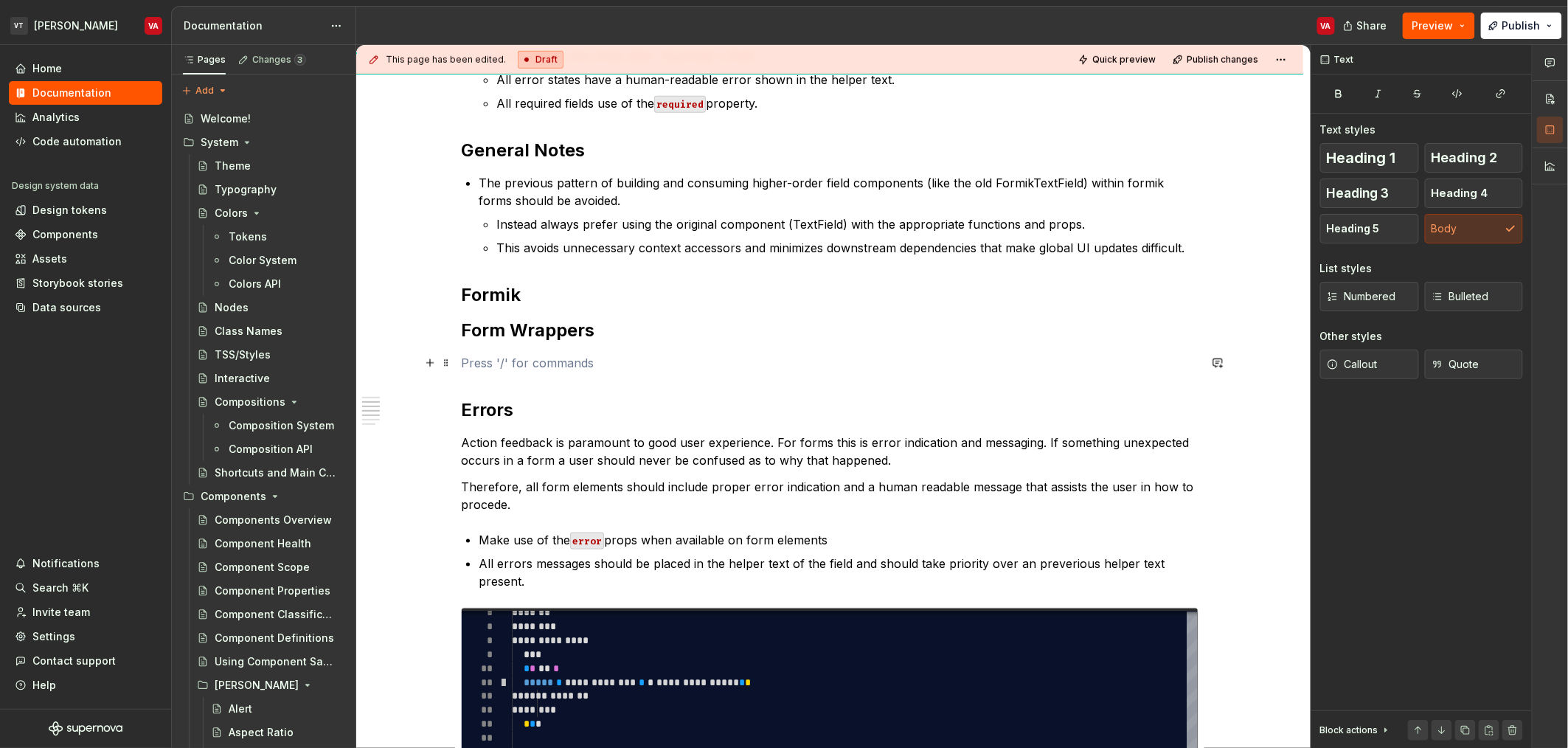
click at [585, 438] on div "Checklist Structue: Both a Formik provider and Form component are present at th…" at bounding box center [829, 534] width 737 height 1517
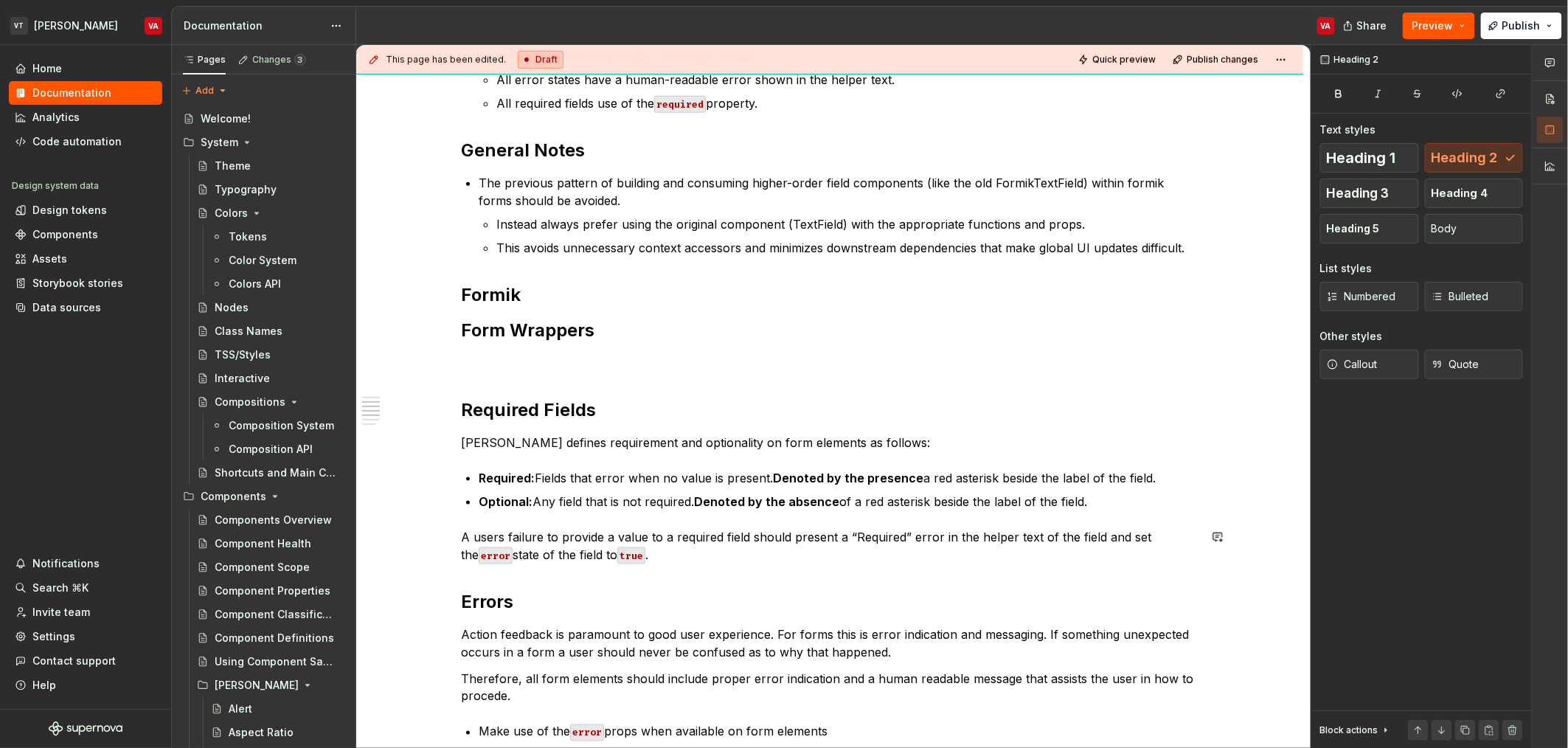
click at [533, 575] on div "Checklist Structue: Both a Formik provider and Form component are present at th…" at bounding box center [829, 630] width 737 height 1709
click at [930, 529] on p "A users failure to provide a value to a required field should present a “Requir…" at bounding box center [829, 546] width 737 height 35
click at [517, 540] on p "A users failure to provide a value to a required field should present a “Requir…" at bounding box center [829, 546] width 737 height 35
click at [693, 557] on p "A users failure to provide a value to a required field should present a “Requir…" at bounding box center [829, 546] width 737 height 35
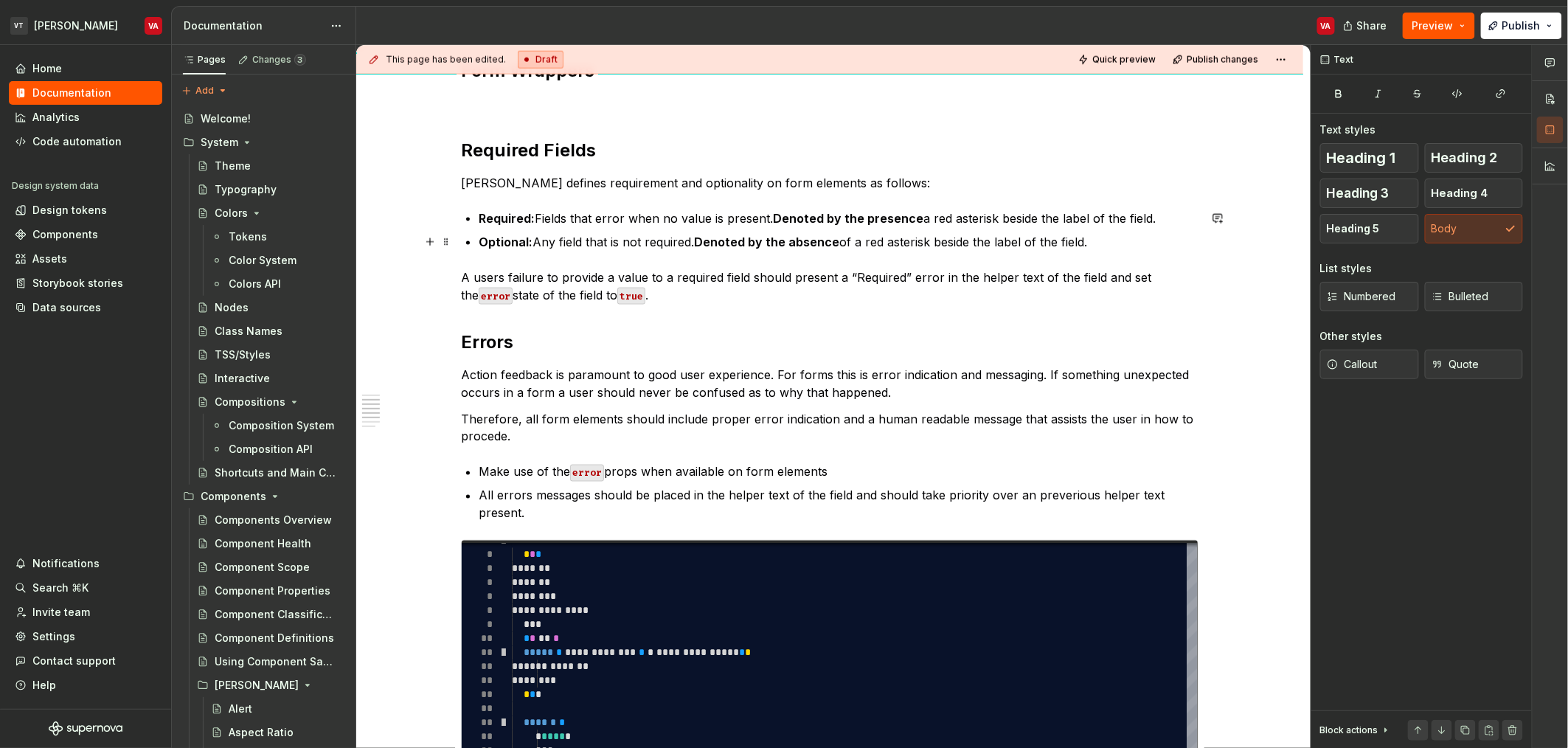
scroll to position [895, 0]
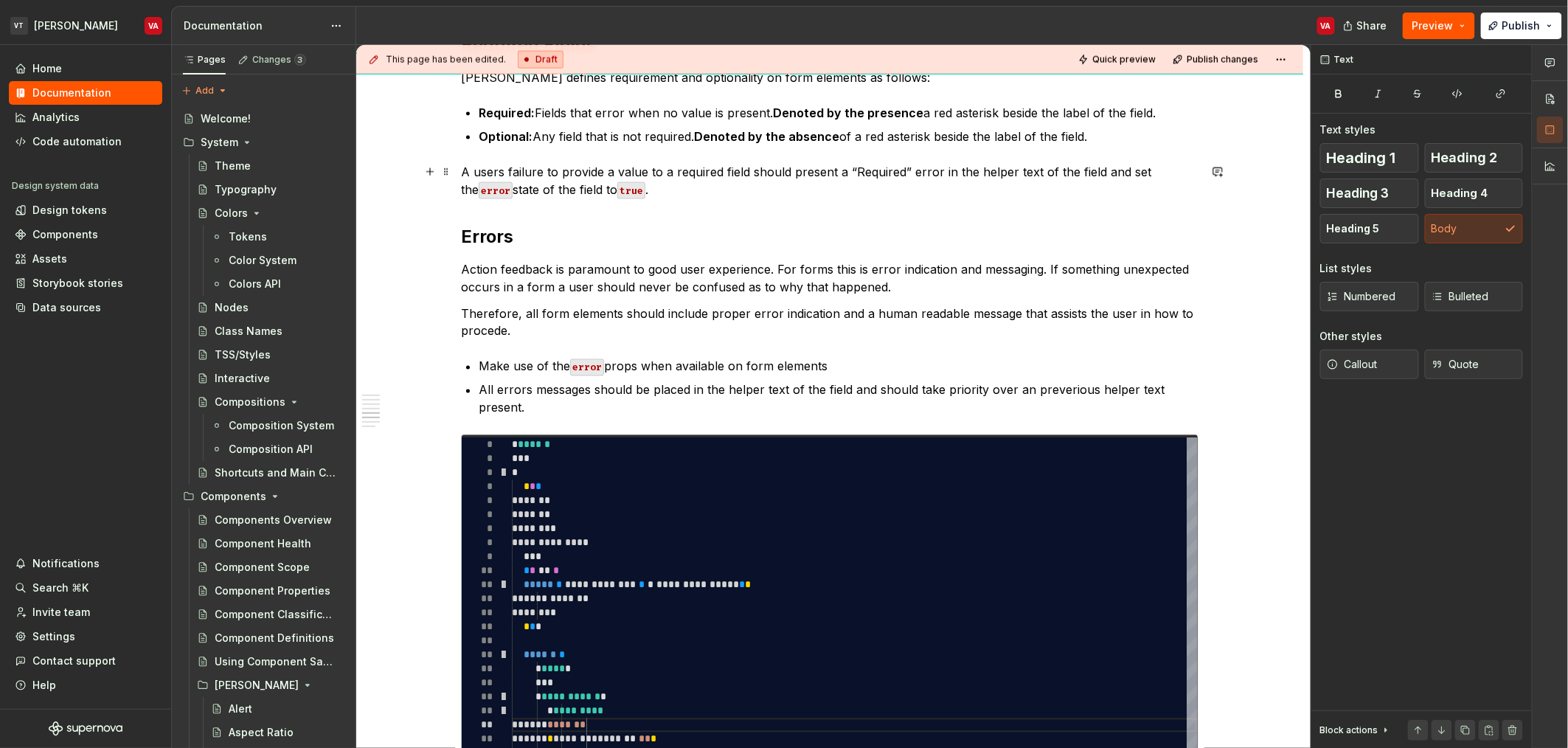
click at [683, 188] on p "A users failure to provide a value to a required field should present a “Requir…" at bounding box center [829, 180] width 737 height 35
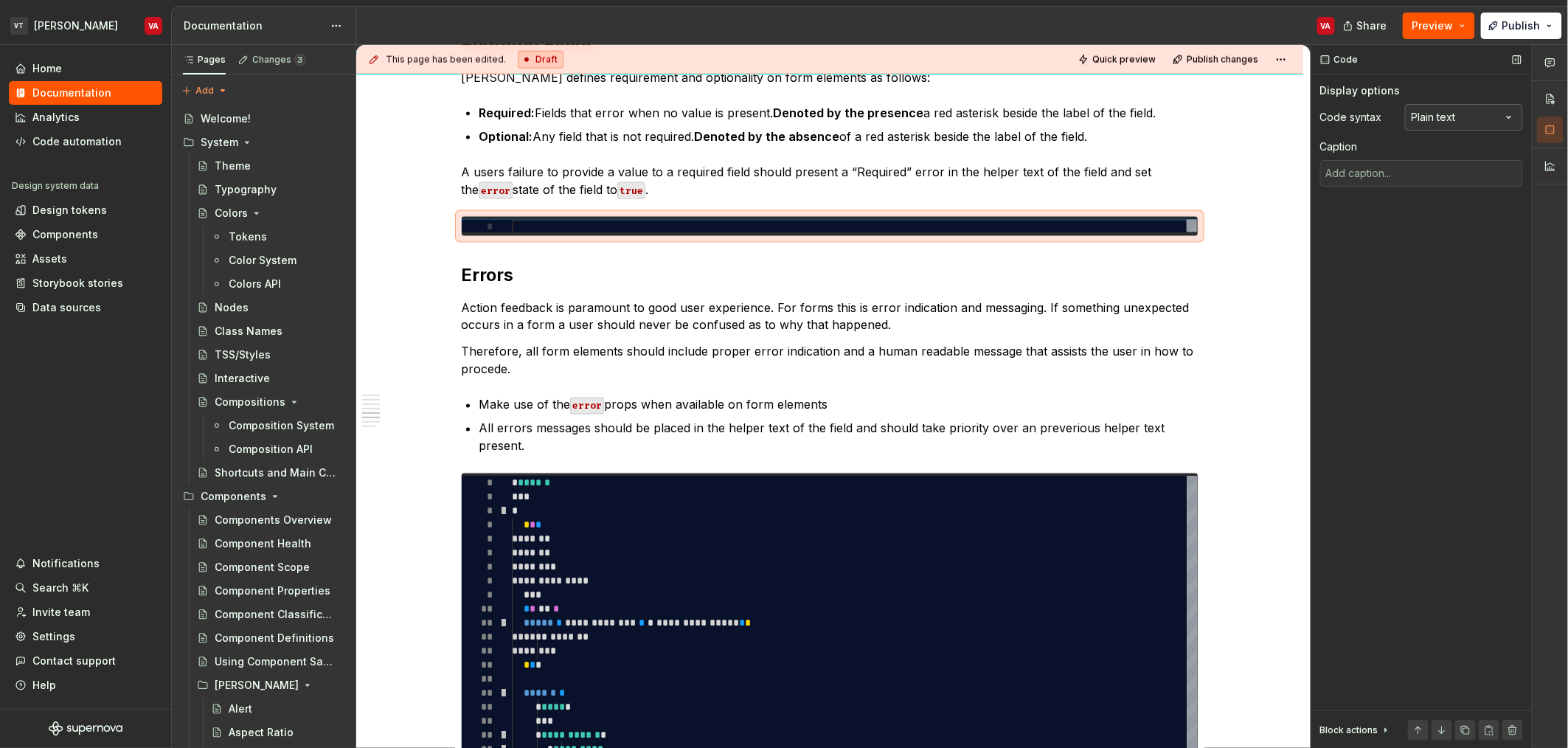
click at [1456, 114] on div "Comments Open comments No comments yet Select ‘Comment’ from the block context …" at bounding box center [1440, 397] width 257 height 703
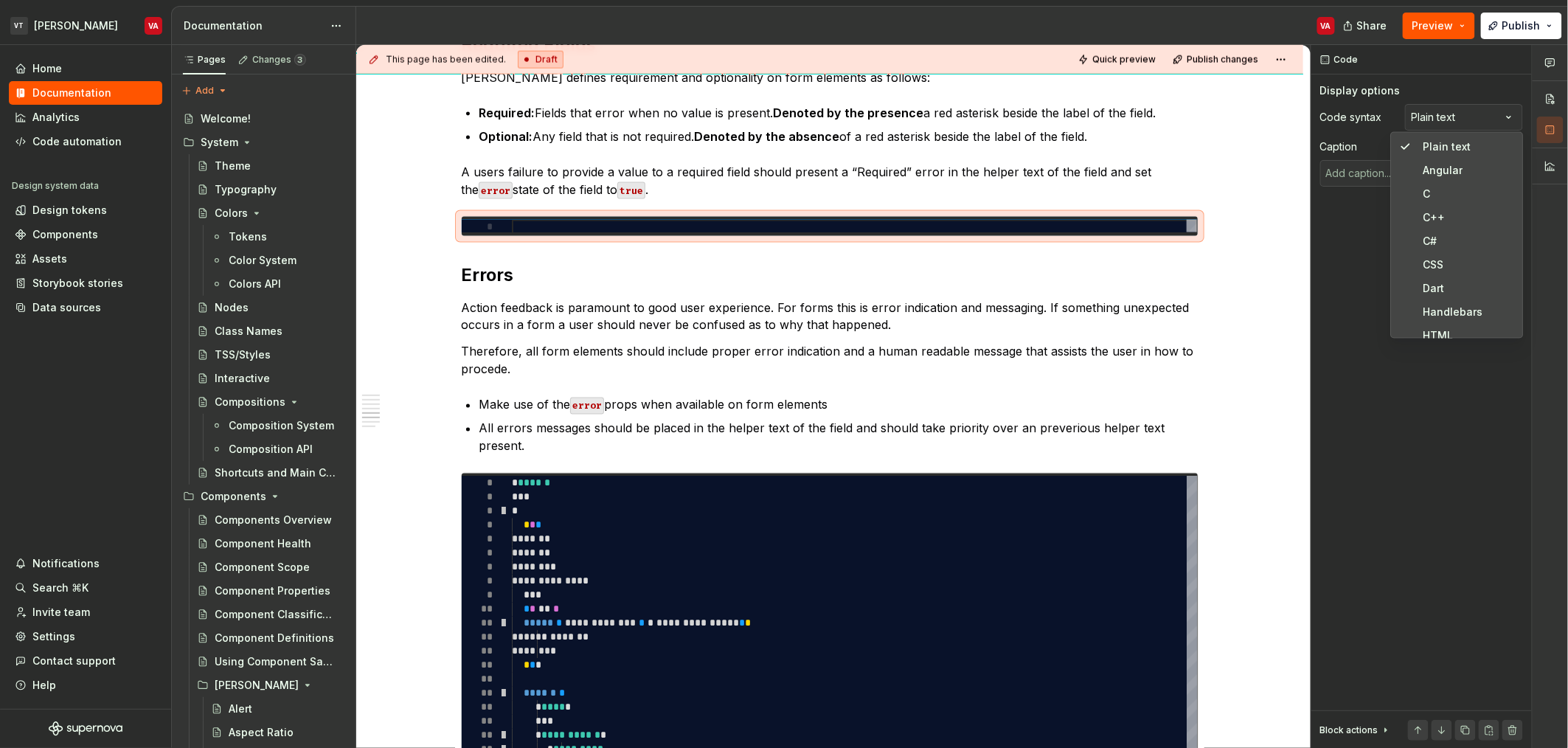
scroll to position [549, 0]
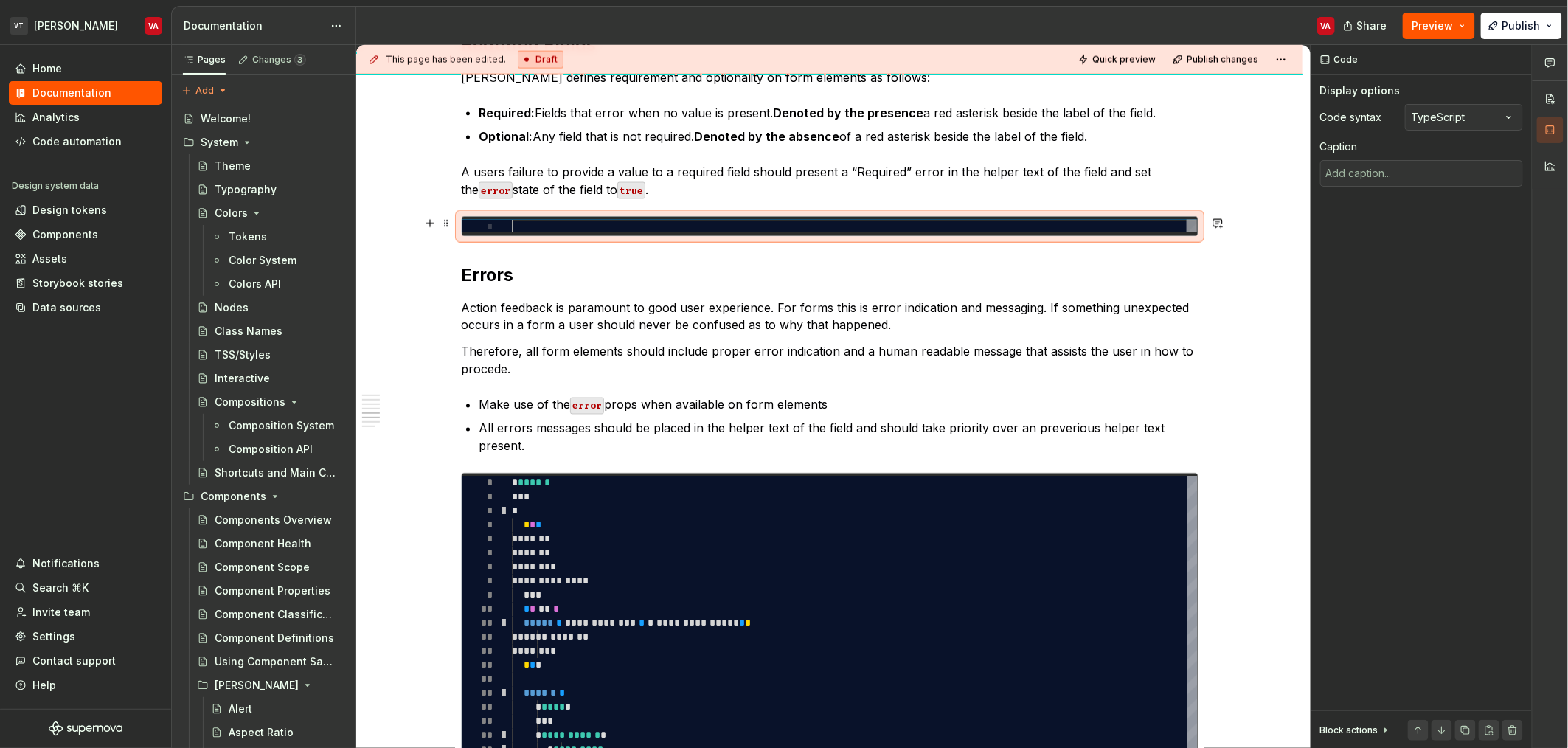
click at [540, 228] on div at bounding box center [854, 226] width 685 height 14
type textarea "*"
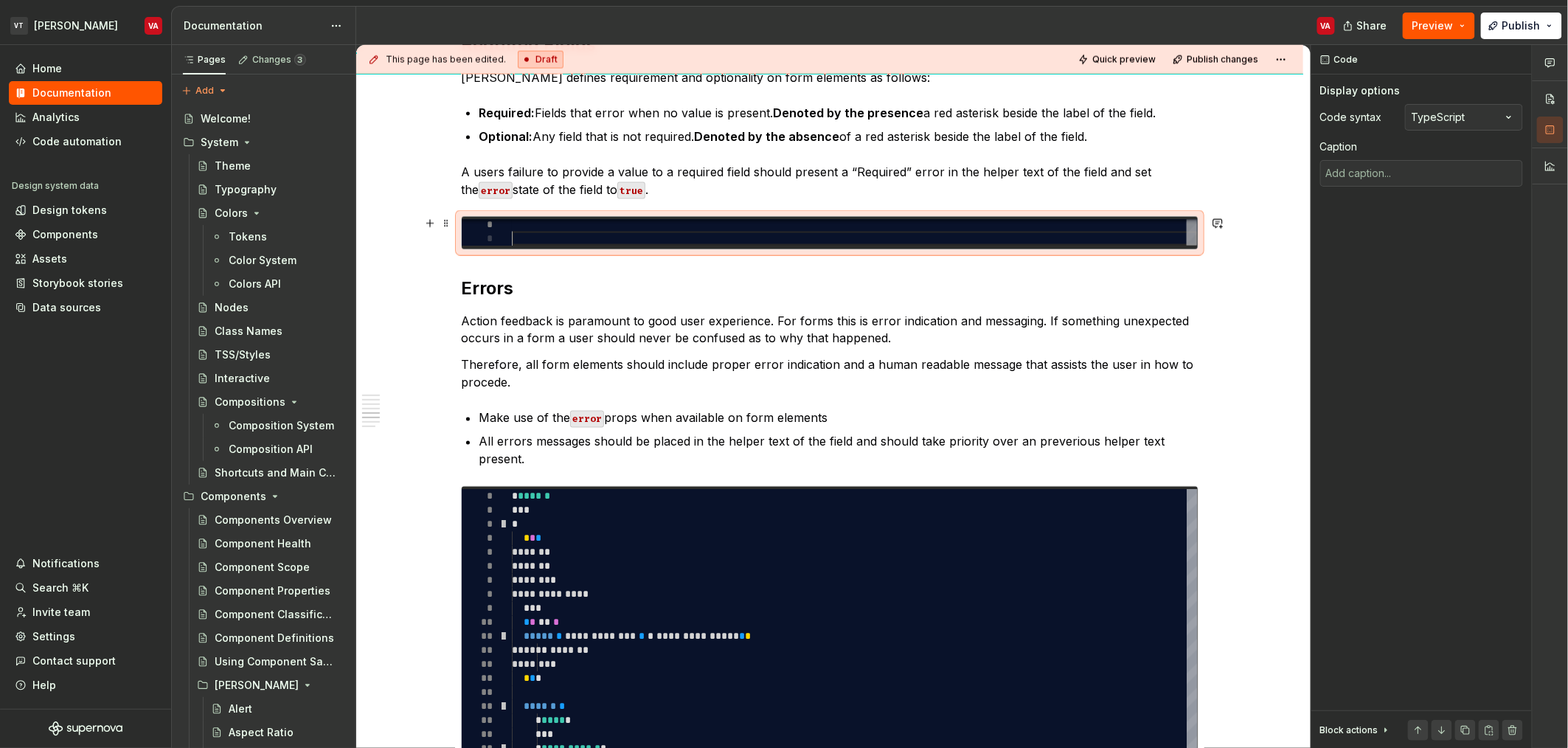
type textarea "*"
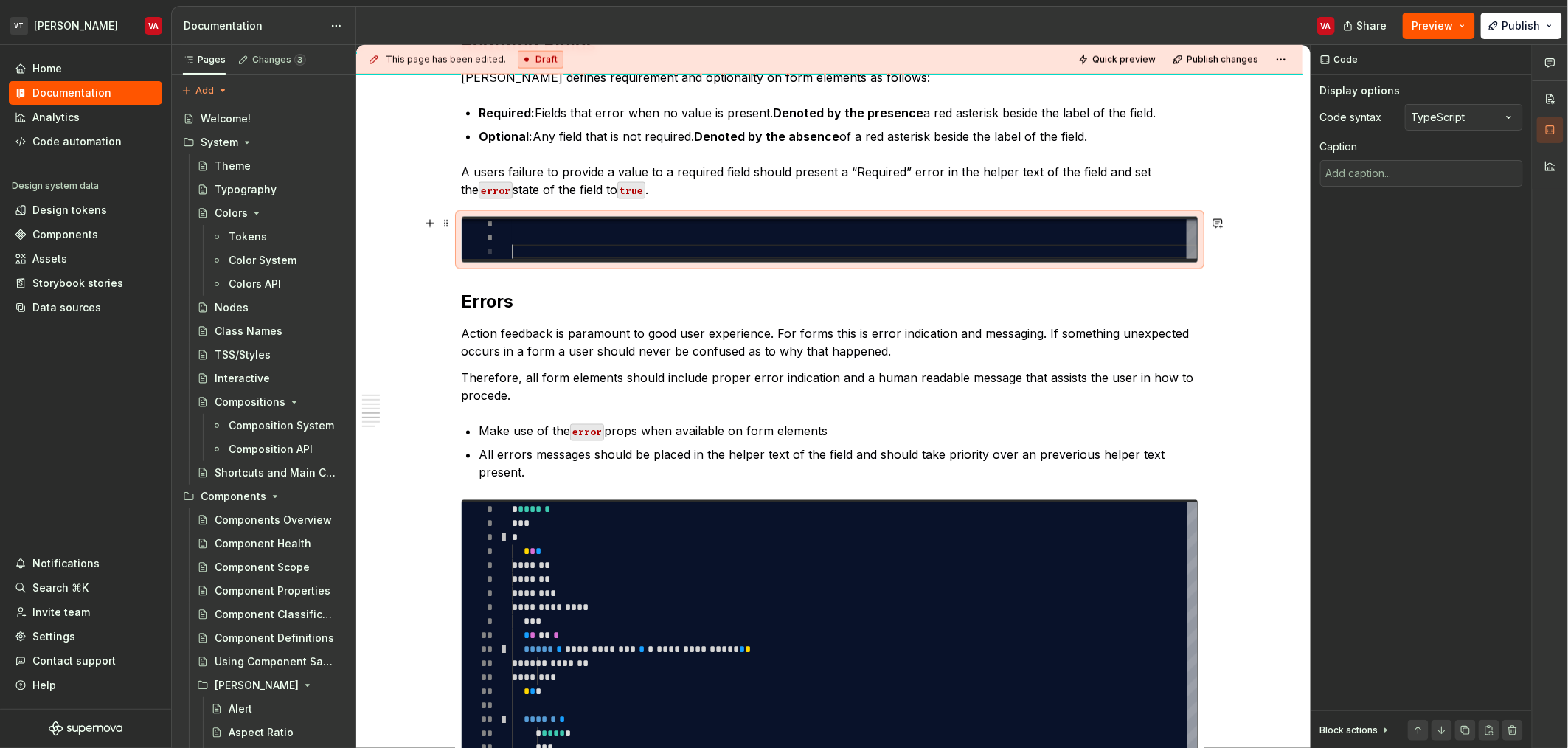
type textarea "*"
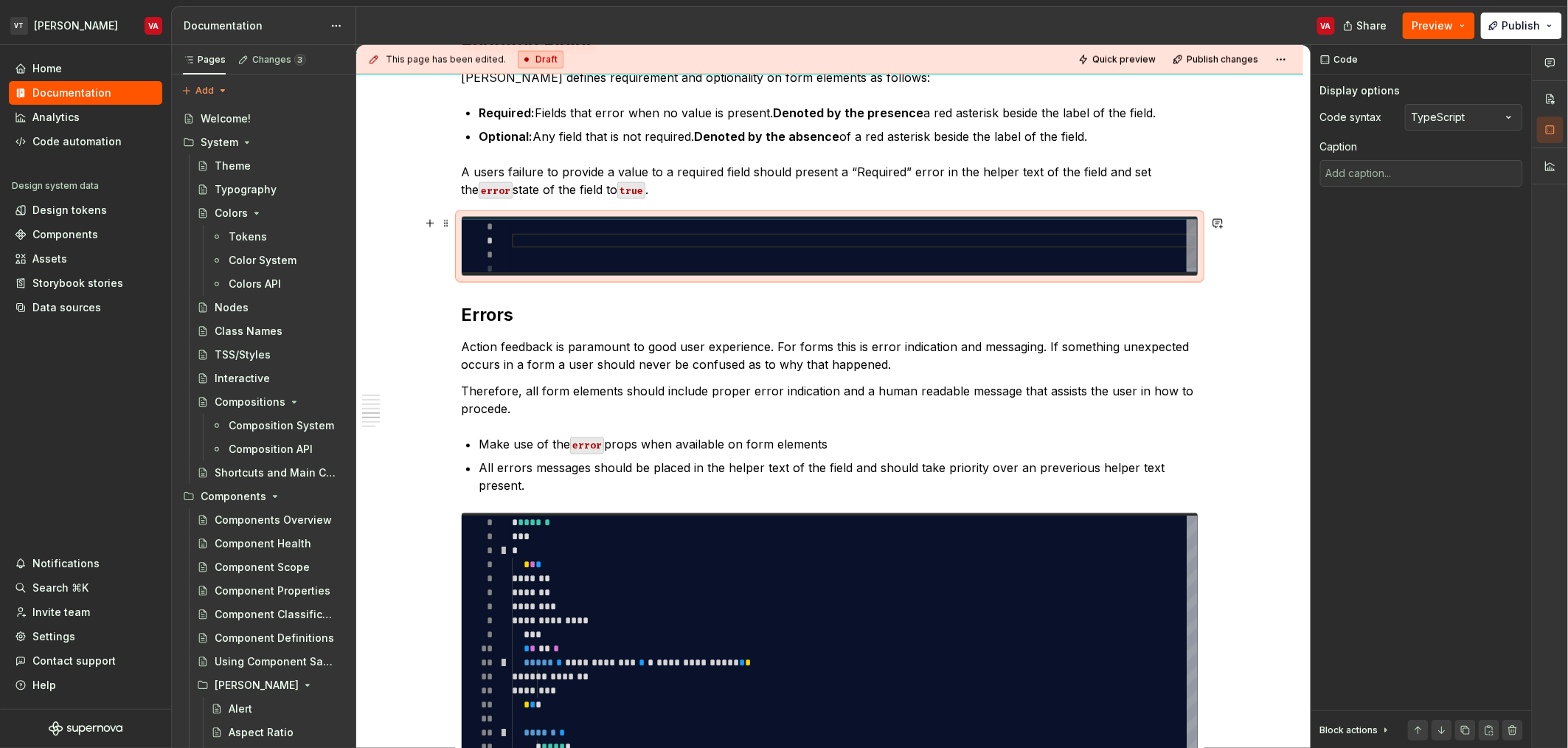
type textarea "*"
type textarea "***"
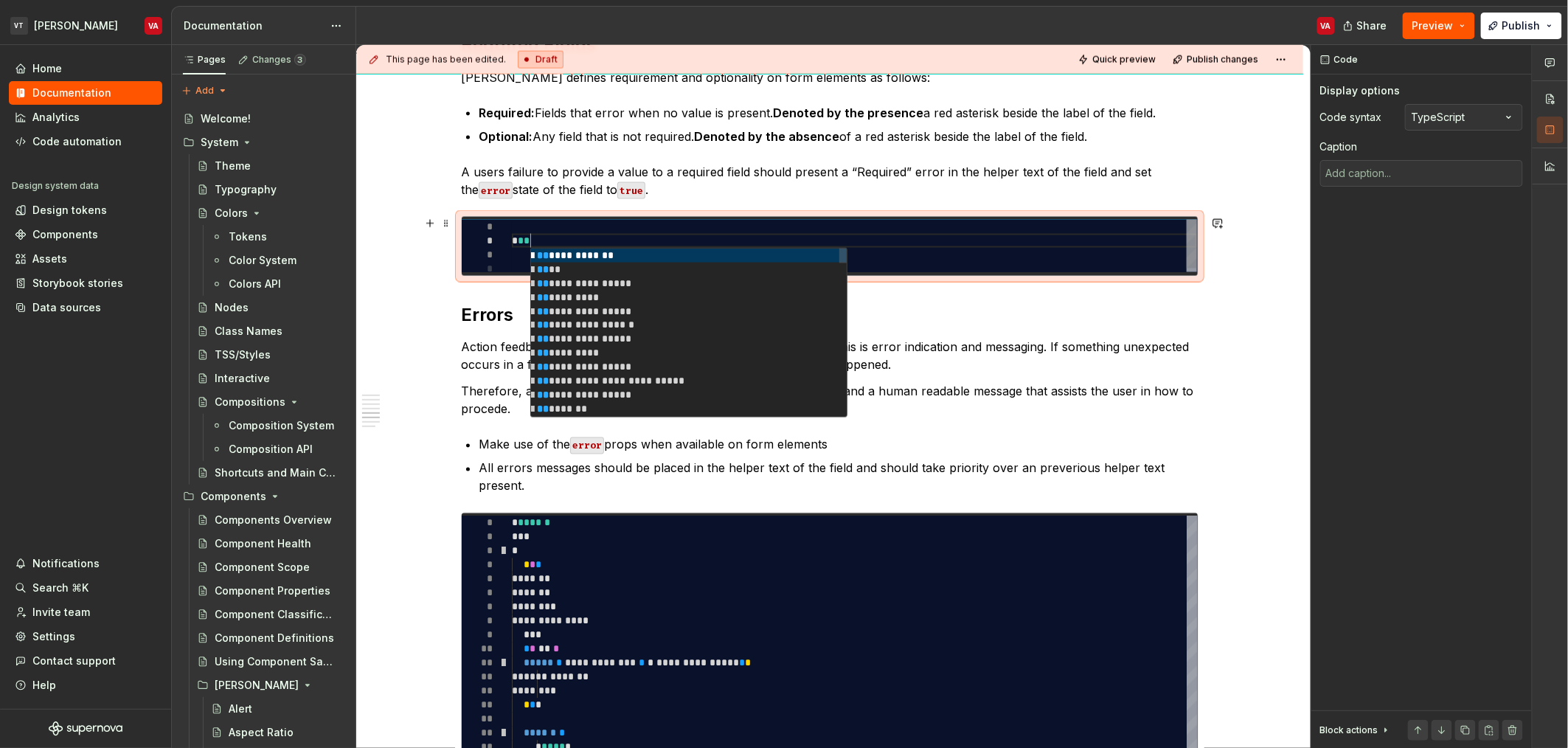
type textarea "*"
type textarea "****"
type textarea "*"
type textarea "*****"
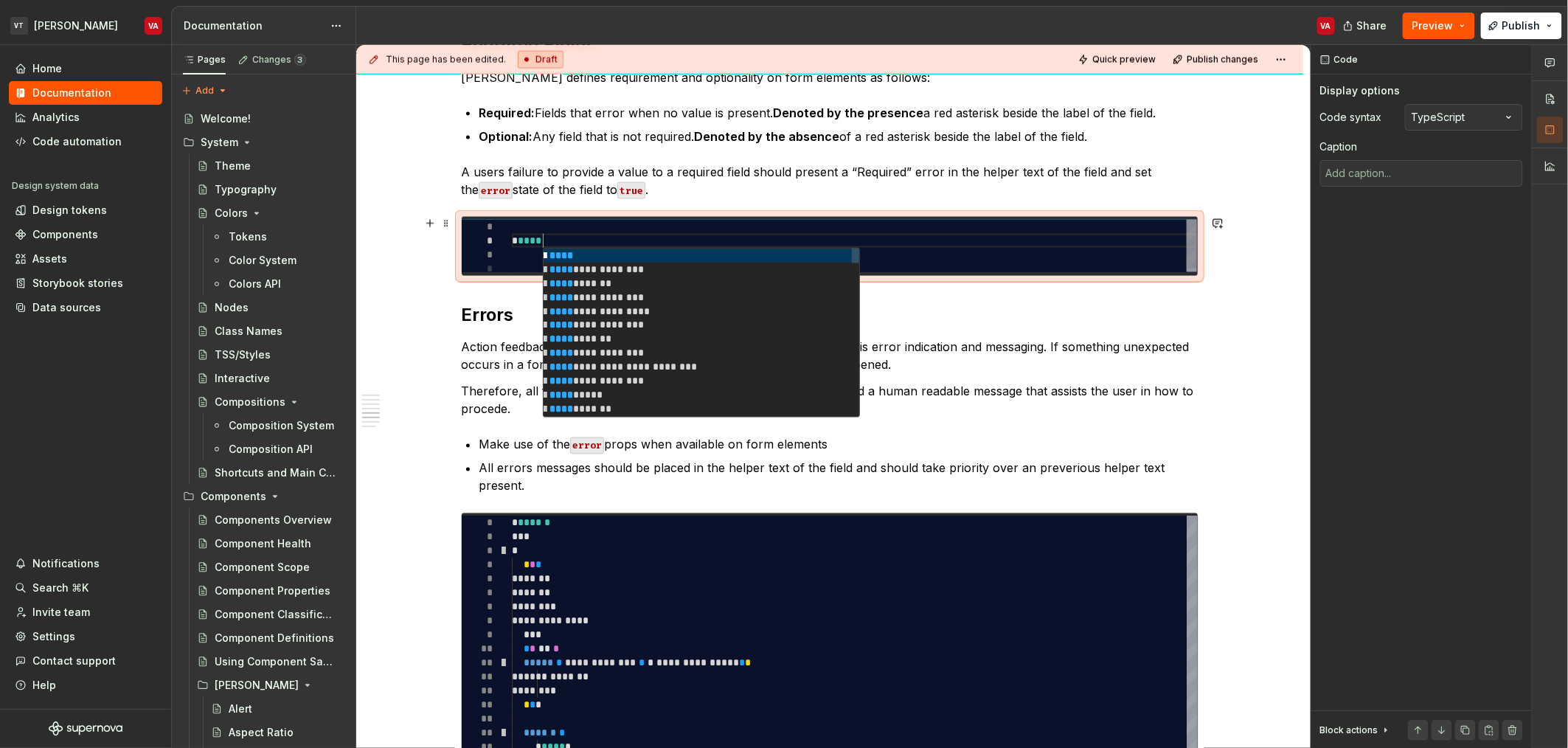
type textarea "*"
type textarea "******"
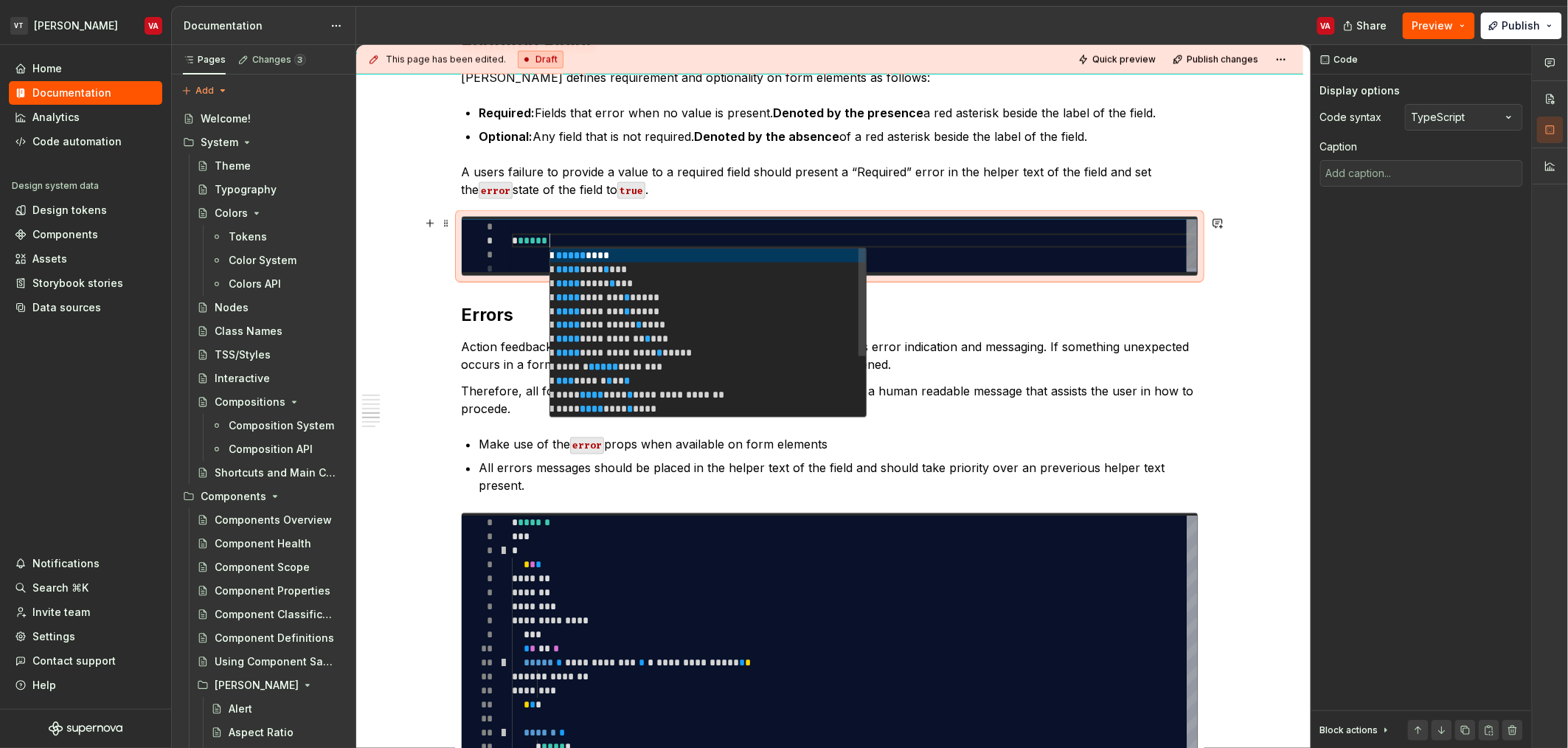
type textarea "*"
type textarea "********"
type textarea "*"
type textarea "*********"
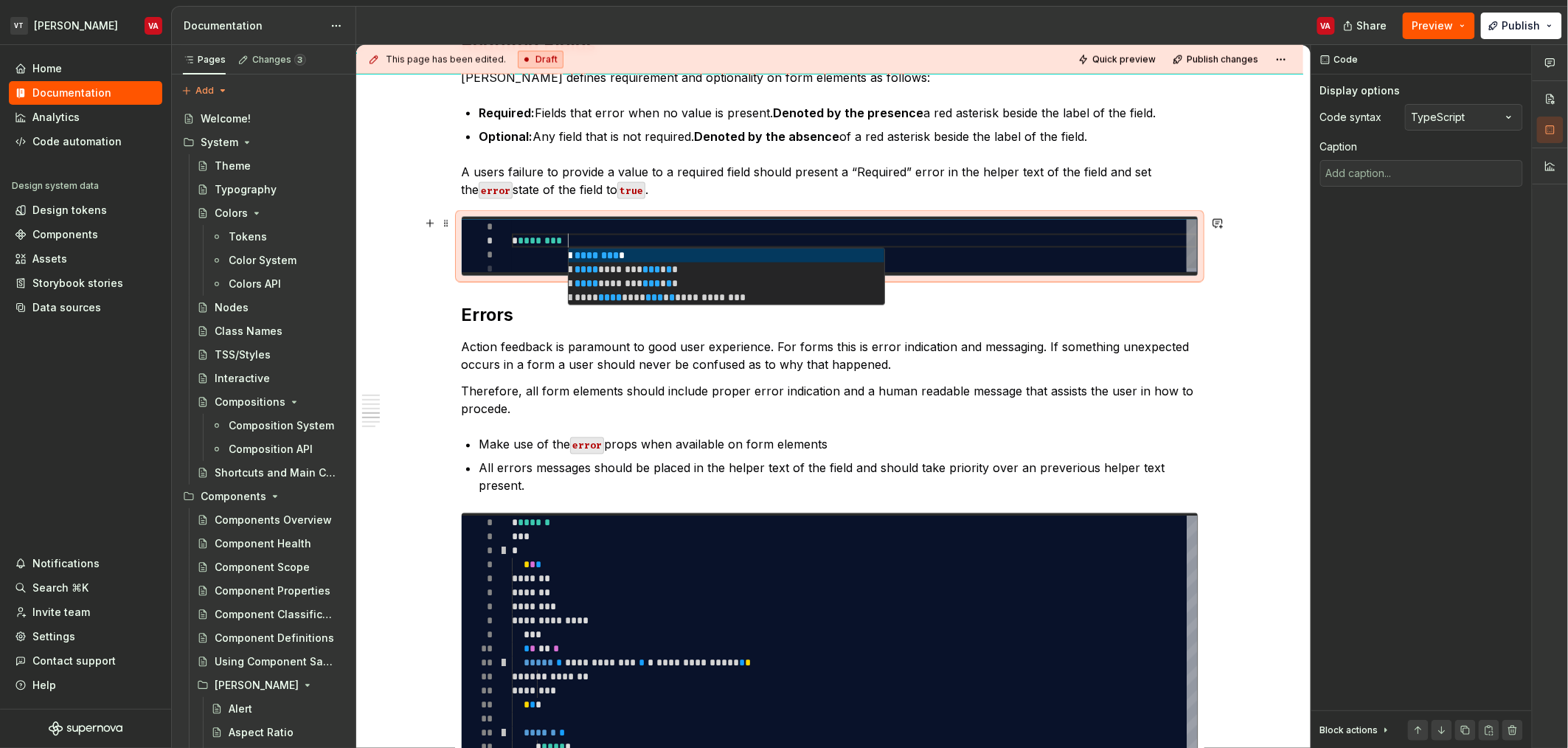
type textarea "*"
type textarea "**********"
type textarea "*"
type textarea "**********"
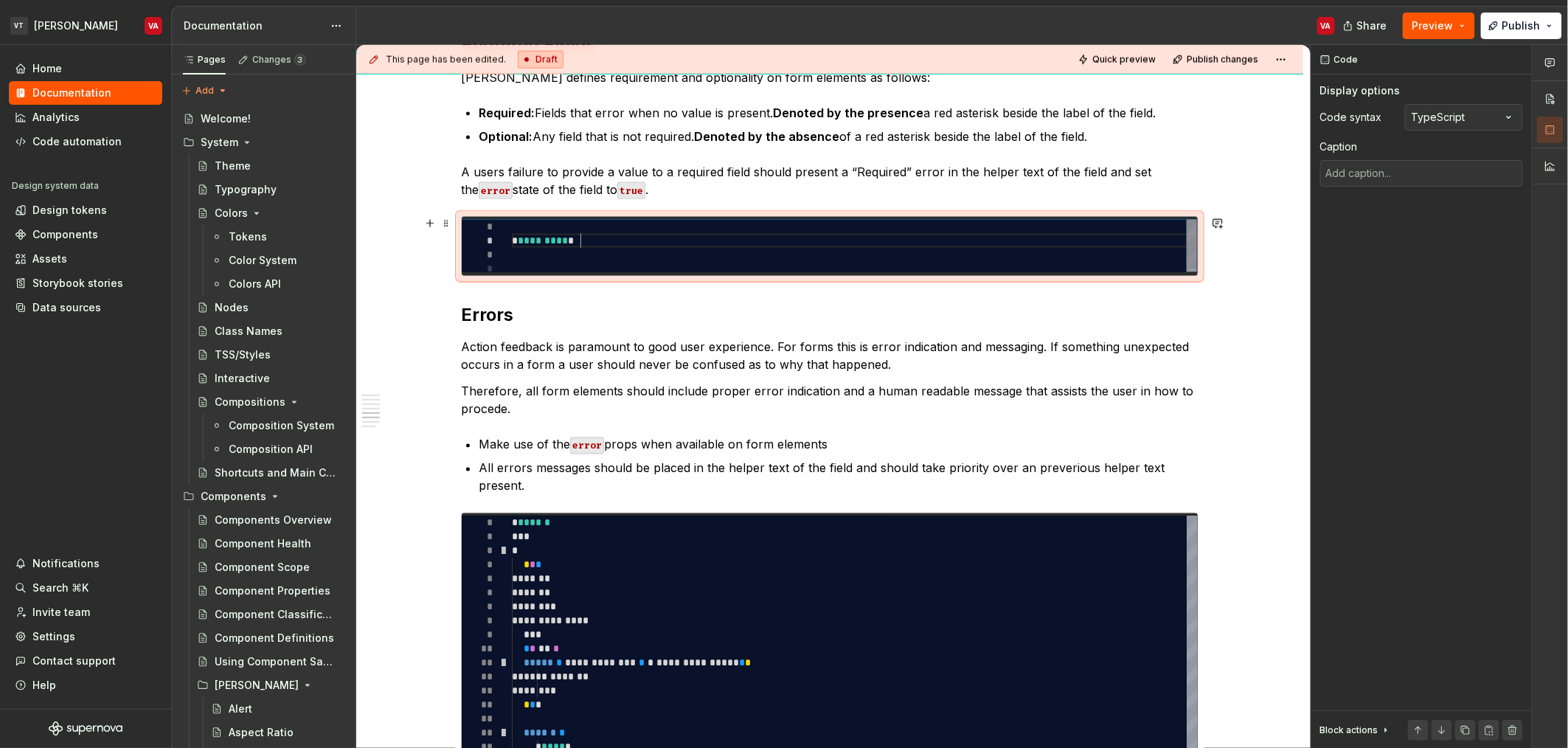
type textarea "*"
type textarea "**********"
type textarea "*"
type textarea "**********"
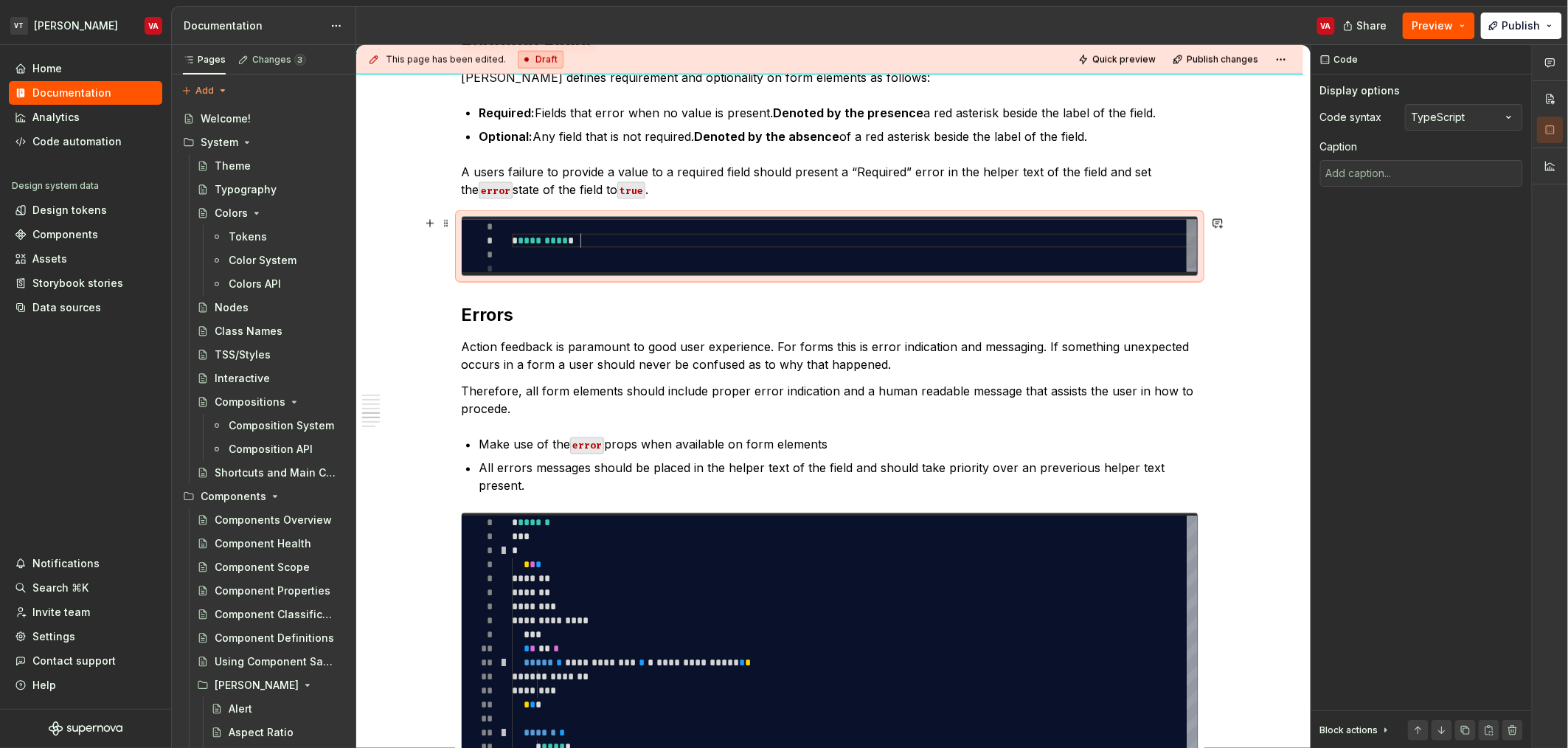
type textarea "*"
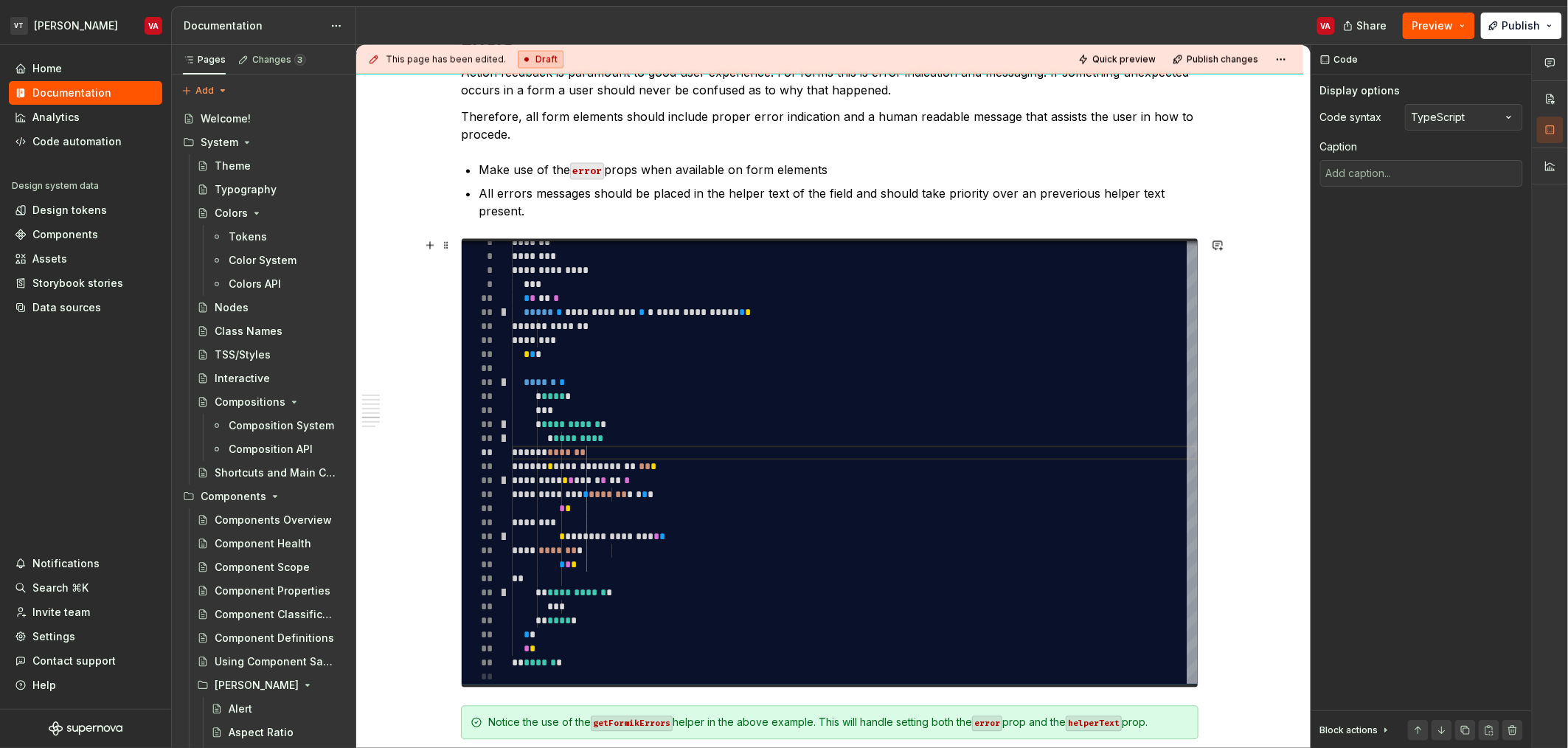
scroll to position [1184, 0]
type textarea "**********"
type textarea "*"
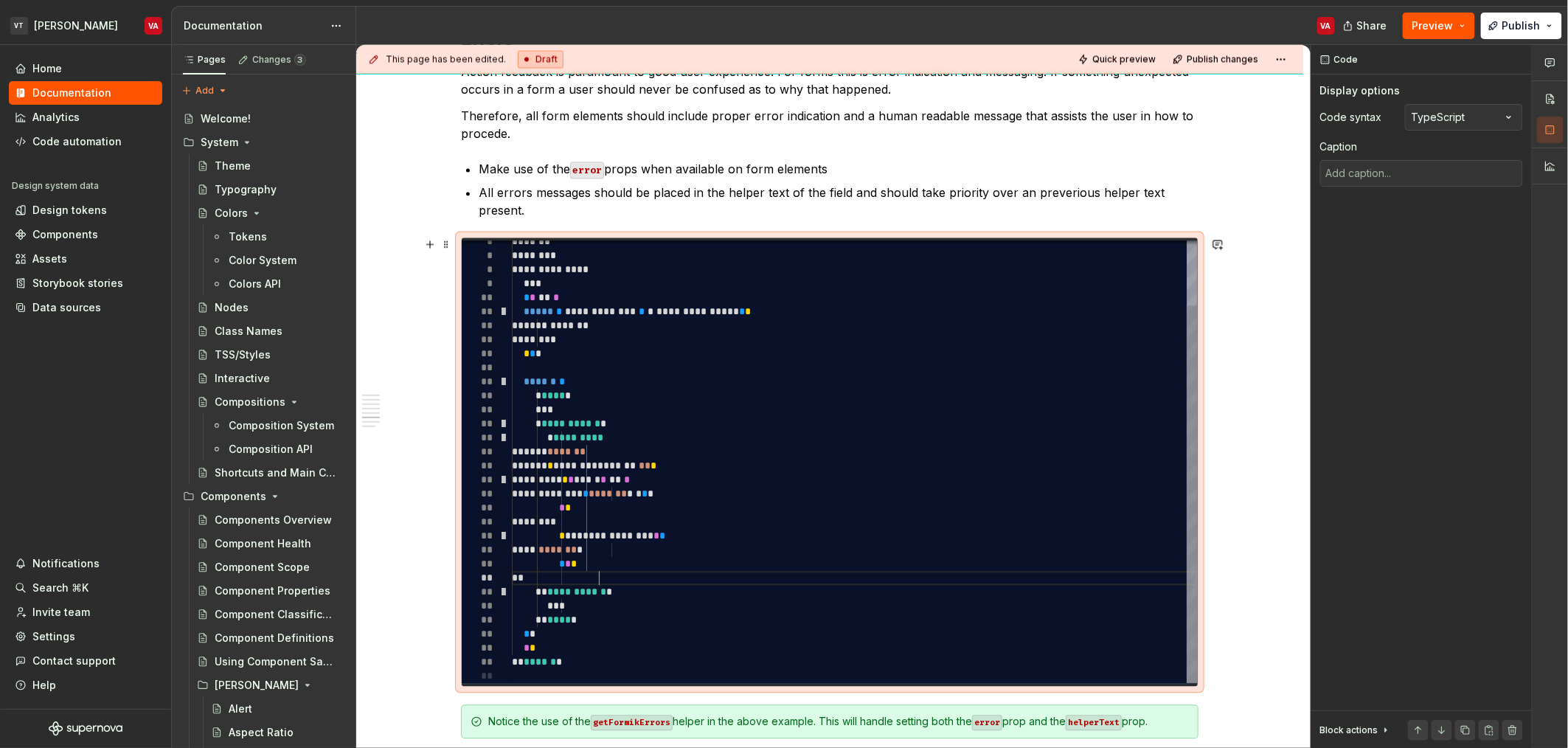
scroll to position [69, 179]
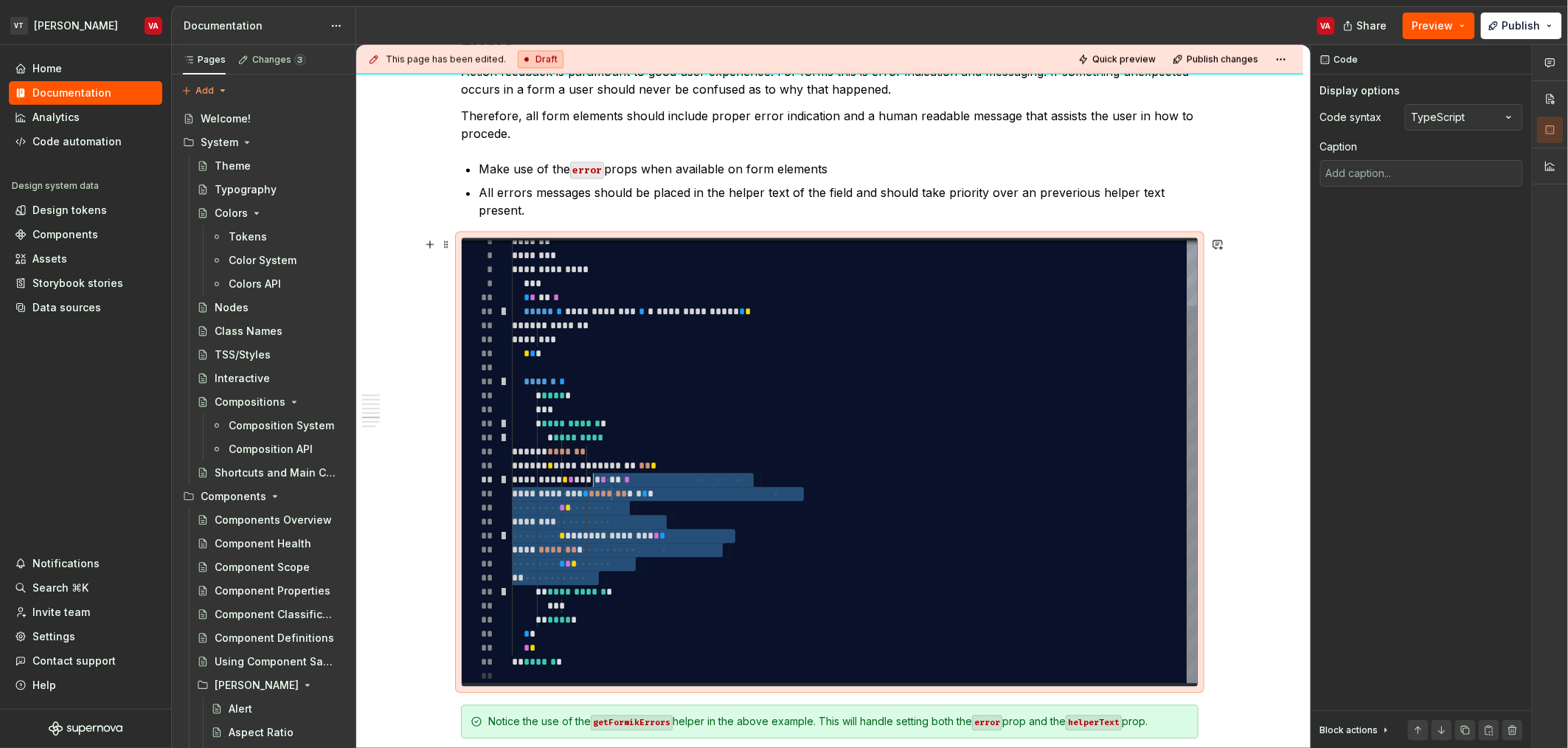
type textarea "**********"
drag, startPoint x: 620, startPoint y: 577, endPoint x: 587, endPoint y: 436, distance: 144.8
click at [587, 436] on div "**********" at bounding box center [854, 424] width 685 height 519
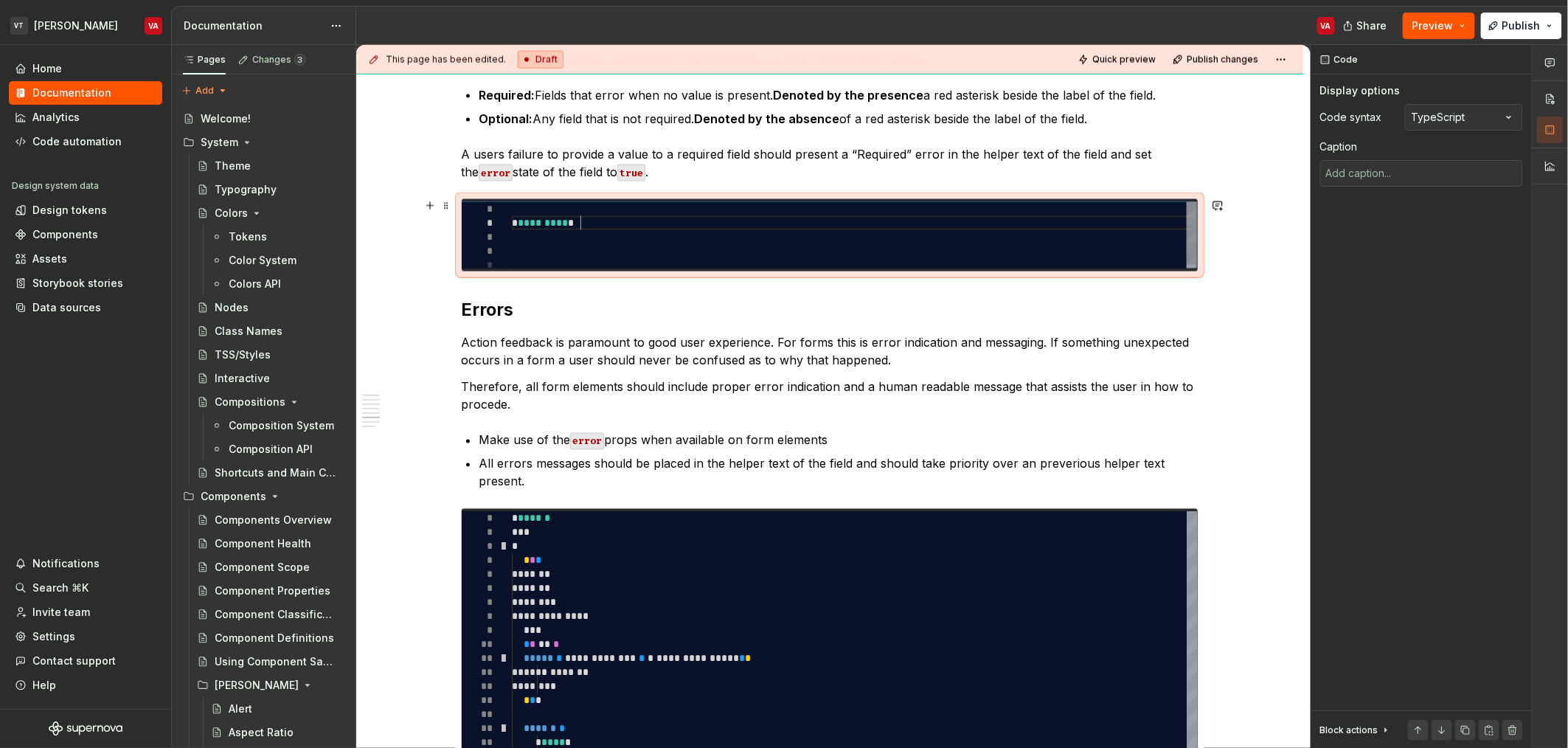
scroll to position [27, 0]
drag, startPoint x: 614, startPoint y: 224, endPoint x: 508, endPoint y: 219, distance: 106.1
click at [512, 219] on div "* ********* *" at bounding box center [854, 237] width 685 height 70
type textarea "*"
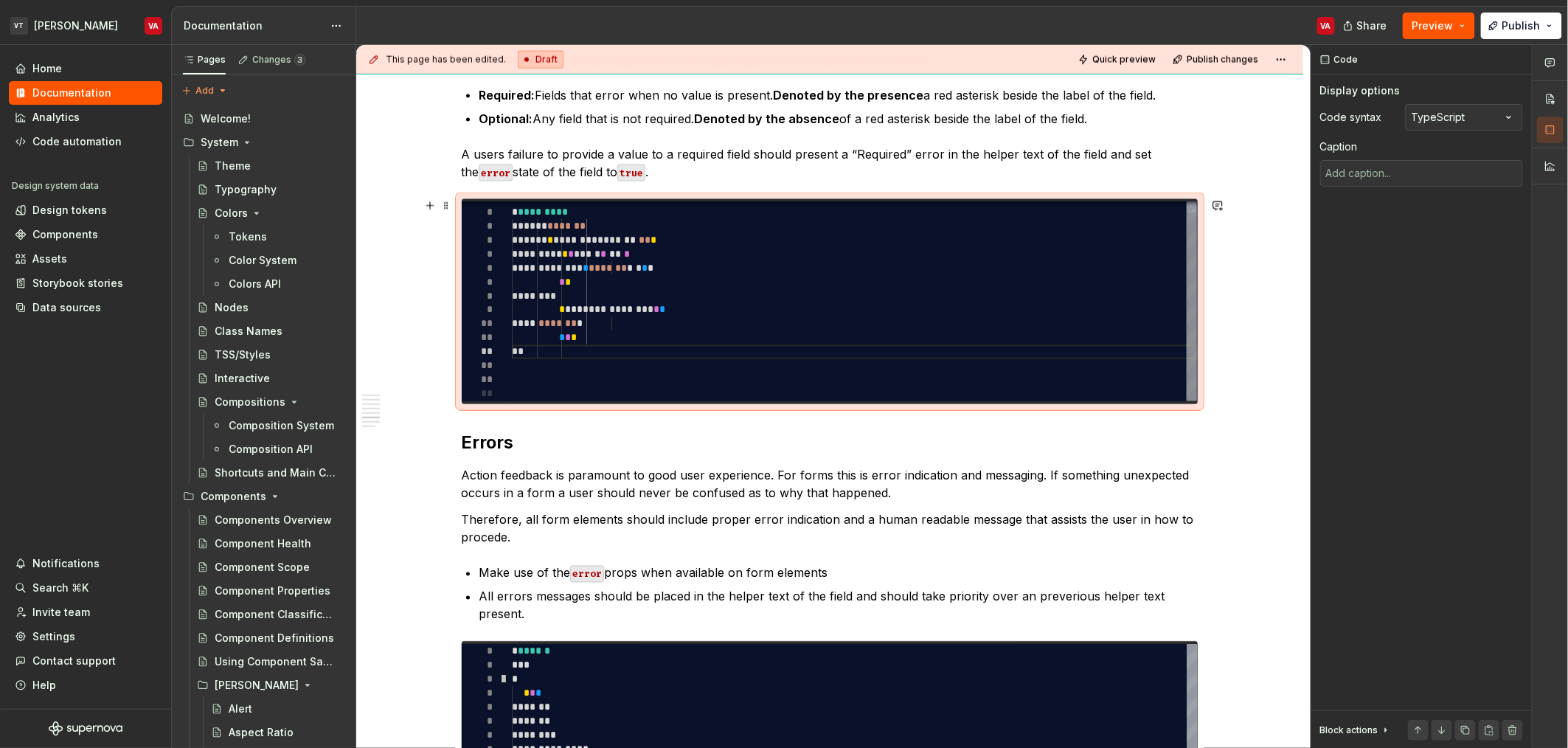
click at [612, 355] on div "**********" at bounding box center [854, 296] width 685 height 211
type textarea "**********"
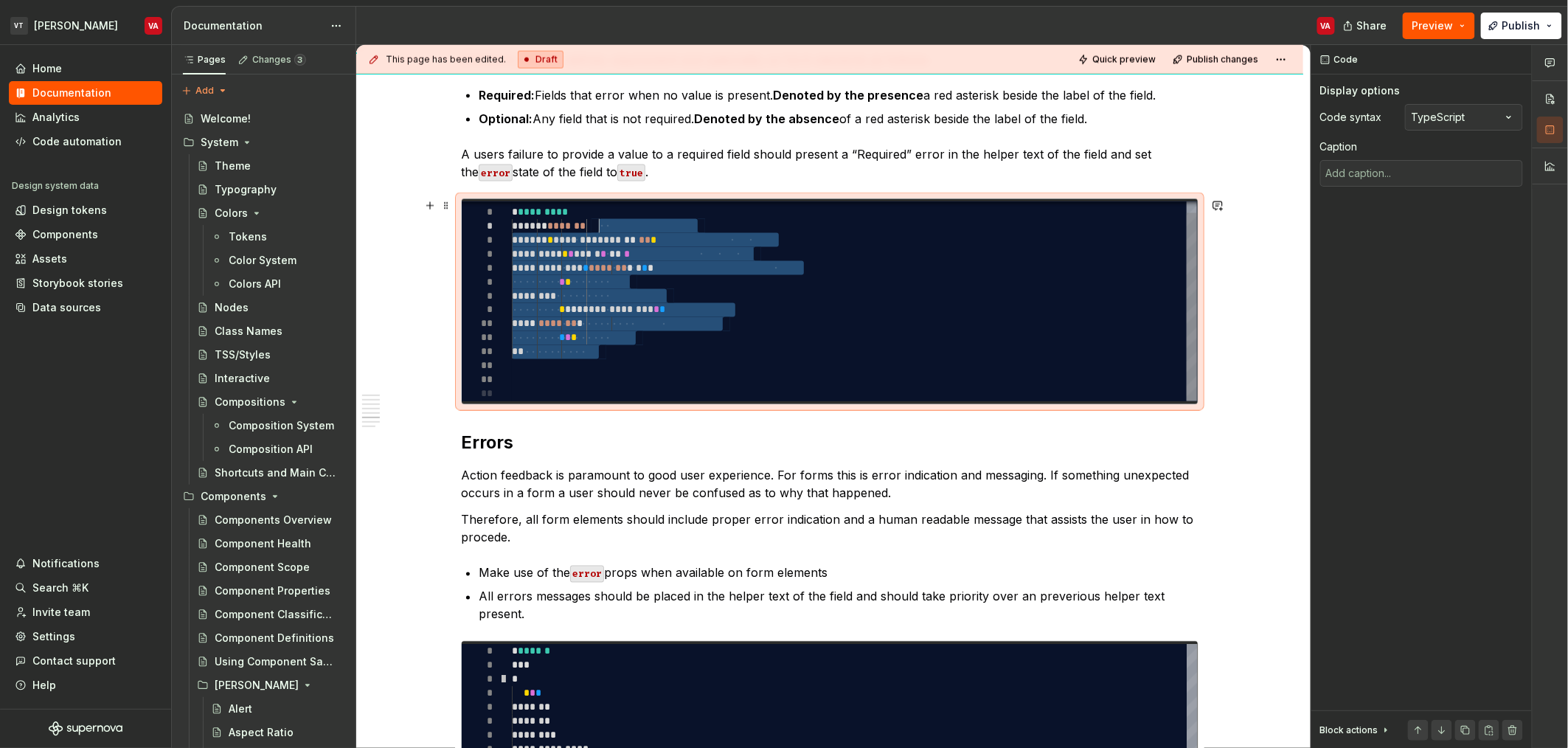
drag, startPoint x: 608, startPoint y: 350, endPoint x: 605, endPoint y: 232, distance: 118.0
click at [595, 226] on div "**********" at bounding box center [854, 296] width 685 height 211
type textarea "*"
type textarea "**********"
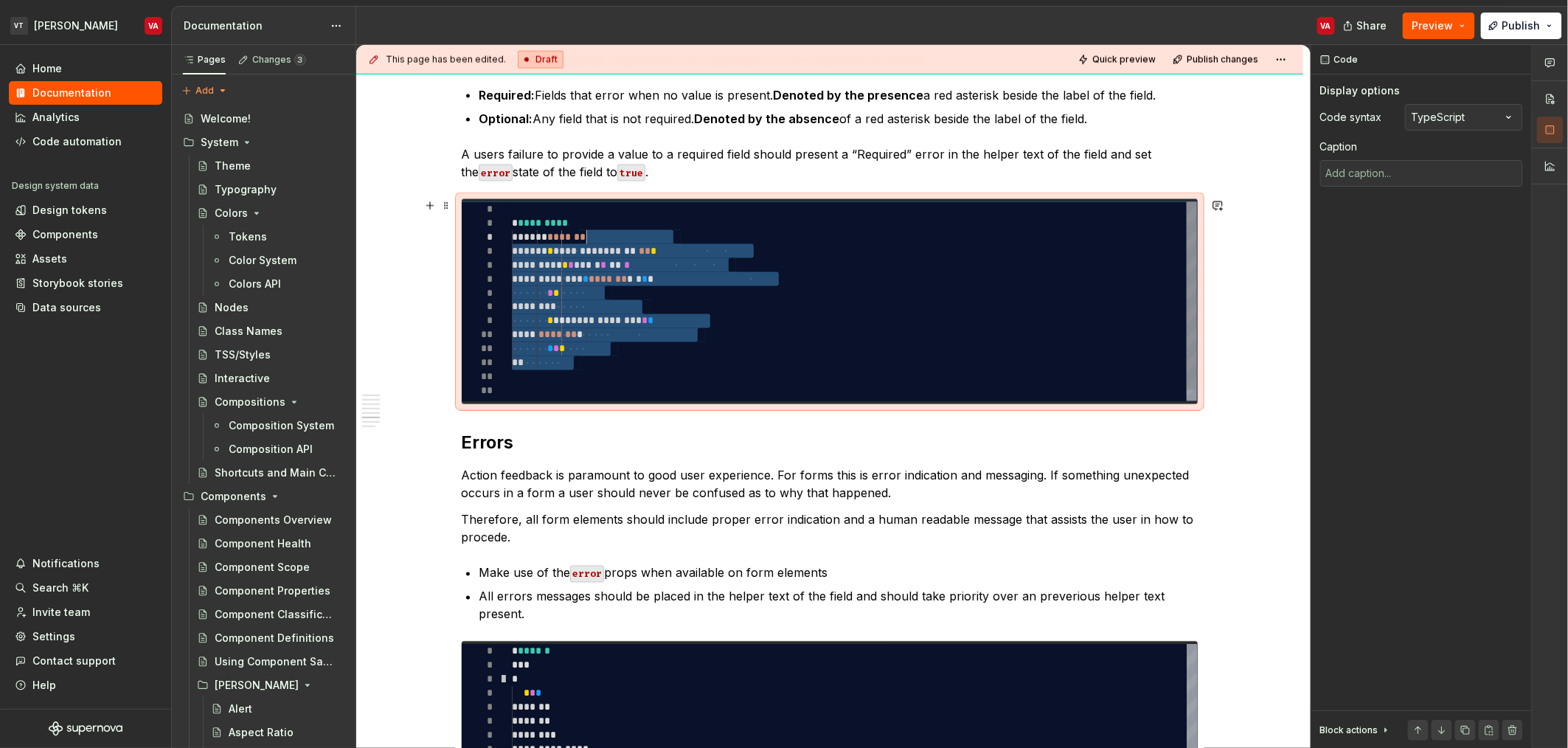
type textarea "*"
type textarea "**********"
type textarea "*"
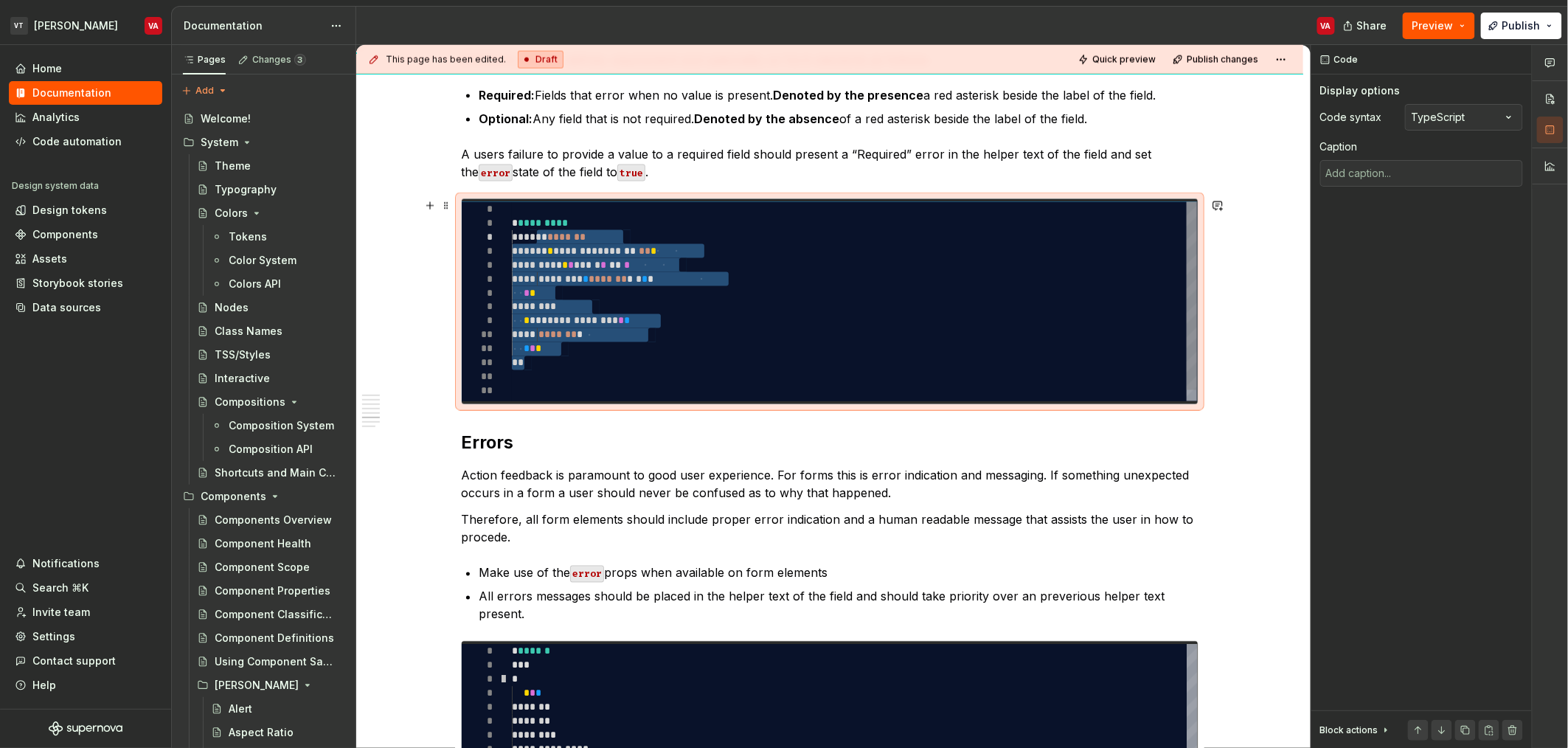
click at [573, 255] on div "**********" at bounding box center [854, 307] width 685 height 211
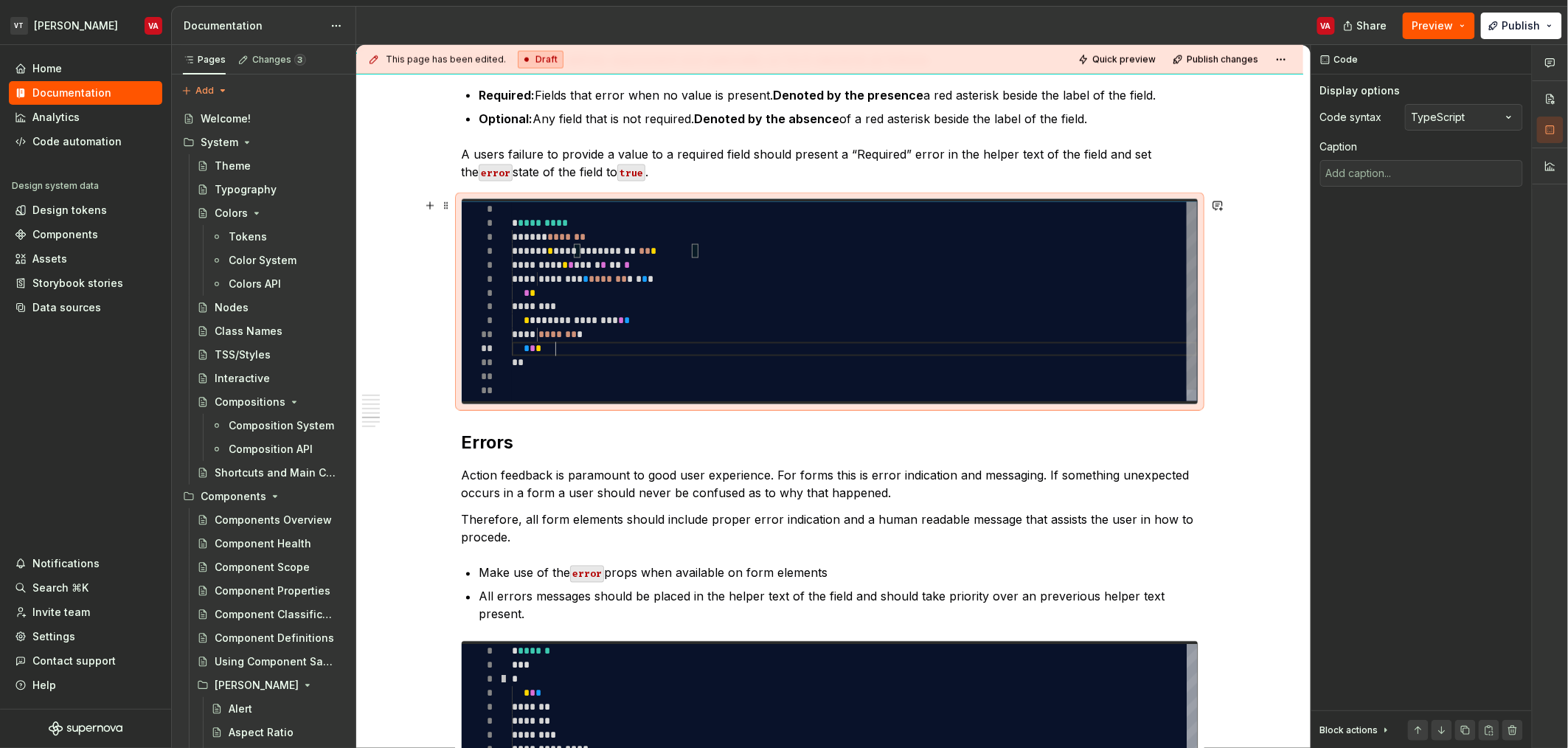
type textarea "**********"
drag, startPoint x: 583, startPoint y: 351, endPoint x: 528, endPoint y: 320, distance: 63.1
click at [528, 320] on div "**********" at bounding box center [854, 307] width 685 height 211
type textarea "*"
type textarea "**********"
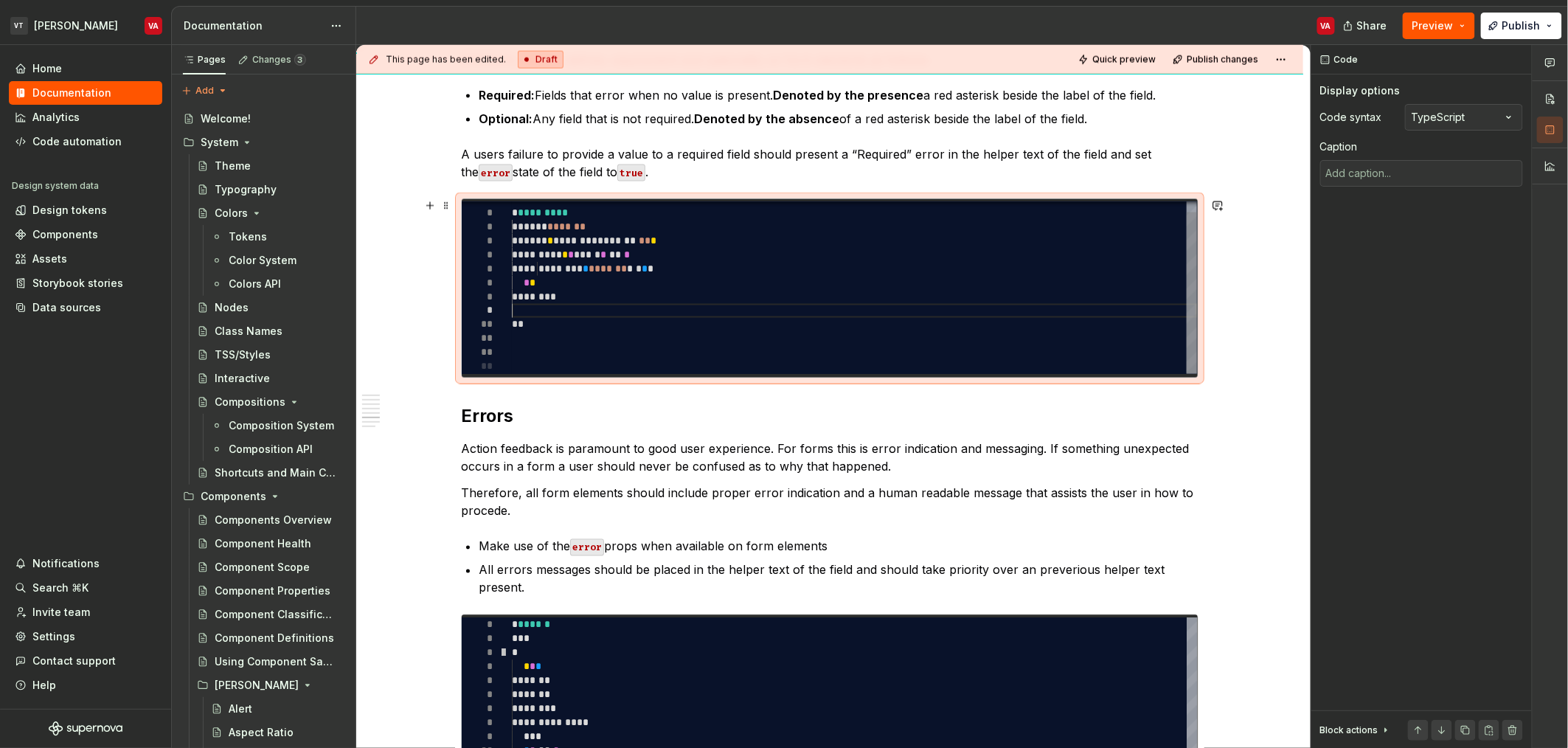
type textarea "*"
type textarea "**********"
type textarea "*"
type textarea "**********"
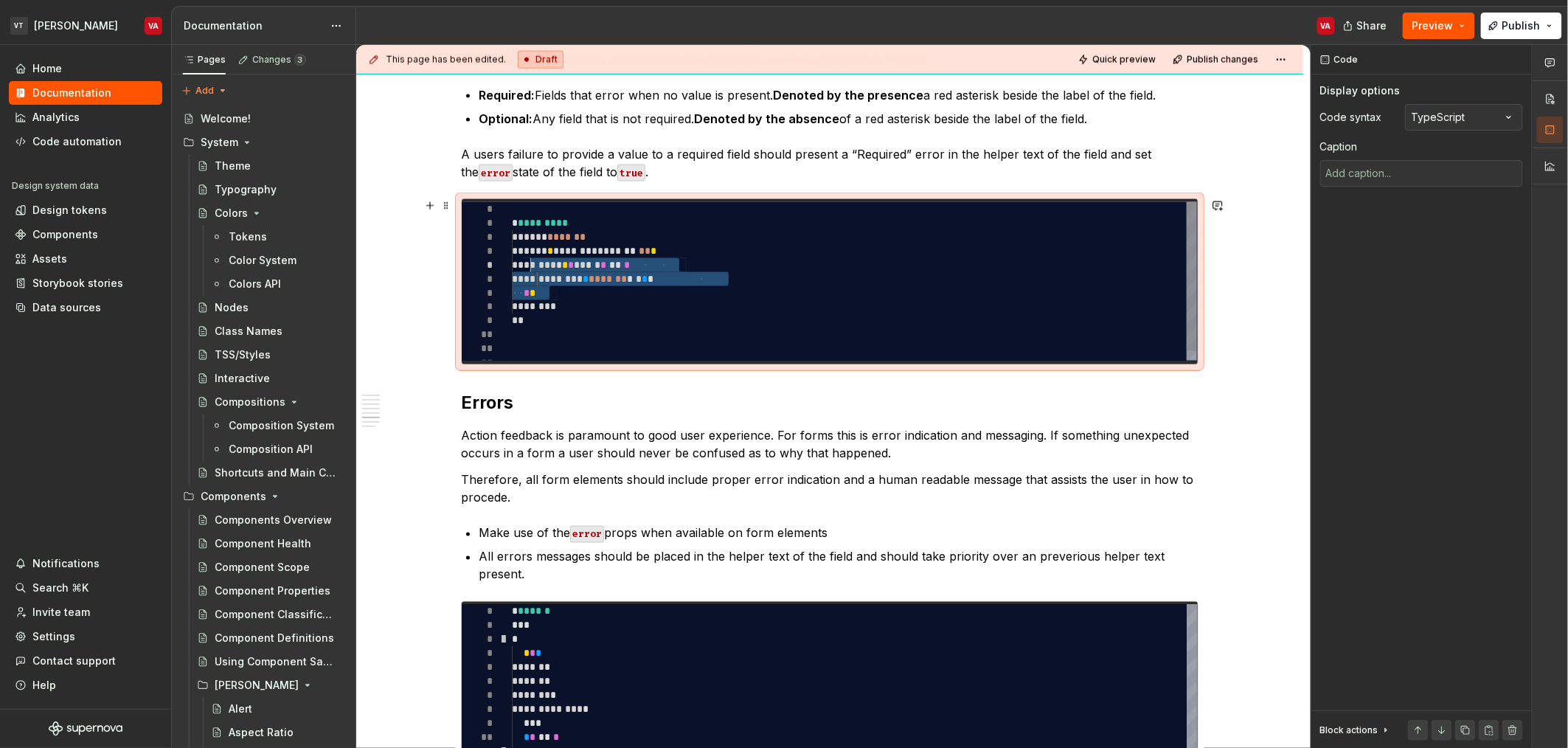
drag, startPoint x: 556, startPoint y: 291, endPoint x: 530, endPoint y: 269, distance: 34.1
click at [530, 269] on div "**********" at bounding box center [854, 286] width 685 height 168
type textarea "*"
type textarea "**********"
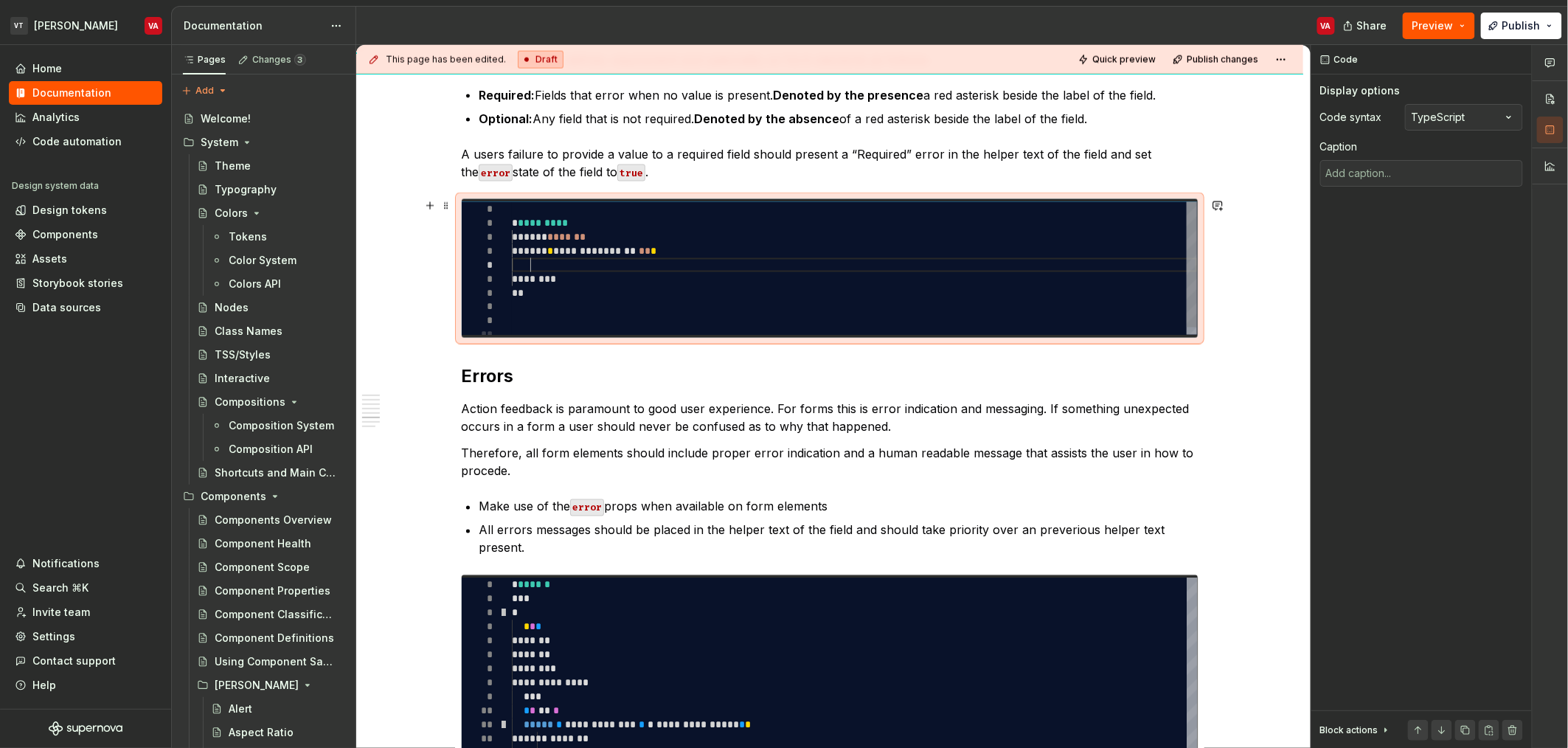
type textarea "*"
type textarea "**********"
type textarea "*"
type textarea "**********"
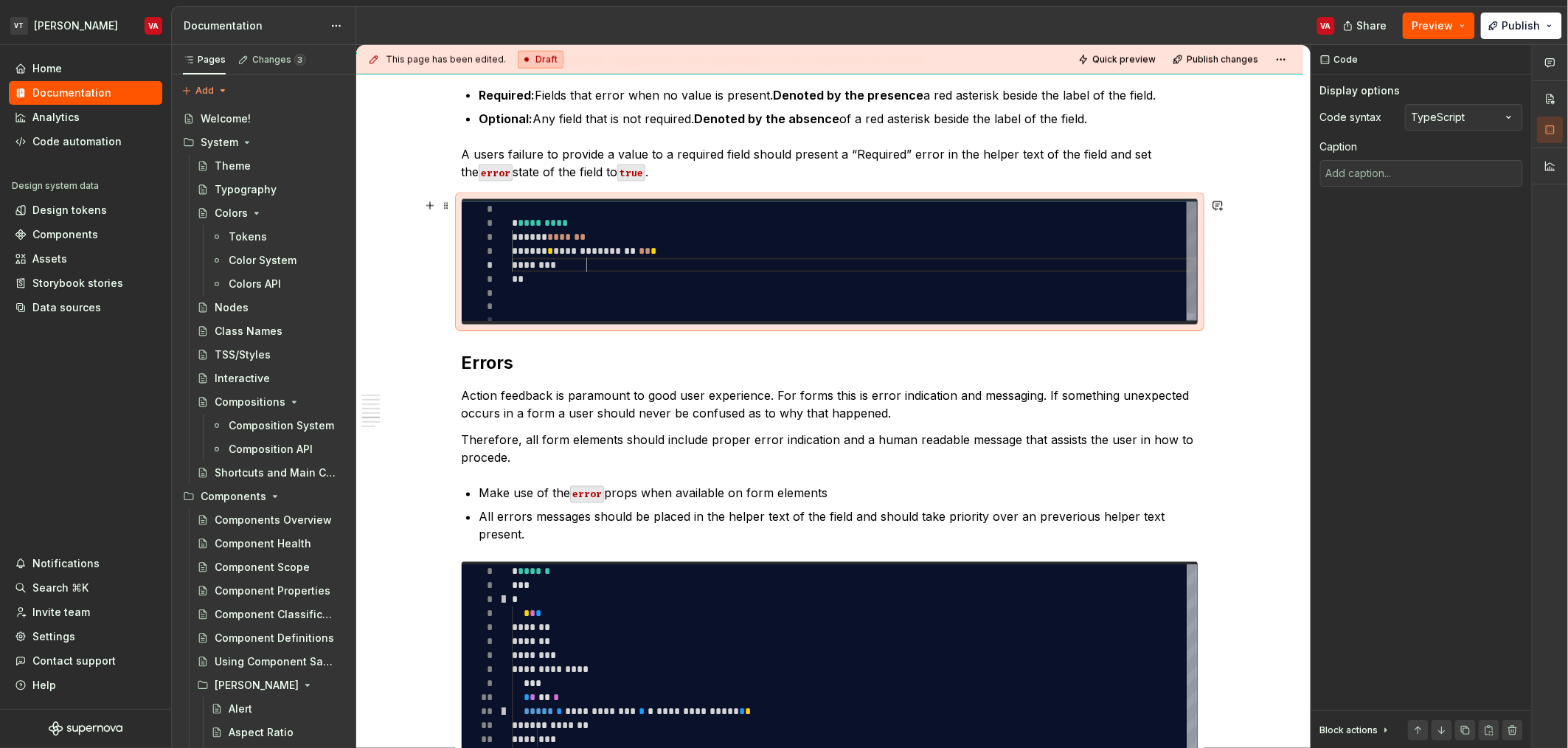
type textarea "*"
type textarea "**********"
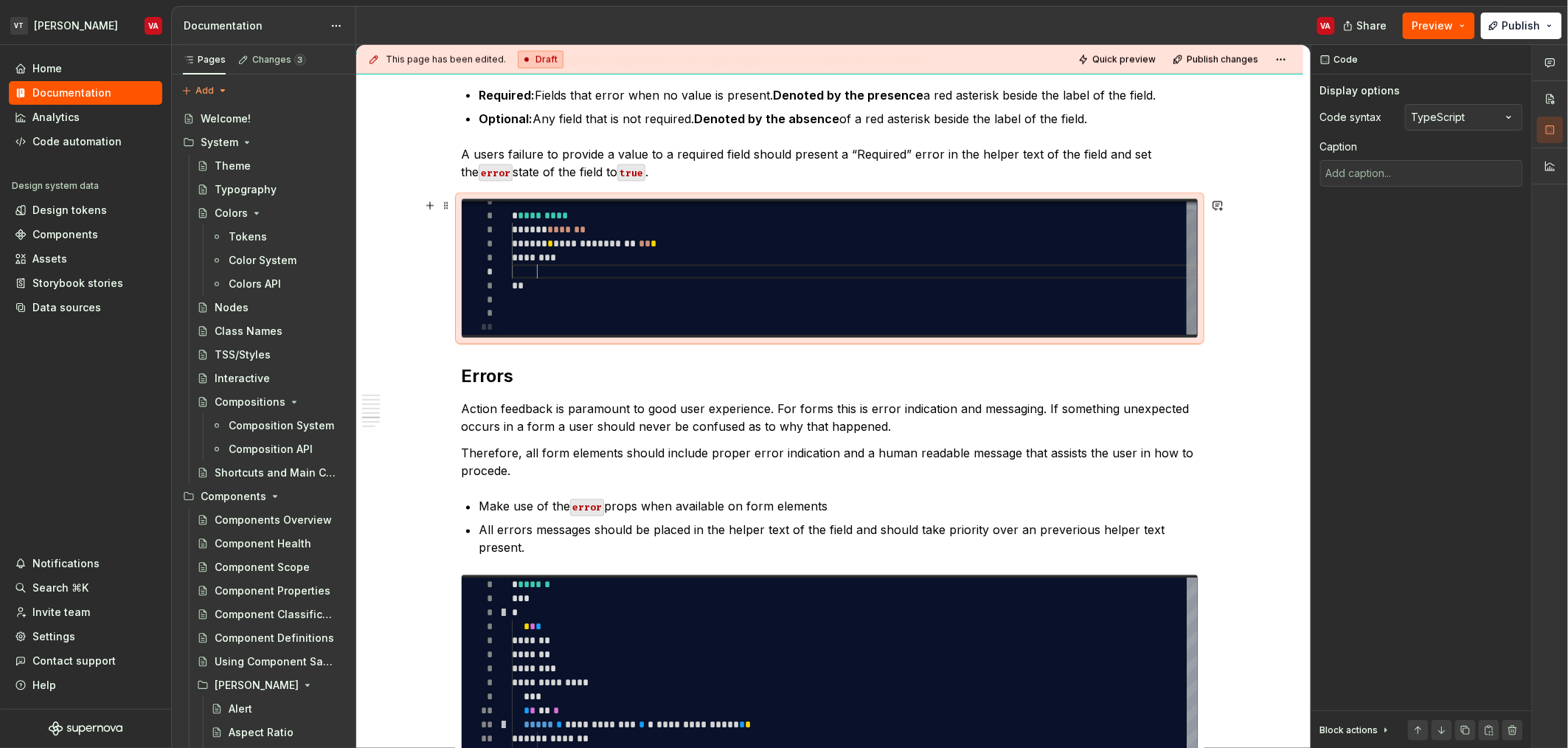
type textarea "*"
type textarea "**********"
type textarea "*"
type textarea "**********"
type textarea "*"
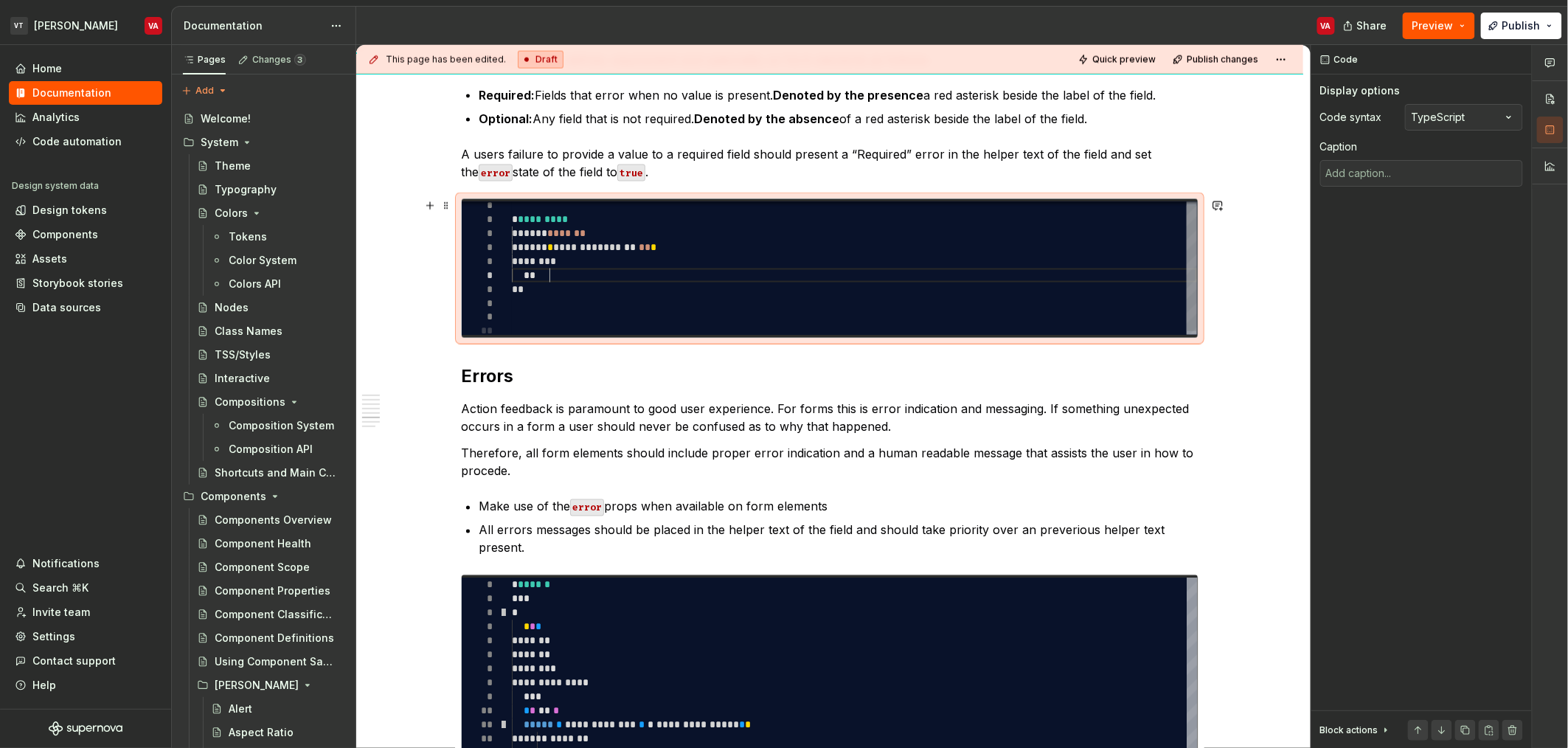
type textarea "**********"
click at [726, 245] on div "** * ********* ***** * ******* ***** * * ****** * ***** ** ** * ******** ***" at bounding box center [854, 269] width 685 height 140
drag, startPoint x: 731, startPoint y: 249, endPoint x: 497, endPoint y: 247, distance: 234.0
click at [512, 247] on div "** * ********* ***** * ******* ***** * * ****** * ***** ** ** * ******** ***" at bounding box center [854, 269] width 685 height 140
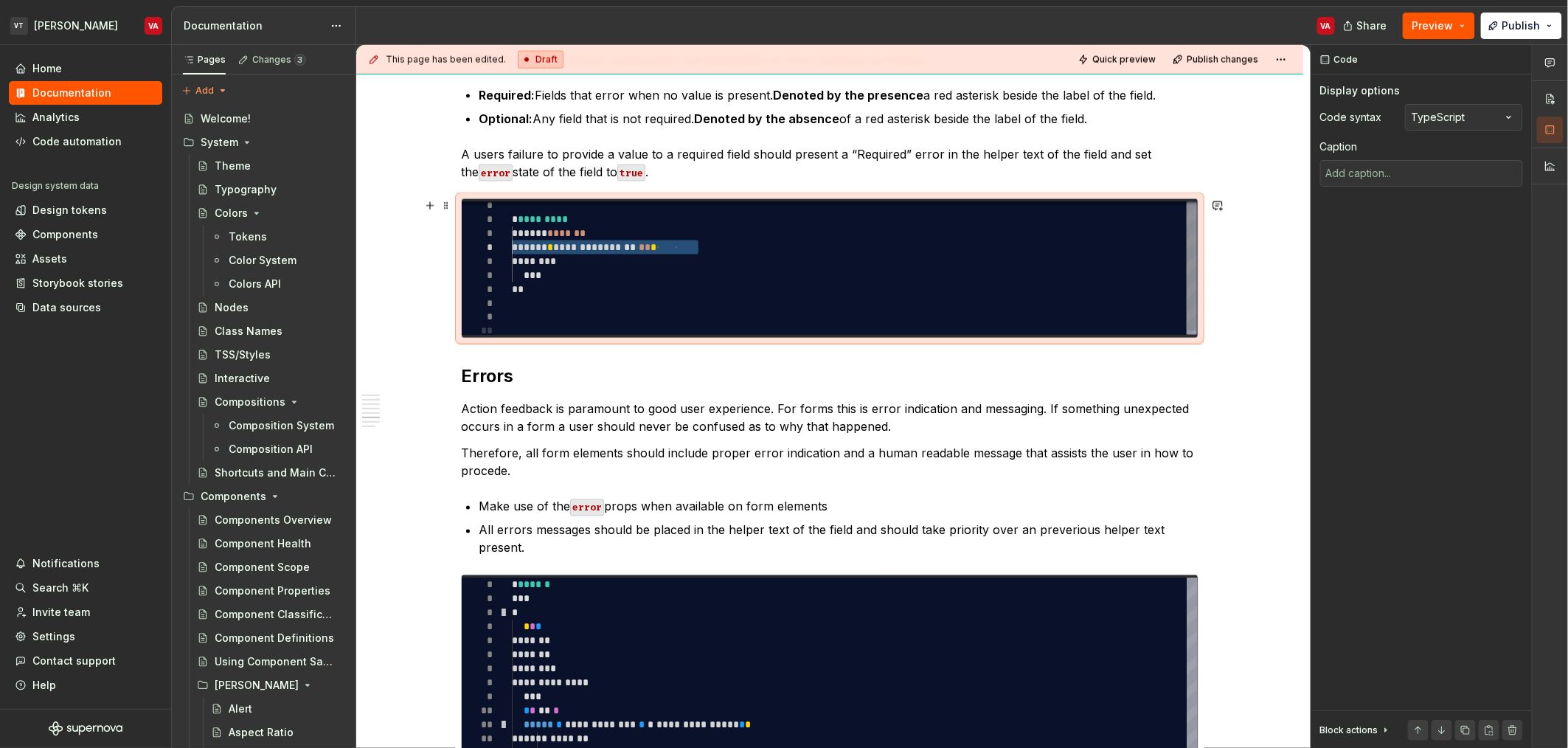
type textarea "*"
type textarea "**********"
type textarea "*"
type textarea "**********"
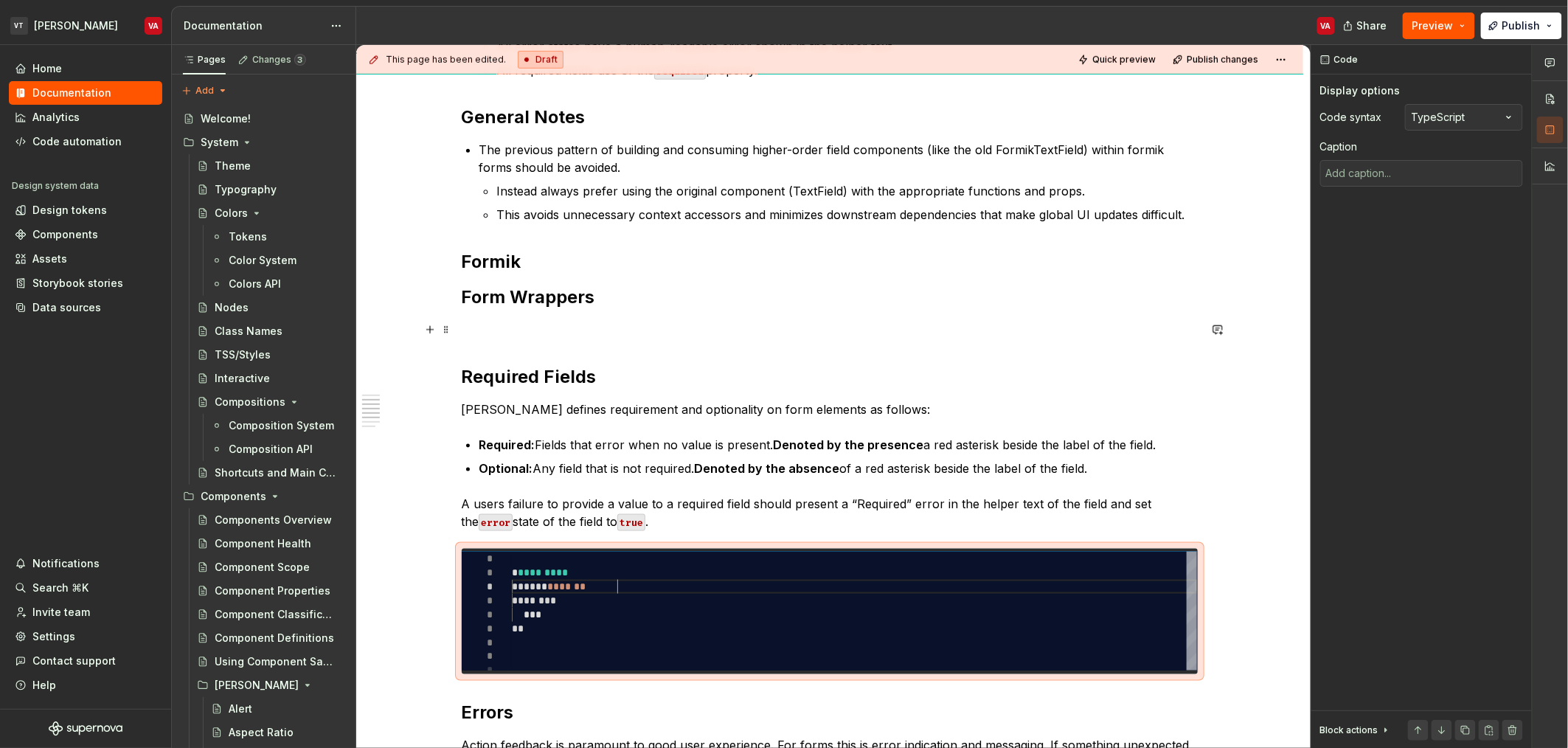
scroll to position [534, 0]
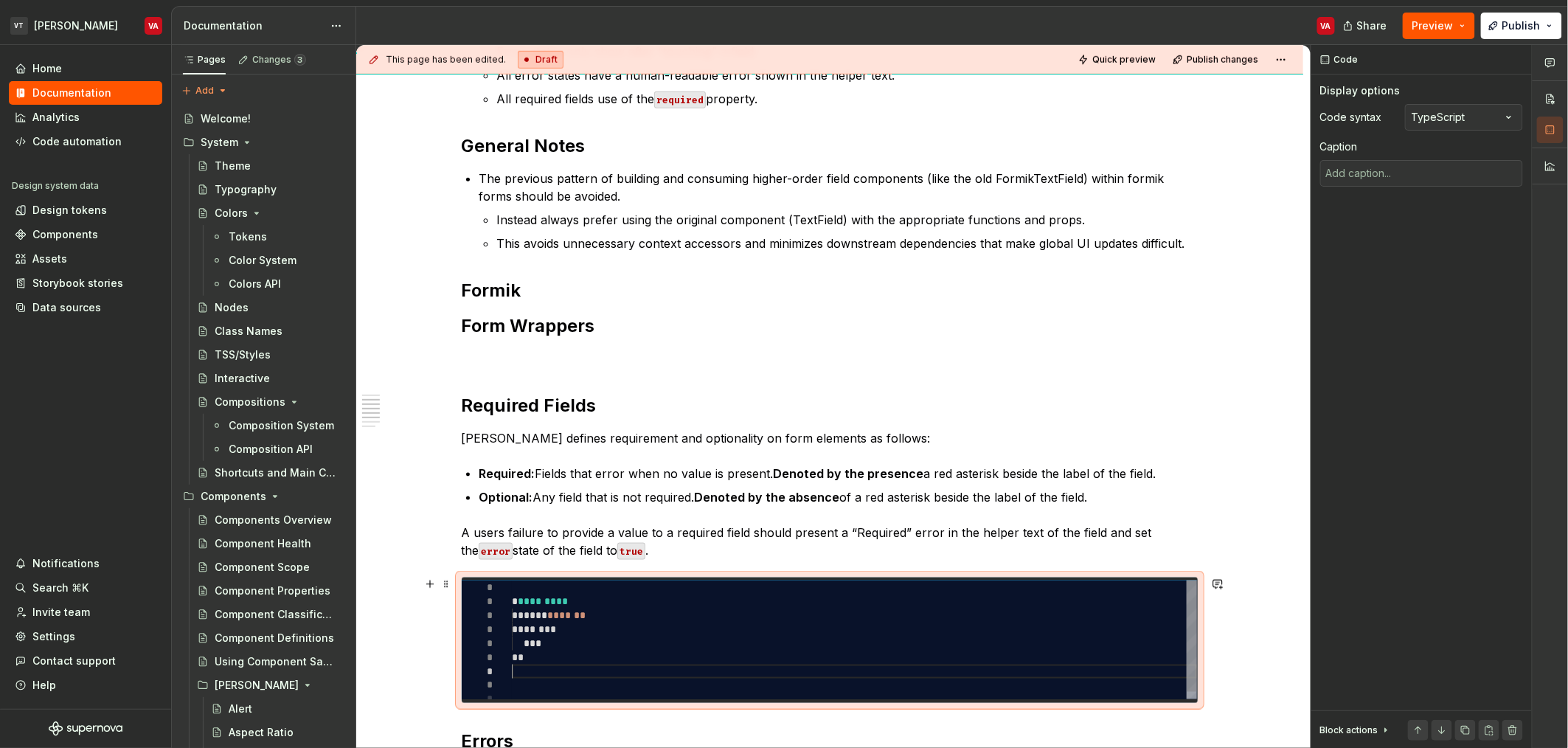
click at [544, 675] on div "** * ********* ***** * ******* ******** ***" at bounding box center [854, 643] width 685 height 126
type textarea "*"
type textarea "**********"
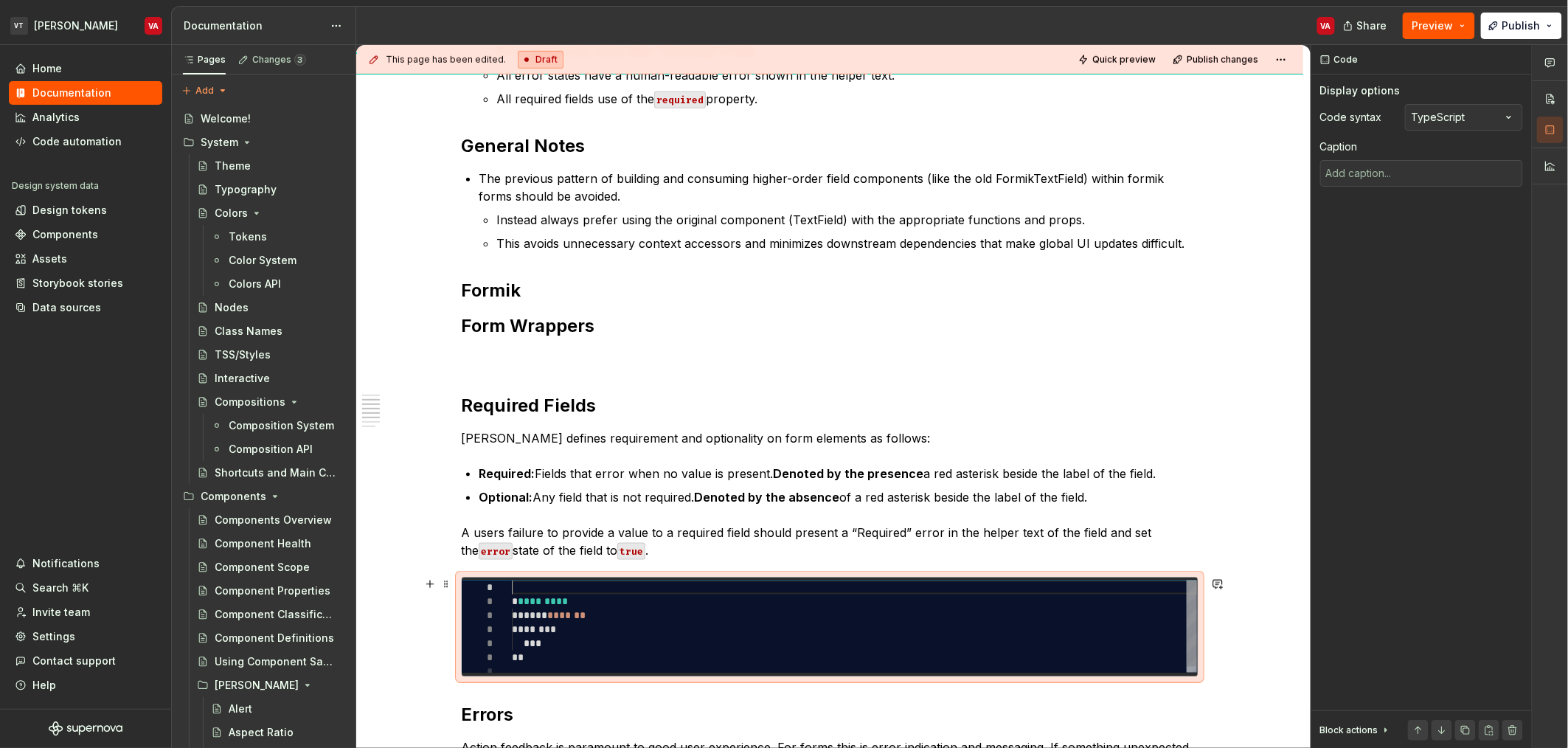
click at [550, 594] on div "** * ********* ***** * ******* ******** ***" at bounding box center [854, 629] width 685 height 98
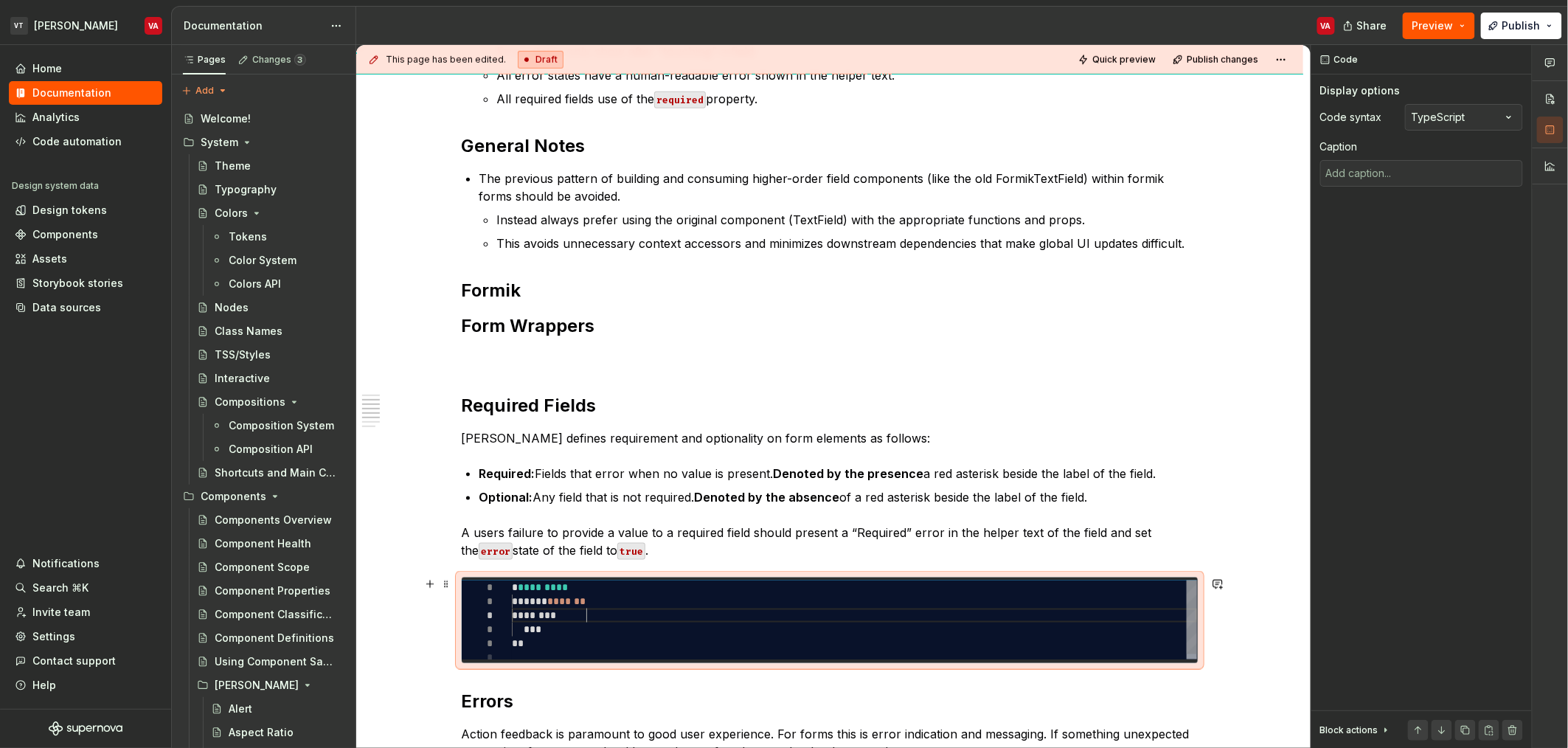
click at [610, 616] on div "** * ********* ***** * ******* ******** ***" at bounding box center [854, 622] width 685 height 84
drag, startPoint x: 426, startPoint y: 638, endPoint x: 518, endPoint y: 622, distance: 93.4
click at [518, 622] on div "This page has been edited. Draft Quick preview Publish changes Forms This docum…" at bounding box center [833, 397] width 955 height 703
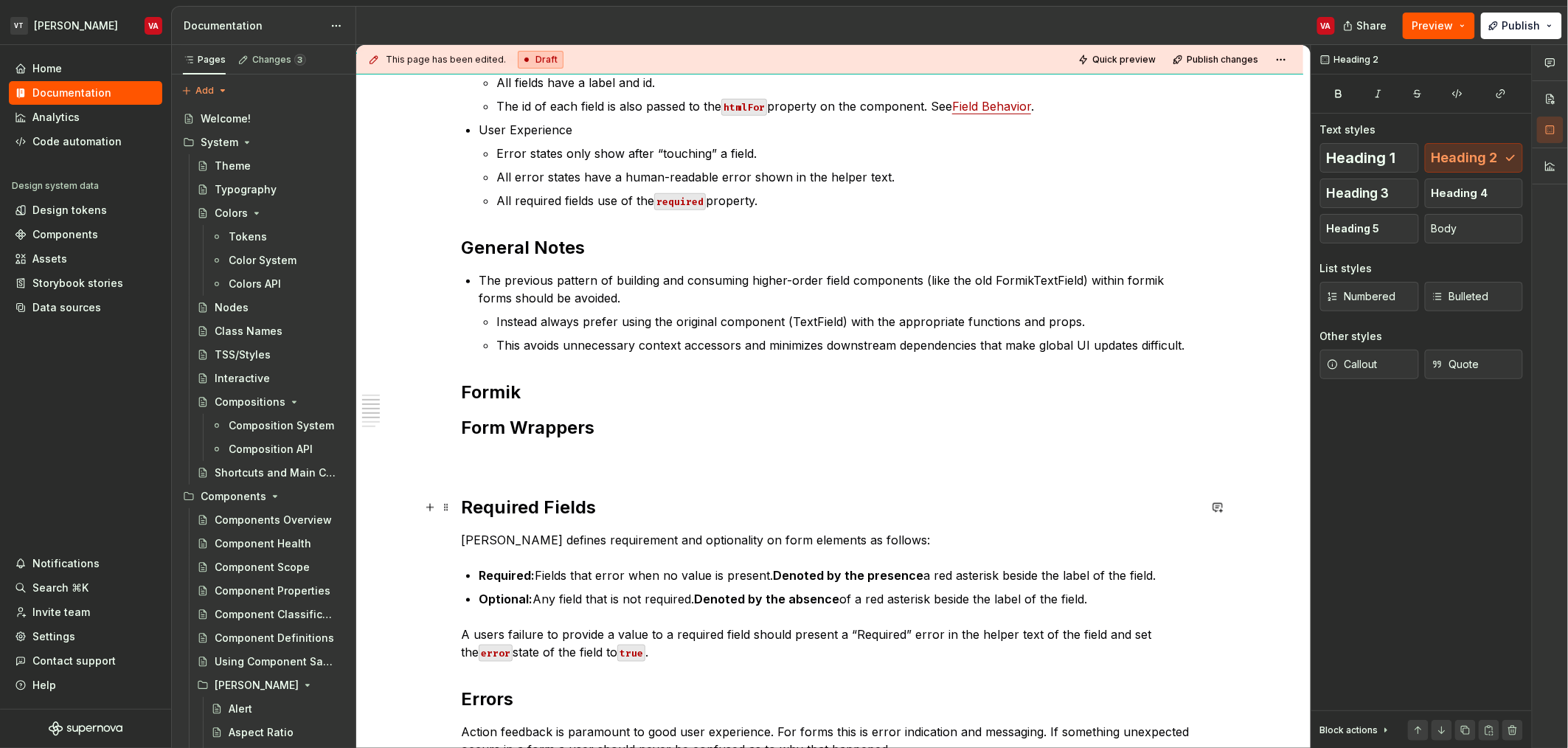
scroll to position [424, 0]
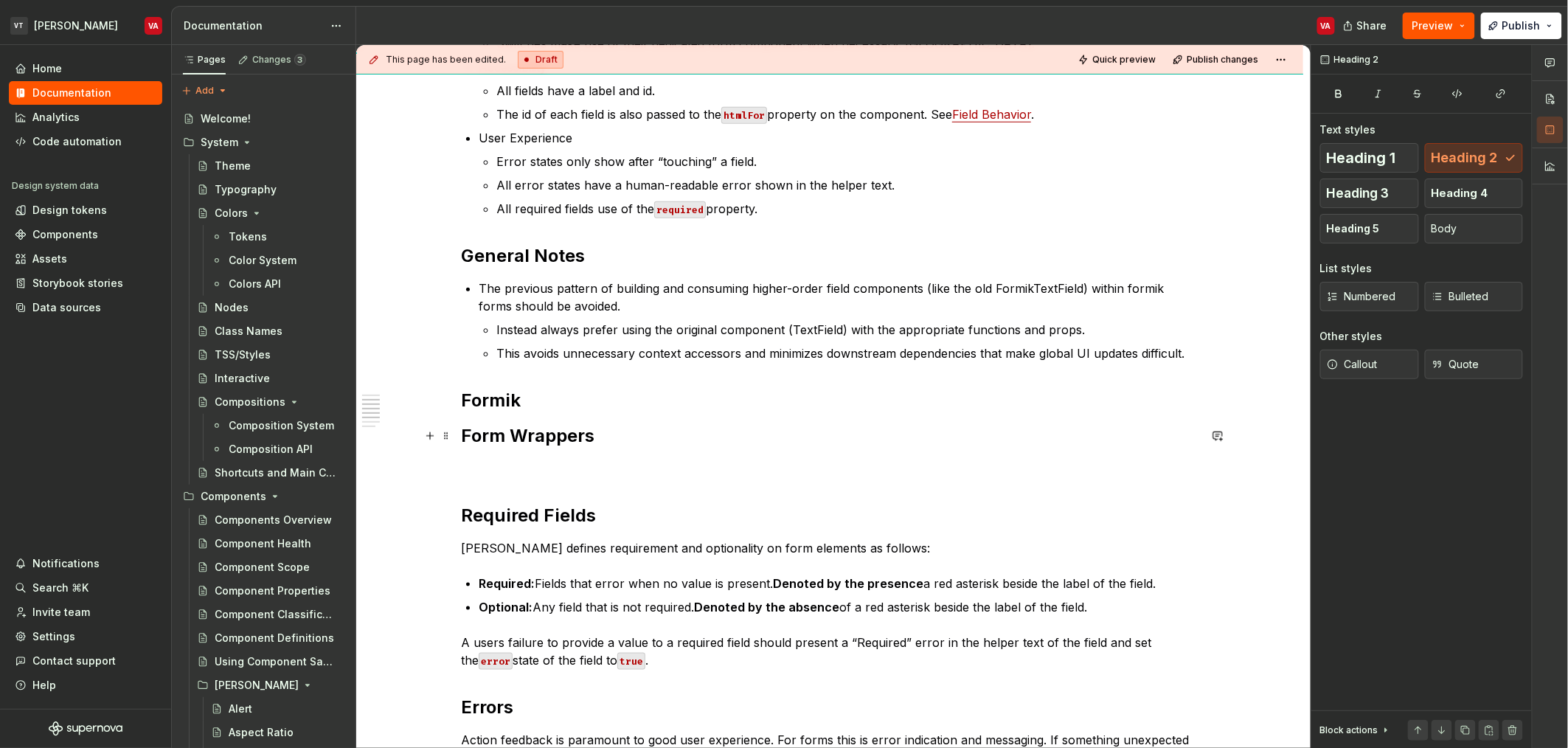
click at [607, 434] on h2 "Form Wrappers" at bounding box center [829, 436] width 737 height 23
click at [600, 407] on h2 "Formik" at bounding box center [829, 400] width 737 height 23
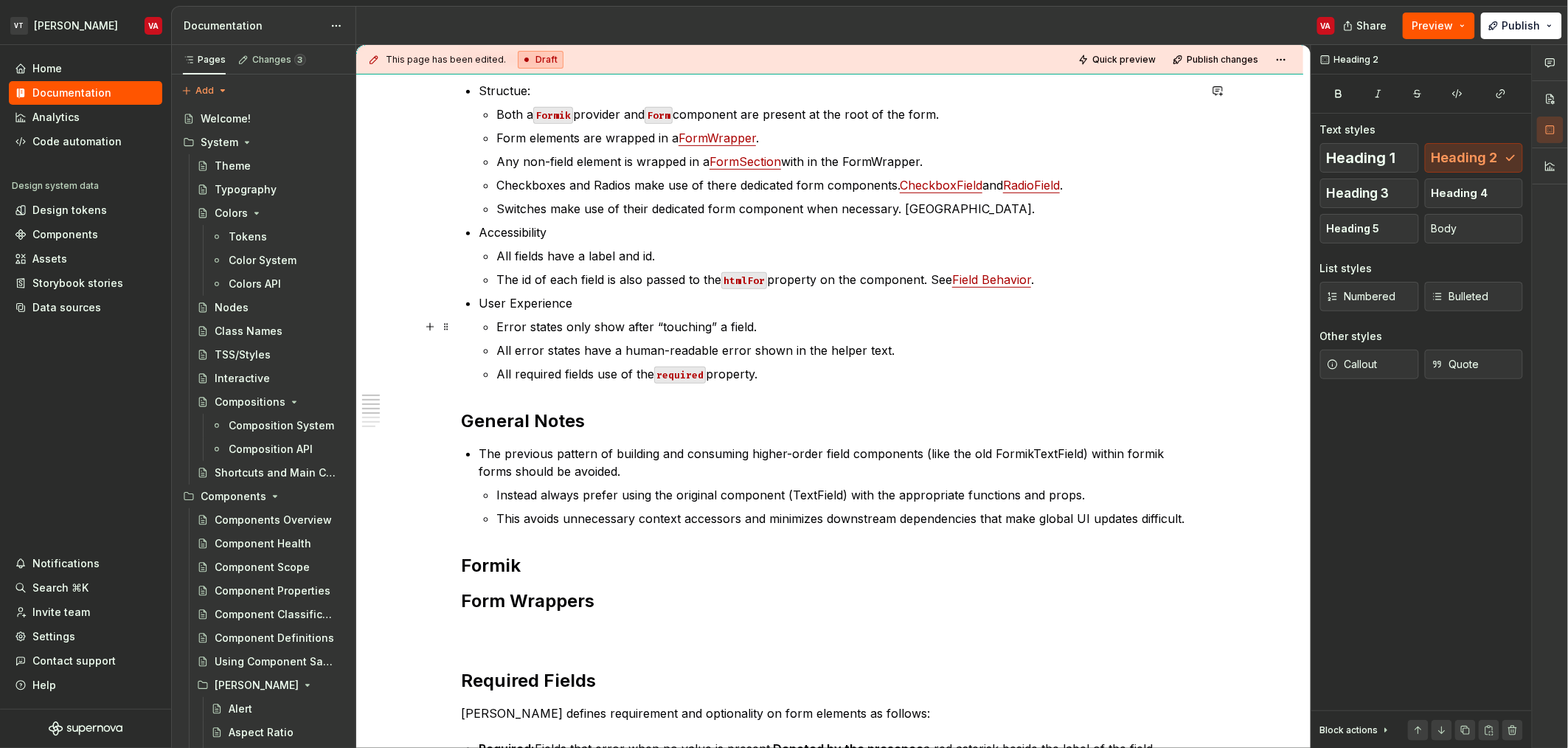
scroll to position [262, 0]
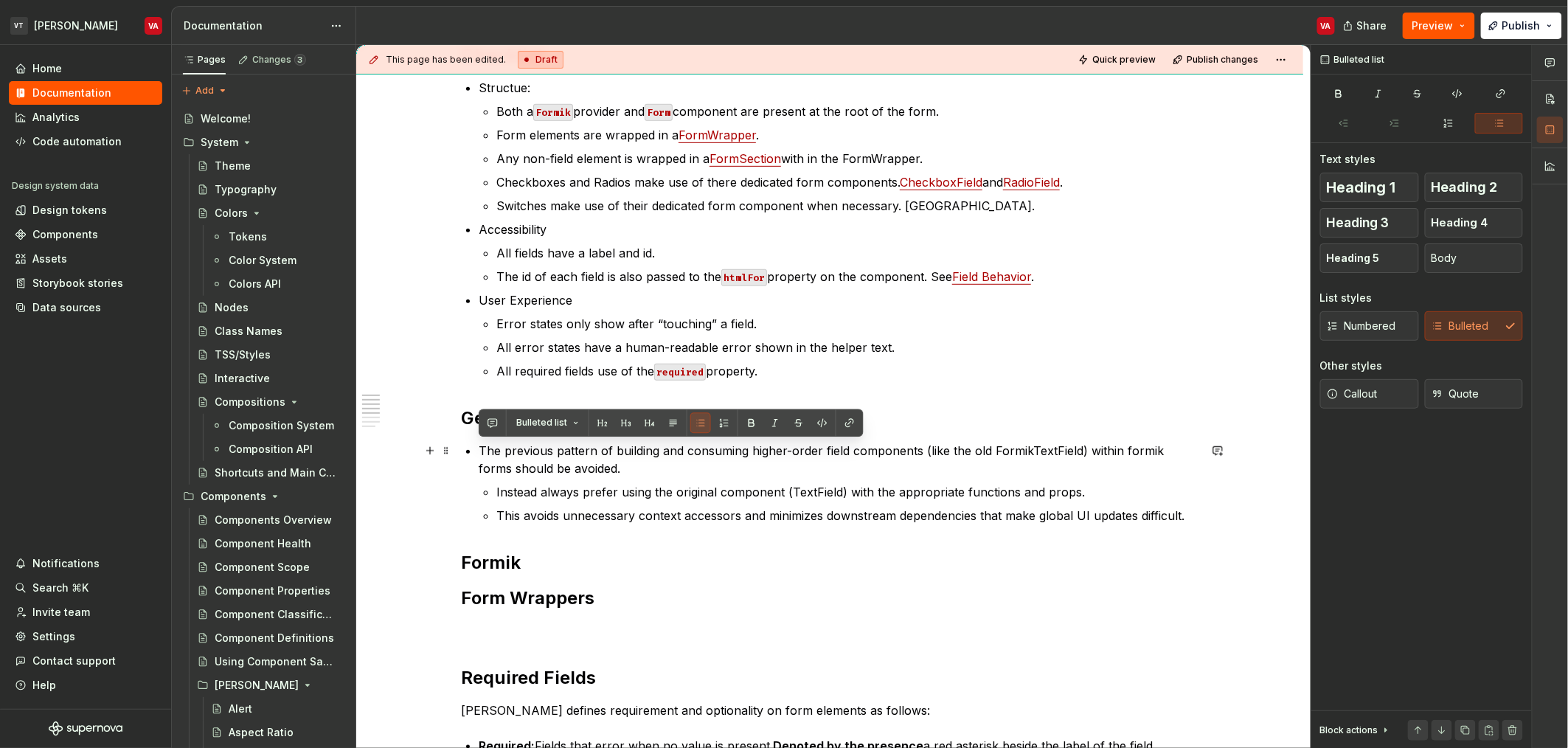
drag, startPoint x: 1198, startPoint y: 513, endPoint x: 473, endPoint y: 459, distance: 727.0
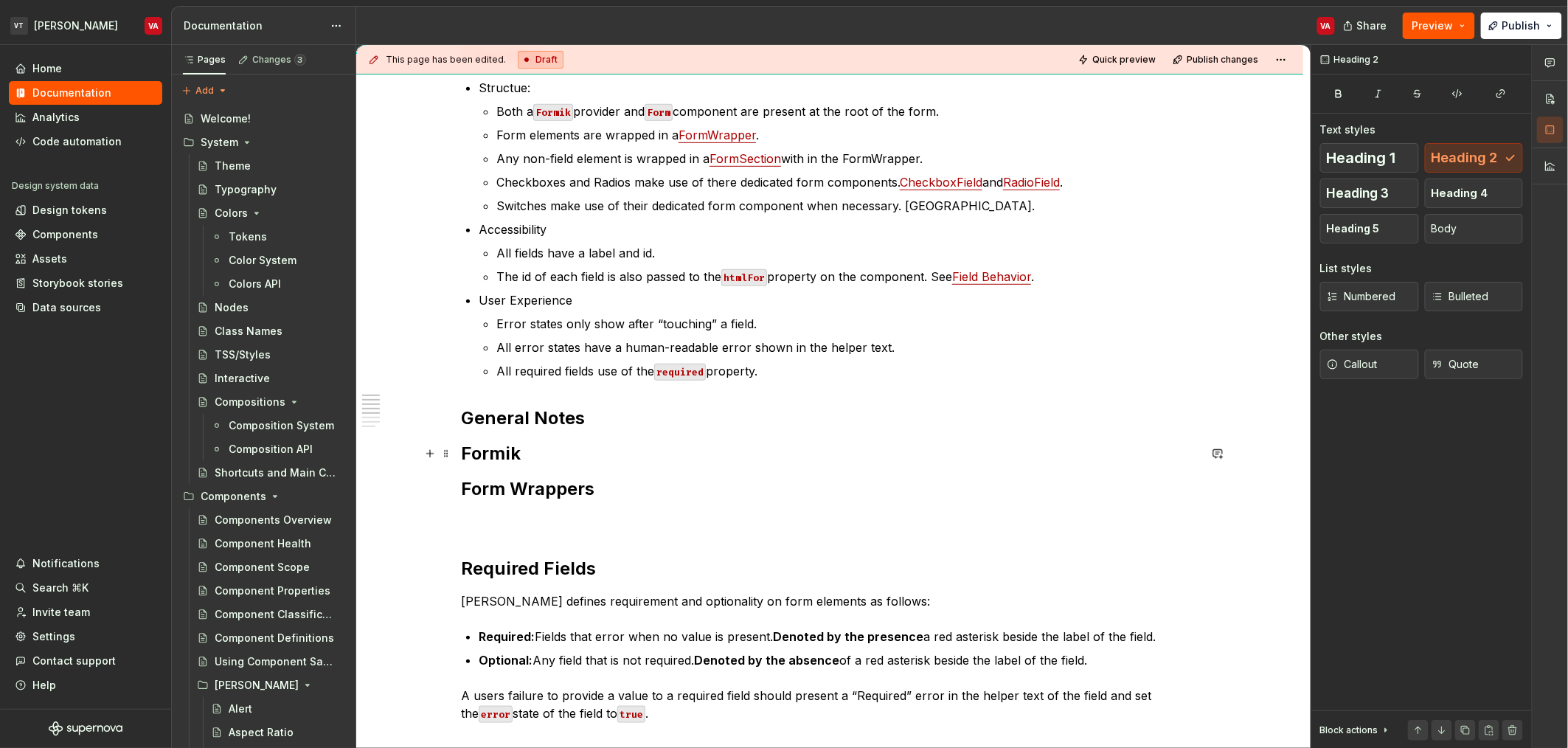
click at [567, 456] on h2 "Formik" at bounding box center [829, 453] width 737 height 23
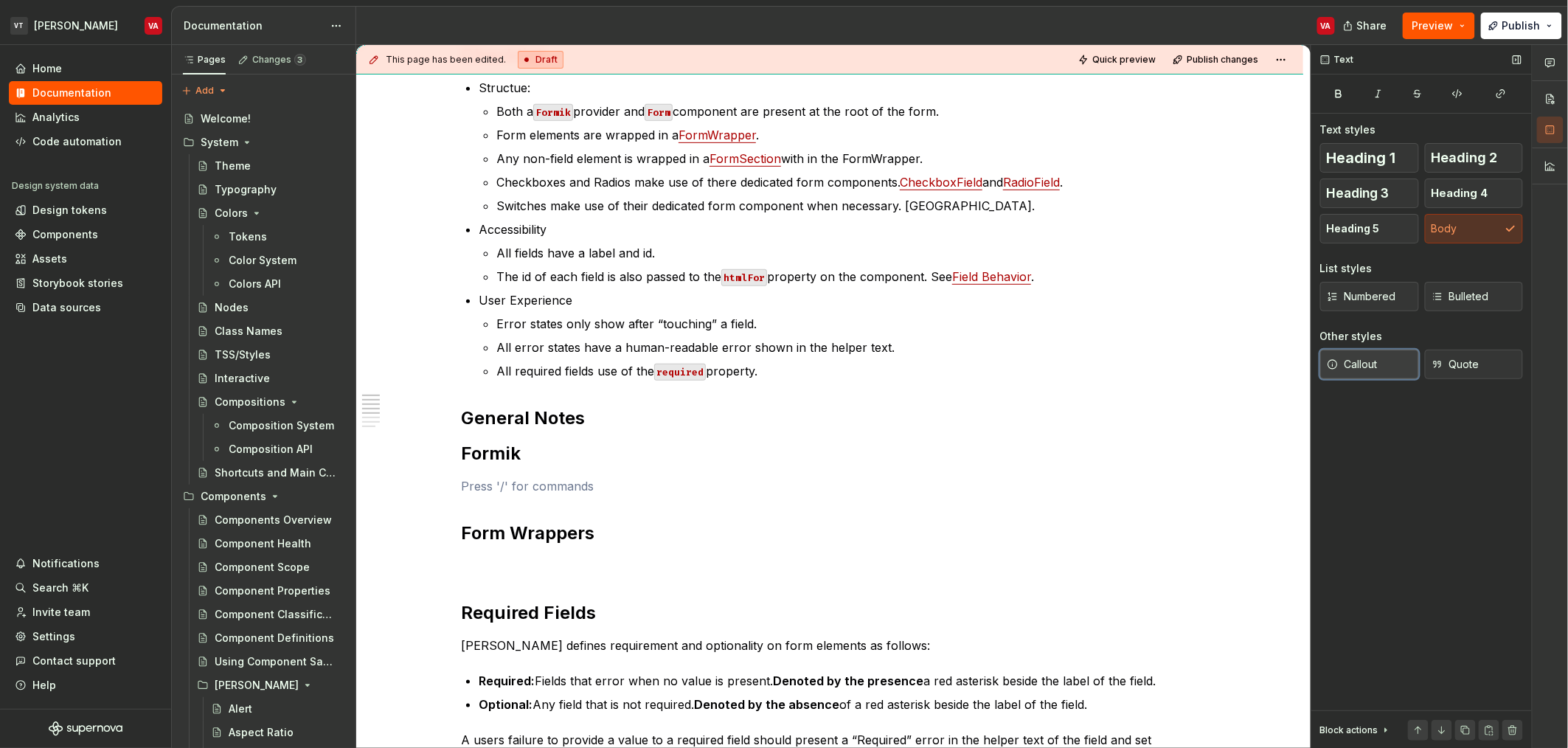
click at [1373, 363] on span "Callout" at bounding box center [1351, 365] width 51 height 15
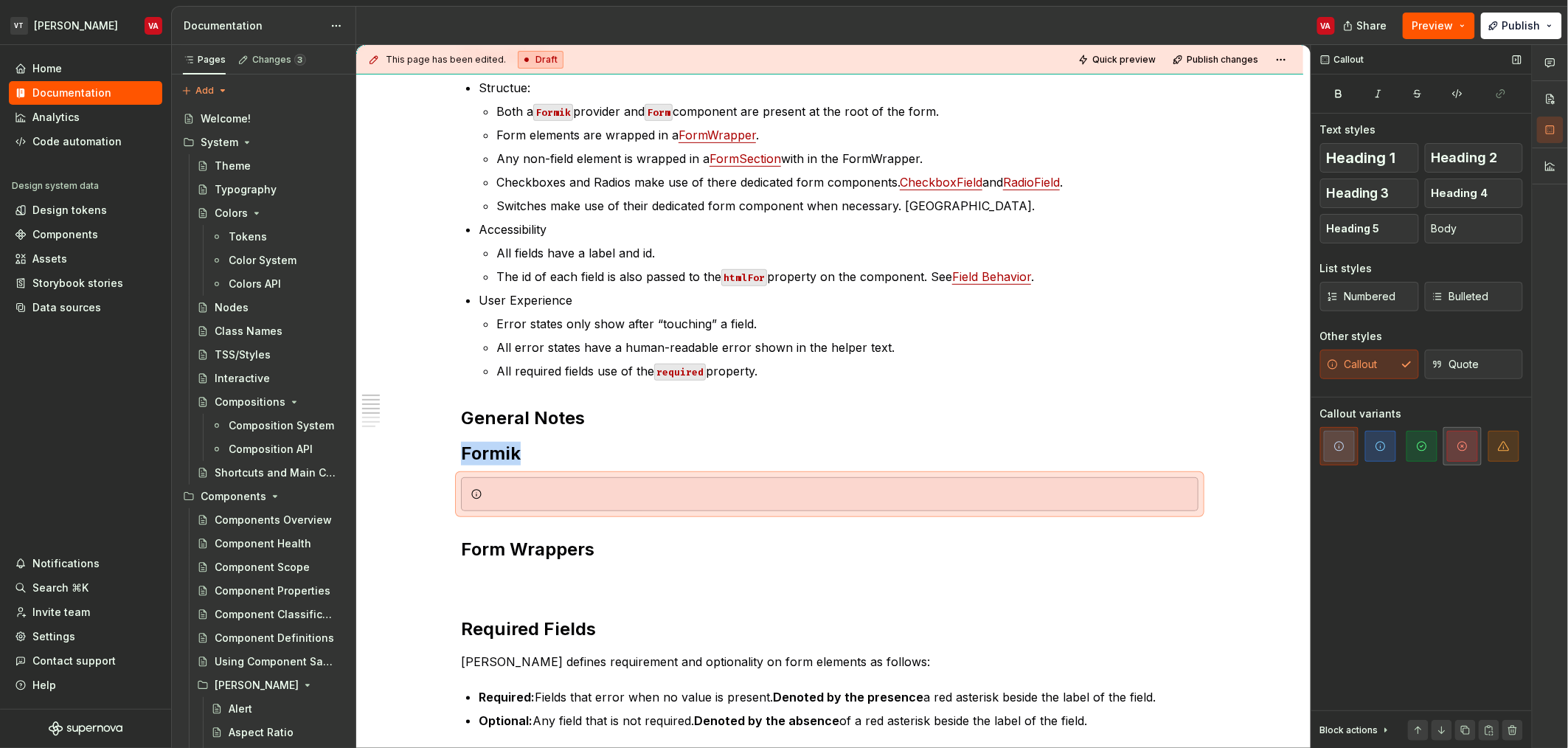
click at [1468, 451] on icon "button" at bounding box center [1462, 447] width 12 height 12
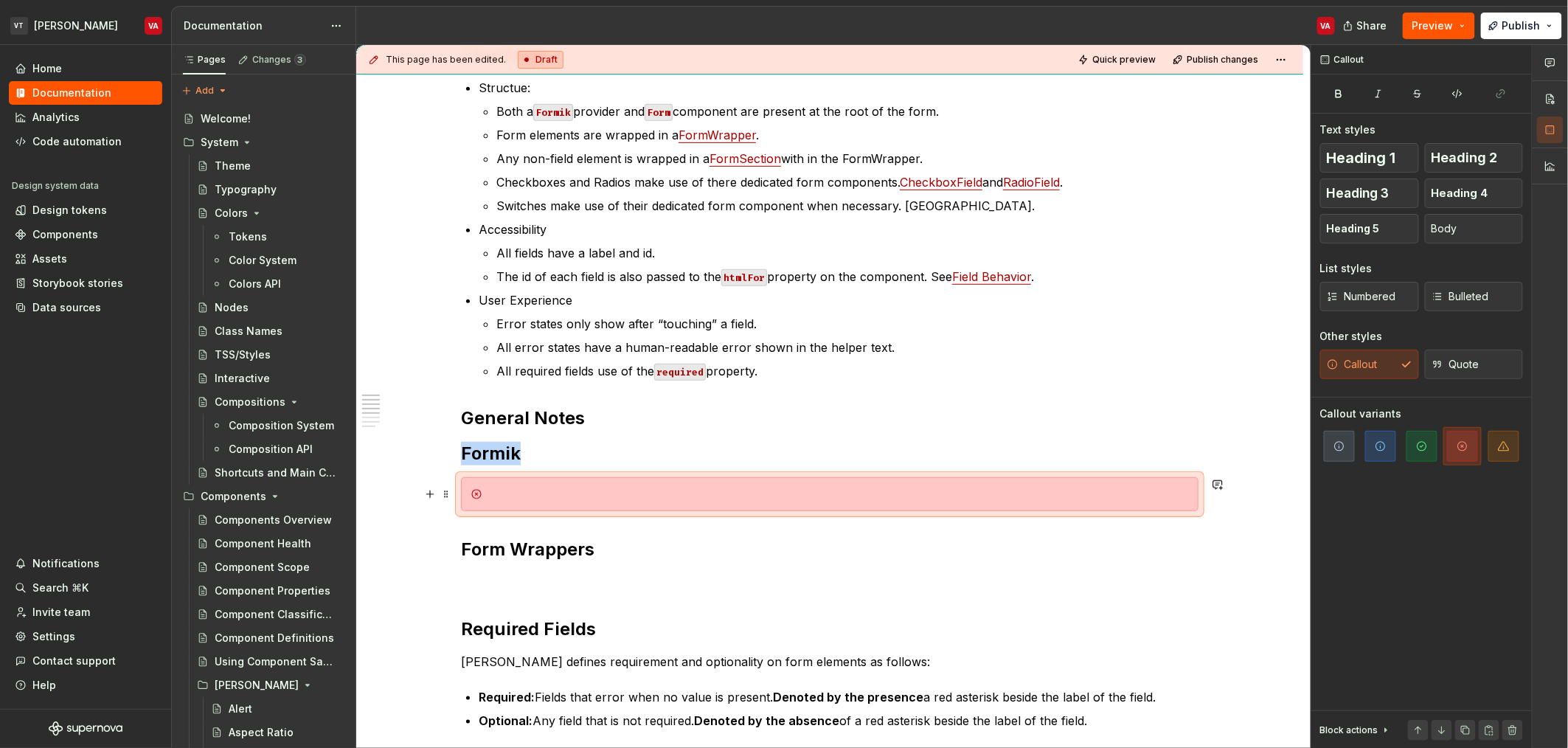
click at [549, 495] on div at bounding box center [838, 494] width 701 height 15
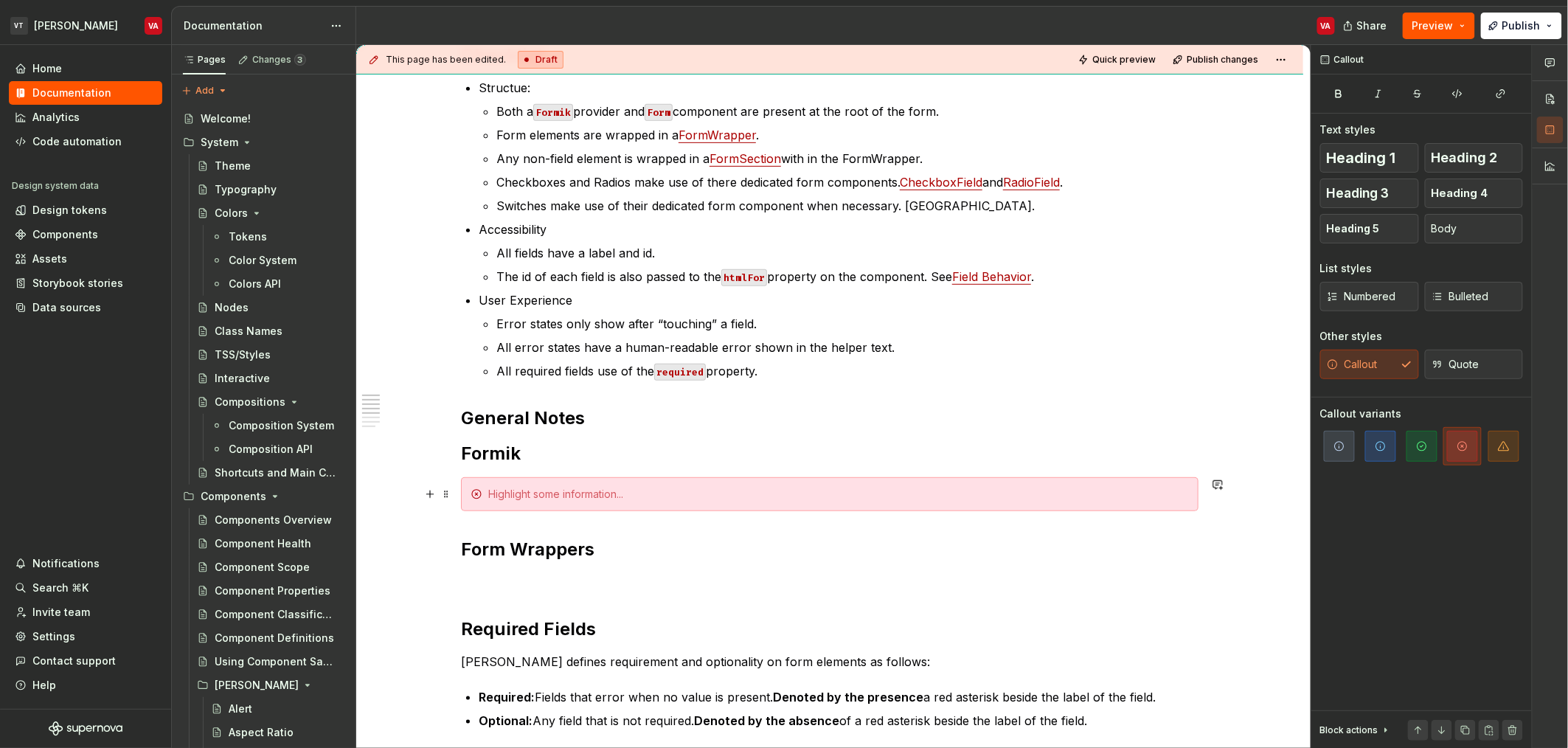
click at [526, 499] on div at bounding box center [838, 494] width 701 height 15
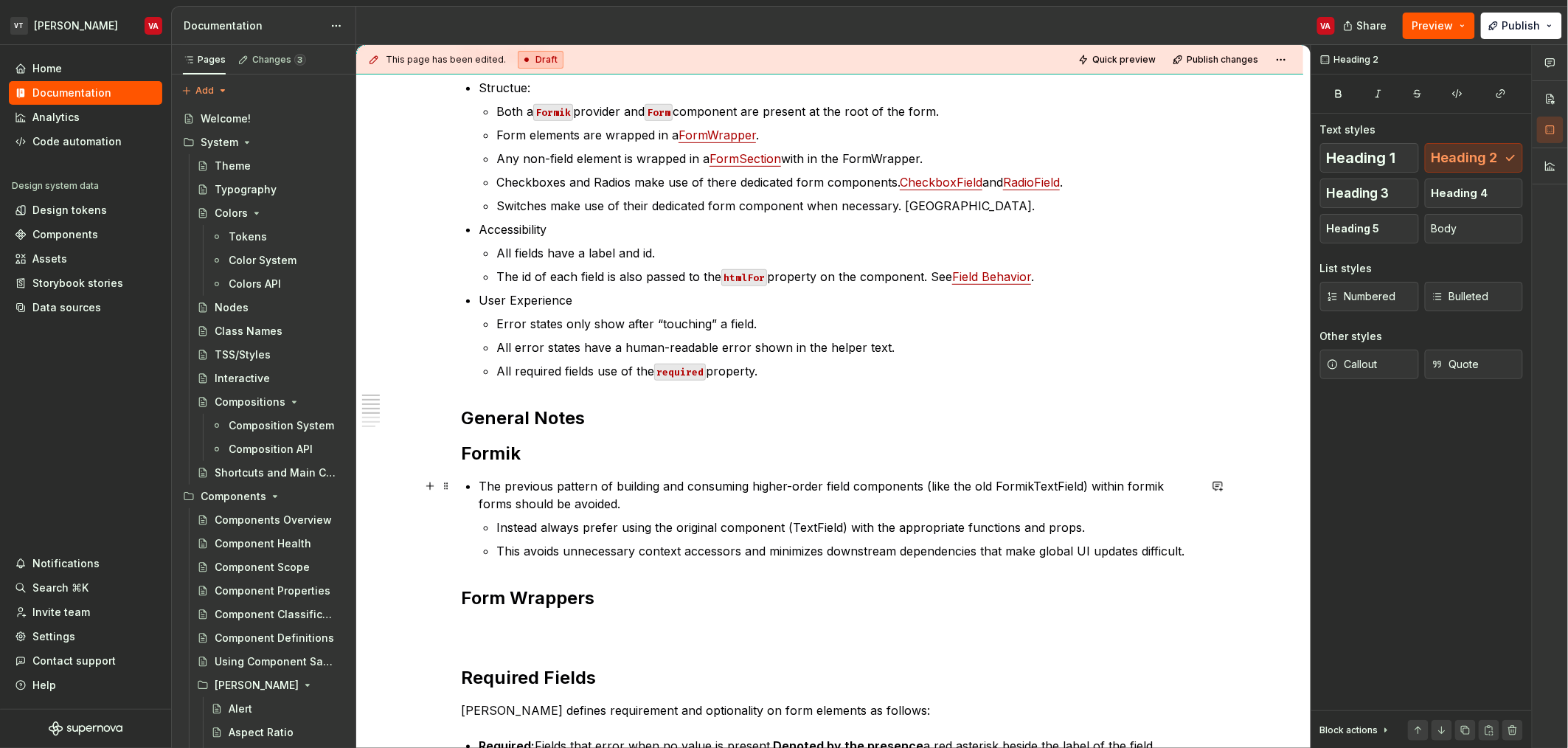
click at [515, 525] on p "Instead always prefer using the original component (TextField) with the appropr…" at bounding box center [847, 527] width 702 height 17
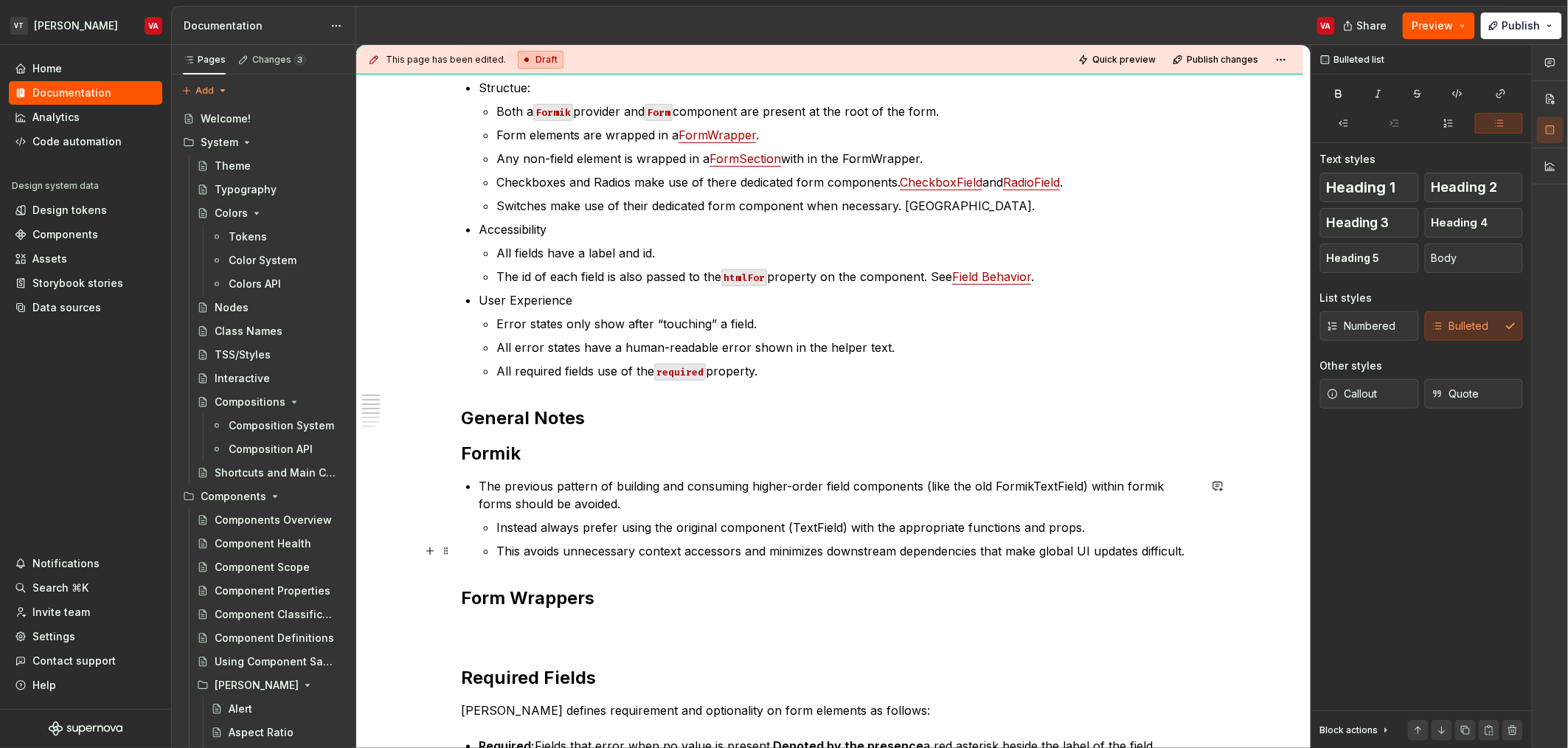
click at [1190, 556] on p "This avoids unnecessary context accessors and minimizes downstream dependencies…" at bounding box center [847, 550] width 702 height 17
click at [1373, 390] on span "Callout" at bounding box center [1351, 394] width 51 height 15
click at [542, 498] on p "The previous pattern of building and consuming higher-order field components (l…" at bounding box center [838, 494] width 720 height 35
click at [540, 487] on p "The previous pattern of building and consuming higher-order field components (l…" at bounding box center [838, 494] width 720 height 35
click at [1396, 396] on button "Callout" at bounding box center [1370, 393] width 99 height 29
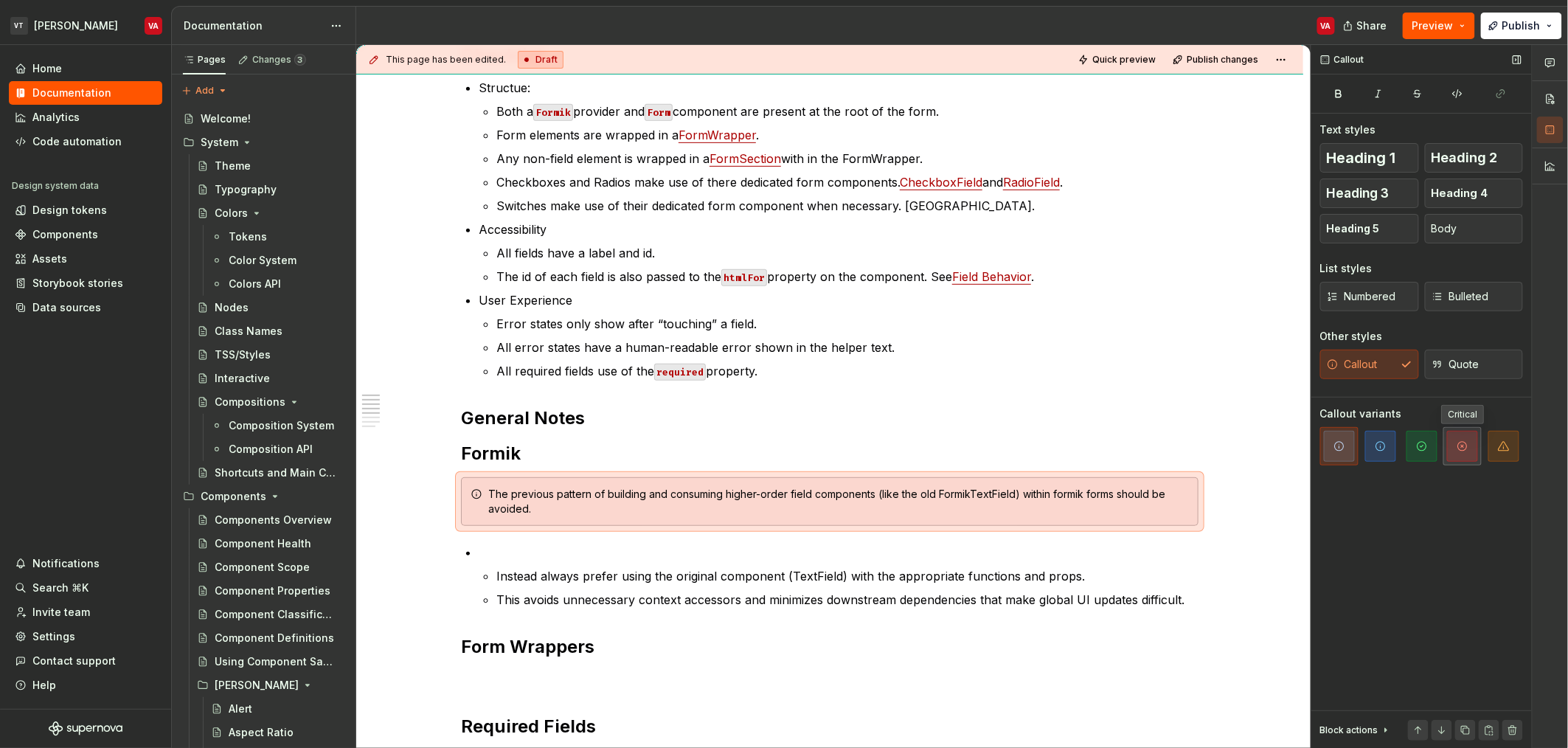
click at [1458, 449] on icon "button" at bounding box center [1462, 447] width 12 height 12
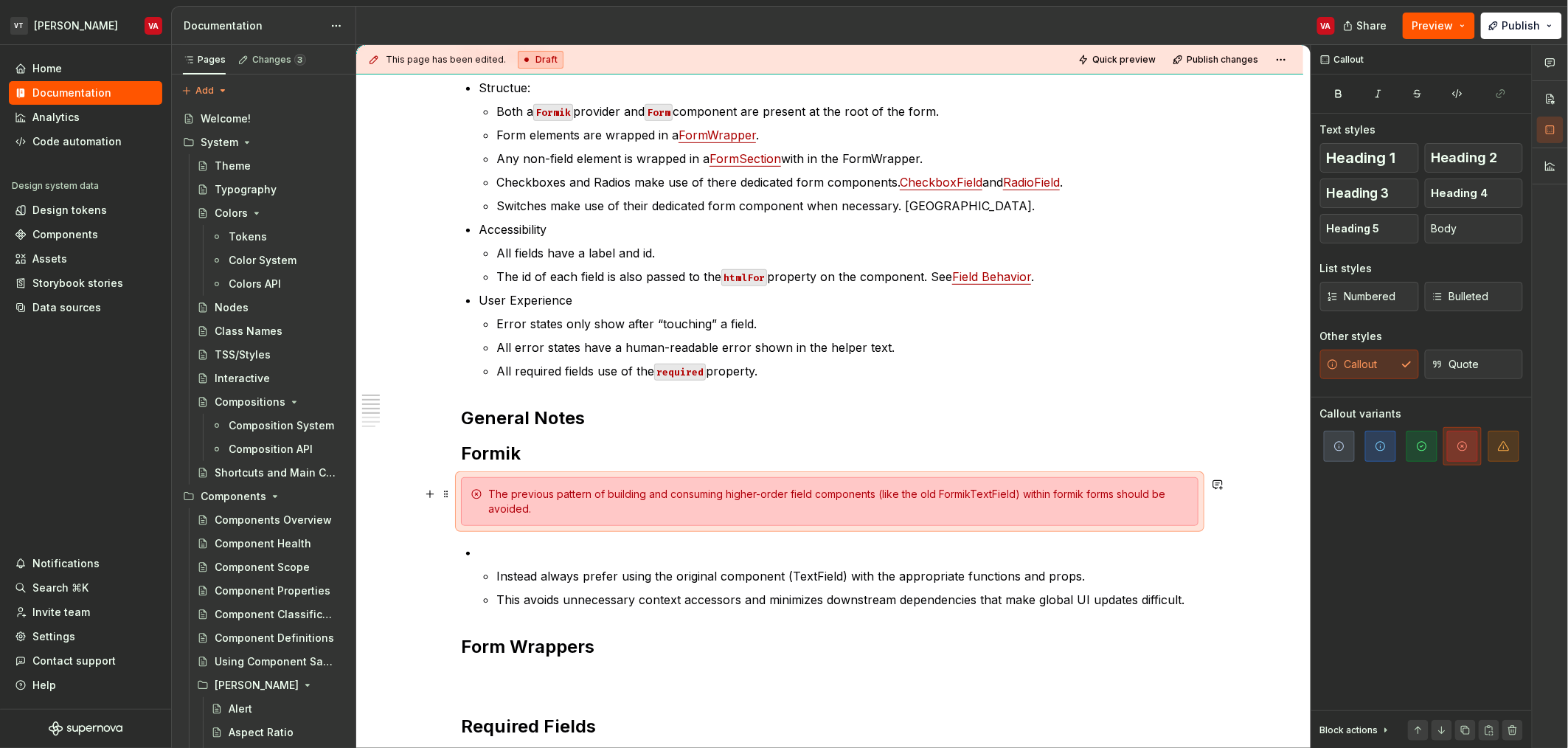
click at [589, 524] on div "The previous pattern of building and consuming higher-order field components (l…" at bounding box center [829, 501] width 737 height 49
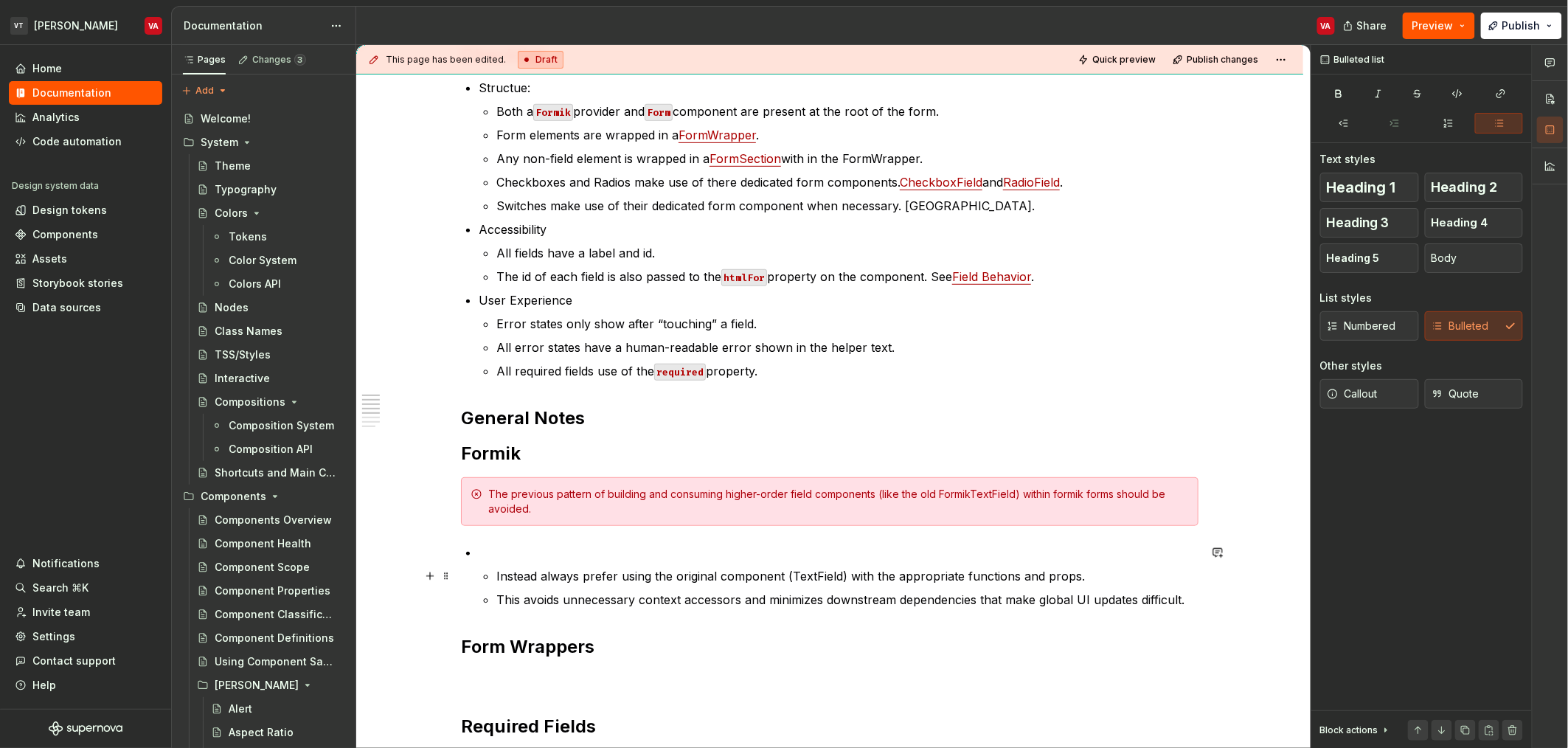
drag, startPoint x: 498, startPoint y: 577, endPoint x: 632, endPoint y: 552, distance: 136.3
click at [821, 568] on p "Instead always prefer using the original component (TextField) with the appropr…" at bounding box center [847, 576] width 702 height 17
click at [592, 513] on div "The previous pattern of building and consuming higher-order field components (l…" at bounding box center [838, 501] width 701 height 29
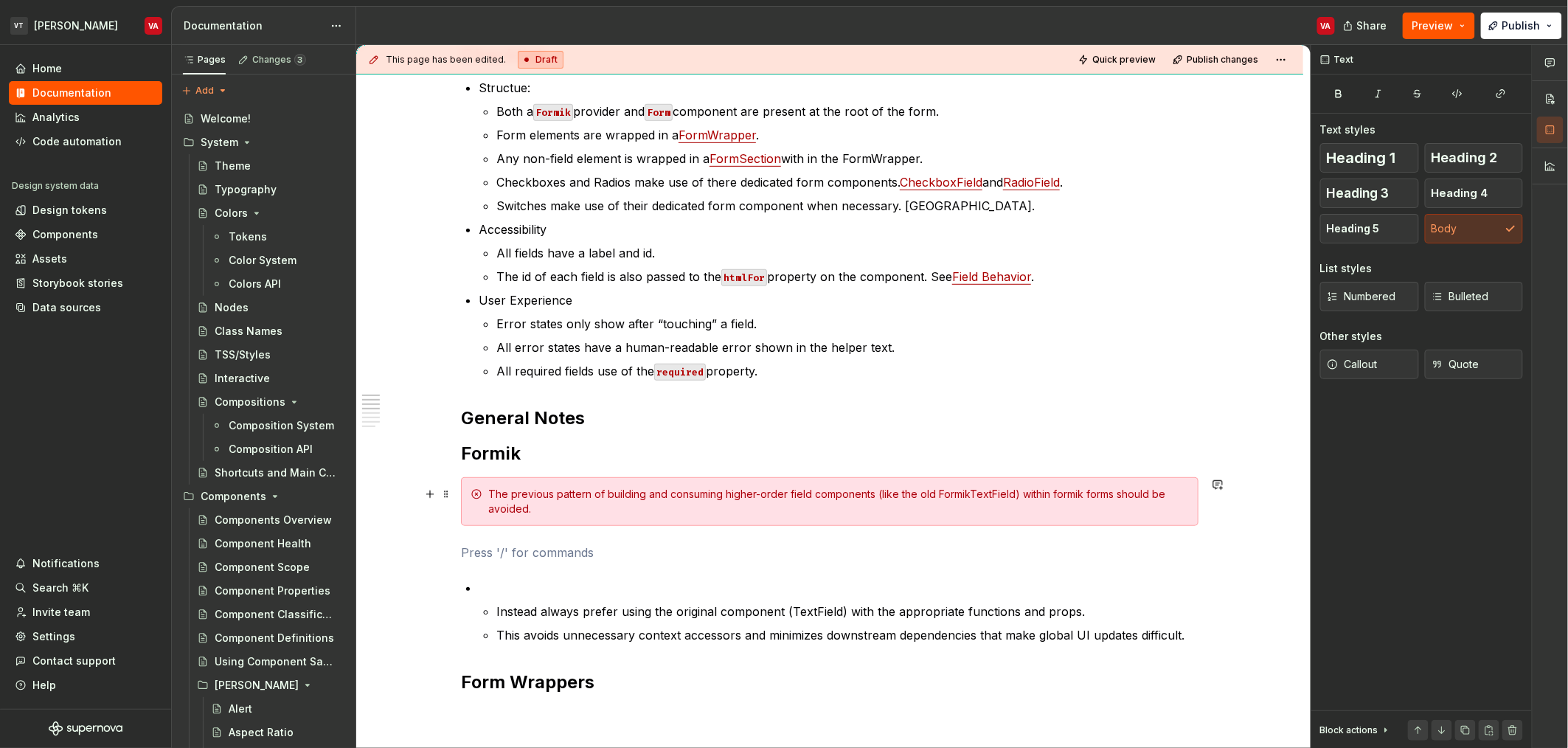
click at [570, 510] on div "The previous pattern of building and consuming higher-order field components (l…" at bounding box center [838, 501] width 701 height 29
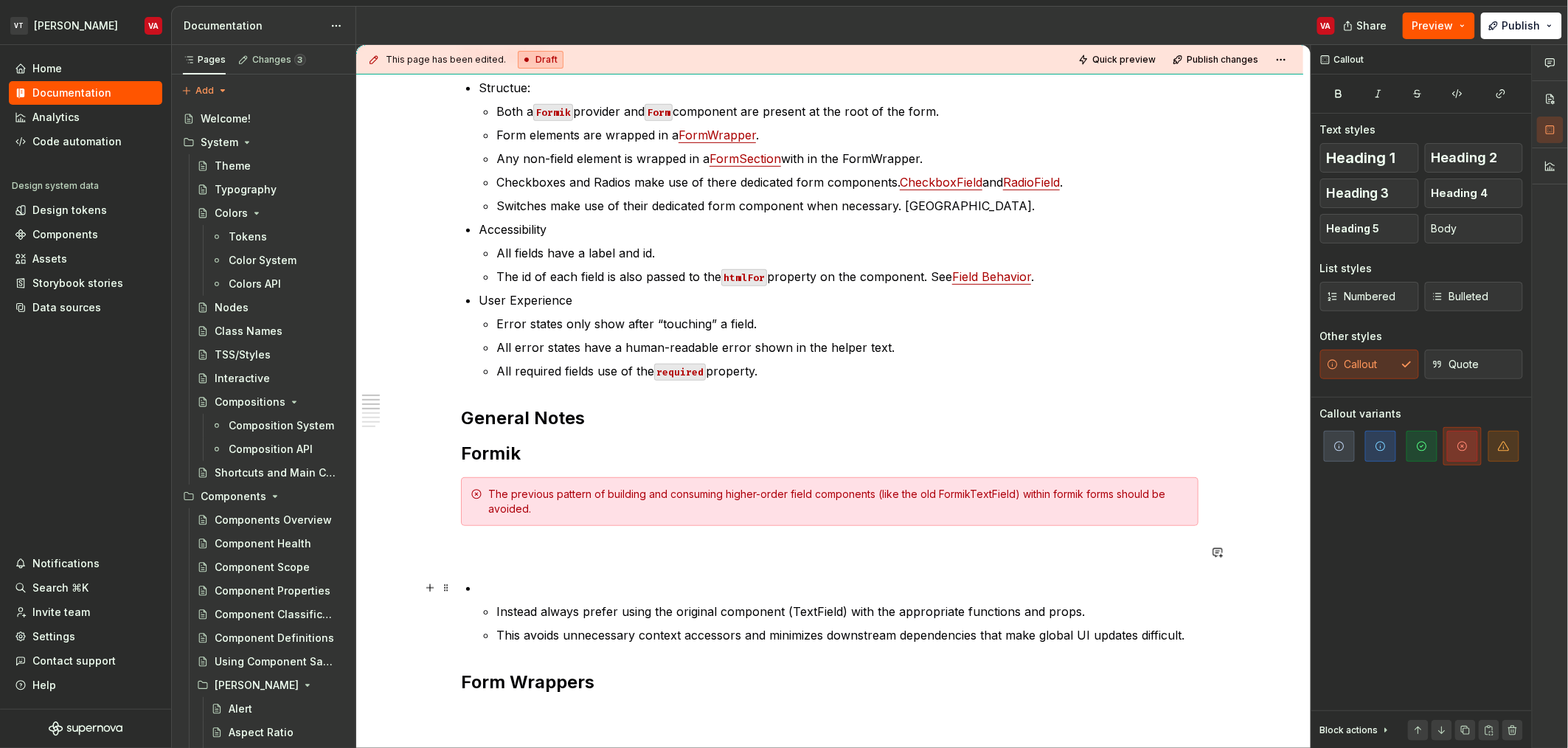
click at [527, 593] on p at bounding box center [838, 587] width 720 height 17
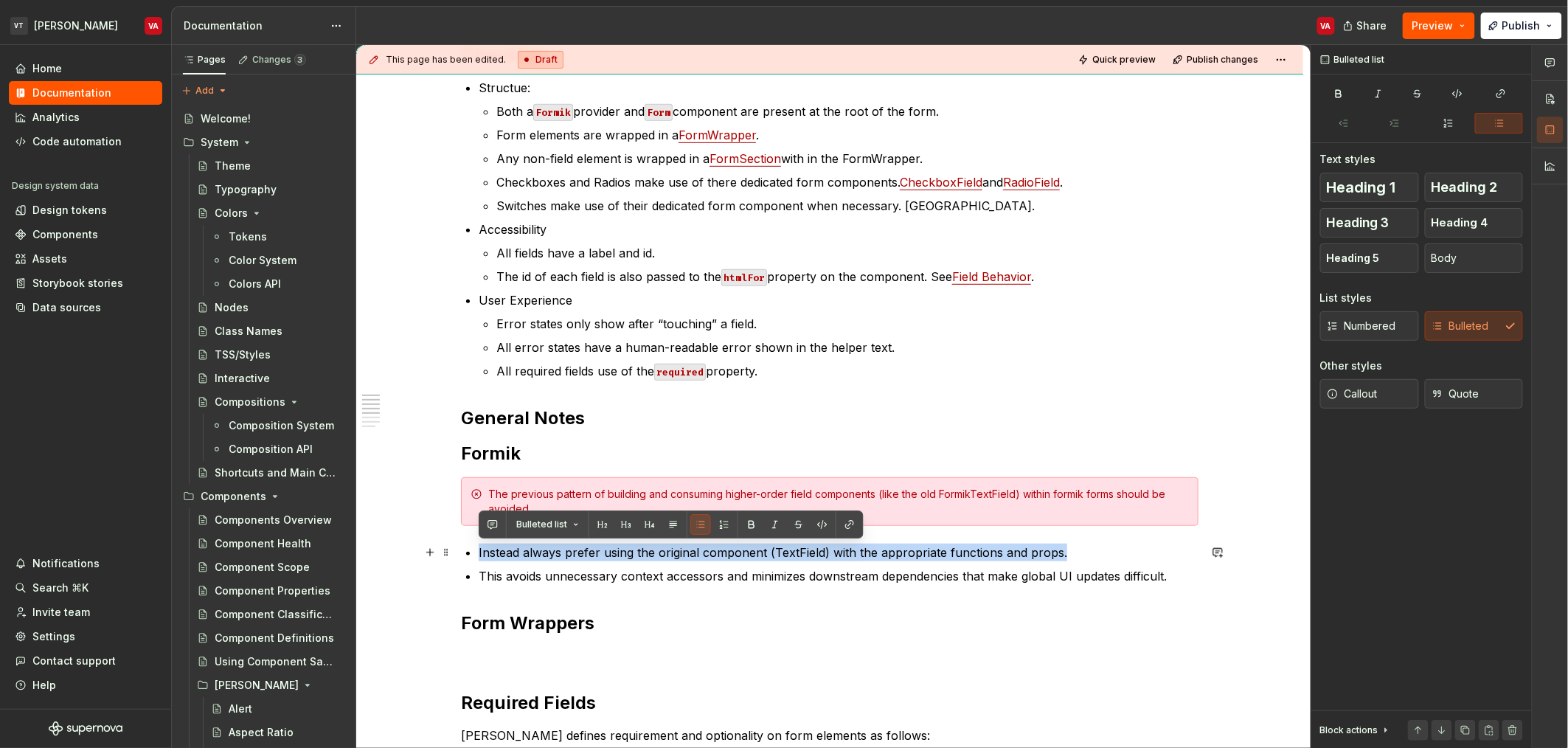
drag, startPoint x: 478, startPoint y: 552, endPoint x: 1064, endPoint y: 557, distance: 586.0
click at [1064, 557] on p "Instead always prefer using the original component (TextField) with the appropr…" at bounding box center [838, 552] width 720 height 17
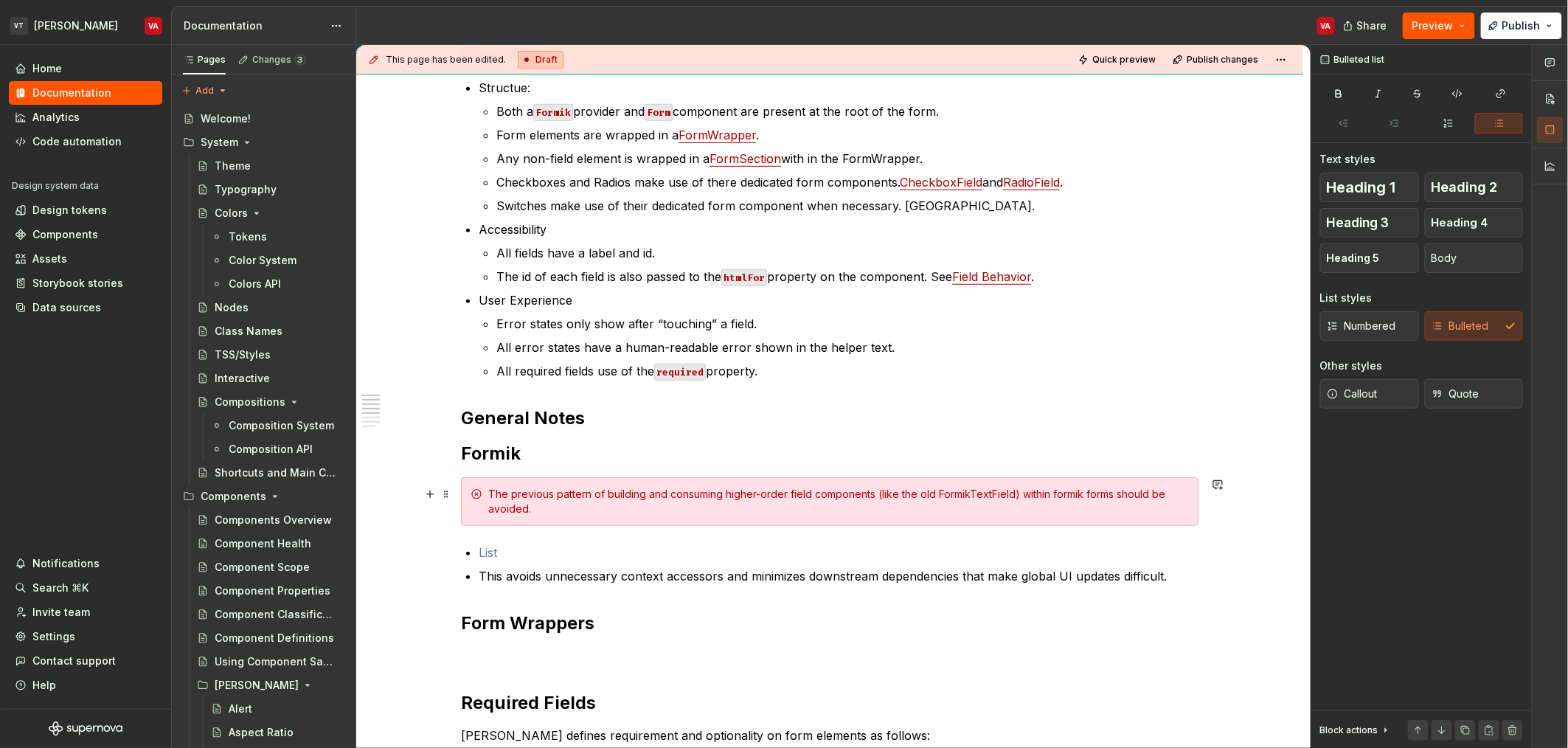
click at [758, 512] on div "The previous pattern of building and consuming higher-order field components (l…" at bounding box center [838, 501] width 701 height 29
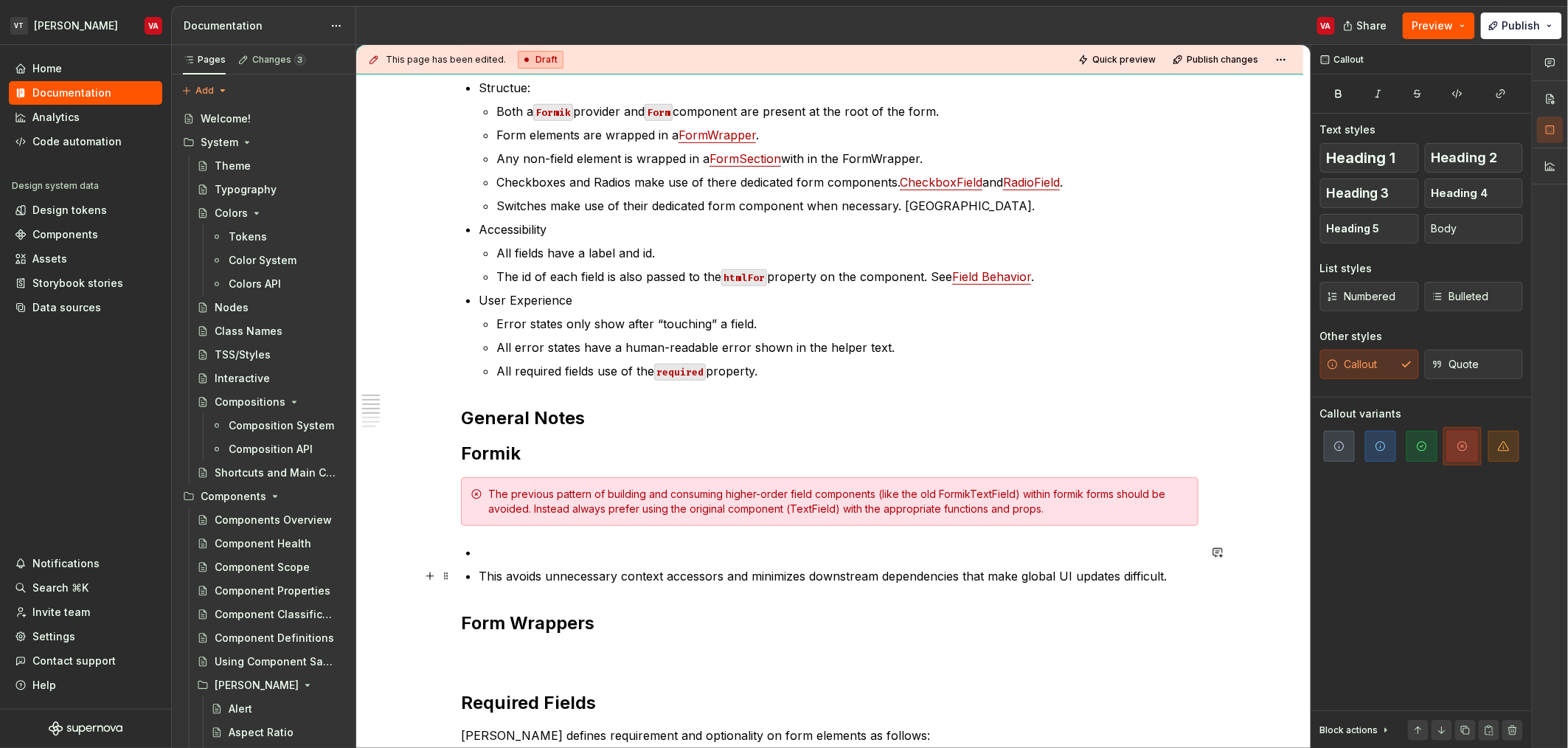
click at [720, 574] on p "This avoids unnecessary context accessors and minimizes downstream dependencies…" at bounding box center [838, 576] width 720 height 17
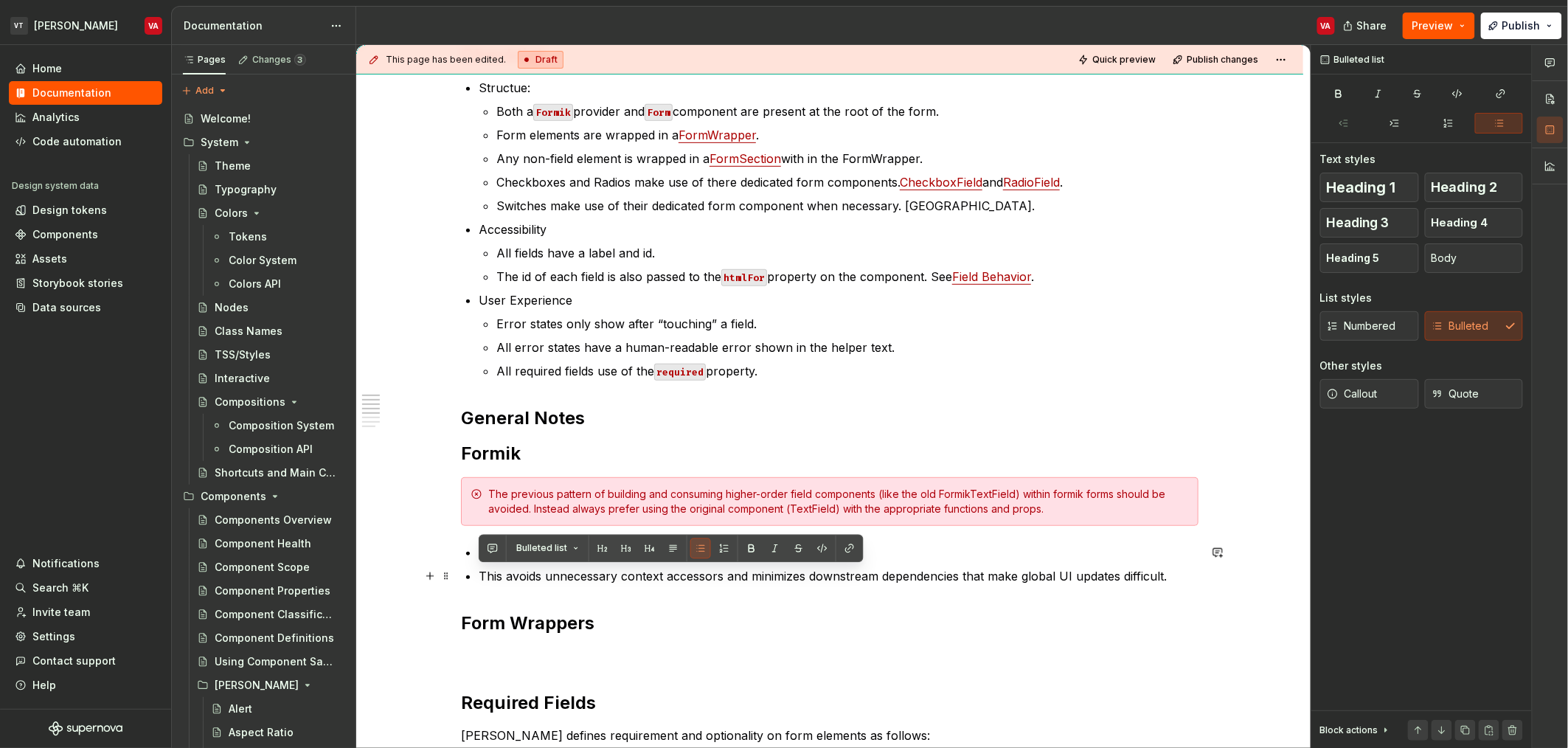
drag, startPoint x: 1179, startPoint y: 580, endPoint x: 479, endPoint y: 578, distance: 700.0
click at [479, 578] on p "This avoids unnecessary context accessors and minimizes downstream dependencies…" at bounding box center [838, 576] width 720 height 17
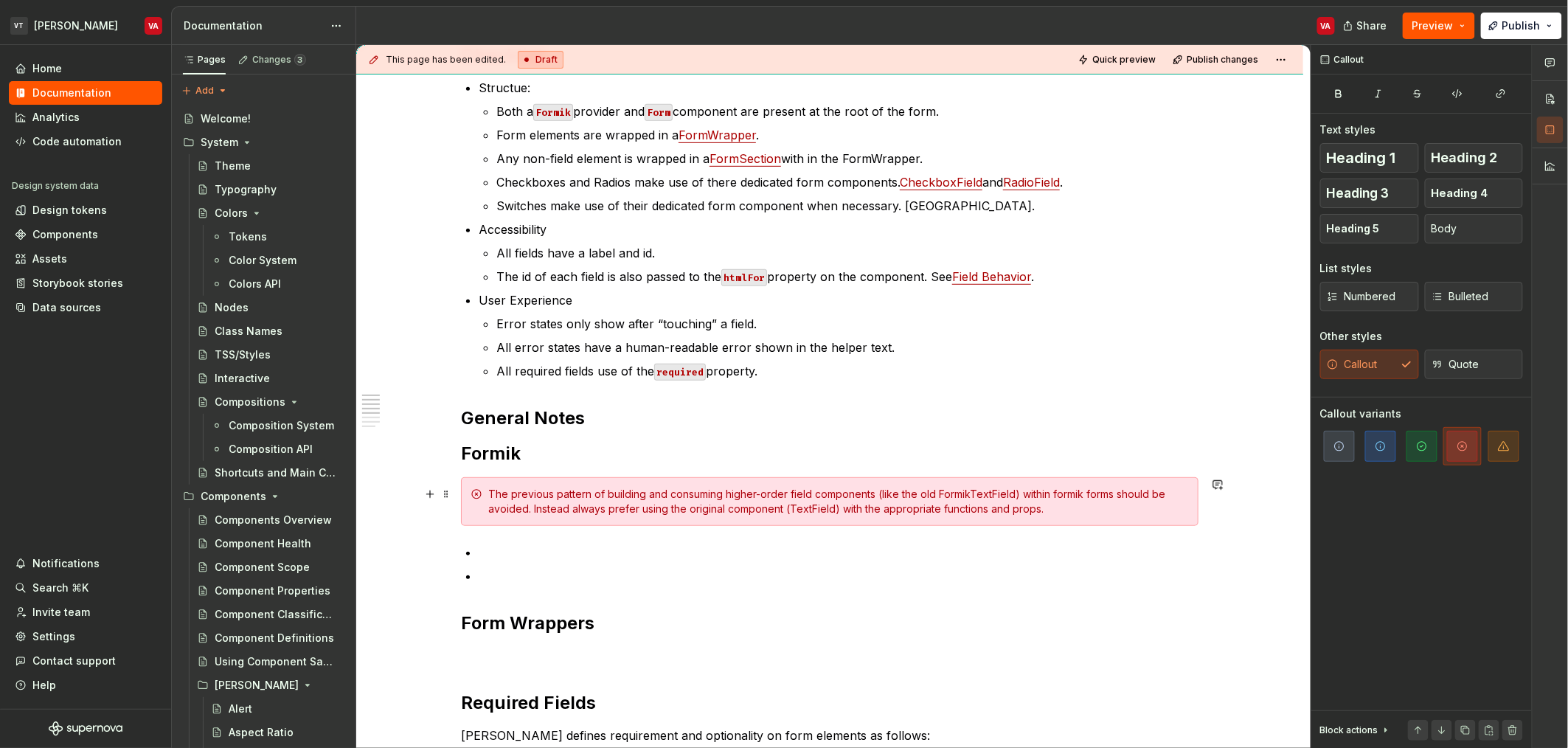
click at [1058, 506] on div "The previous pattern of building and consuming higher-order field components (l…" at bounding box center [838, 501] width 701 height 29
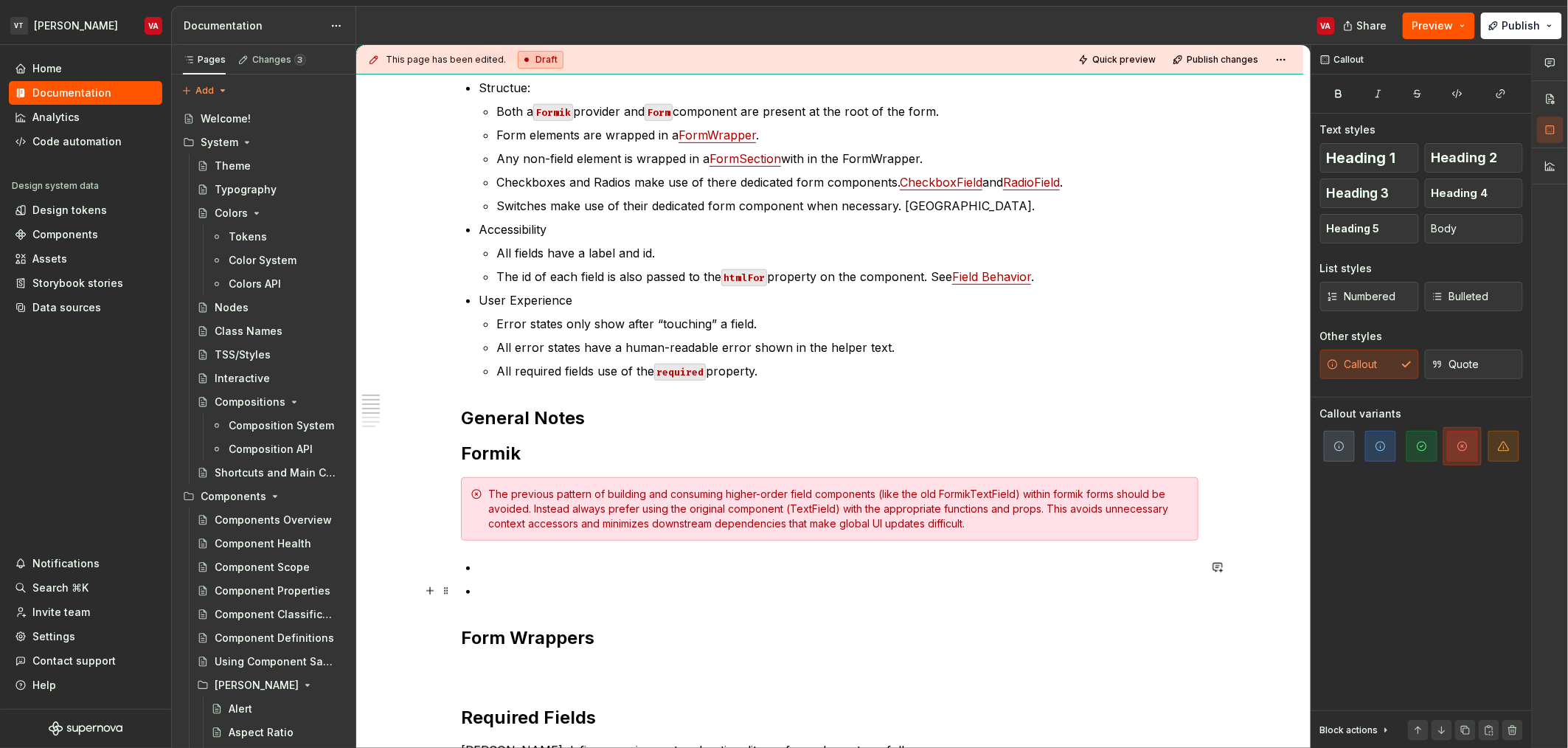
click at [546, 594] on p at bounding box center [838, 590] width 720 height 17
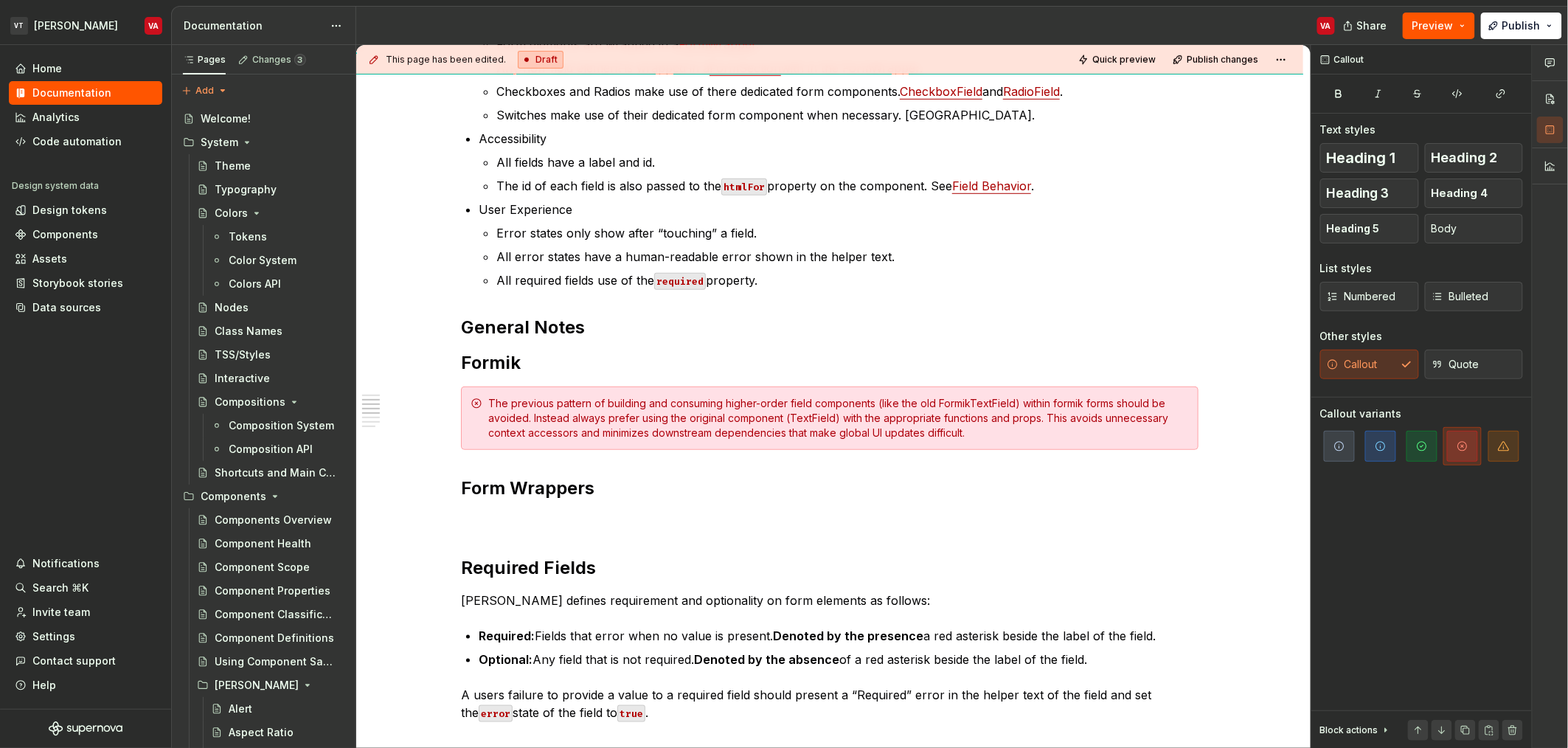
scroll to position [354, 0]
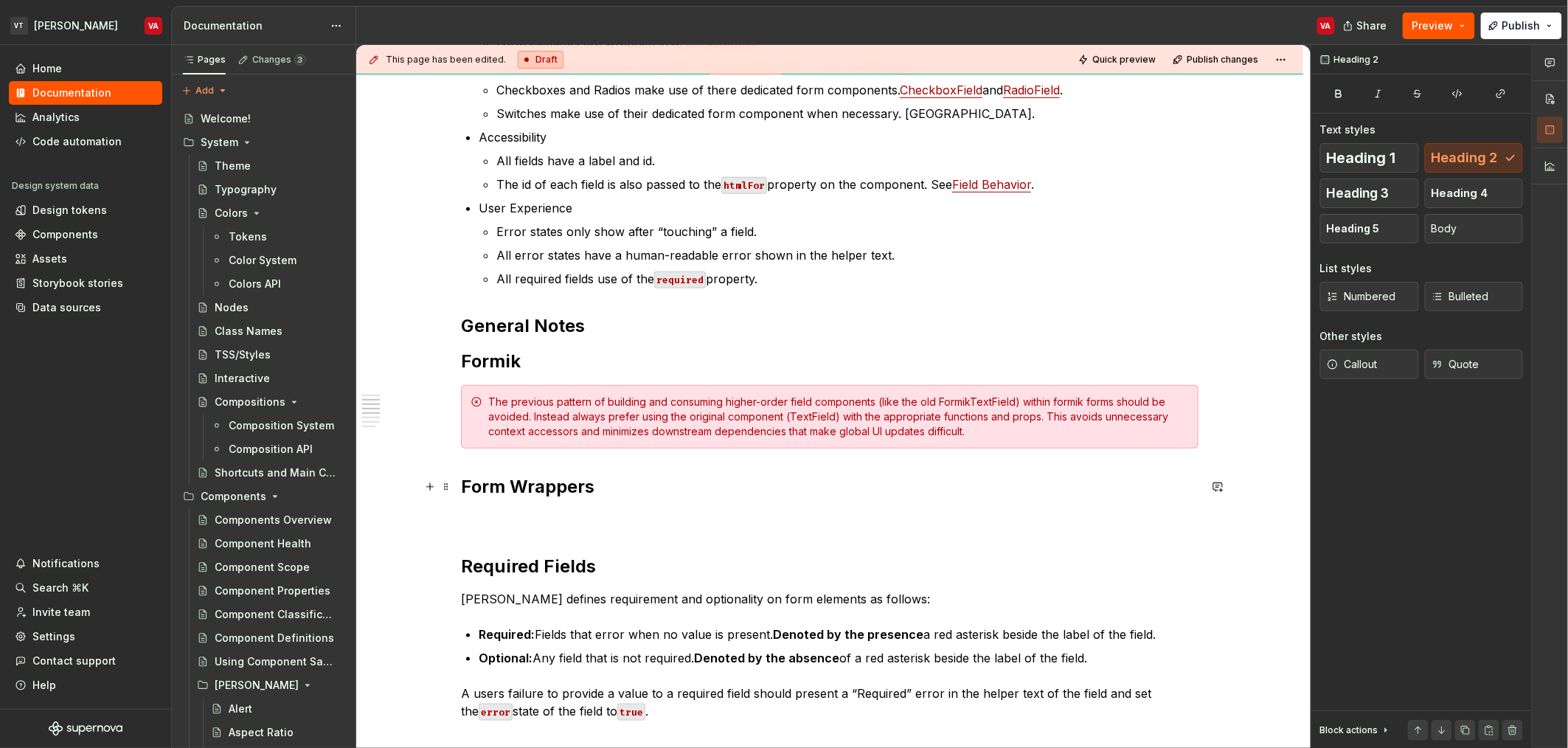
click at [461, 491] on h2 "Form Wrappers" at bounding box center [829, 486] width 737 height 23
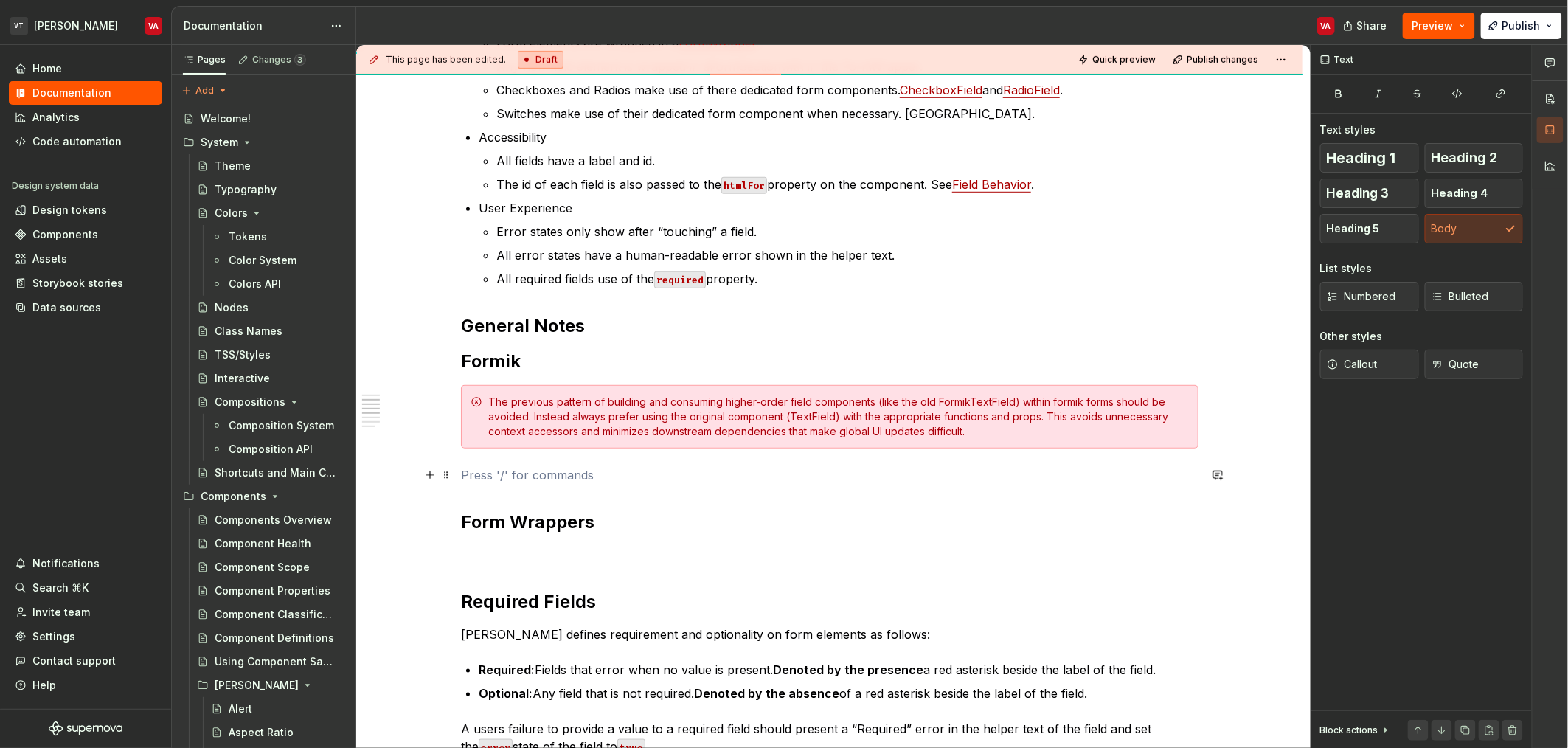
click at [527, 479] on p at bounding box center [829, 475] width 737 height 17
click at [630, 333] on h2 "General Notes" at bounding box center [829, 325] width 737 height 23
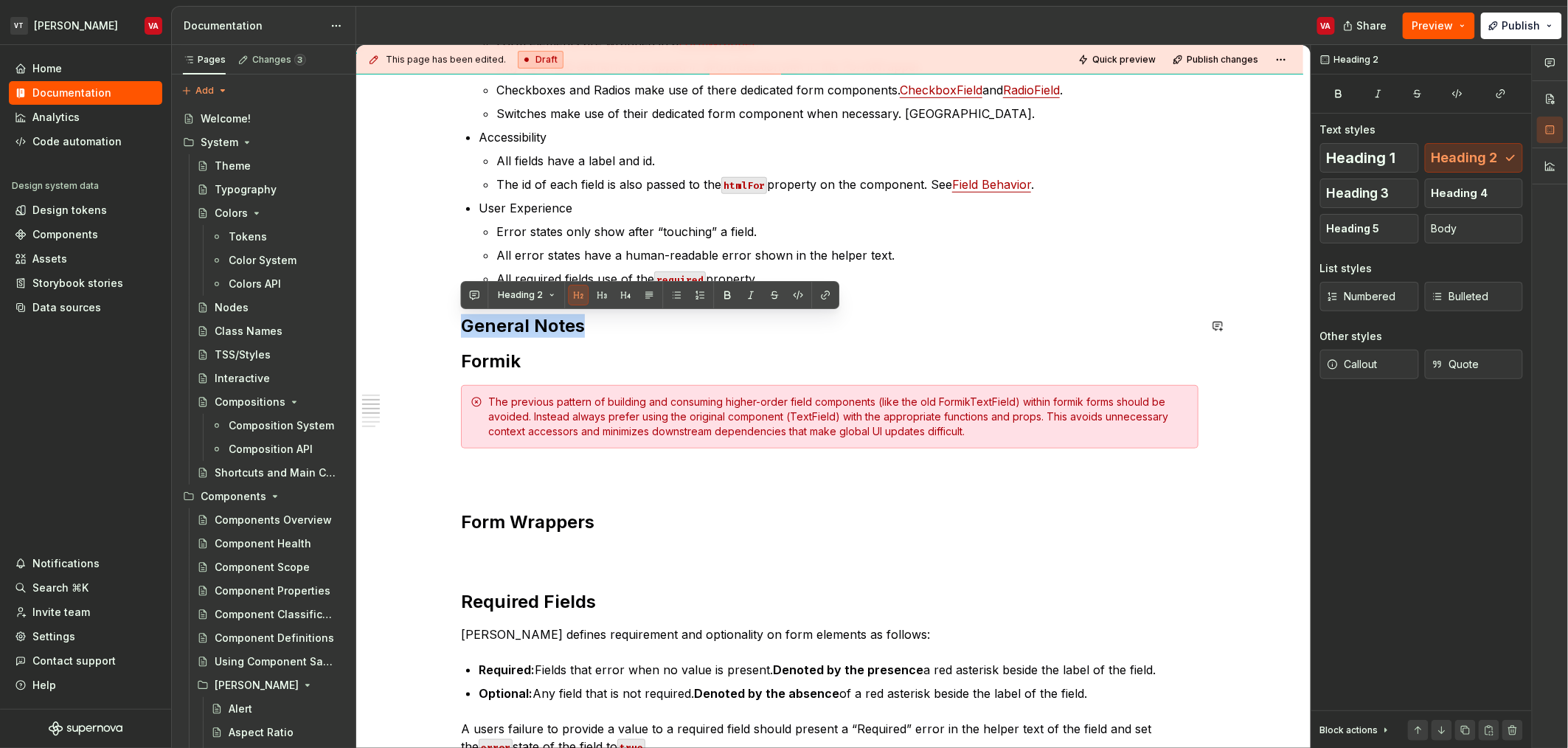
drag, startPoint x: 637, startPoint y: 327, endPoint x: 435, endPoint y: 312, distance: 202.6
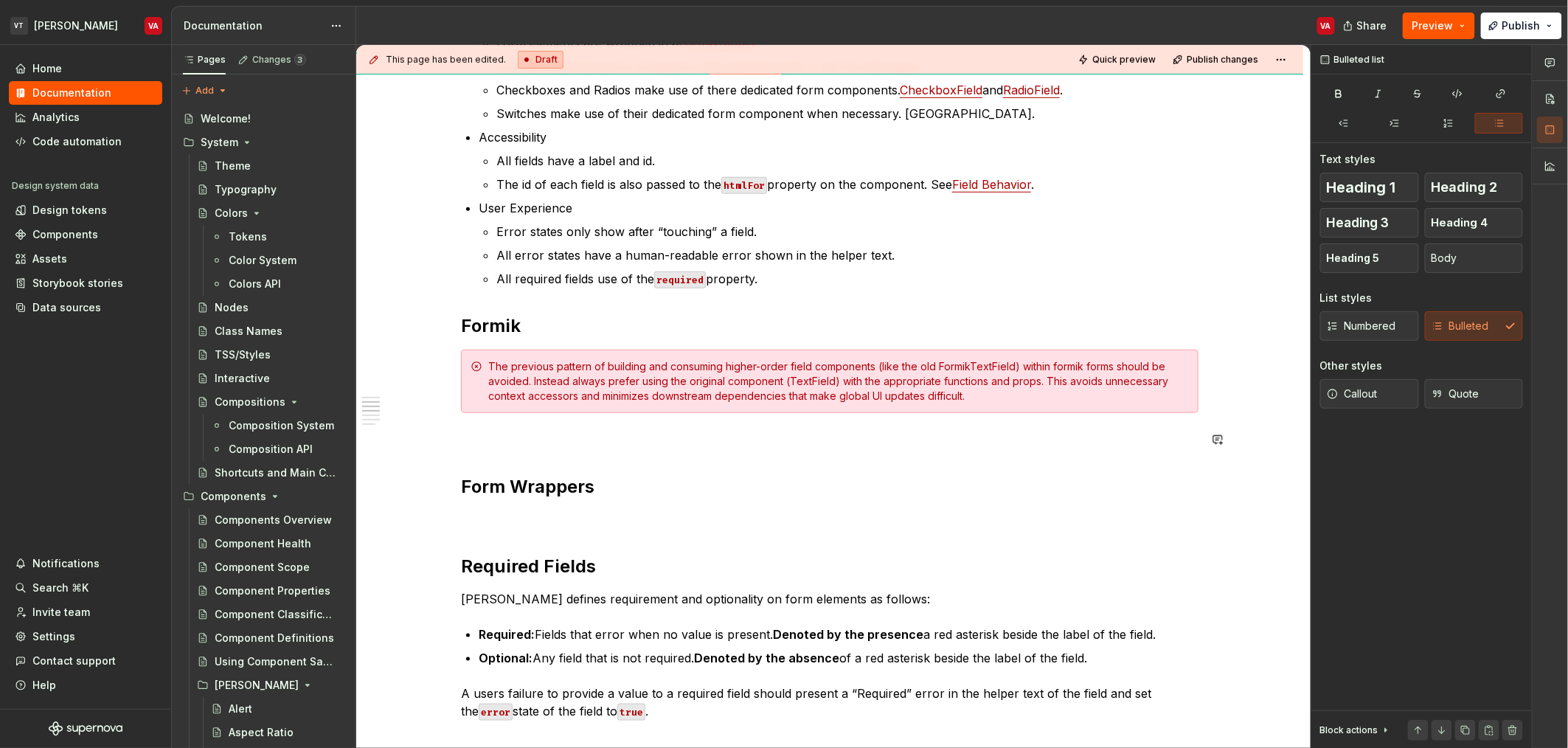
click at [515, 440] on p at bounding box center [829, 439] width 737 height 17
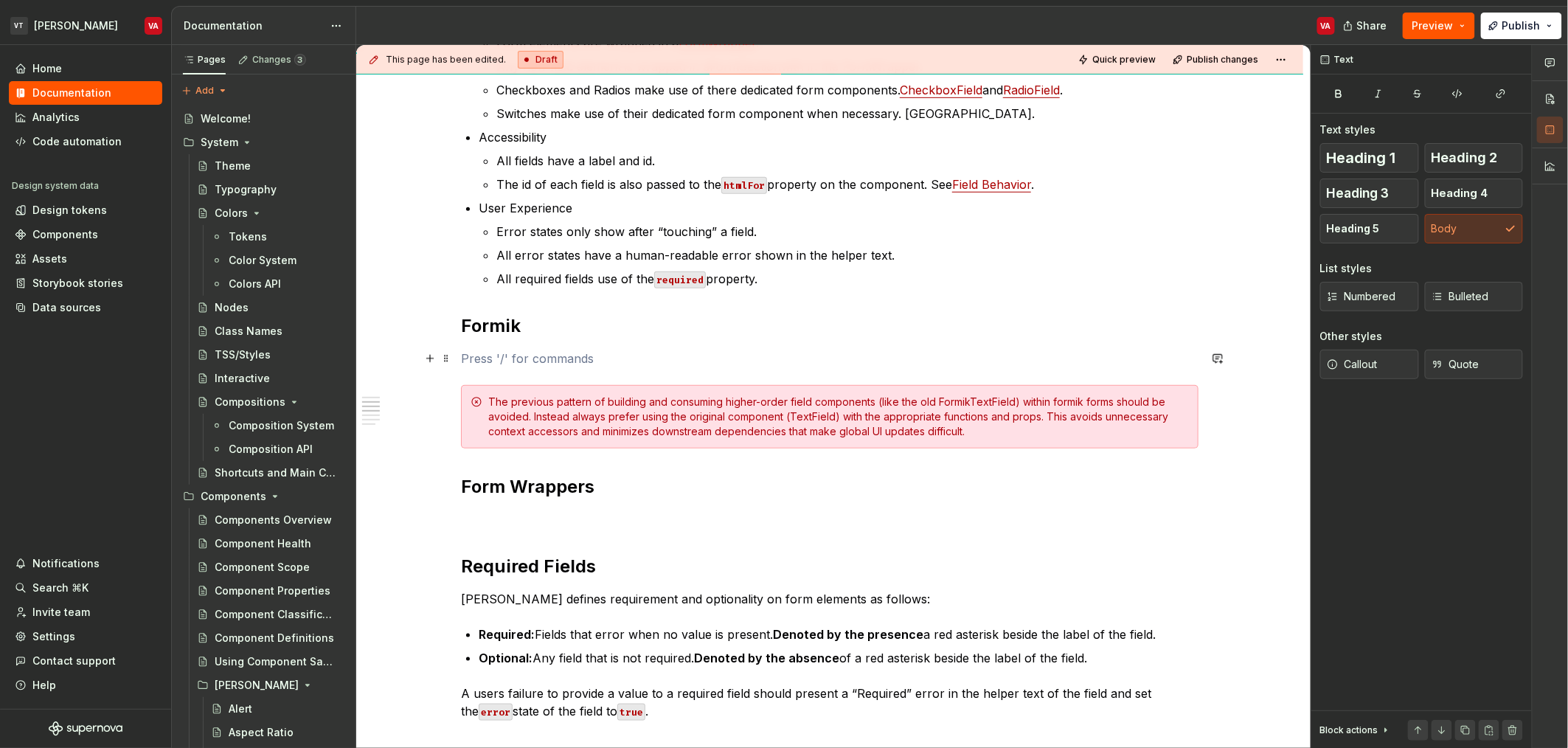
click at [580, 359] on p at bounding box center [829, 358] width 737 height 17
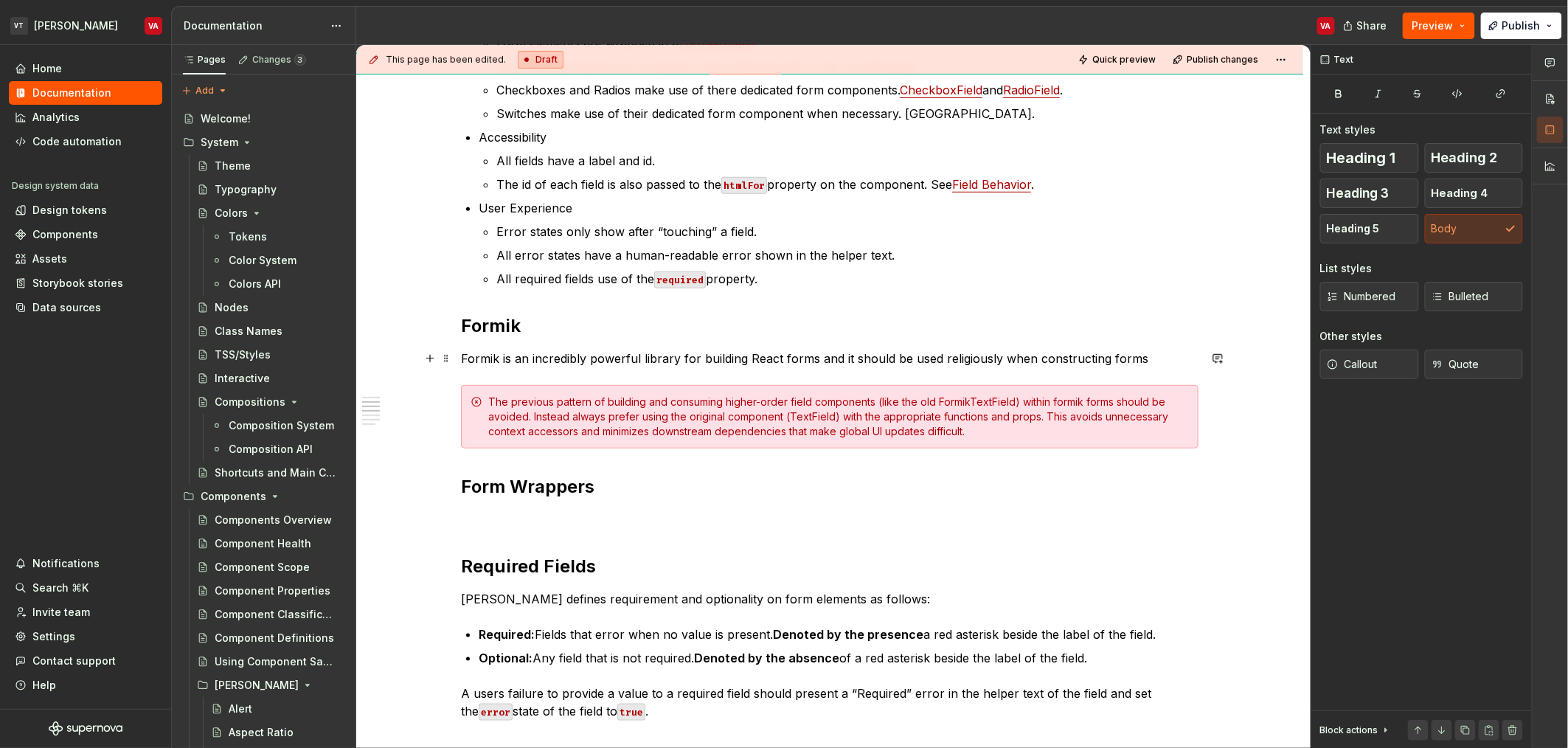
click at [862, 356] on p "Formik is an incredibly powerful library for building React forms and it should…" at bounding box center [829, 358] width 737 height 17
click at [646, 359] on p "Formik is an incredibly powerful library for building React forms and it should…" at bounding box center [829, 358] width 737 height 17
click at [478, 358] on p "Formik is an incredibly powerful library for building React forms and it should…" at bounding box center [829, 358] width 737 height 17
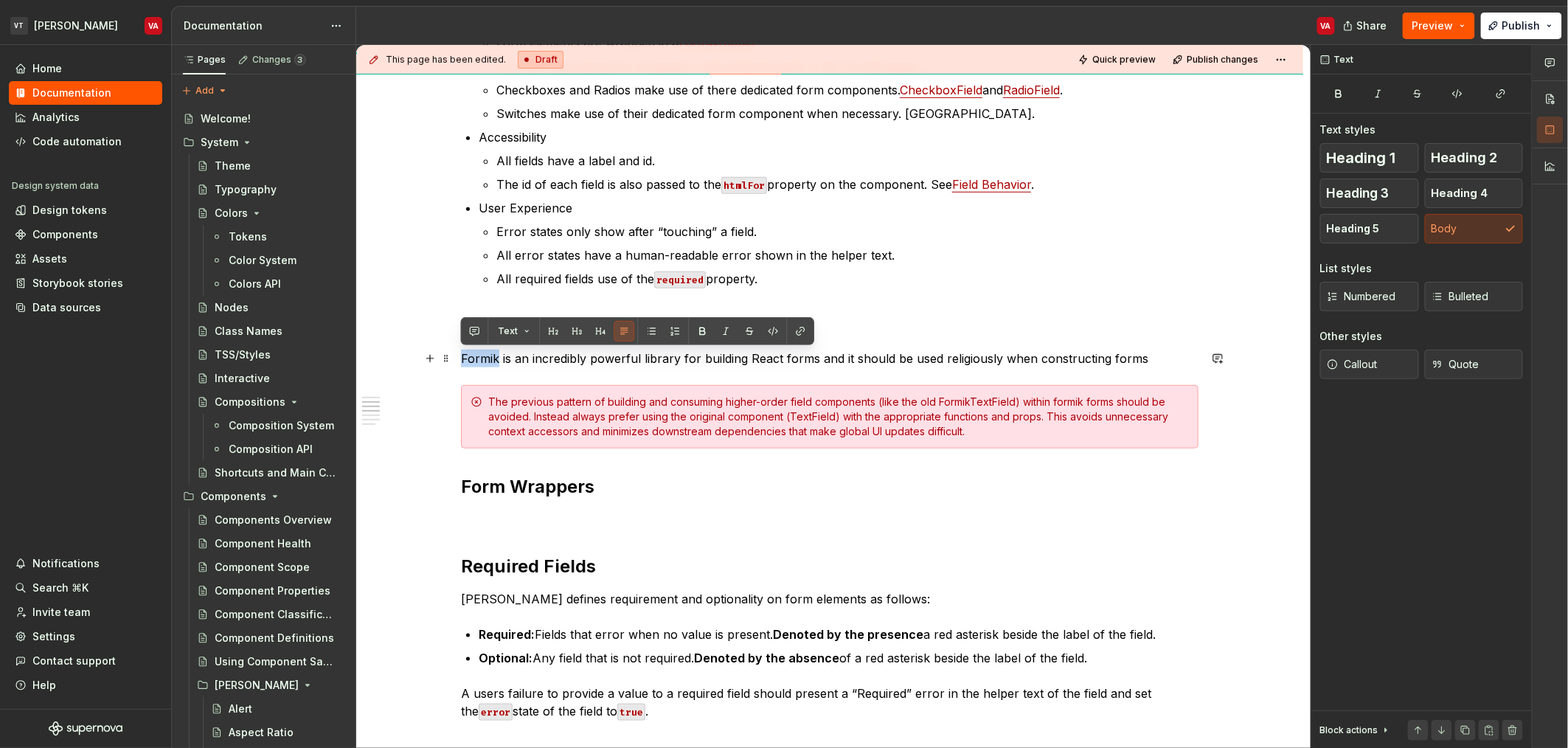
click at [478, 358] on p "Formik is an incredibly powerful library for building React forms and it should…" at bounding box center [829, 358] width 737 height 17
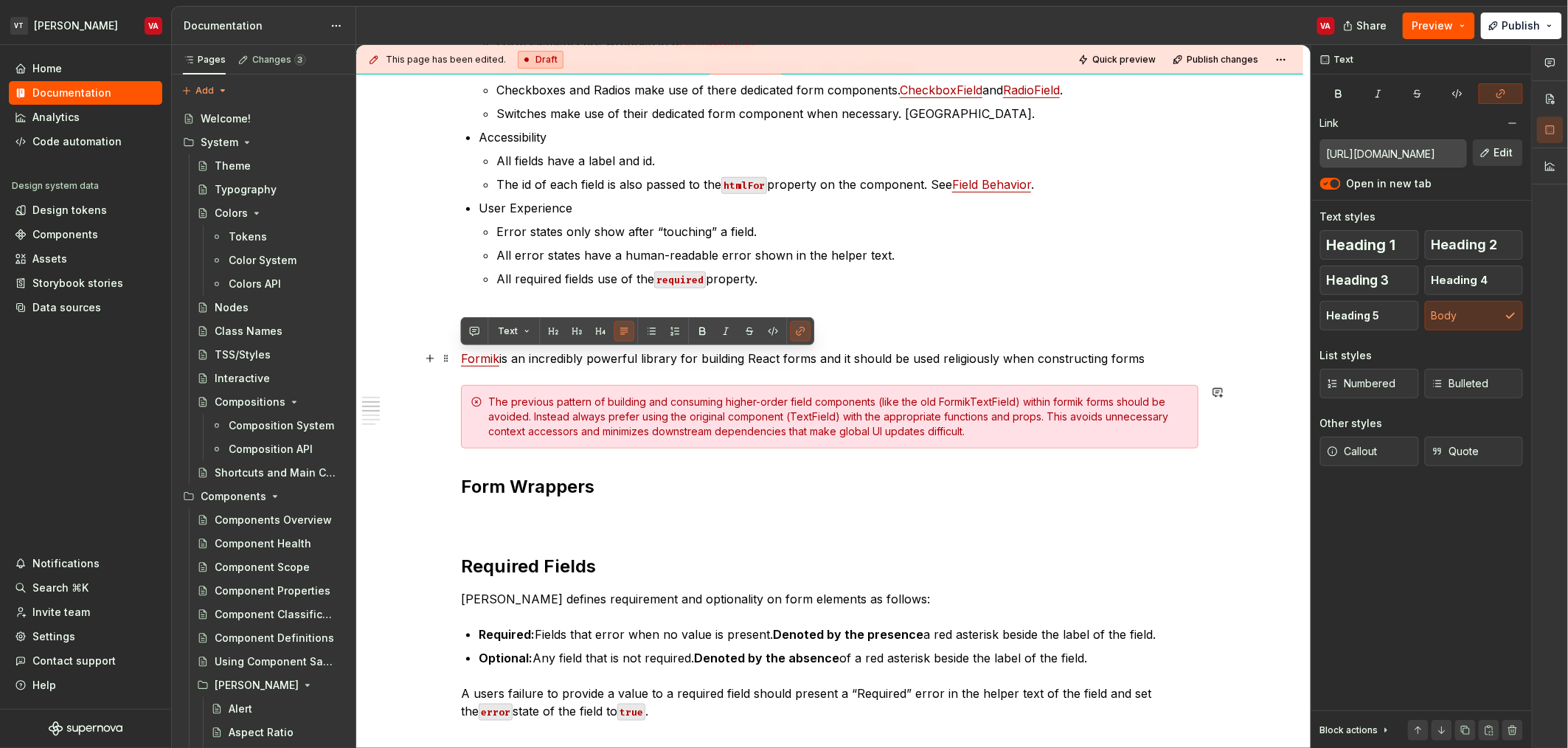
click at [1156, 359] on p "Formik is an incredibly powerful library for building React forms and it should…" at bounding box center [829, 358] width 737 height 17
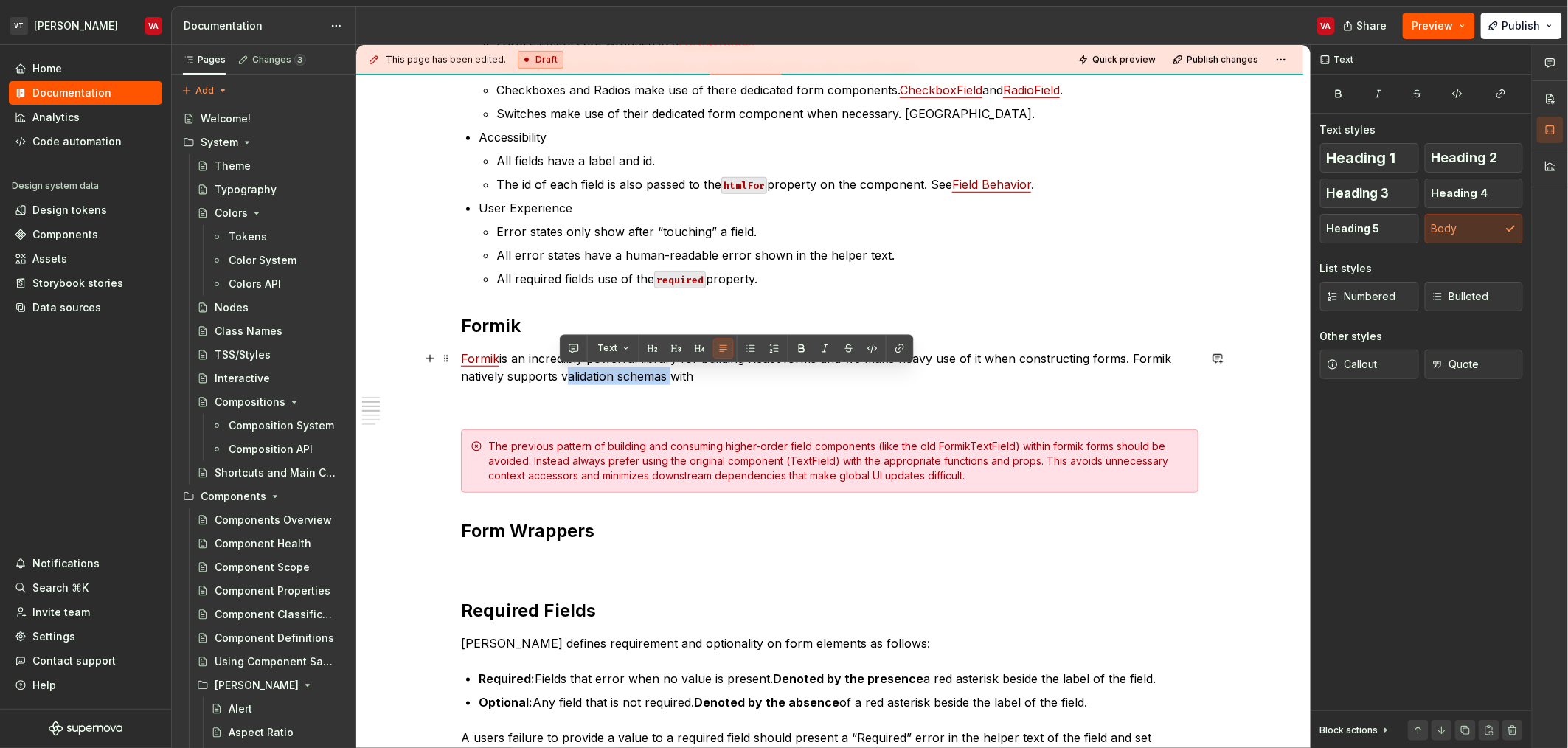
drag, startPoint x: 562, startPoint y: 376, endPoint x: 666, endPoint y: 374, distance: 104.0
click at [666, 374] on p "Formik is an incredibly powerful library for building React forms and we make h…" at bounding box center [829, 367] width 737 height 35
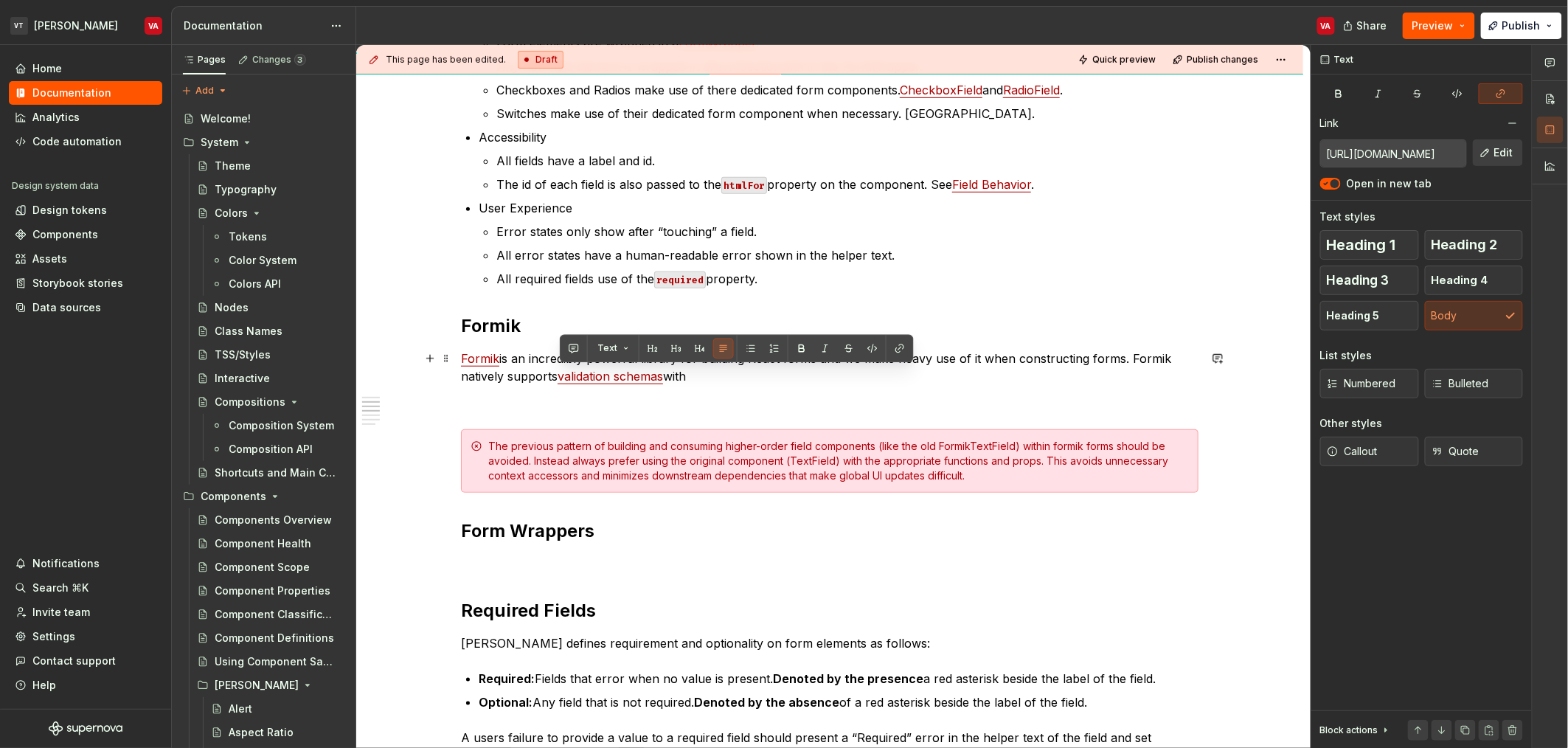
click at [687, 375] on p "Formik is an incredibly powerful library for building React forms and we make h…" at bounding box center [829, 367] width 737 height 35
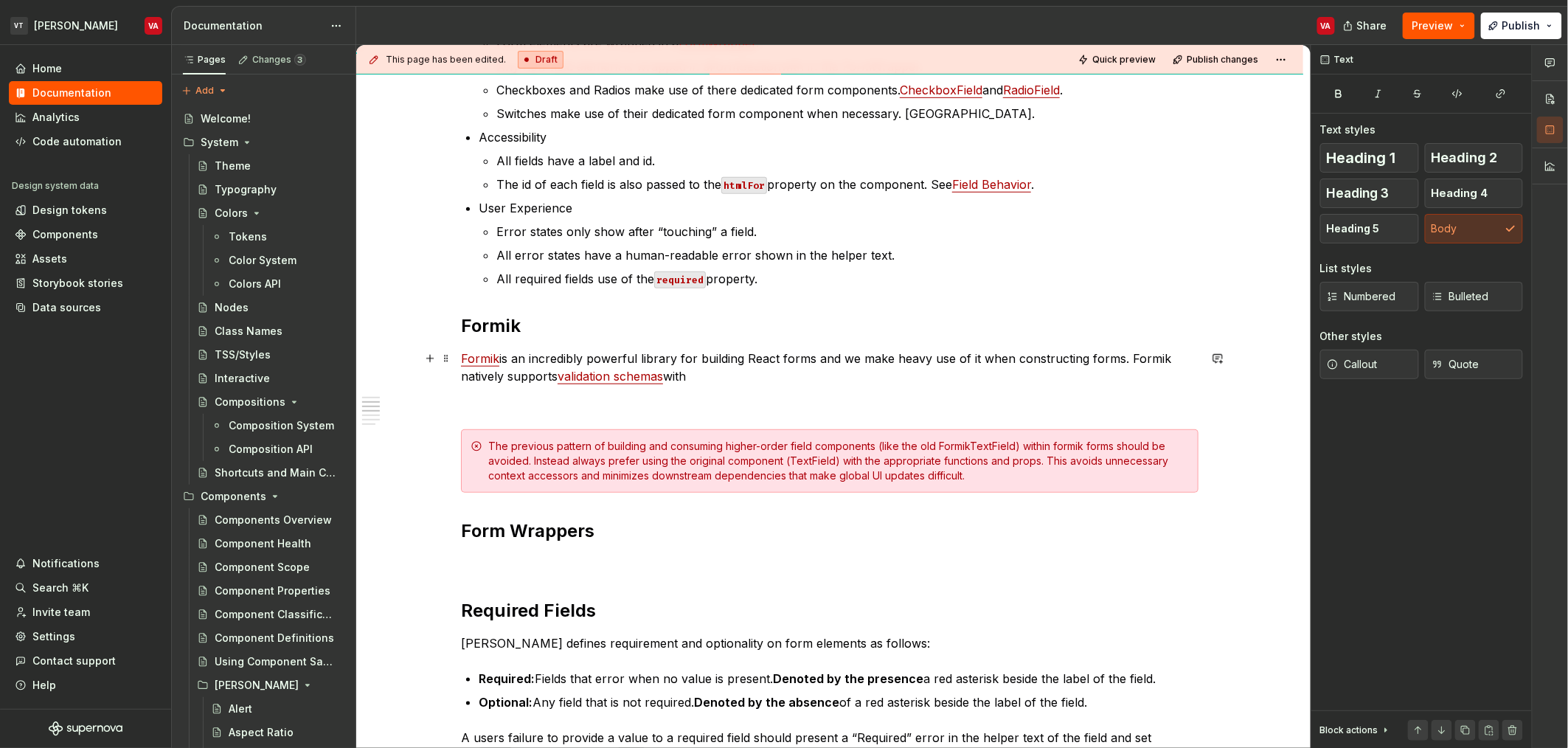
click at [714, 380] on p "Formik is an incredibly powerful library for building React forms and we make h…" at bounding box center [829, 367] width 737 height 35
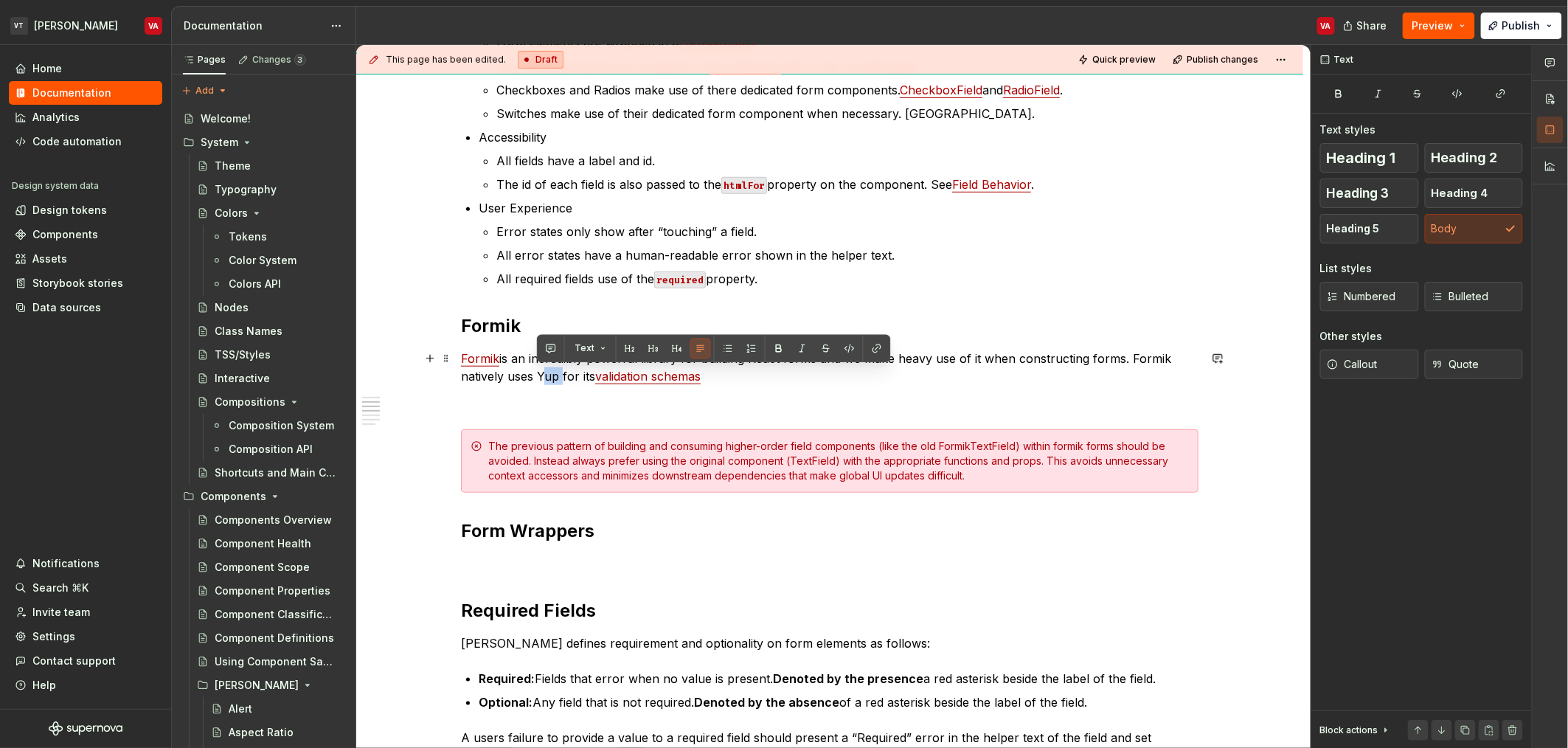
click at [545, 380] on p "Formik is an incredibly powerful library for building React forms and we make h…" at bounding box center [829, 367] width 737 height 35
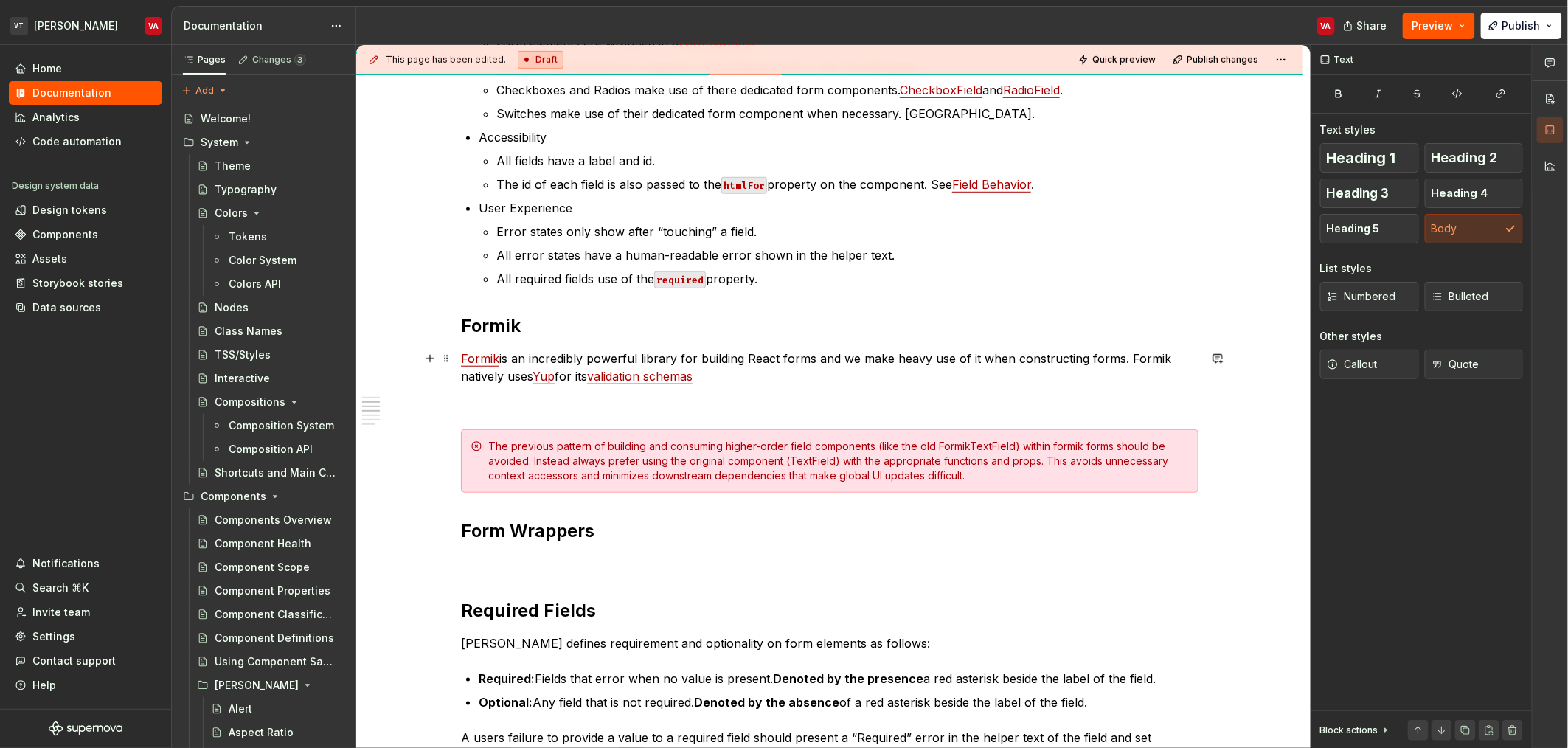
click at [492, 380] on p "Formik is an incredibly powerful library for building React forms and we make h…" at bounding box center [829, 367] width 737 height 35
click at [784, 376] on p "Formik is an incredibly powerful library for building React forms and we make h…" at bounding box center [829, 367] width 737 height 35
click at [852, 367] on p "Formik is an incredibly powerful library for building React forms and we make h…" at bounding box center [829, 367] width 737 height 35
click at [758, 377] on p "Formik is an incredibly powerful library for building React forms and we make h…" at bounding box center [829, 367] width 737 height 35
click at [831, 376] on p "Formik is an incredibly powerful library for building React forms and we make h…" at bounding box center [829, 367] width 737 height 35
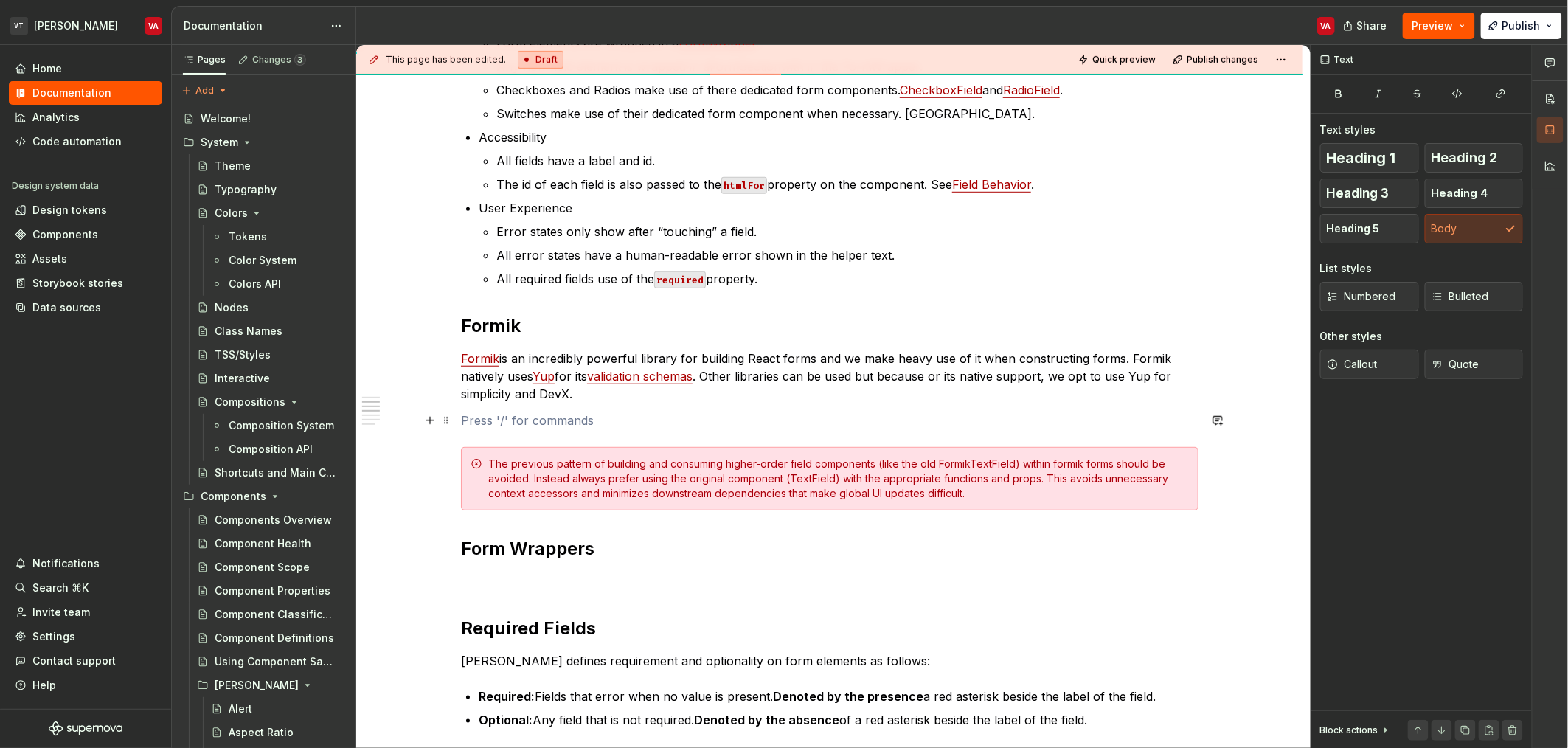
click at [532, 425] on p at bounding box center [829, 420] width 737 height 17
click at [628, 388] on p "Formik is an incredibly powerful library for building React forms and we make h…" at bounding box center [829, 376] width 737 height 53
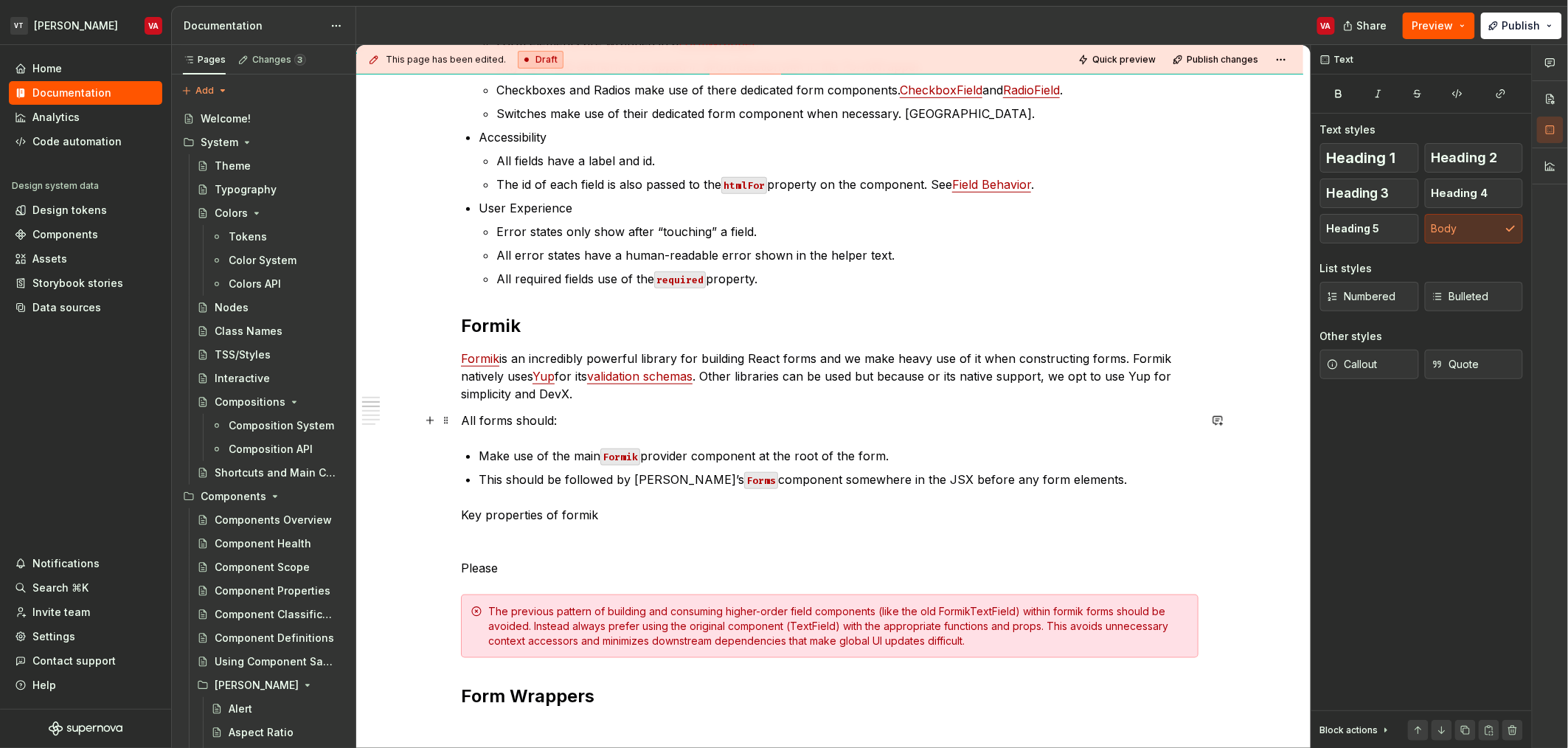
click at [519, 423] on p "All forms should:" at bounding box center [829, 420] width 737 height 17
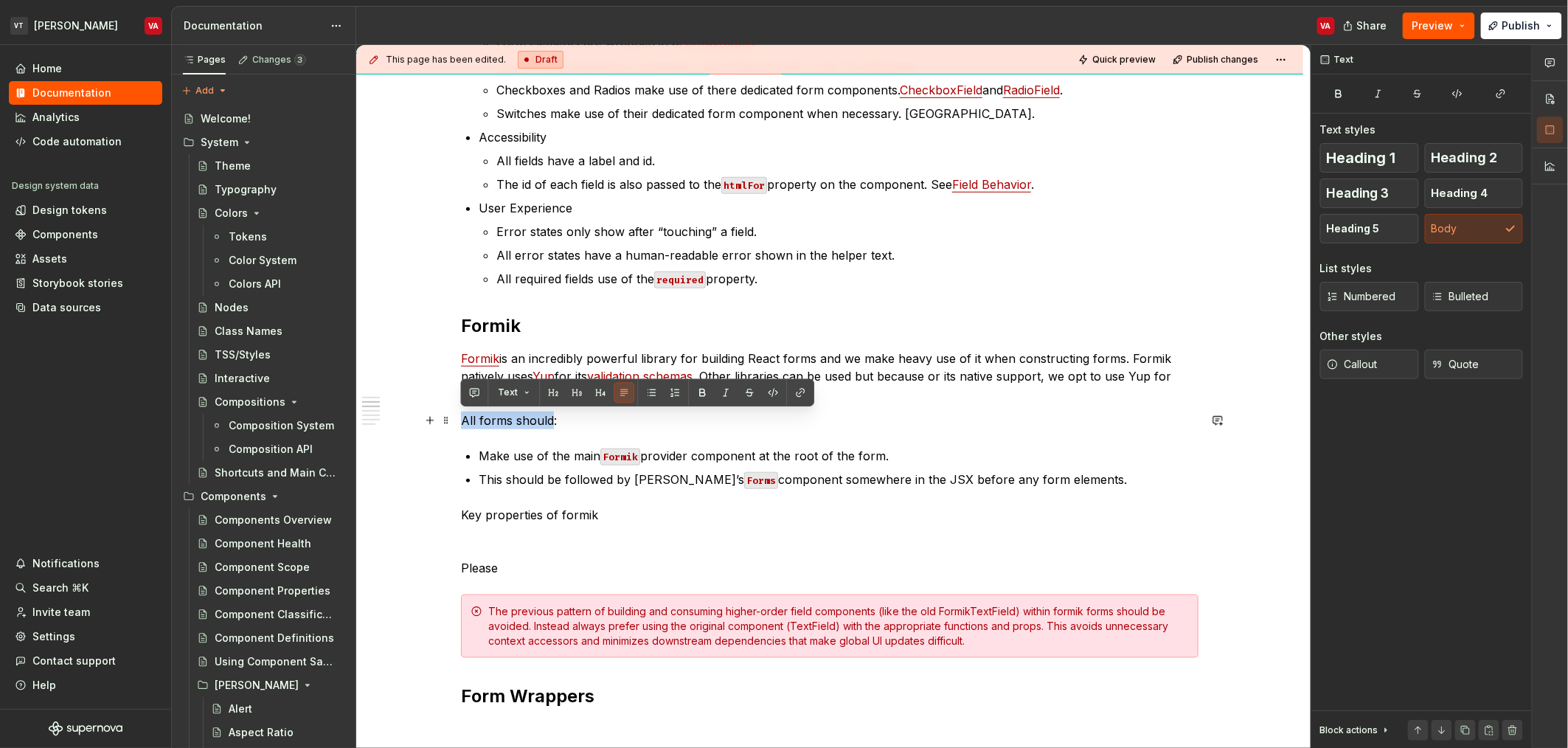
drag, startPoint x: 549, startPoint y: 422, endPoint x: 461, endPoint y: 424, distance: 88.0
click at [461, 424] on p "All forms should:" at bounding box center [829, 420] width 737 height 17
click at [569, 392] on button "button" at bounding box center [576, 392] width 20 height 20
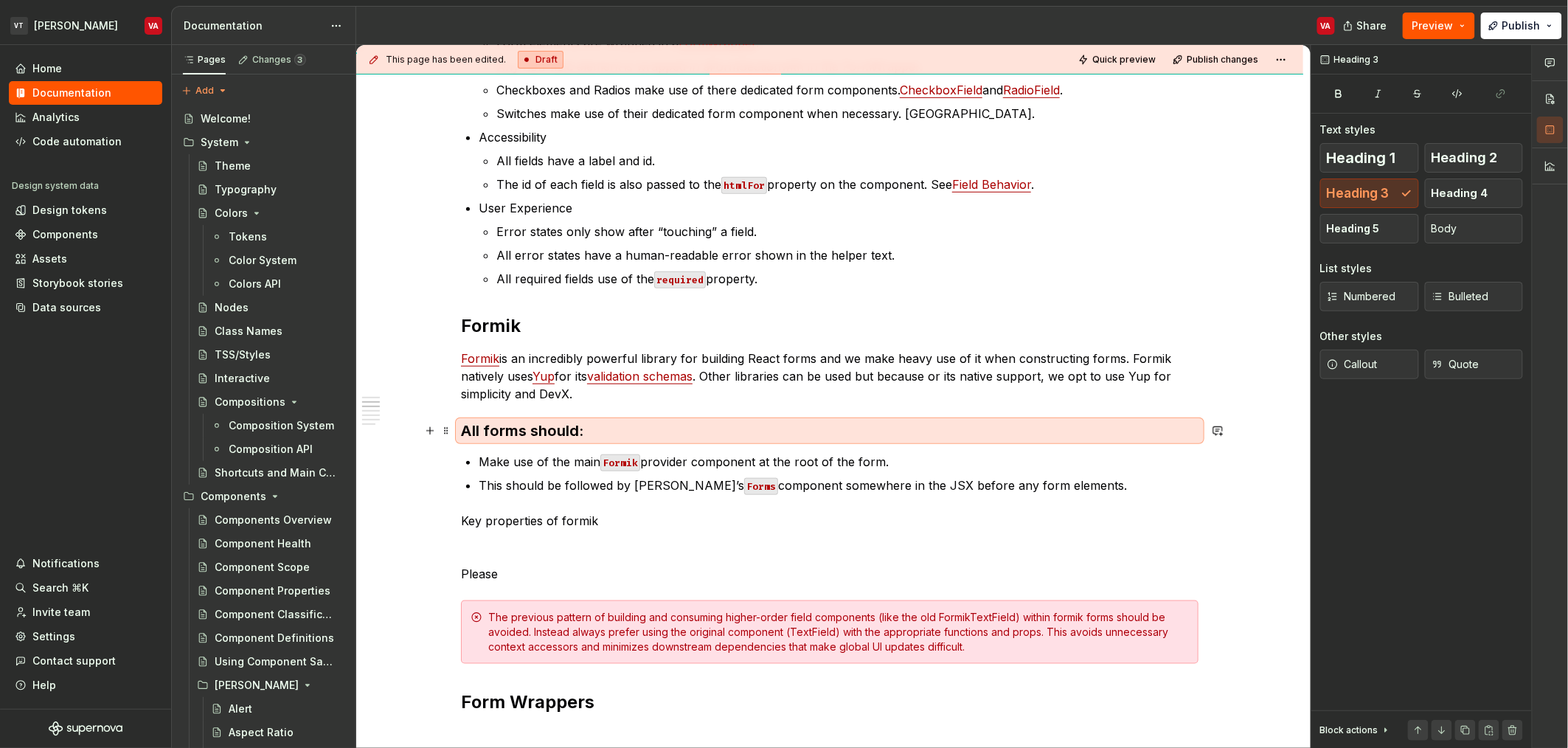
click at [578, 436] on h3 "All forms should:" at bounding box center [829, 430] width 737 height 20
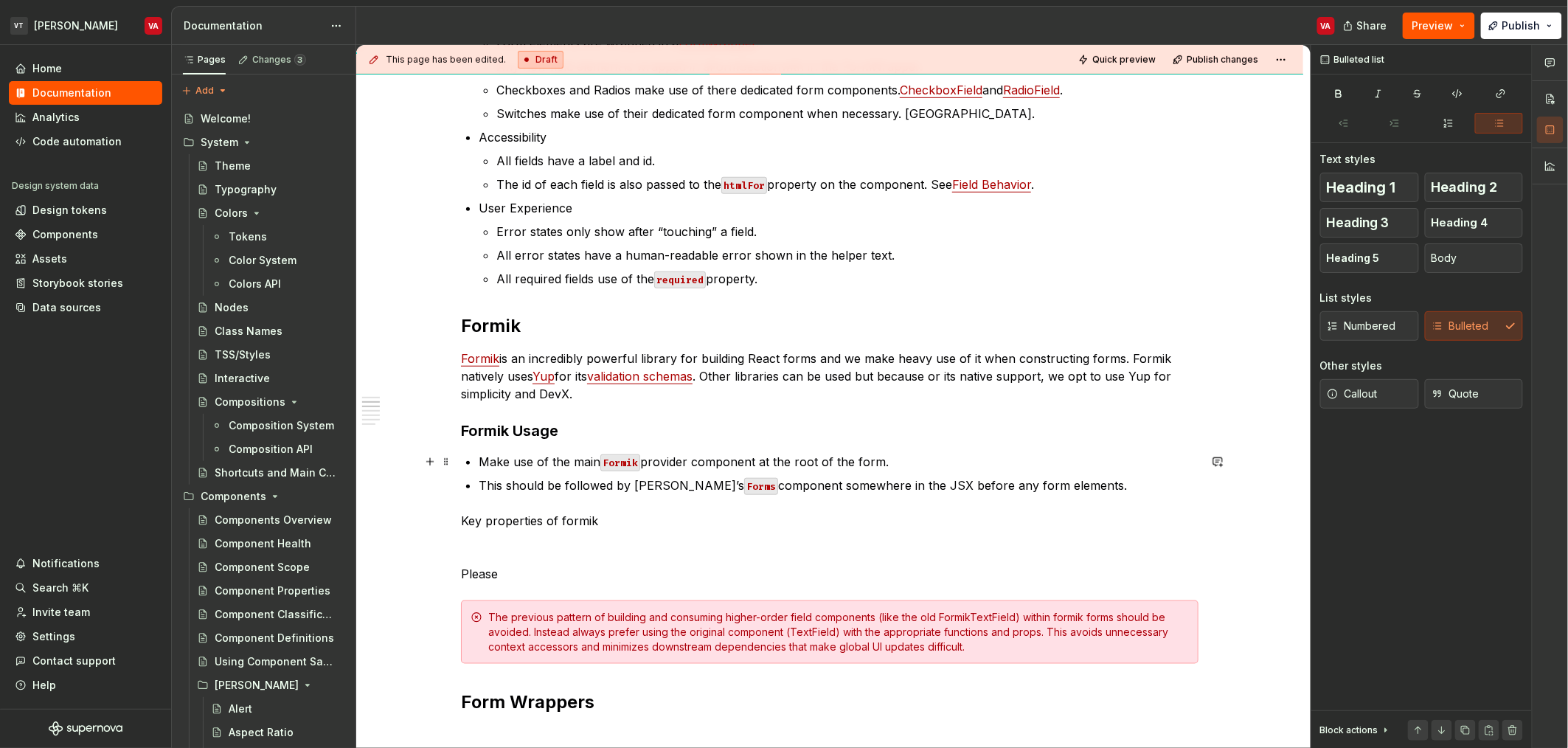
click at [543, 454] on p "Make use of the main Formik provider component at the root of the form." at bounding box center [838, 461] width 720 height 17
click at [683, 460] on p "Make use of the main Formik provider component at the root of the form." at bounding box center [838, 461] width 720 height 17
click at [764, 459] on p "Make use of the main Formik provider component at the root of the form." at bounding box center [838, 461] width 720 height 17
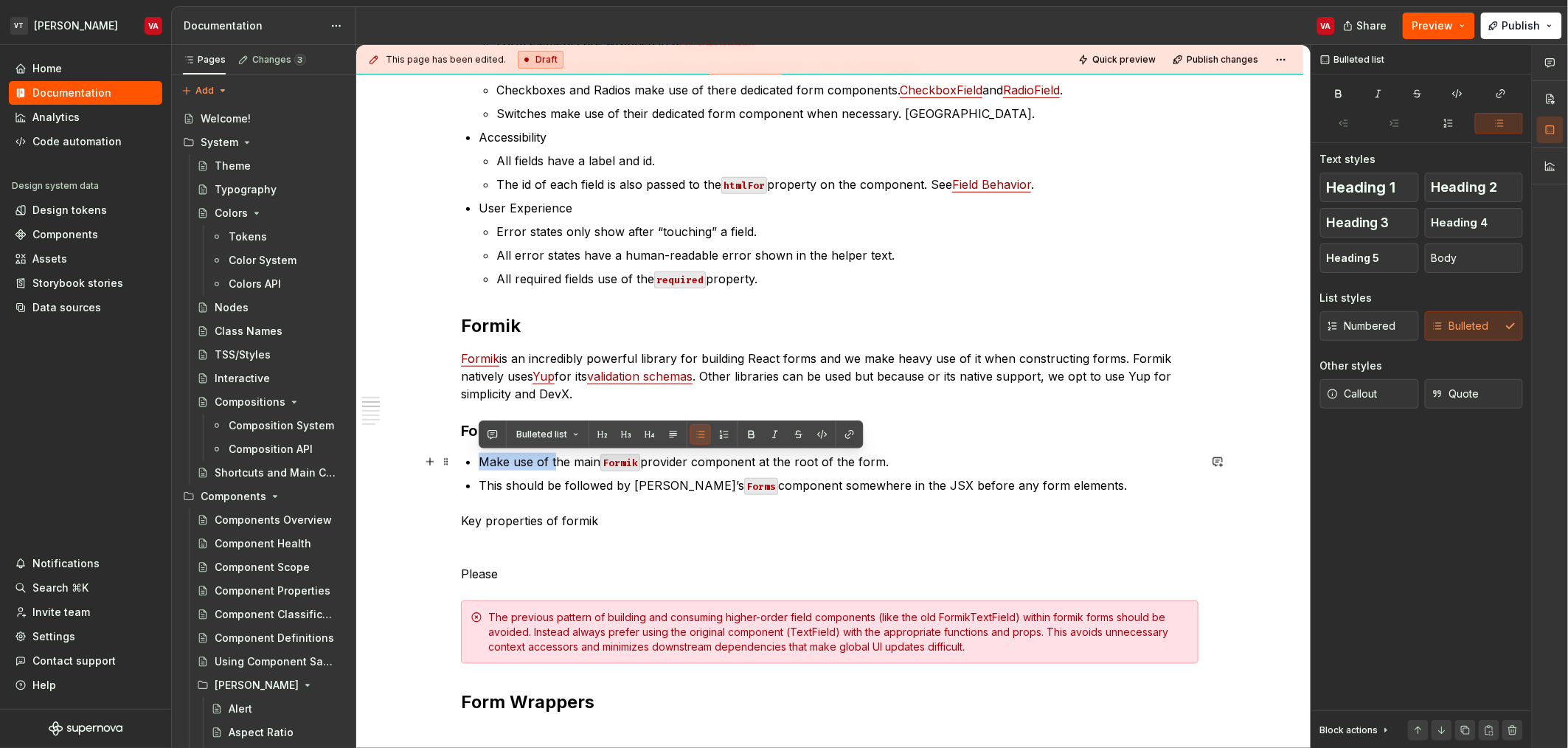
drag, startPoint x: 555, startPoint y: 460, endPoint x: 475, endPoint y: 461, distance: 80.0
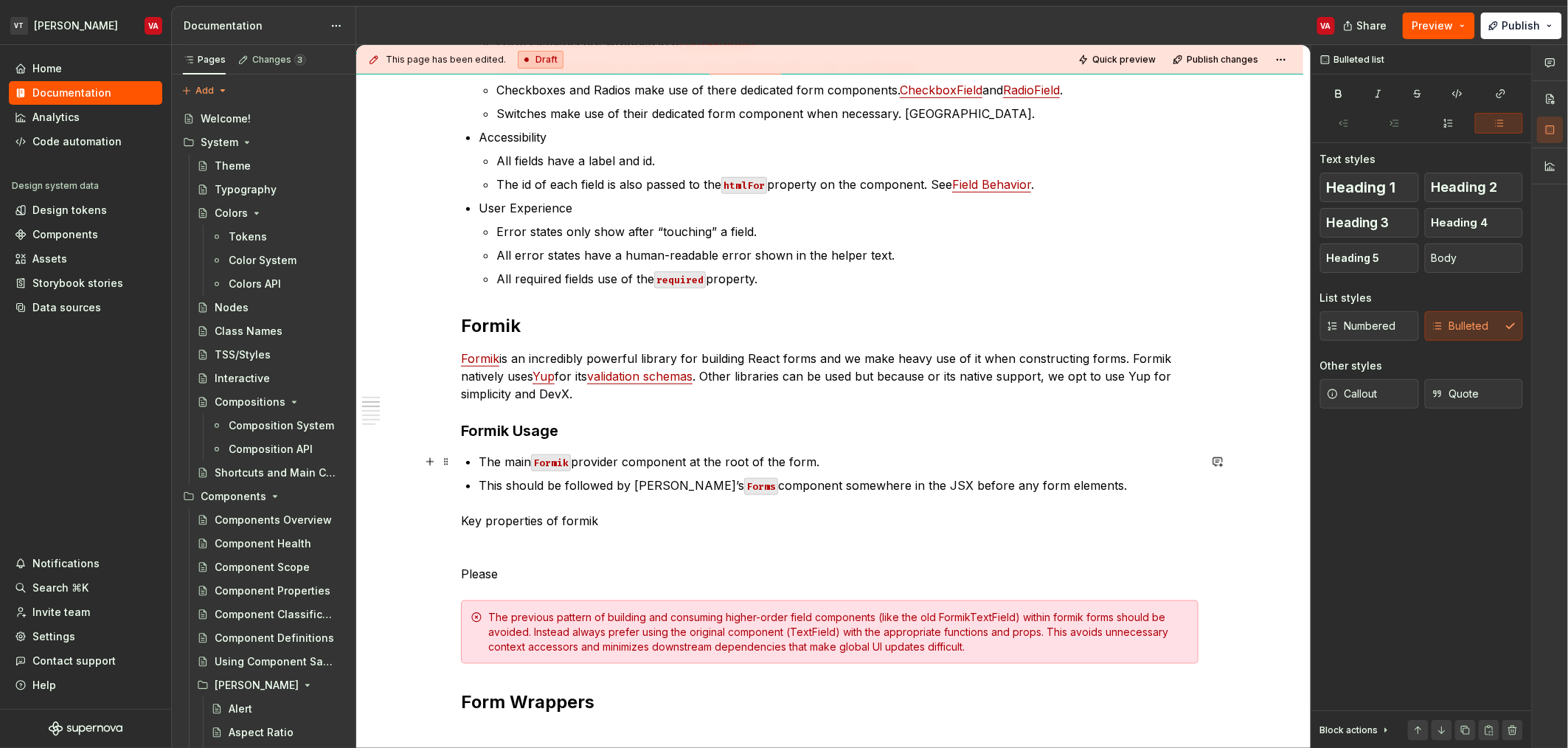
click at [614, 465] on p "The main Formik provider component at the root of the form." at bounding box center [838, 461] width 720 height 17
click at [624, 463] on p "The main Formik provider component at the root of the form." at bounding box center [838, 461] width 720 height 17
drag, startPoint x: 695, startPoint y: 461, endPoint x: 698, endPoint y: 471, distance: 10.4
click at [695, 463] on p "The main Formik provider component at the root of the form." at bounding box center [838, 461] width 720 height 17
click at [841, 486] on p "This should be followed by [PERSON_NAME]’s Forms component somewhere in the JSX…" at bounding box center [838, 485] width 720 height 17
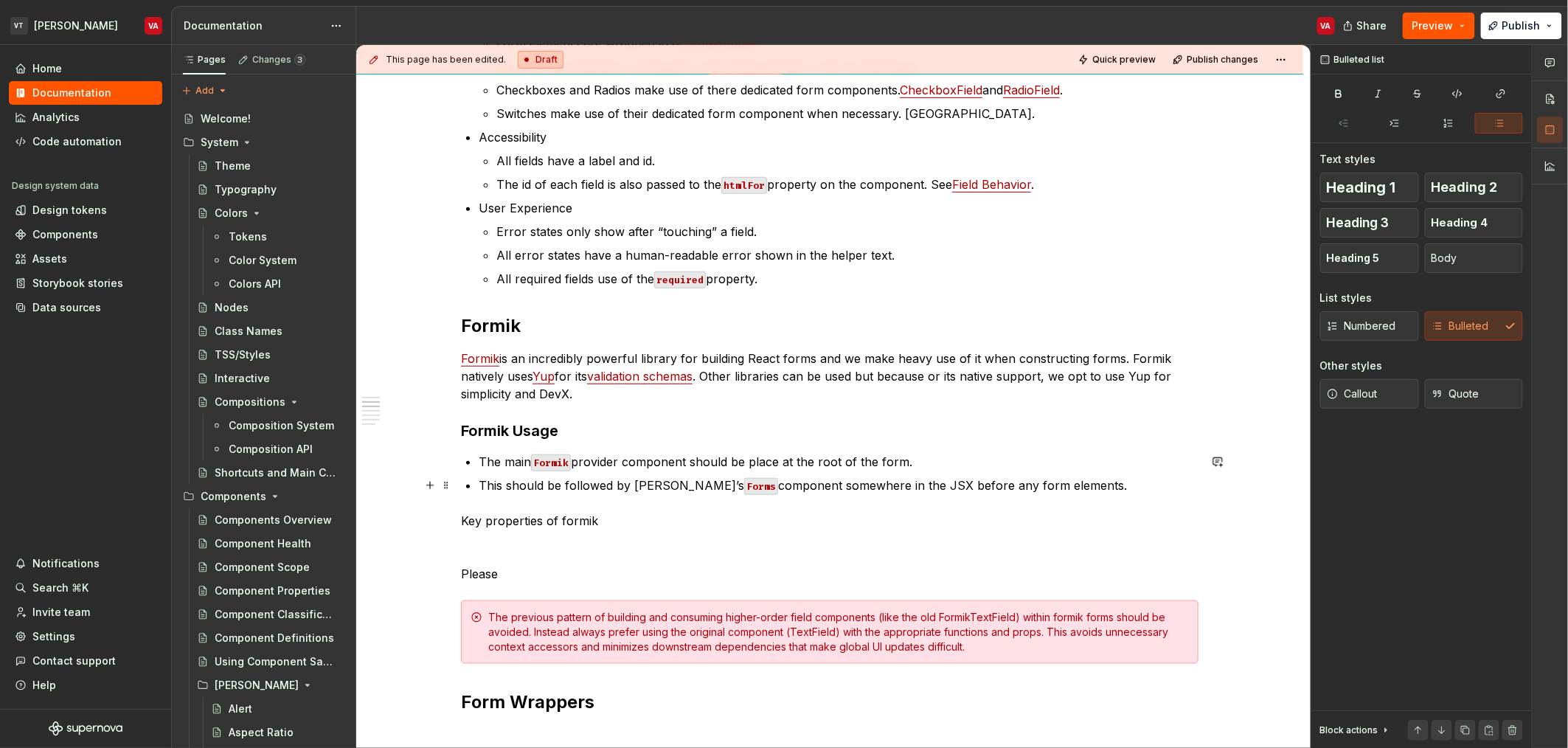
click at [556, 491] on p "This should be followed by [PERSON_NAME]’s Forms component somewhere in the JSX…" at bounding box center [838, 485] width 720 height 17
click at [621, 488] on p "This should be followed by [PERSON_NAME]’s Forms component somewhere in the JSX…" at bounding box center [838, 485] width 720 height 17
click at [770, 483] on p "This should be followed by [PERSON_NAME]’s Forms component somewhere in the JSX…" at bounding box center [838, 485] width 720 height 17
click at [1077, 488] on p "This should be followed by [PERSON_NAME]’s Forms component somewhere in the JSX…" at bounding box center [838, 485] width 720 height 17
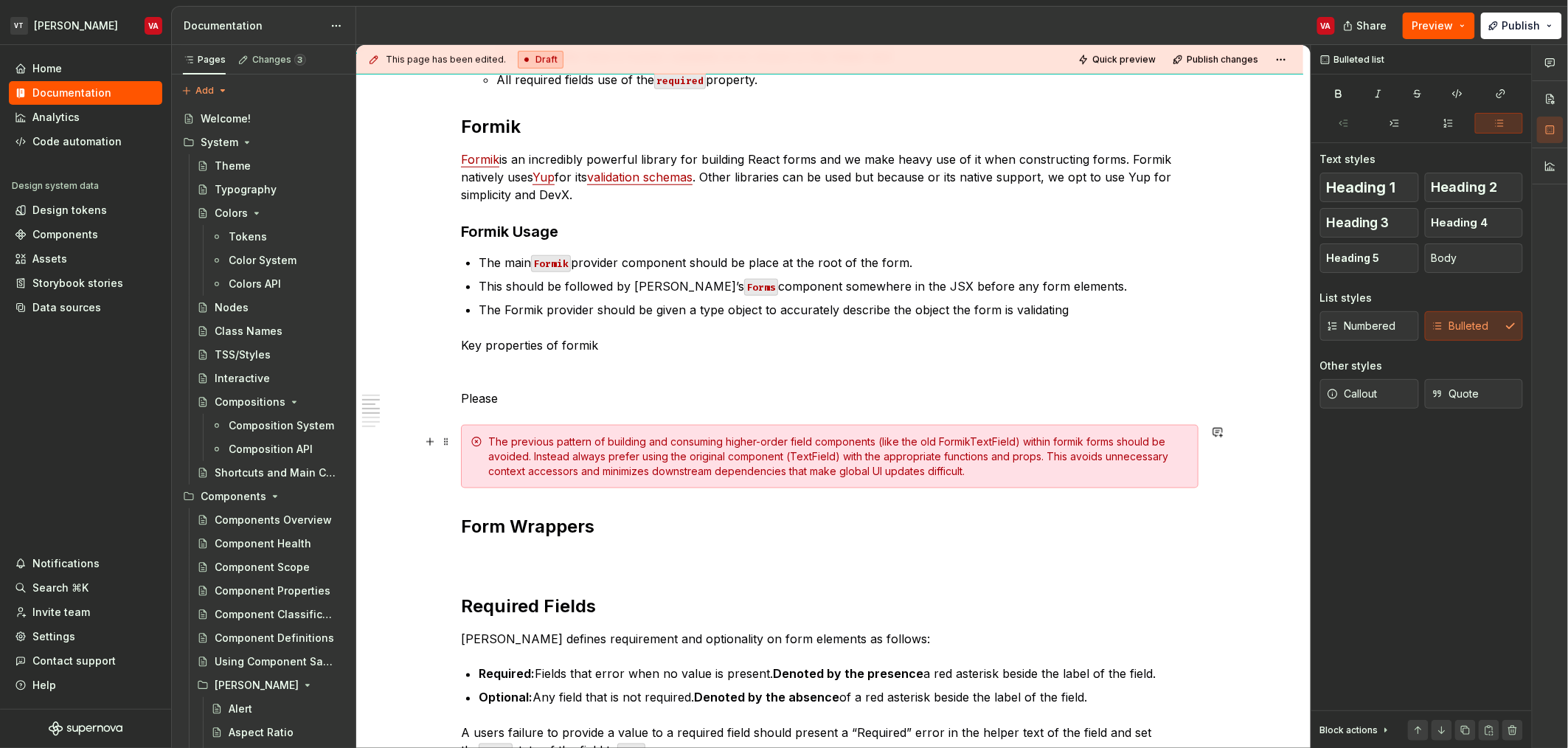
scroll to position [554, 0]
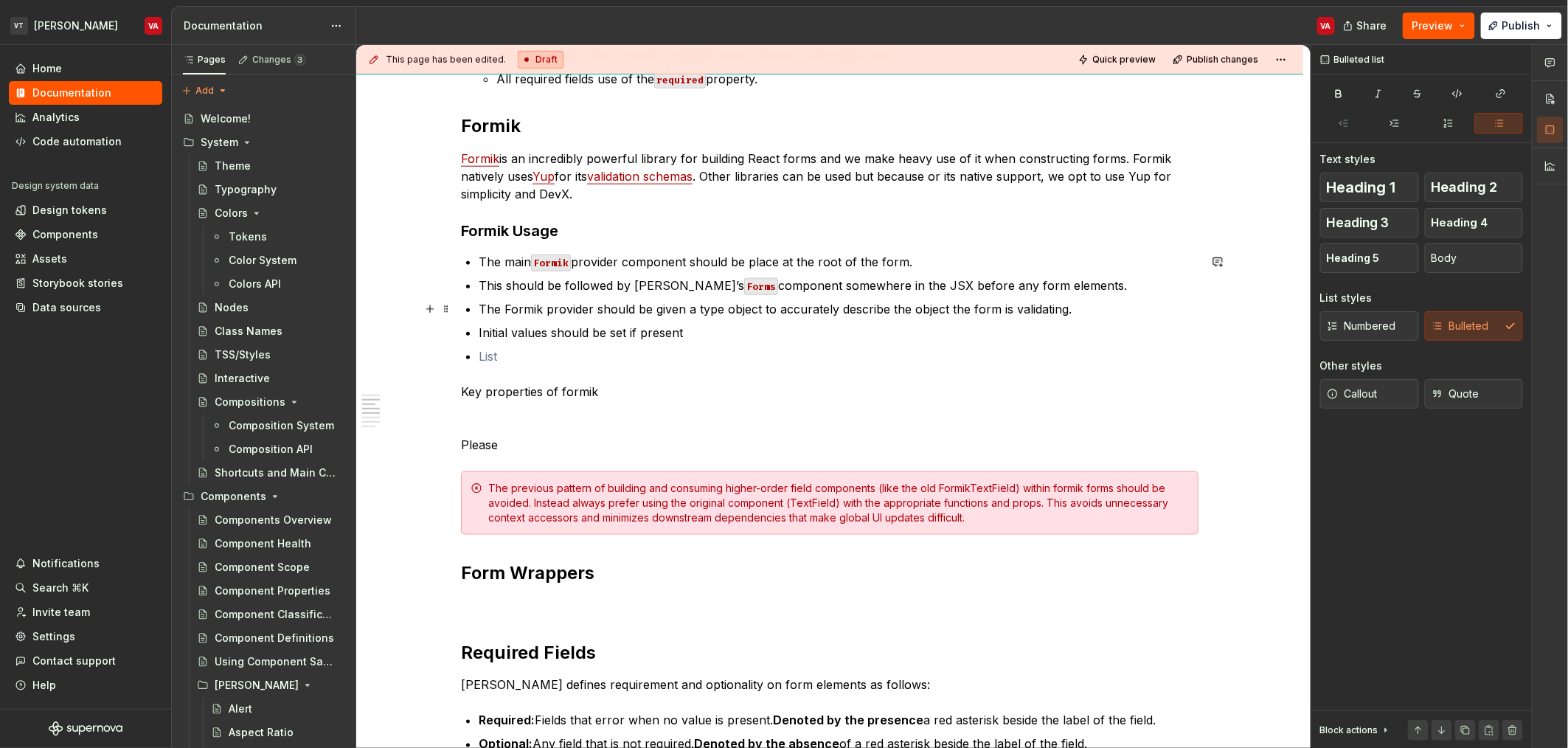
click at [719, 308] on p "The Formik provider should be given a type object to accurately describe the ob…" at bounding box center [838, 309] width 720 height 17
click at [807, 304] on p "The Formik provider should be given a type parameter object to accurately descr…" at bounding box center [838, 309] width 720 height 17
click at [934, 310] on p "The Formik provider should be given a type parameter to accurately describe the…" at bounding box center [838, 309] width 720 height 17
click at [952, 302] on p "The Formik provider should be given a type parameter to accurately describe the…" at bounding box center [838, 309] width 720 height 17
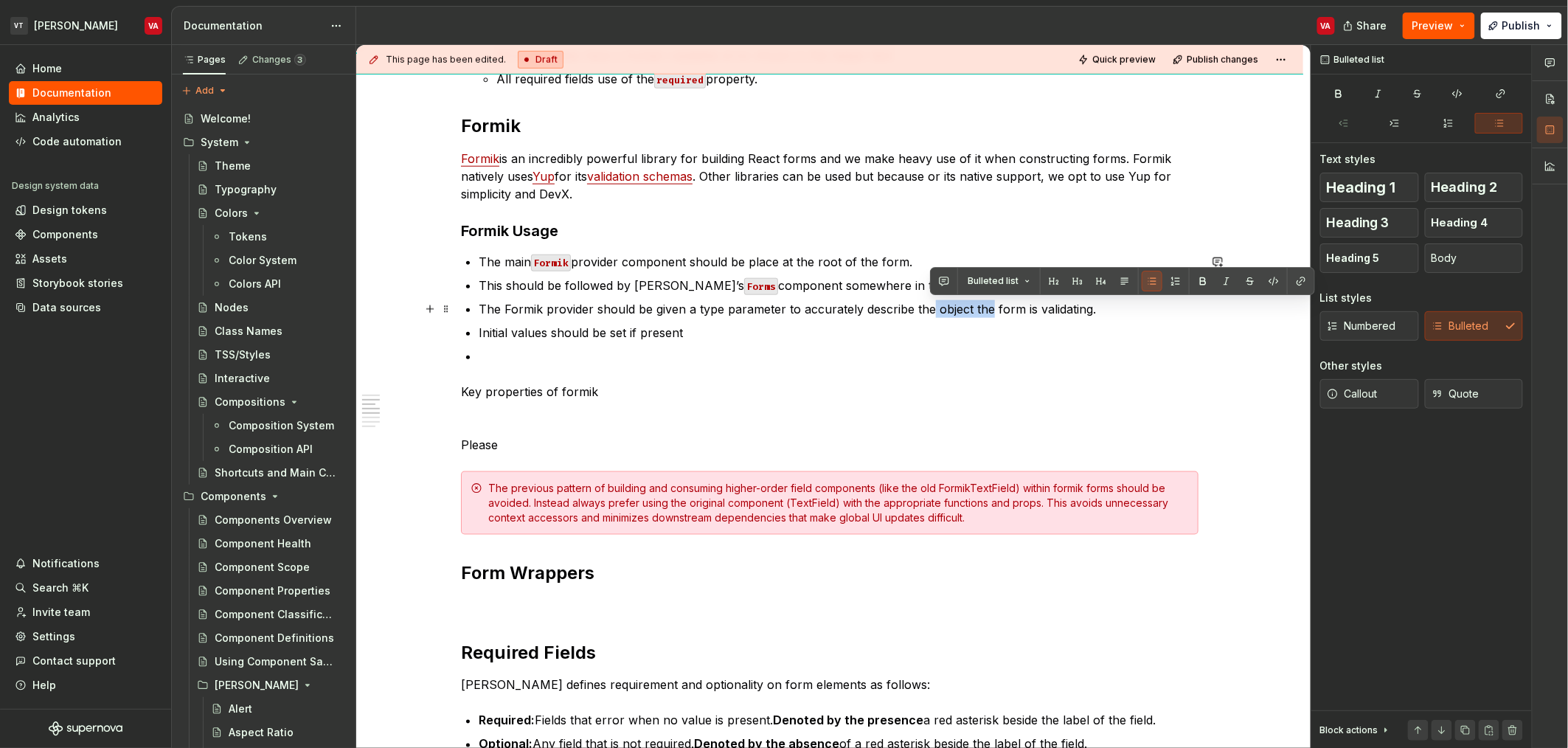
drag, startPoint x: 989, startPoint y: 308, endPoint x: 931, endPoint y: 306, distance: 58.0
click at [931, 306] on p "The Formik provider should be given a type parameter to accurately describe the…" at bounding box center [838, 309] width 720 height 17
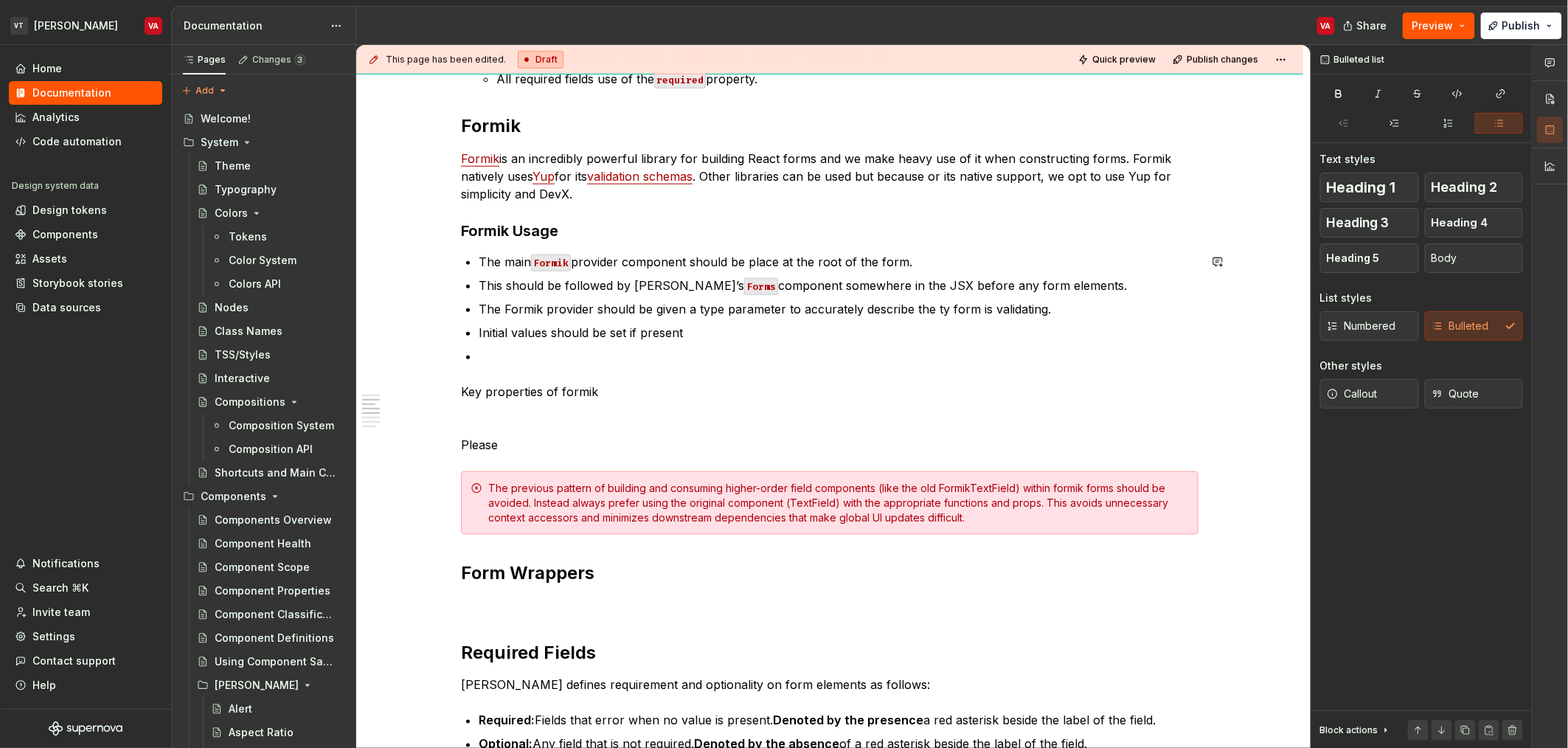
scroll to position [69, 179]
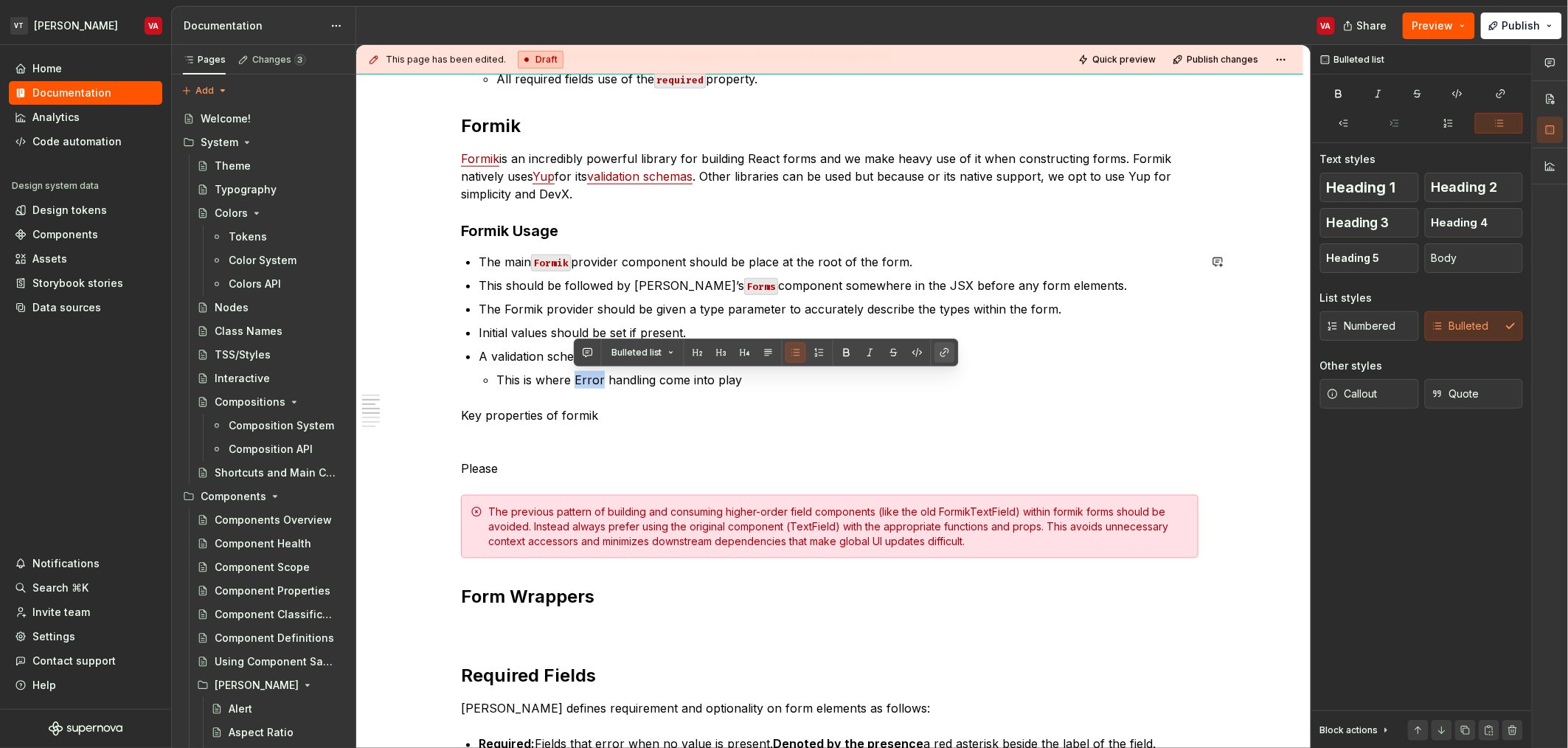
click at [944, 352] on button "button" at bounding box center [944, 352] width 20 height 20
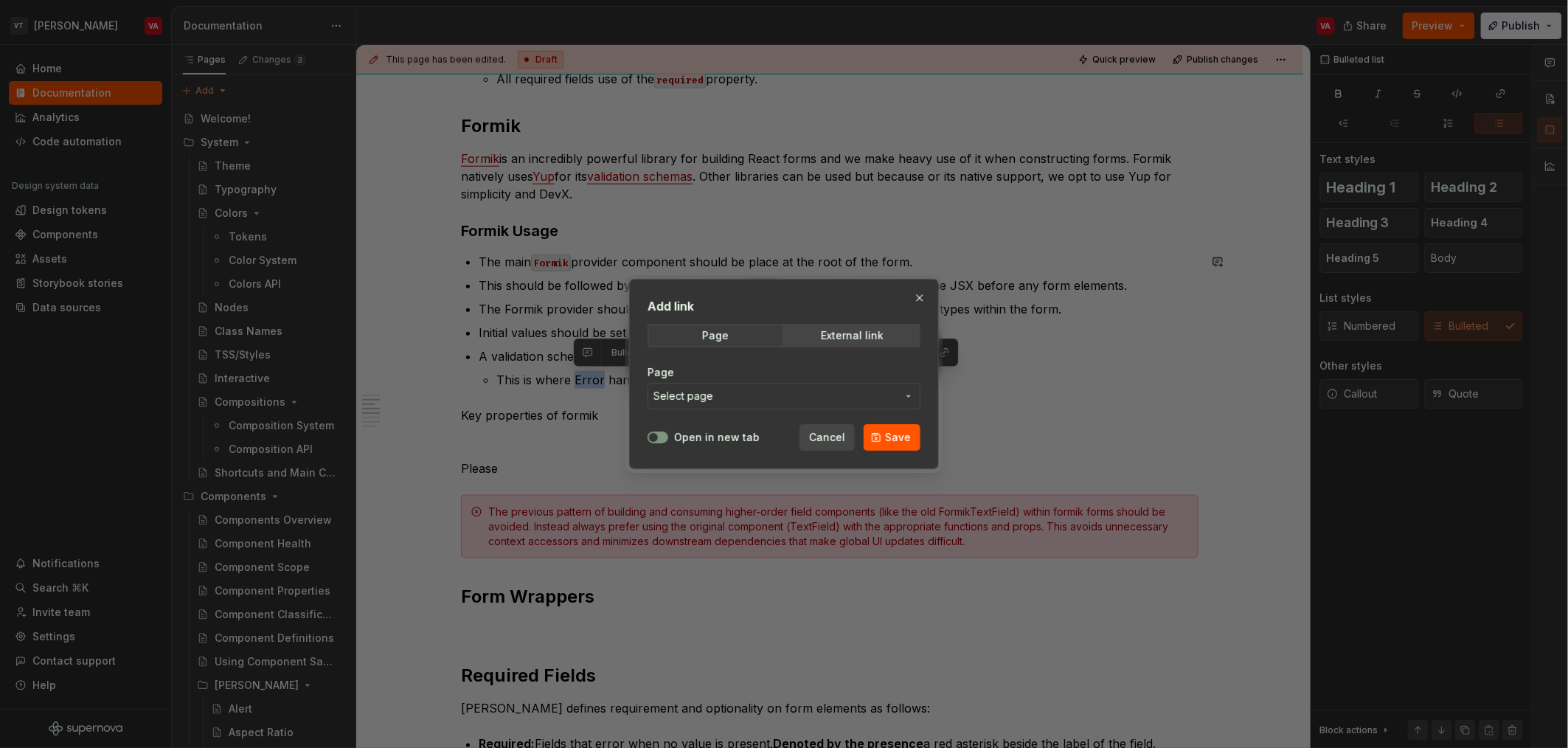
click at [819, 397] on span "Select page" at bounding box center [775, 396] width 244 height 15
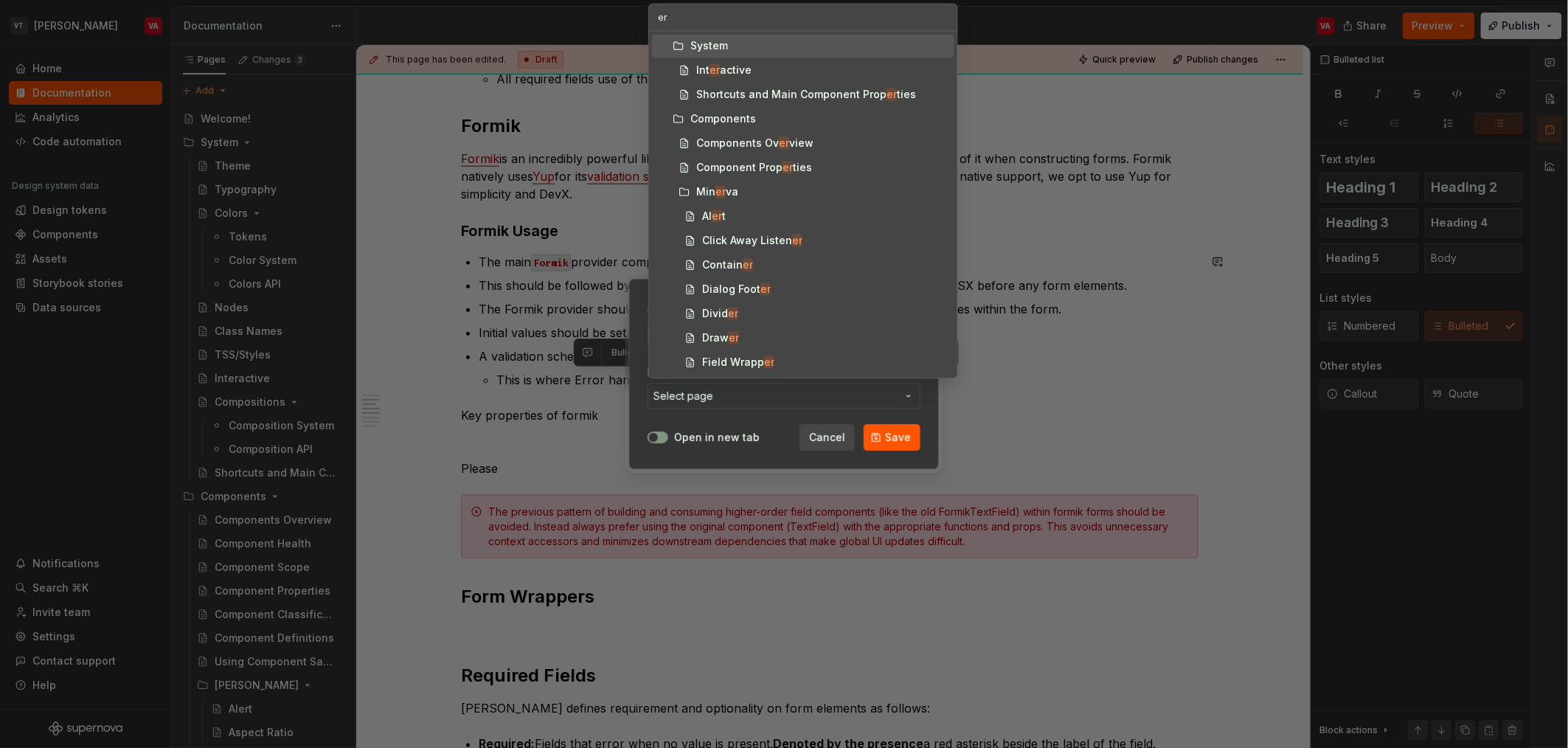
type input "err"
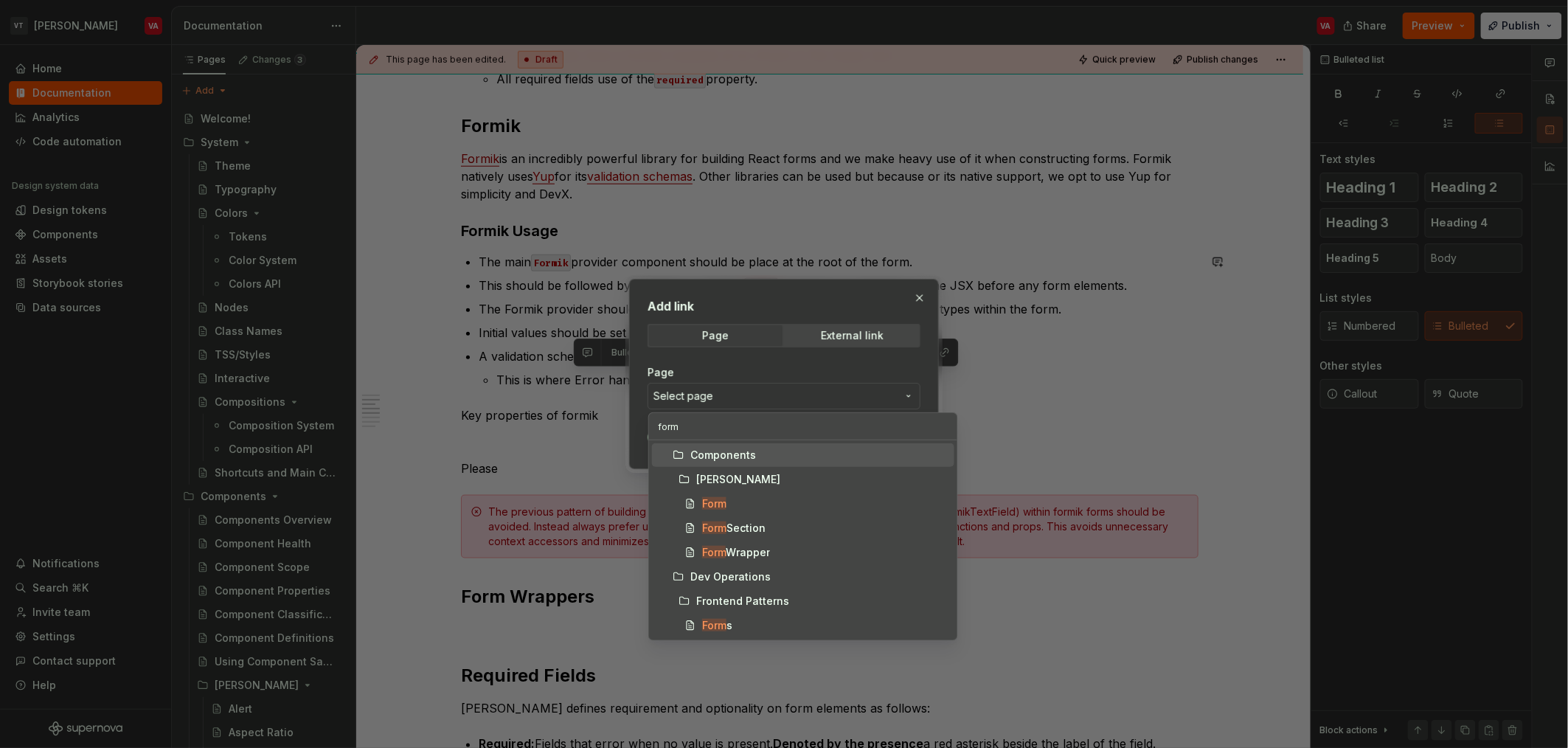
type input "forms"
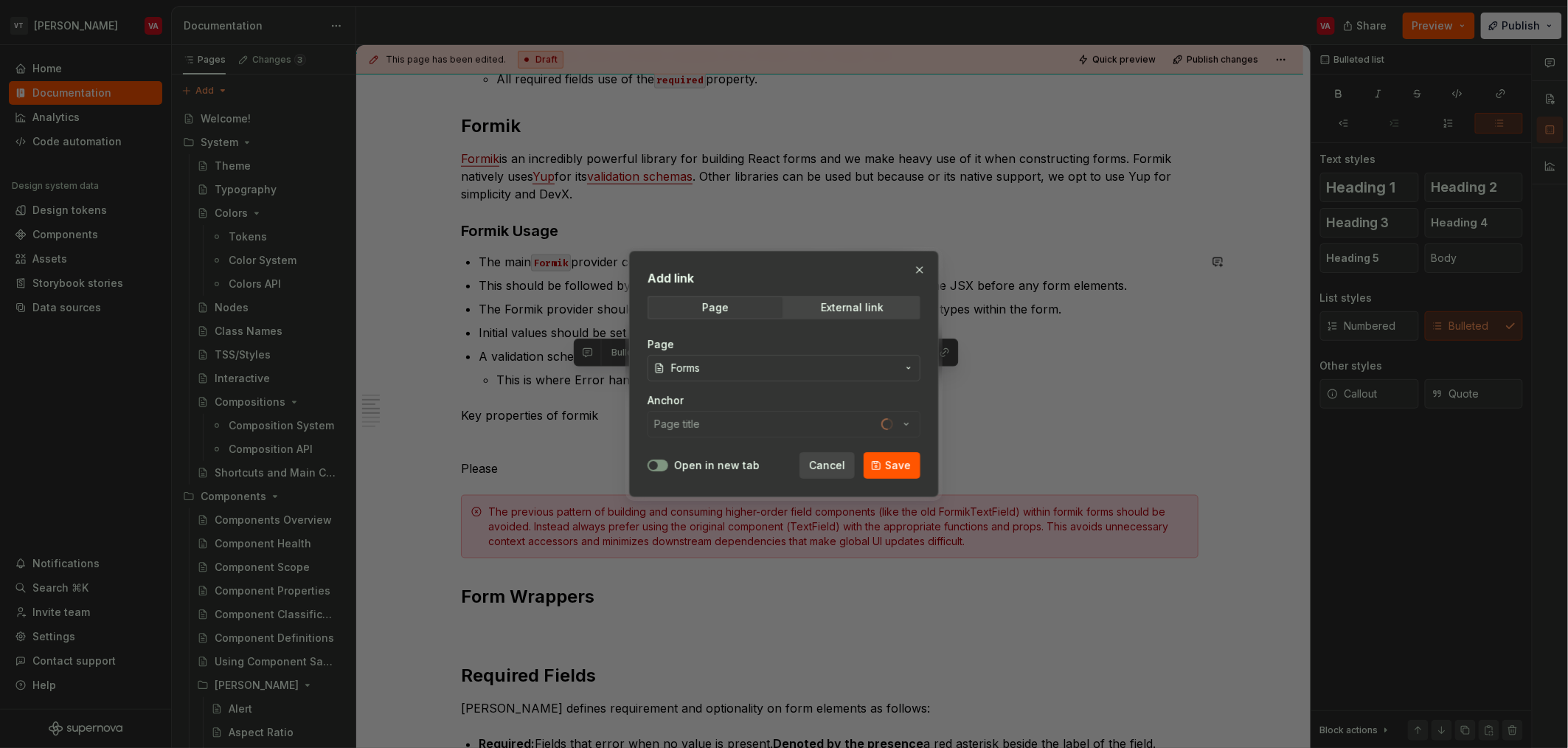
type button "on"
click at [801, 425] on button "Page title" at bounding box center [784, 423] width 273 height 26
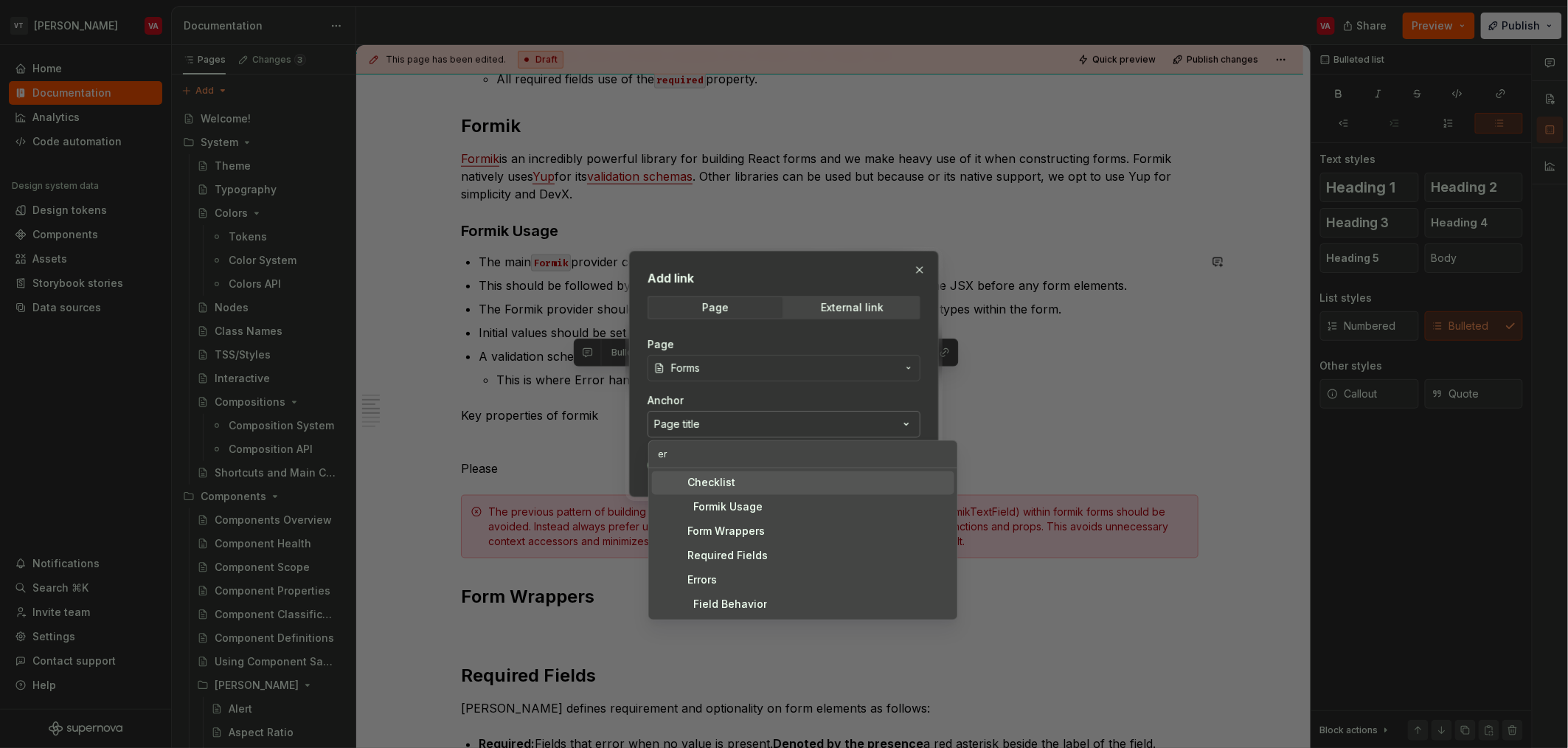
type input "err"
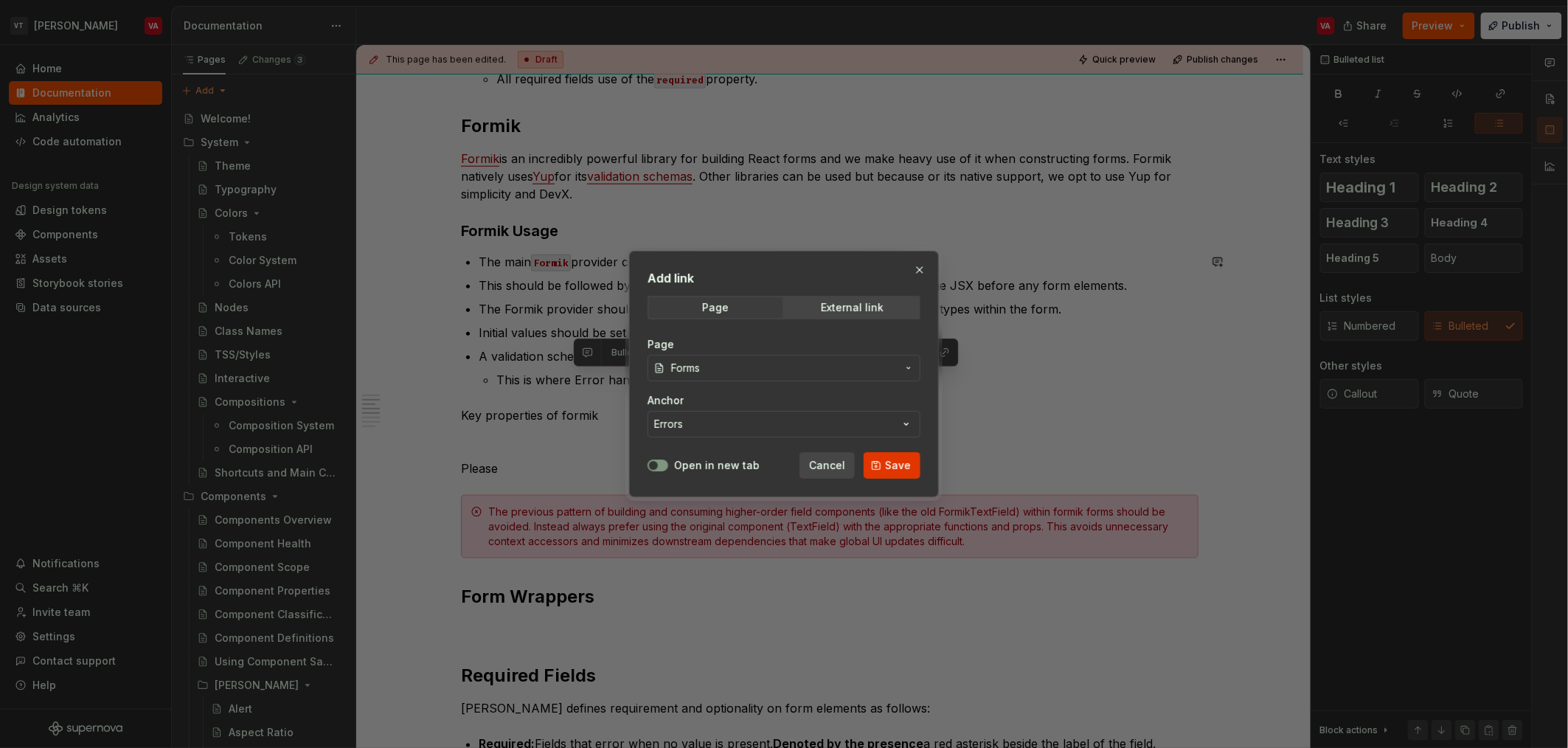
click at [894, 475] on button "Save" at bounding box center [892, 465] width 57 height 26
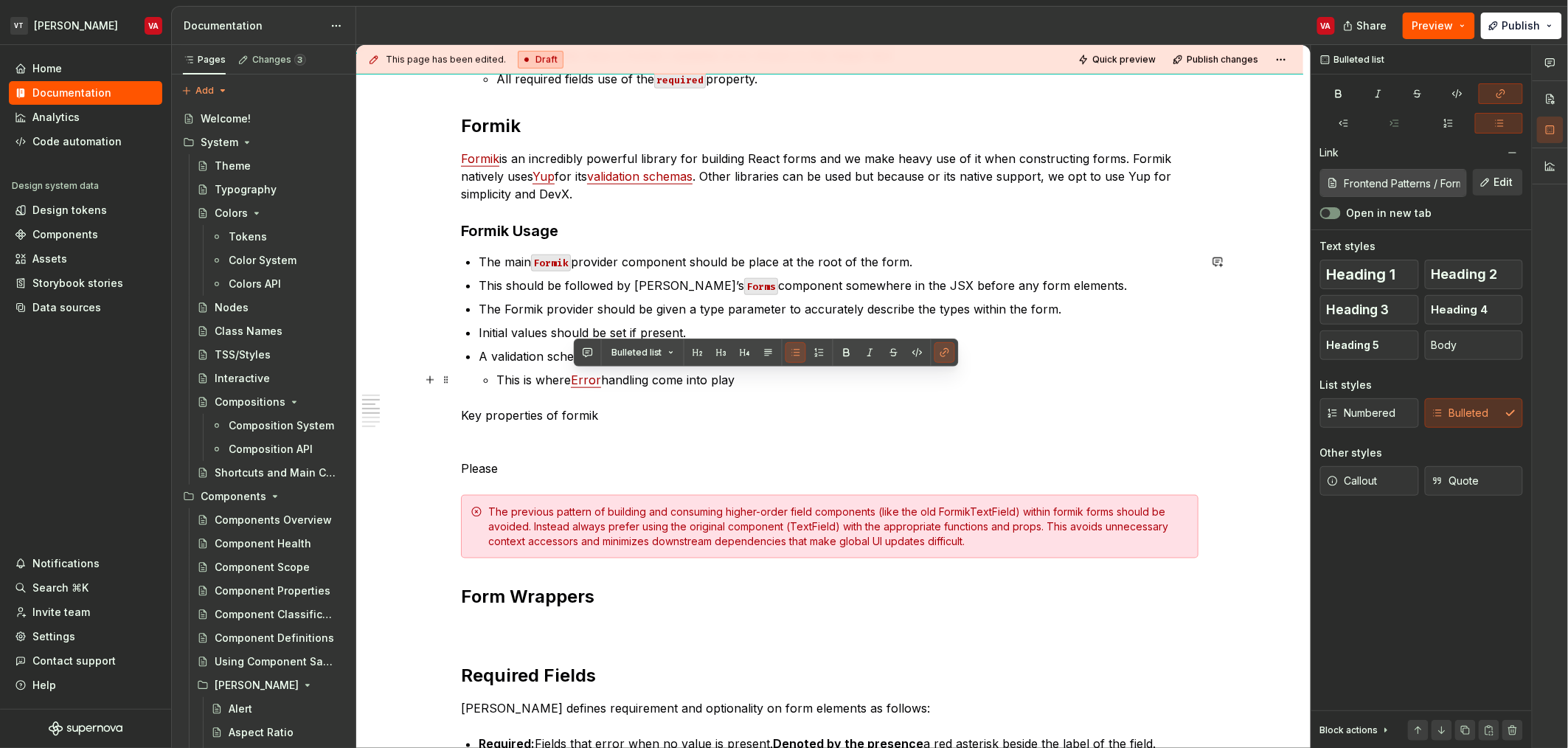
click at [552, 374] on p "This is where Error handling come into play" at bounding box center [847, 380] width 702 height 17
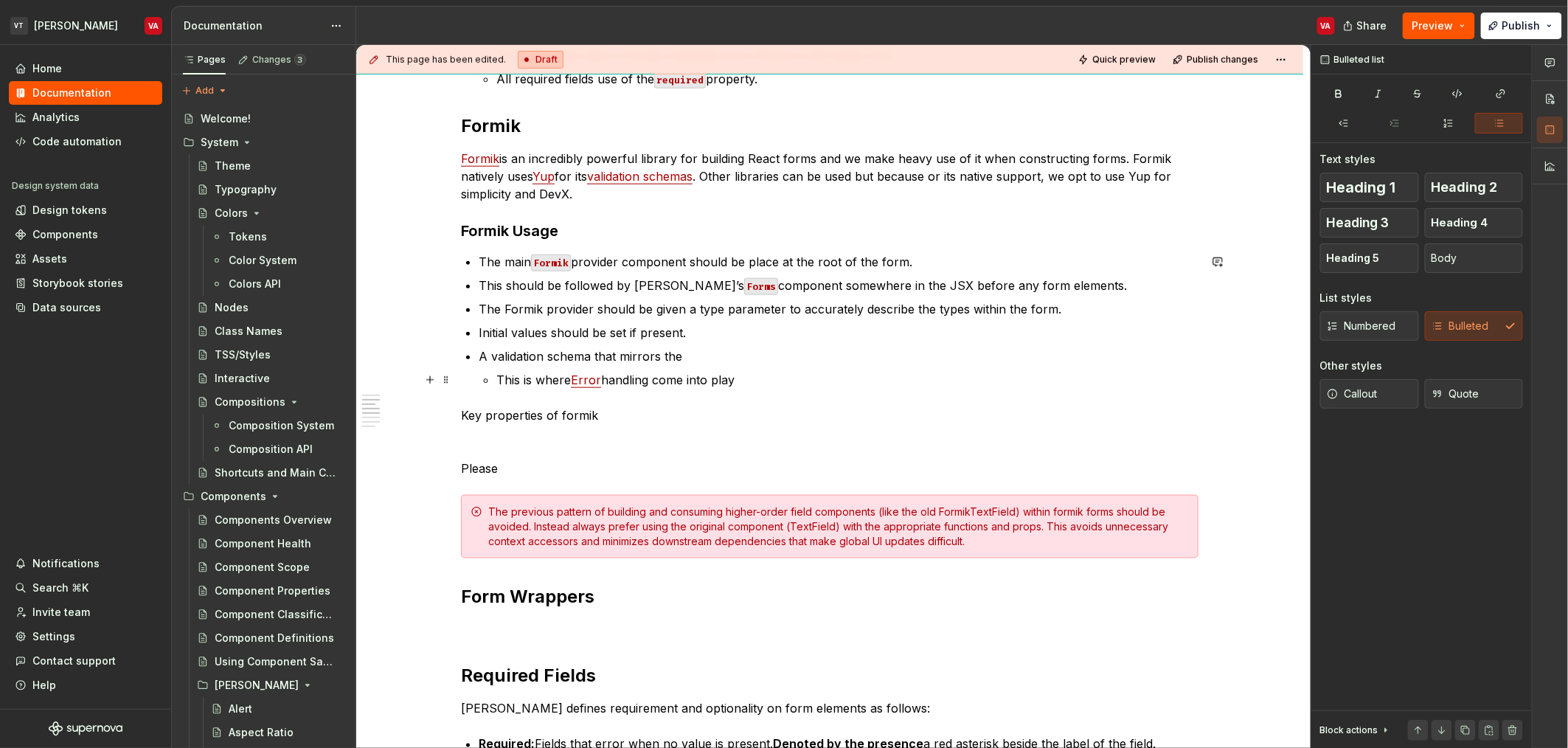
click at [580, 381] on link "Error" at bounding box center [586, 380] width 30 height 15
click at [690, 378] on p "This is where error handling come into play" at bounding box center [847, 380] width 702 height 17
click at [770, 375] on p "This is where error handling come into play" at bounding box center [847, 380] width 702 height 17
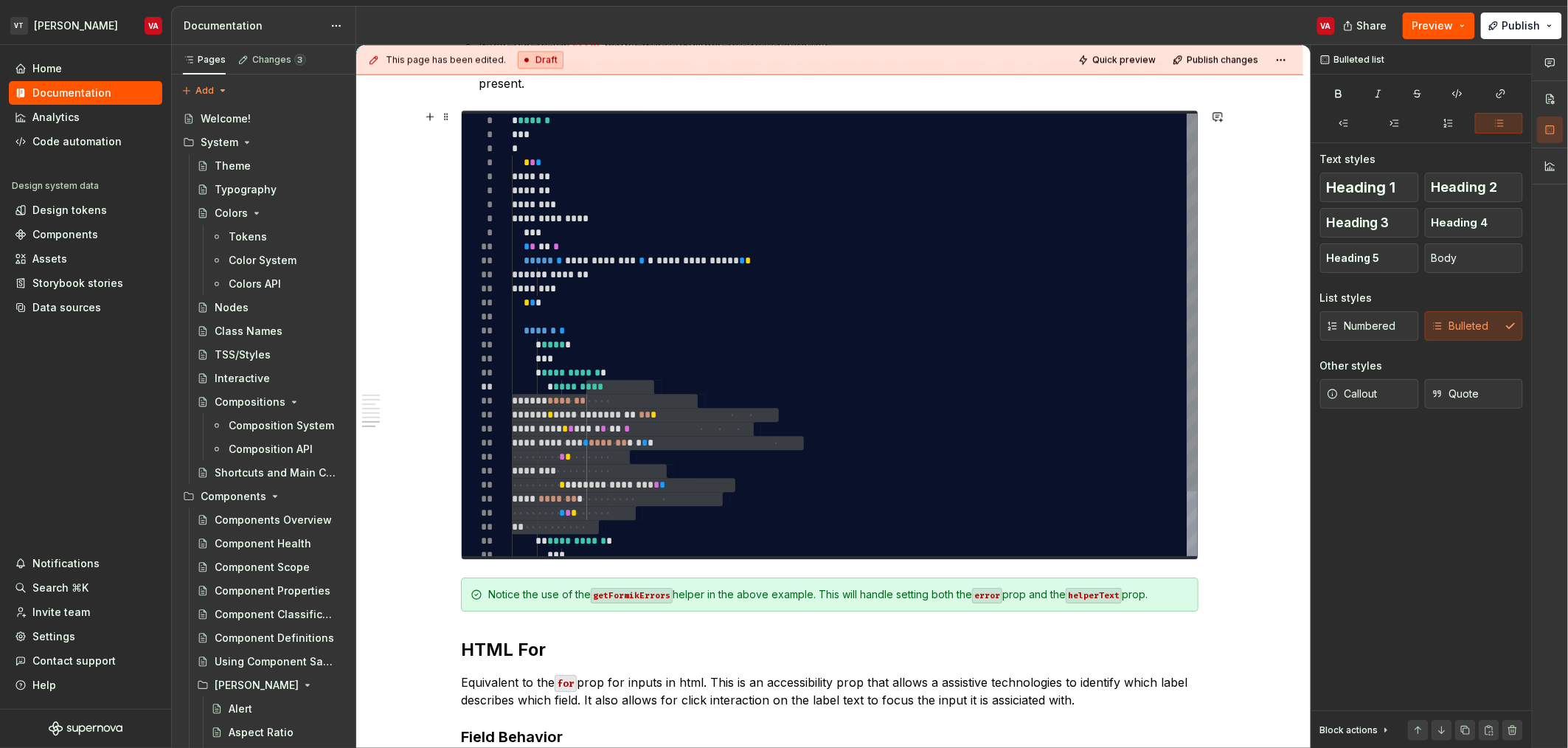
scroll to position [1575, 0]
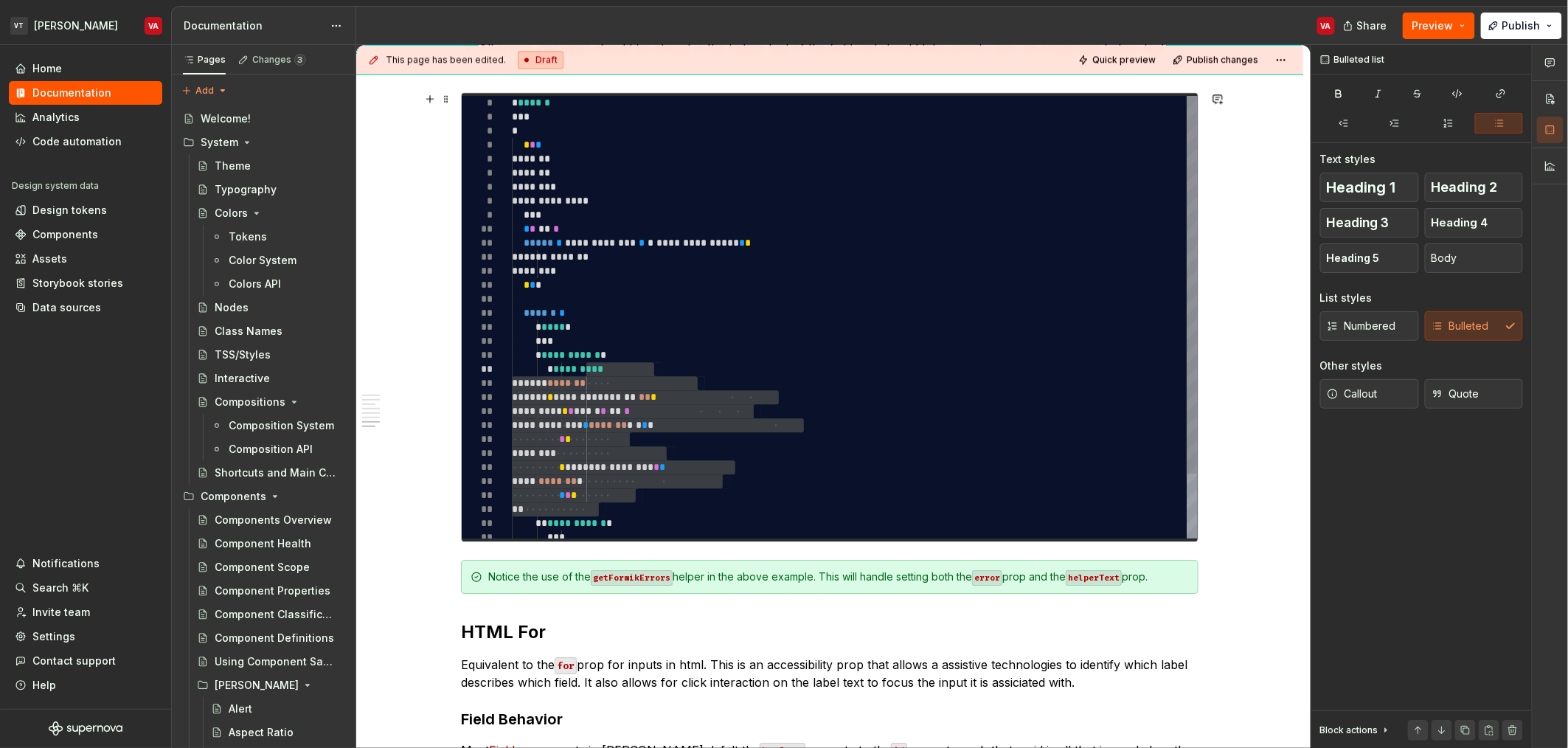
click at [695, 414] on div "**********" at bounding box center [854, 355] width 685 height 519
type textarea "**********"
type textarea "*"
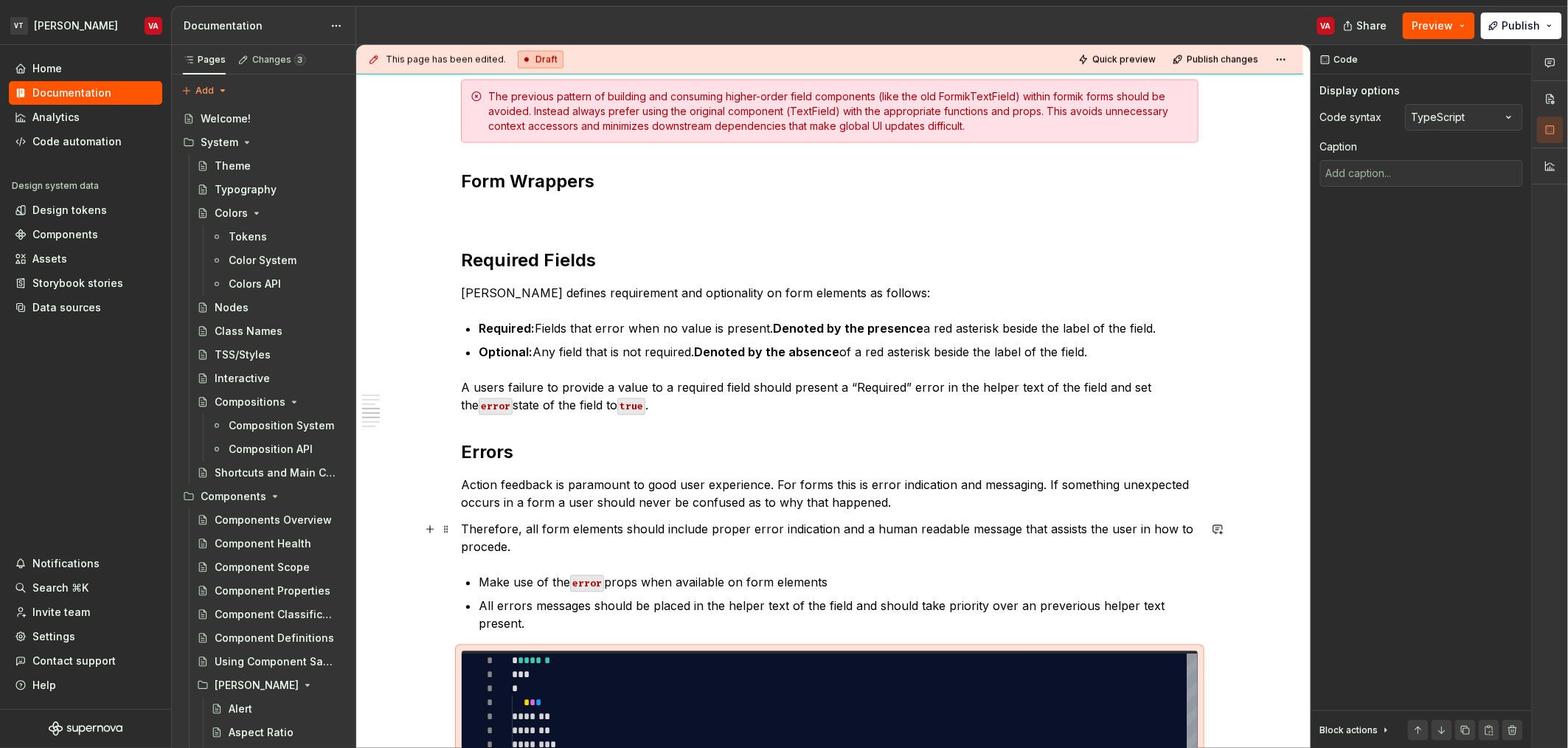
scroll to position [1144, 0]
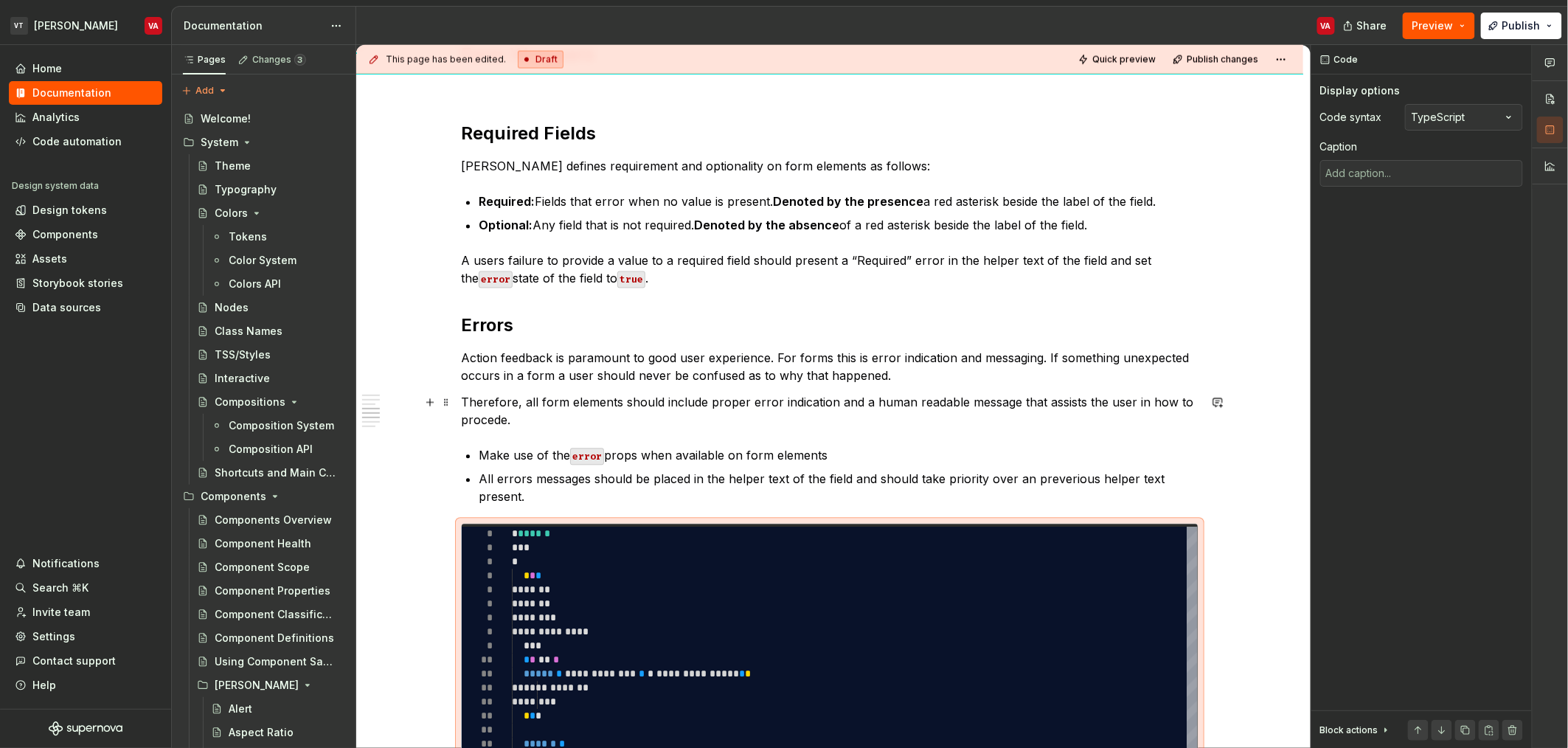
click at [638, 399] on p "Therefore, all form elements should include proper error indication and a human…" at bounding box center [829, 411] width 737 height 35
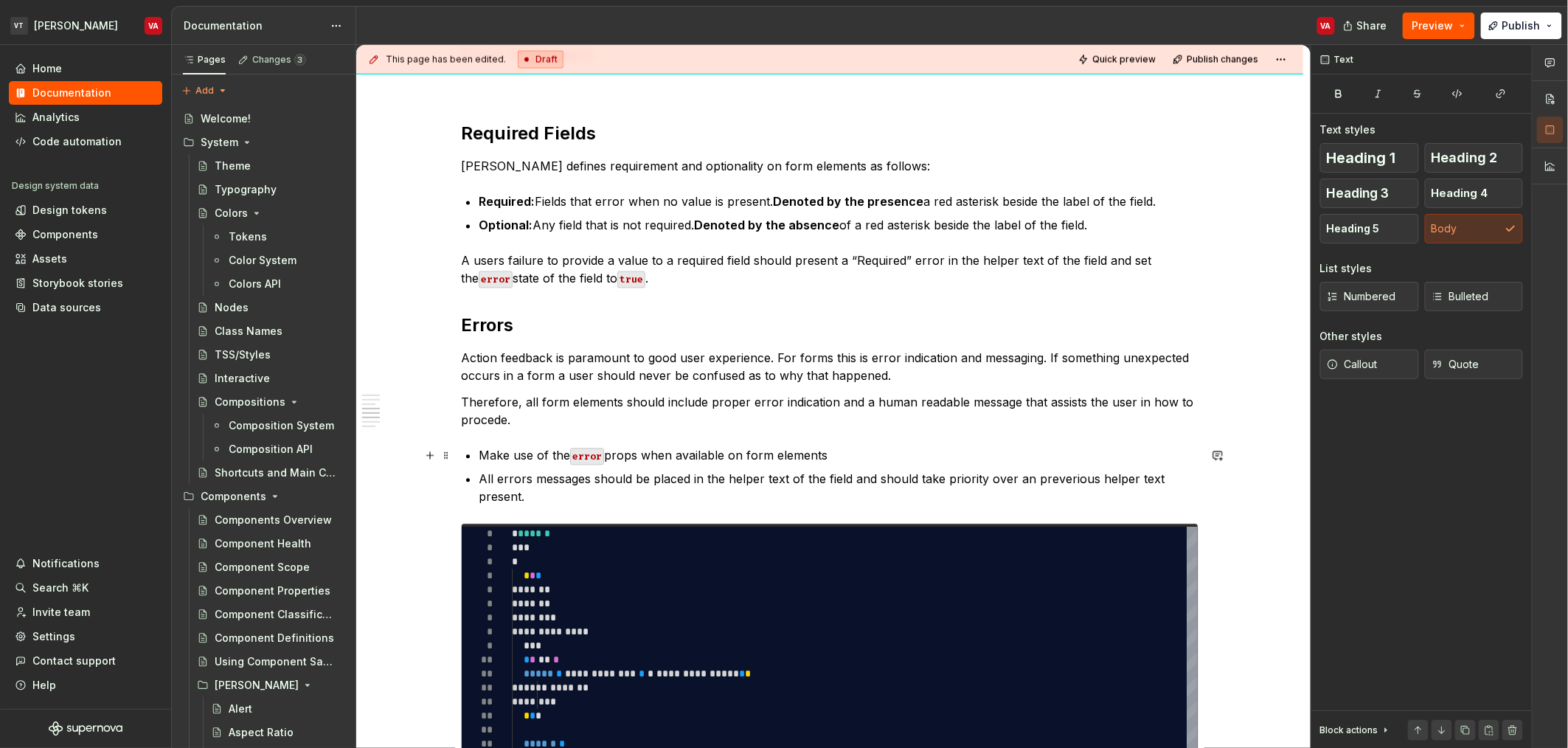
click at [682, 458] on p "Make use of the error props when available on form elements" at bounding box center [838, 455] width 720 height 17
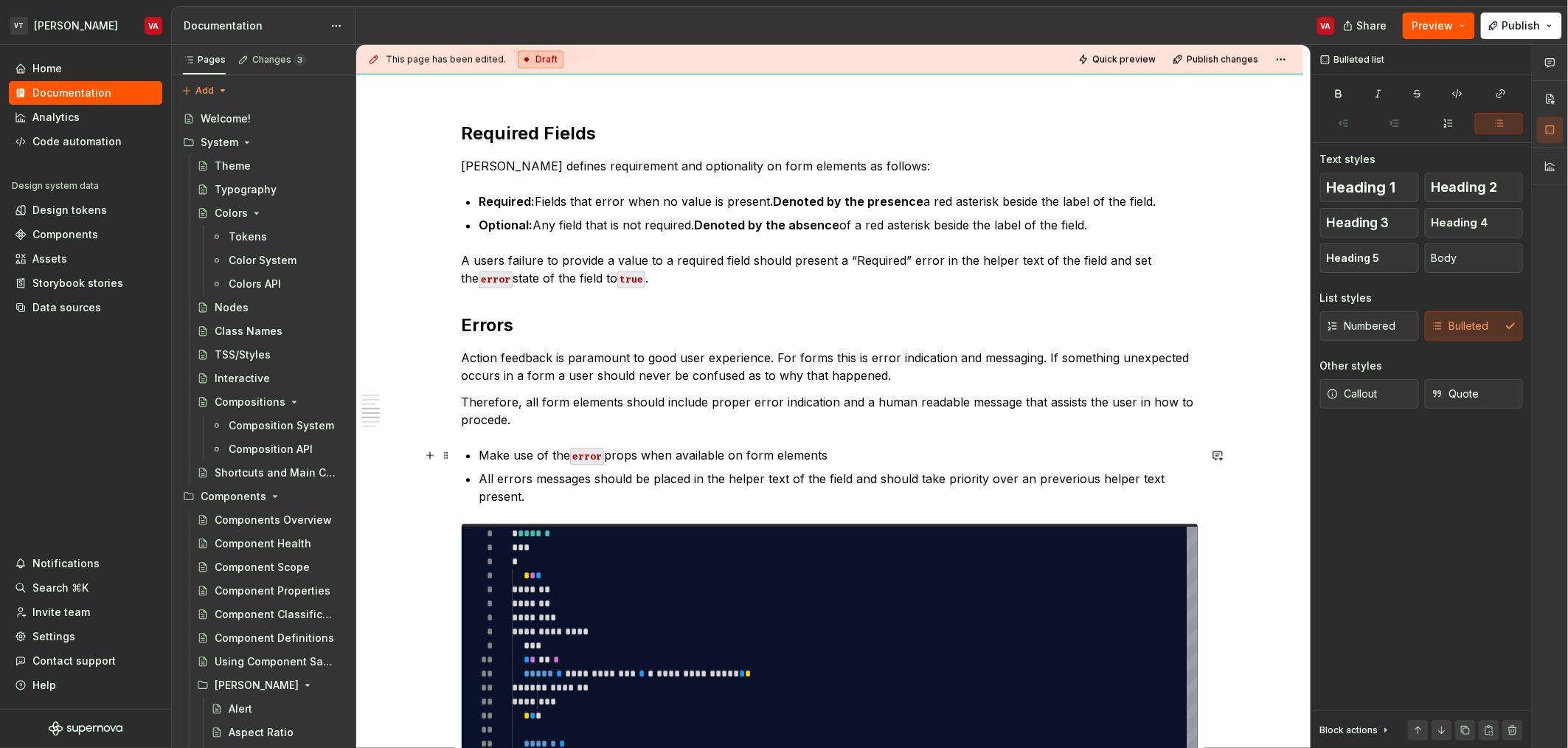
click at [479, 454] on p "Make use of the error props when available on form elements" at bounding box center [838, 455] width 720 height 17
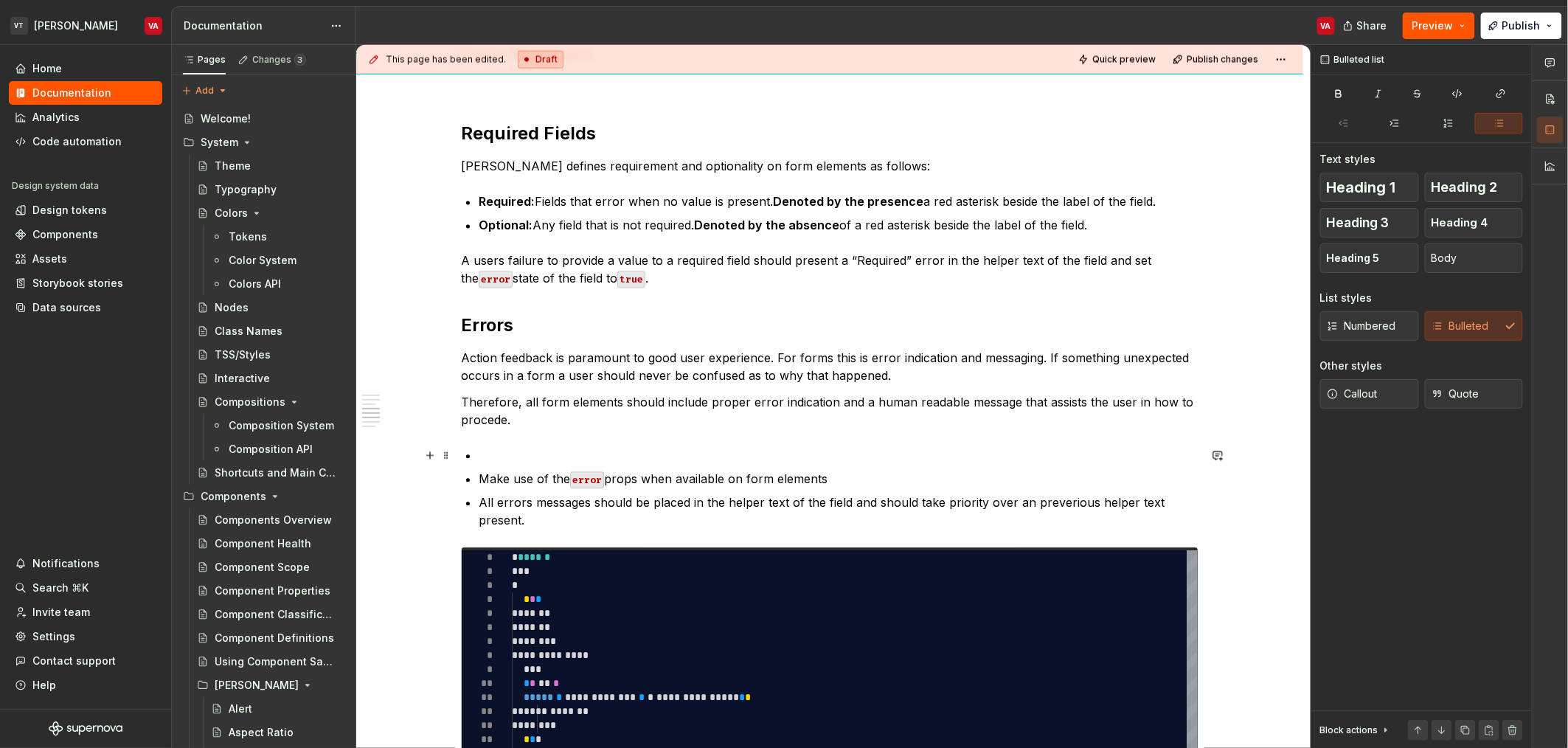
click at [522, 457] on p at bounding box center [838, 455] width 720 height 17
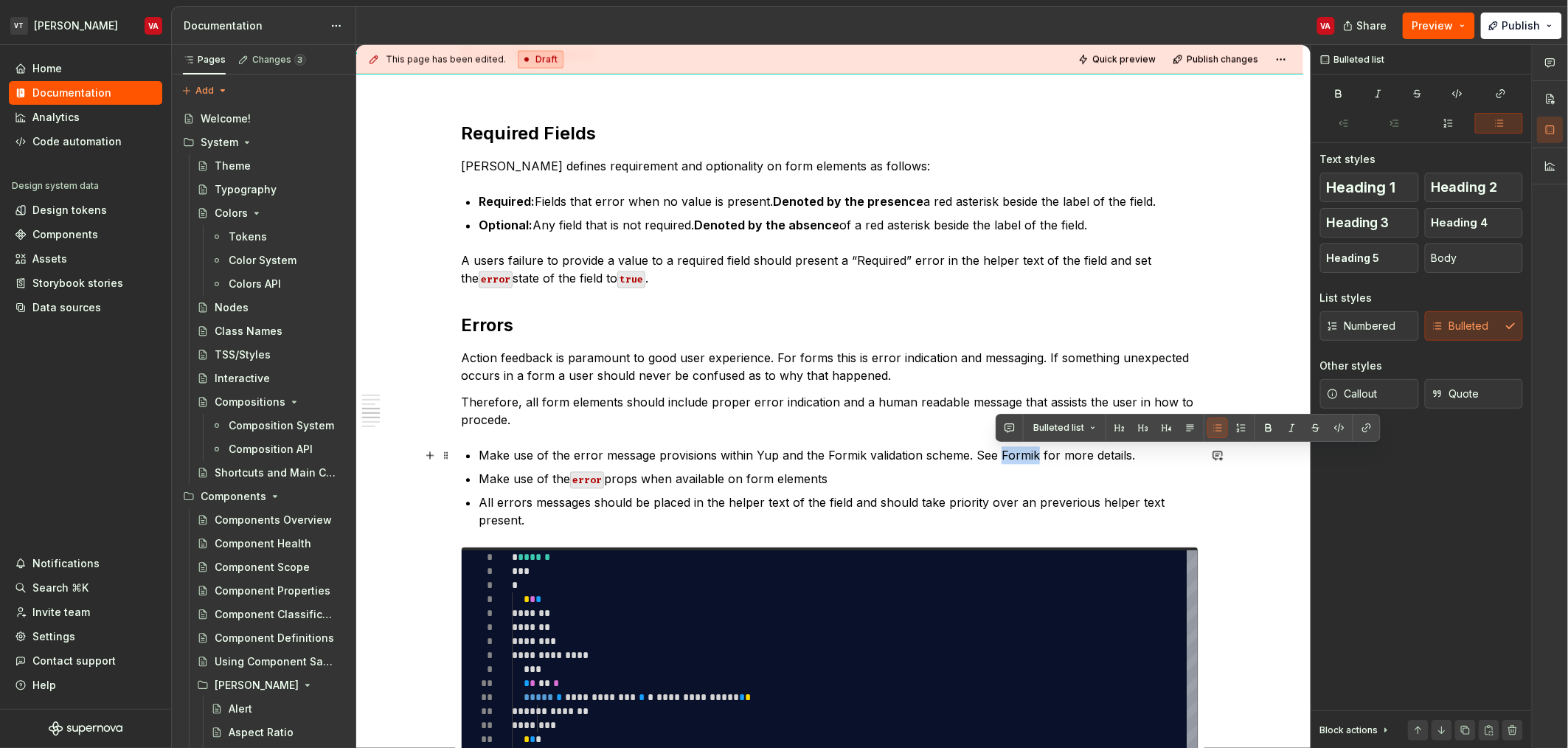
drag, startPoint x: 1031, startPoint y: 458, endPoint x: 995, endPoint y: 456, distance: 36.1
click at [995, 456] on p "Make use of the error message provisions within Yup and the Formik validation s…" at bounding box center [838, 455] width 720 height 17
click at [1361, 428] on button "button" at bounding box center [1366, 427] width 20 height 20
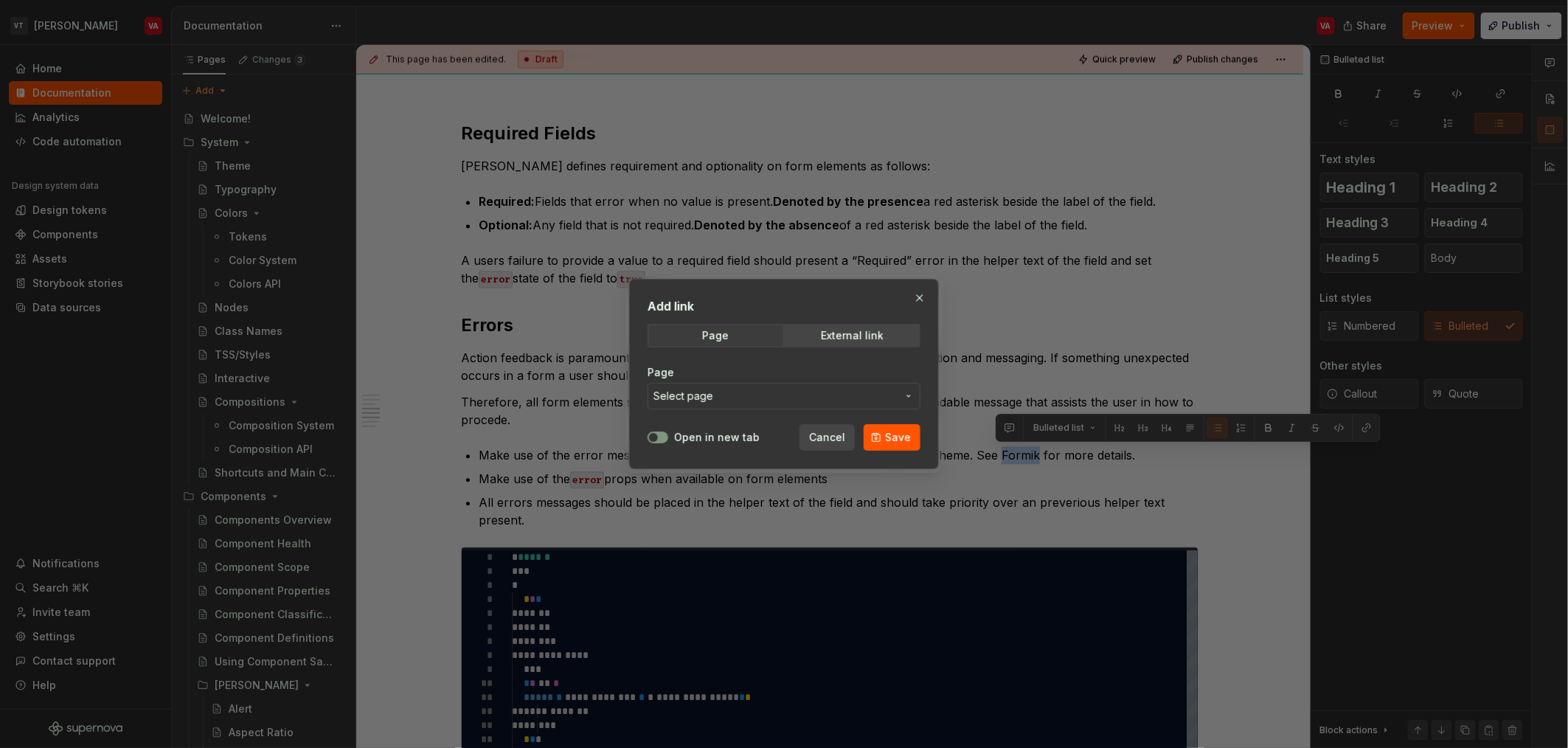
click at [702, 392] on span "Select page" at bounding box center [683, 396] width 60 height 15
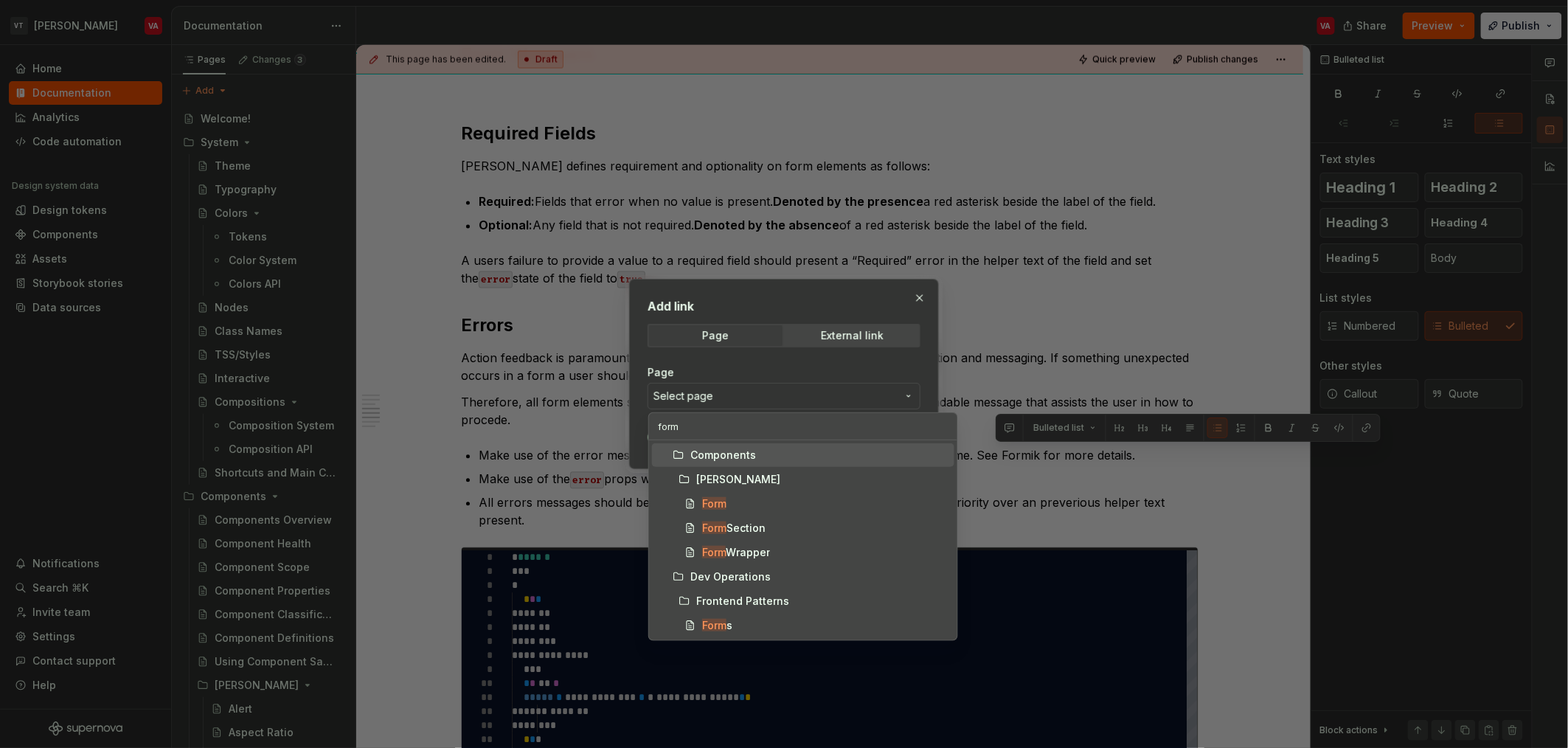
type input "forms"
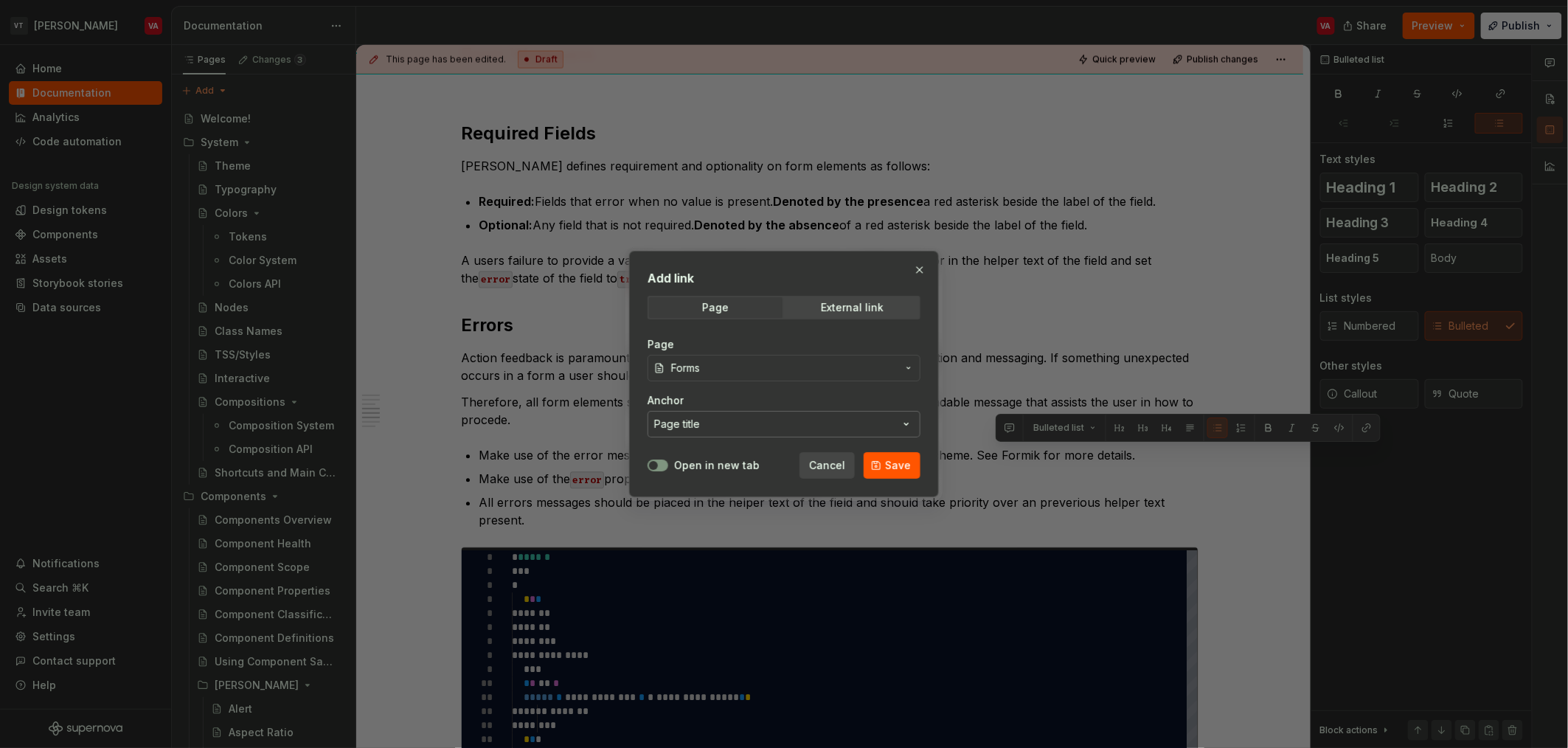
click at [738, 420] on button "Page title" at bounding box center [784, 423] width 273 height 26
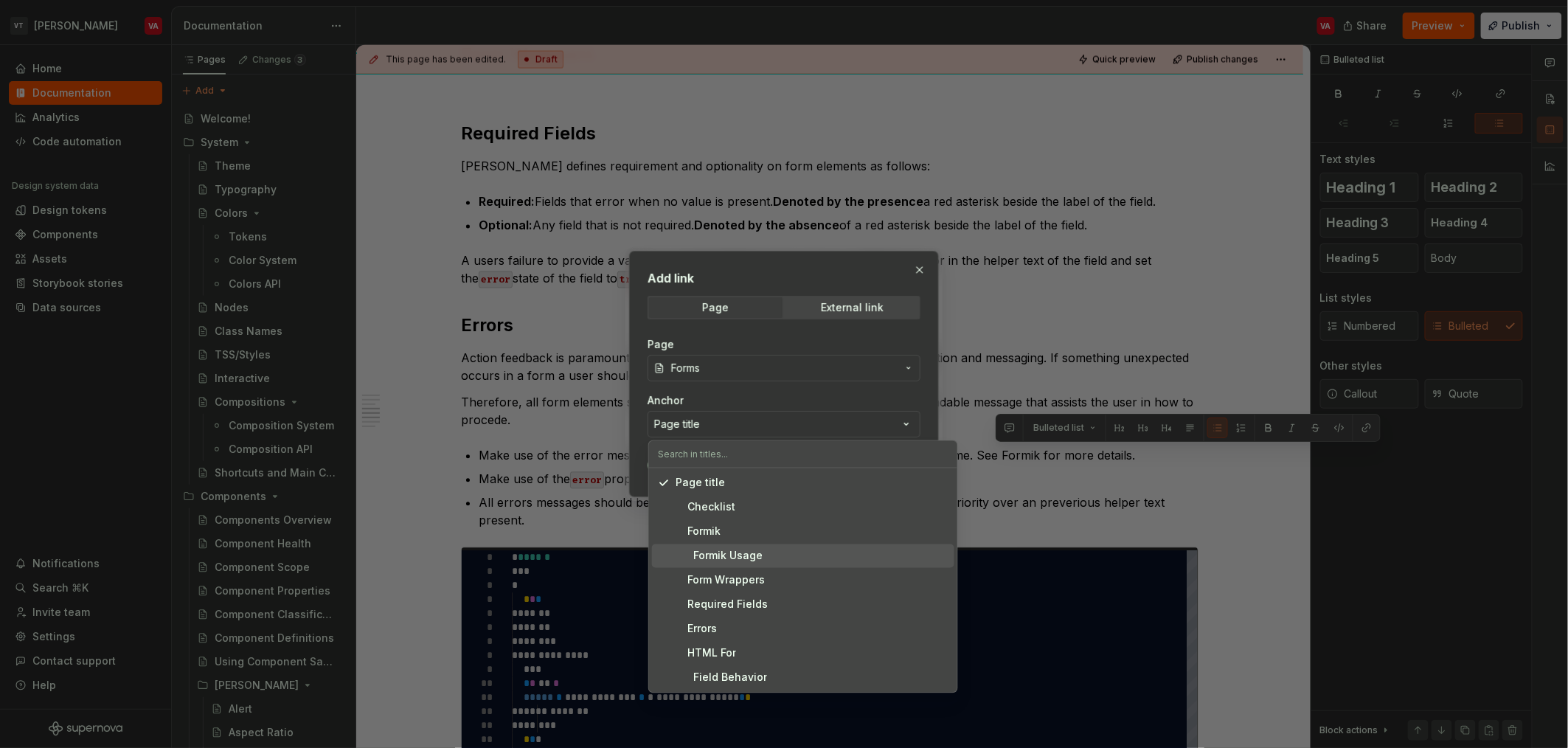
click at [730, 556] on div "Formik Usage" at bounding box center [718, 556] width 87 height 15
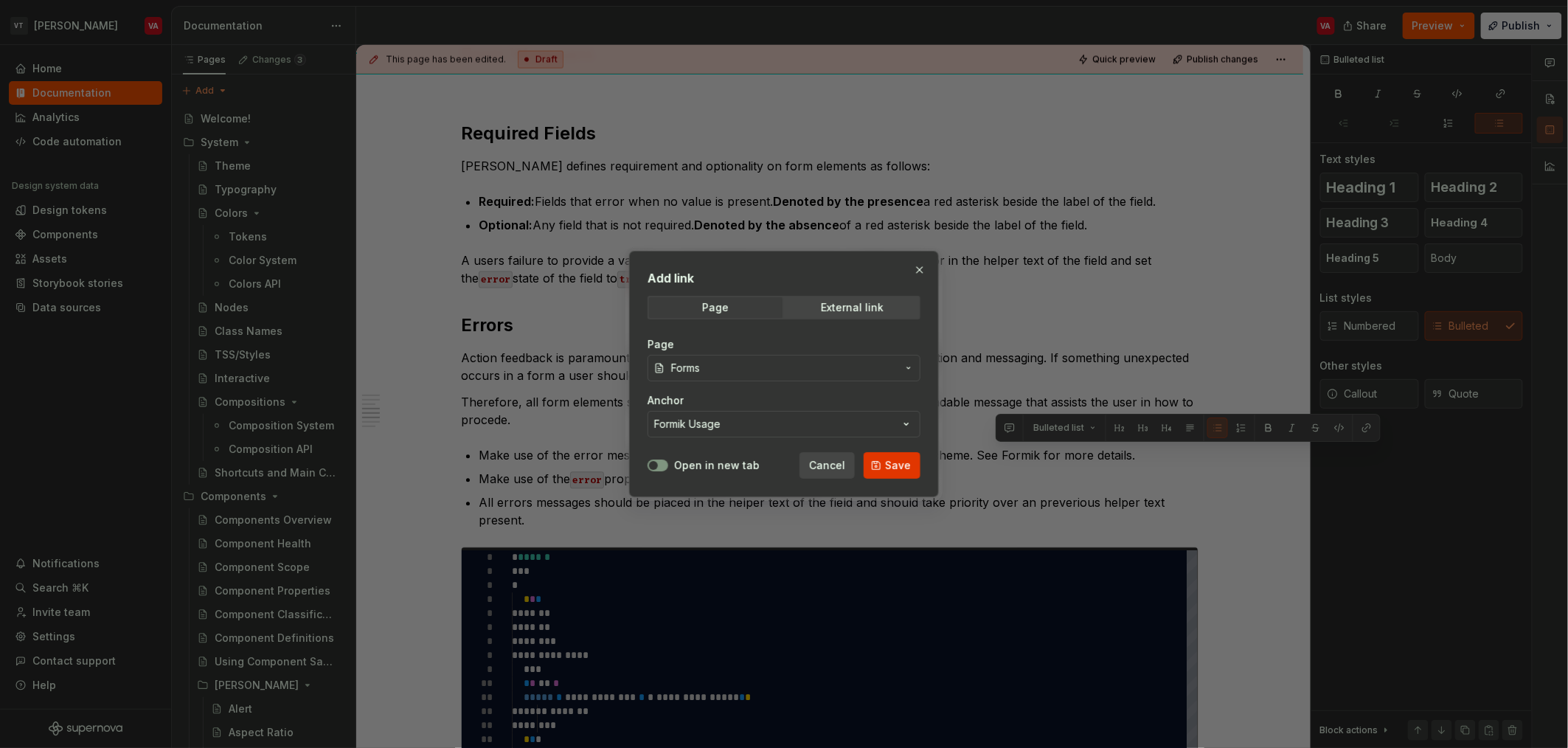
click at [890, 469] on span "Save" at bounding box center [898, 466] width 26 height 15
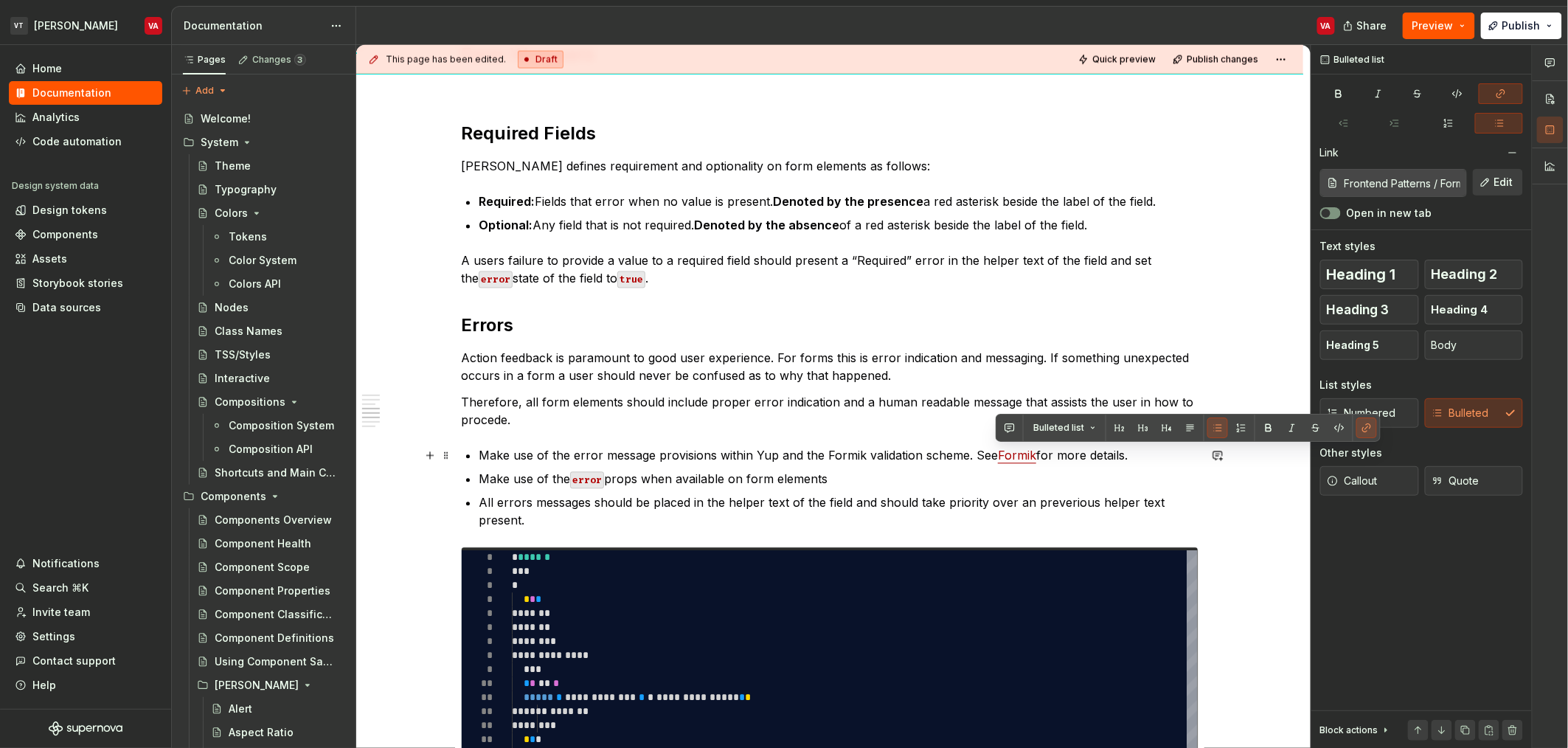
click at [1029, 460] on link "Formik" at bounding box center [1016, 456] width 38 height 15
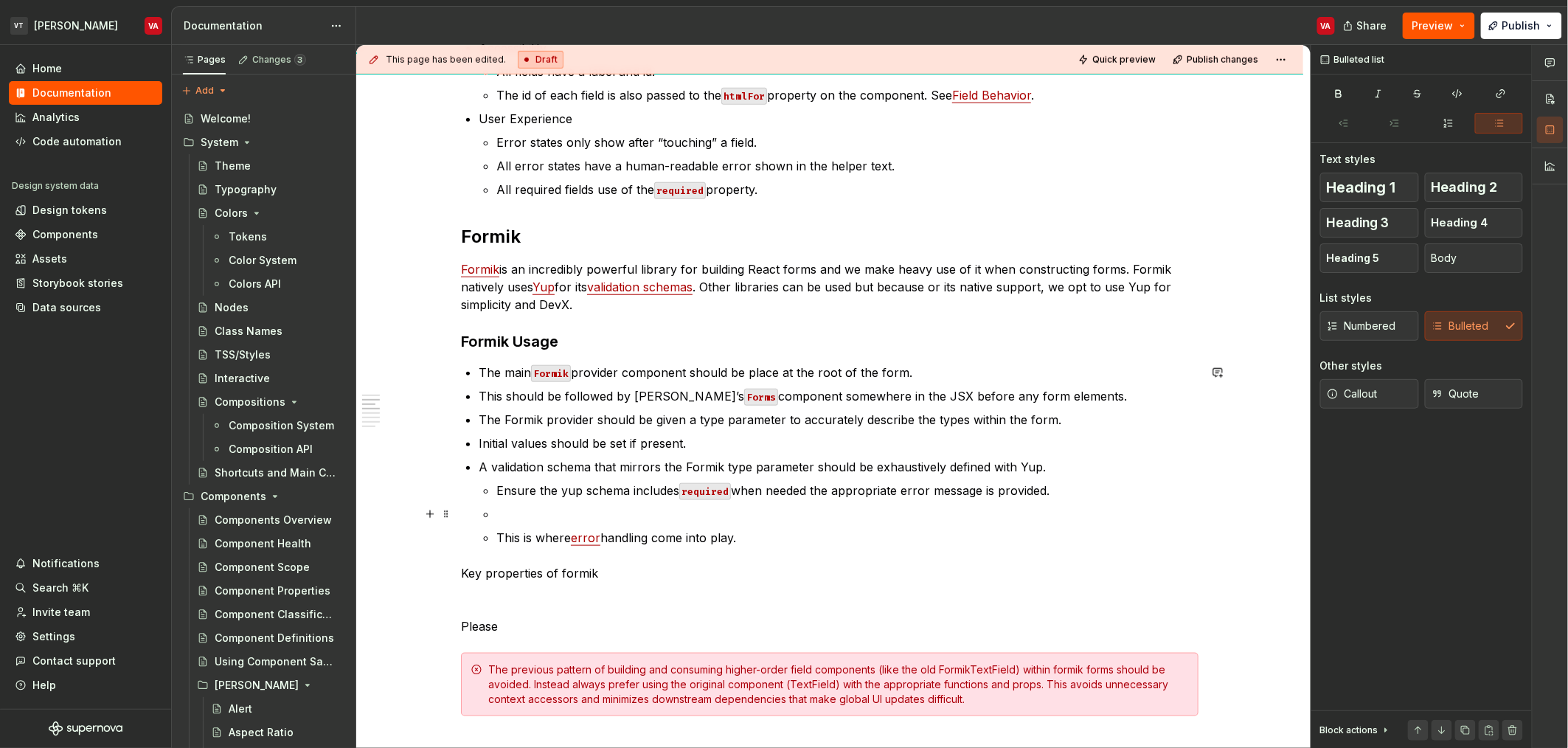
scroll to position [474, 0]
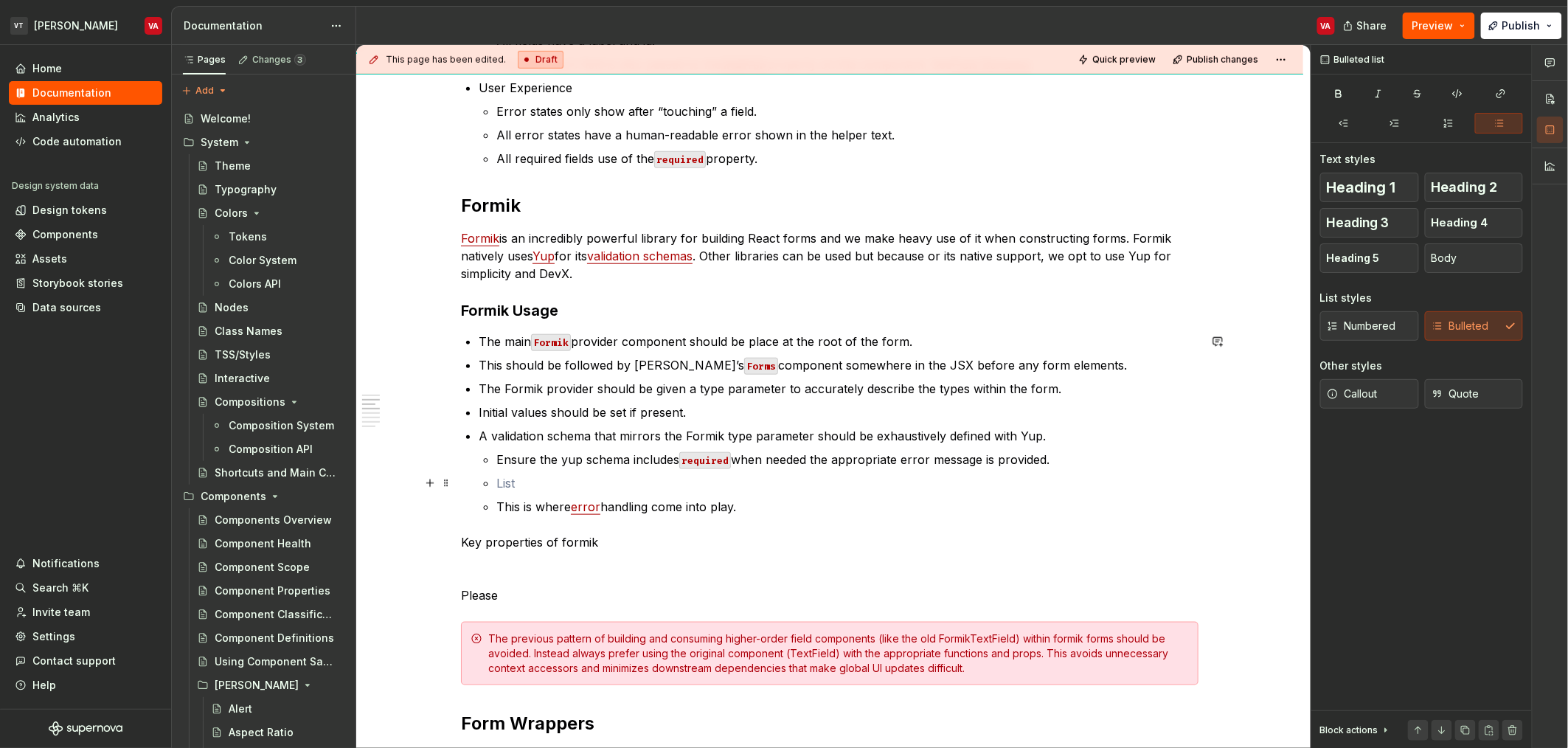
click at [530, 476] on p at bounding box center [847, 482] width 702 height 17
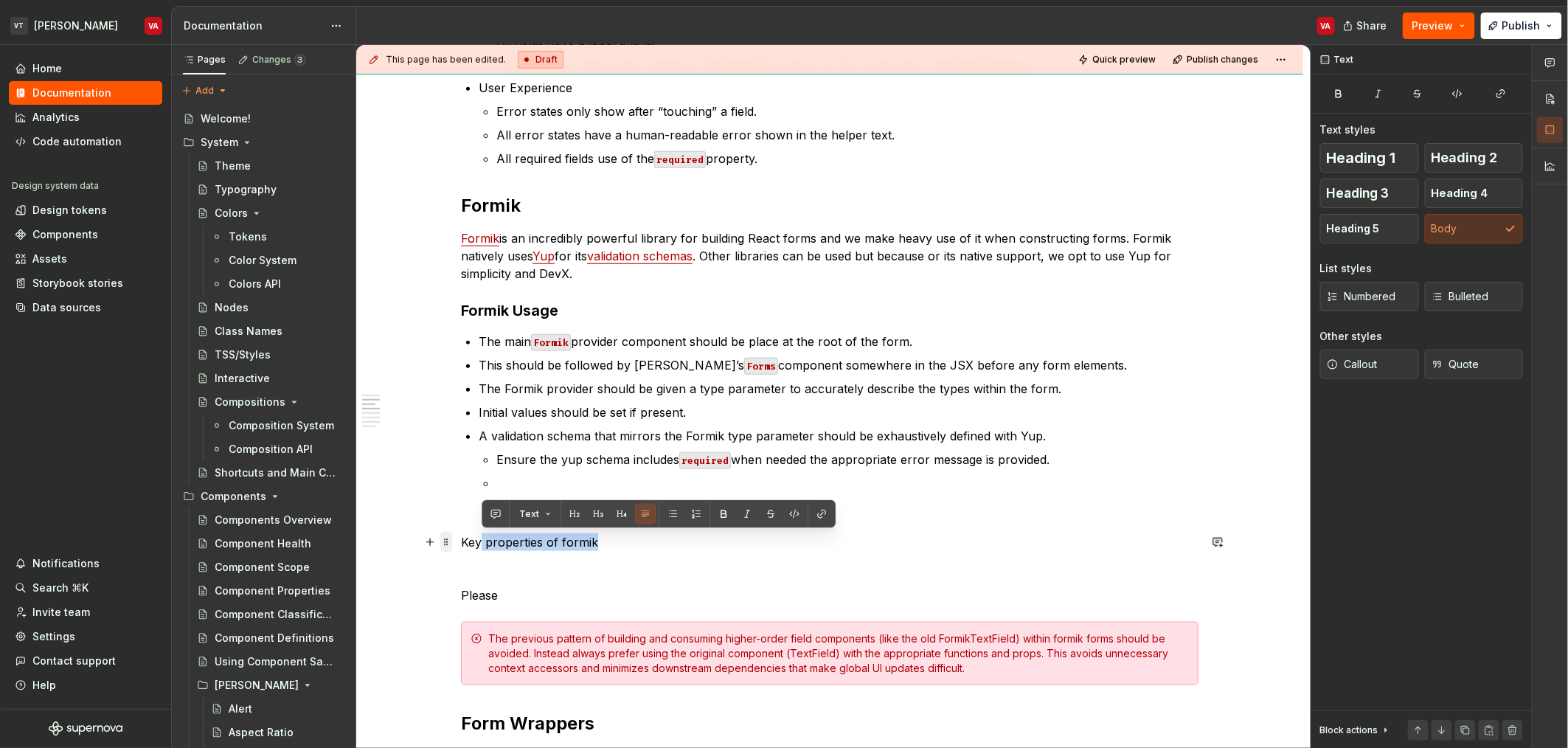
drag, startPoint x: 632, startPoint y: 543, endPoint x: 446, endPoint y: 534, distance: 186.2
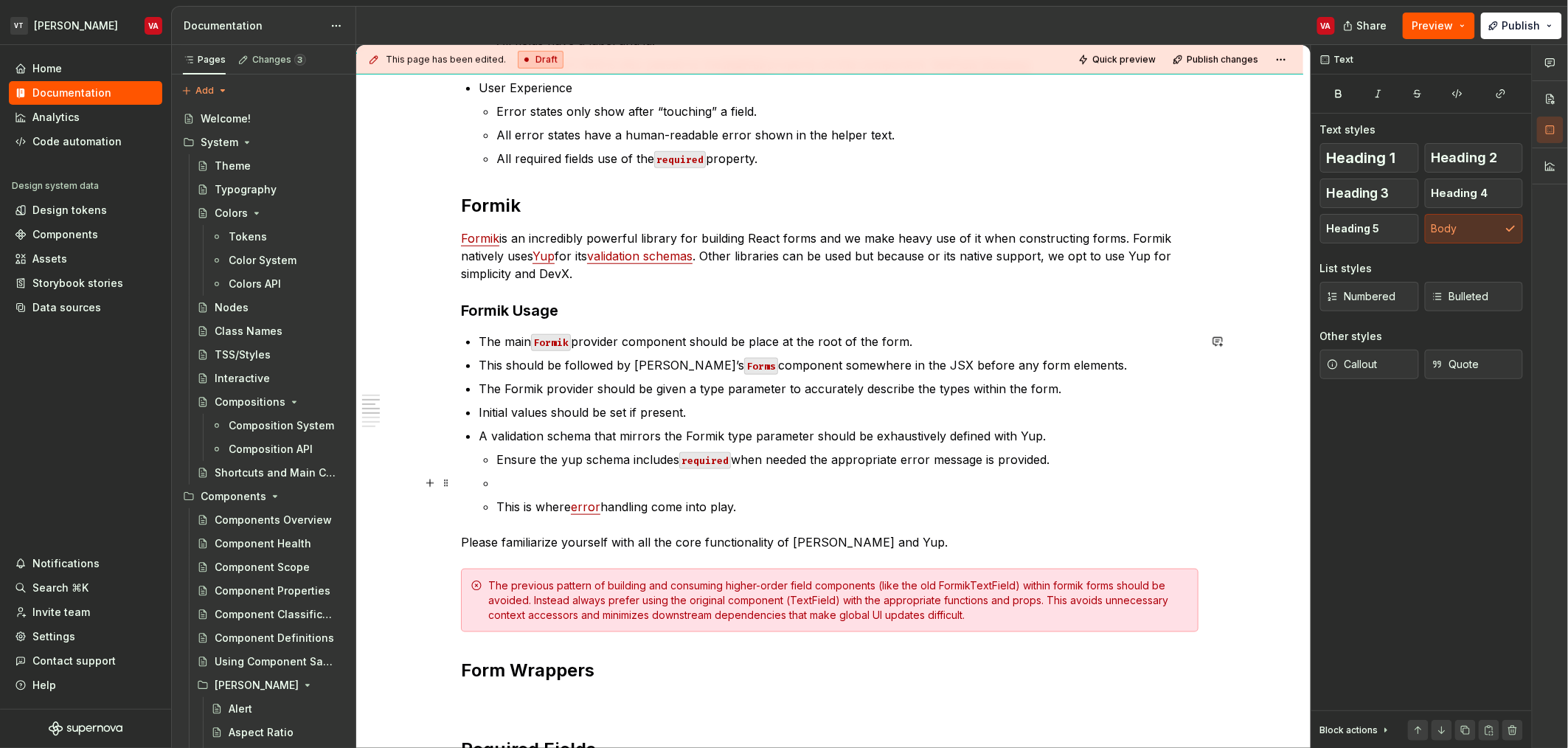
click at [533, 477] on p at bounding box center [847, 482] width 702 height 17
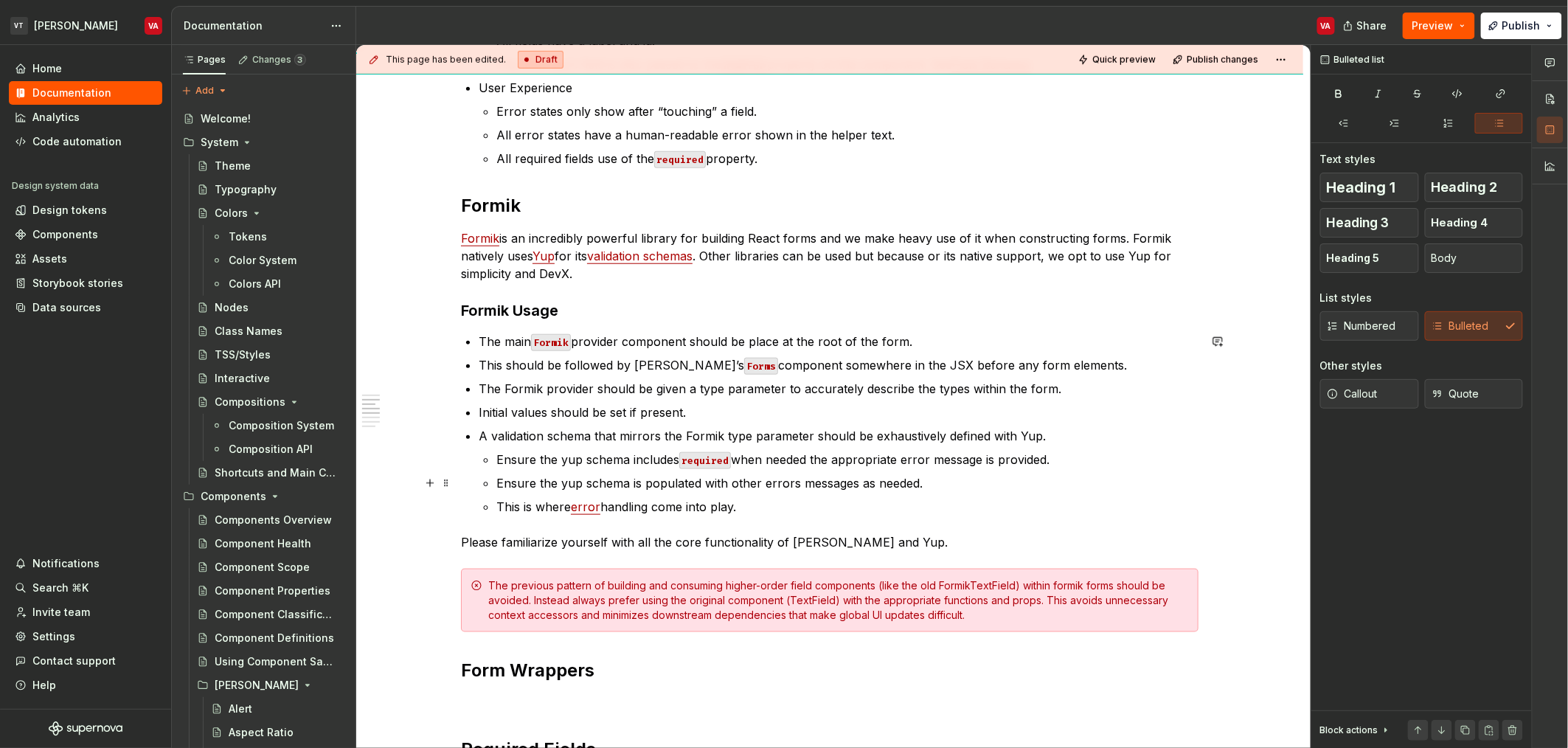
click at [656, 489] on p "Ensure the yup schema is populated with other errors messages as needed." at bounding box center [847, 482] width 702 height 17
click at [664, 505] on p "This is where error handling come into play." at bounding box center [847, 506] width 702 height 17
click at [681, 505] on p "This is where error handling come into play." at bounding box center [847, 506] width 702 height 17
click at [684, 506] on p "This is where error handling come into play." at bounding box center [847, 506] width 702 height 17
click at [764, 500] on p "This is where error handling comes into play." at bounding box center [847, 506] width 702 height 17
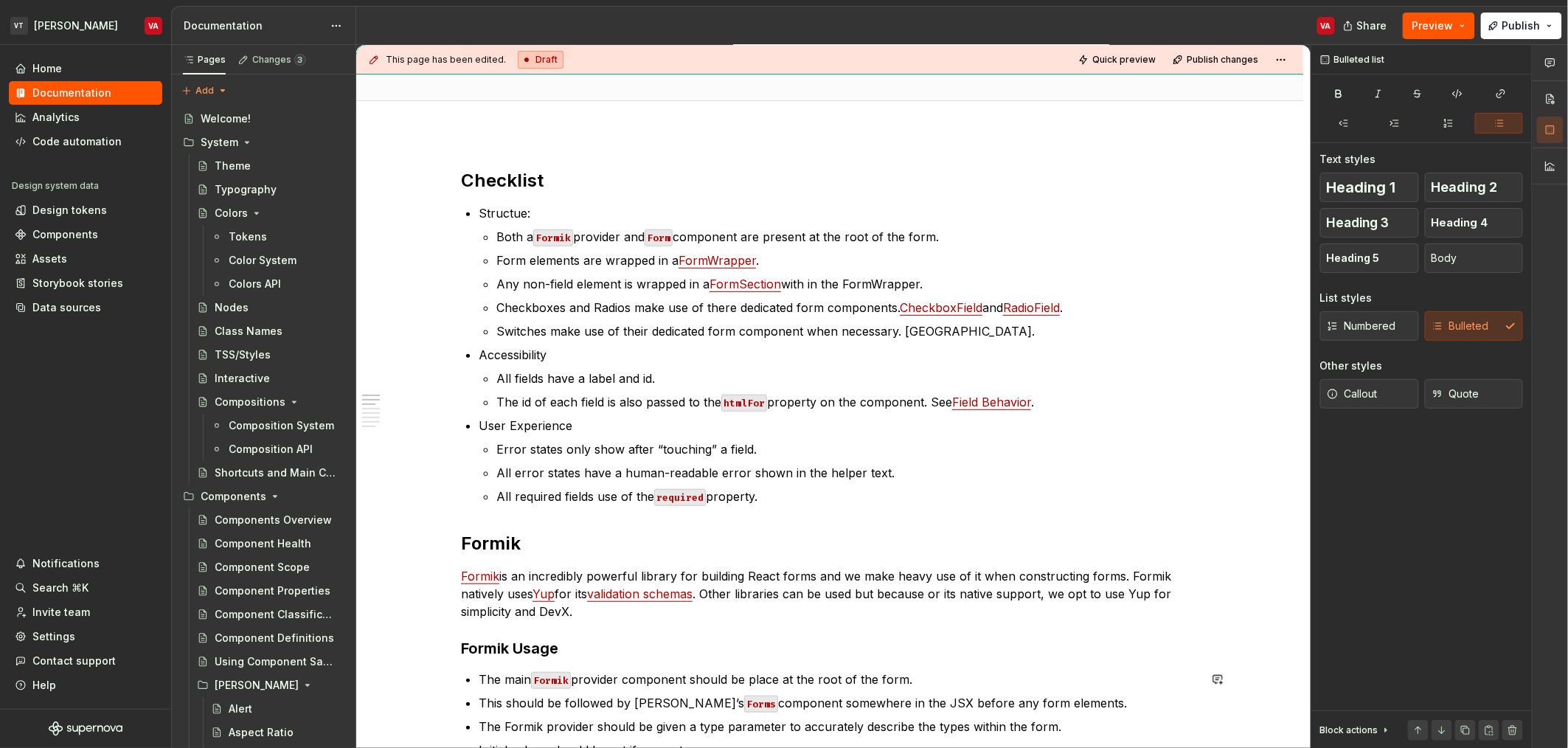
scroll to position [74, 0]
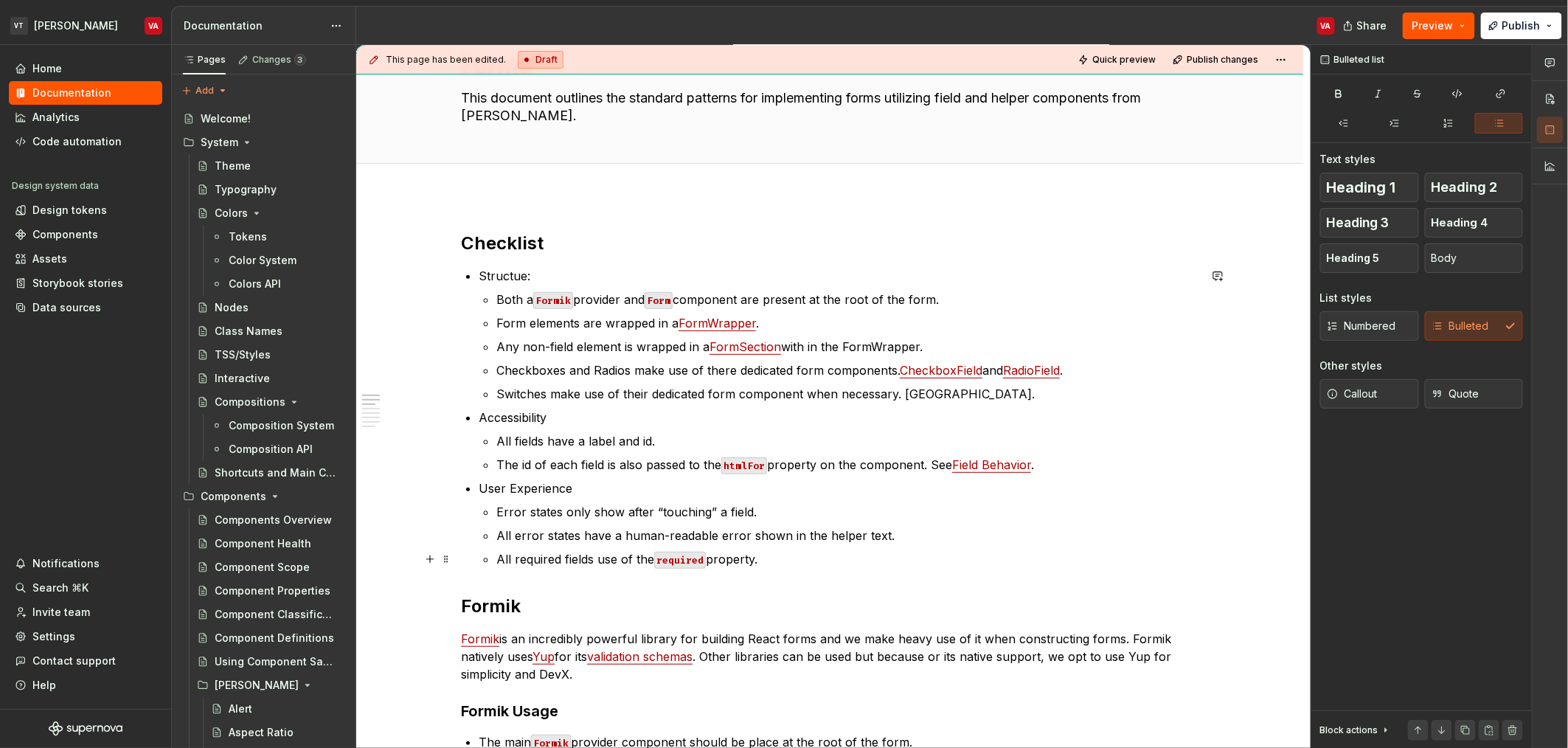
click at [807, 559] on p "All required fields use of the required property." at bounding box center [847, 559] width 702 height 17
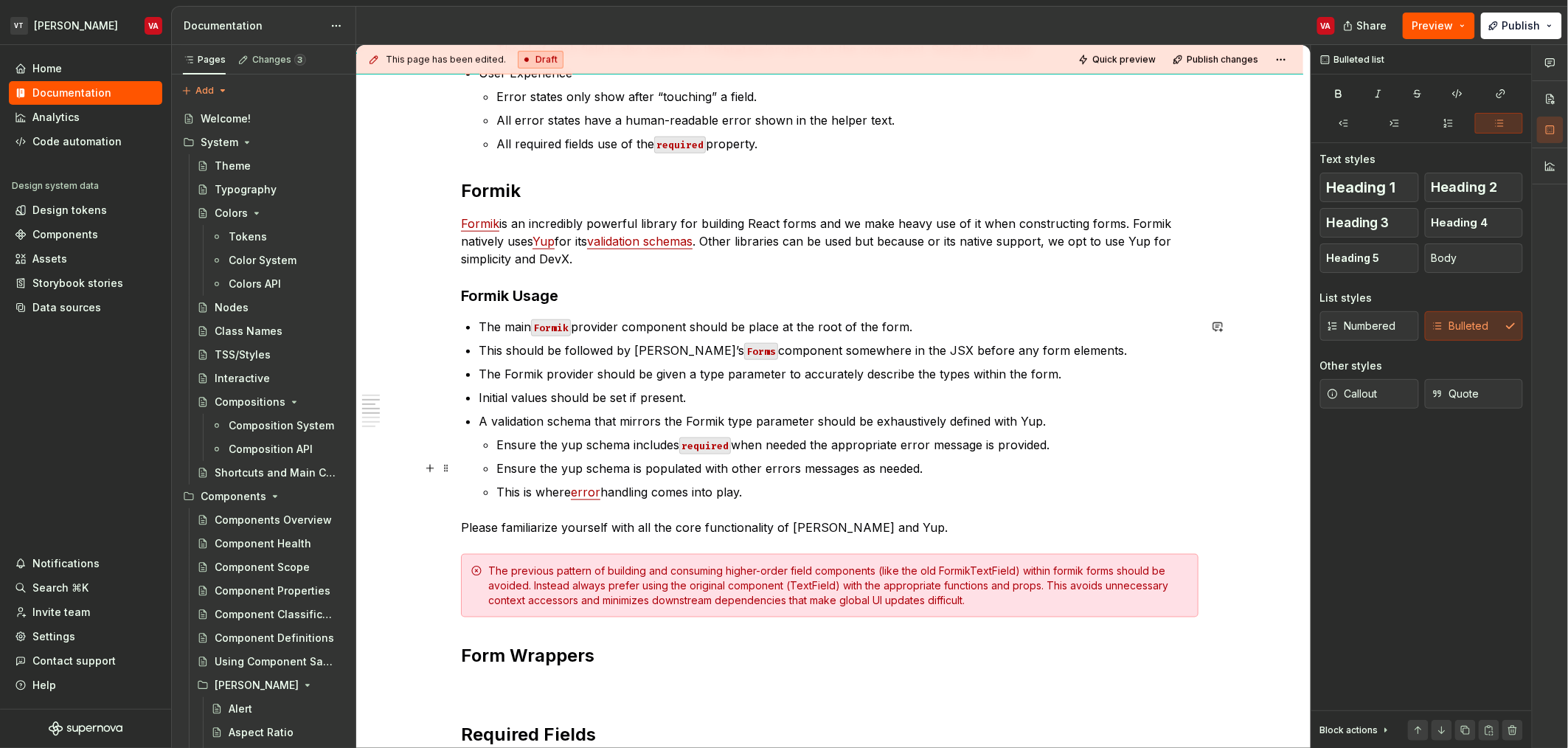
scroll to position [491, 0]
click at [789, 488] on p "This is where error handling comes into play." at bounding box center [847, 490] width 702 height 17
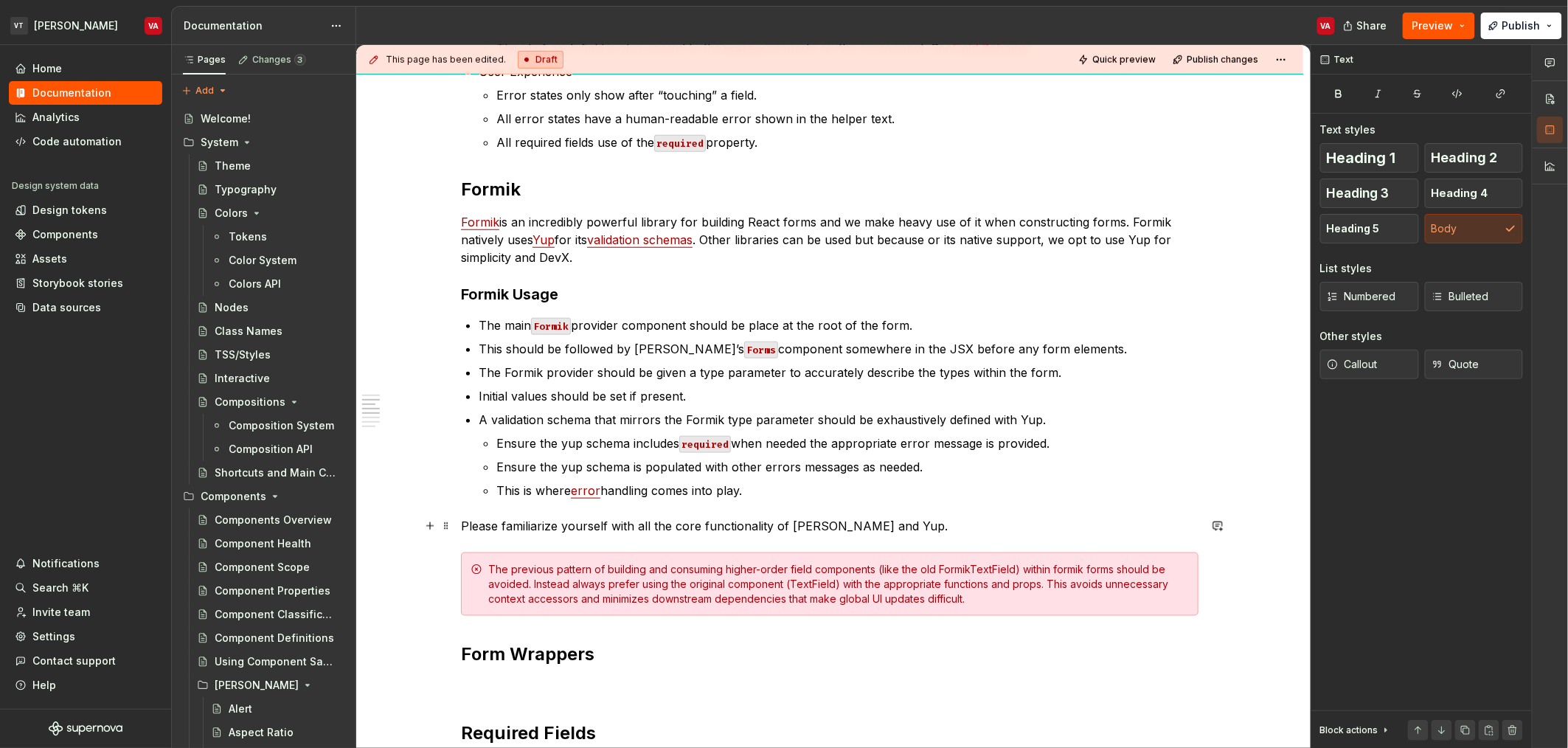
drag, startPoint x: 887, startPoint y: 534, endPoint x: 749, endPoint y: 570, distance: 142.6
click at [463, 525] on p "Please familiarize yourself with all the core functionality of [PERSON_NAME] an…" at bounding box center [829, 525] width 737 height 17
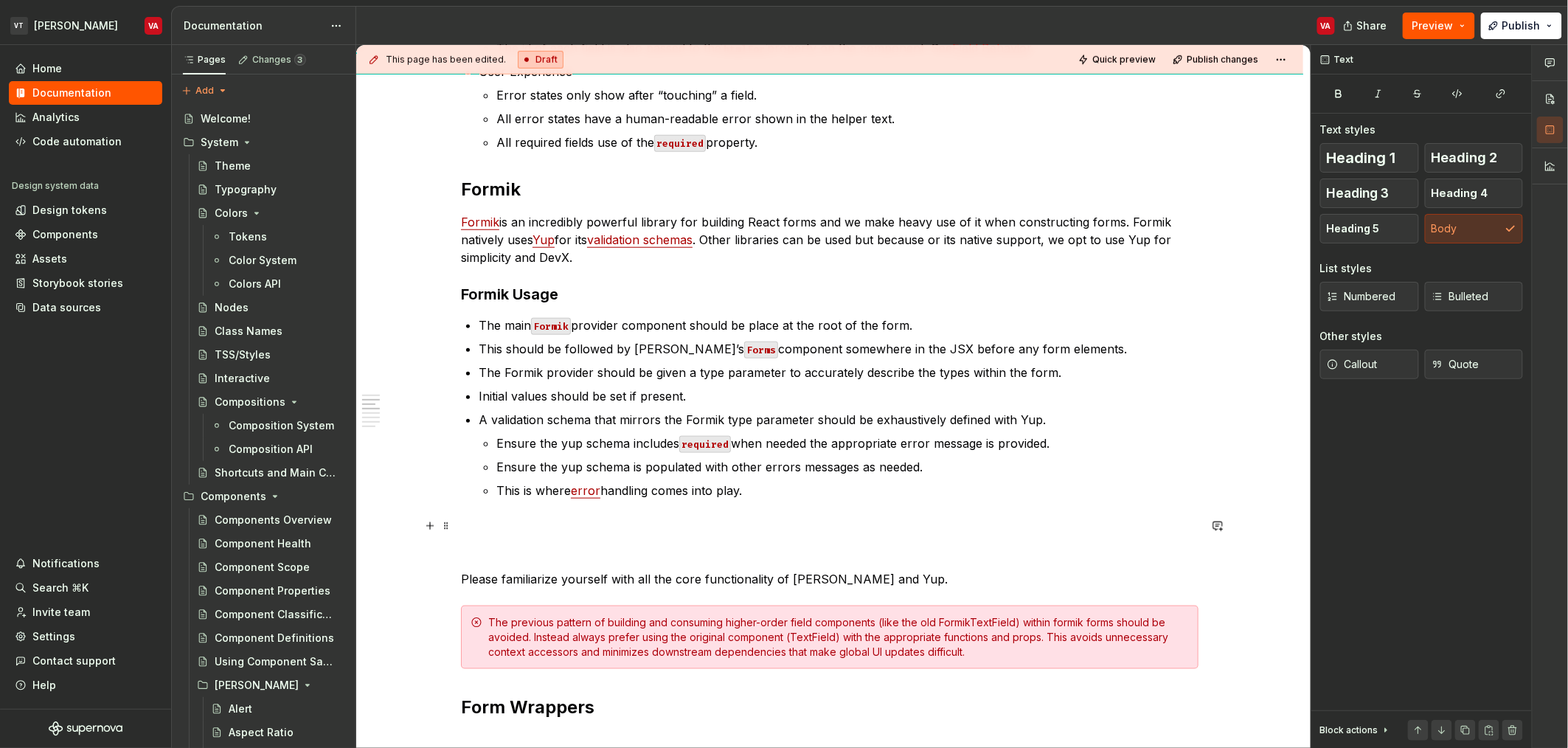
click at [545, 531] on p at bounding box center [829, 525] width 737 height 17
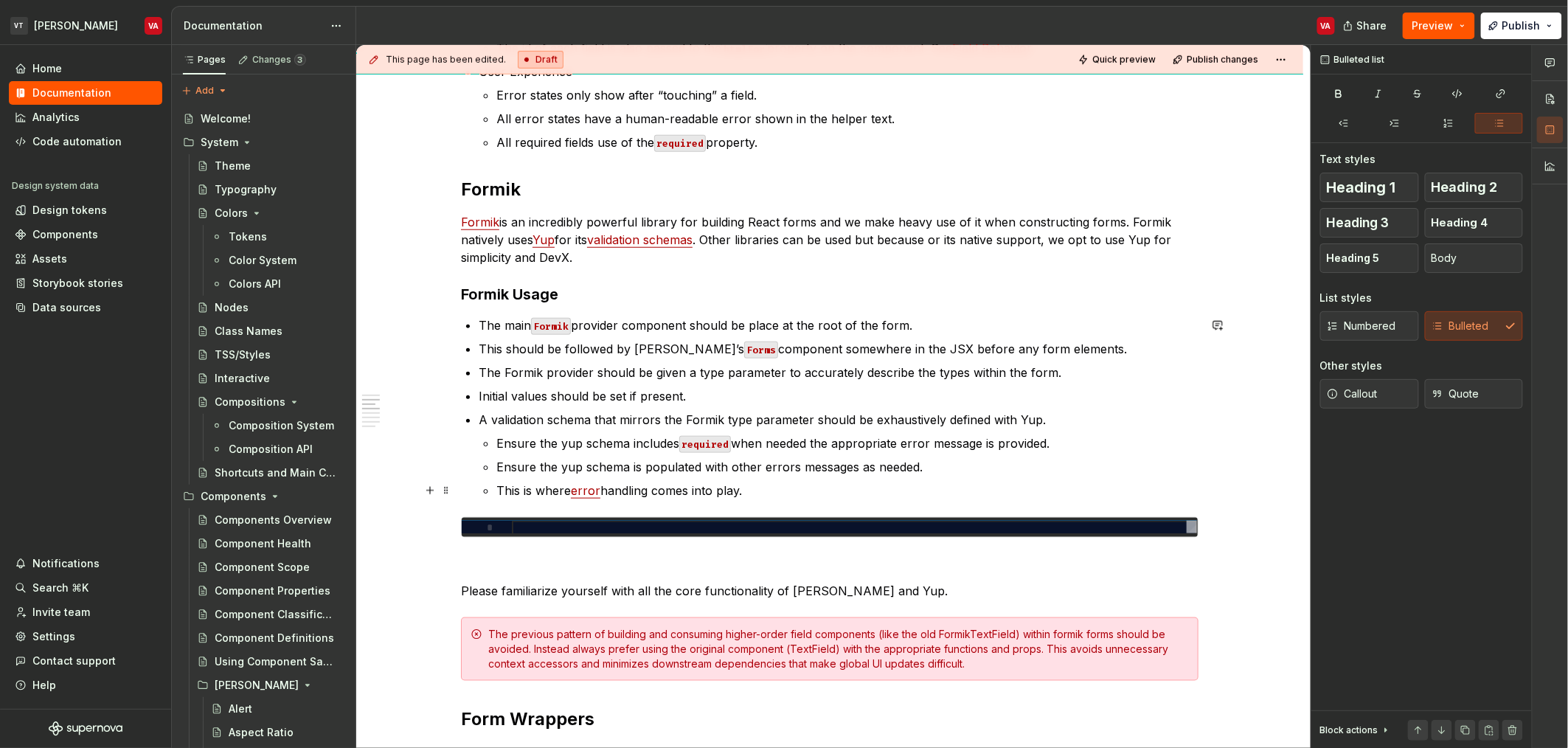
click at [790, 486] on p "This is where error handling comes into play." at bounding box center [847, 490] width 702 height 17
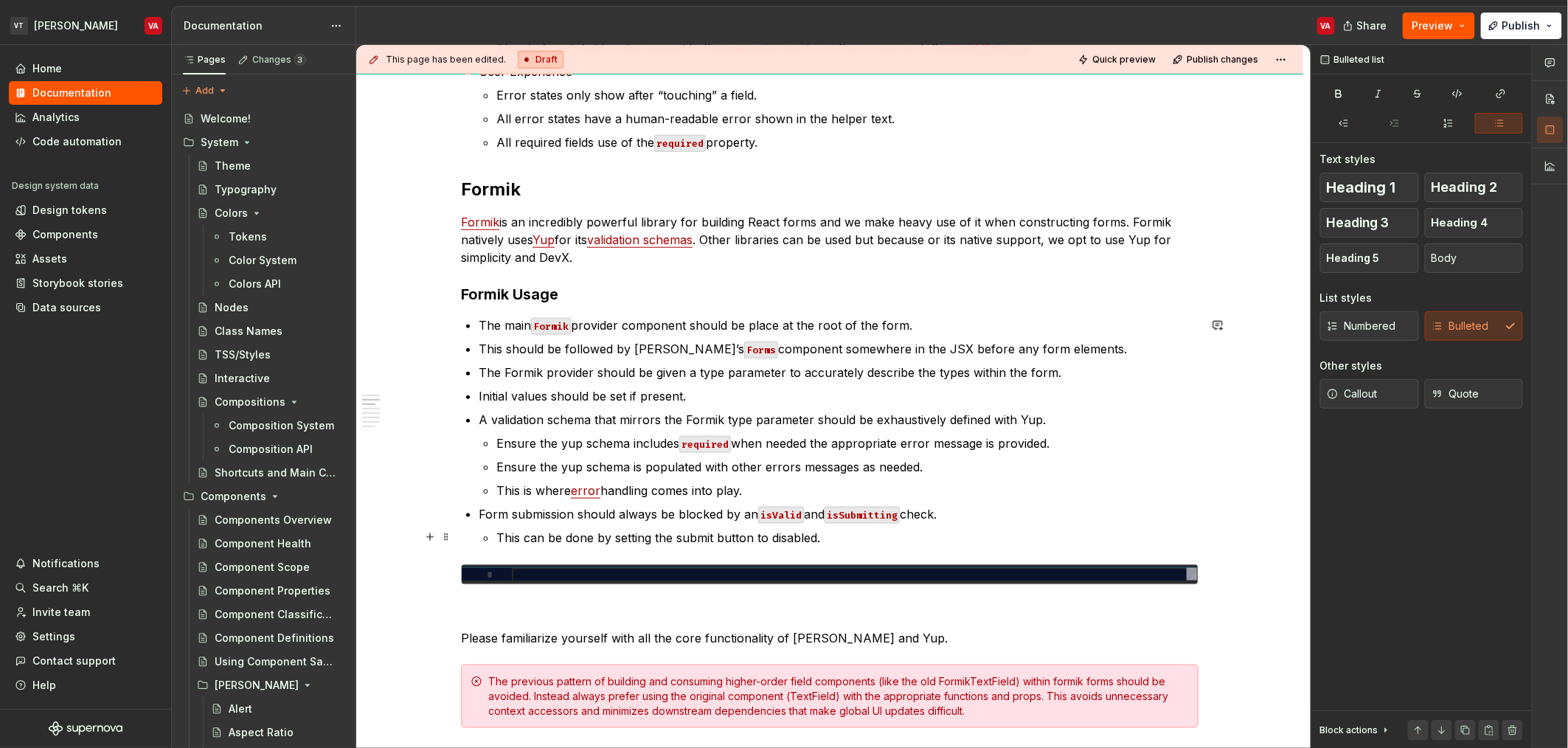
click at [828, 538] on p "This can be done by setting the submit button to disabled." at bounding box center [847, 537] width 702 height 17
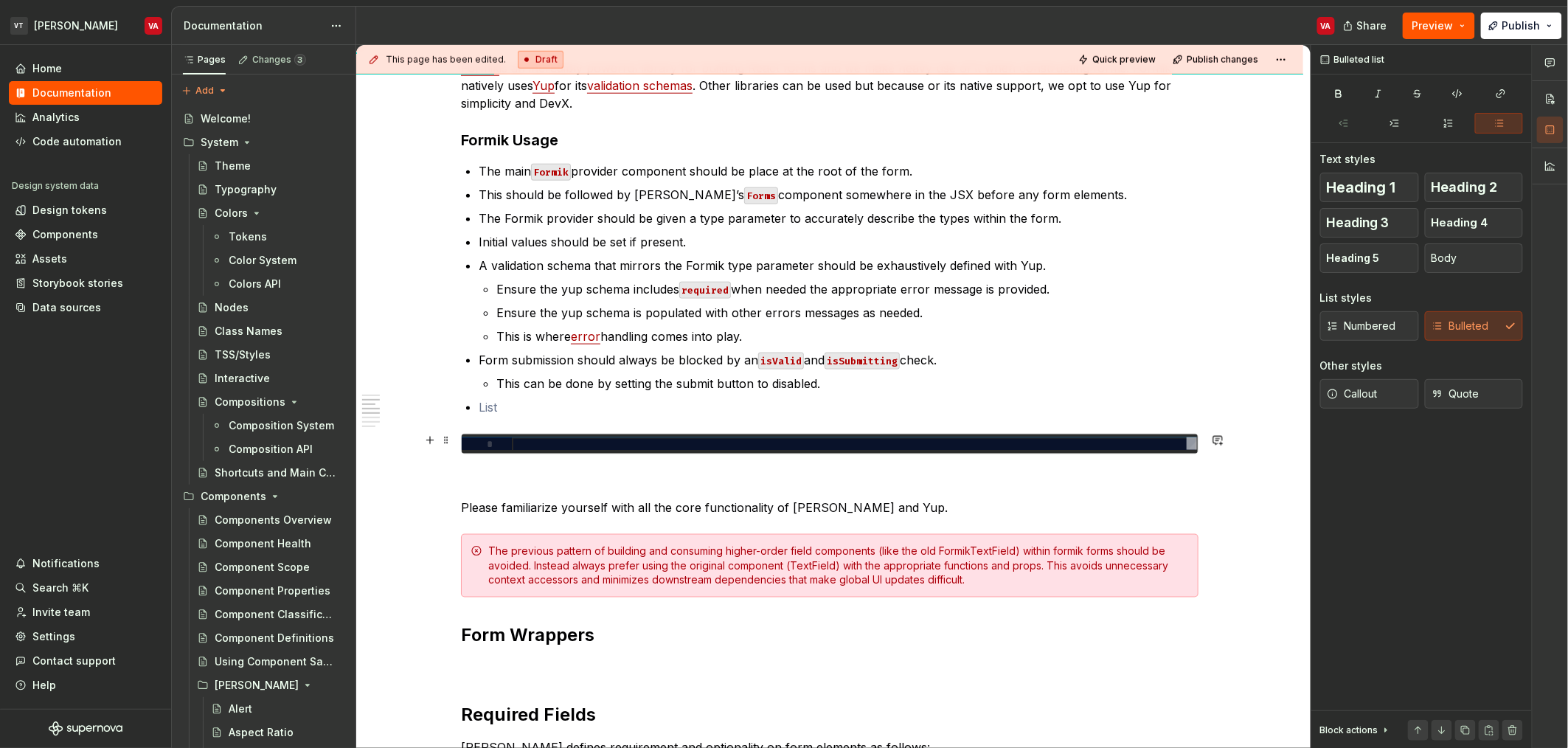
scroll to position [654, 0]
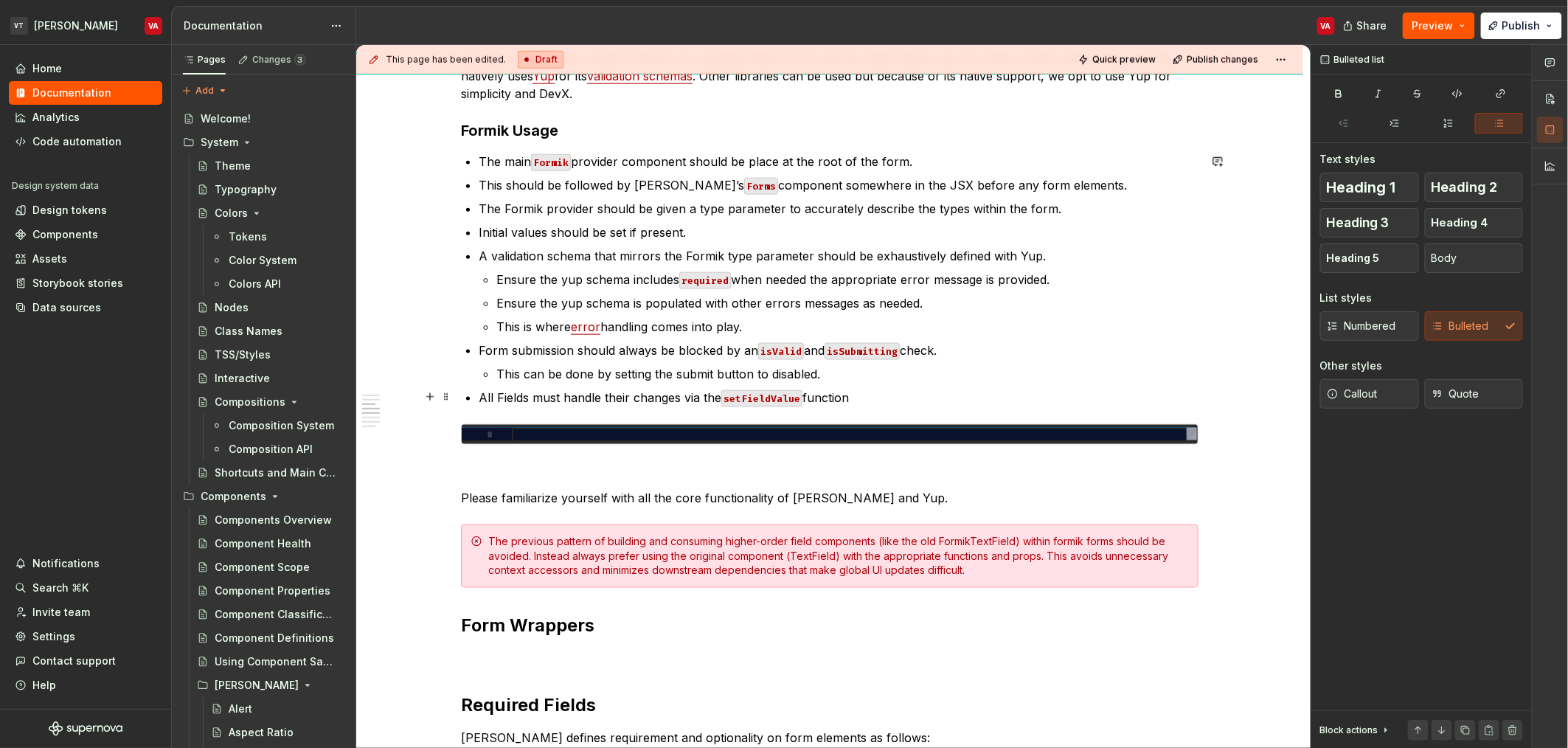
click at [870, 386] on ul "The main Formik provider component should be place at the root of the form. Thi…" at bounding box center [838, 279] width 720 height 254
click at [870, 392] on p "All Fields must handle their changes via the setFieldValue function" at bounding box center [838, 397] width 720 height 17
click at [696, 395] on p "All Fields must handle their changes via the setFieldValue function" at bounding box center [838, 397] width 720 height 17
click at [911, 409] on div "Checklist Structue: Both a Formik provider and Form component are present at th…" at bounding box center [829, 728] width 737 height 2153
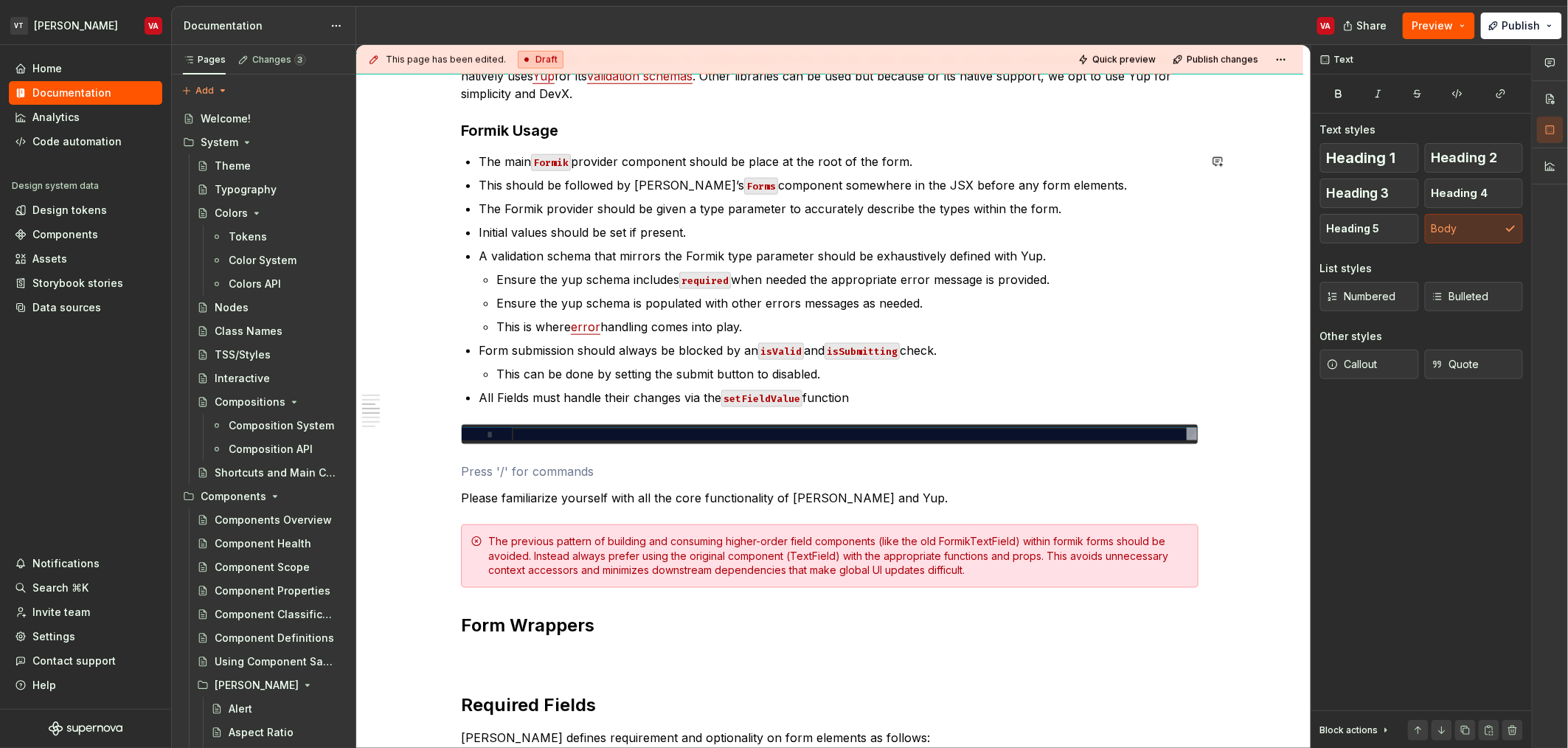
click at [910, 397] on p "All Fields must handle their changes via the setFieldValue function" at bounding box center [838, 397] width 720 height 17
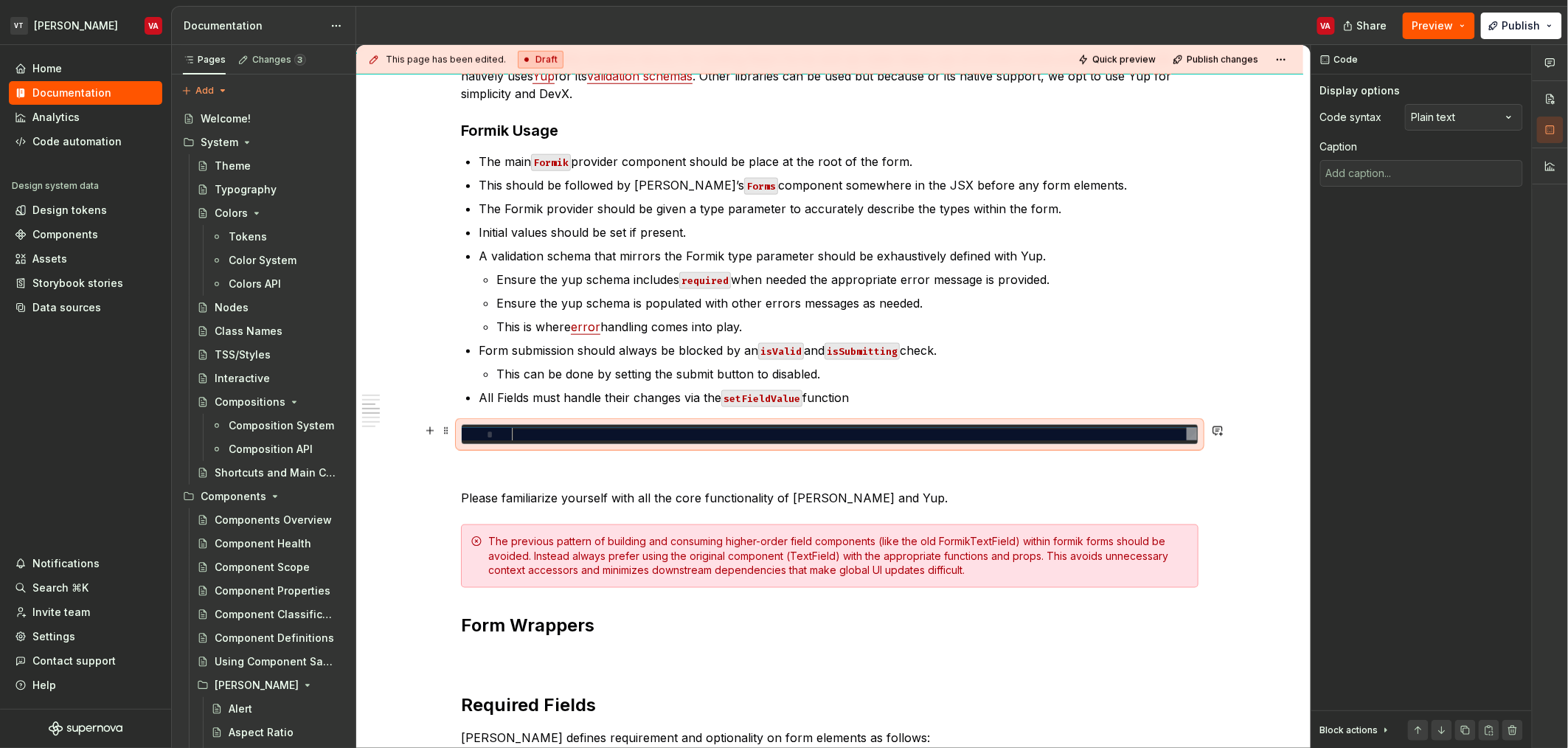
click at [543, 437] on div at bounding box center [854, 435] width 685 height 14
type textarea "*"
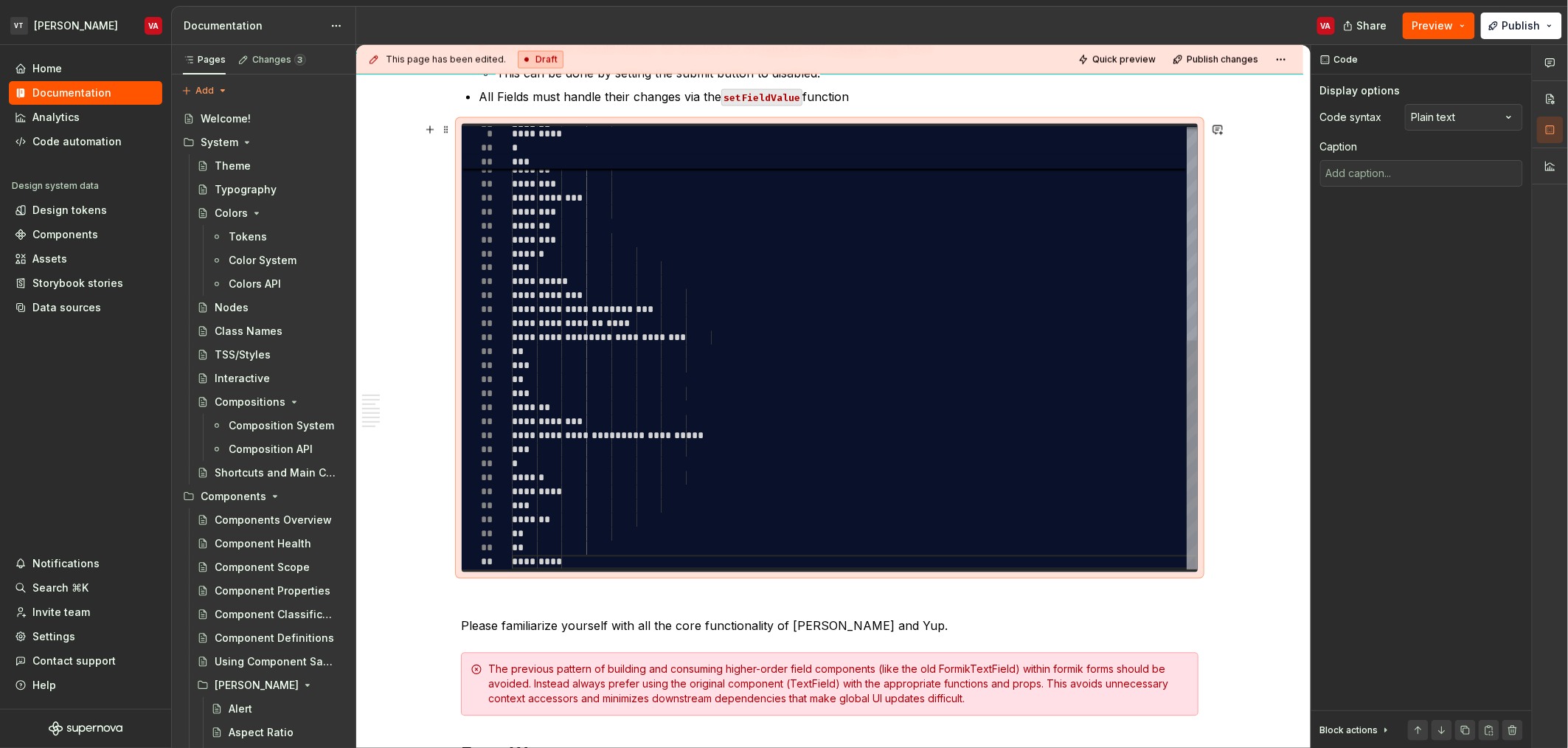
scroll to position [943, 0]
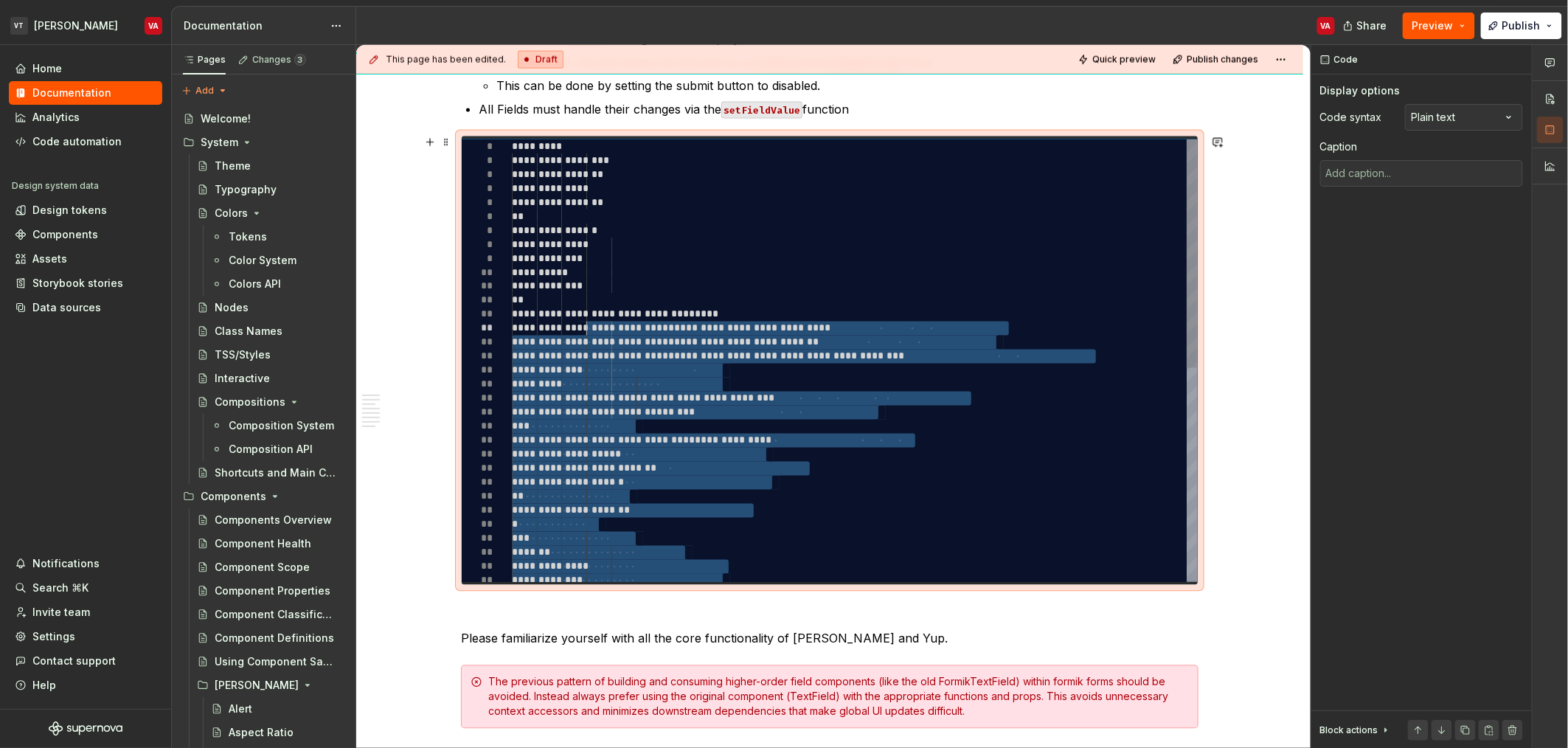
type textarea "**********"
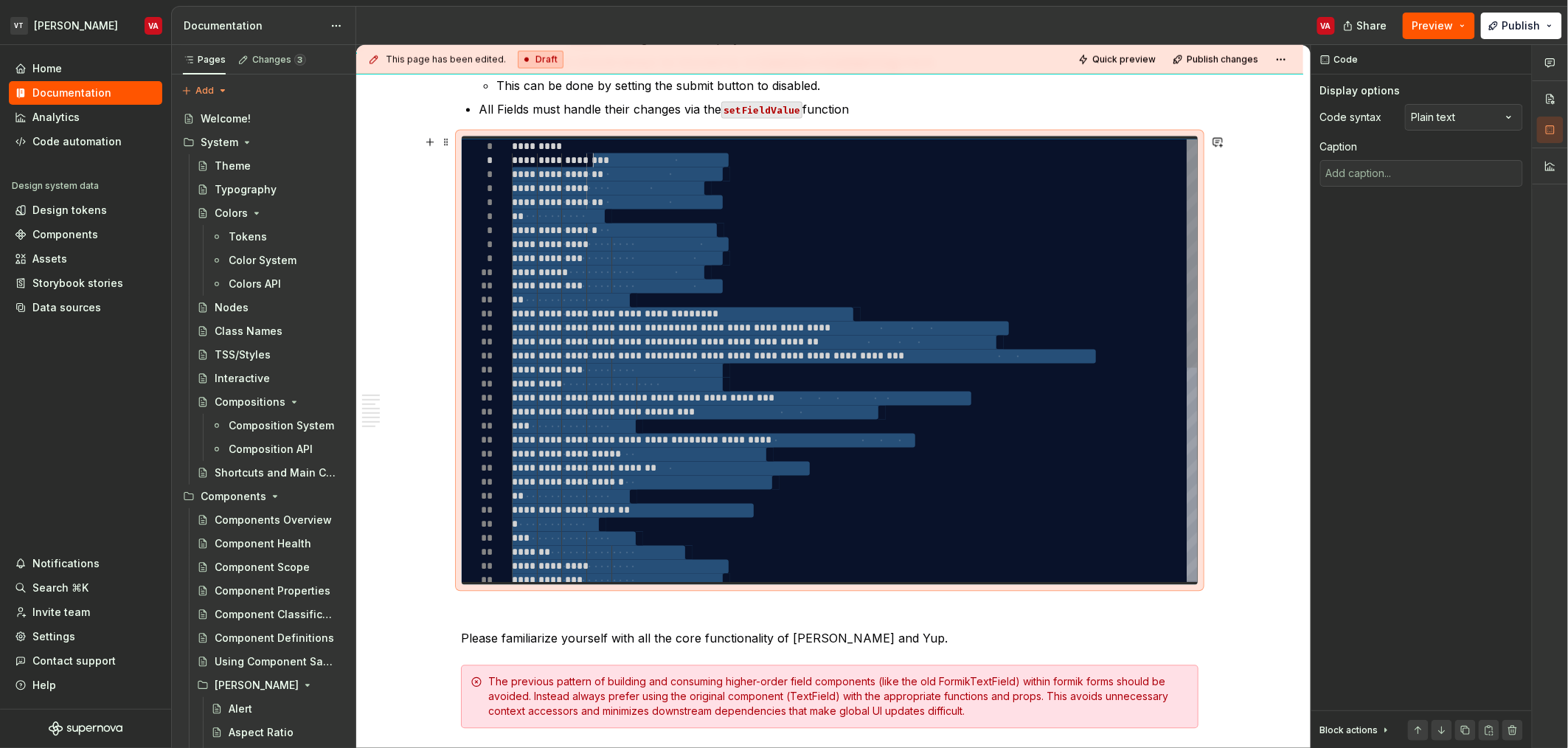
drag, startPoint x: 688, startPoint y: 573, endPoint x: 594, endPoint y: 160, distance: 423.6
type textarea "*"
type textarea "**********"
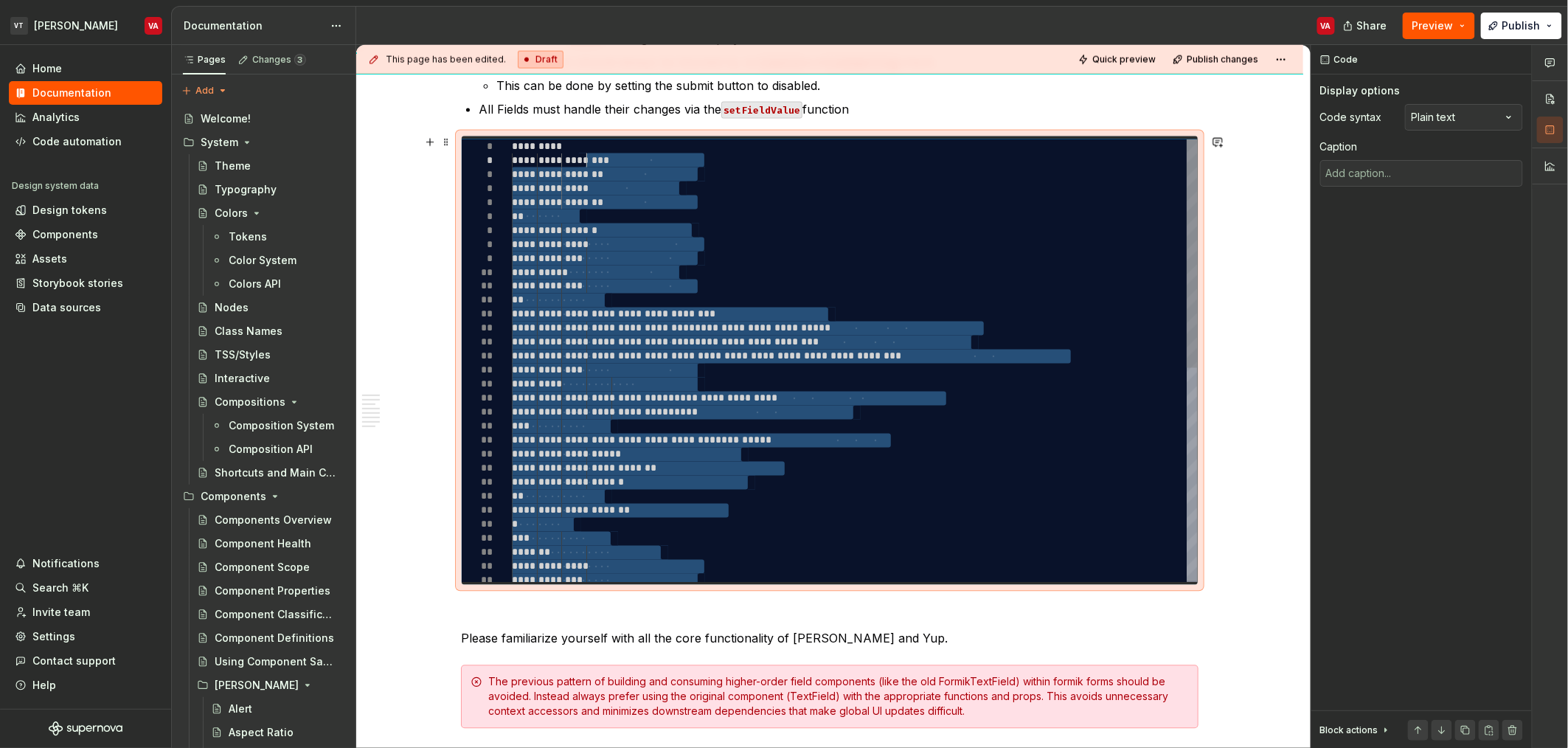
type textarea "*"
type textarea "**********"
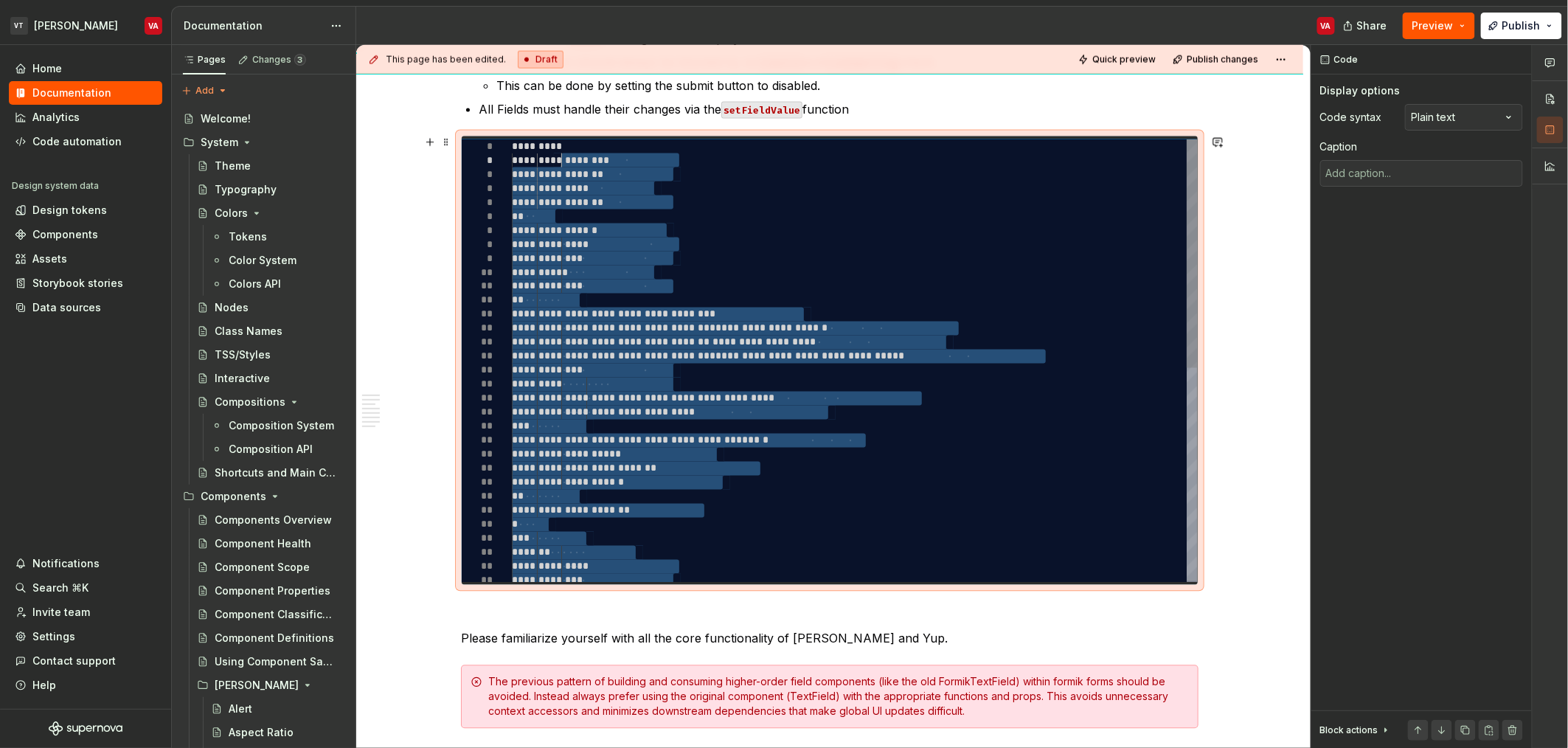
type textarea "*"
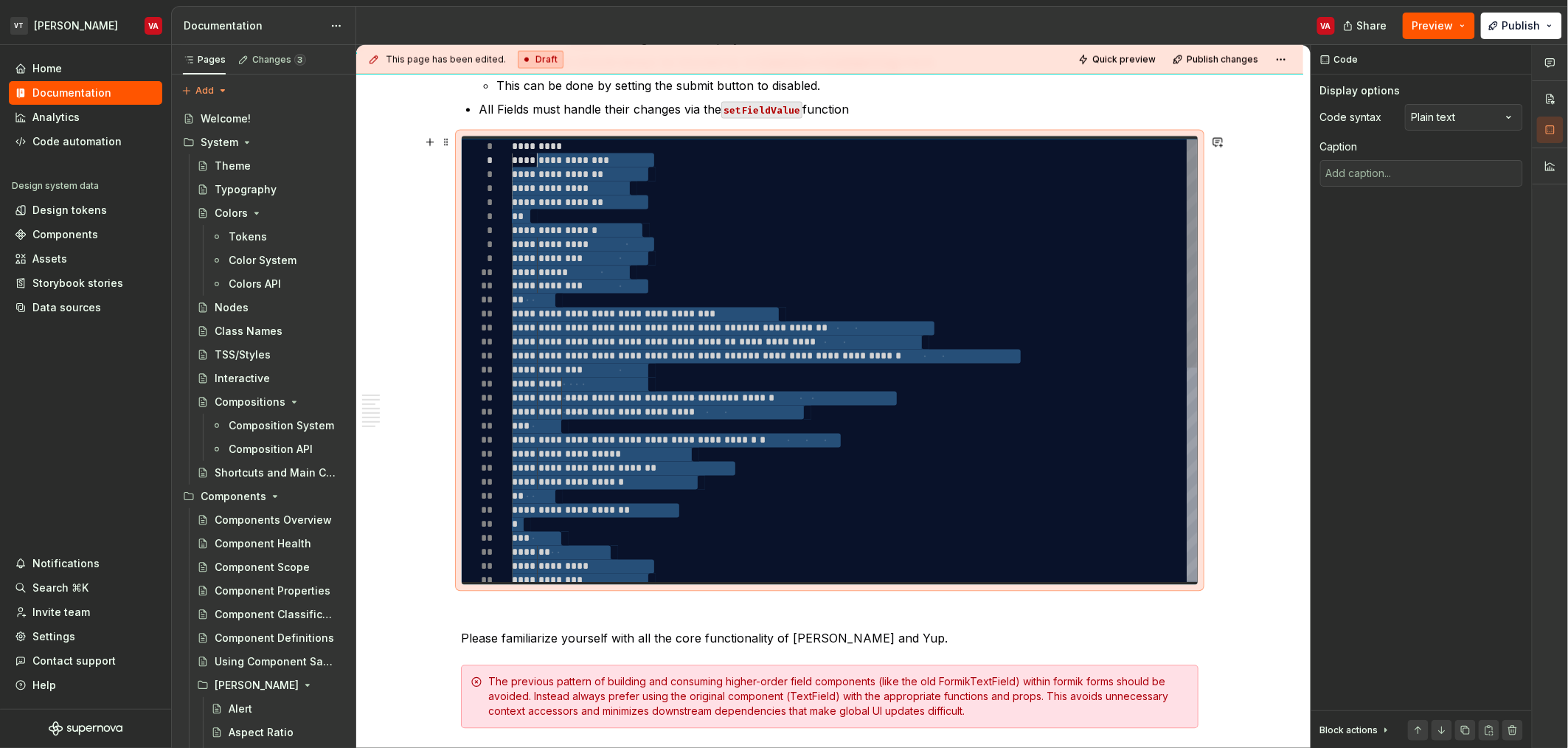
click at [603, 227] on div "**********" at bounding box center [854, 567] width 685 height 855
type textarea "**********"
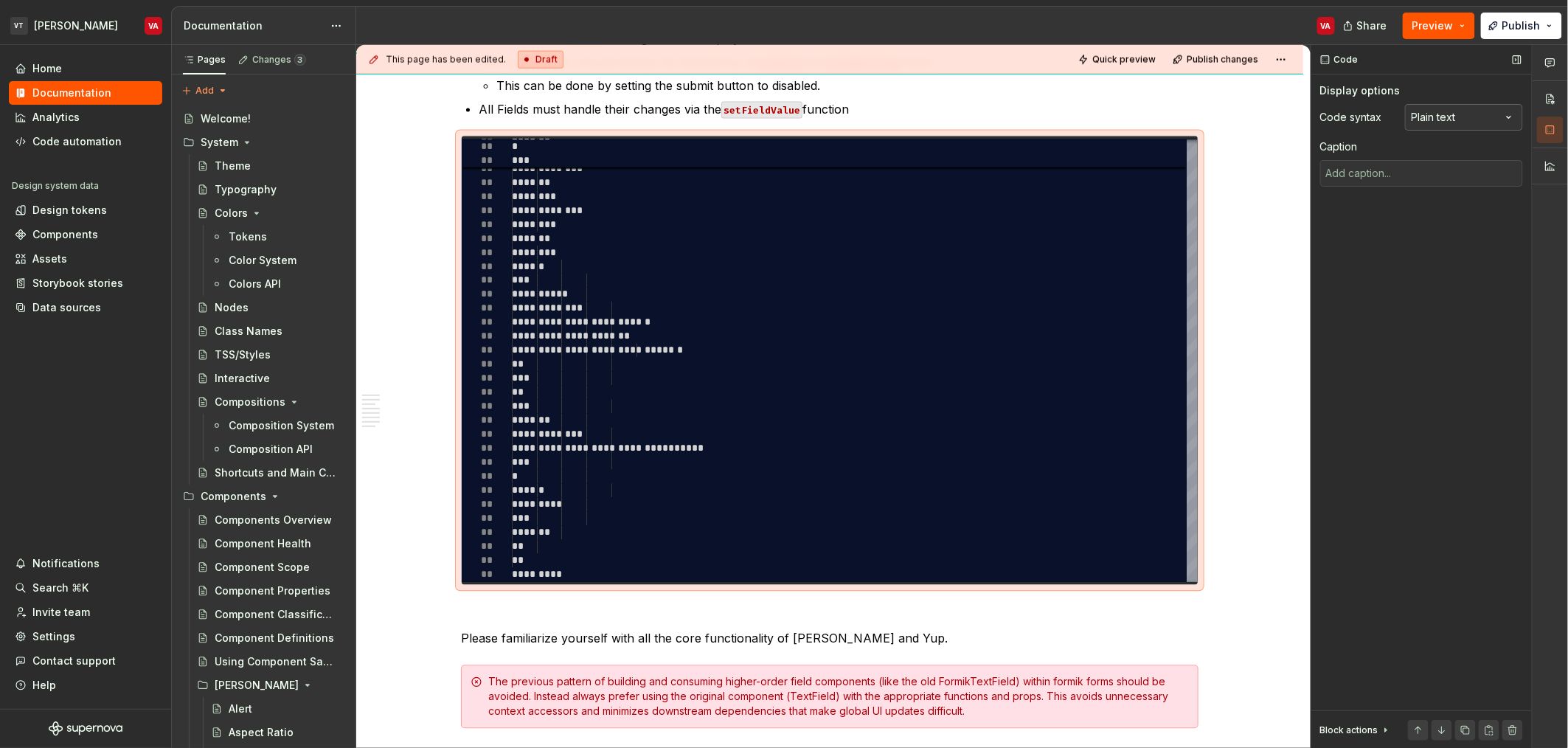
click at [1503, 119] on div "Comments Open comments No comments yet Select ‘Comment’ from the block context …" at bounding box center [1440, 397] width 257 height 703
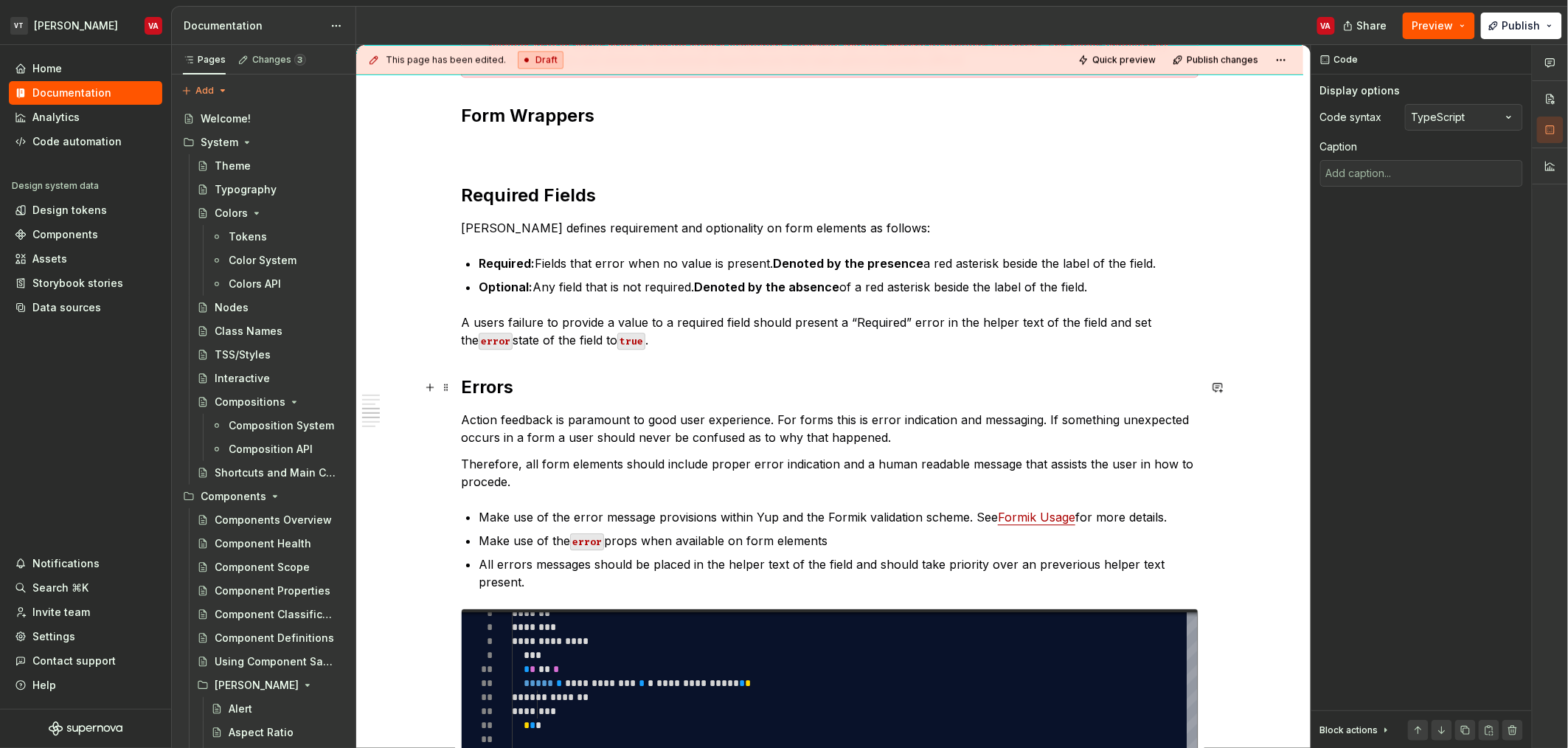
scroll to position [1598, 0]
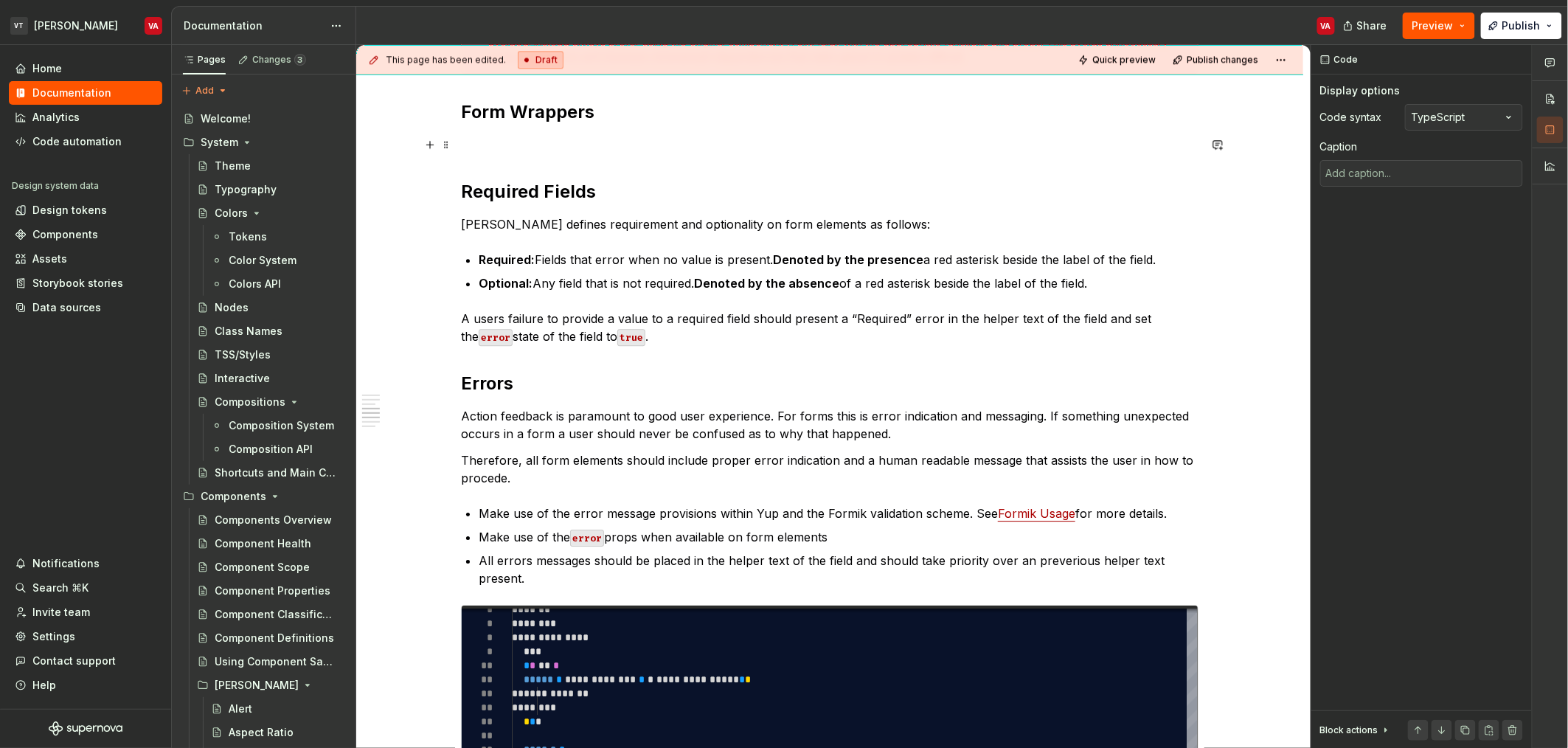
click at [493, 138] on p at bounding box center [829, 144] width 737 height 17
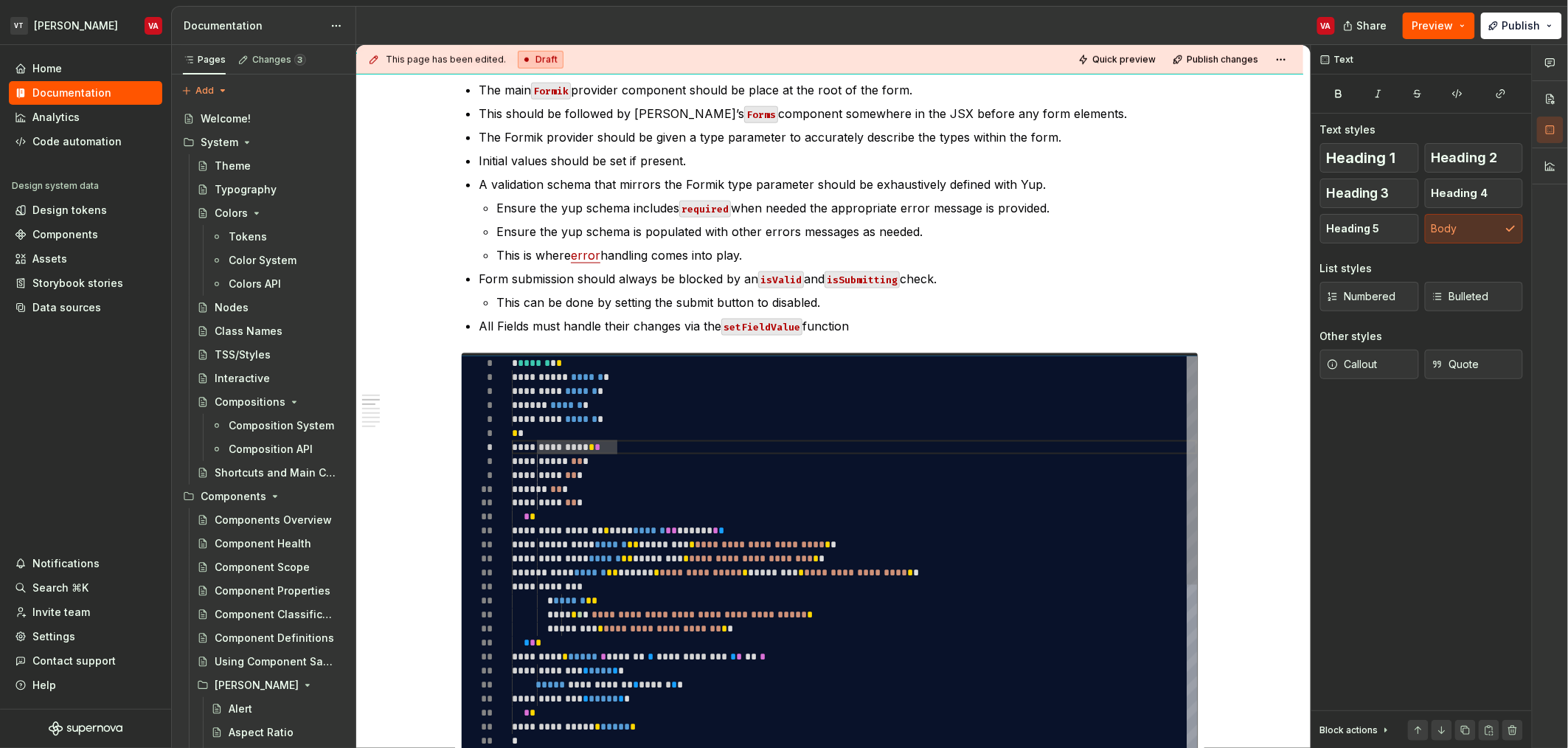
scroll to position [0, 0]
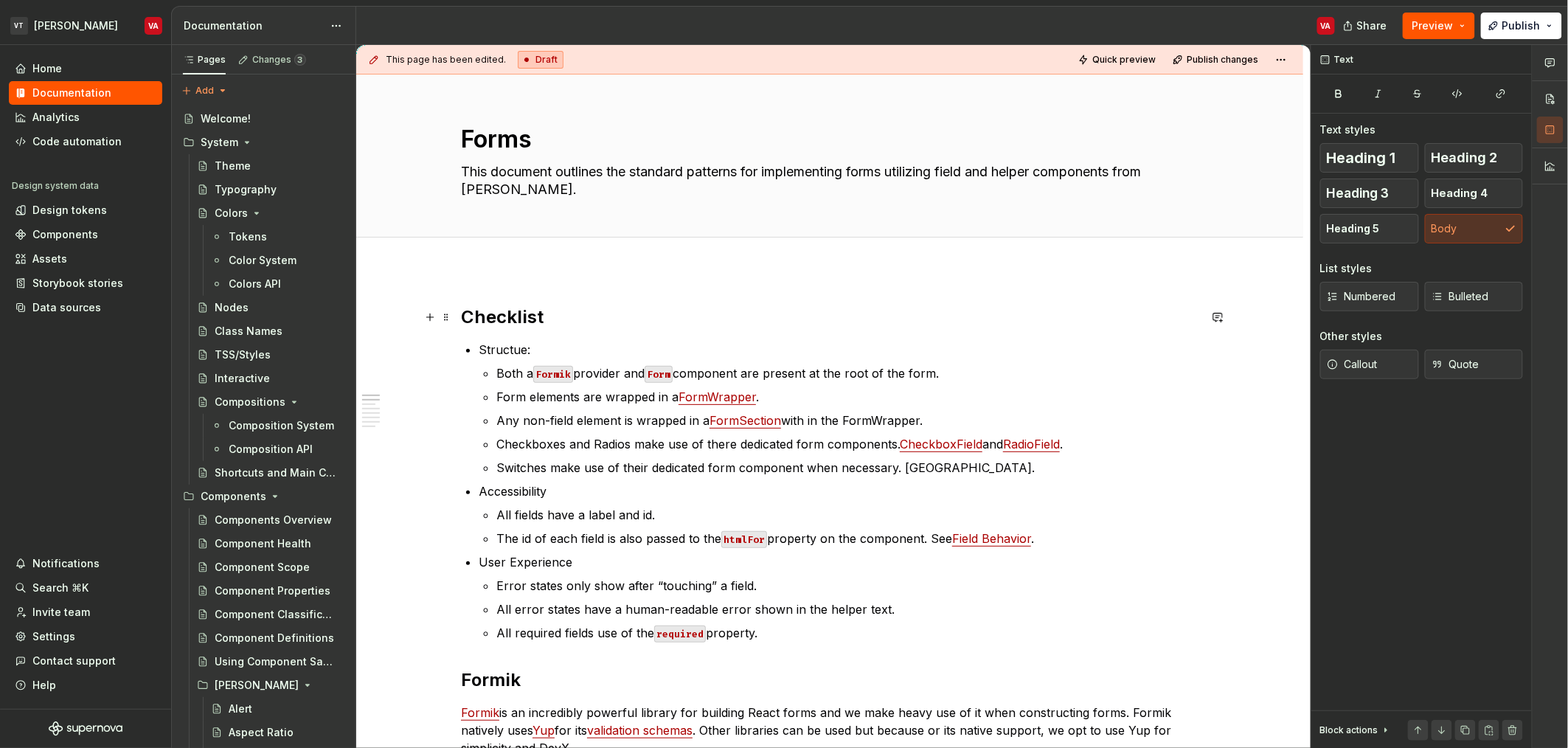
click at [466, 312] on h2 "Checklist" at bounding box center [829, 317] width 737 height 23
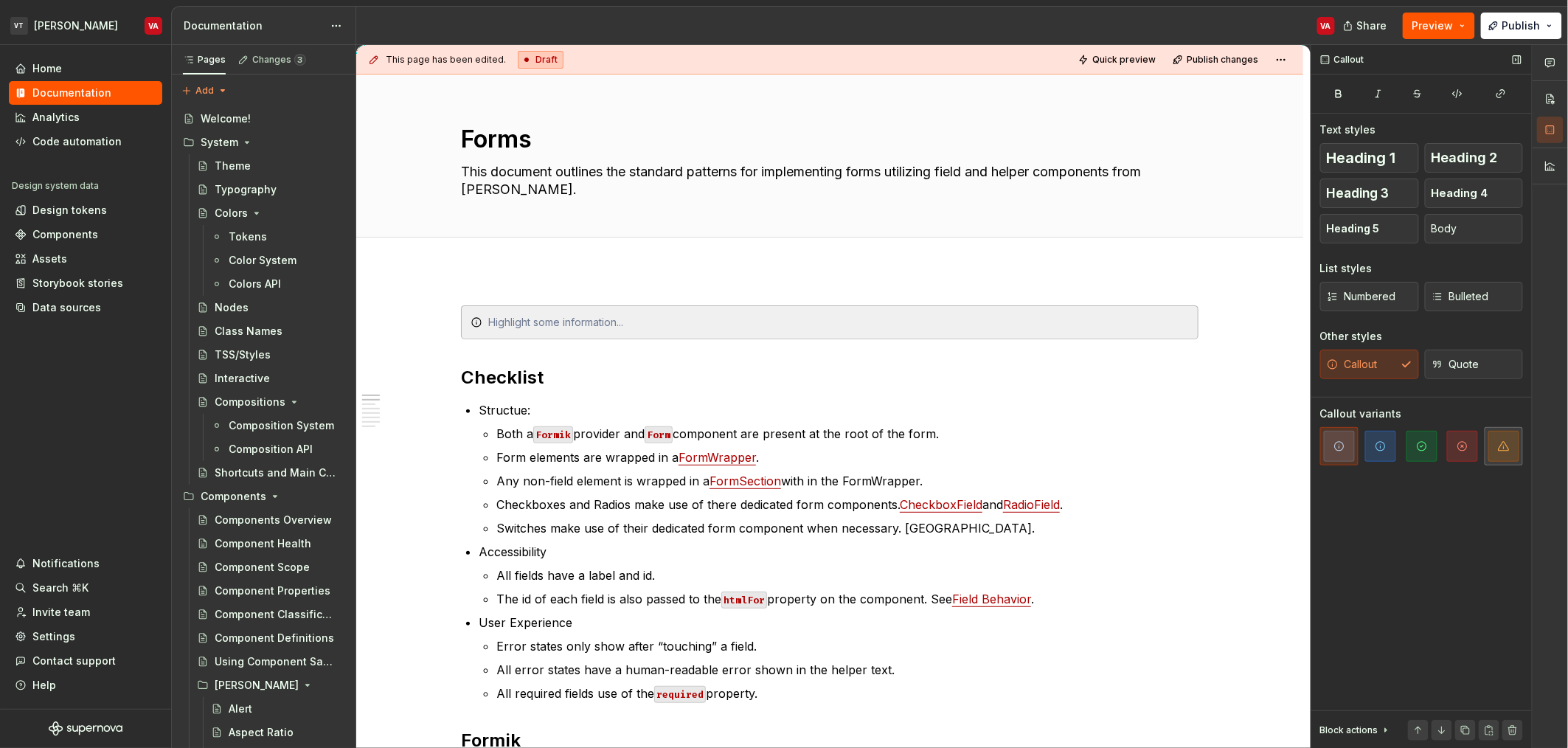
click at [1493, 448] on span "button" at bounding box center [1503, 446] width 31 height 31
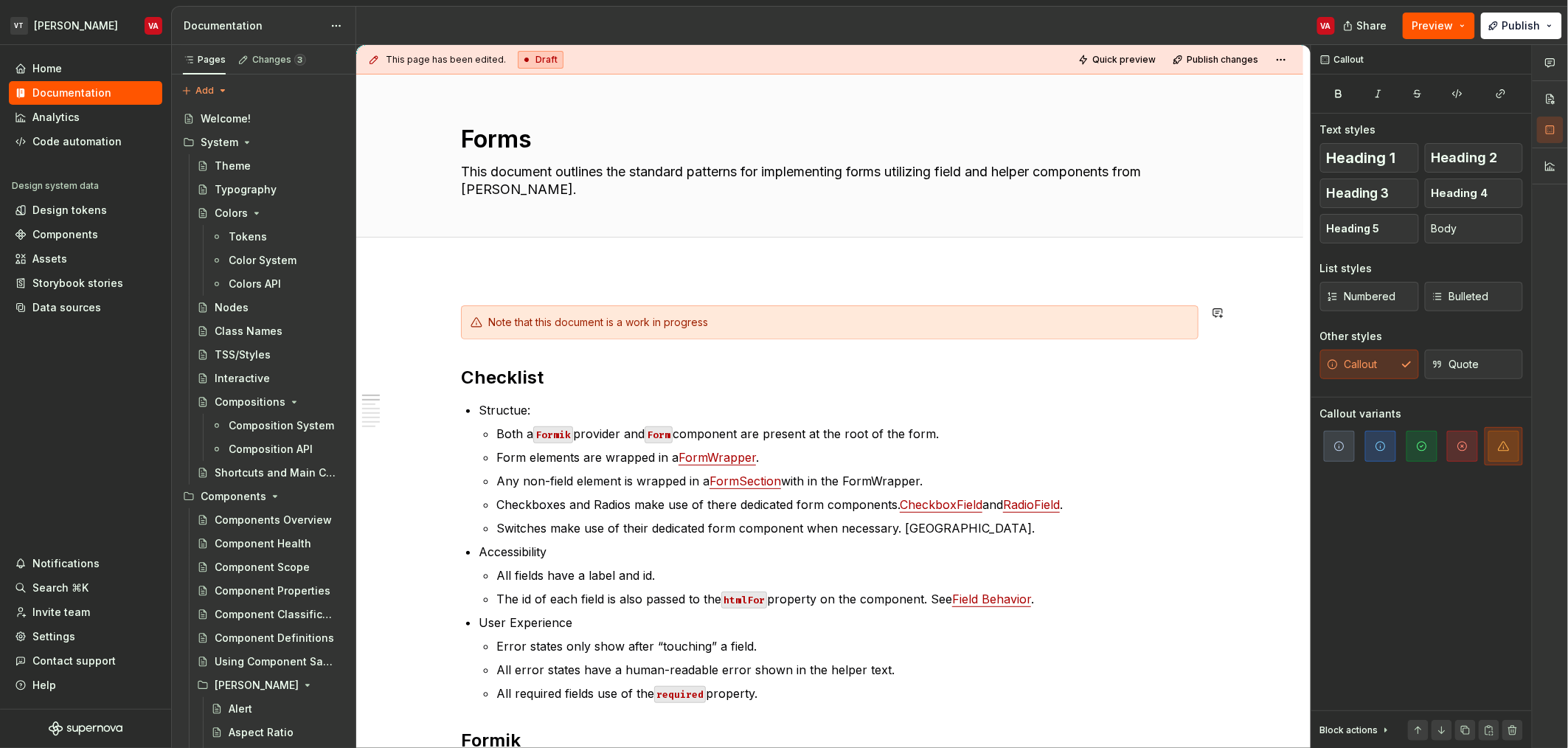
click at [593, 325] on div "Note that this document is a work in progress" at bounding box center [838, 322] width 701 height 15
click at [1529, 19] on span "Publish" at bounding box center [1521, 26] width 38 height 15
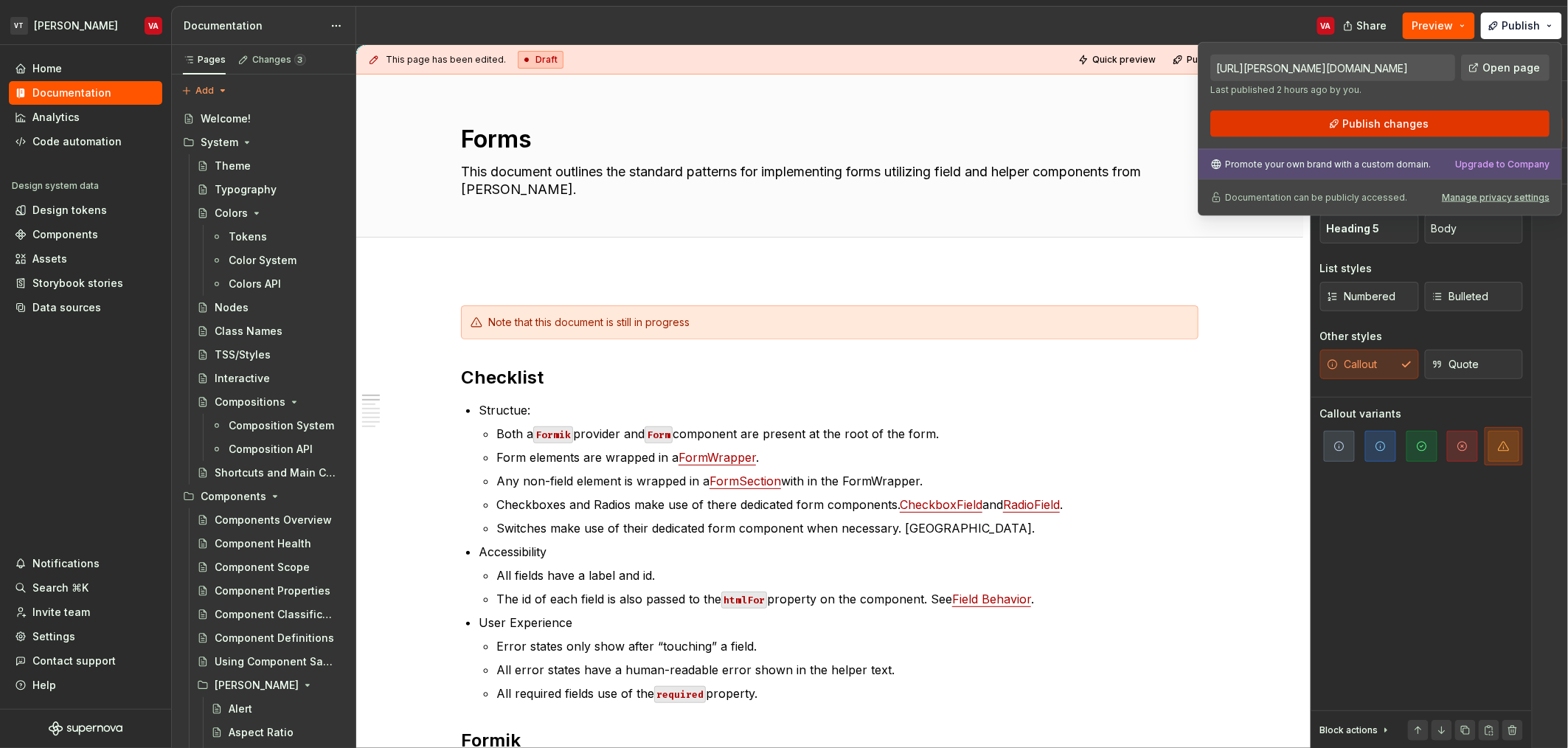
click at [1422, 128] on span "Publish changes" at bounding box center [1386, 124] width 86 height 15
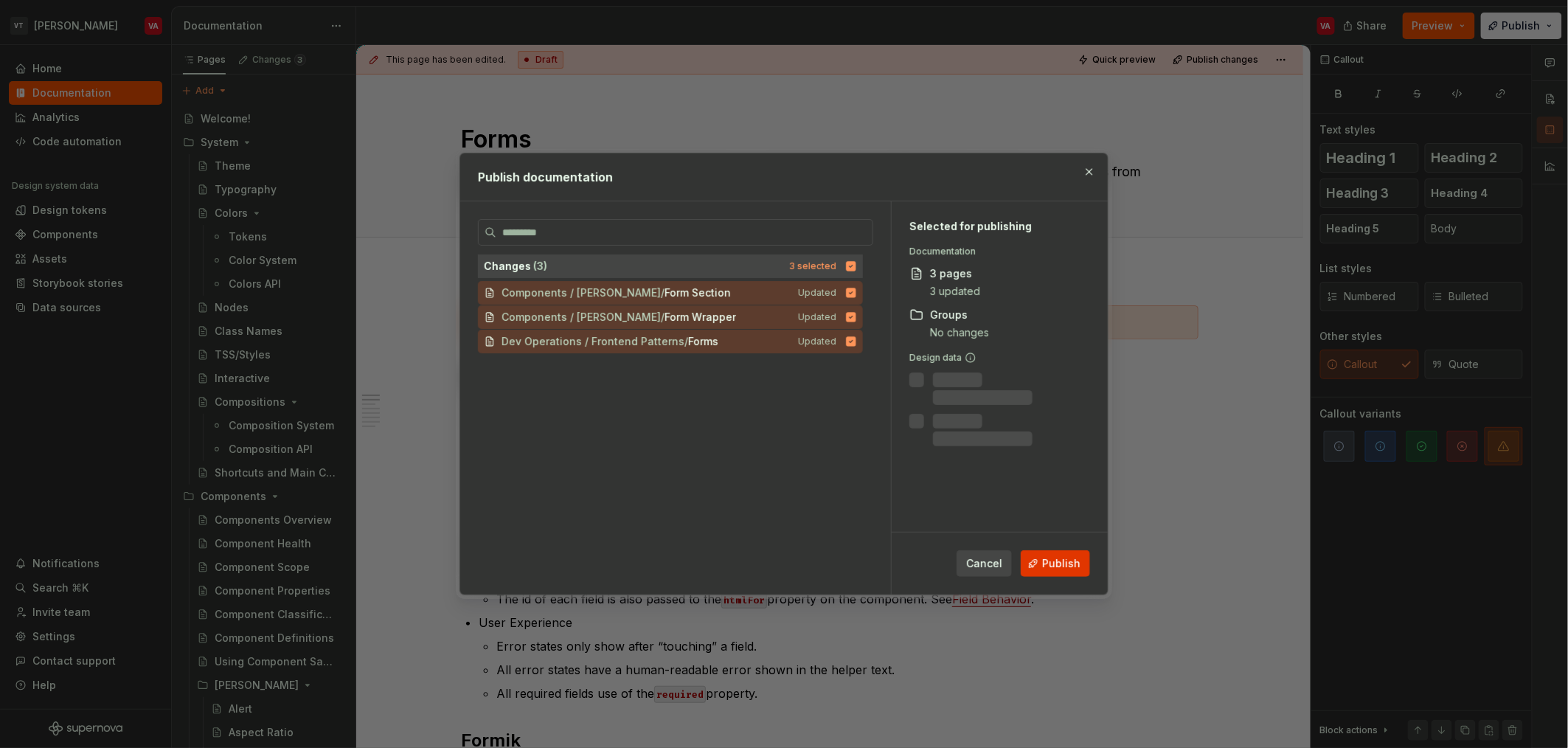
click at [1068, 564] on span "Publish" at bounding box center [1061, 564] width 38 height 15
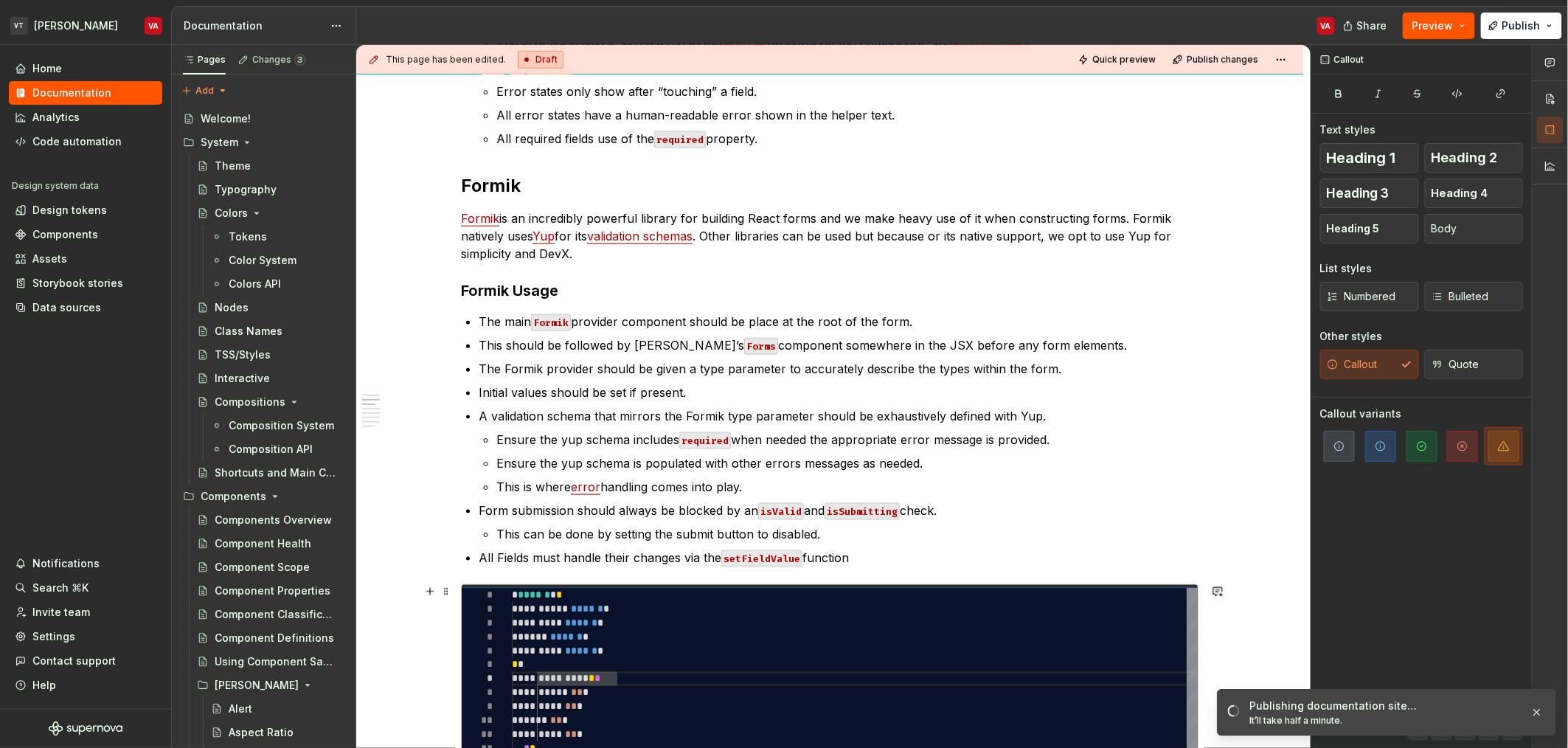
scroll to position [580, 0]
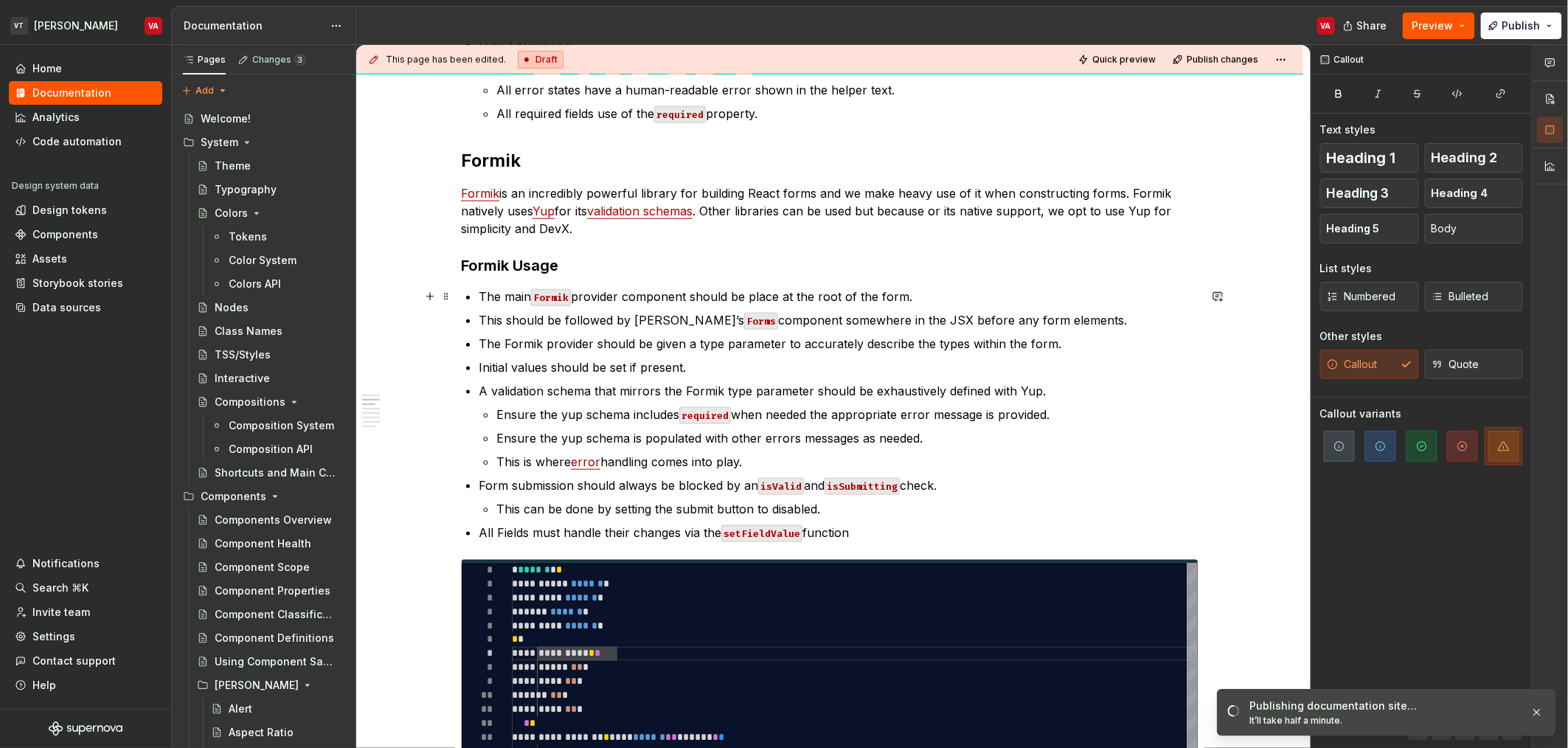
click at [779, 295] on p "The main Formik provider component should be place at the root of the form." at bounding box center [838, 296] width 720 height 17
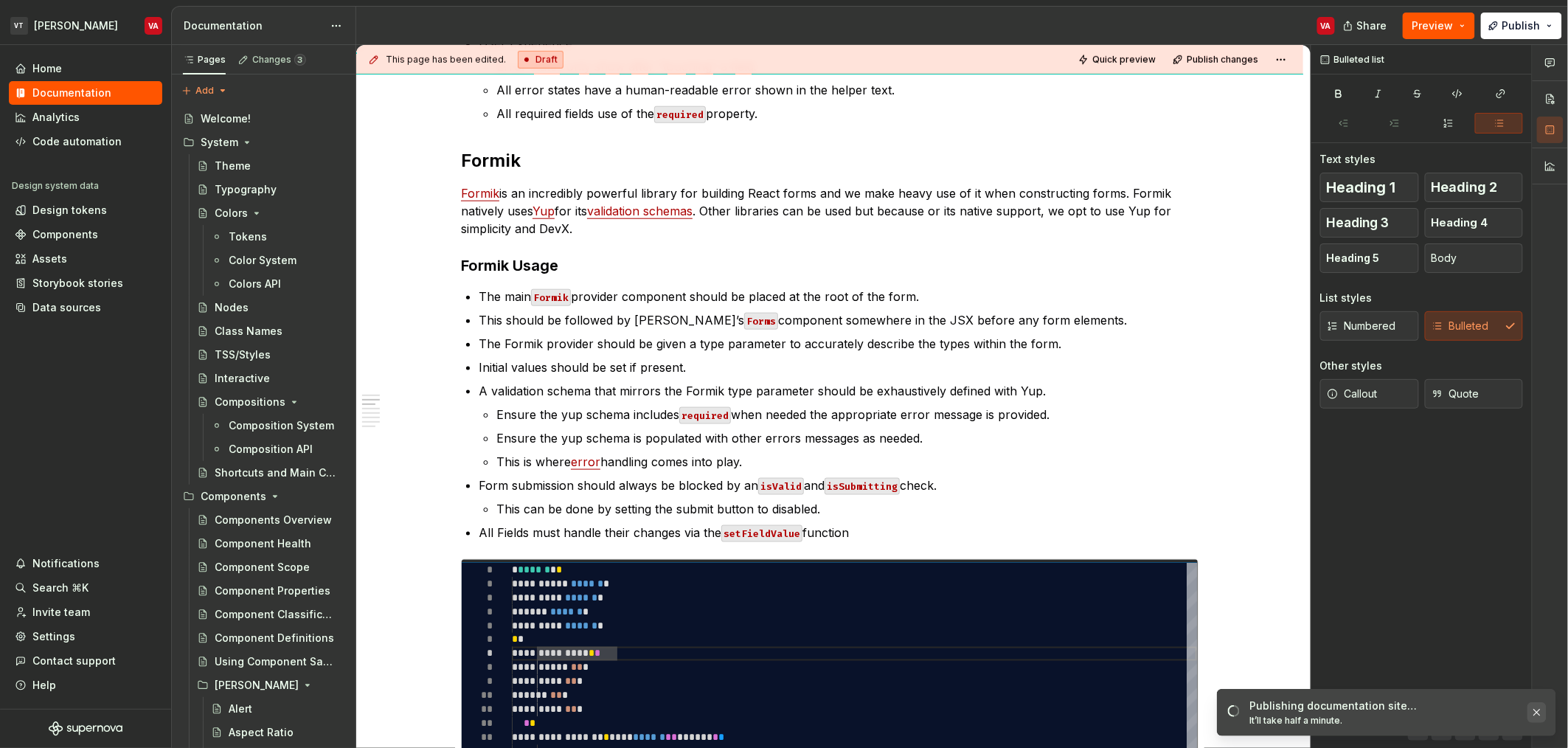
click at [1535, 719] on button "button" at bounding box center [1536, 712] width 19 height 20
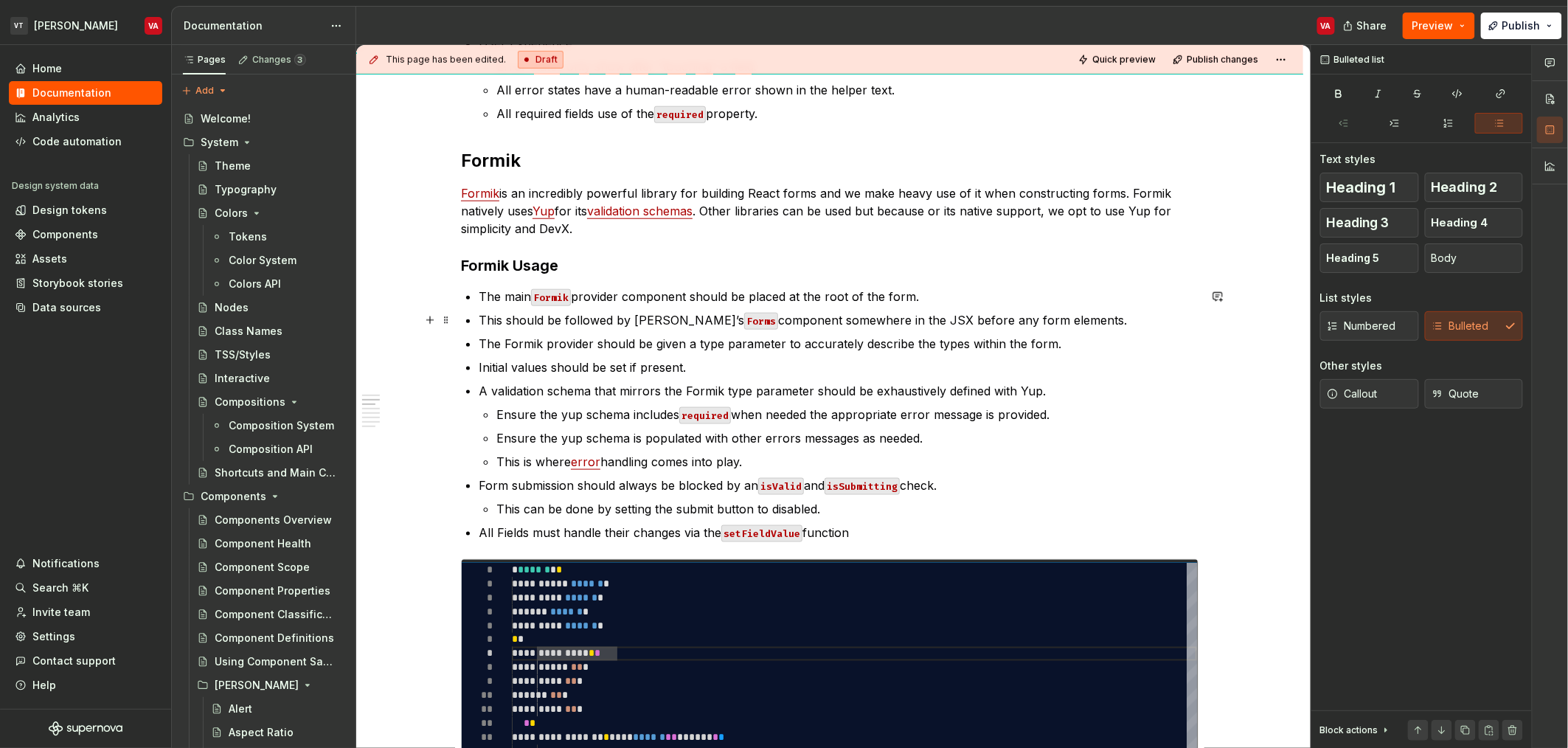
click at [529, 320] on p "This should be followed by [PERSON_NAME]’s Forms component somewhere in the JSX…" at bounding box center [838, 319] width 720 height 17
click at [657, 334] on ul "The main Formik provider component should be placed at the root of the form. Th…" at bounding box center [838, 414] width 720 height 254
click at [765, 325] on p "This should be followed by [PERSON_NAME]’s Forms component somewhere in the JSX…" at bounding box center [838, 319] width 720 height 17
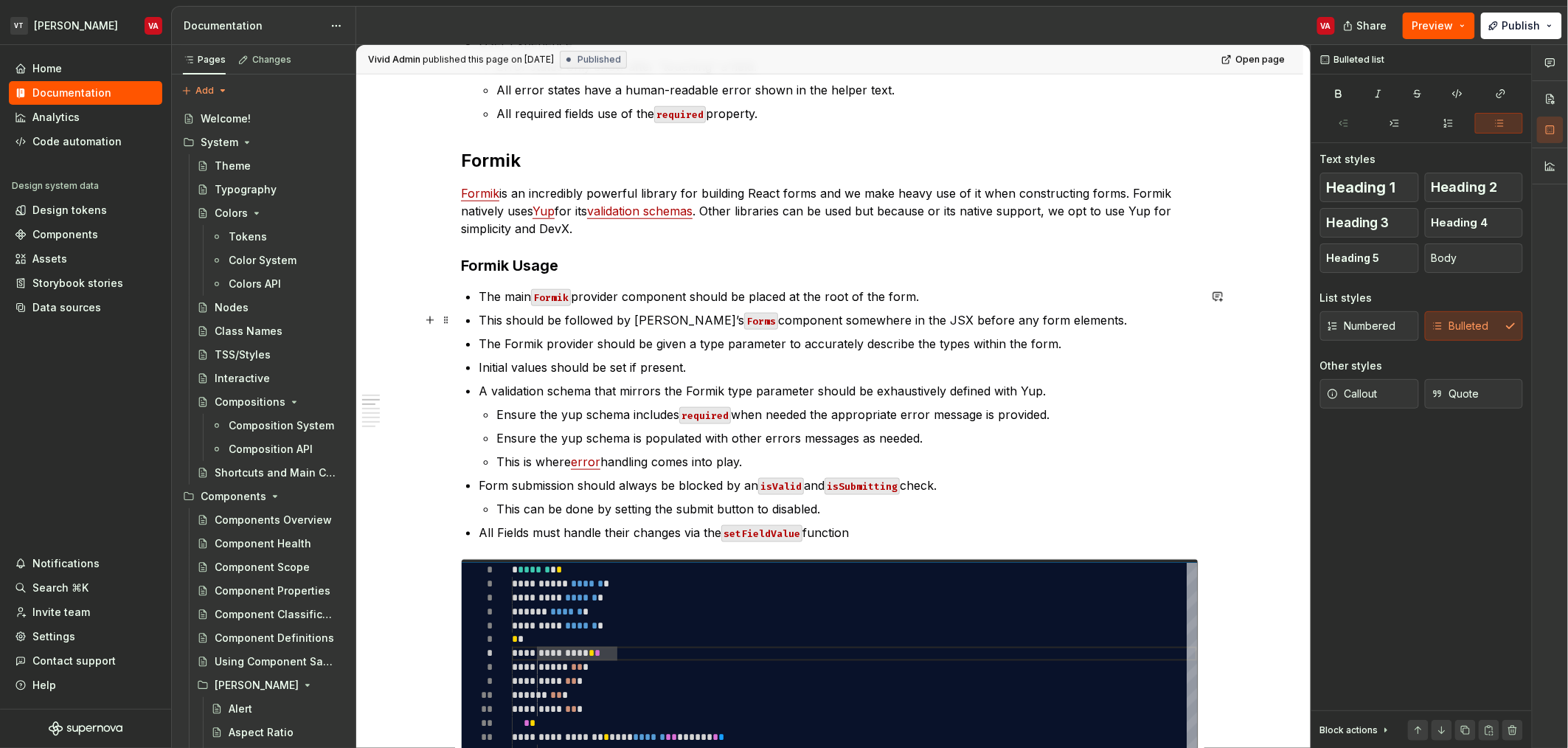
click at [744, 316] on code "Forms" at bounding box center [761, 321] width 34 height 17
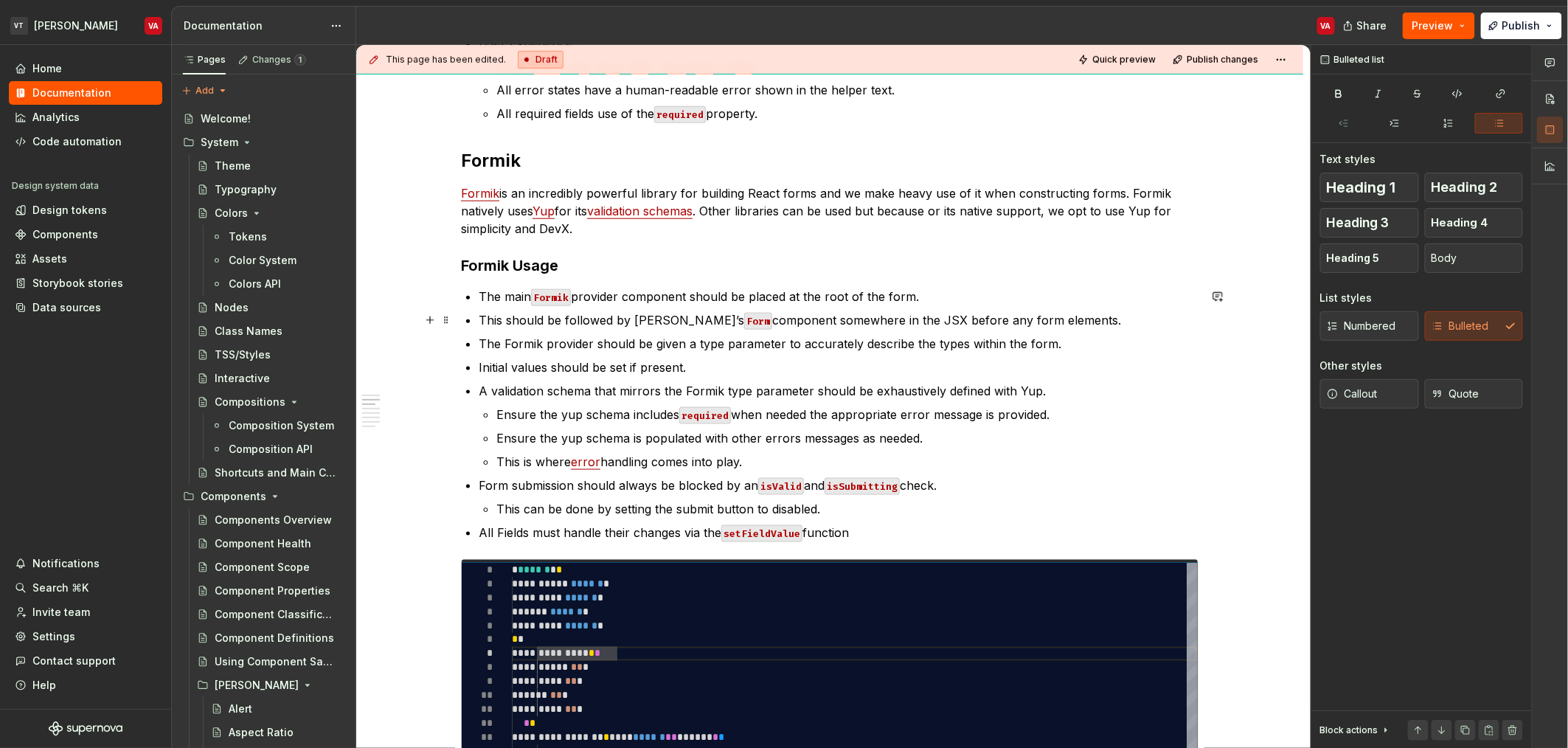
click at [883, 321] on p "This should be followed by [PERSON_NAME]’s Form component somewhere in the JSX …" at bounding box center [838, 319] width 720 height 17
click at [810, 322] on p "This should be followed by [PERSON_NAME]’s Form component somewhere in the JSX …" at bounding box center [838, 319] width 720 height 17
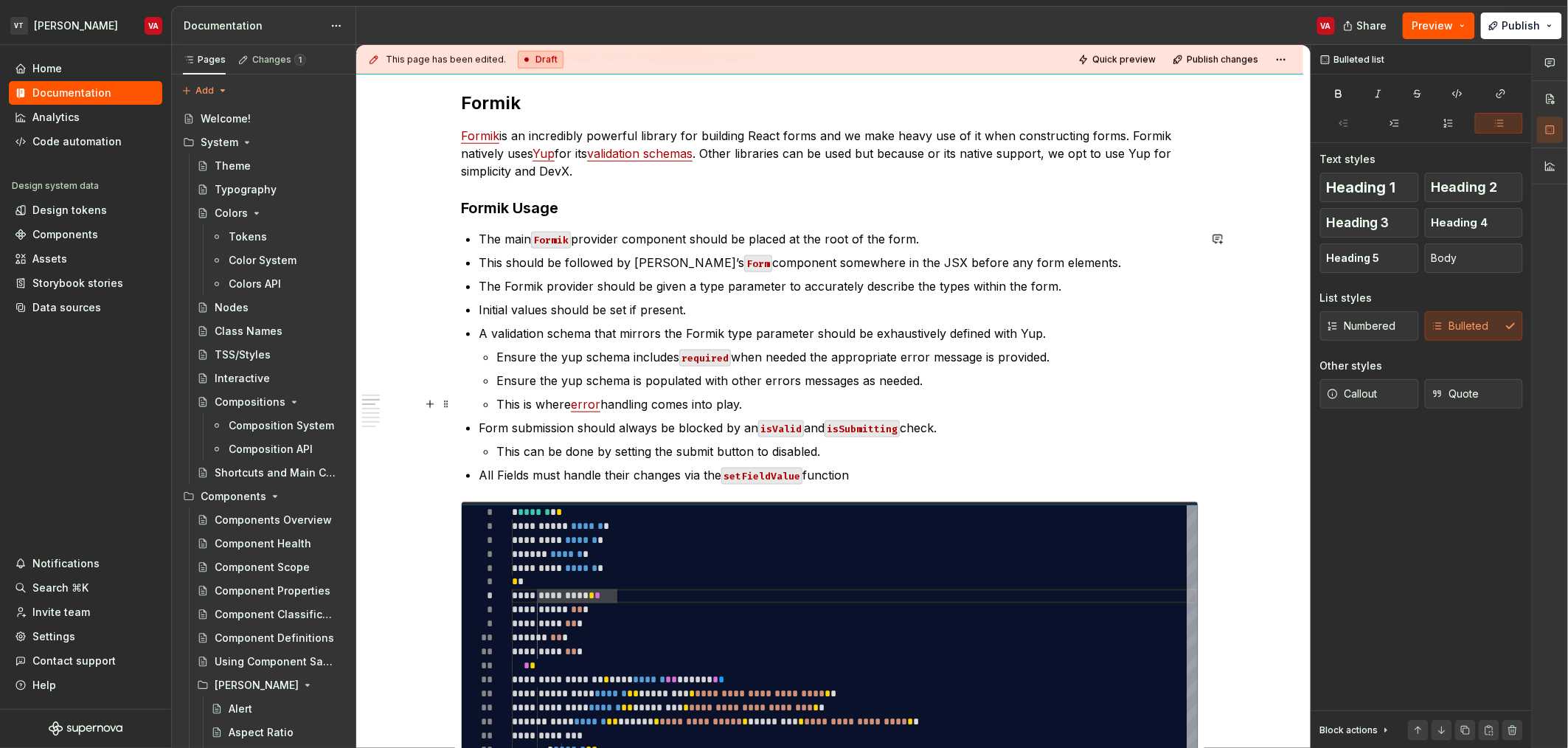
scroll to position [652, 0]
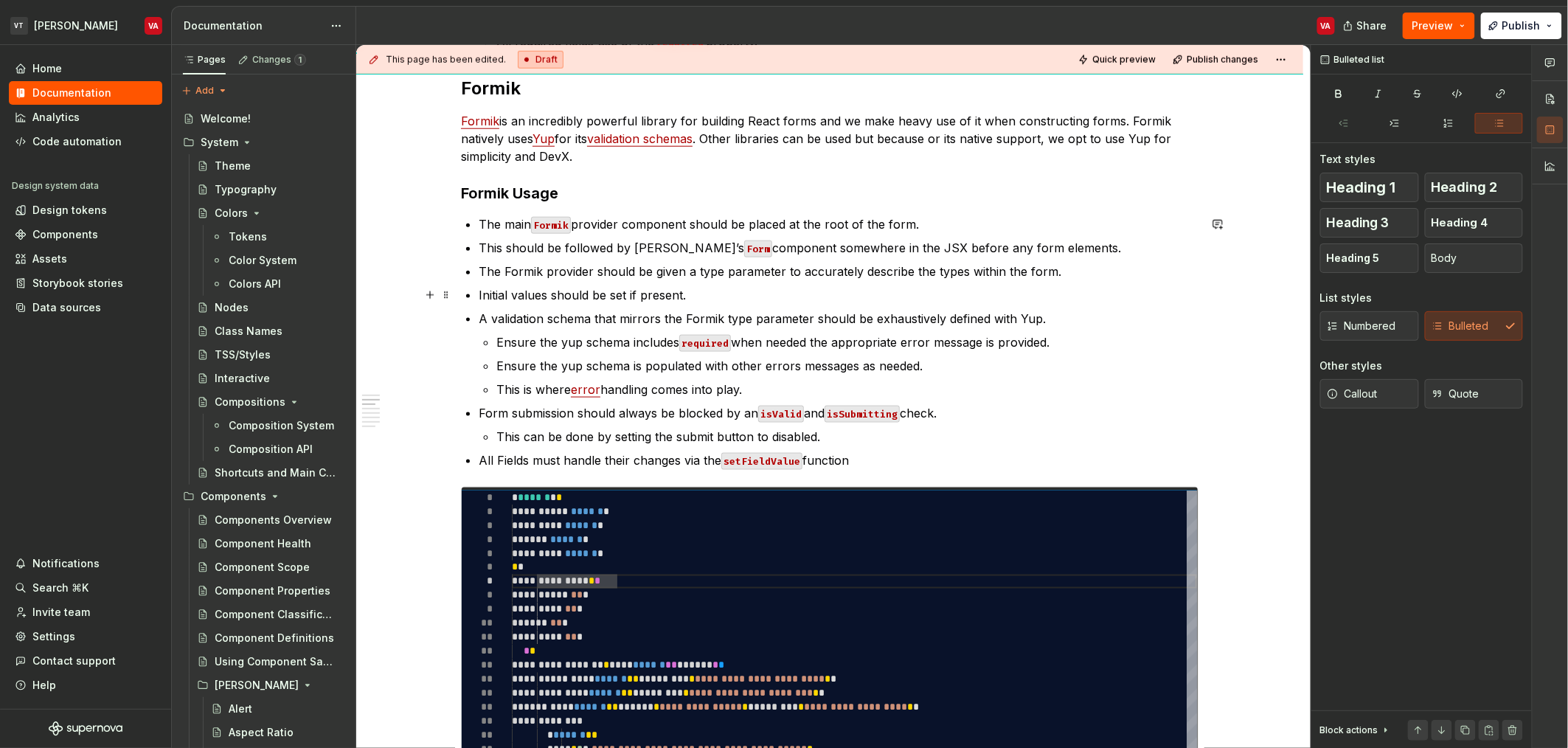
click at [671, 297] on p "Initial values should be set if present." at bounding box center [838, 294] width 720 height 17
click at [514, 312] on p "A validation schema that mirrors the Formik type parameter should be exhaustive…" at bounding box center [838, 319] width 720 height 17
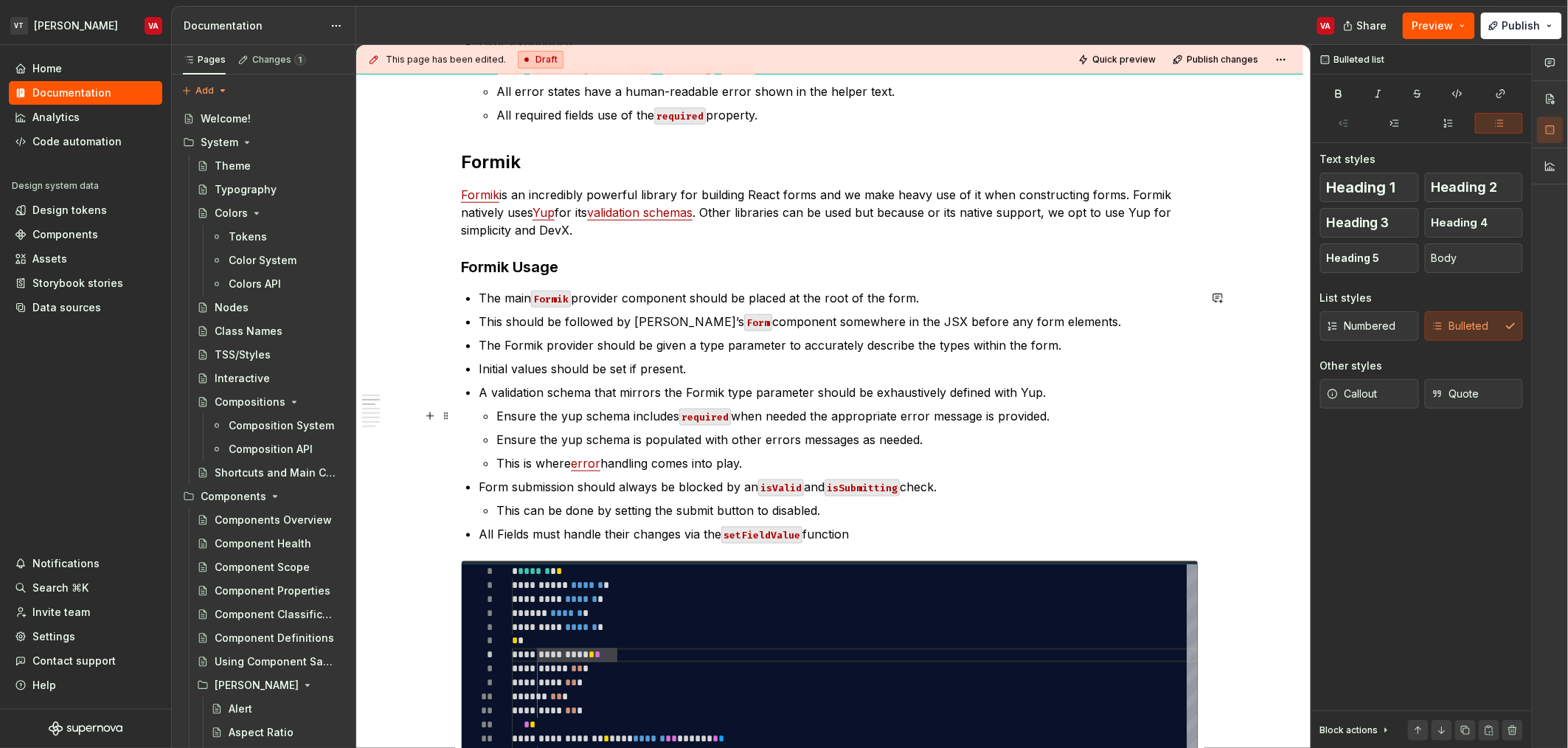
click at [803, 417] on p "Ensure the yup schema includes required when needed the appropriate error messa…" at bounding box center [847, 416] width 702 height 17
click at [810, 420] on p "Ensure the yup schema includes required when needed the appropriate error messa…" at bounding box center [847, 416] width 702 height 17
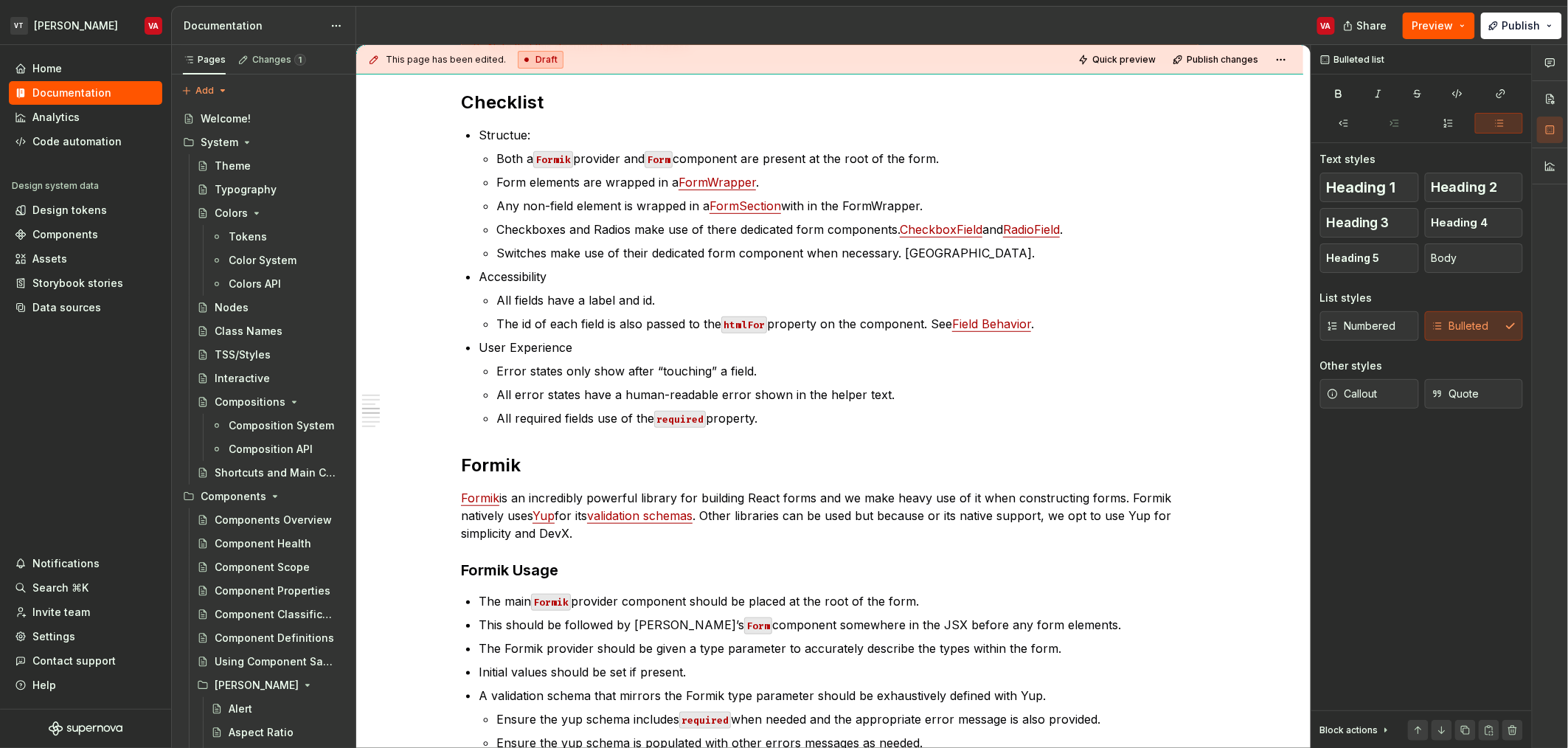
scroll to position [0, 0]
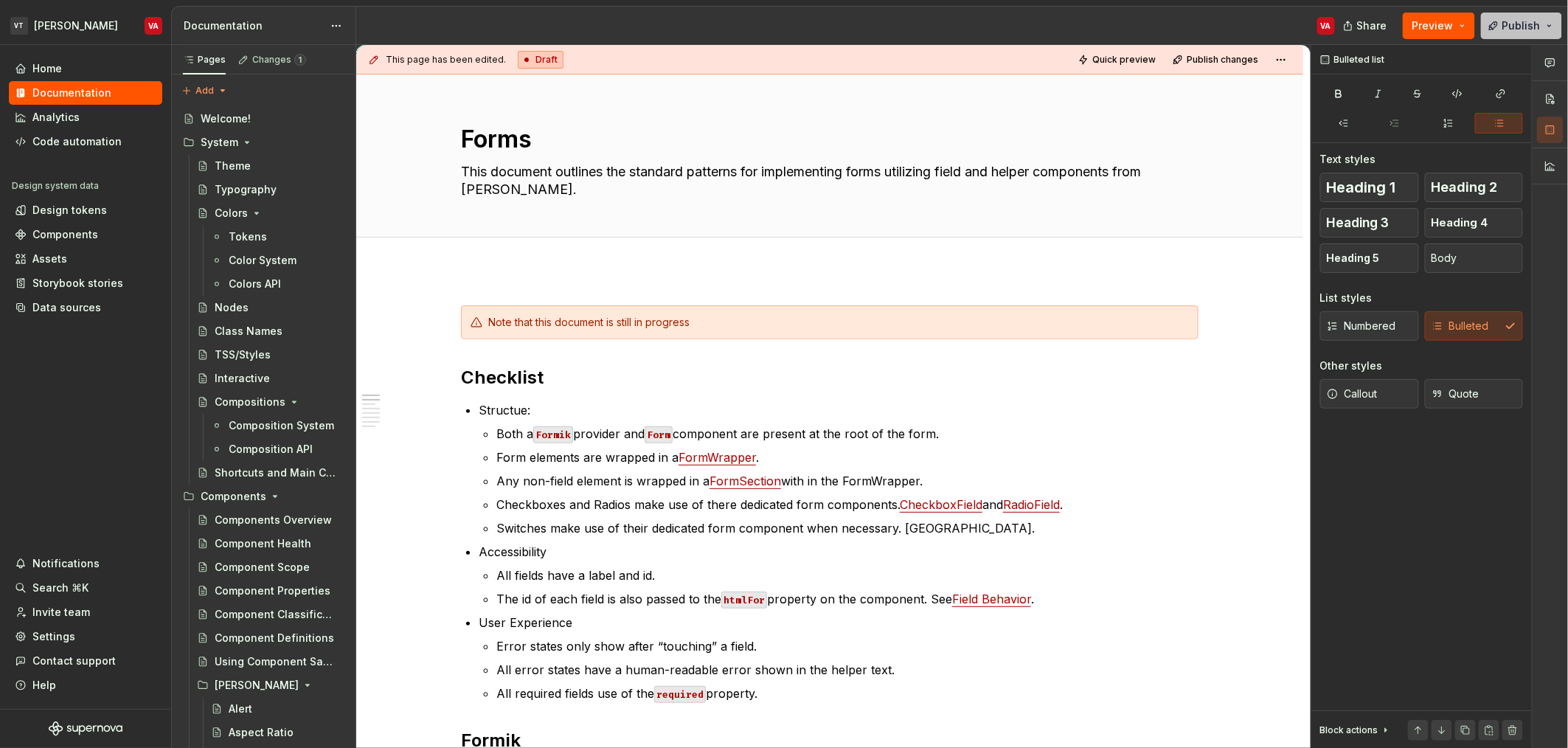
click at [1533, 26] on span "Publish" at bounding box center [1521, 26] width 38 height 15
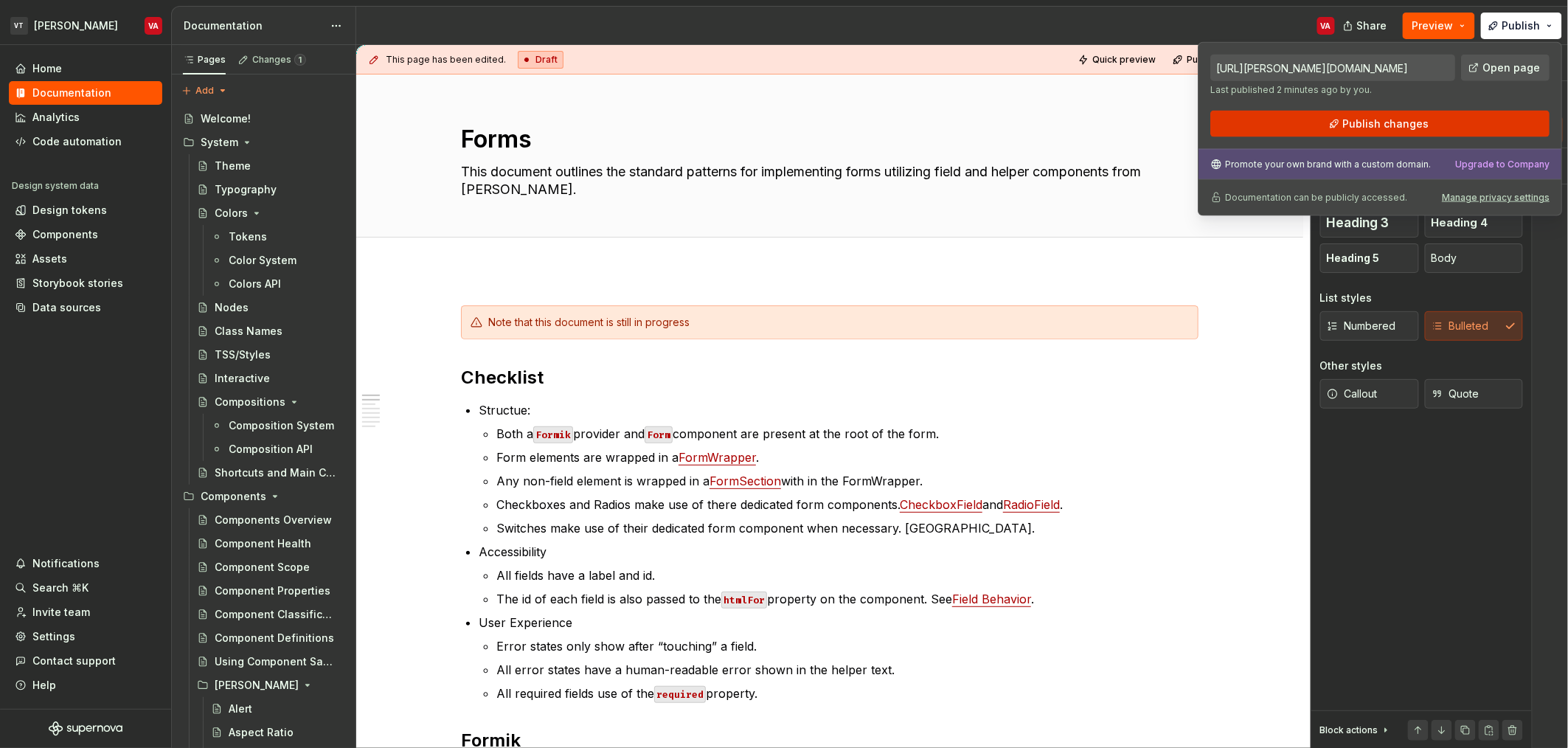
click at [1345, 132] on button "Publish changes" at bounding box center [1380, 124] width 340 height 26
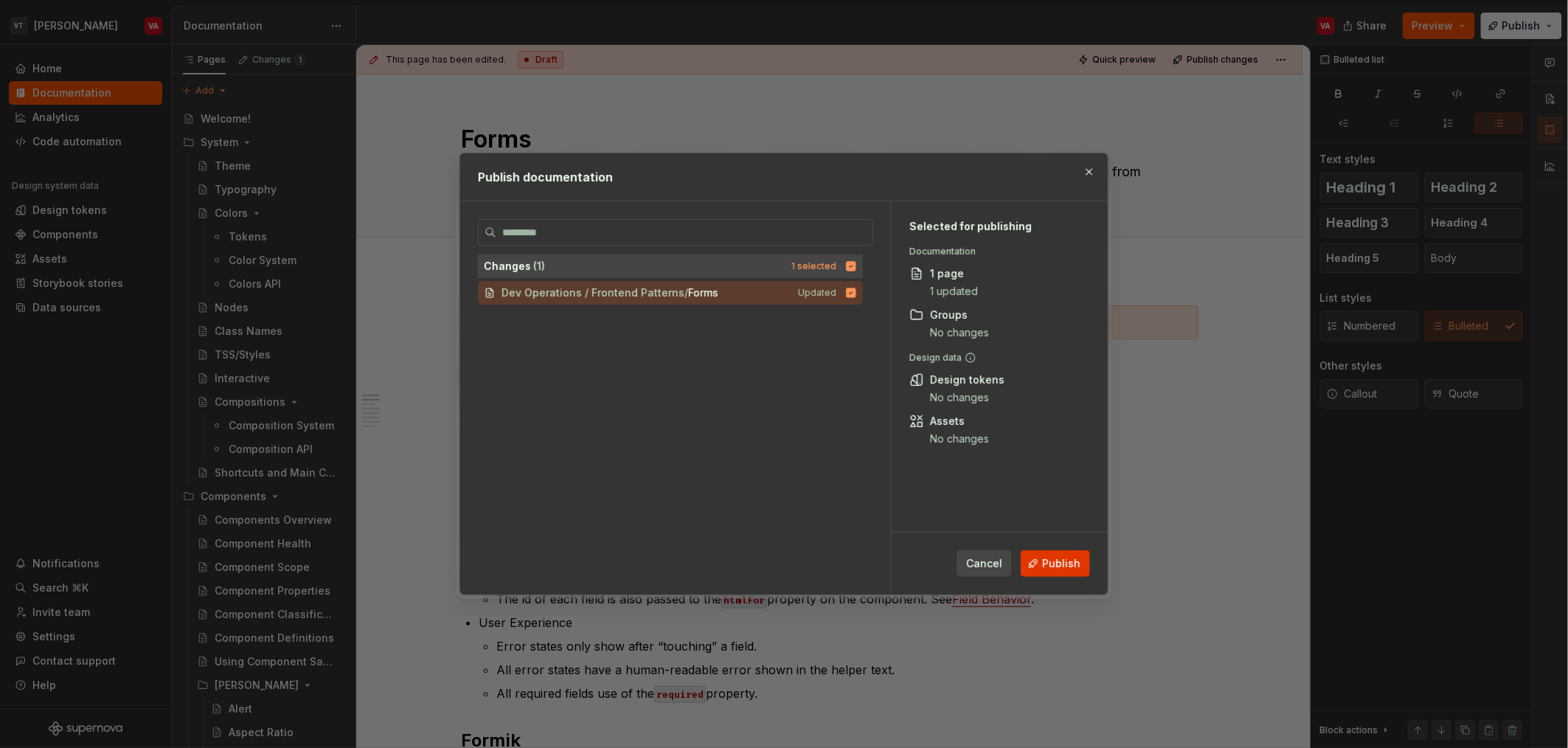
click at [1062, 556] on span "Publish" at bounding box center [1061, 564] width 38 height 15
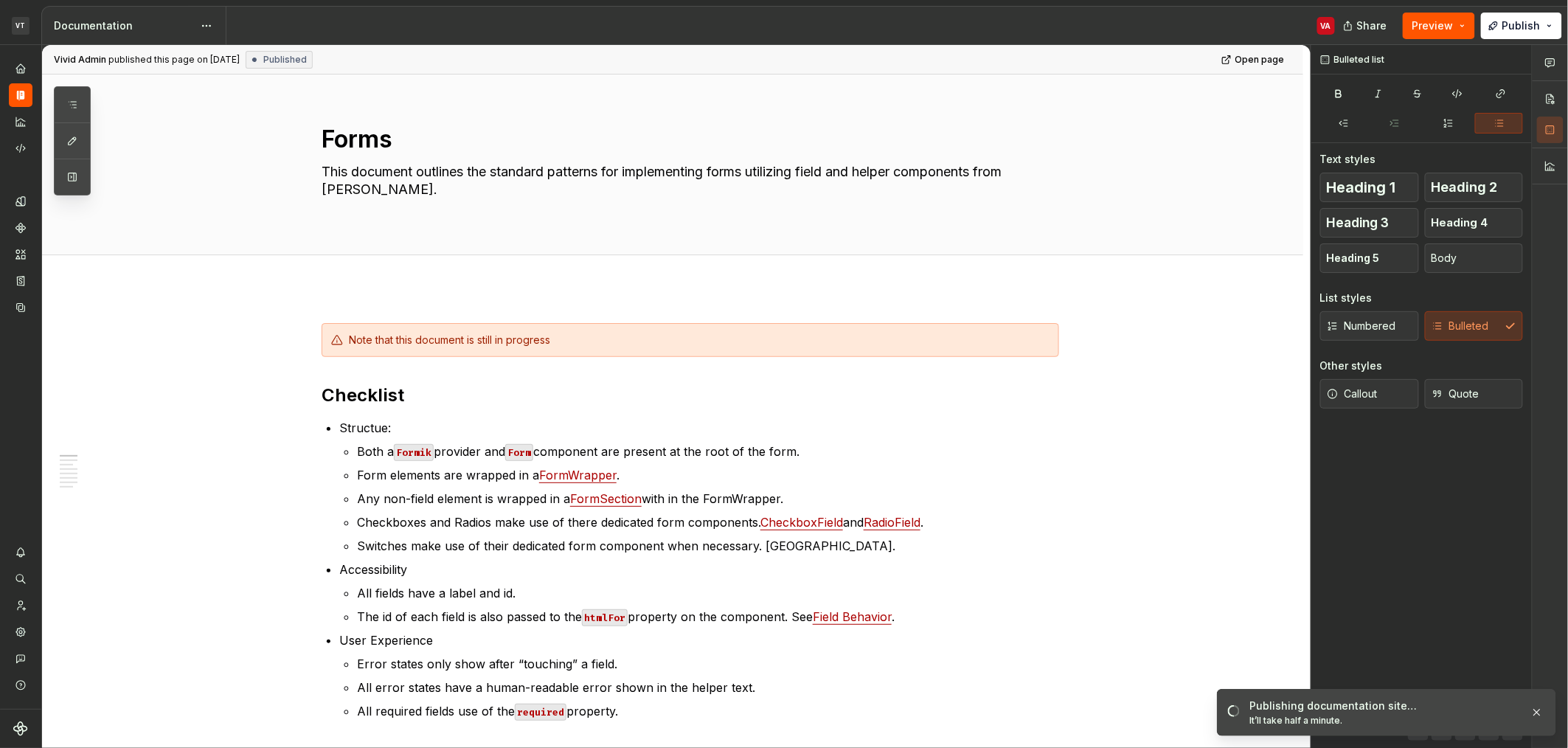
type textarea "*"
